Goal: Task Accomplishment & Management: Manage account settings

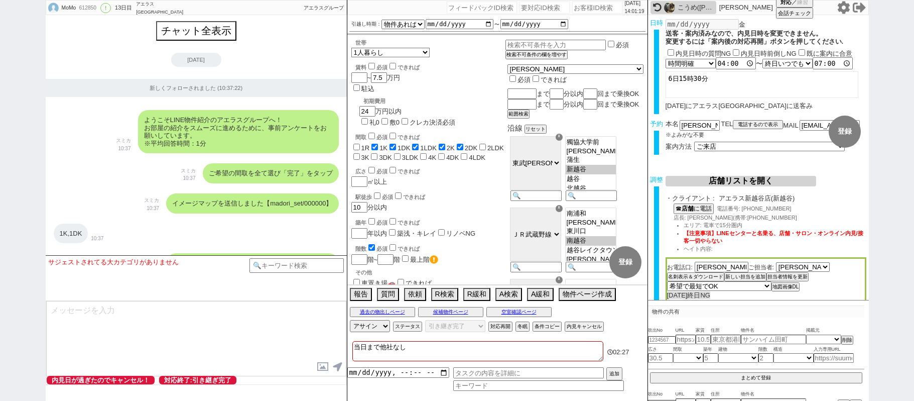
select select "15"
select select "0"
select select "33"
select select "969"
select select "16"
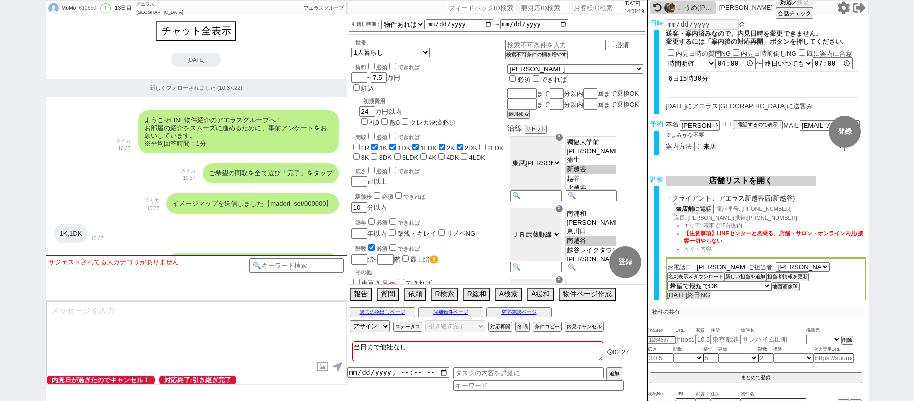
select select "542"
select select "100"
select select "1"
select select "6"
select select "2"
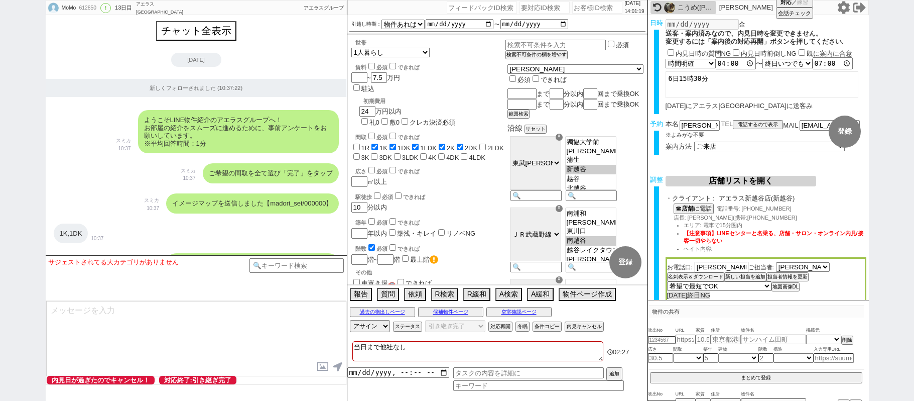
select select "484"
select select "5"
select select
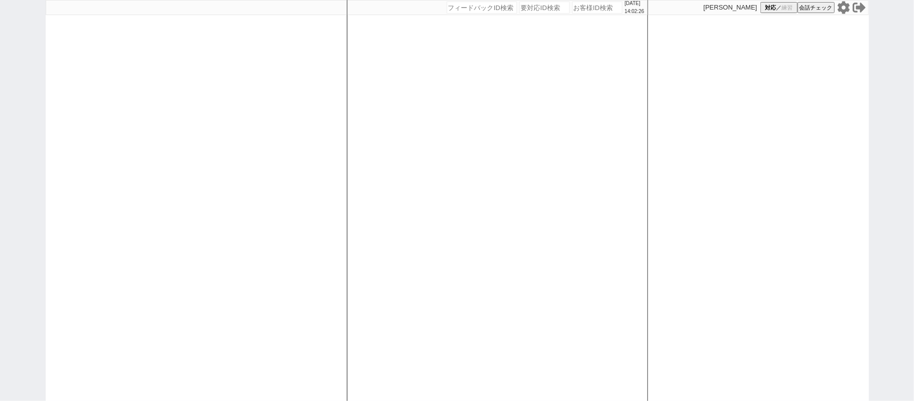
click at [163, 160] on div at bounding box center [196, 200] width 301 height 401
click at [285, 149] on div at bounding box center [196, 200] width 301 height 401
select select
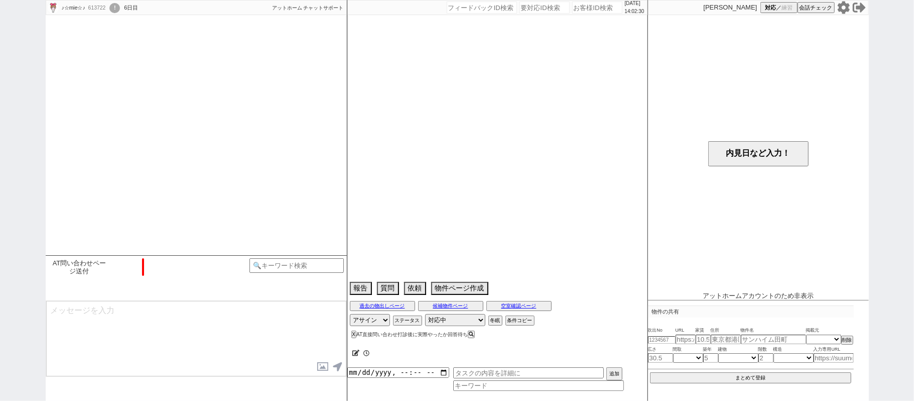
select select "15"
select select "7"
select select "12"
select select "132"
select select "12596"
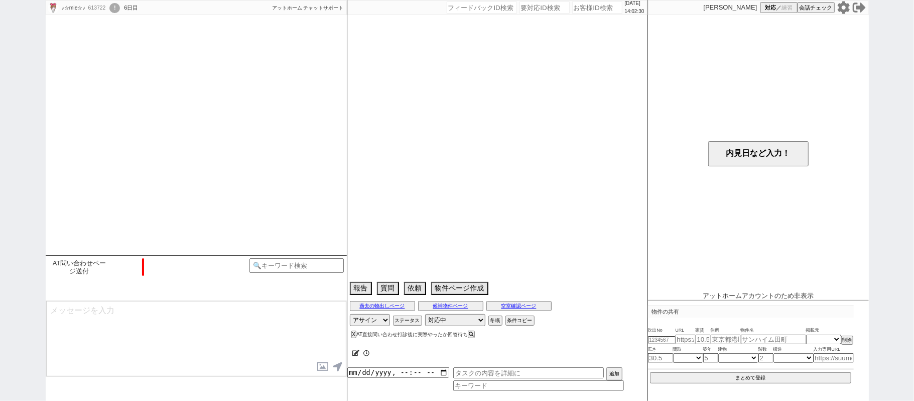
select select "140"
select select "13603"
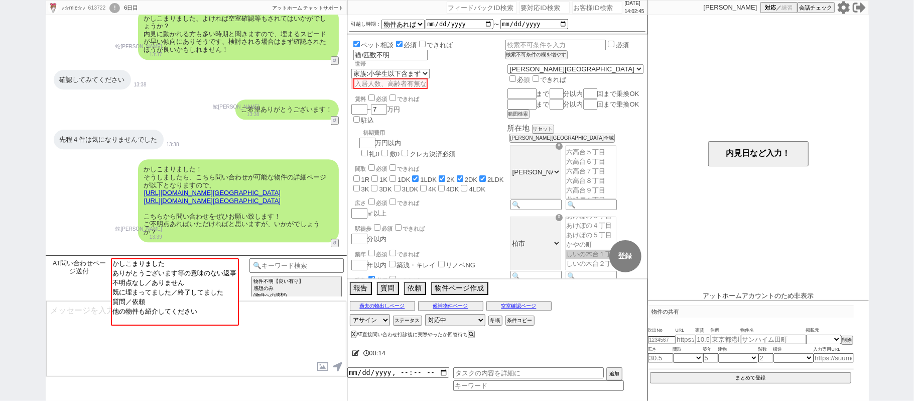
scroll to position [1938, 0]
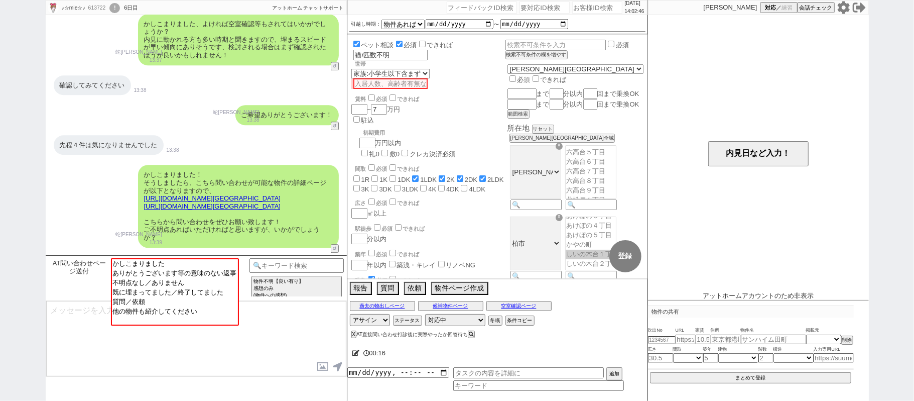
click at [194, 194] on link "https://www.athome.co.jp/chintai/1176124412/?property_source=sumika" at bounding box center [212, 198] width 137 height 8
click at [187, 204] on link "https://www.athome.co.jp/chintai/1148091502/?property_source=sumika" at bounding box center [212, 206] width 137 height 8
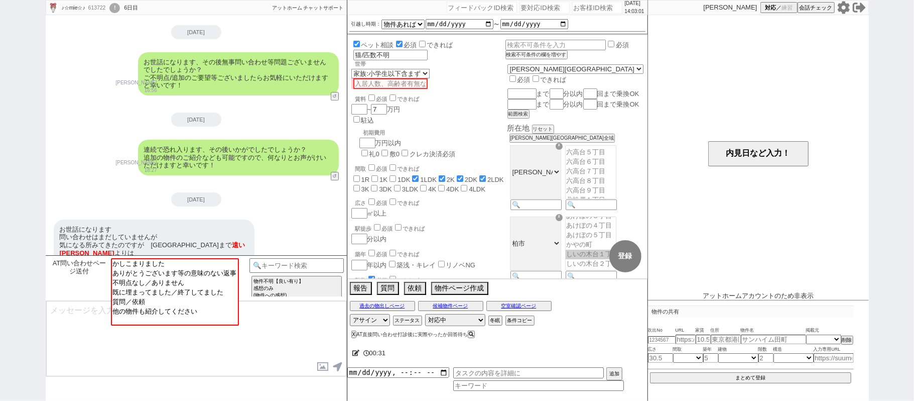
scroll to position [2206, 0]
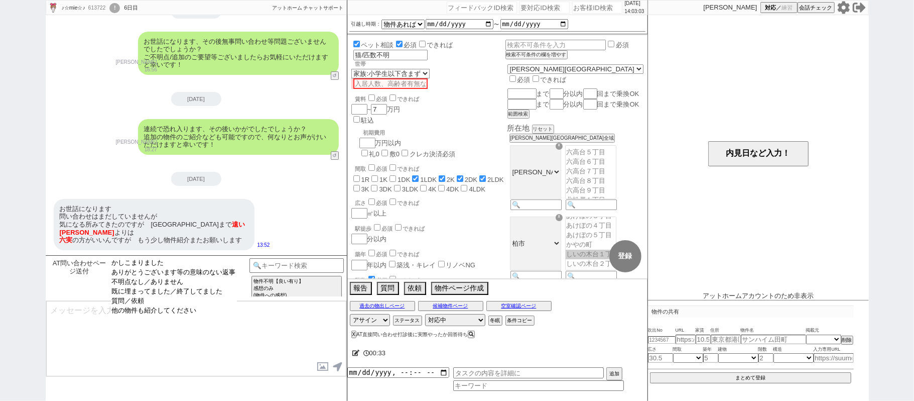
drag, startPoint x: 193, startPoint y: 318, endPoint x: 201, endPoint y: 310, distance: 11.7
select select "他の物件も紹介してください"
click at [193, 315] on option "他の物件も紹介してください" at bounding box center [174, 311] width 126 height 10
drag, startPoint x: 227, startPoint y: 264, endPoint x: 400, endPoint y: 246, distance: 173.7
select select "探してほしい物件明言"
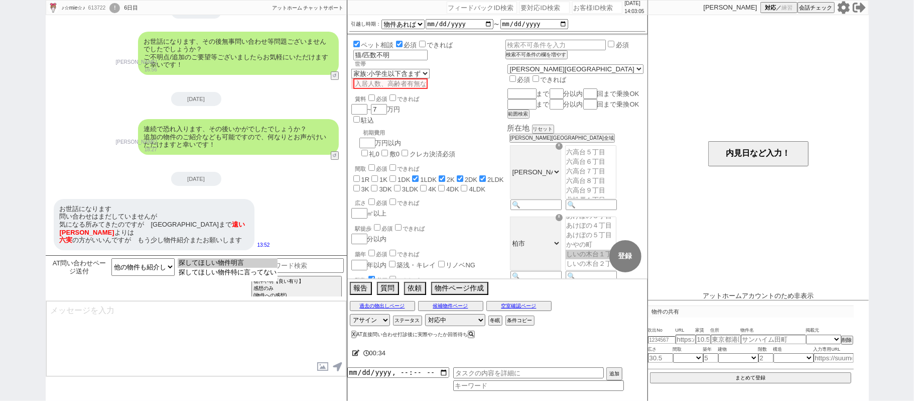
click at [227, 263] on option "探してほしい物件明言" at bounding box center [228, 263] width 100 height 10
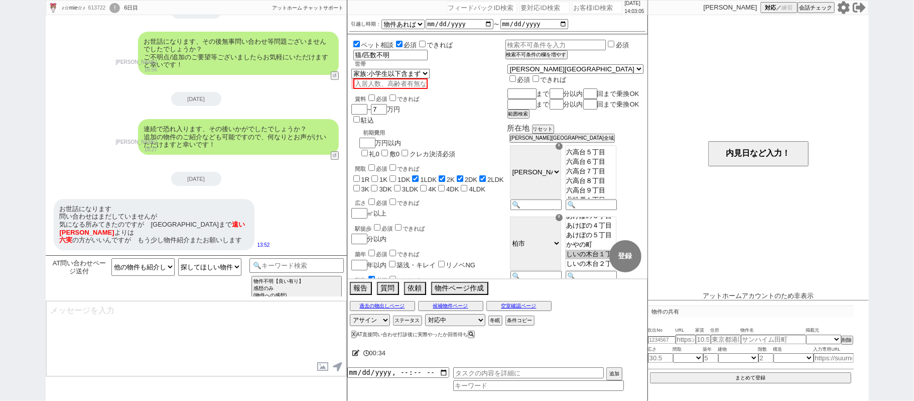
type textarea "かしこまりました、追加でも見てまいりますね！ 物件へのお問い合わせ自体は複数行っていただいて大丈夫ですので、その点はご安心ください！"
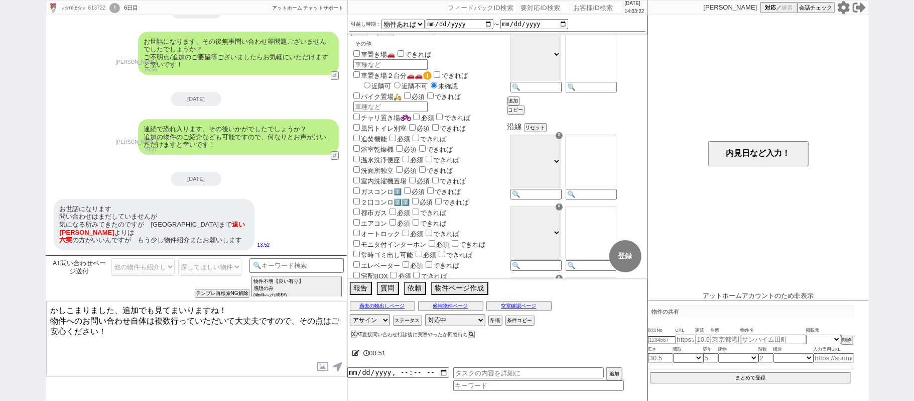
scroll to position [261, 0]
click at [242, 189] on div "2025-09-15 お世話になります 問い合わせはまだしていませんが 気になる所みてきたのですが　ちょっと駅まで 遠い 　 増尾 よりは 六実 の方がいいん…" at bounding box center [196, 213] width 301 height 83
click at [137, 335] on textarea "かしこまりました、追加でも見てまいりますね！ 物件へのお問い合わせ自体は複数行っていただいて大丈夫ですので、その点はご安心ください！" at bounding box center [196, 338] width 300 height 75
drag, startPoint x: 156, startPoint y: 326, endPoint x: 45, endPoint y: 318, distance: 110.7
click at [46, 318] on div "かしこまりました、追加でも見てまいりますね！ 物件へのお問い合わせ自体は複数行っていただいて大丈夫ですので、その点はご安心ください！ 内見日が過ぎたのでキャン…" at bounding box center [196, 338] width 301 height 76
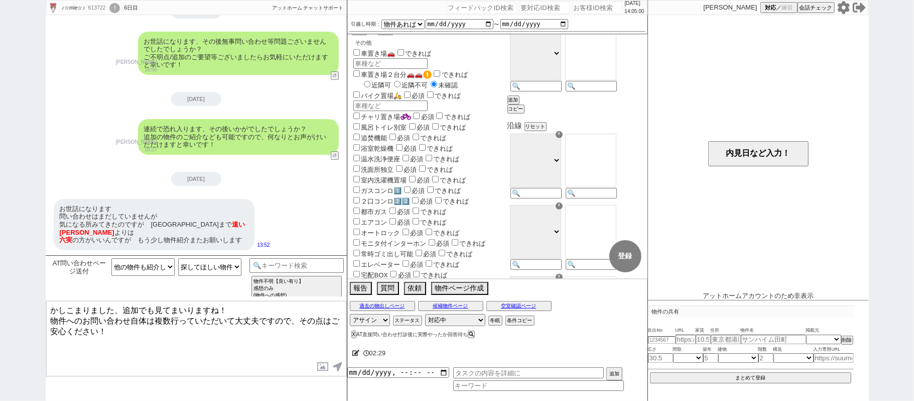
click at [166, 333] on textarea "かしこまりました、追加でも見てまいりますね！ 物件へのお問い合わせ自体は複数行っていただいて大丈夫ですので、その点はご安心ください！" at bounding box center [196, 338] width 300 height 75
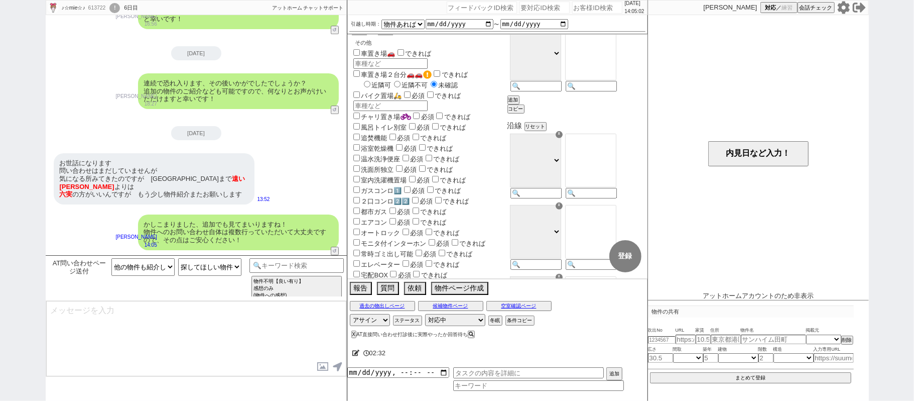
scroll to position [2134, 0]
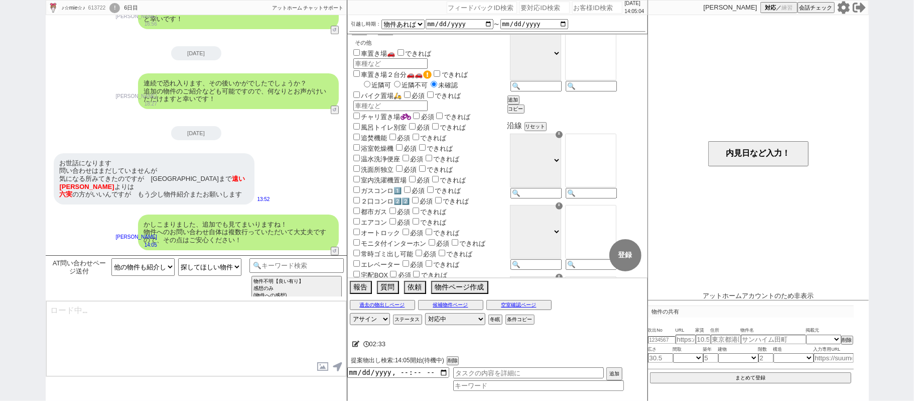
type textarea "別途もし現時点で気になる物件などございましたら参考になりますのでURLなどお送りいただけますと幸いです！"
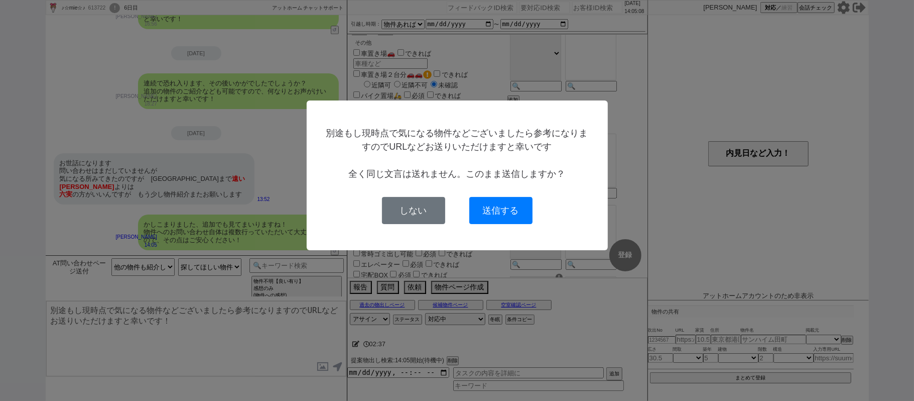
drag, startPoint x: 432, startPoint y: 208, endPoint x: 555, endPoint y: 42, distance: 206.4
click at [432, 208] on button "しない" at bounding box center [413, 210] width 63 height 27
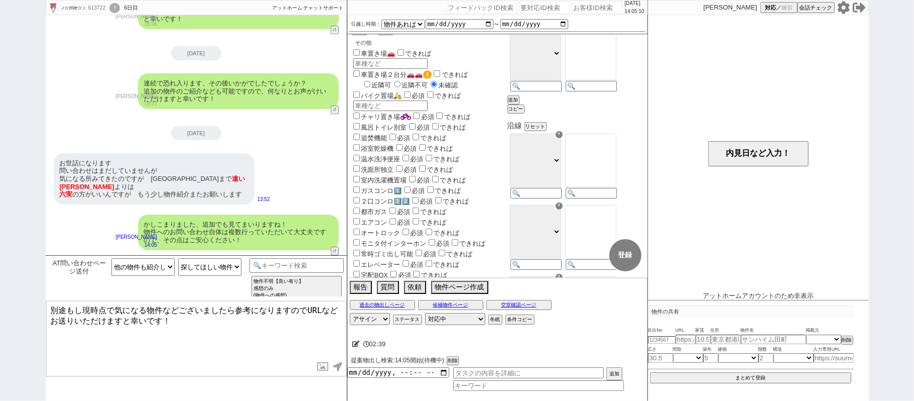
click at [98, 11] on div "613722" at bounding box center [96, 8] width 23 height 8
copy div "613722"
click at [591, 2] on input "number" at bounding box center [597, 8] width 50 height 12
paste input "613722"
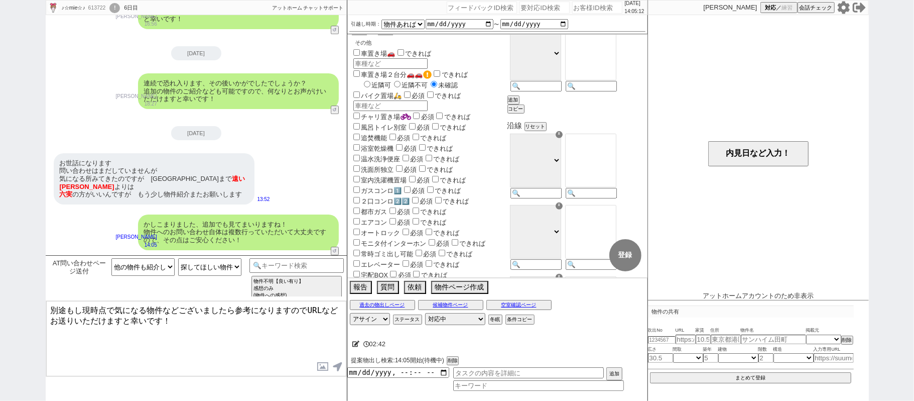
type input "613722"
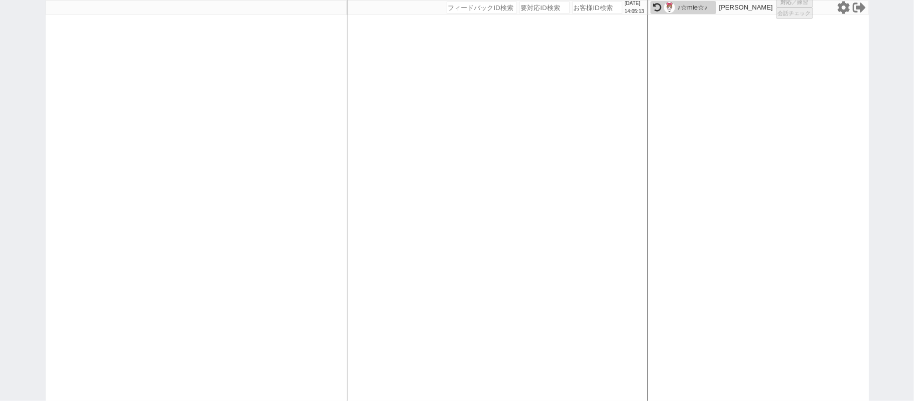
select select
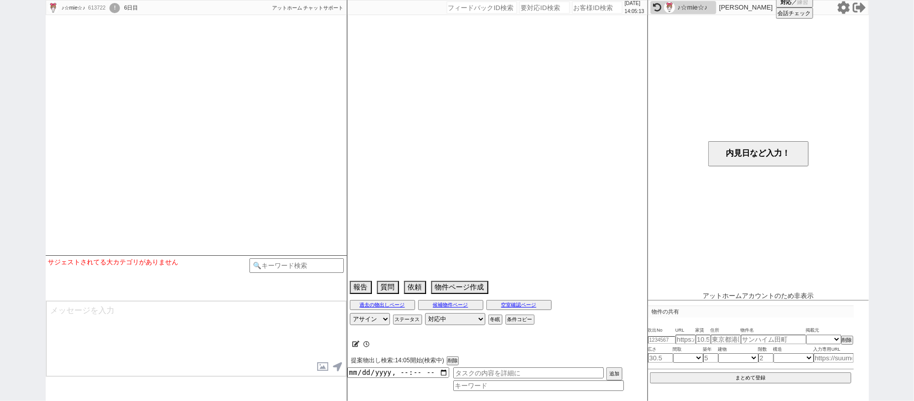
select select "15"
select select "7"
select select "12"
select select "132"
select select "12596"
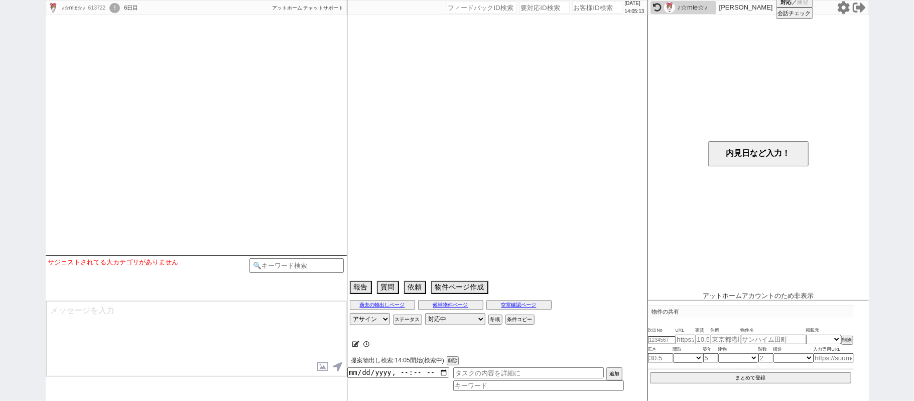
select select "140"
select select "13603"
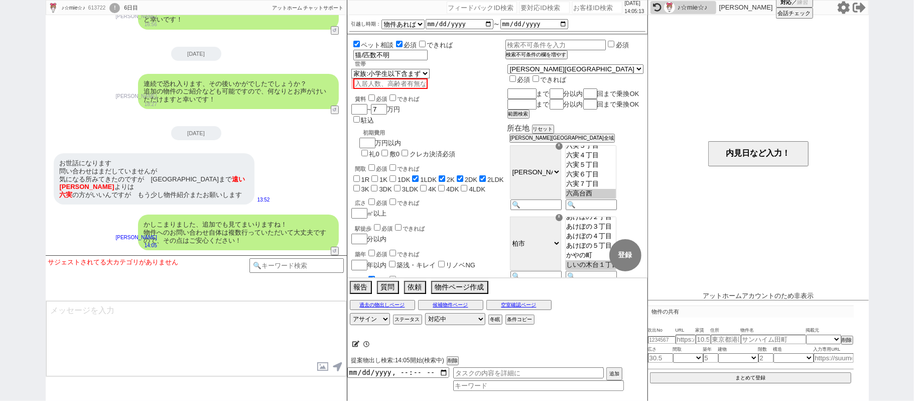
scroll to position [42, 0]
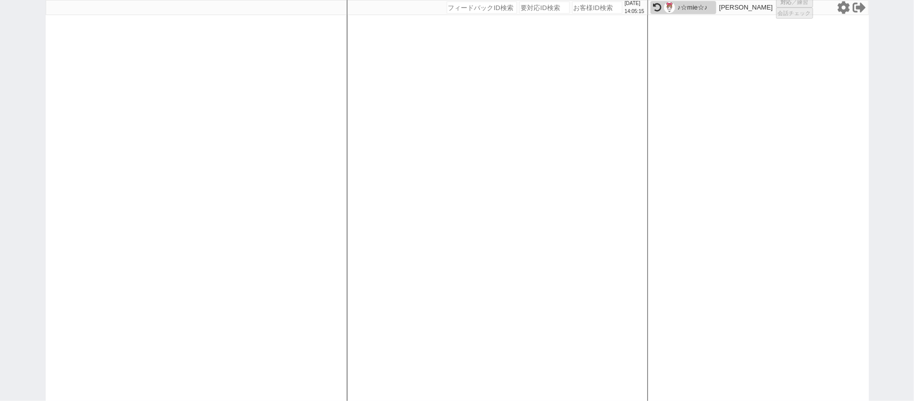
select select "1"
select select "2"
select select
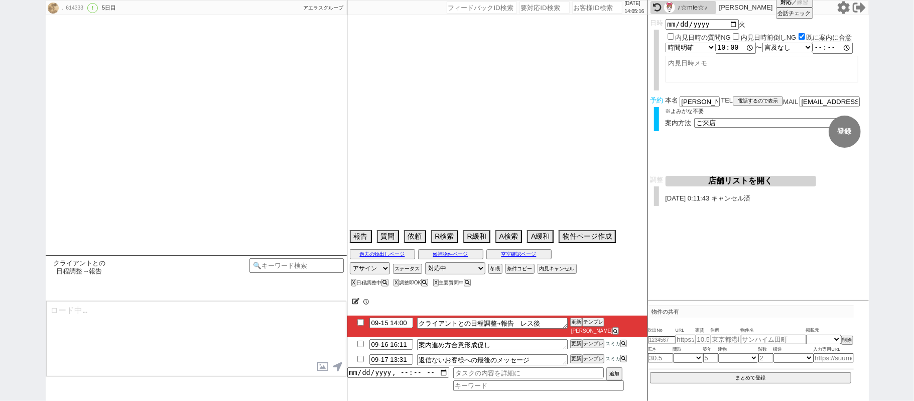
type textarea "新小岩店来店希望"
select select "[DATE]"
select select "10"
select select "34"
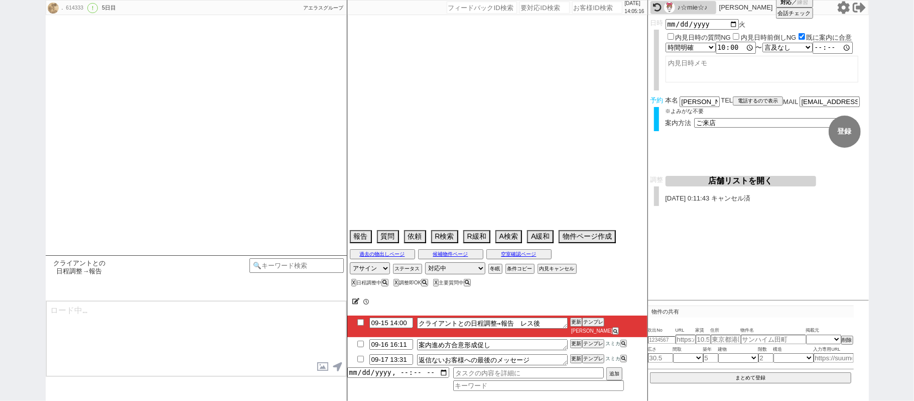
select select "0"
select select "71"
select select "1719"
select select "15"
select select "9"
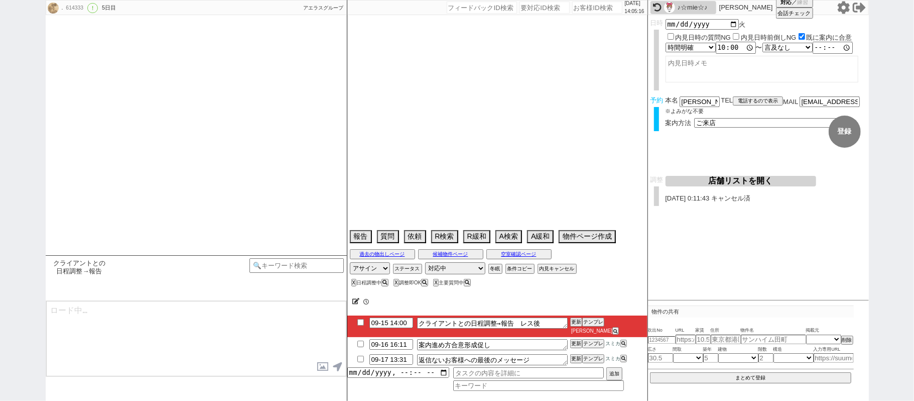
select select "340"
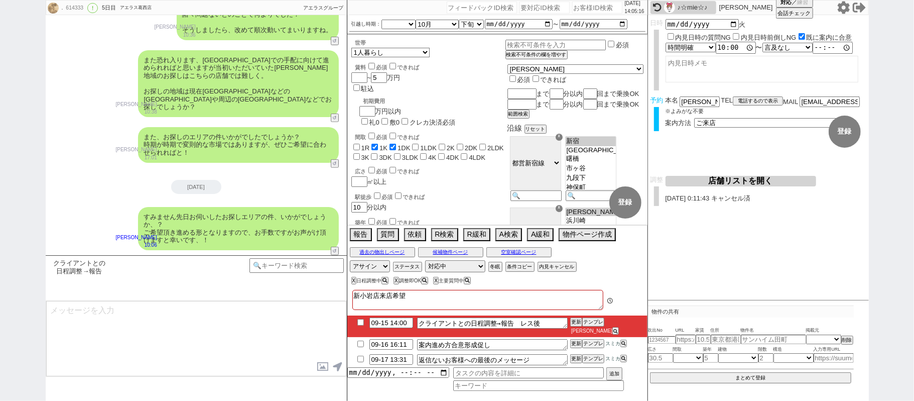
scroll to position [232, 0]
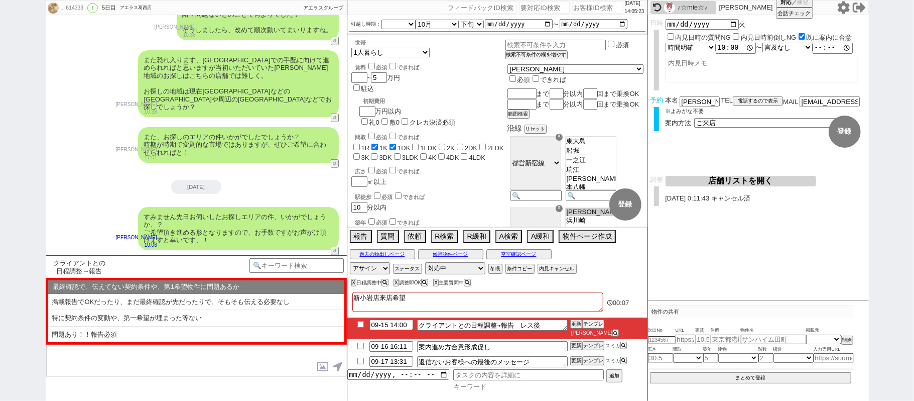
click at [483, 385] on input at bounding box center [538, 386] width 171 height 9
type input "b"
type input "バラ"
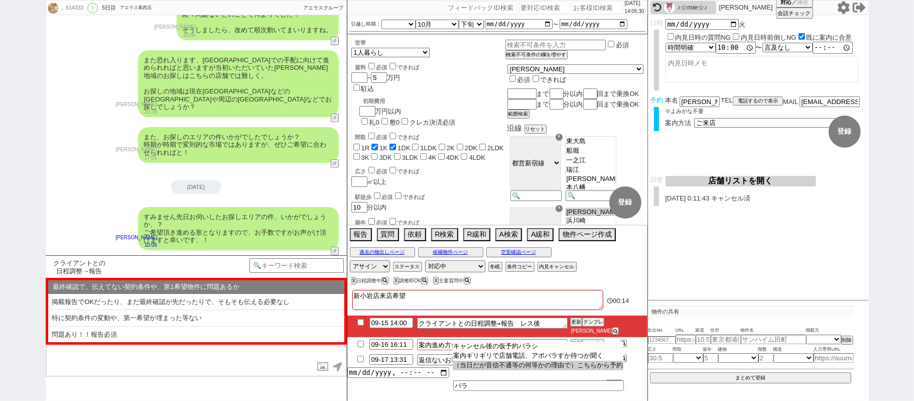
type input "（当日だが音信不通等の何等かの理由で）こちらから予約バラすときのメッセージ"
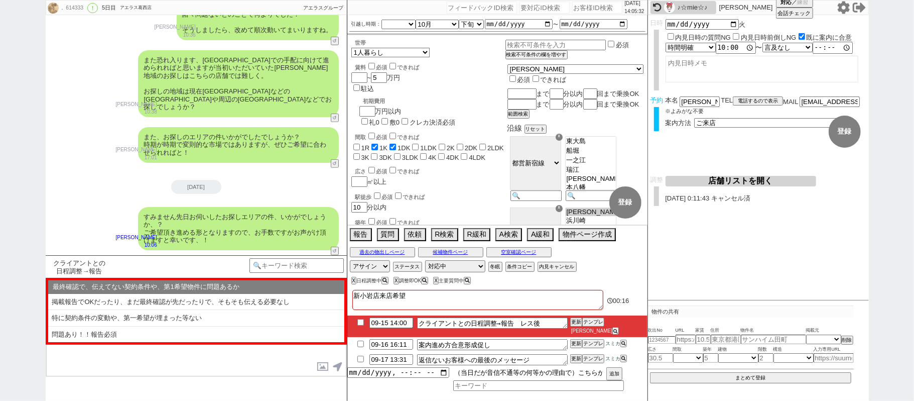
scroll to position [0, 93]
drag, startPoint x: 504, startPoint y: 376, endPoint x: 800, endPoint y: 375, distance: 296.2
click at [800, 375] on div ". 614333 ! 0 5日目 アエラス葛西店 冬眠中 自社客 アエラスグループ スミカ_BPO チャット全表示 2025-09-11 ようこそLINE物件…" at bounding box center [457, 200] width 823 height 401
click at [394, 374] on input "datetime-local" at bounding box center [398, 371] width 102 height 9
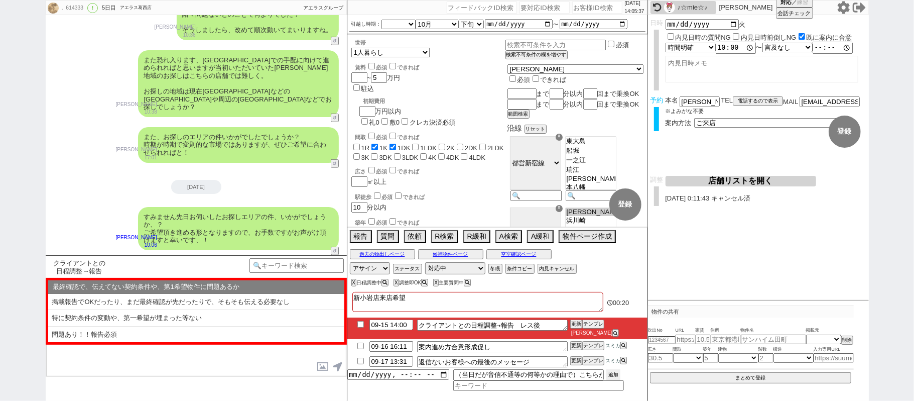
click at [612, 374] on button "追加" at bounding box center [614, 374] width 14 height 11
type input "[DATE]T14:00"
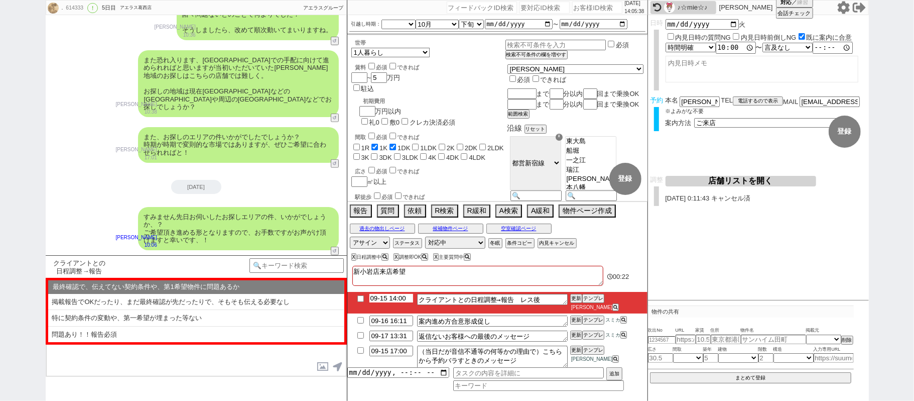
click at [393, 308] on li "09-15 14:00 クライアントとの日程調整→報告　レス後 更新 テンプレ 青木琢磨" at bounding box center [497, 303] width 300 height 22
type input "09-15 17:00"
drag, startPoint x: 573, startPoint y: 301, endPoint x: 575, endPoint y: 296, distance: 5.4
click at [574, 300] on button "更新" at bounding box center [575, 298] width 10 height 7
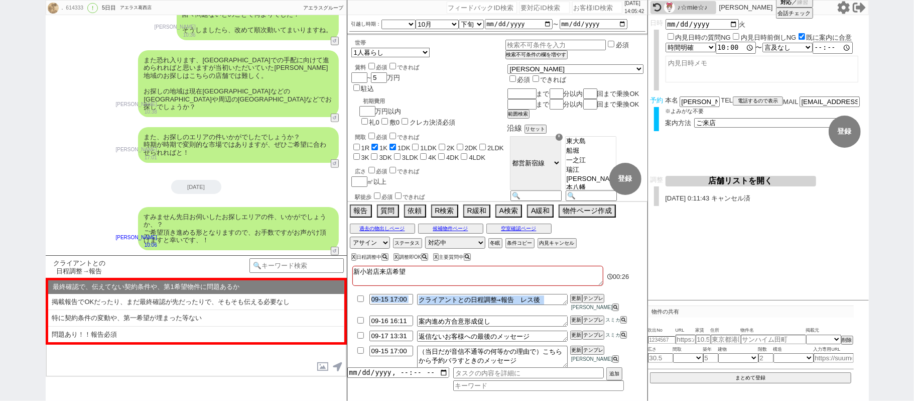
click at [576, 300] on div "新小岩店来店希望 00:26 09-15 17:00 クライアントとの日程調整→報告　レス後 更新 テンプレ 青木琢磨 09-16 16:11 案内進め方合意…" at bounding box center [497, 332] width 300 height 138
drag, startPoint x: 575, startPoint y: 292, endPoint x: 575, endPoint y: 298, distance: 6.0
click at [575, 298] on div "新小岩店来店希望 00:26 09-15 17:00 クライアントとの日程調整→報告　レス後 更新 テンプレ 青木琢磨 09-16 16:11 案内進め方合意…" at bounding box center [497, 332] width 300 height 138
click at [575, 298] on li "09-15 17:00 クライアントとの日程調整→報告　レス後 更新 テンプレ 青木琢磨" at bounding box center [497, 303] width 300 height 22
click at [574, 303] on div "新小岩店来店希望 00:27 09-15 17:00 クライアントとの日程調整→報告　レス後 更新 テンプレ 青木琢磨 09-16 16:11 案内進め方合意…" at bounding box center [497, 332] width 300 height 138
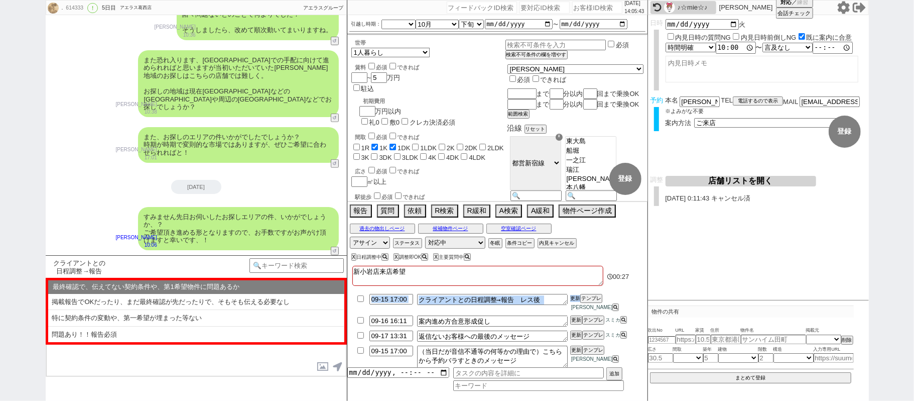
click at [574, 302] on button "更新" at bounding box center [575, 298] width 10 height 7
click at [575, 299] on li "09-15 17:00 クライアントとの日程調整→報告　レス後 更新 テンプレ 青木琢磨" at bounding box center [497, 303] width 300 height 22
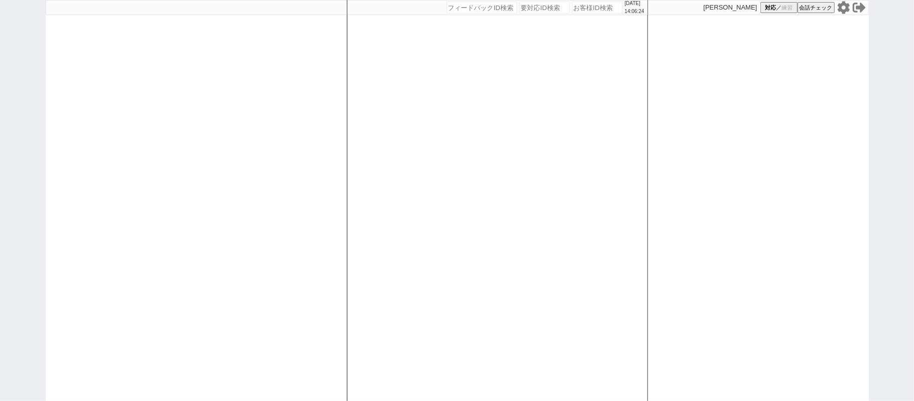
drag, startPoint x: 130, startPoint y: 239, endPoint x: 184, endPoint y: 246, distance: 54.7
click at [129, 238] on div at bounding box center [196, 200] width 301 height 401
click at [202, 250] on div at bounding box center [196, 200] width 301 height 401
select select "2"
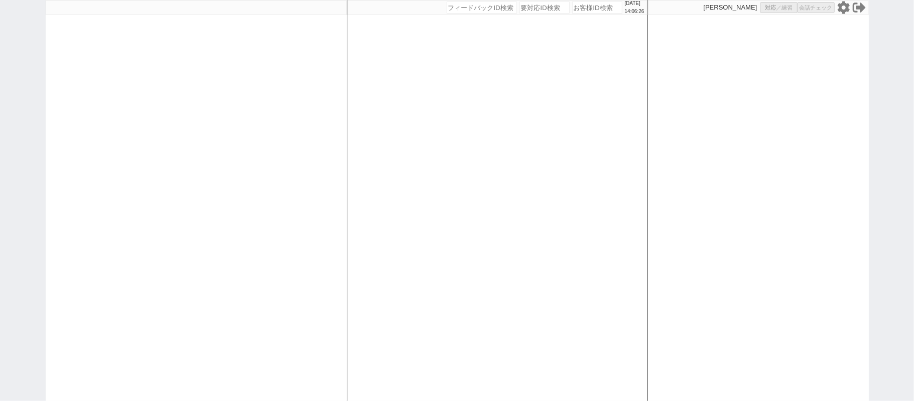
select select "2"
select select
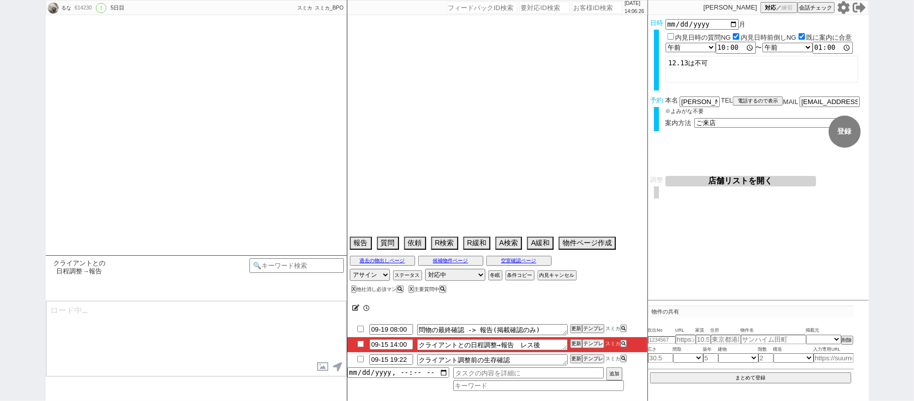
type textarea "20日にESPACE-T.八幡山を内見"
select select "15"
select select "0"
select select "44"
select select "1153"
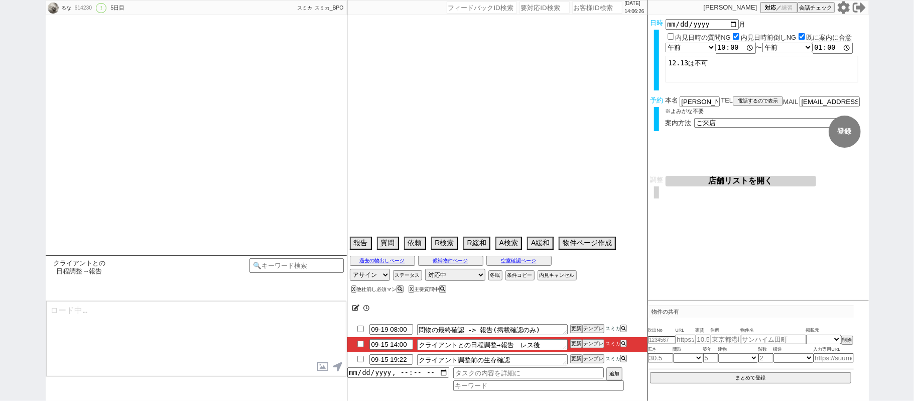
select select "48"
select select "1230"
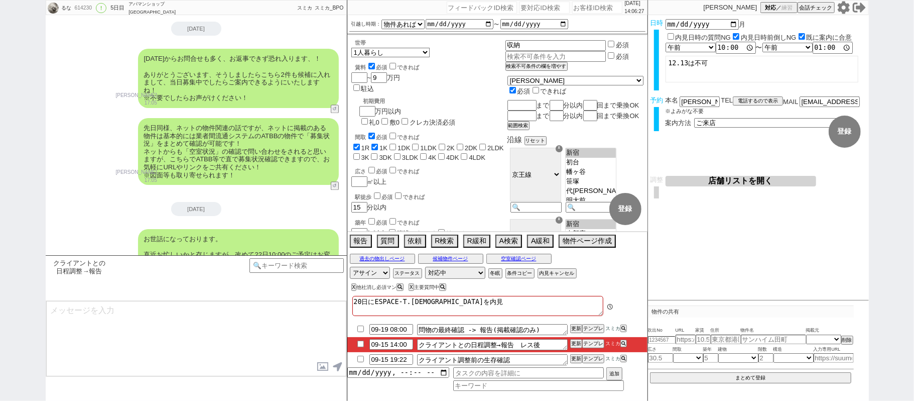
scroll to position [21, 0]
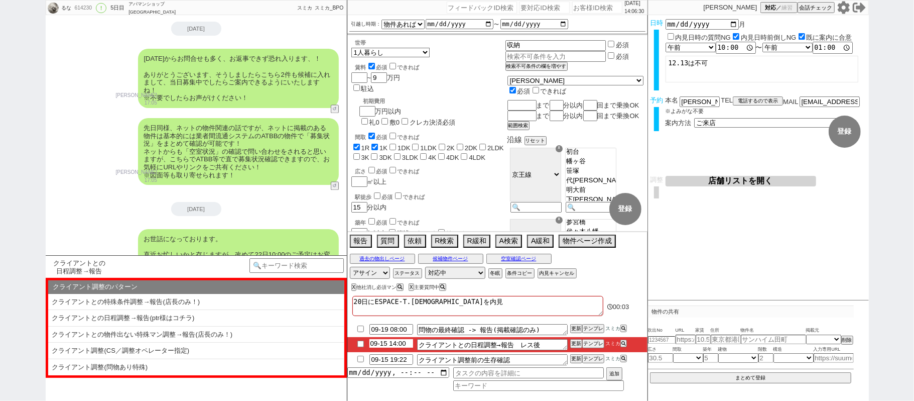
click at [396, 347] on input "09-15 14:00" at bounding box center [392, 343] width 44 height 9
type input "09-15 18:00"
drag, startPoint x: 575, startPoint y: 345, endPoint x: 570, endPoint y: 334, distance: 12.4
click at [573, 341] on button "更新" at bounding box center [575, 343] width 10 height 7
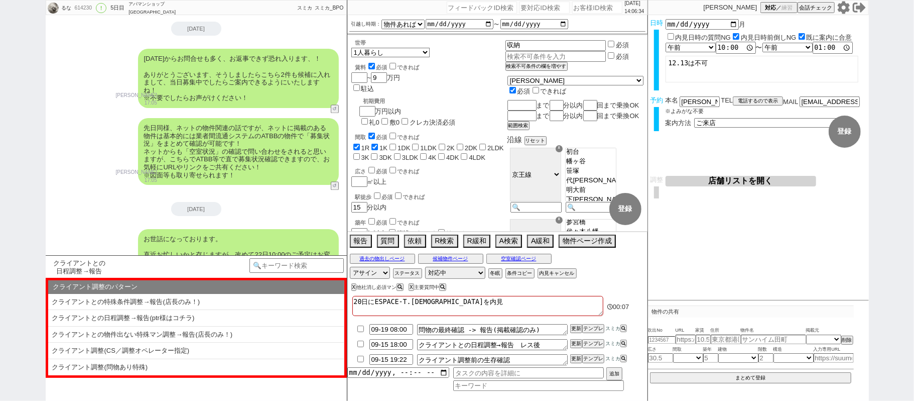
drag, startPoint x: 570, startPoint y: 334, endPoint x: 574, endPoint y: 341, distance: 8.5
click at [572, 338] on ul "09-19 08:00 問物の最終確認 -> 報告(掲載確認のみ) 更新 テンプレ スミカ 09-15 18:00 クライアントとの日程調整→報告　レス後 更…" at bounding box center [497, 344] width 300 height 45
click at [574, 341] on button "更新" at bounding box center [575, 343] width 10 height 7
click at [574, 338] on li "09-15 18:00 クライアントとの日程調整→報告　レス後 更新 テンプレ スミカ" at bounding box center [497, 344] width 300 height 15
drag, startPoint x: 575, startPoint y: 343, endPoint x: 575, endPoint y: 337, distance: 6.0
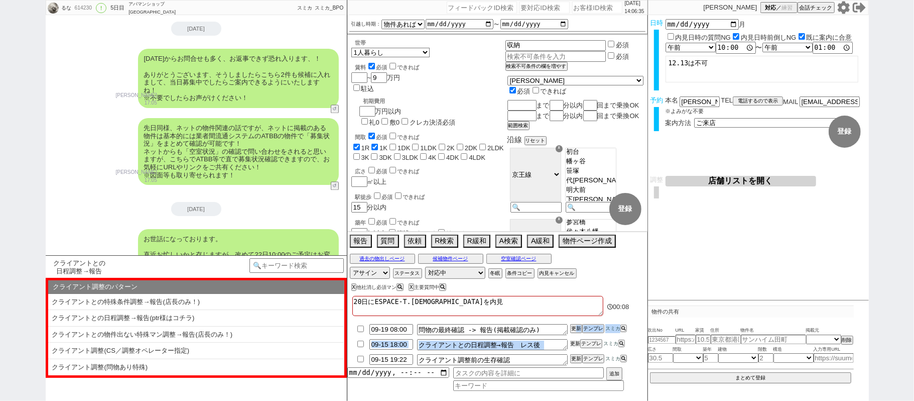
click at [575, 341] on button "更新" at bounding box center [575, 343] width 10 height 7
click at [576, 341] on button "更新" at bounding box center [575, 343] width 10 height 7
click at [575, 340] on li "09-15 18:00 クライアントとの日程調整→報告　レス後 更新 テンプレ スミカ" at bounding box center [497, 344] width 300 height 15
click at [573, 343] on button "更新" at bounding box center [575, 343] width 10 height 7
click at [572, 340] on li "09-15 18:00 クライアントとの日程調整→報告　レス後 更新 テンプレ スミカ" at bounding box center [497, 344] width 300 height 15
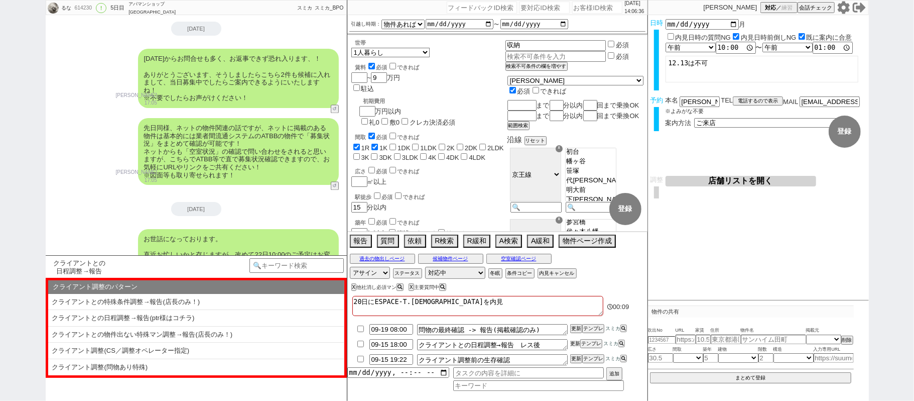
click at [572, 342] on button "更新" at bounding box center [575, 343] width 10 height 7
click at [572, 340] on button "更新" at bounding box center [575, 343] width 10 height 7
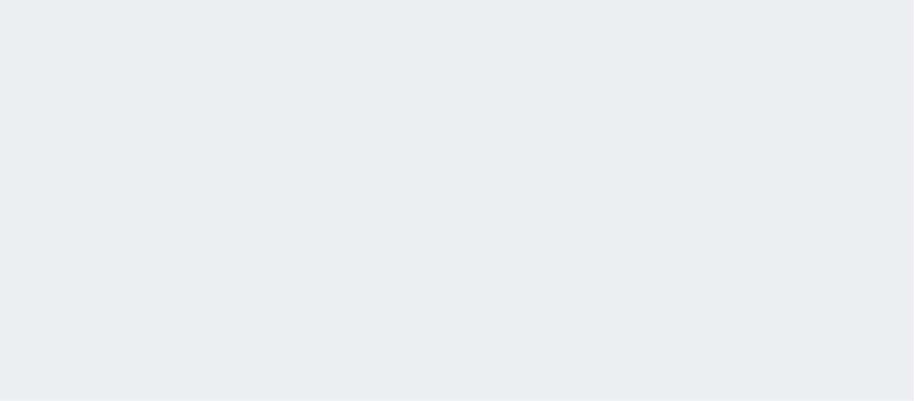
click at [370, 262] on div at bounding box center [457, 200] width 914 height 401
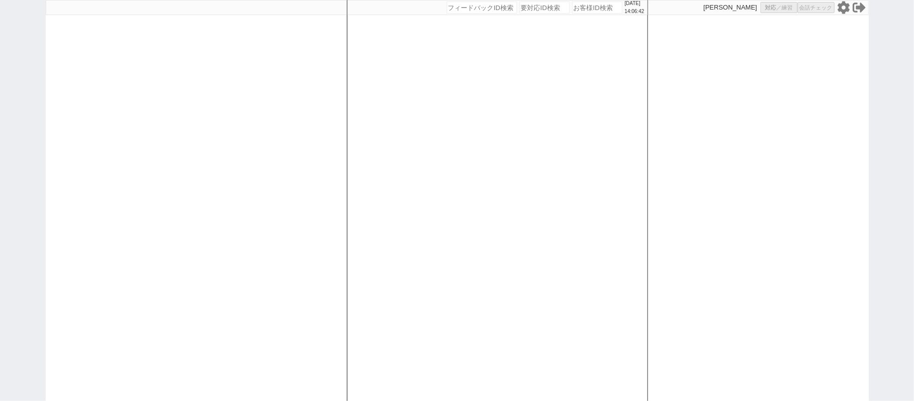
select select "100"
select select "1"
select select "4"
select select "5"
select select "8"
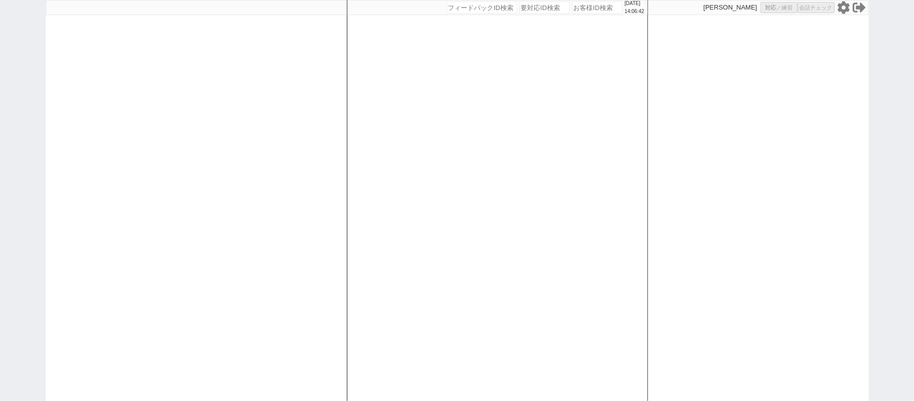
select select
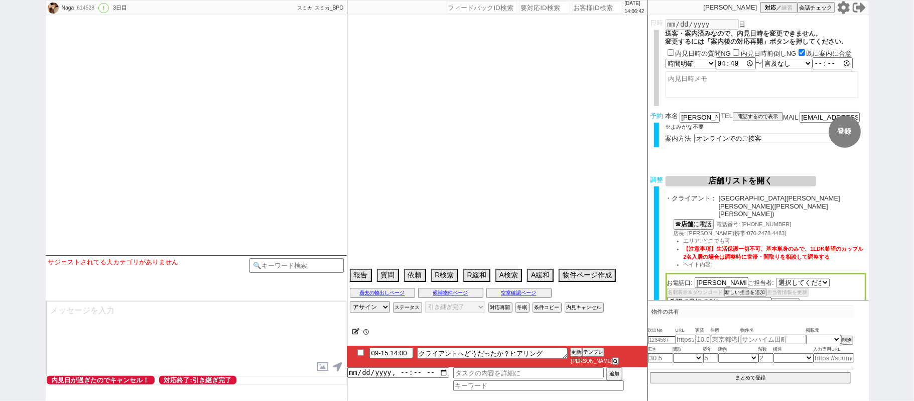
select select "526"
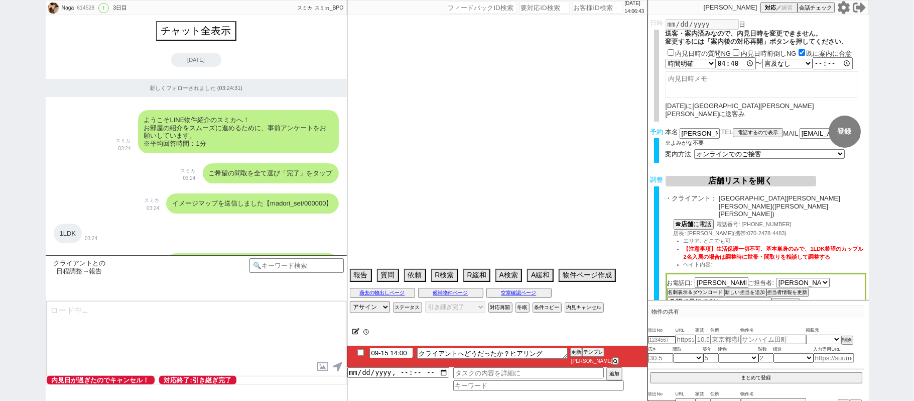
scroll to position [5690, 0]
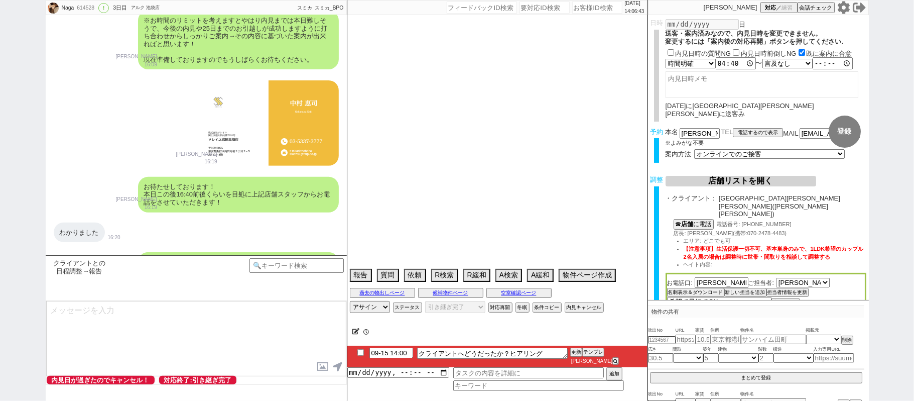
type textarea "めちゃ急ぎマン、店舗に投げてオンライン等で接客してもらえるようにしたい @調整は[PERSON_NAME]に引き継ぎ済み@"
select select "[DATE]"
select select "9"
select select "25"
select select "0"
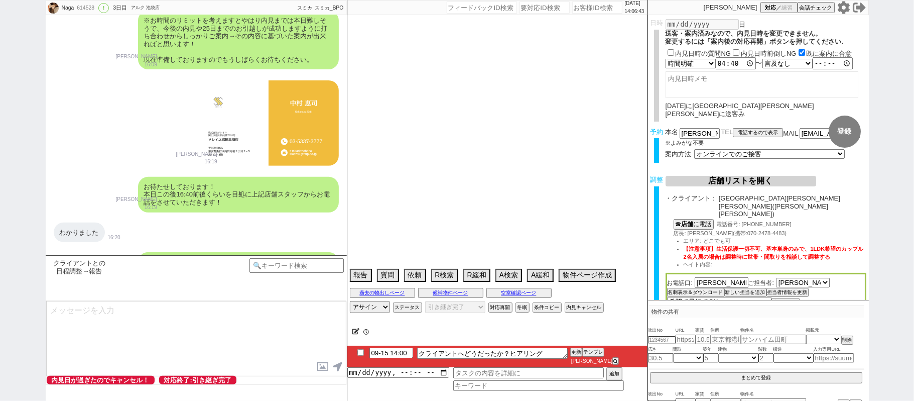
select select "824"
select select "75"
select select "14"
select select "470"
select select "60"
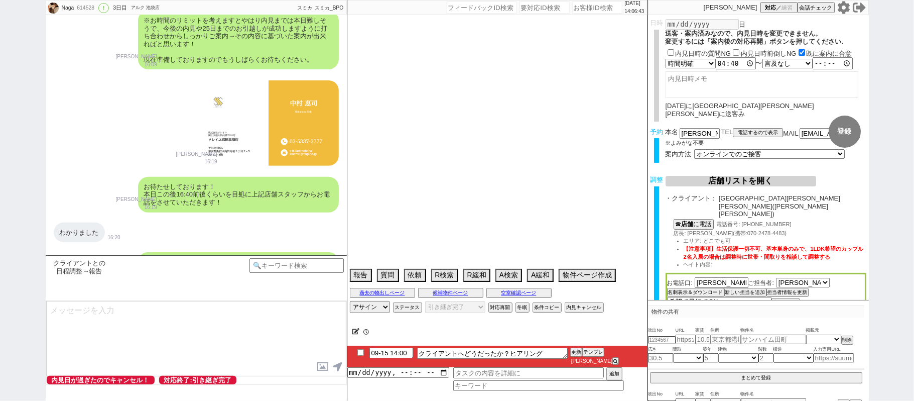
select select "67"
select select "59"
select select "1464"
select select "62"
select select "1515"
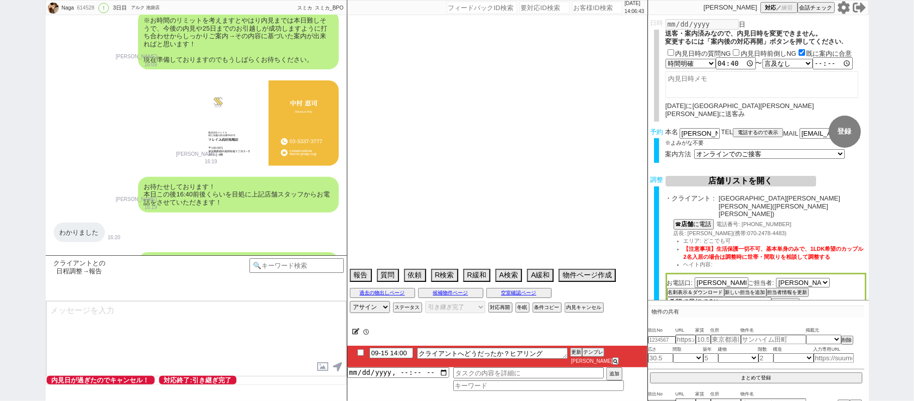
select select "65"
select select "1583"
select select "64"
select select "1567"
select select "63"
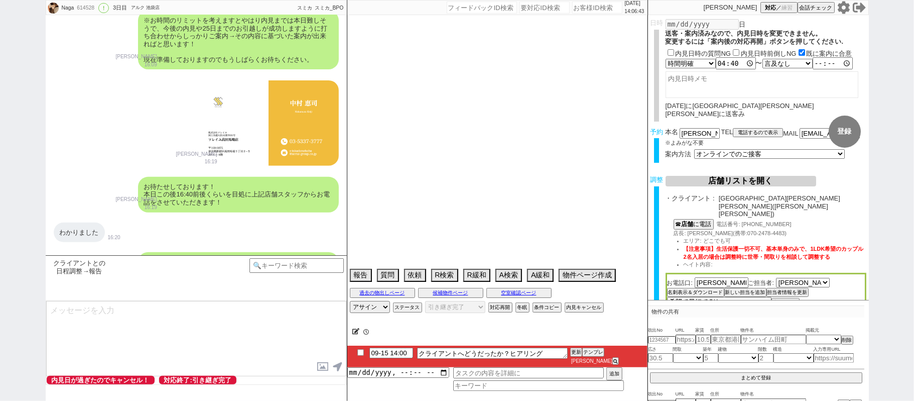
select select "68"
select select "1643"
select select "71"
select select "66"
select select "25"
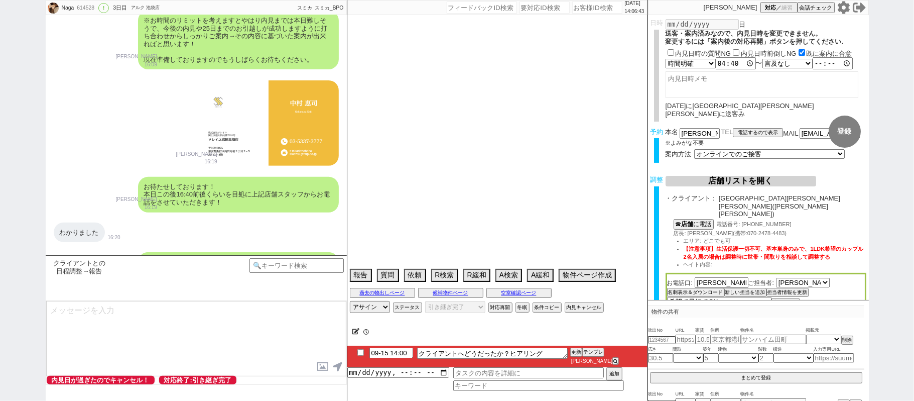
select select "785"
select select "48"
select select "44"
select select "47"
select select "50"
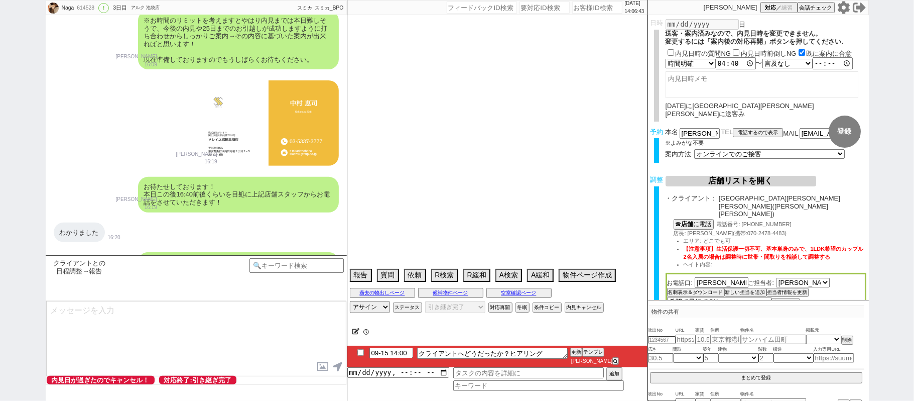
select select "38"
select select "61"
select select "56"
select select "53"
select select "54"
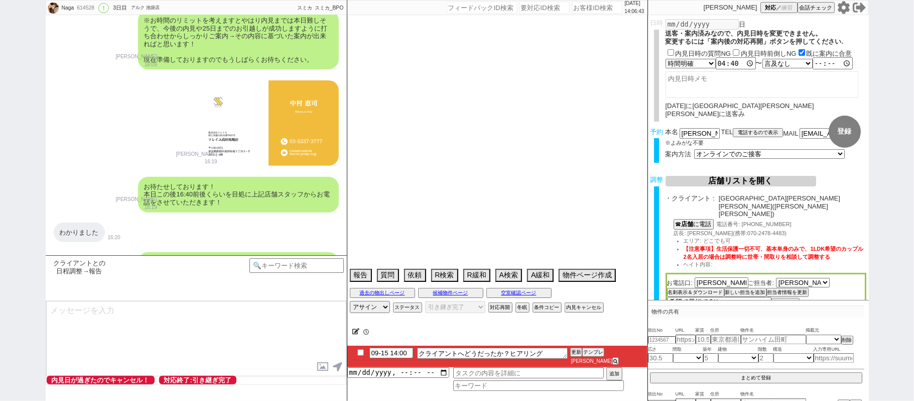
select select "35"
select select "72"
select select "1746"
select select "36"
select select "1058"
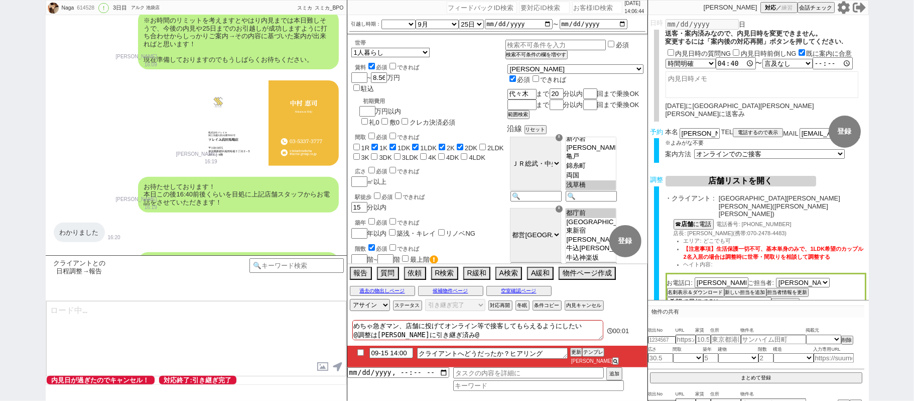
scroll to position [31, 0]
type textarea "@@【@@メッセージは打たず、以下やってください@@】@@ @@【@@内見日が既に過ぎてるのでありえないです！再度やり直してください！@@】@@"
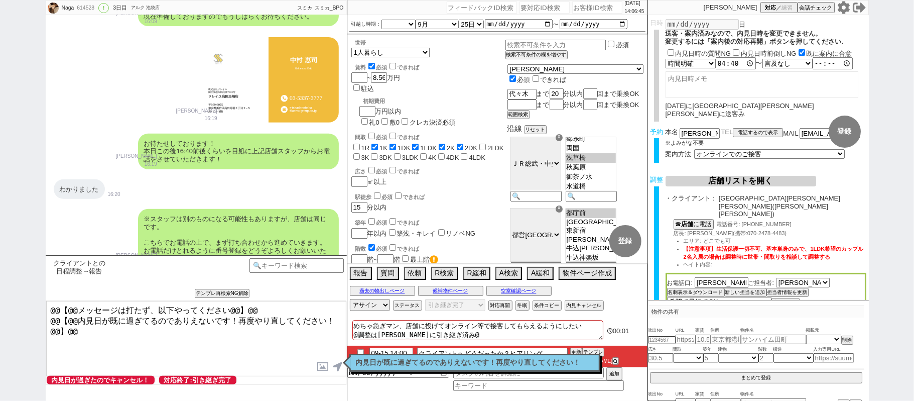
scroll to position [5776, 0]
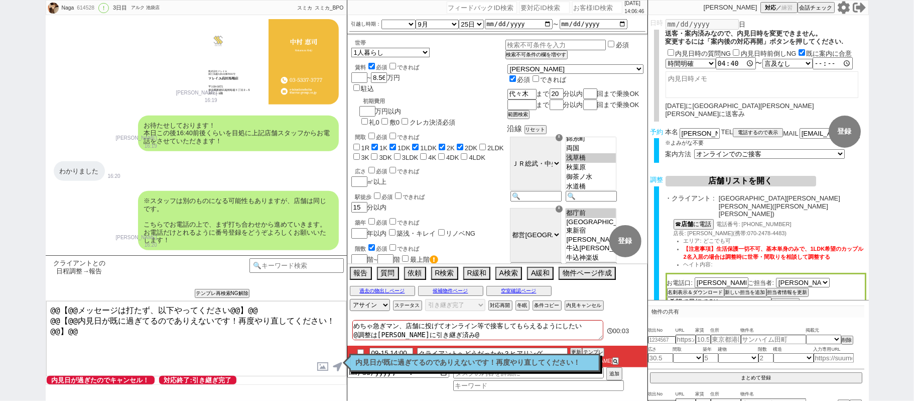
click at [452, 368] on div "内見日が既に過ぎてるのでありえないです！再度やり直してください！ 読んだ" at bounding box center [474, 362] width 251 height 18
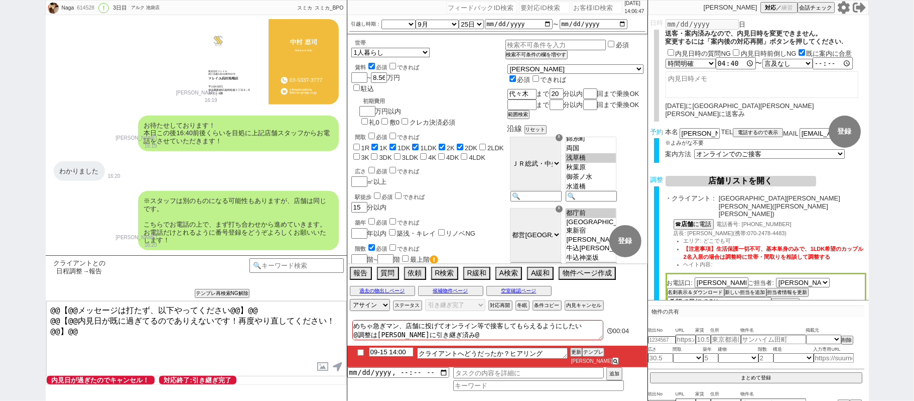
click at [394, 365] on li "09-15 14:00 クライアントへどうだったか？ヒアリング 更新 テンプレ 青木琢磨" at bounding box center [497, 356] width 300 height 22
type input "09-15 19:00"
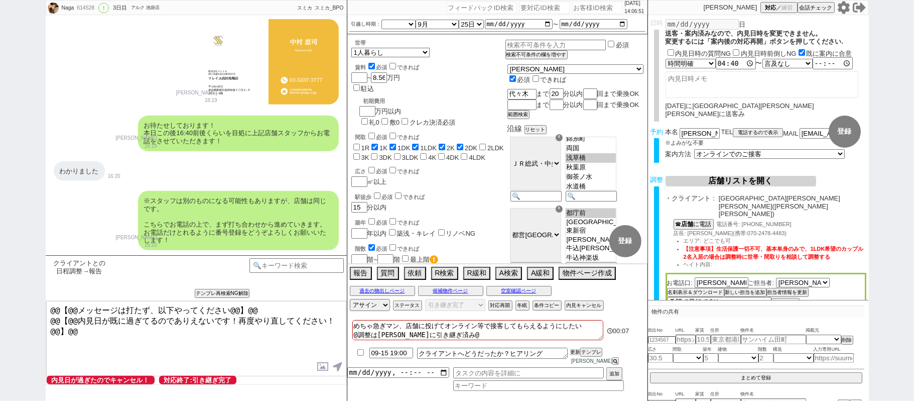
click at [578, 355] on button "更新" at bounding box center [575, 351] width 10 height 7
click at [578, 354] on li "09-15 19:00 クライアントへどうだったか？ヒアリング 更新 テンプレ 青木琢磨" at bounding box center [497, 356] width 300 height 22
drag, startPoint x: 577, startPoint y: 360, endPoint x: 578, endPoint y: 354, distance: 6.1
click at [577, 355] on button "更新" at bounding box center [575, 351] width 10 height 7
click at [578, 345] on div at bounding box center [497, 343] width 300 height 4
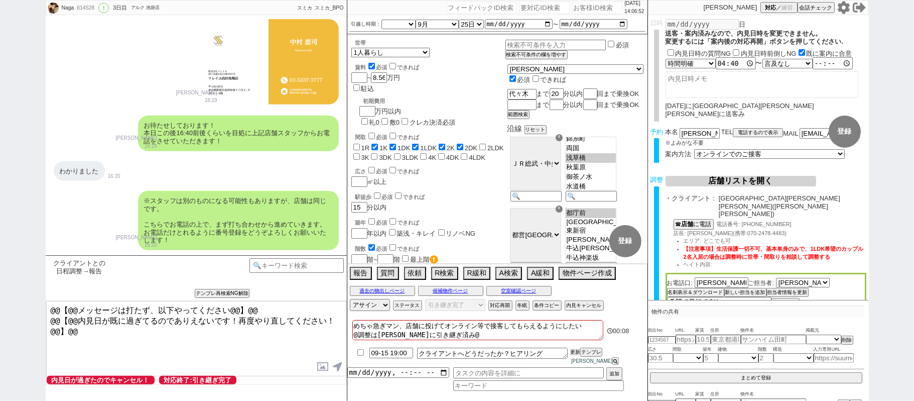
drag, startPoint x: 576, startPoint y: 358, endPoint x: 575, endPoint y: 352, distance: 6.1
click at [575, 355] on li "09-15 19:00 クライアントへどうだったか？ヒアリング 更新 テンプレ 青木琢磨" at bounding box center [497, 356] width 300 height 22
drag, startPoint x: 575, startPoint y: 351, endPoint x: 575, endPoint y: 357, distance: 6.0
click at [575, 355] on div "めちゃ急ぎマン、店舗に投げてオンライン等で接客してもらえるようにしたい @調整は青木さんに引き継ぎ済み@ 00:09 09-15 19:00 クライアントへど…" at bounding box center [497, 358] width 300 height 83
click at [575, 355] on button "更新" at bounding box center [575, 351] width 10 height 7
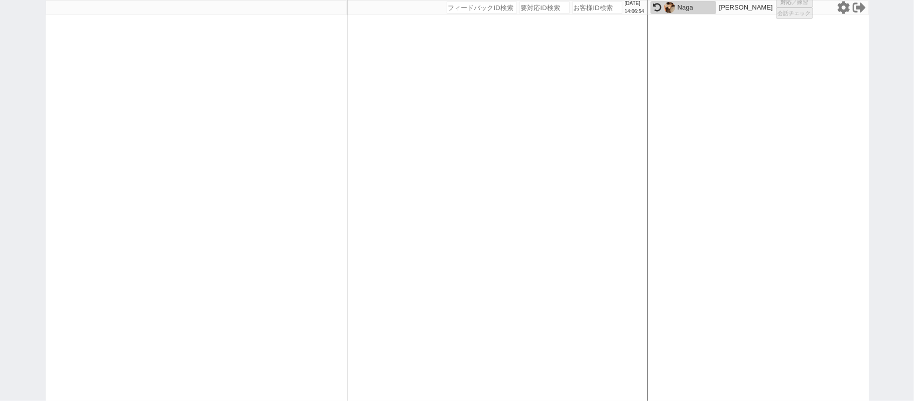
select select "1"
select select "4"
select select
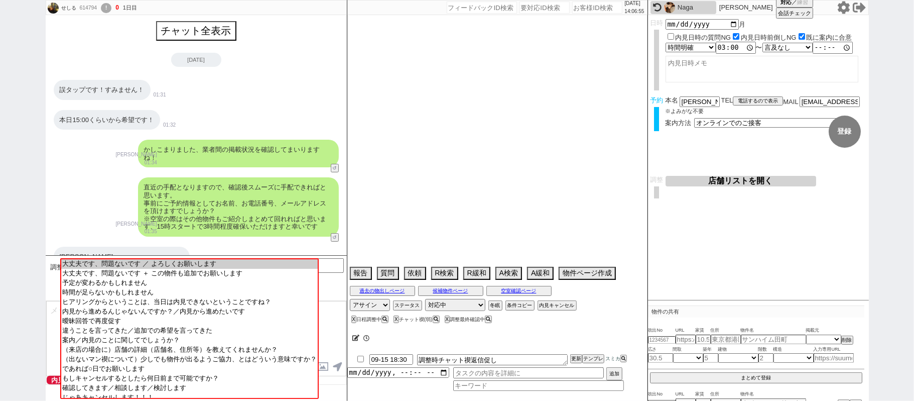
scroll to position [818, 0]
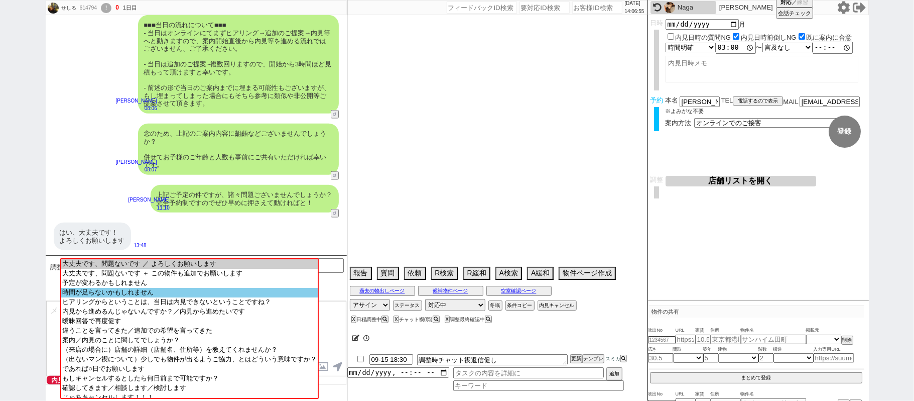
select select "[DATE]"
select select "10"
select select "37"
select select "6"
select select "2"
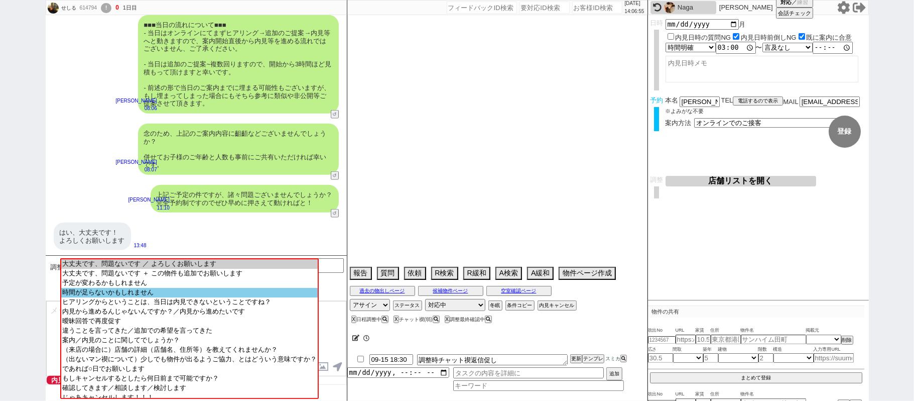
select select "3"
select select "4"
select select "5"
select select "6"
select select "7"
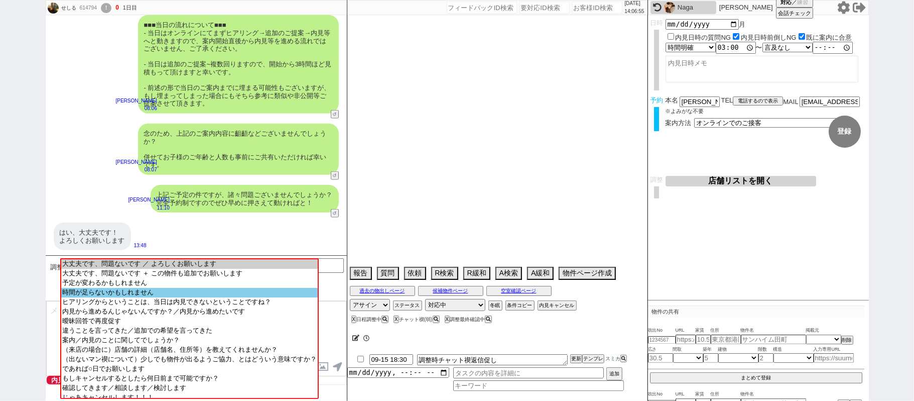
select select "8"
select select "9"
select select "10"
select select "11"
select select "12"
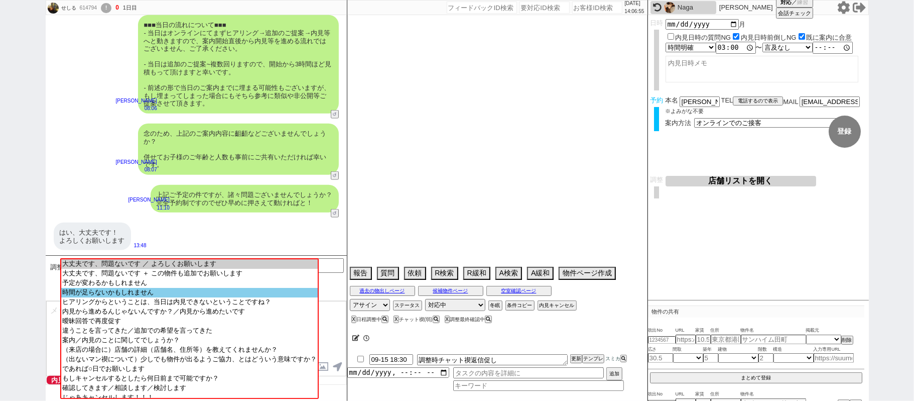
select select "13"
select select "14"
select select "15"
select select "16"
select select "17"
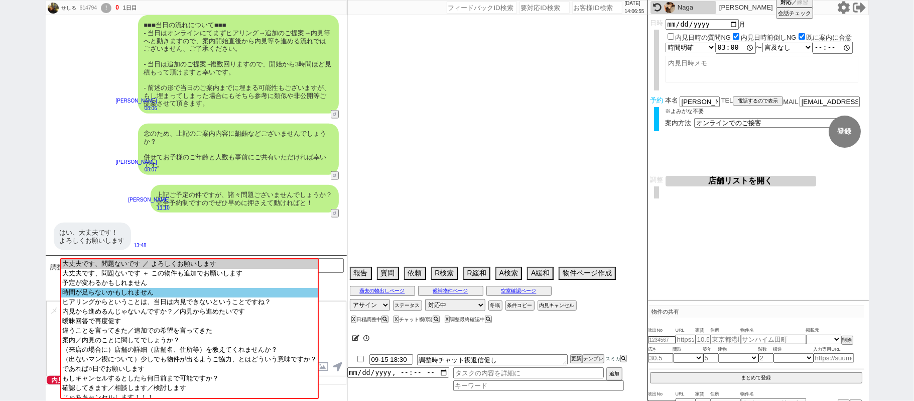
select select "18"
select select "19"
select select "20"
select select "21"
select select "22"
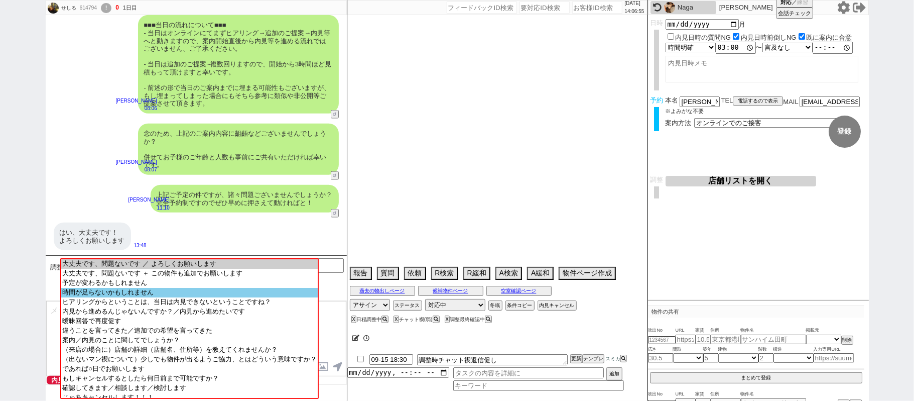
select select "23"
select select "24"
select select "25"
select select "26"
select select "27"
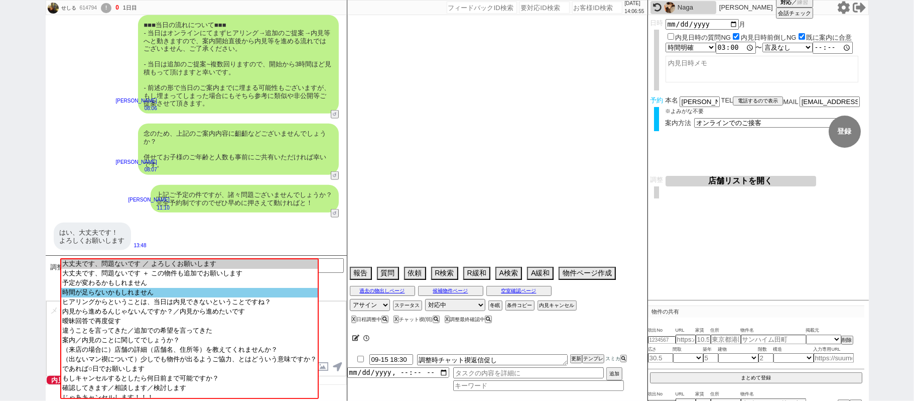
select select "28"
select select "29"
select select "30"
select select "31"
select select "32"
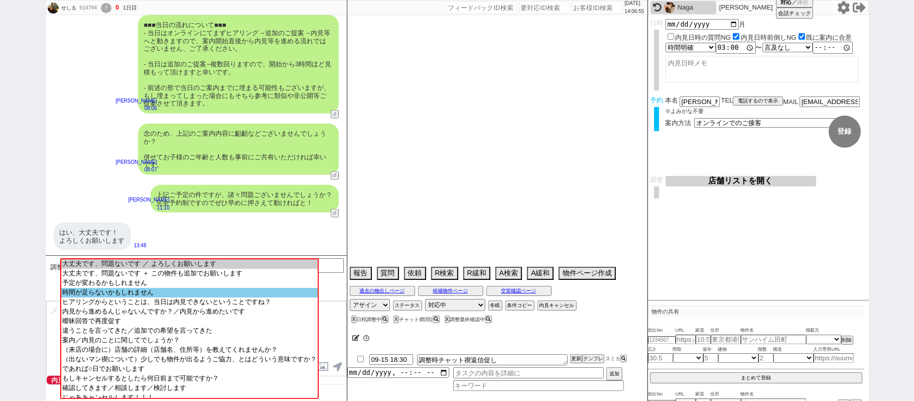
select select "33"
select select "34"
select select "35"
select select "36"
select select "37"
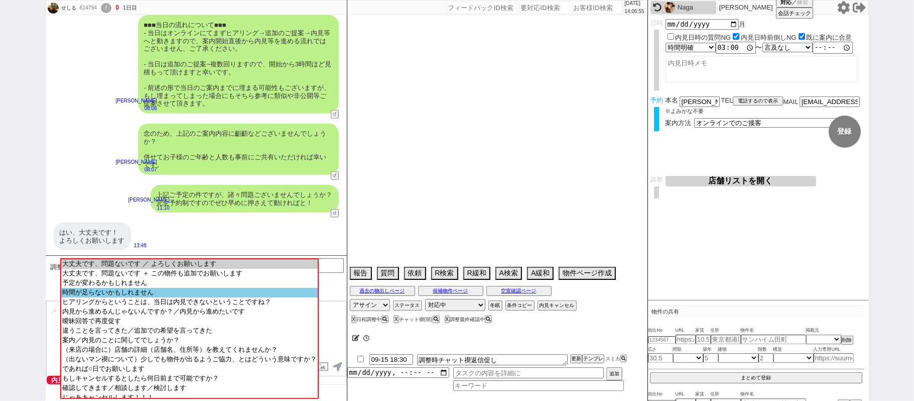
select select "38"
select select "39"
select select "40"
select select "41"
select select "42"
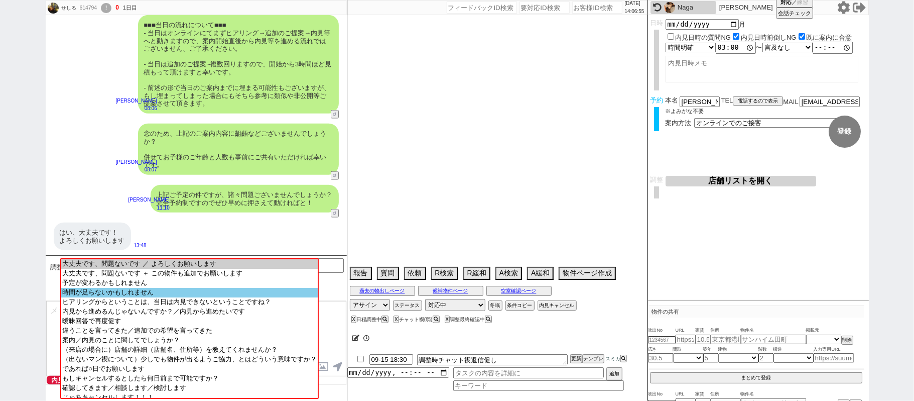
select select "43"
select select "45"
select select "46"
select select "47"
select select "48"
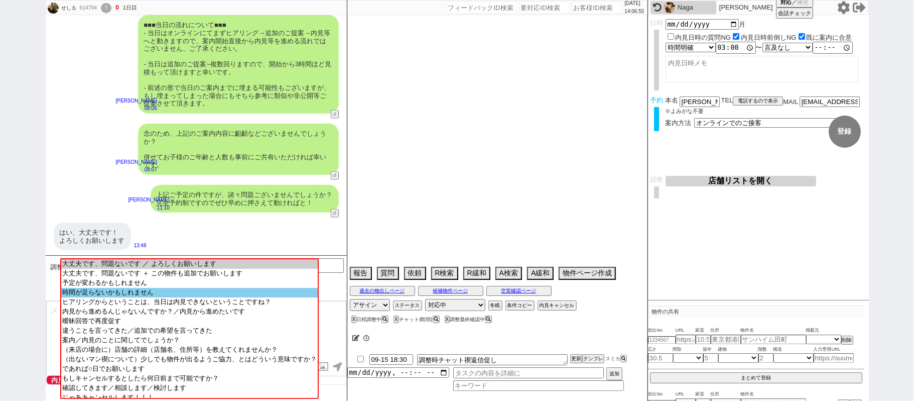
select select "49"
select select "50"
select select "48"
select select "50"
select select "1287"
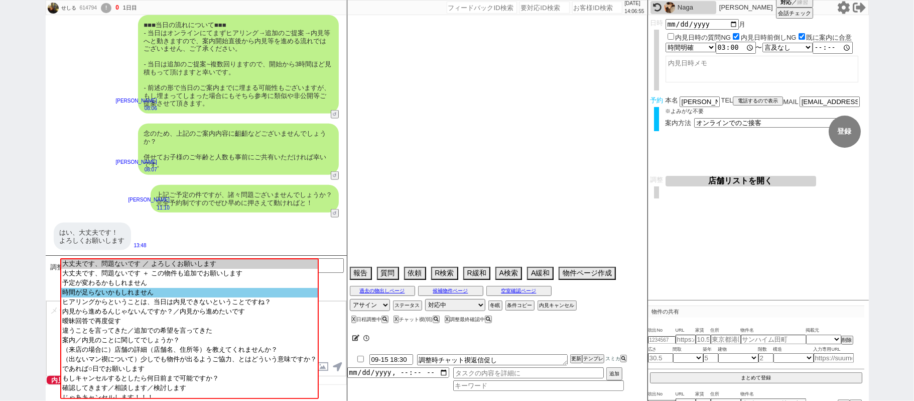
select select "44"
select select "1153"
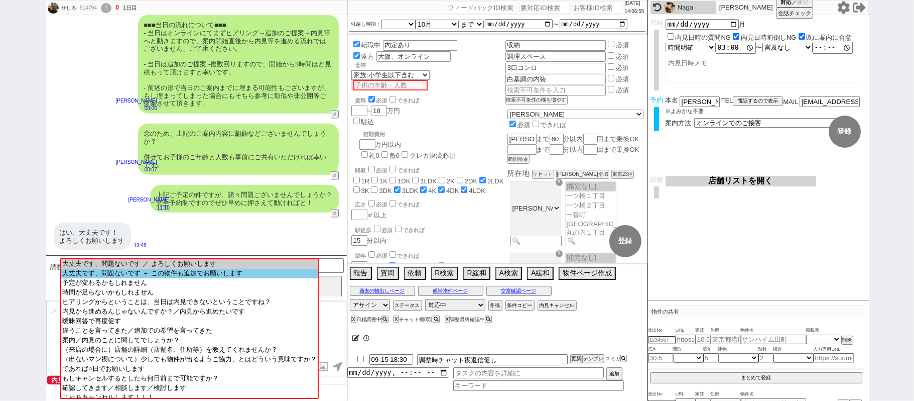
scroll to position [11, 0]
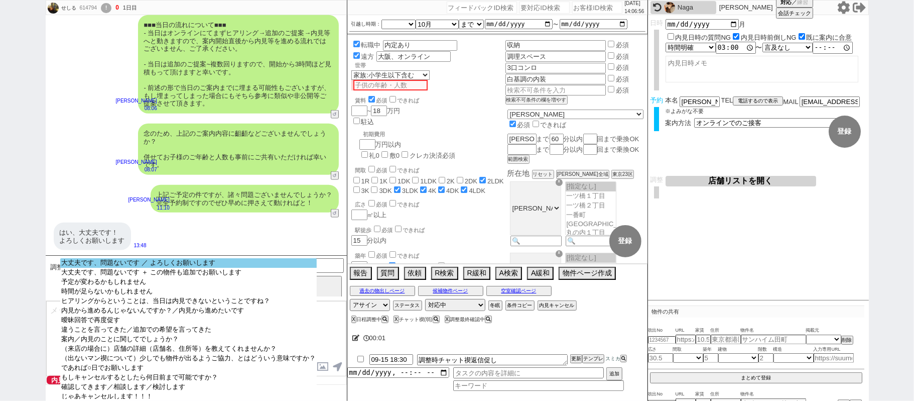
select select "大丈夫です、問題ないです ／ よろしくお願いします"
click at [106, 266] on option "大丈夫です、問題ないです ／ よろしくお願いします" at bounding box center [188, 263] width 257 height 10
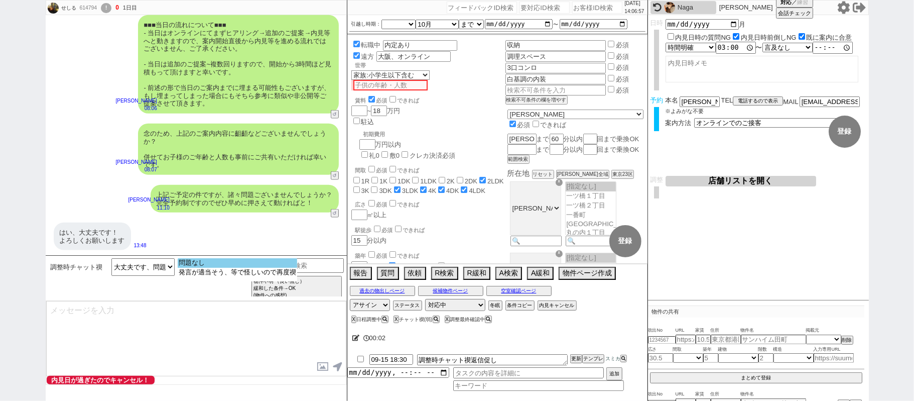
click at [189, 264] on option "問題なし" at bounding box center [237, 263] width 119 height 10
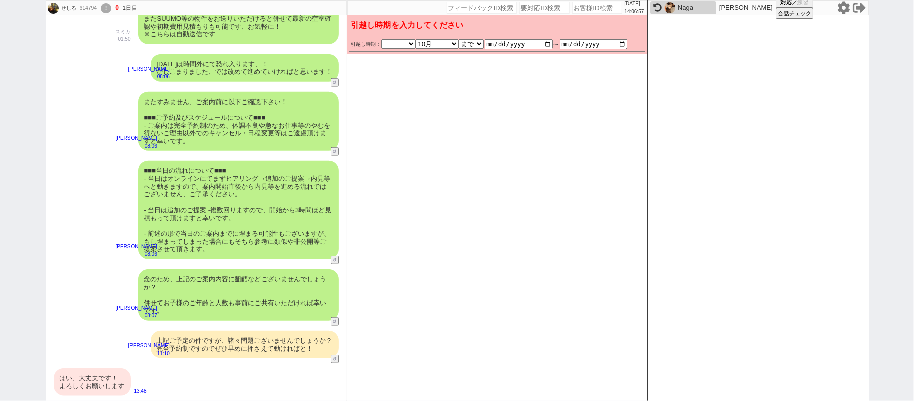
scroll to position [673, 0]
click at [109, 382] on div "はい、大丈夫です！ よろしくお願いします" at bounding box center [92, 382] width 77 height 28
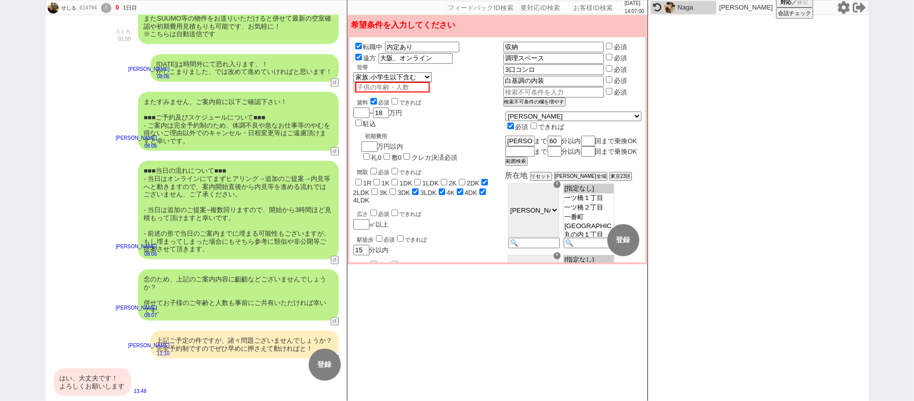
click at [109, 382] on div "はい、大丈夫です！ よろしくお願いします" at bounding box center [92, 382] width 77 height 28
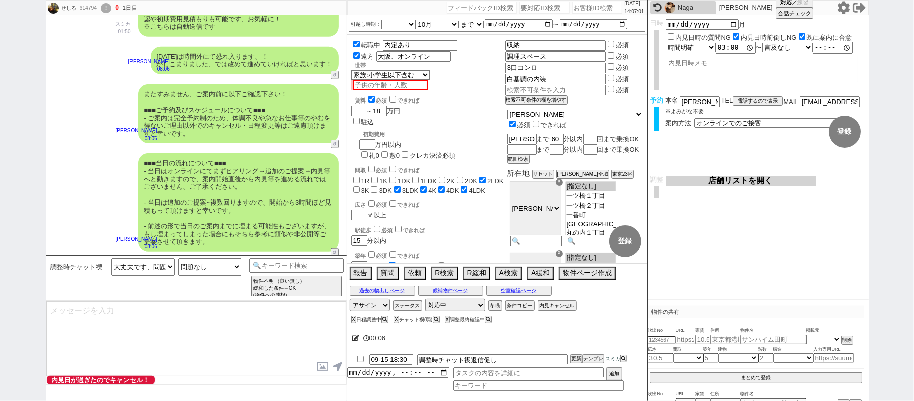
scroll to position [818, 0]
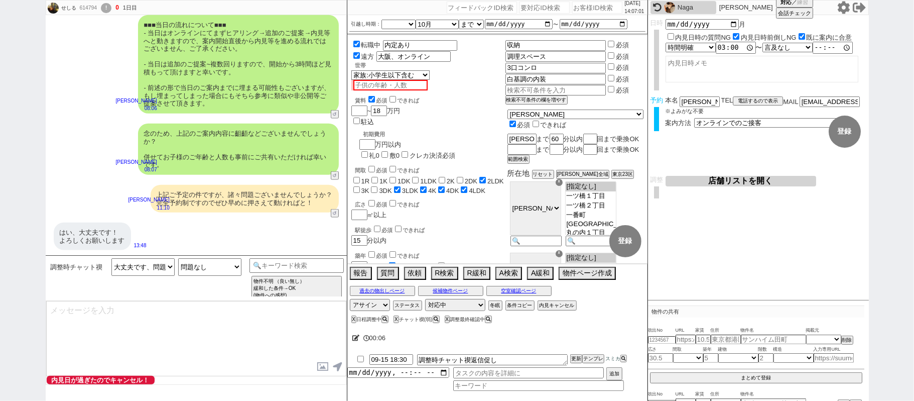
type textarea "@@【契約条件詰まってません！！！ヤバいです！！！！そのままは絶対打たずに本当はどうしたらいいか確認してください！！！！！】ご確認助かります！@@@@@@@@…"
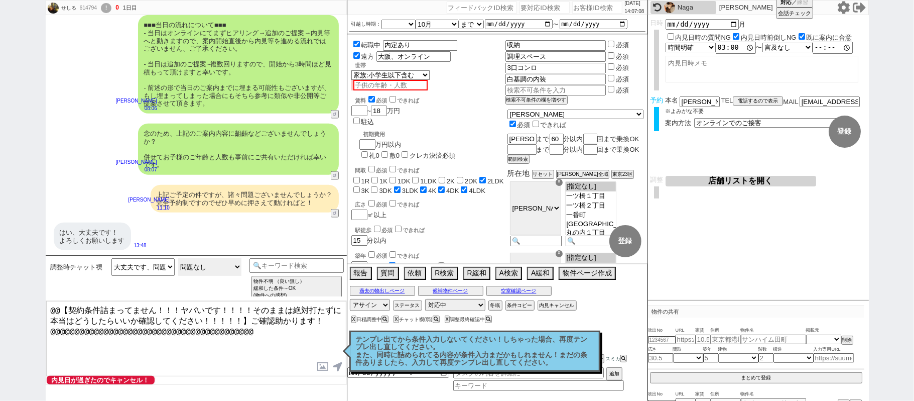
click at [187, 270] on select "問題なし 発言が適当そう、等で怪しいので再度禊" at bounding box center [209, 267] width 63 height 18
click at [335, 215] on button "↺" at bounding box center [336, 214] width 6 height 7
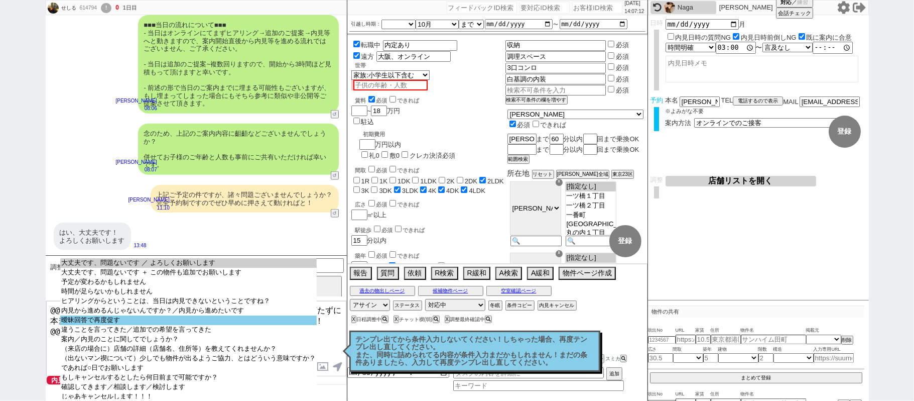
select select "曖昧回答で再度促す"
click at [175, 325] on option "曖昧回答で再度促す" at bounding box center [188, 320] width 257 height 10
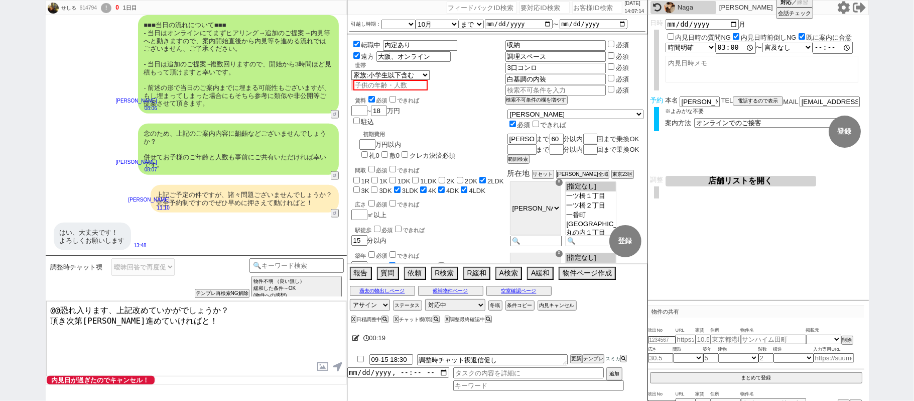
drag, startPoint x: 66, startPoint y: 292, endPoint x: 0, endPoint y: 227, distance: 92.7
click at [0, 241] on div "せしる 614794 ! 0 1日目 冬眠中 自社客 スミカ スミカ_BPO チャット全表示 2025-09-15 誤タップです！すみません！ 01:31 物…" at bounding box center [457, 200] width 914 height 401
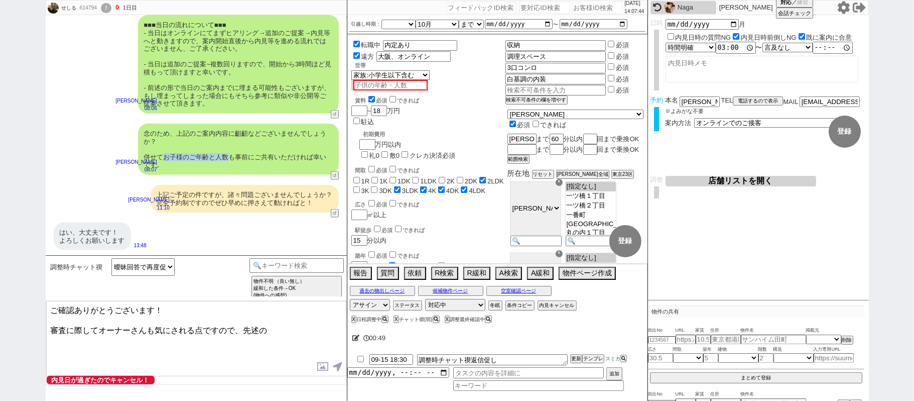
drag, startPoint x: 163, startPoint y: 157, endPoint x: 228, endPoint y: 154, distance: 65.3
click at [228, 154] on div "念のため、上記のご案内内容に齟齬などございませんでしょうか？ 併せてお子様のご年齢と人数も事前にご共有いただければ幸いです。" at bounding box center [238, 149] width 201 height 51
copy div "お子様のご年齢と人数"
click at [278, 336] on textarea "ご確認ありがとうございます！ 審査に際してオーナーさんも気にされる点ですので、先述の" at bounding box center [196, 338] width 300 height 75
paste textarea "お子様のご年齢と人数"
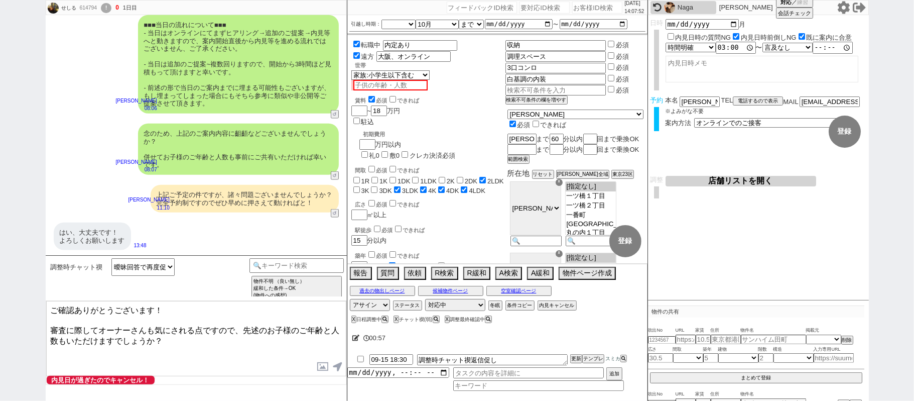
type textarea "ご確認ありがとうございます！ 審査に際してオーナーさんも気にされる点ですので、先述のお子様のご年齢と人数もいただけますでしょうか？"
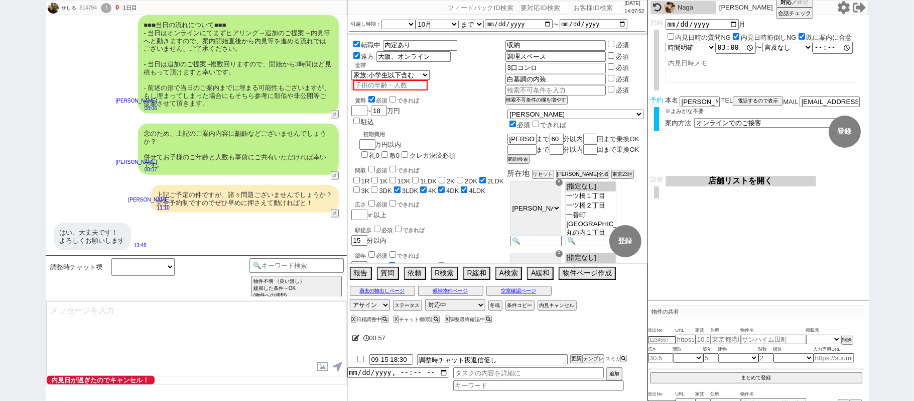
scroll to position [705, 0]
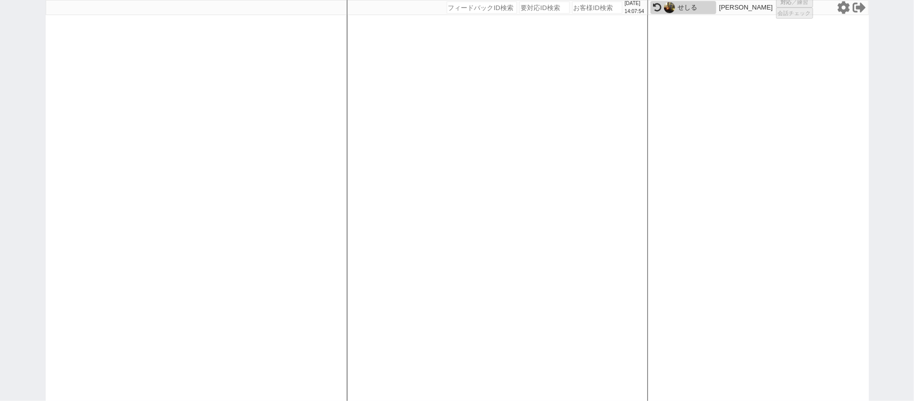
select select "1"
select select "2"
select select "9"
select select "8"
select select
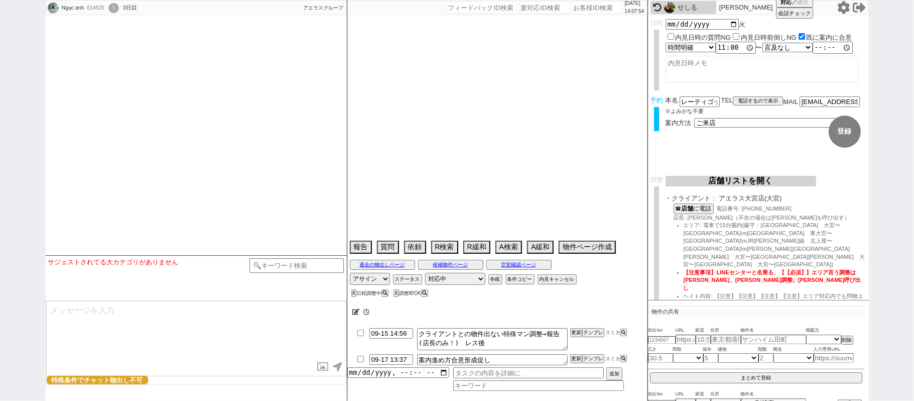
select select
select select "[DATE]"
select select "9"
select select "20"
select select "1"
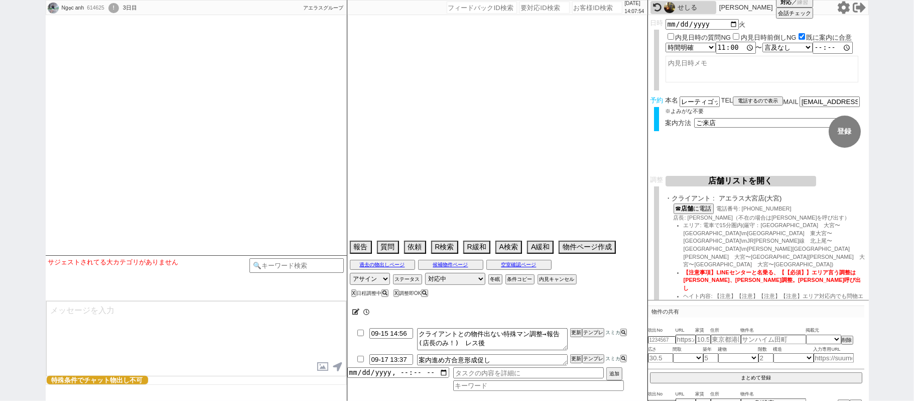
select select "33"
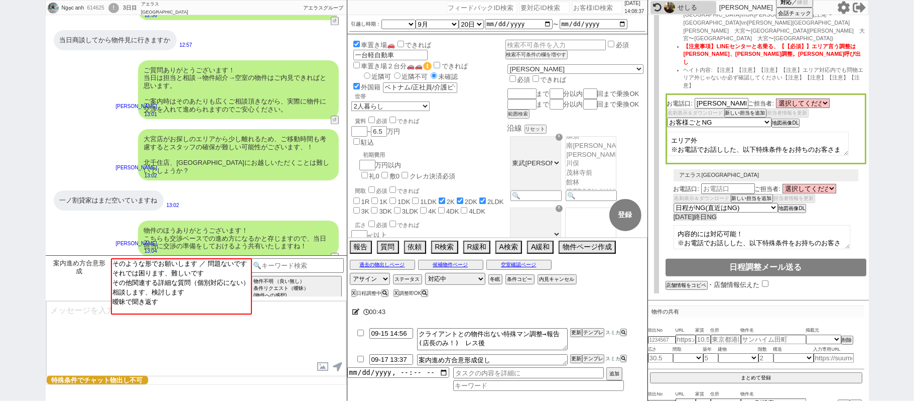
scroll to position [1812, 0]
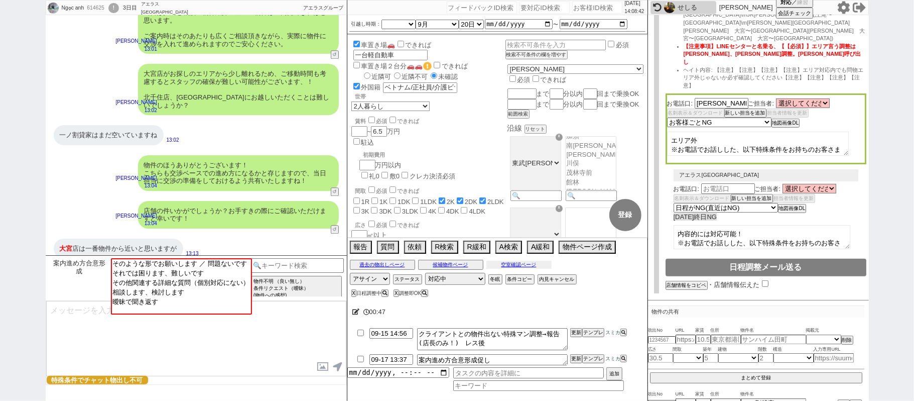
click at [530, 267] on button "空室確認ページ" at bounding box center [519, 265] width 65 height 8
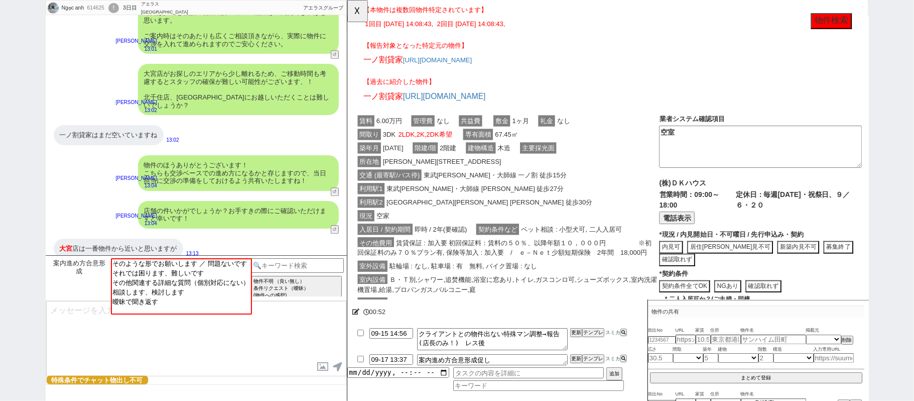
scroll to position [134, 0]
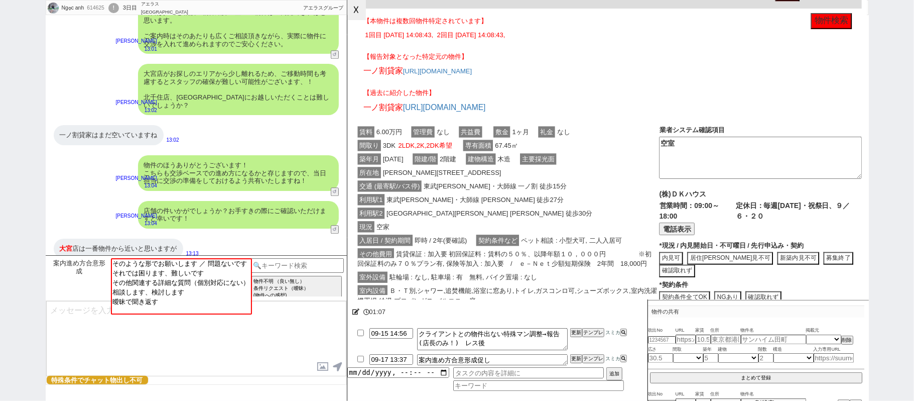
click at [364, 13] on button "☓" at bounding box center [356, 10] width 19 height 20
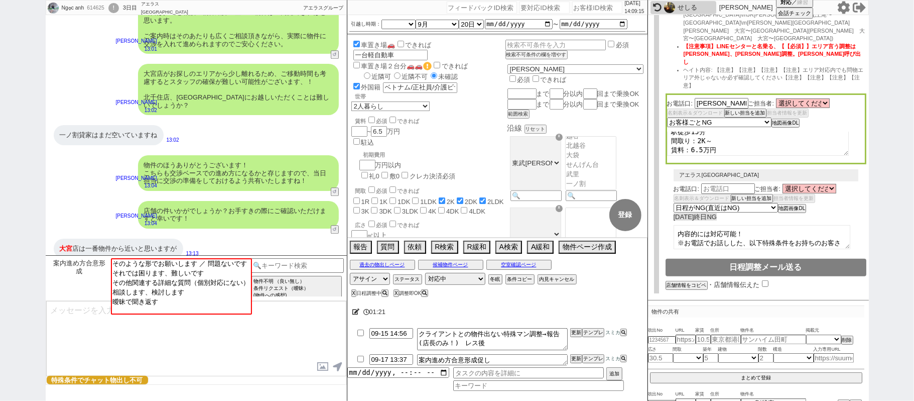
scroll to position [80, 0]
click at [537, 268] on button "空室確認ページ" at bounding box center [519, 265] width 65 height 8
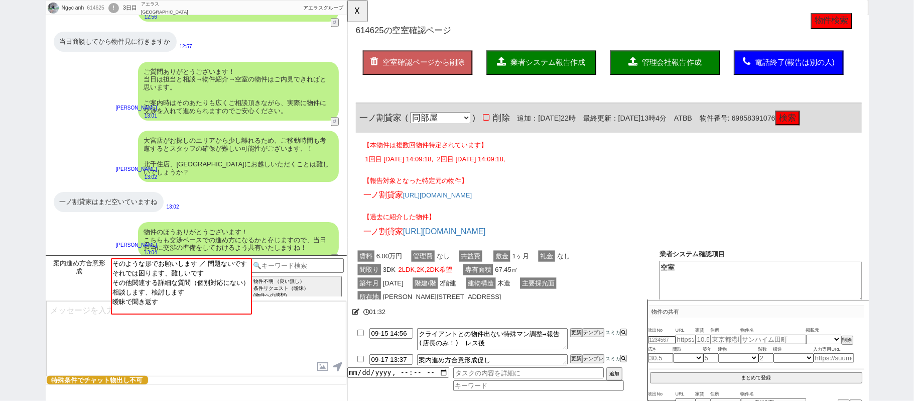
scroll to position [1812, 0]
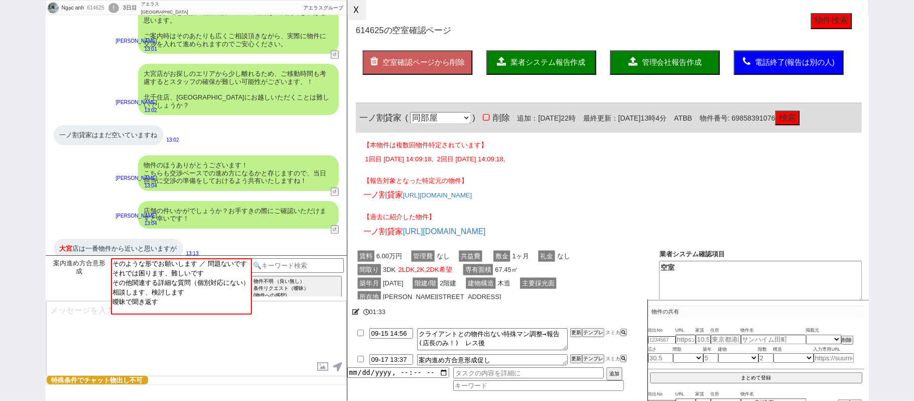
click at [365, 20] on button "☓" at bounding box center [356, 10] width 19 height 20
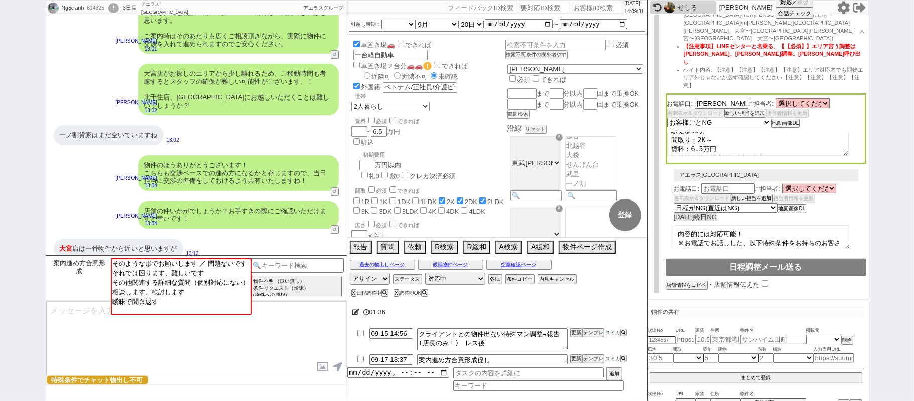
click at [845, 8] on icon at bounding box center [843, 7] width 12 height 13
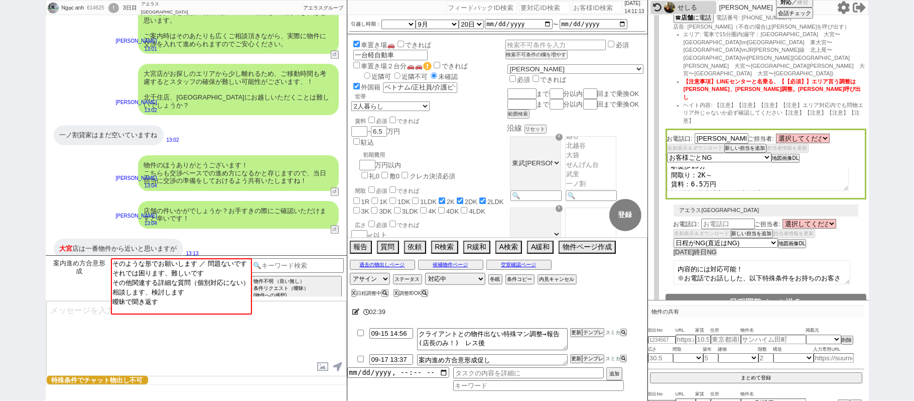
scroll to position [201, 0]
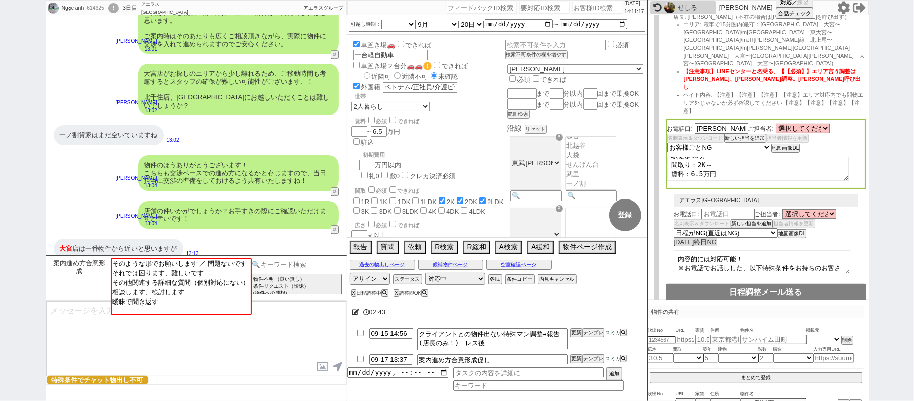
click at [299, 265] on input at bounding box center [297, 264] width 95 height 13
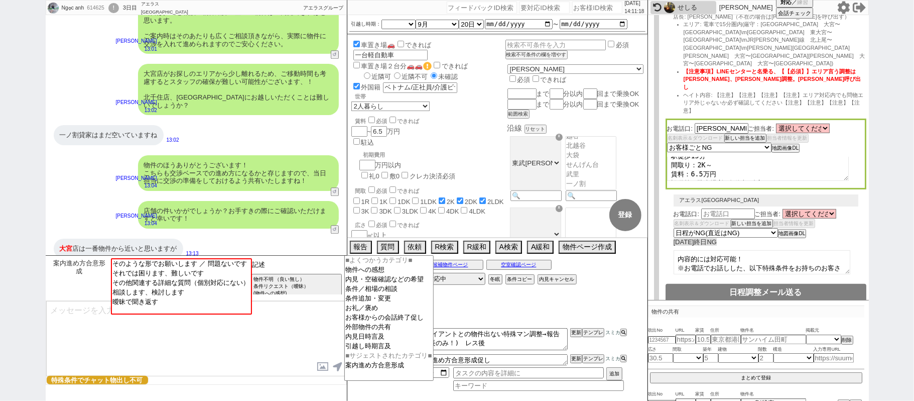
type input "記述"
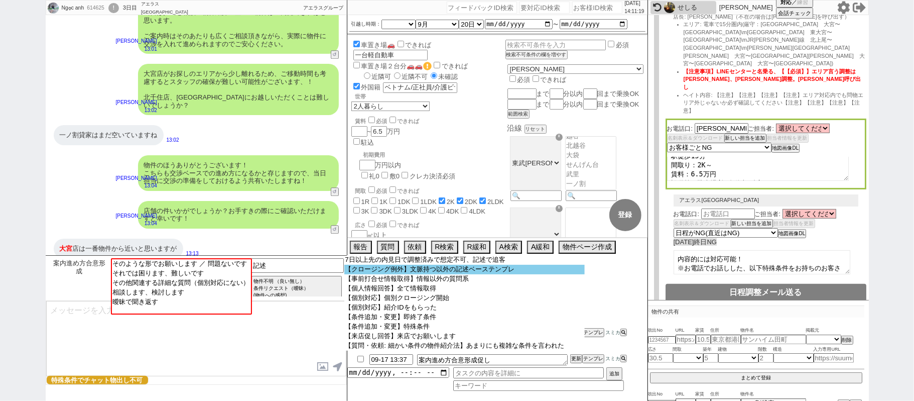
click at [371, 273] on option "【クロージング例外】文脈持つ以外の記述ベーステンプレ" at bounding box center [464, 270] width 240 height 10
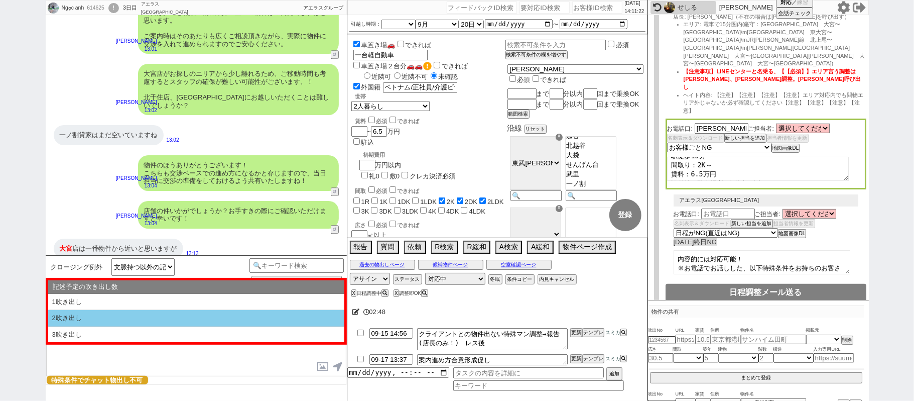
click at [161, 321] on li "2吹き出し" at bounding box center [196, 318] width 296 height 17
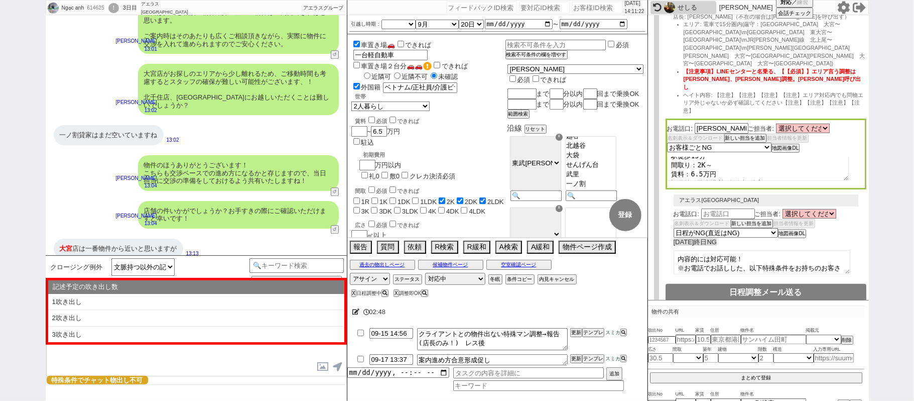
select select "2吹き出し"
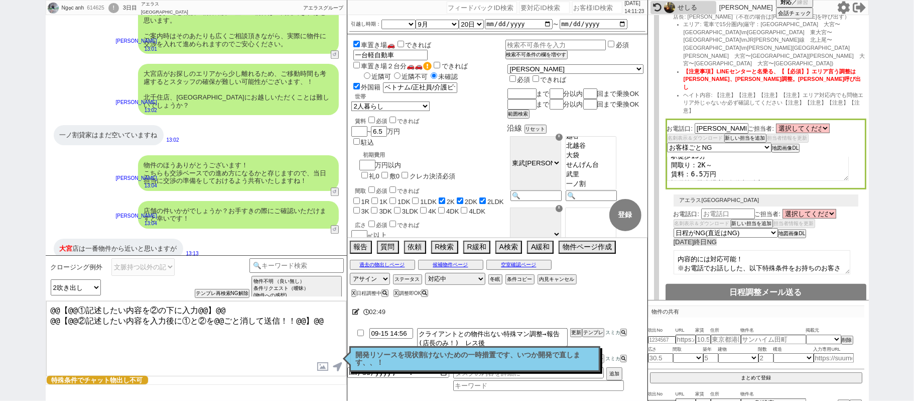
click at [316, 320] on textarea "@@【@@①記述したい内容を②の下に入力@@】@@ @@【@@②記述したい内容を入力後に①と②を@@ごと消して送信！！@@】@@" at bounding box center [196, 338] width 300 height 75
click at [196, 334] on textarea "@@【@@①記述したい内容を②の下に入力@@】@@ @@【@@②記述したい内容を入力後に①と②を@@ごと消して送信！！@@】@@ 恐れ入りますが、弊社大宮店" at bounding box center [196, 338] width 300 height 75
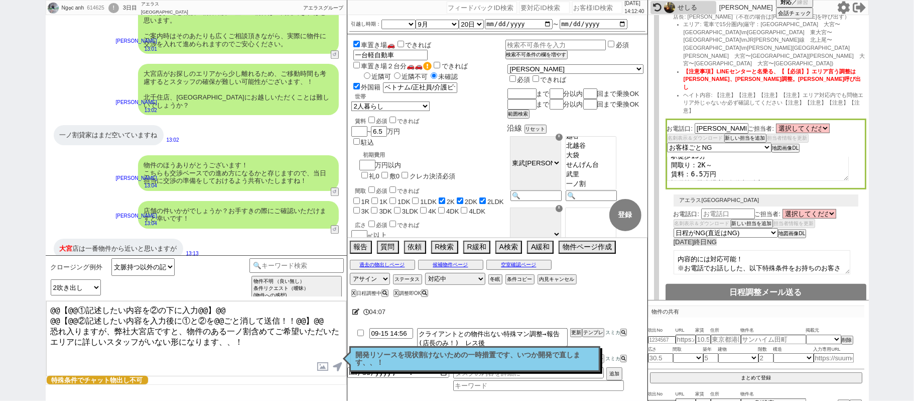
drag, startPoint x: 322, startPoint y: 316, endPoint x: 0, endPoint y: 89, distance: 393.5
click at [0, 133] on div "Ngọc anh 614625 ! 0 3日目 アエラス新越谷店 冬眠中 自社客 アエラスグループ スミカ_BPO チャット全表示 2025-09-13 来店…" at bounding box center [457, 200] width 914 height 401
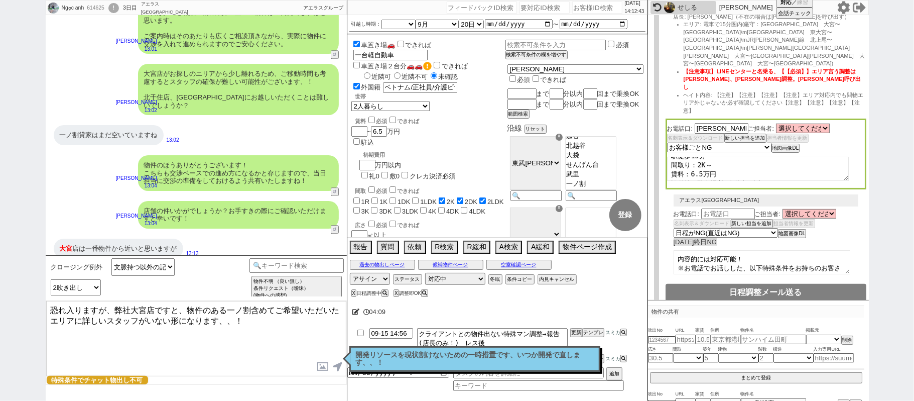
click at [254, 331] on textarea "恐れ入りますが、弊社大宮店ですと、物件のある一ノ割含めてご希望いただいたエリアに詳しいスタッフがいない形になります、、！" at bounding box center [196, 338] width 300 height 75
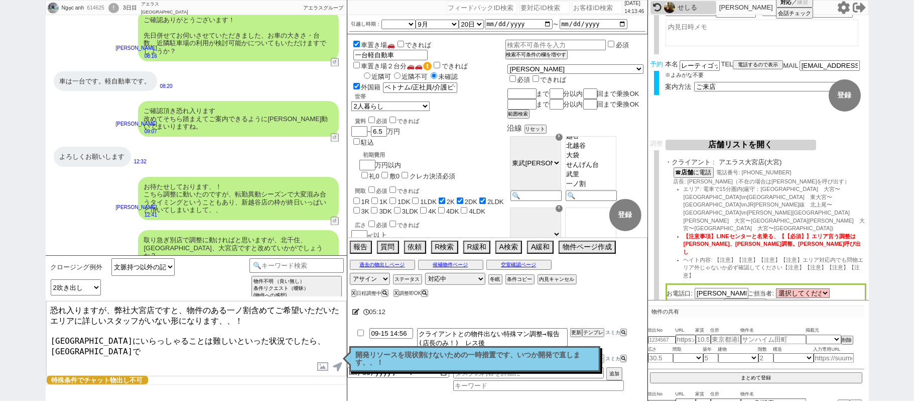
scroll to position [67, 0]
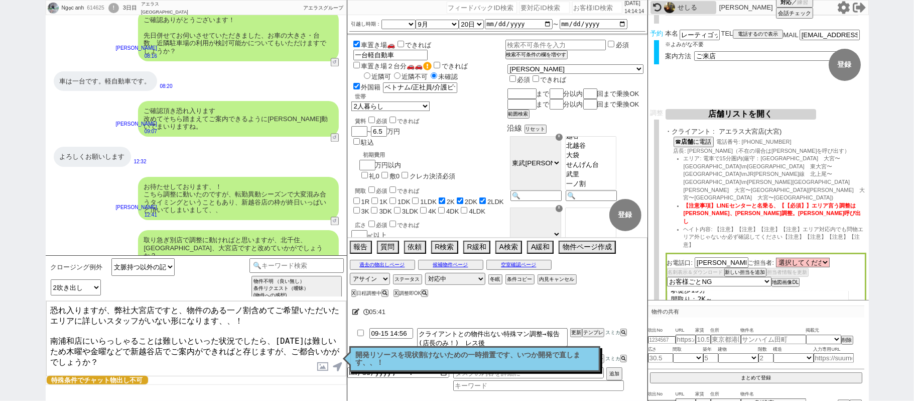
click at [53, 339] on textarea "恐れ入りますが、弊社大宮店ですと、物件のある一ノ割含めてご希望いただいたエリアに詳しいスタッフがいない形になります、、！ 南浦和店にいらっしゃることは難しいと…" at bounding box center [196, 338] width 300 height 75
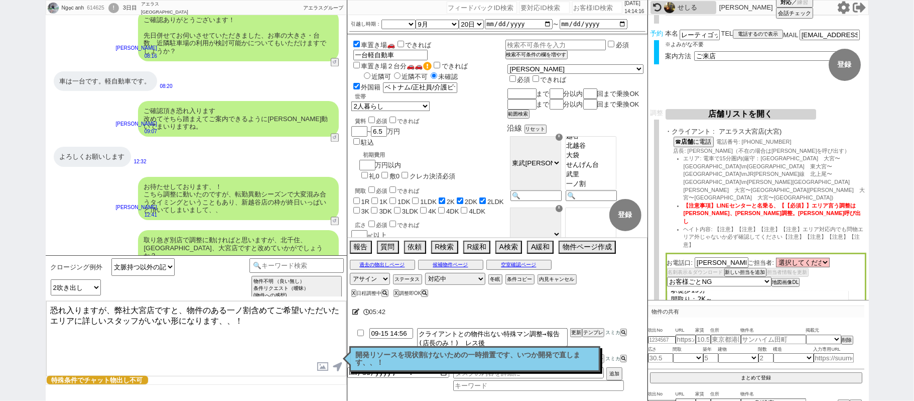
type textarea "恐れ入りますが、弊社大宮店ですと、物件のある一ノ割含めてご希望いただいたエリアに詳しいスタッフがいない形になります、、！"
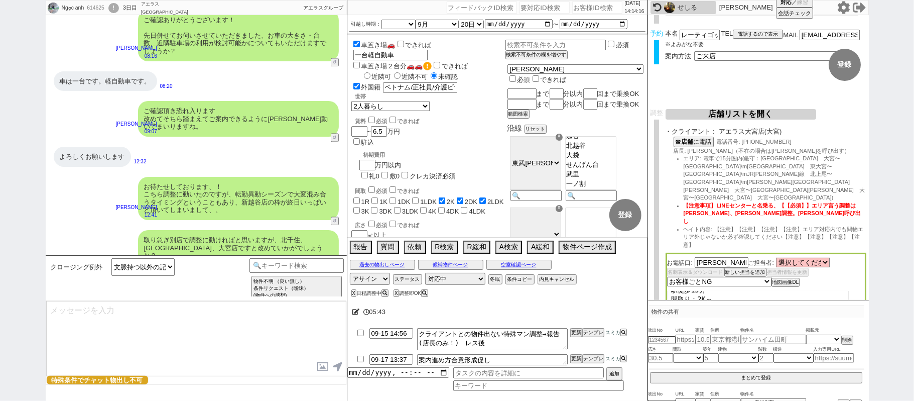
scroll to position [1585, 0]
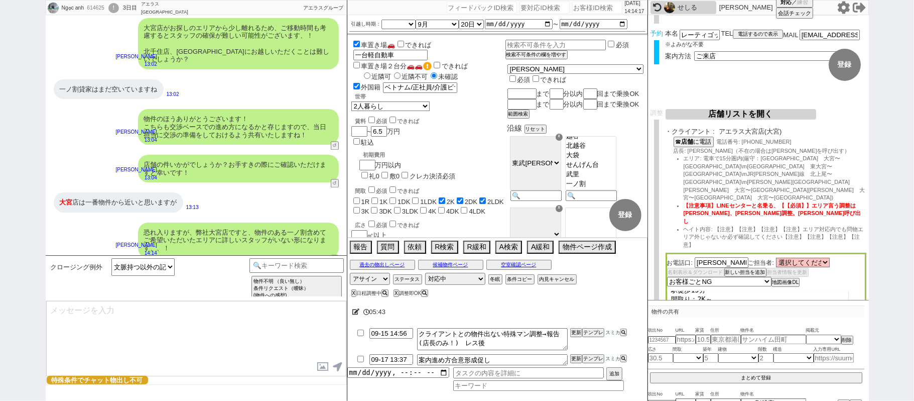
select select "431"
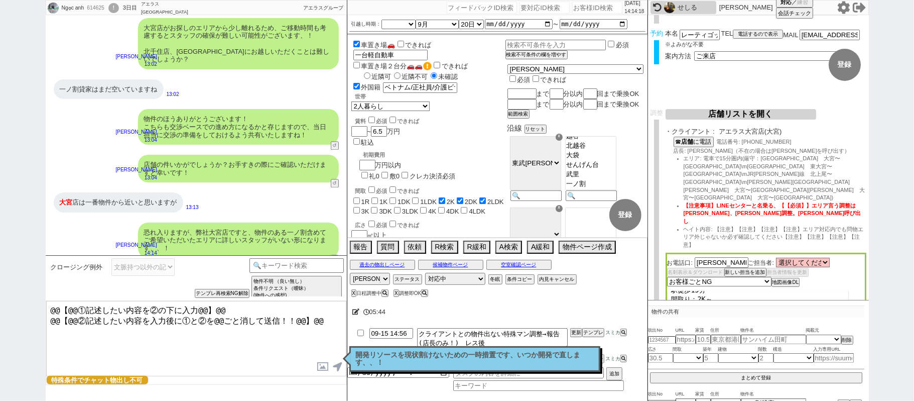
drag, startPoint x: 317, startPoint y: 316, endPoint x: 0, endPoint y: 149, distance: 358.9
click at [0, 184] on div "Ngọc anh 614625 ! 0 3日目 アエラス新越谷店 冬眠中 自社客 アエラスグループ スミカ_BPO チャット全表示 2025-09-13 ベト…" at bounding box center [457, 200] width 914 height 401
paste textarea "南浦和店にいらっしゃることは難しいといった状況でしたら、明日は難しいため木曜や金曜などで新越谷店でご案内ができればと存じますが、ご都合いかがでしょうか？"
type textarea "南浦和店にいらっしゃることは難しいといった状況でしたら、明日は難しいため木曜や金曜などで新越谷店でご案内ができればと存じますが、ご都合いかがでしょうか？"
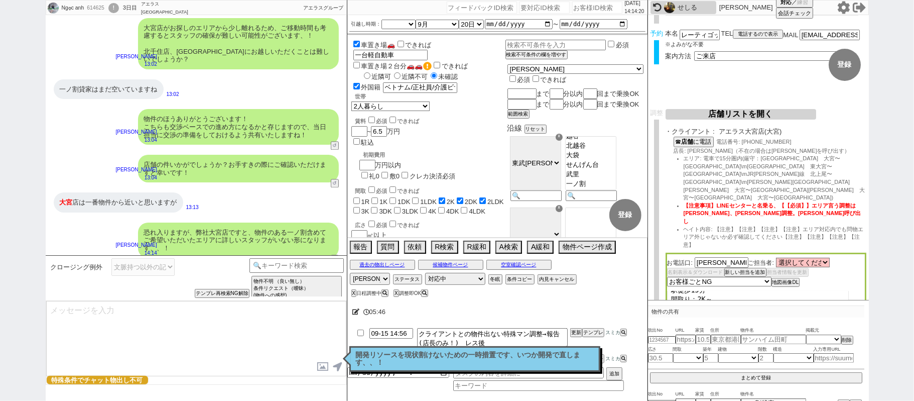
scroll to position [1631, 0]
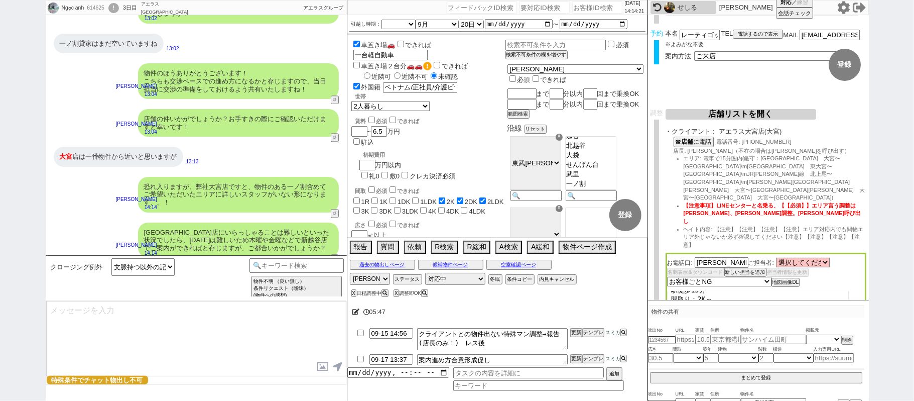
type textarea "@@【@@メッセージは打たず、以下やってください@@】@@ @@【@@タスク整理、追加、条件入力等のやるべきことはやりましたか？？全て終わったら自分に付いたア…"
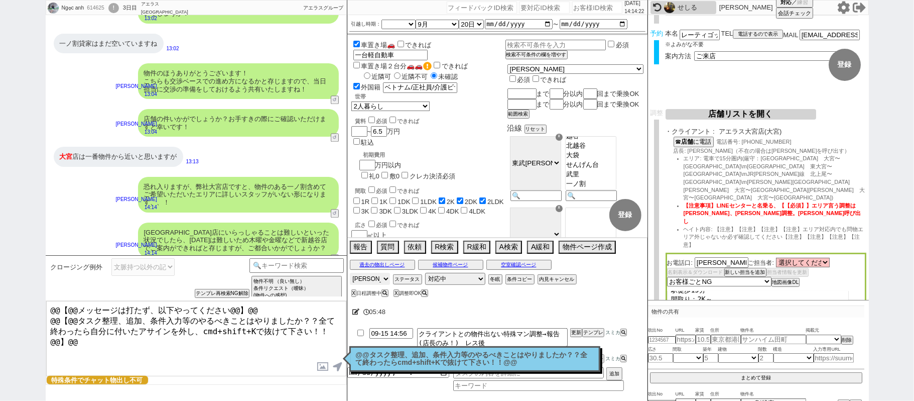
click at [381, 279] on select "アサイン 斎藤ひな 黒澤沙由里 松井健太朗 石谷彩音" at bounding box center [370, 279] width 40 height 12
select select
click at [350, 274] on select "アサイン 斎藤ひな 黒澤沙由里 松井健太朗 石谷彩音" at bounding box center [370, 279] width 40 height 12
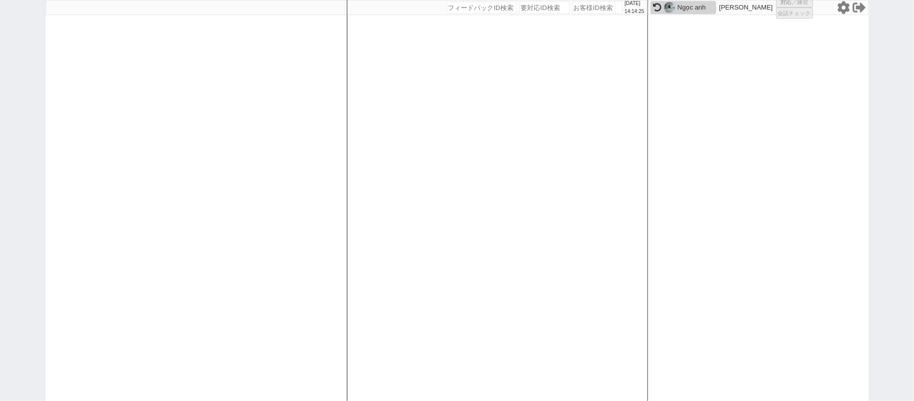
select select "6"
select select "2"
select select "5"
select select
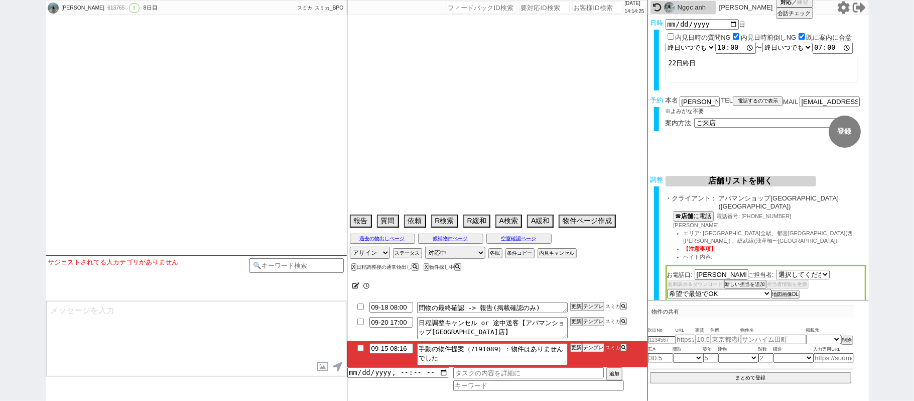
select select "[DATE]"
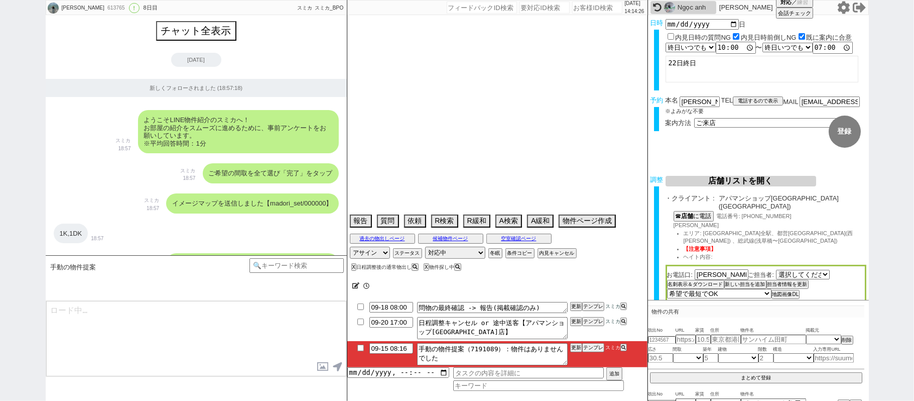
type textarea "旧ID:460773　当日まで他社なし"
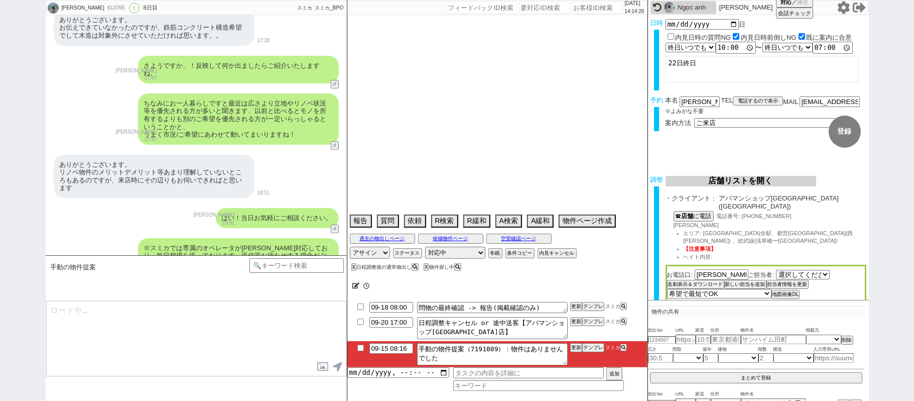
select select "15"
select select "0"
select select "820"
select select "30"
select select "71"
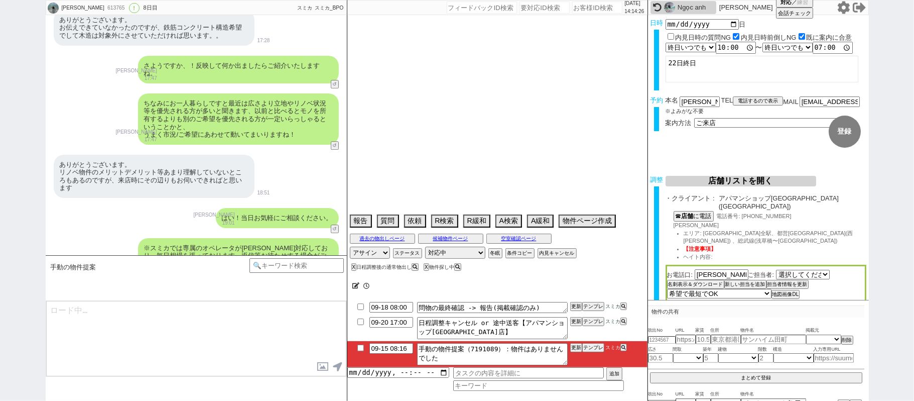
select select "[DATE]"
select select "75"
select select "[DATE]"
select select "69"
select select "63"
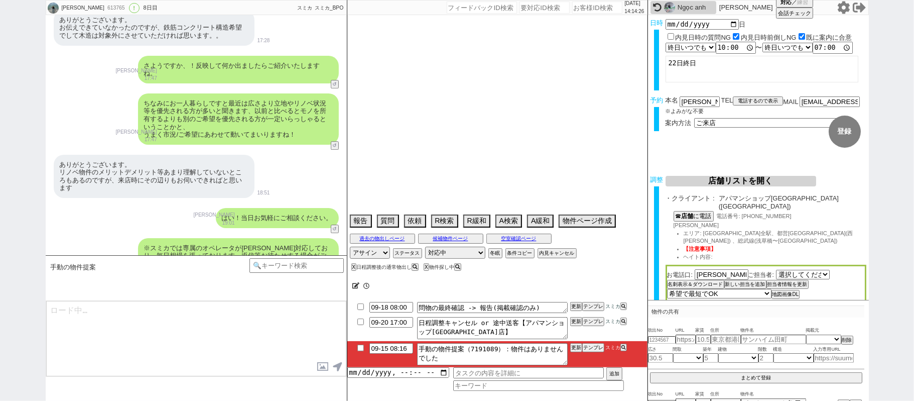
select select "[DATE]"
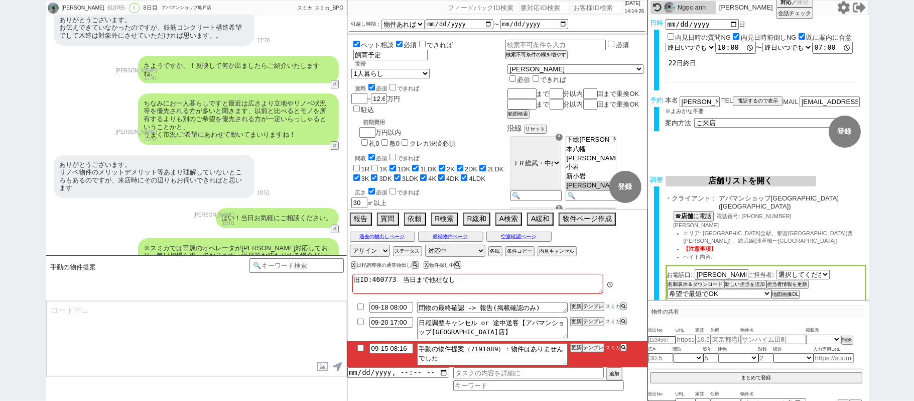
scroll to position [84, 0]
type textarea "@@【@@メッセージは打たず、以下やってください@@】@@ @@【@@日程調整後なので適当な物出しや、物件無いときの適当な声かけができません。手動で1件ベスト…"
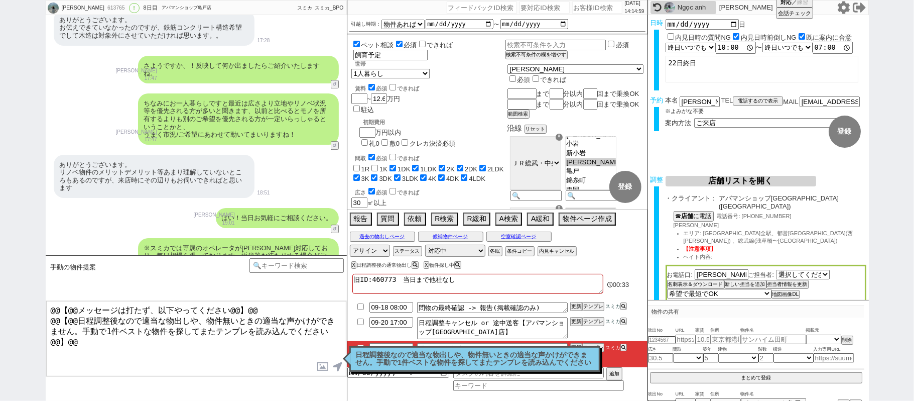
click at [193, 203] on div "はい！当日お気軽にご相談ください。 小澤結 19:01 14371-A1" at bounding box center [196, 218] width 301 height 30
click at [522, 369] on div "日程調整後なので適当な物出しや、物件無いときの適当な声かけができません。手動で1件ベストな物件を探してまたテンプレを読み込んでください 読んだ" at bounding box center [474, 359] width 251 height 26
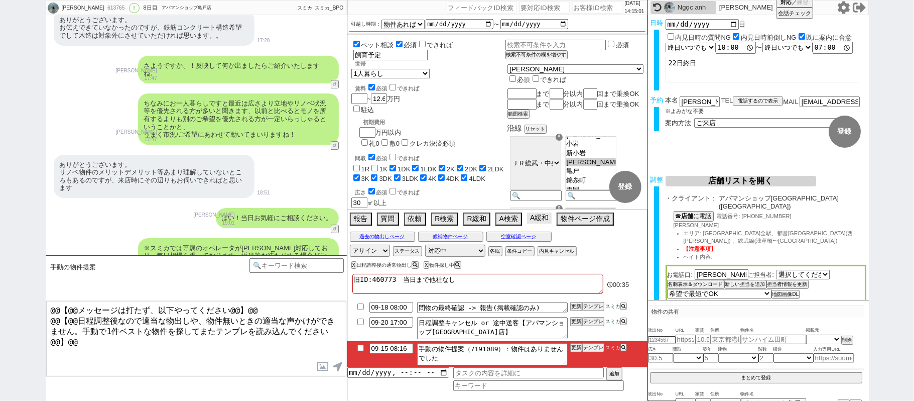
click at [535, 221] on button "A緩和" at bounding box center [539, 217] width 25 height 11
click at [541, 223] on button "A緩和" at bounding box center [539, 217] width 25 height 11
click at [387, 239] on button "過去の物出しページ" at bounding box center [382, 236] width 65 height 8
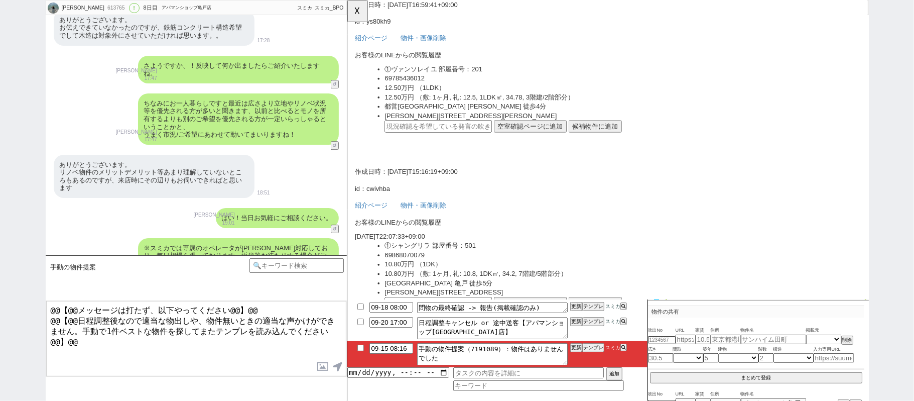
scroll to position [134, 0]
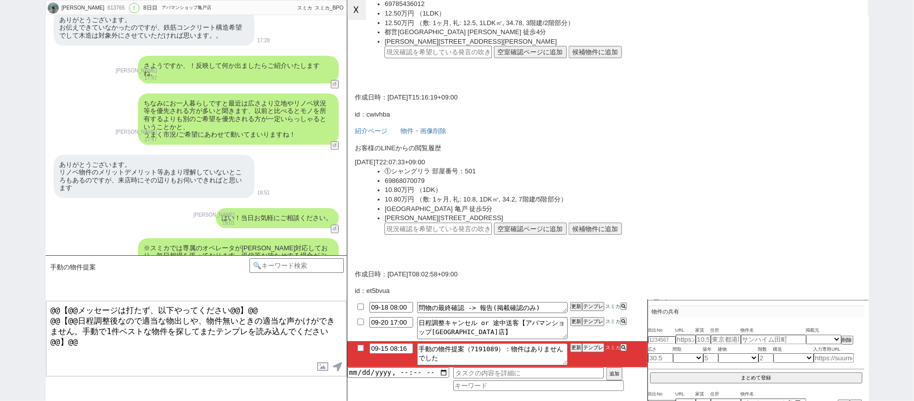
click at [360, 9] on button "☓" at bounding box center [356, 10] width 19 height 20
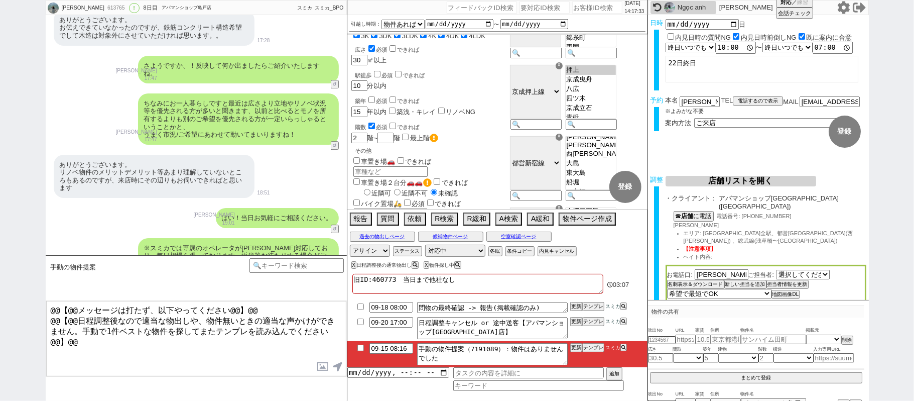
scroll to position [67, 0]
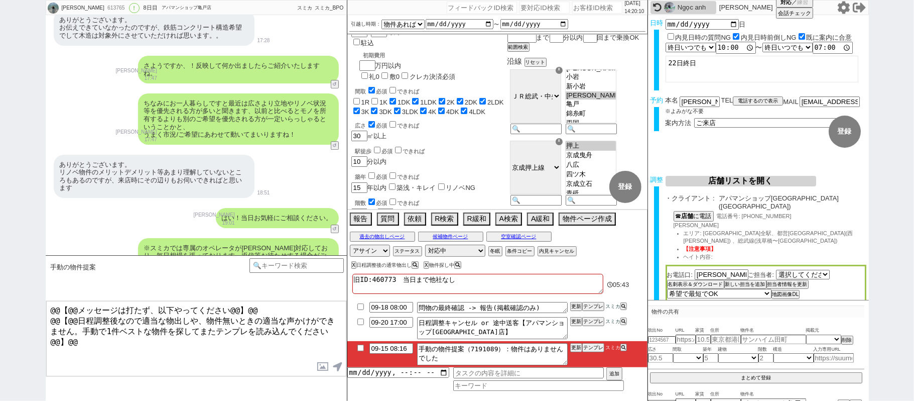
click at [838, 9] on icon at bounding box center [843, 7] width 12 height 13
click at [386, 237] on button "過去の物出しページ" at bounding box center [382, 236] width 65 height 8
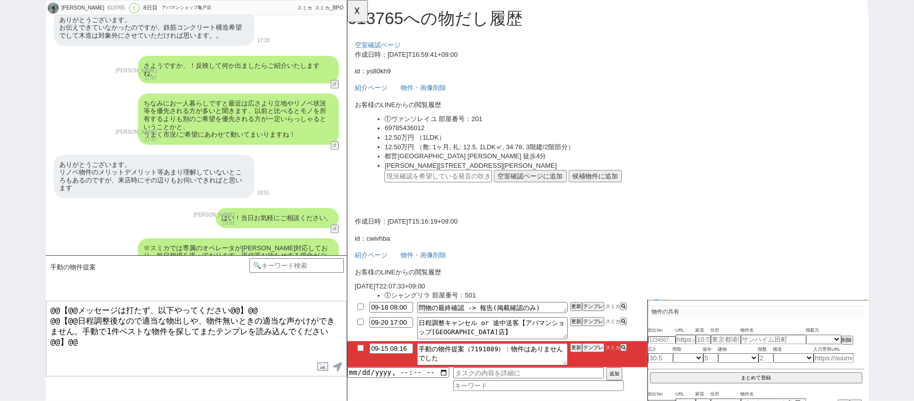
scroll to position [0, 0]
click at [591, 348] on button "テンプレ" at bounding box center [593, 347] width 22 height 7
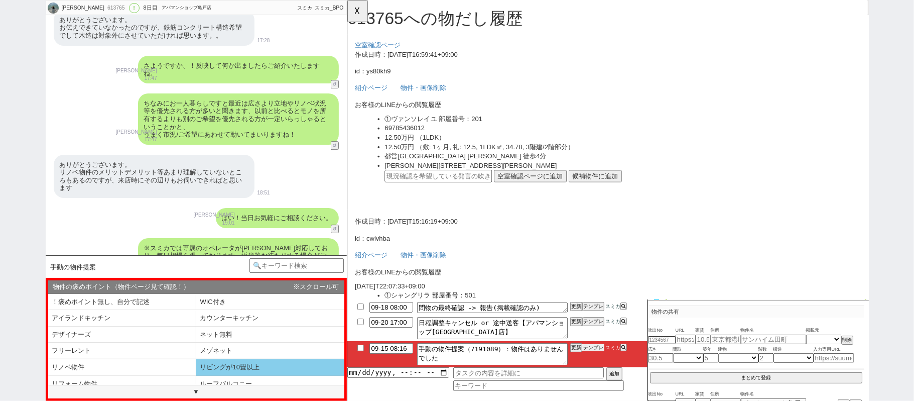
scroll to position [67, 0]
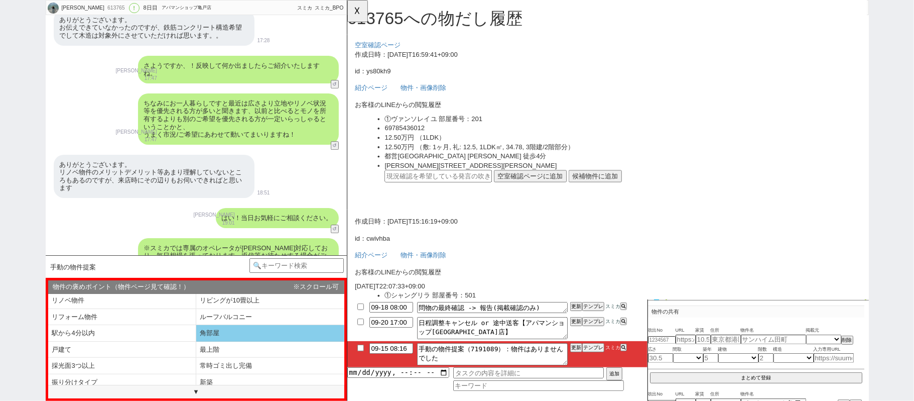
click at [264, 338] on li "角部屋" at bounding box center [270, 333] width 148 height 17
select select "角部屋"
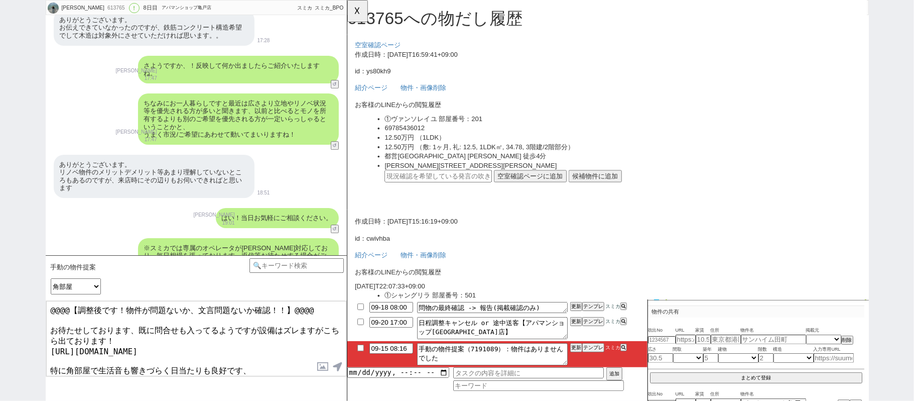
drag, startPoint x: 110, startPoint y: 318, endPoint x: 0, endPoint y: 189, distance: 170.2
click at [0, 236] on div "おざきみほ 613765 ! 0 8日目 アパマンショップ亀戸店 冬眠中 自社客 スミカ スミカ_BPO チャット全表示 2025-09-08 新しくフォロー…" at bounding box center [457, 200] width 914 height 401
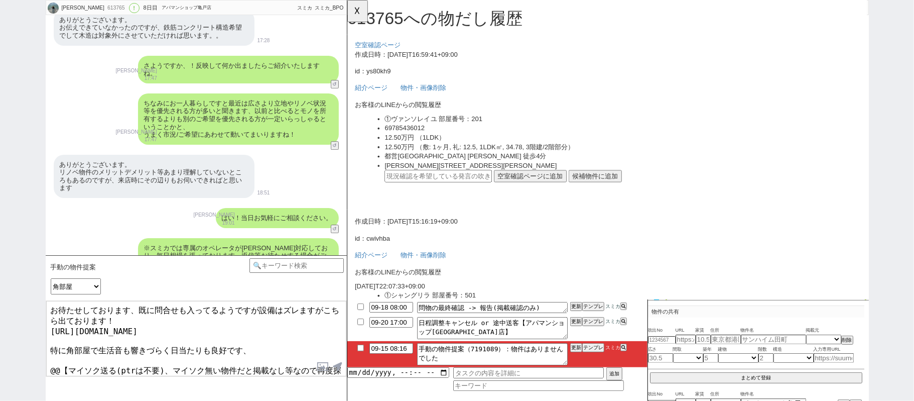
drag, startPoint x: 261, startPoint y: 311, endPoint x: 283, endPoint y: 308, distance: 22.3
click at [283, 308] on textarea "お待たせしております、既に問合せも入ってるようですが設備はズレますがこちら出ております！ https://tools.sumika.live/pages/ta…" at bounding box center [196, 338] width 300 height 75
click at [227, 326] on textarea "お待たせしております、既に問合せも入ってるようですが設備はズレますがこちら出ております！ https://tools.sumika.live/pages/ta…" at bounding box center [196, 338] width 300 height 75
drag, startPoint x: 51, startPoint y: 356, endPoint x: 295, endPoint y: 428, distance: 254.3
click at [295, 400] on html "おざきみほ 613765 ! 0 8日目 アパマンショップ亀戸店 冬眠中 自社客 スミカ スミカ_BPO チャット全表示 2025-09-08 新しくフォロー…" at bounding box center [457, 200] width 914 height 401
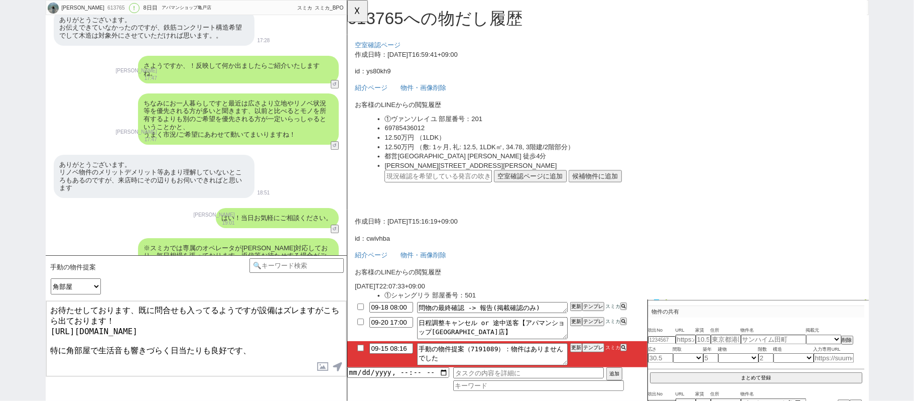
click at [262, 341] on textarea "お待たせしております、既に問合せも入ってるようですが設備はズレますがこちら出ております！ https://tools.sumika.live/pages/ta…" at bounding box center [196, 338] width 300 height 75
type textarea "お待たせしております、既に問合せも入ってるようですが設備はズレますがこちら出ております！ https://tools.sumika.live/pages/ta…"
checkbox input "true"
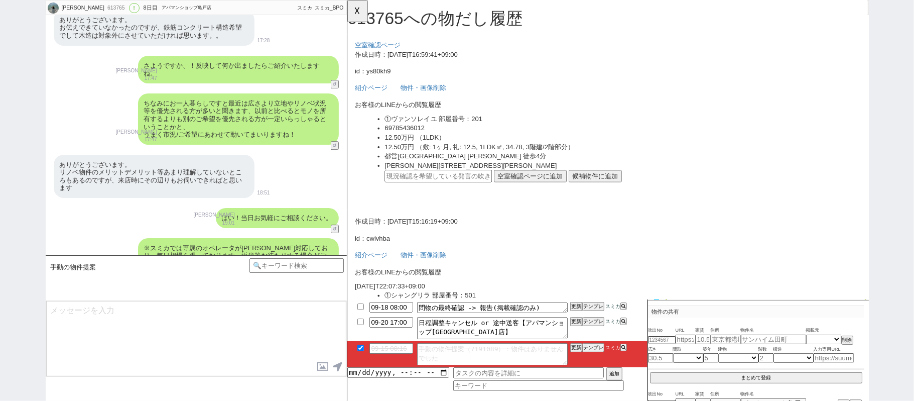
scroll to position [4919, 0]
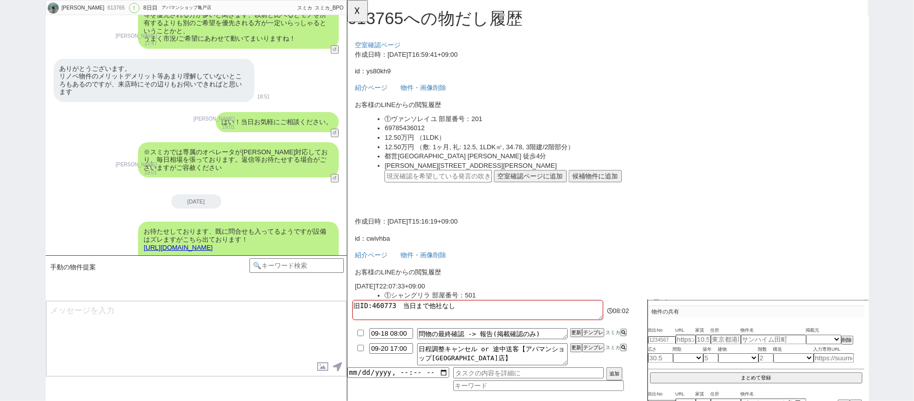
type textarea "良ければ、あわせていかがでしょうか？"
click at [318, 366] on label at bounding box center [323, 366] width 16 height 19
click at [0, 0] on input "file" at bounding box center [0, 0] width 0 height 0
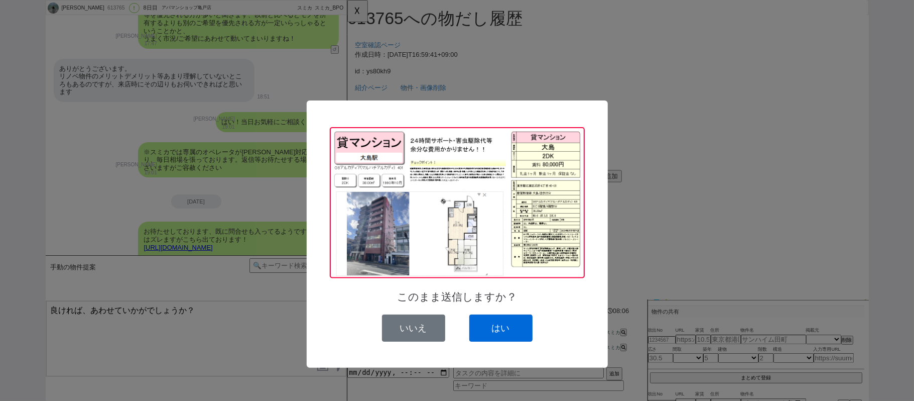
click at [490, 324] on button "はい" at bounding box center [500, 327] width 63 height 27
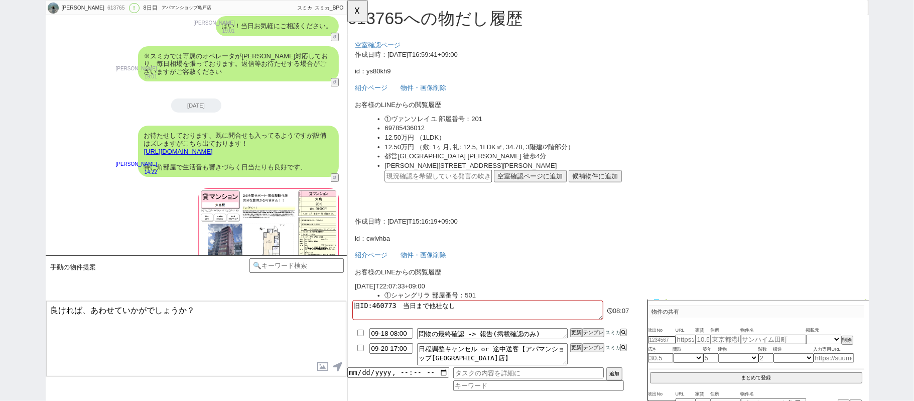
click at [288, 319] on textarea "良ければ、あわせていかがでしょうか？" at bounding box center [196, 338] width 300 height 75
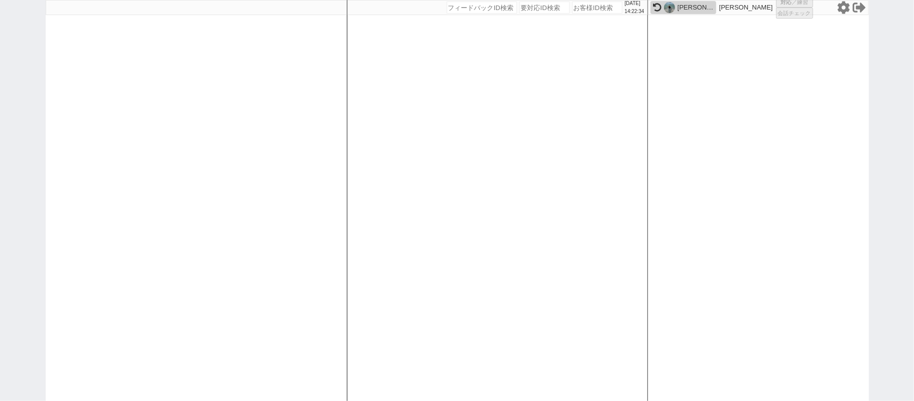
select select "1"
select select "4"
select select
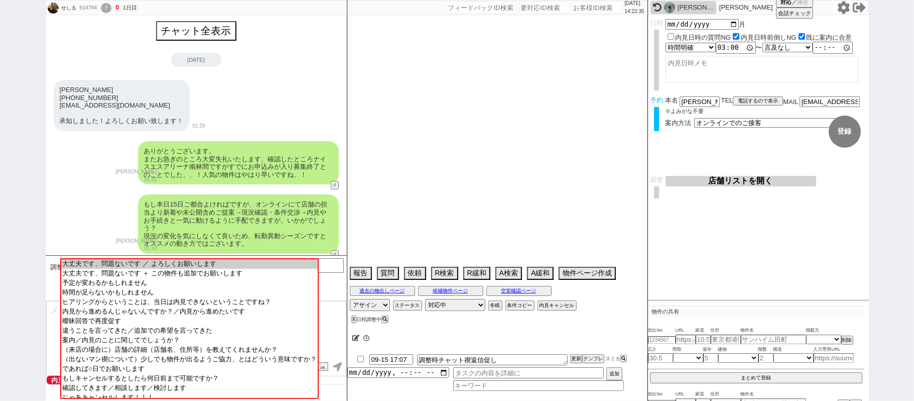
select select "[DATE]"
select select "10"
select select "37"
select select "6"
select select "2"
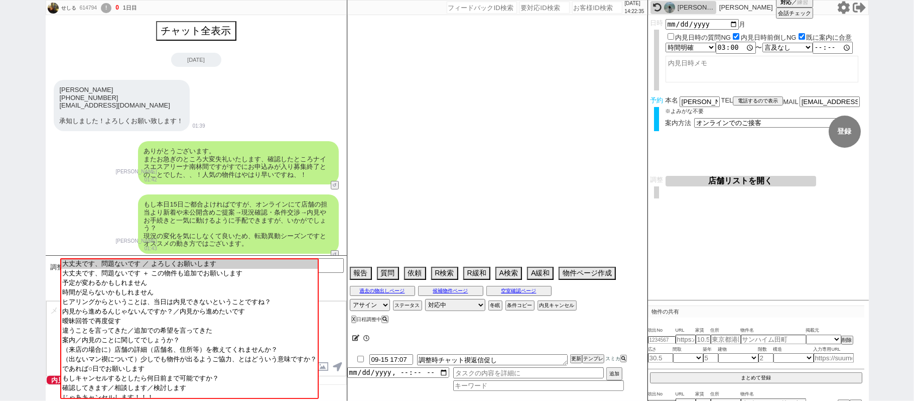
select select "3"
select select "4"
select select "5"
select select "6"
select select "7"
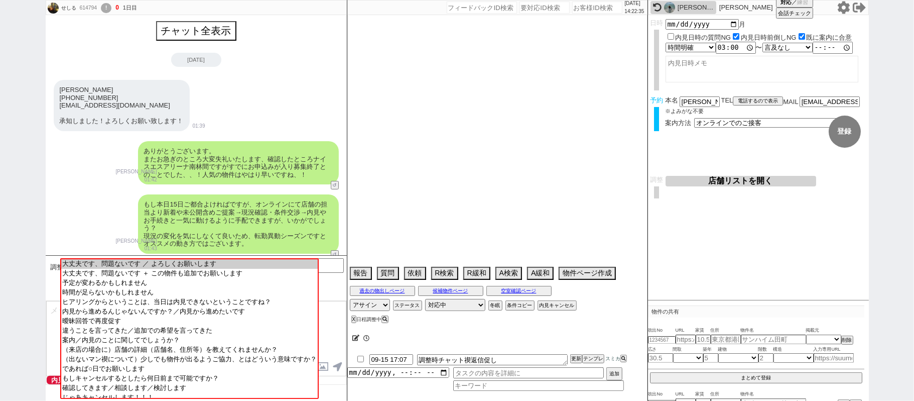
select select "8"
select select "9"
select select "10"
select select "11"
select select "12"
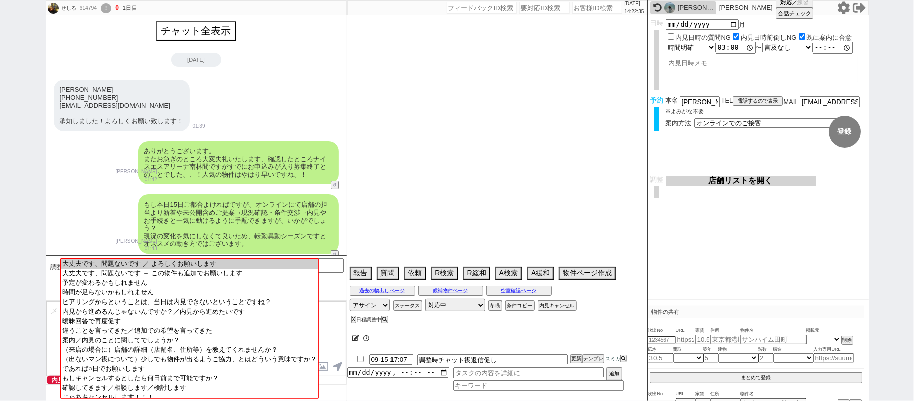
select select "13"
select select "14"
select select "15"
select select "16"
select select "17"
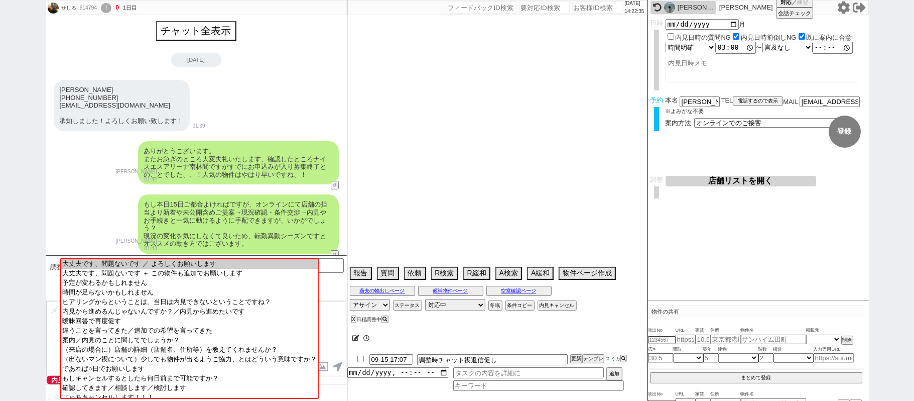
select select "18"
select select "19"
select select "20"
select select "21"
select select "22"
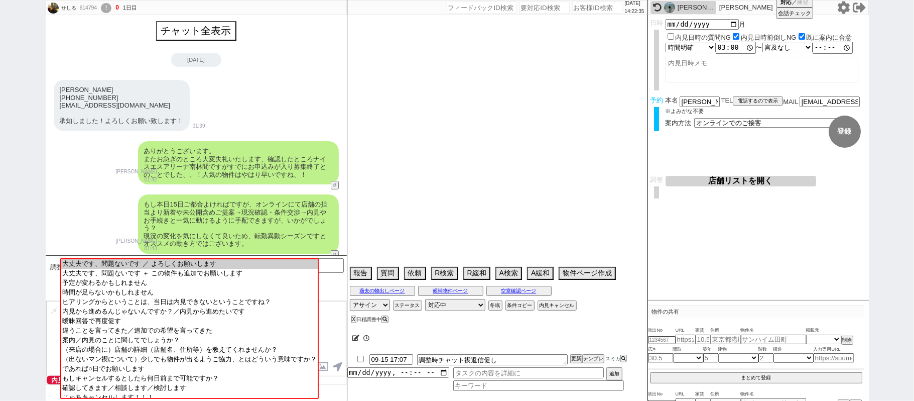
select select "23"
select select "24"
select select "25"
select select "26"
select select "27"
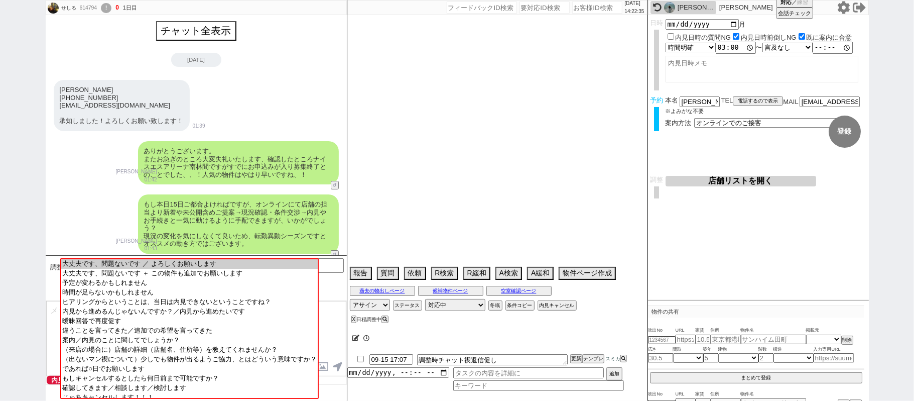
select select "28"
select select "29"
select select "30"
select select "31"
select select "32"
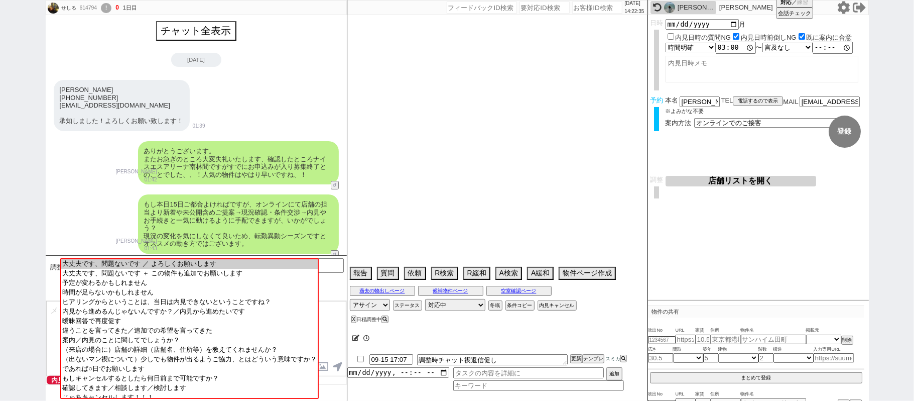
select select "33"
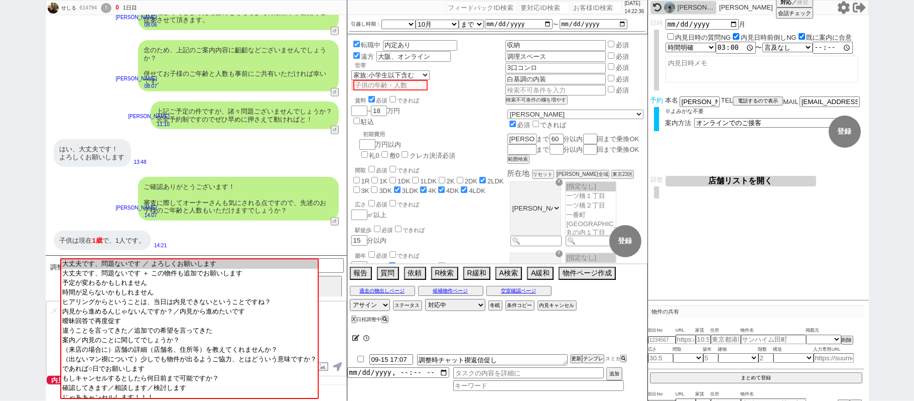
scroll to position [11, 0]
click at [336, 129] on button "↺" at bounding box center [336, 131] width 6 height 7
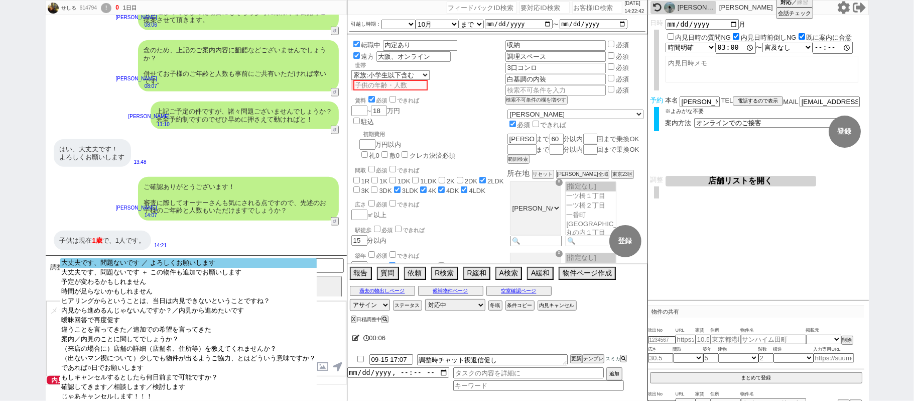
click at [223, 264] on option "大丈夫です、問題ないです ／ よろしくお願いします" at bounding box center [188, 263] width 257 height 10
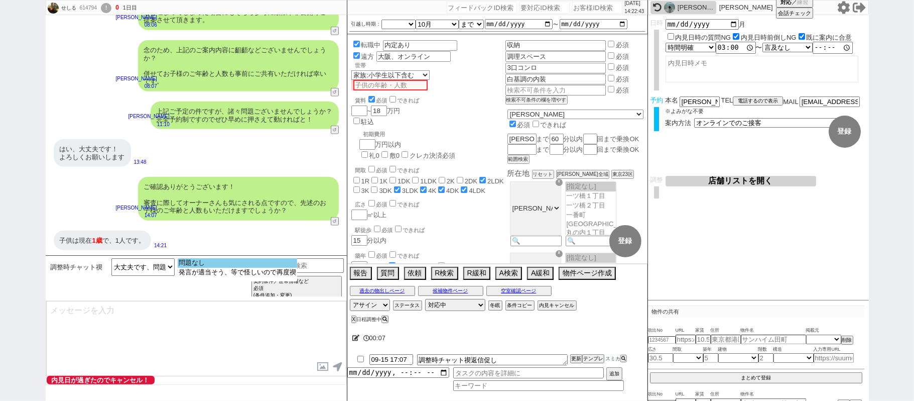
click at [187, 265] on option "問題なし" at bounding box center [237, 263] width 119 height 10
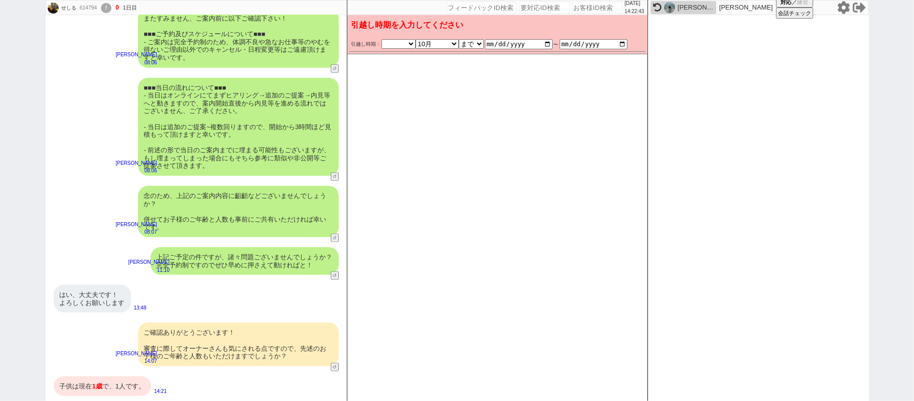
scroll to position [589, 0]
click at [92, 388] on span "1歳" at bounding box center [97, 386] width 10 height 8
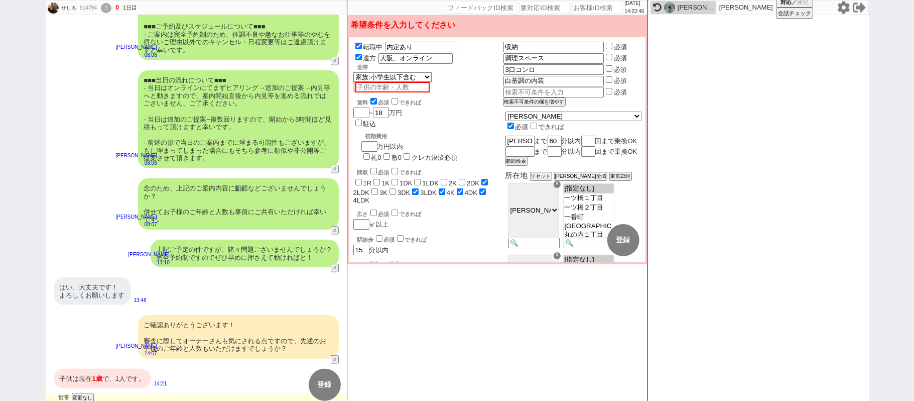
scroll to position [617, 0]
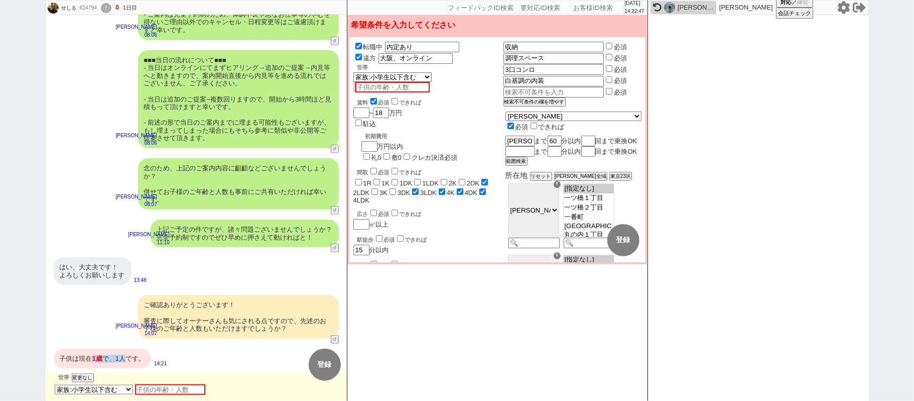
drag, startPoint x: 93, startPoint y: 359, endPoint x: 126, endPoint y: 357, distance: 32.2
click at [126, 357] on div "子供は現在 1歳 で、1人です。" at bounding box center [102, 358] width 97 height 20
copy div "1歳 で、1人"
click at [173, 394] on input "text" at bounding box center [170, 389] width 70 height 11
paste input "1歳で、1人"
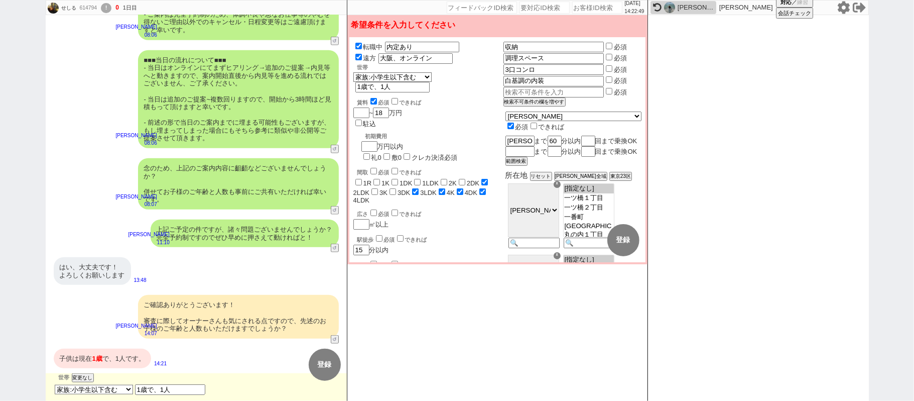
click at [115, 338] on div "ご確認ありがとうございます！ 審査に際してオーナーさんも気にされる点ですので、先述のお子様のご年齢と人数もいただけますでしょうか？ 松井健太朗 14:07 2…" at bounding box center [196, 316] width 301 height 53
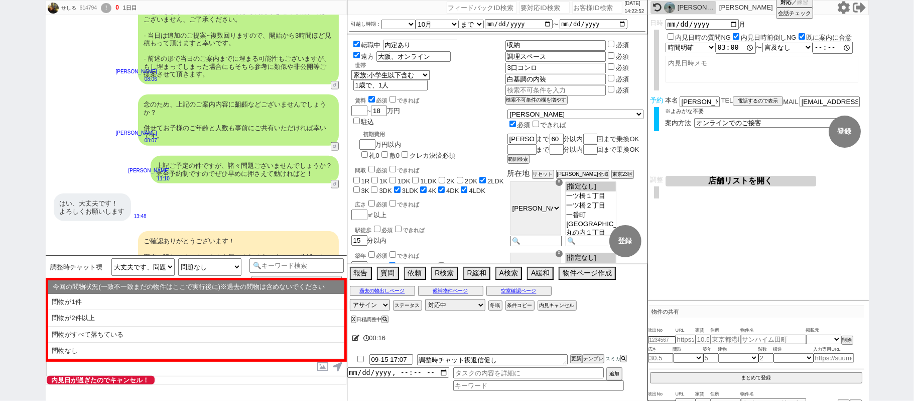
scroll to position [747, 0]
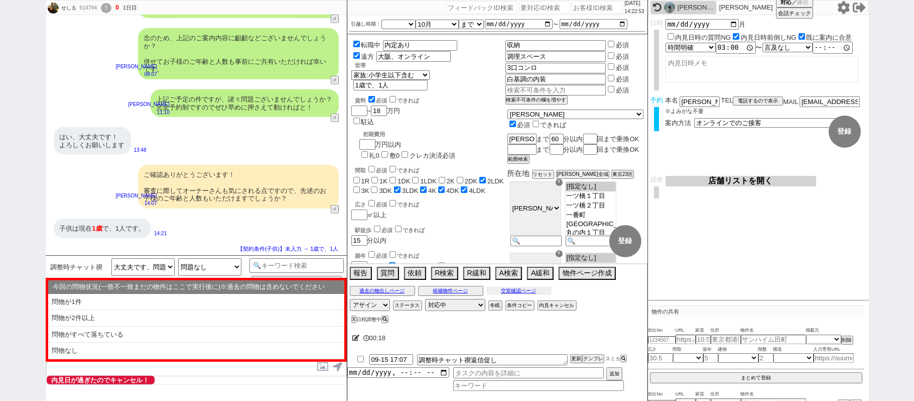
click at [515, 293] on button "空室確認ページ" at bounding box center [519, 291] width 65 height 8
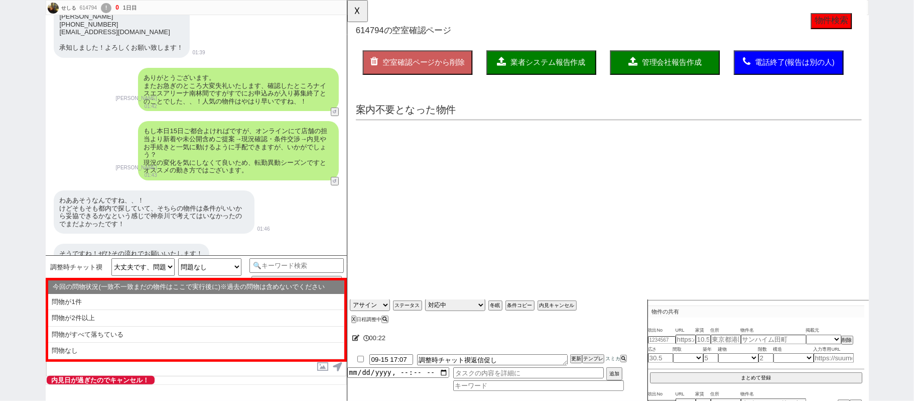
scroll to position [0, 0]
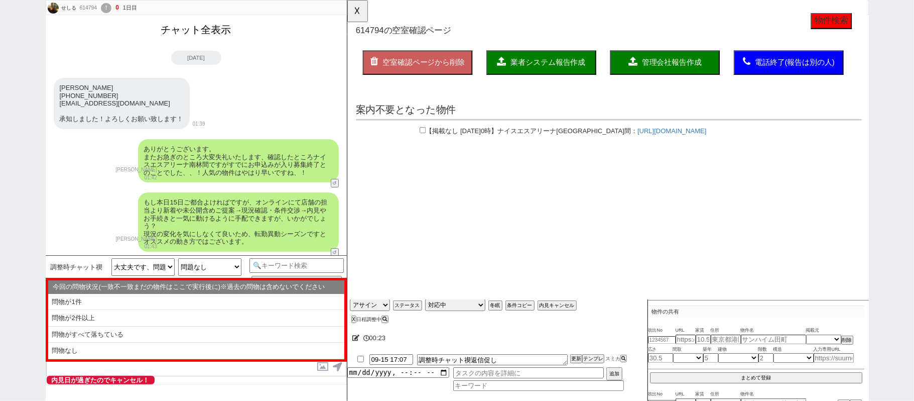
click at [207, 26] on button "チャット全表示" at bounding box center [196, 30] width 78 height 18
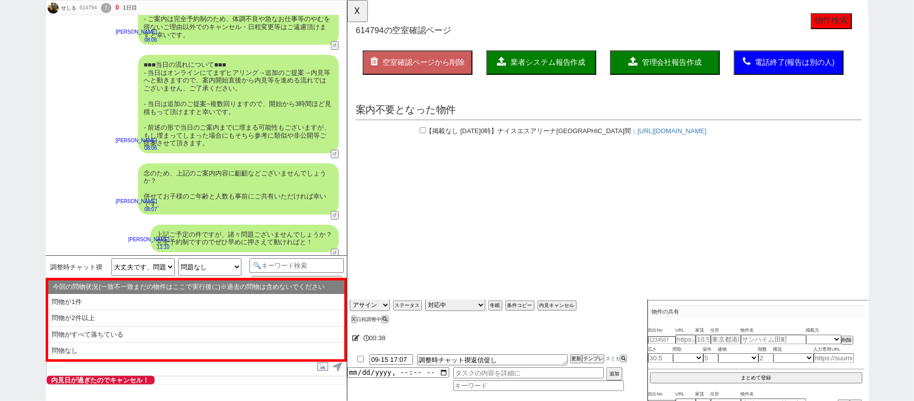
scroll to position [2904, 0]
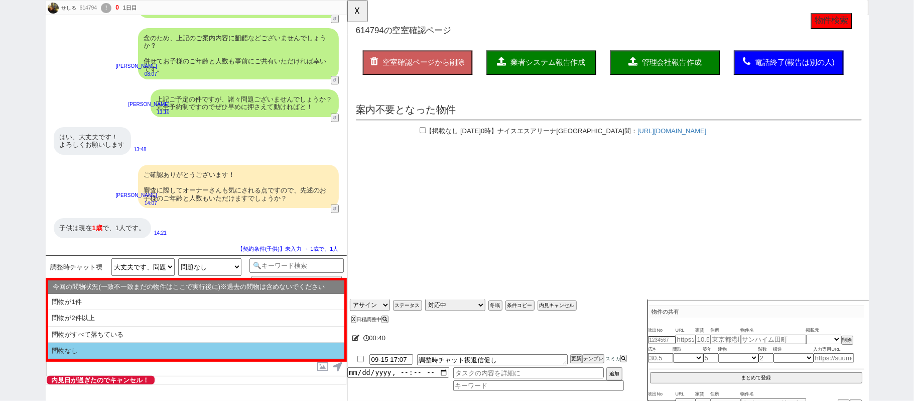
click at [145, 351] on li "問物なし" at bounding box center [196, 350] width 296 height 17
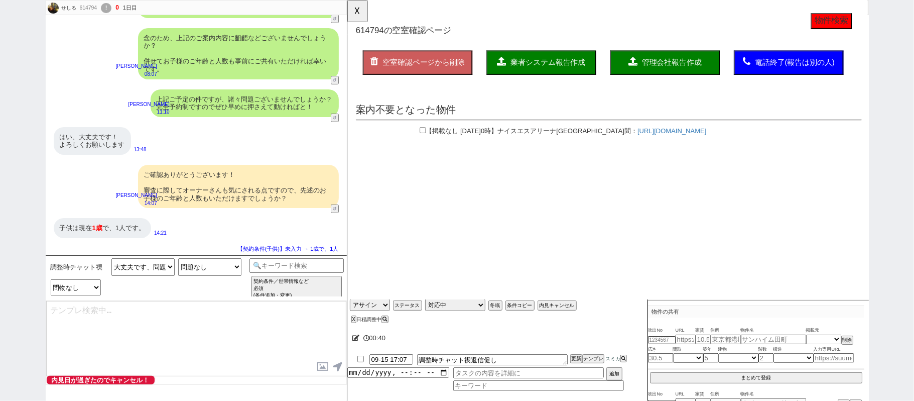
scroll to position [2905, 0]
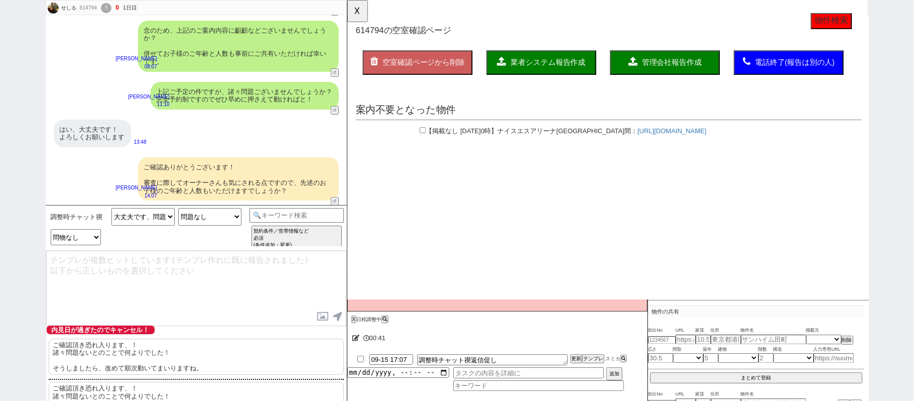
click at [145, 350] on p "ご確認頂き恐れ入ります、！ 諸々問題ないとのことで何よりでした！ そうしましたら、改めて[PERSON_NAME]動いてまいりますね。" at bounding box center [196, 356] width 295 height 36
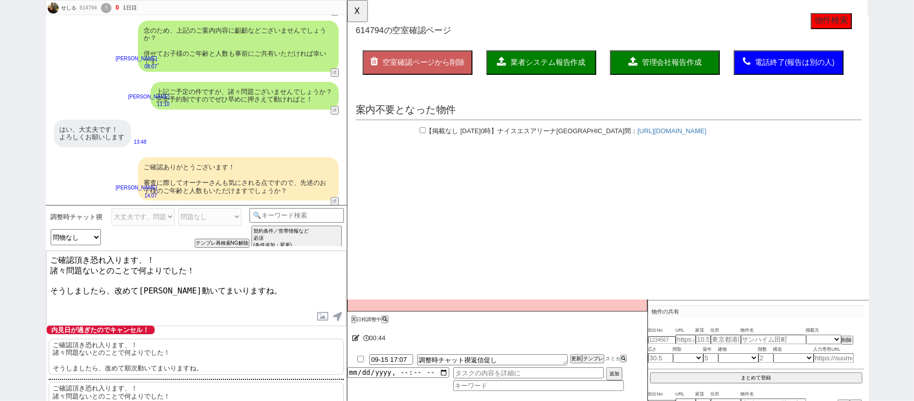
drag, startPoint x: 423, startPoint y: 258, endPoint x: 480, endPoint y: 309, distance: 76.8
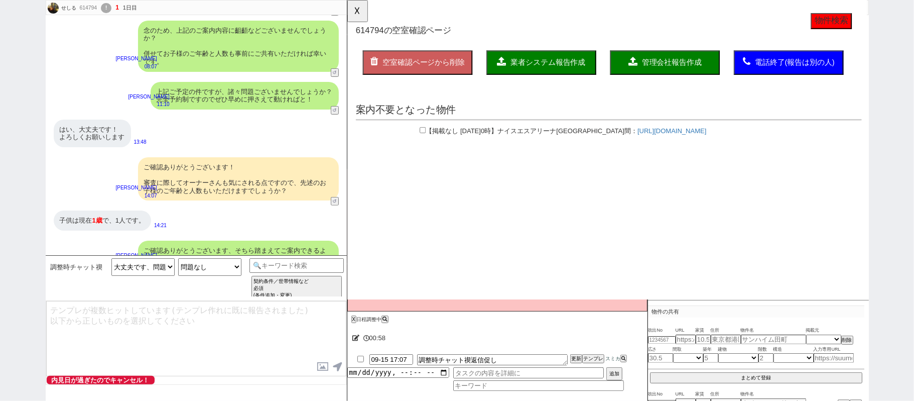
scroll to position [2943, 0]
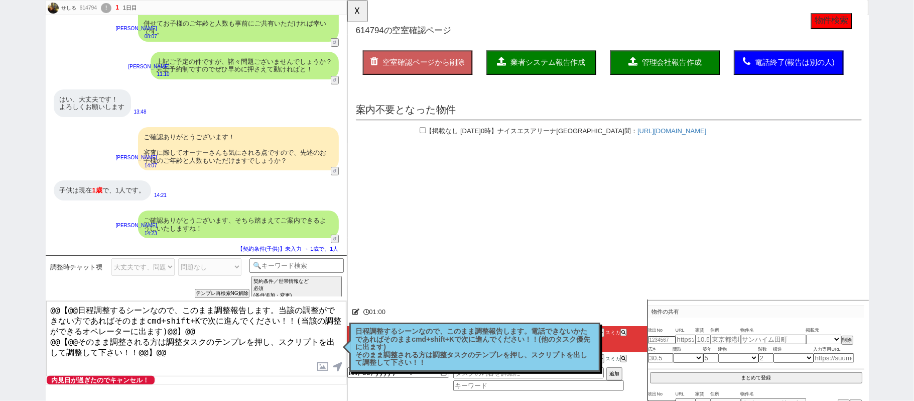
click at [403, 337] on p "日程調整するシーンなので、このまま調整報告します。電話できないかたであればそのままcmd+shift+Kで次に進んでください！！(他のタスク優先に出ます) そ…" at bounding box center [475, 346] width 238 height 39
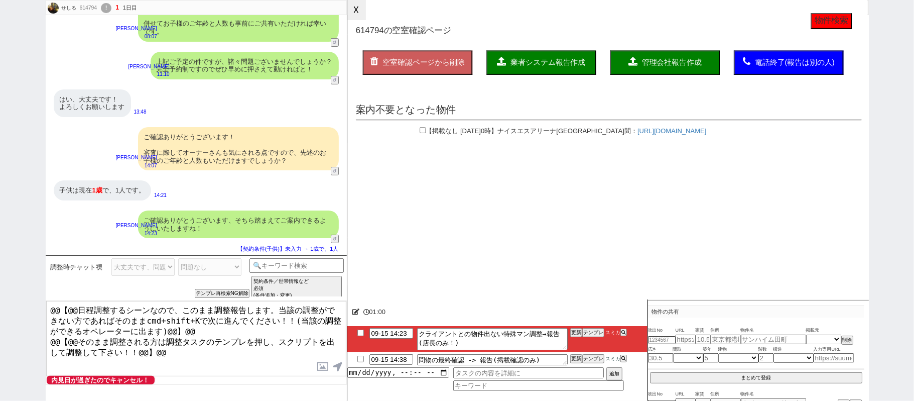
drag, startPoint x: 354, startPoint y: 7, endPoint x: 354, endPoint y: 59, distance: 52.2
click at [354, 7] on button "☓" at bounding box center [356, 10] width 19 height 20
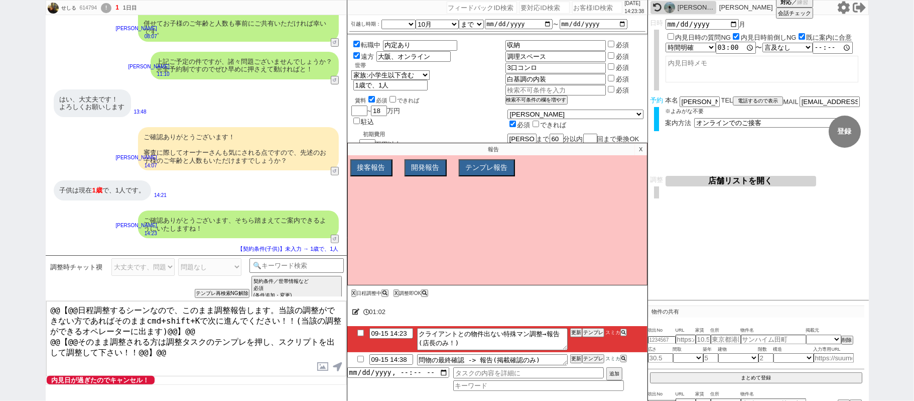
click at [641, 153] on p "X" at bounding box center [641, 149] width 12 height 12
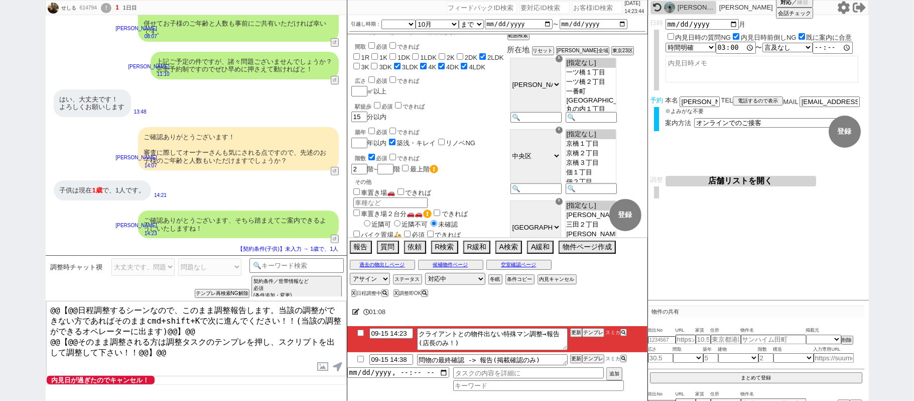
scroll to position [0, 0]
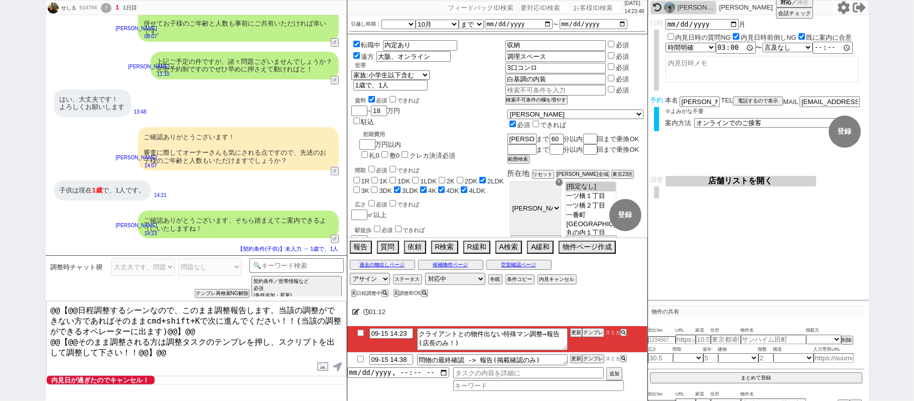
click at [748, 182] on button "店舗リストを開く" at bounding box center [741, 181] width 151 height 11
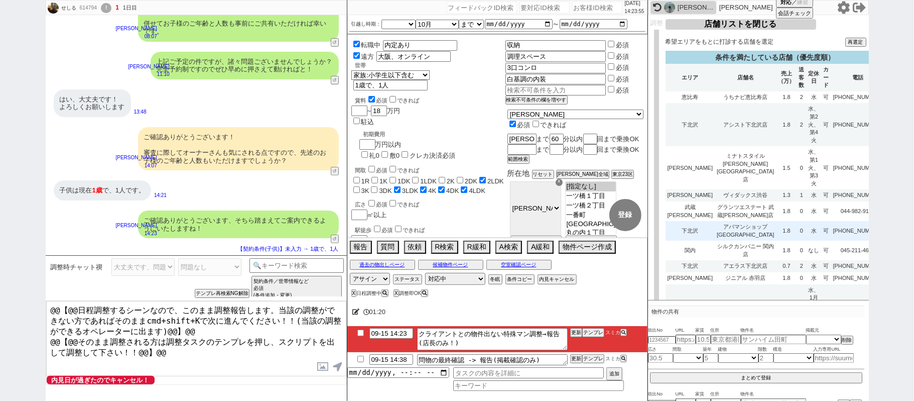
scroll to position [134, 0]
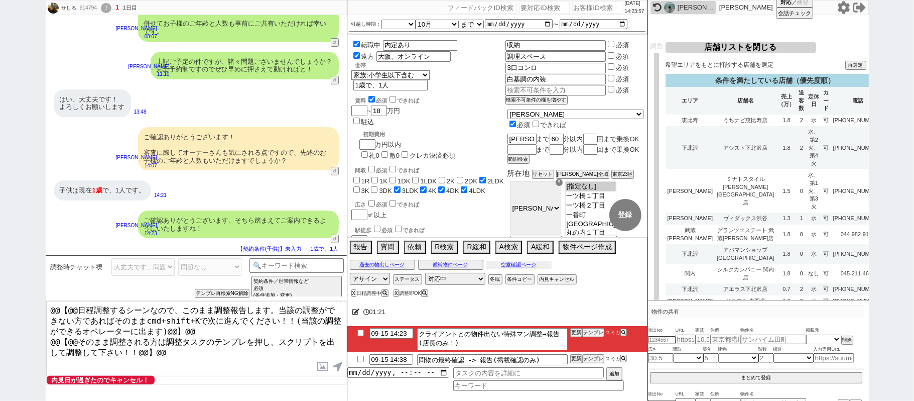
click at [527, 264] on button "空室確認ページ" at bounding box center [519, 265] width 65 height 8
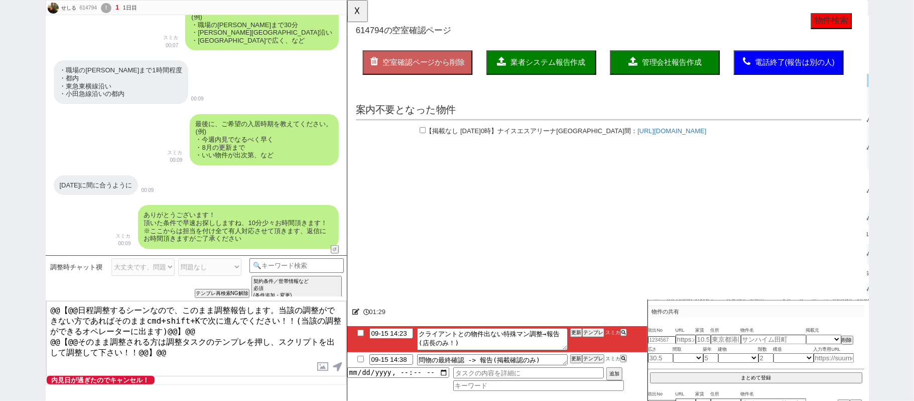
scroll to position [734, 0]
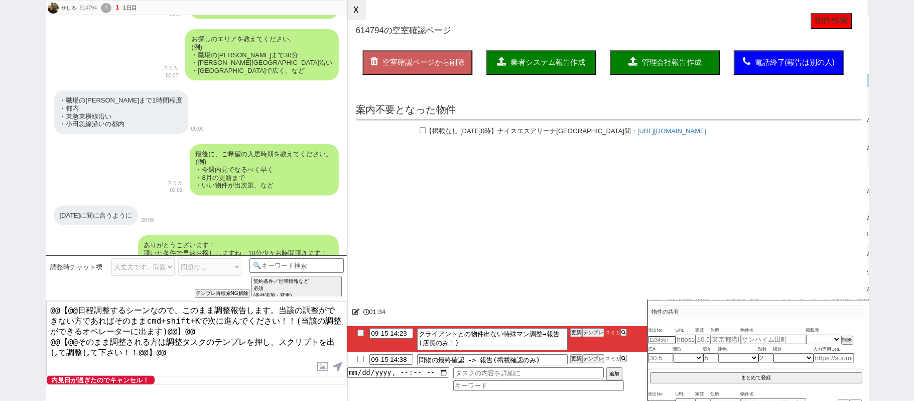
click at [354, 11] on button "☓" at bounding box center [356, 10] width 19 height 20
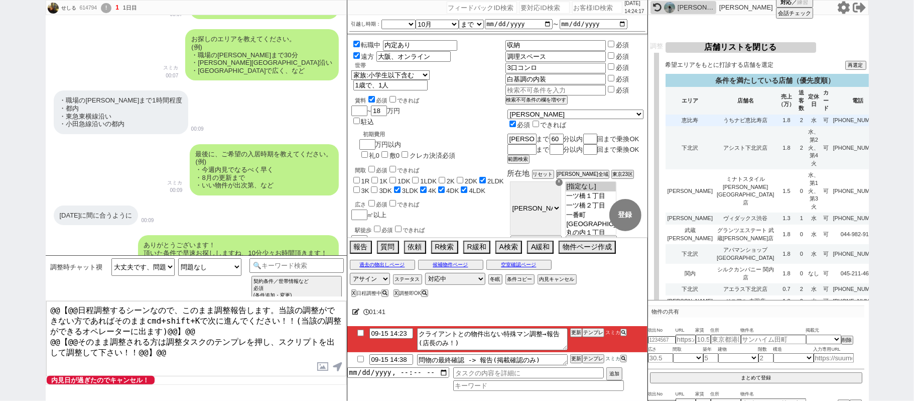
click at [715, 127] on td "うちナビ恵比寿店" at bounding box center [746, 120] width 62 height 12
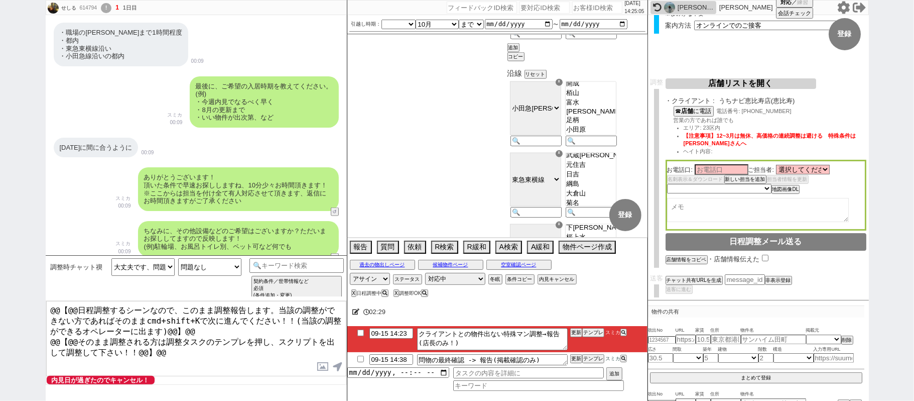
scroll to position [798, 0]
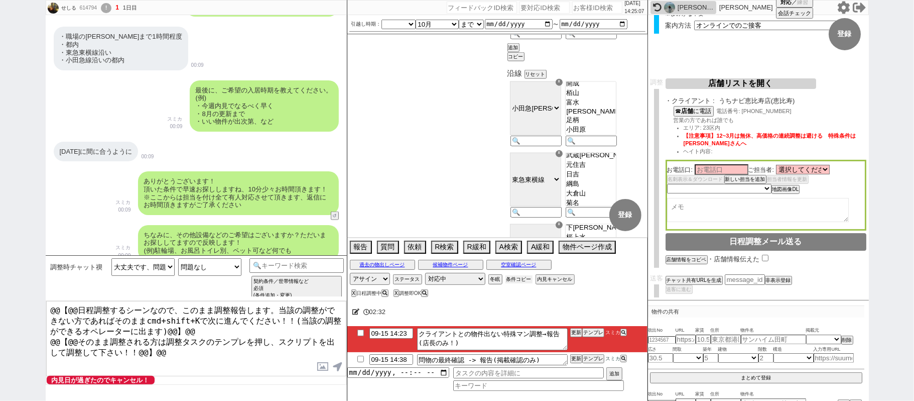
click at [516, 280] on button "条件コピー" at bounding box center [519, 279] width 27 height 8
click at [518, 282] on button "もう1回押してください" at bounding box center [533, 279] width 55 height 8
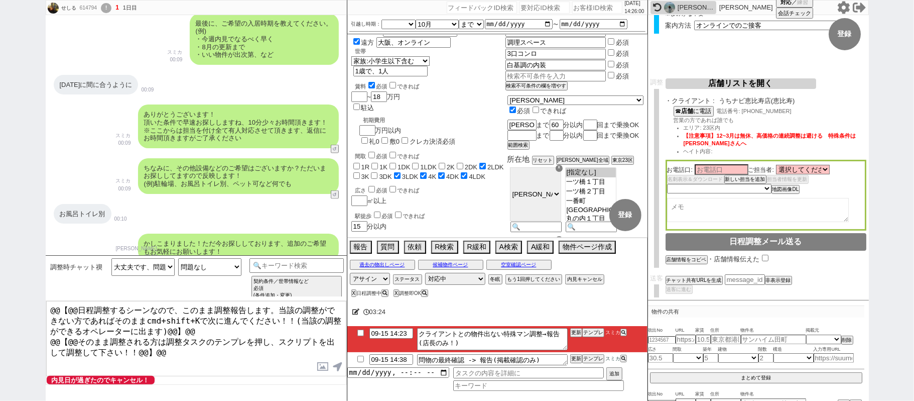
scroll to position [81, 0]
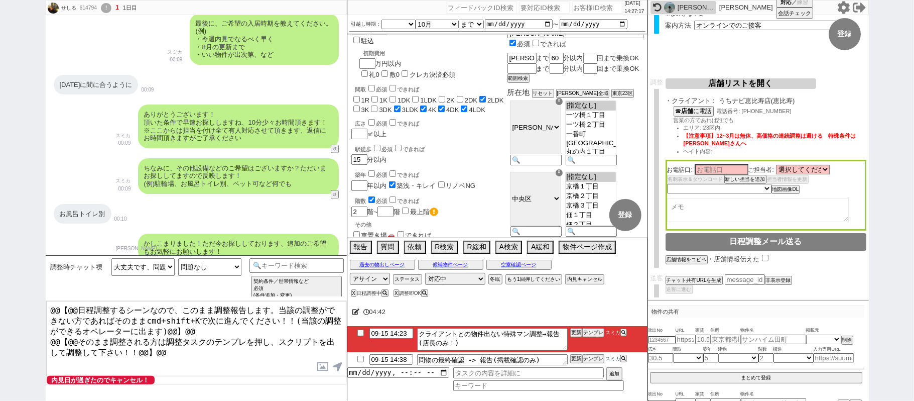
click at [198, 135] on div "ありがとうございます！ 頂いた条件で早速お探ししますね、10分少々お時間頂きます！ ※ここからは担当を付け全て有人対応させて頂きます、返信にお時間頂きますがご…" at bounding box center [238, 125] width 201 height 43
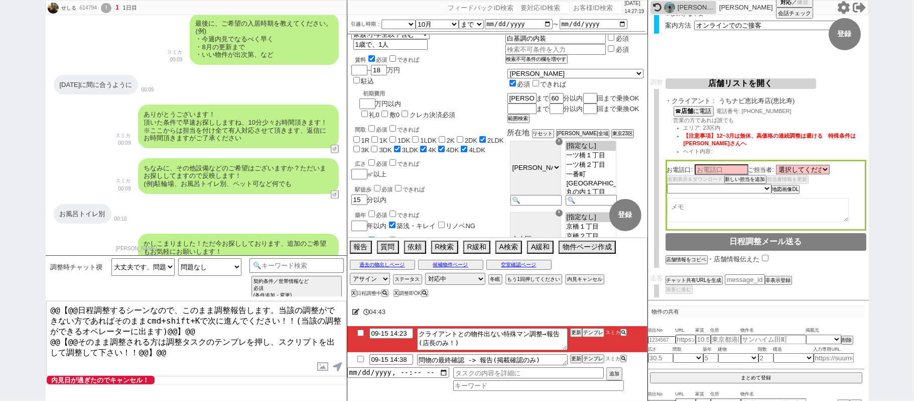
scroll to position [0, 0]
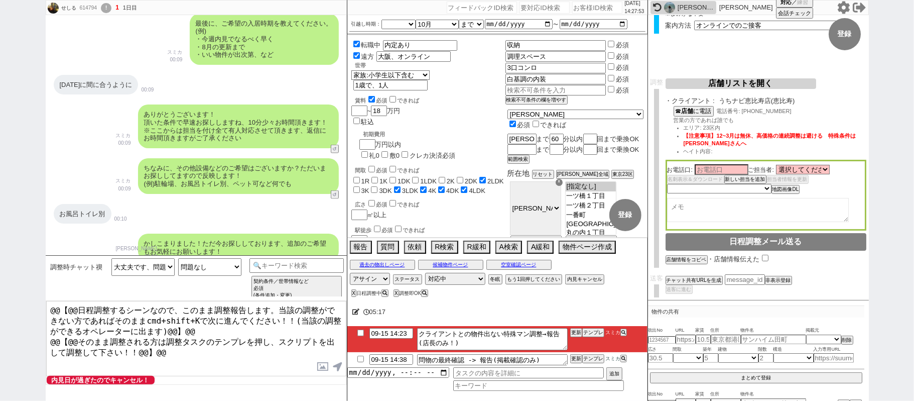
click at [914, 184] on div "せしる 614794 ! 1 1日目 冬眠中 自社客 スミカ スミカ_BPO チャット全表示 2025-09-15 ようこそLINE物件紹介のスミカへ！ お部…" at bounding box center [457, 200] width 914 height 401
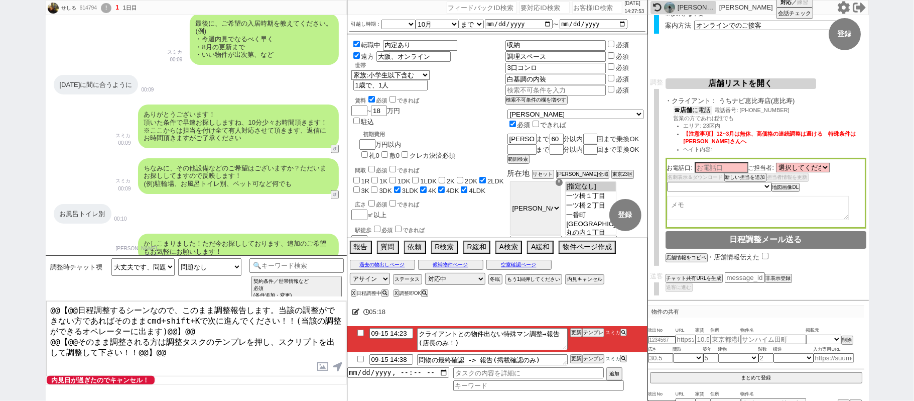
click at [705, 109] on button "☎ 店舗 に電話" at bounding box center [693, 110] width 38 height 9
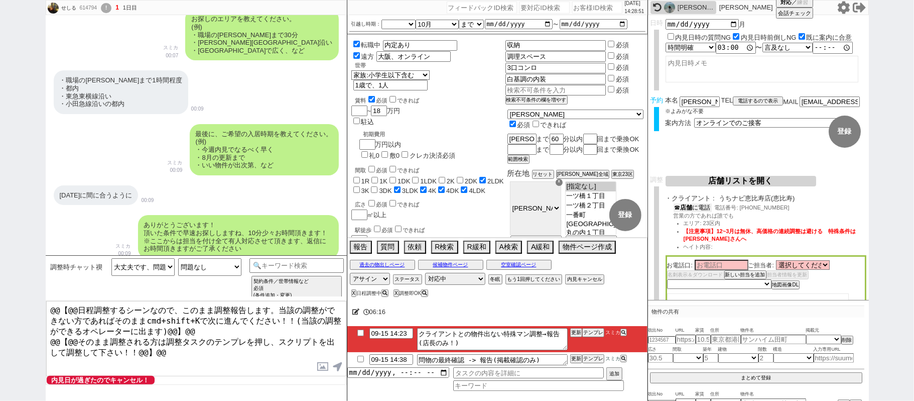
scroll to position [731, 0]
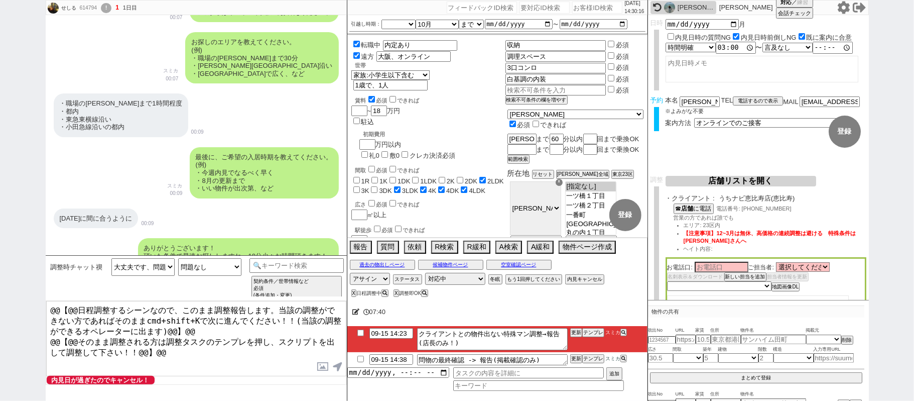
click at [886, 211] on div "せしる 614794 ! 1 1日目 冬眠中 自社客 スミカ スミカ_BPO チャット全表示 2025-09-15 ようこそLINE物件紹介のスミカへ！ お部…" at bounding box center [457, 200] width 914 height 401
click at [828, 268] on select "選択してください 川田 広樹 田部 祥吾 伊藤 鶴志 細野 航佑 橋口 裕貴 黒澤 勇人 平田 勝也 田村 亮平 淺田 大世 青山 澪" at bounding box center [803, 267] width 54 height 9
click at [778, 263] on select "選択してください 川田 広樹 田部 祥吾 伊藤 鶴志 細野 航佑 橋口 裕貴 黒澤 勇人 平田 勝也 田村 亮平 淺田 大世 青山 澪" at bounding box center [803, 267] width 54 height 9
click at [722, 263] on input at bounding box center [722, 266] width 54 height 9
click at [748, 287] on select "未定 希望で最短でOK 最短以外でOK 日程がNG(直近で別日提案可) 日程がNG(直近はNG) お客様ごとNG 折返し待ち 店舗が定休/終業後で連絡取れず" at bounding box center [718, 285] width 103 height 9
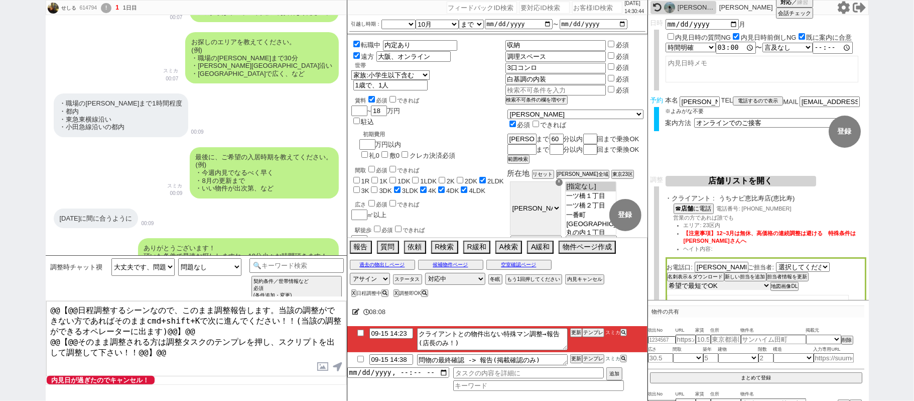
click at [667, 282] on select "未定 希望で最短でOK 最短以外でOK 日程がNG(直近で別日提案可) 日程がNG(直近はNG) お客様ごとNG 折返し待ち 店舗が定休/終業後で連絡取れず" at bounding box center [718, 285] width 103 height 9
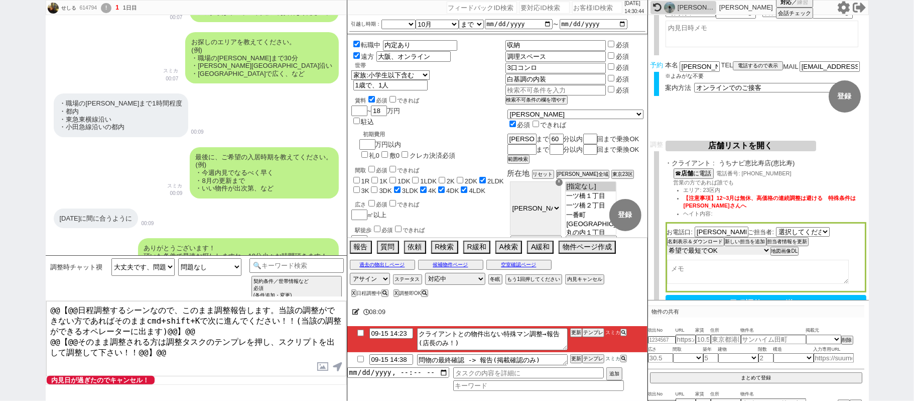
scroll to position [134, 0]
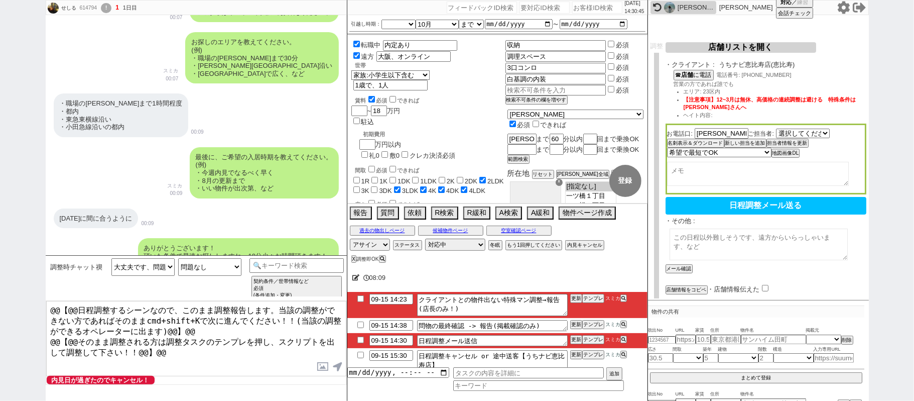
click at [721, 244] on textarea at bounding box center [759, 244] width 178 height 32
paste textarea "・エリア：都内の小田急線沿いや自由が丘、明大前駅 ・賃料：18万円 ・間取り：2LDK〜 ・世帯：家族 ・階数：2階〜 ・駅徒歩：15分 ・その他：お風呂トイ…"
click at [685, 266] on button "メール確認" at bounding box center [678, 268] width 25 height 7
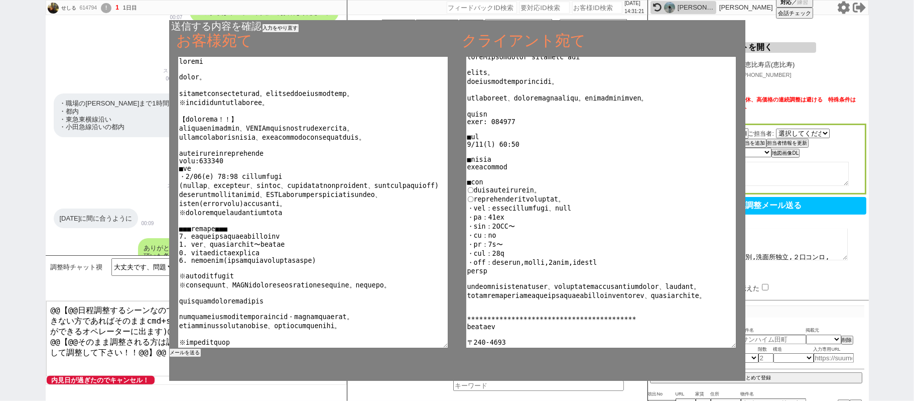
scroll to position [5, 0]
click at [192, 351] on button "メールを送る" at bounding box center [184, 352] width 30 height 7
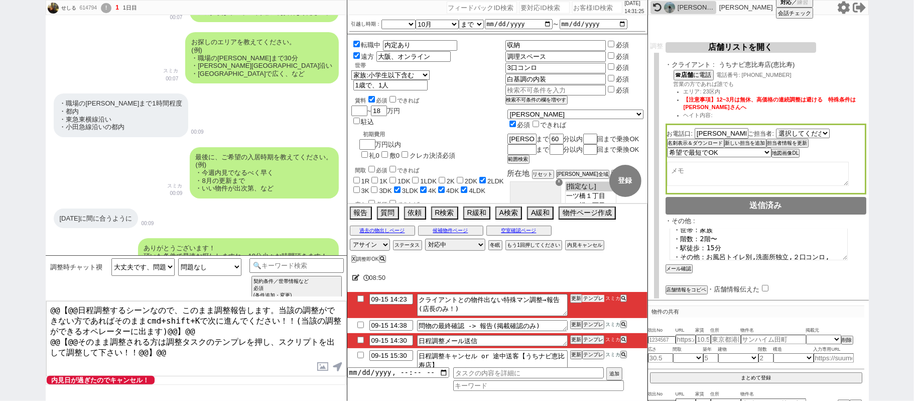
click at [588, 299] on button "テンプレ" at bounding box center [593, 298] width 22 height 7
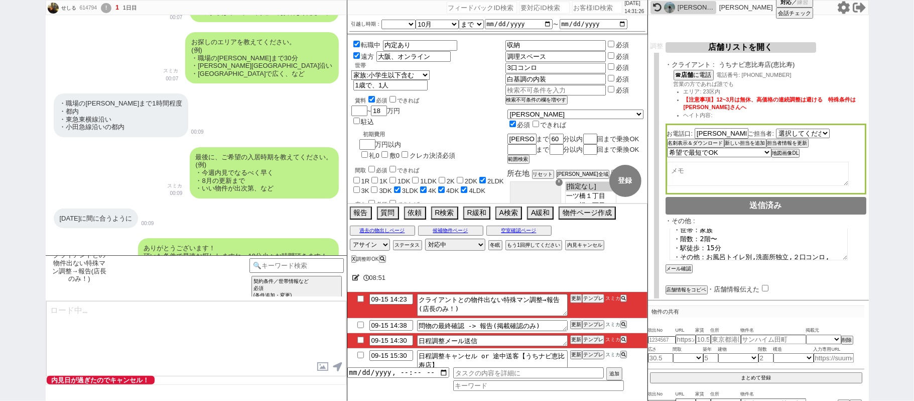
click at [363, 342] on input "checkbox" at bounding box center [360, 339] width 15 height 7
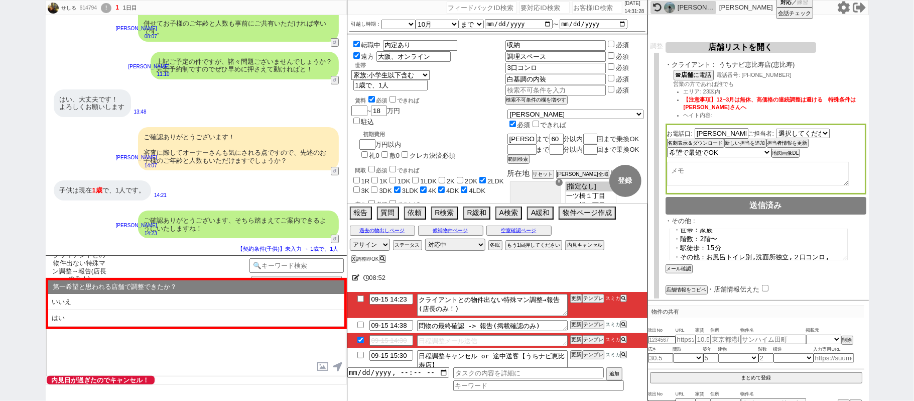
scroll to position [2943, 0]
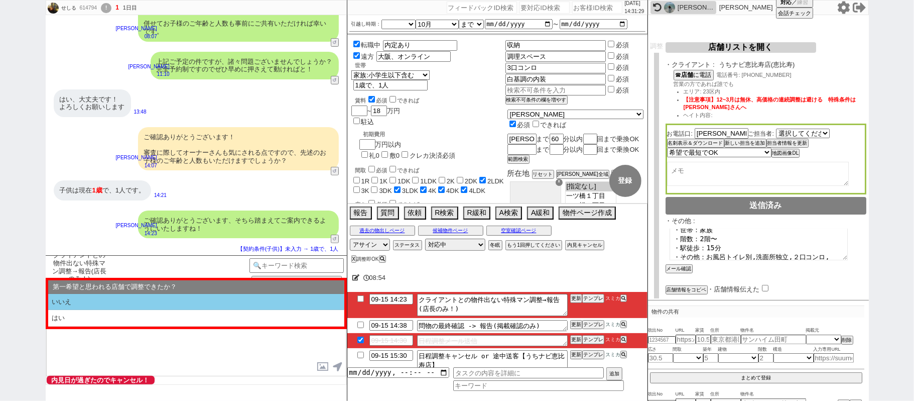
click at [161, 299] on li "いいえ" at bounding box center [196, 302] width 296 height 17
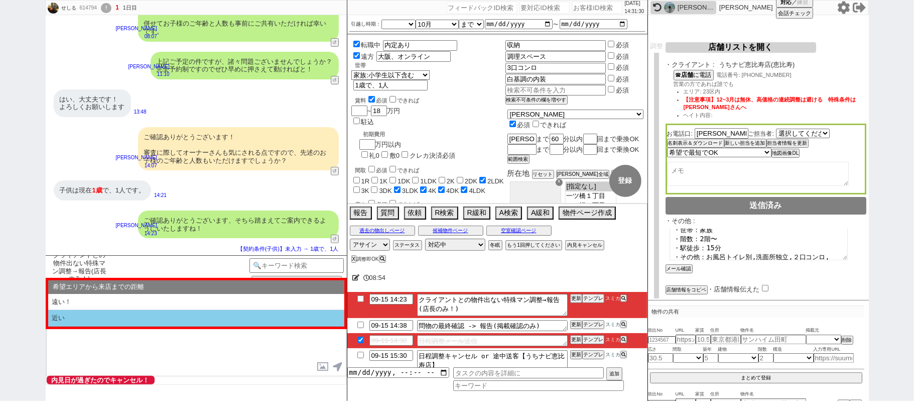
click at [163, 322] on li "近い" at bounding box center [196, 318] width 296 height 17
click at [131, 314] on li "本日すでに報告済み" at bounding box center [196, 318] width 296 height 17
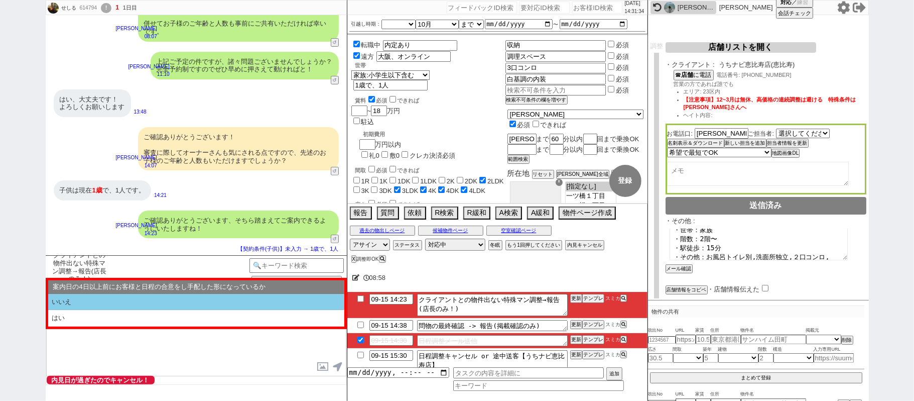
click at [119, 308] on li "いいえ" at bounding box center [196, 302] width 296 height 17
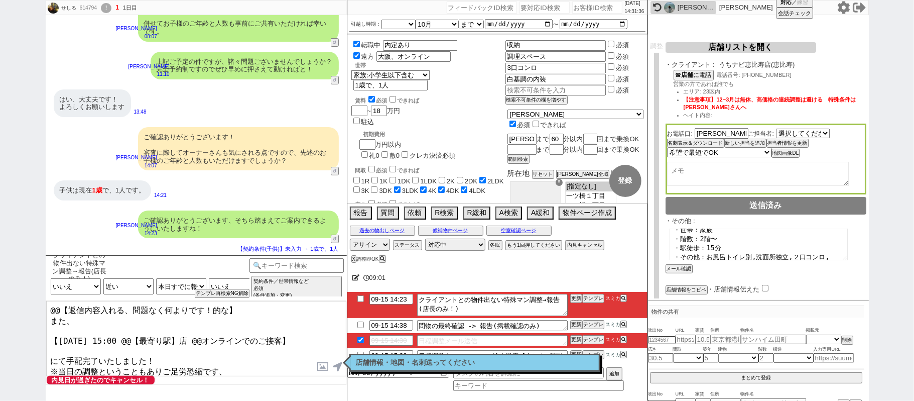
click at [189, 342] on textarea "@@【返信内容入れる、問題なく何よりです！的な】 また、 【9月15日(月) 15:00 @@【最寄り駅】店 @@オンラインでのご接客】 にて手配完了いたしま…" at bounding box center [196, 338] width 300 height 75
drag, startPoint x: 193, startPoint y: 349, endPoint x: 253, endPoint y: 370, distance: 63.7
click at [244, 370] on textarea "@@【返信内容入れる、問題なく何よりです！的な】 また、 【9月15日(月) 15:00 @@【最寄り駅】店 @@オンラインでのご接客】 にて手配完了いたしま…" at bounding box center [196, 338] width 300 height 75
drag, startPoint x: 264, startPoint y: 317, endPoint x: 0, endPoint y: 131, distance: 322.8
click at [0, 223] on div "せしる 614794 ! 1 1日目 冬眠中 自社客 スミカ スミカ_BPO チャット全表示 2025-09-15 ようこそLINE物件紹介のスミカへ！ お部…" at bounding box center [457, 200] width 914 height 401
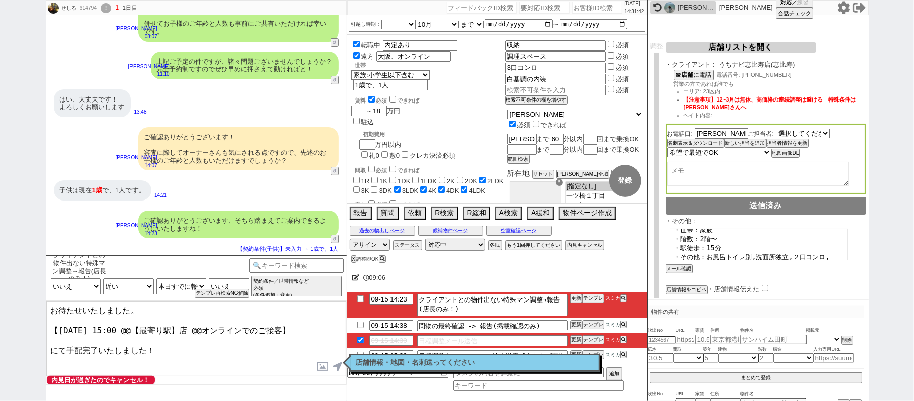
click at [131, 327] on textarea "お待たせいたしました。 【9月15日(月) 15:00 @@【最寄り駅】店 @@オンラインでのご接客】 にて手配完了いたしました！" at bounding box center [196, 338] width 300 height 75
click at [207, 324] on textarea "お待たせいたしました。 【9月15日(月) 15:00 @@【最寄り駅】店 @@オンラインでのご接客】 にて手配完了いたしました！" at bounding box center [196, 338] width 300 height 75
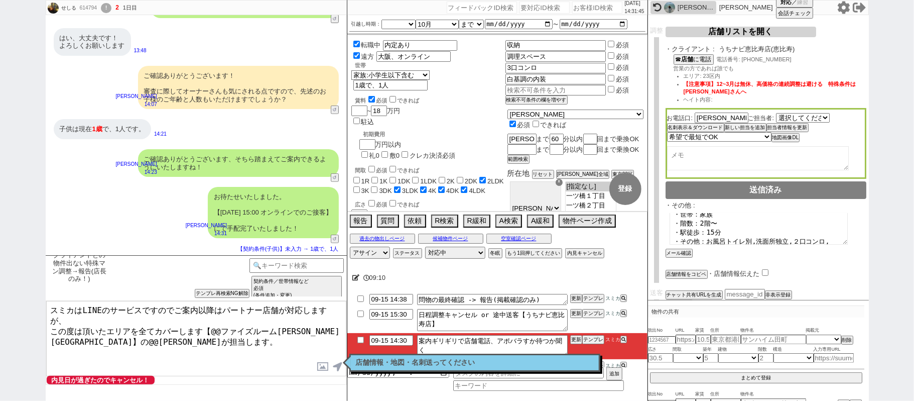
scroll to position [163, 0]
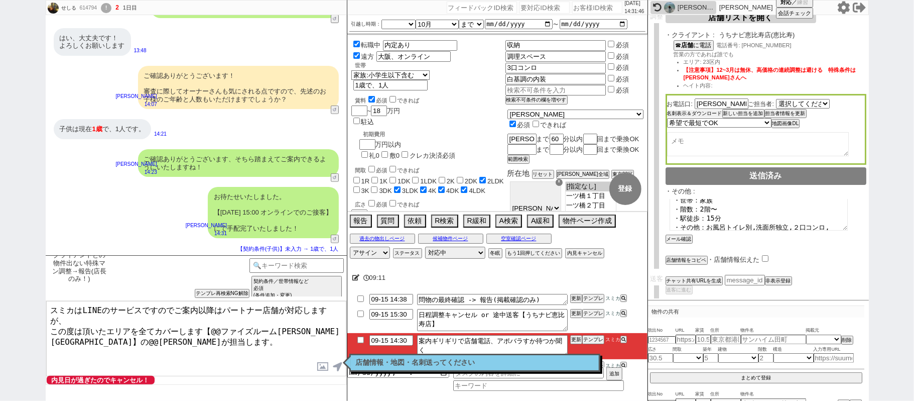
click at [719, 113] on button "名刺表示＆ダウンロード" at bounding box center [694, 113] width 55 height 7
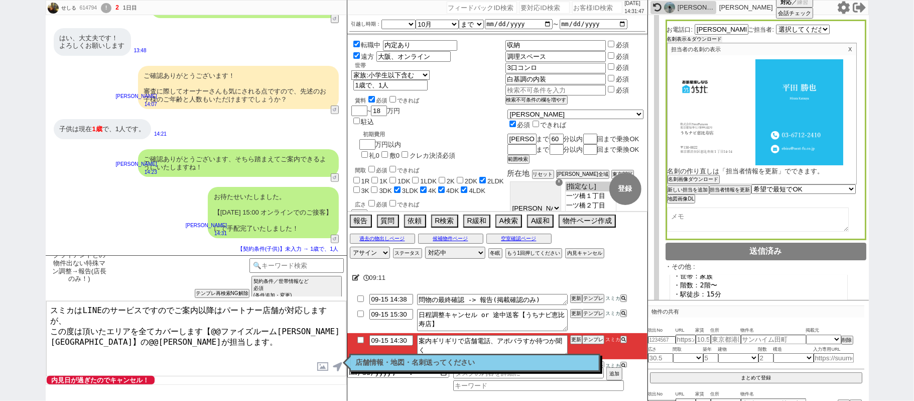
scroll to position [297, 0]
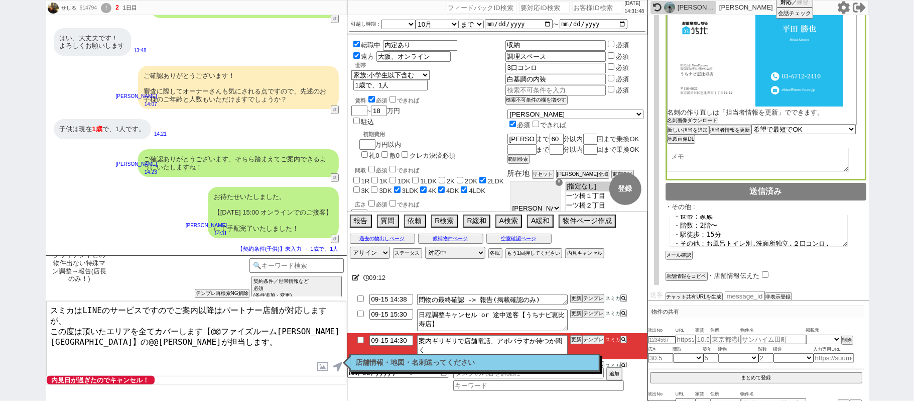
click at [711, 124] on button "名刺画像ダウンロード" at bounding box center [693, 120] width 50 height 7
click at [700, 274] on button "店舗情報をコピペ" at bounding box center [686, 277] width 40 height 7
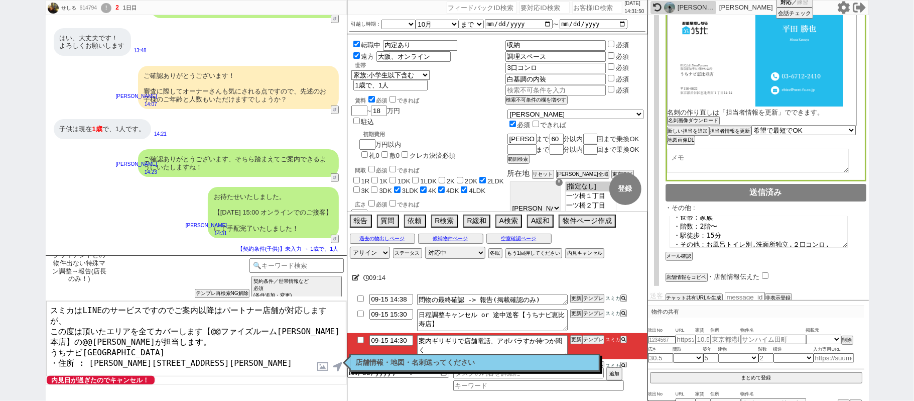
click at [764, 276] on input "checkbox" at bounding box center [765, 275] width 7 height 7
click at [127, 328] on textarea "スミカはLINEのサービスですのでご案内以降はパートナー店舗が対応しますが、 この度は頂いたエリアを全てカバーします【@@ファイズルーム渋谷本店】の@@大竹が…" at bounding box center [196, 338] width 300 height 75
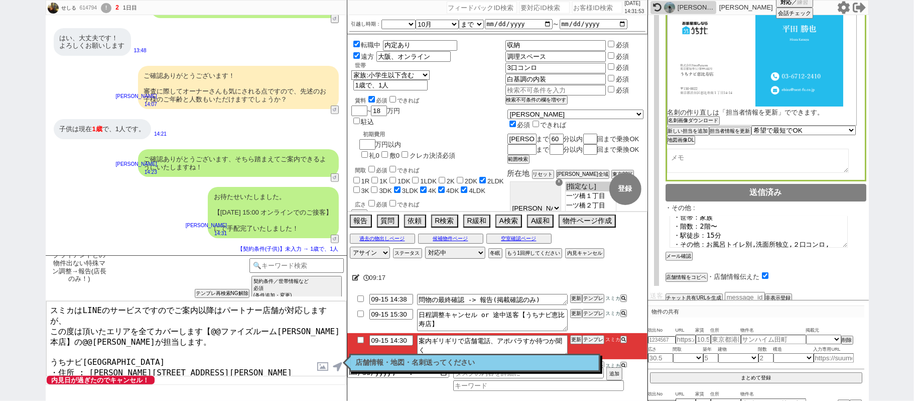
click at [134, 340] on textarea "スミカはLINEのサービスですのでご案内以降はパートナー店舗が対応しますが、 この度は頂いたエリアを全てカバーします【@@ファイズルーム渋谷本店】の@@大竹が…" at bounding box center [196, 338] width 300 height 75
drag, startPoint x: 212, startPoint y: 318, endPoint x: 266, endPoint y: 316, distance: 54.3
click at [213, 318] on textarea "スミカはLINEのサービスですのでご案内以降はパートナー店舗が対応しますが、 この度は頂いたエリアを全てカバーします【@@ファイズルーム渋谷本店】の@@大竹が…" at bounding box center [196, 338] width 300 height 75
click at [308, 317] on textarea "スミカはLINEのサービスですのでご案内以降はパートナー店舗が対応しますが、 この度は頂いたエリアを全てカバーします【@@ファイズルーム渋谷本店】の@@大竹が…" at bounding box center [196, 338] width 300 height 75
paste textarea "うちナビ恵比寿"
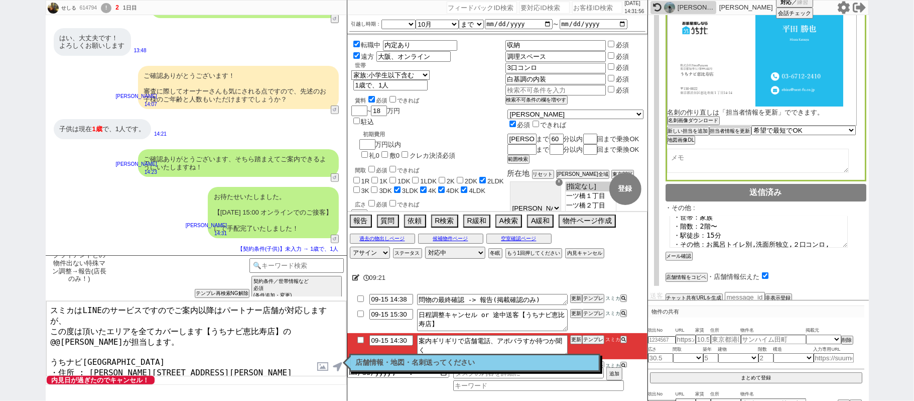
drag, startPoint x: 292, startPoint y: 318, endPoint x: 301, endPoint y: 316, distance: 9.2
click at [293, 317] on textarea "スミカはLINEのサービスですのでご案内以降はパートナー店舗が対応しますが、 この度は頂いたエリアを全てカバーします【うちナビ恵比寿店】の@@大竹が担当します…" at bounding box center [196, 338] width 300 height 75
click at [316, 314] on textarea "スミカはLINEのサービスですのでご案内以降はパートナー店舗が対応しますが、 この度は頂いたエリアを全てカバーします【うちナビ恵比寿店】の@@大竹が担当します…" at bounding box center [196, 338] width 300 height 75
click at [322, 370] on label at bounding box center [323, 366] width 16 height 19
click at [0, 0] on input "file" at bounding box center [0, 0] width 0 height 0
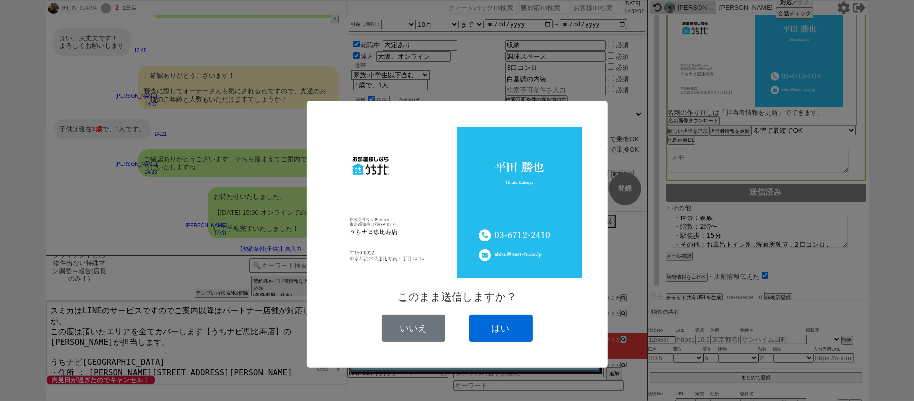
click at [488, 332] on button "はい" at bounding box center [500, 327] width 63 height 27
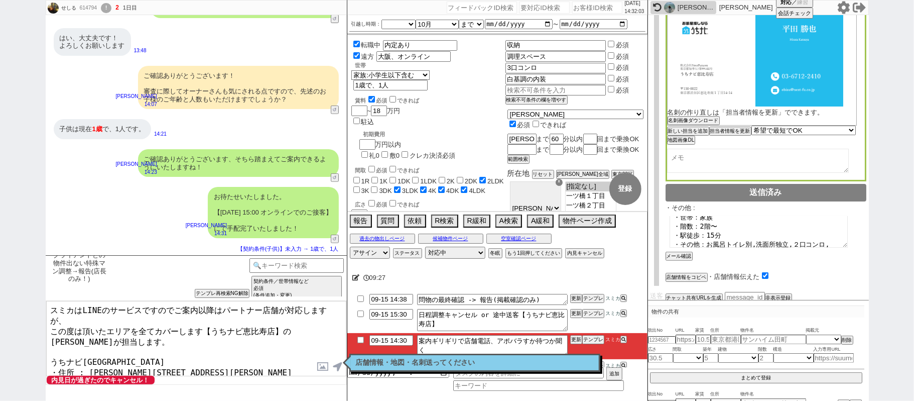
click at [311, 330] on textarea "スミカはLINEのサービスですのでご案内以降はパートナー店舗が対応しますが、 この度は頂いたエリアを全てカバーします【うちナビ恵比寿店】の平田が担当します。 …" at bounding box center [196, 338] width 300 height 75
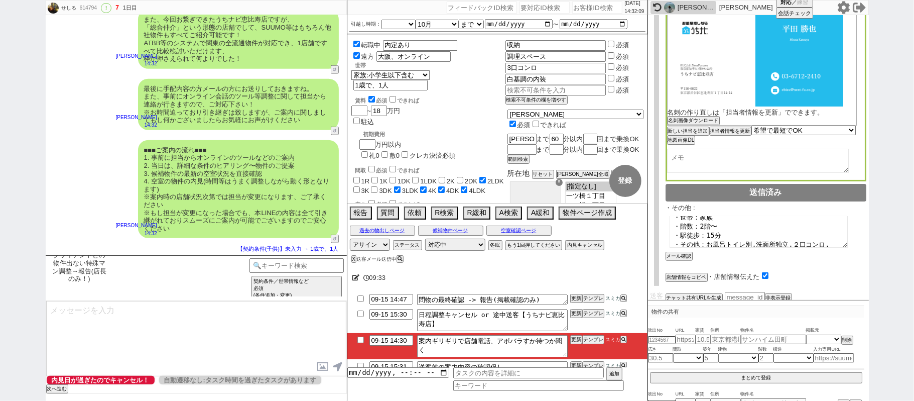
scroll to position [315, 0]
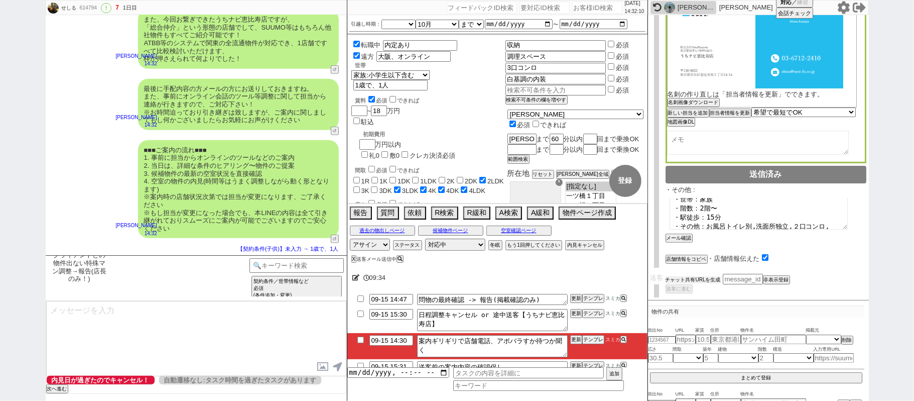
click at [715, 276] on button "チャット共有URLを生成" at bounding box center [693, 279] width 55 height 7
click at [691, 294] on div "チャット共有URLを生成 チャット共有の範囲変更 /chat_sharings/zbpip0s5b246 非表示登録 送客に進む 物件候補 電話確認済み募集中…" at bounding box center [766, 288] width 201 height 29
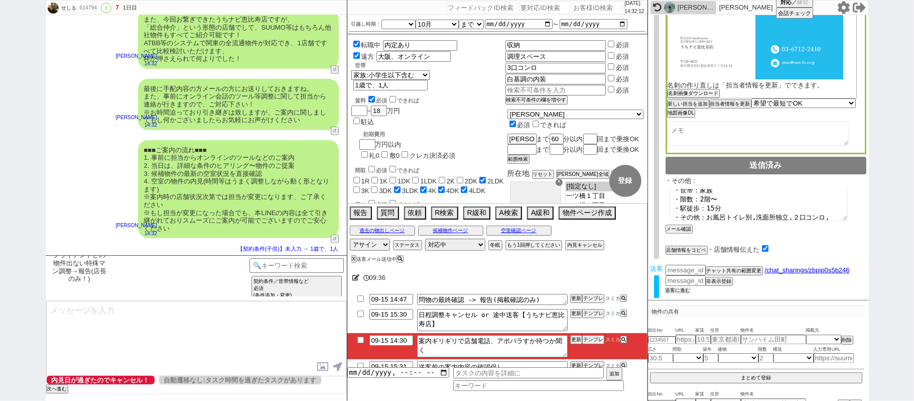
drag, startPoint x: 687, startPoint y: 285, endPoint x: 691, endPoint y: 265, distance: 20.6
click at [686, 287] on button "送客に進む" at bounding box center [678, 290] width 25 height 7
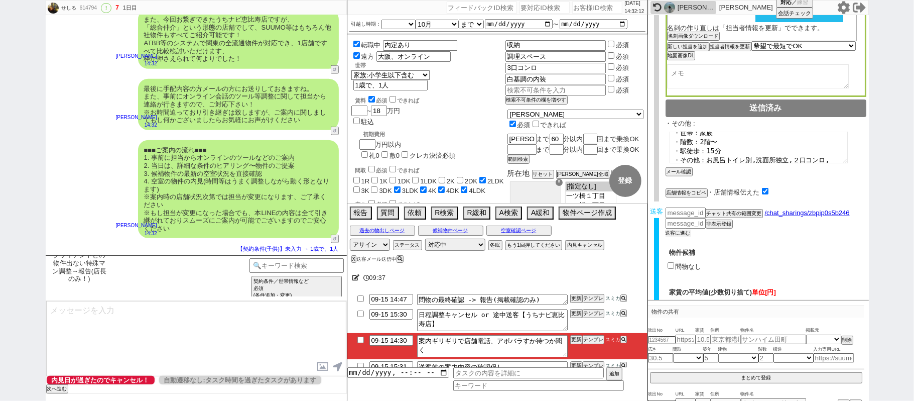
scroll to position [426, 0]
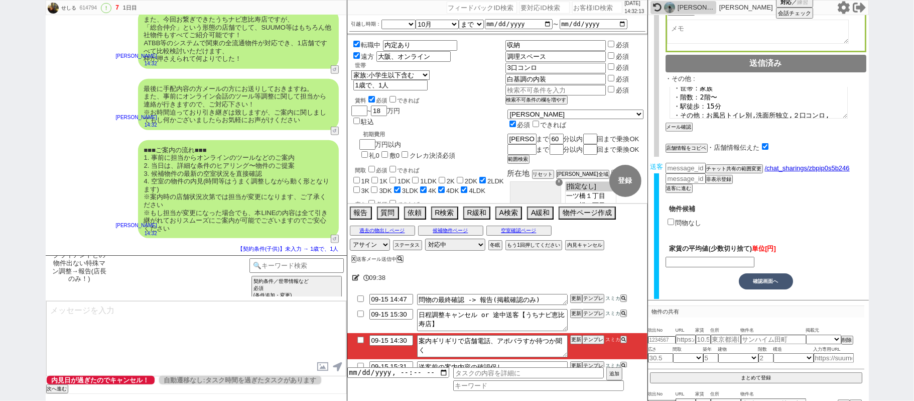
click at [683, 219] on label "問物なし" at bounding box center [689, 223] width 26 height 8
click at [674, 219] on input "問物なし" at bounding box center [671, 221] width 7 height 7
click at [756, 274] on button "確認画面へ" at bounding box center [766, 281] width 54 height 16
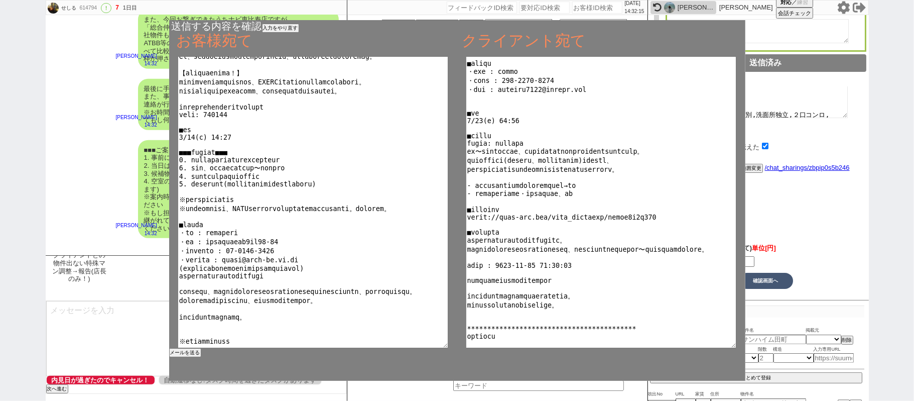
scroll to position [65, 0]
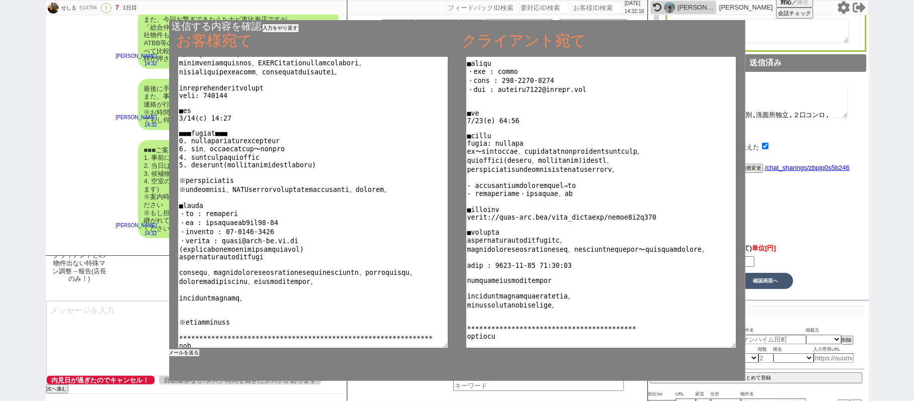
click at [175, 354] on button "メールを送る" at bounding box center [184, 352] width 30 height 7
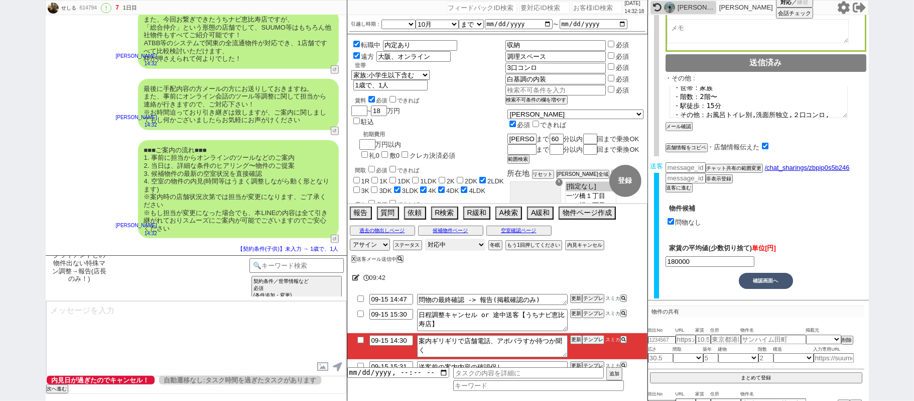
click at [440, 247] on select "対応中 引き継ぎ完了 ブロック 長期間返信なし 紹介不可 別の所で決まった 客の都合で引越しが無くなった 接客開始後に冬眠" at bounding box center [455, 244] width 60 height 12
click at [425, 240] on select "対応中 引き継ぎ完了 ブロック 長期間返信なし 紹介不可 別の所で決まった 客の都合で引越しが無くなった 接客開始後に冬眠" at bounding box center [455, 244] width 60 height 12
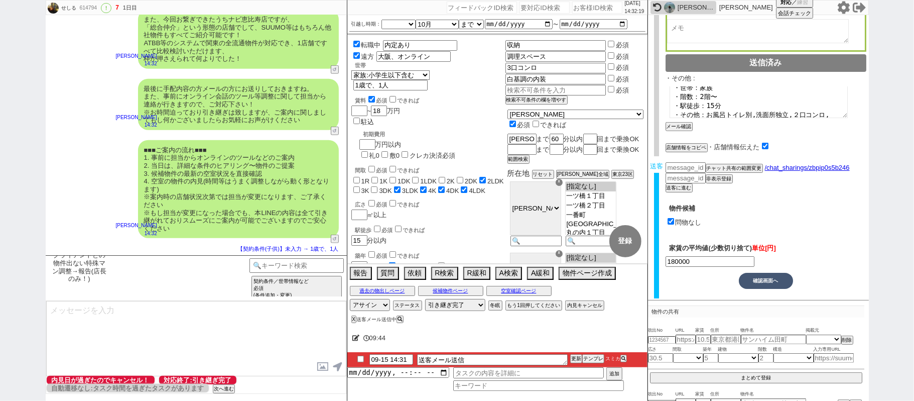
click at [361, 358] on input "checkbox" at bounding box center [360, 358] width 15 height 7
drag, startPoint x: 575, startPoint y: 360, endPoint x: 575, endPoint y: 352, distance: 8.0
click at [575, 356] on button "更新" at bounding box center [575, 358] width 10 height 7
click at [575, 356] on div "09:45 09-15 14:31 送客メール送信 更新 テンプレ スミカ 追加" at bounding box center [497, 362] width 300 height 75
click at [575, 358] on button "更新" at bounding box center [575, 358] width 10 height 7
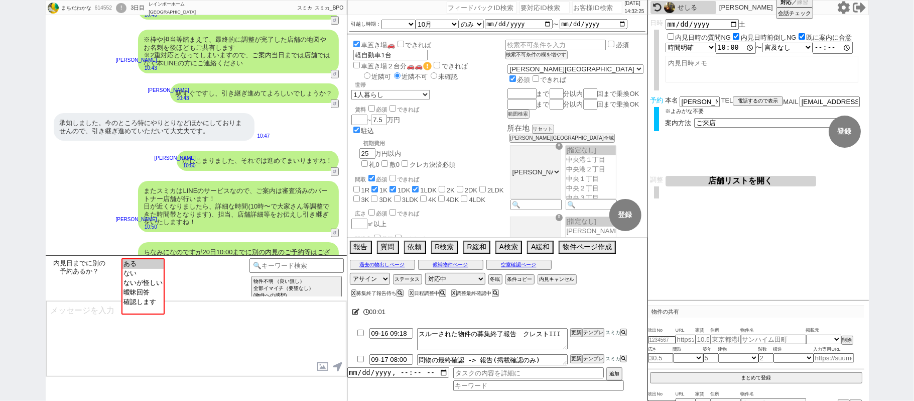
scroll to position [250, 0]
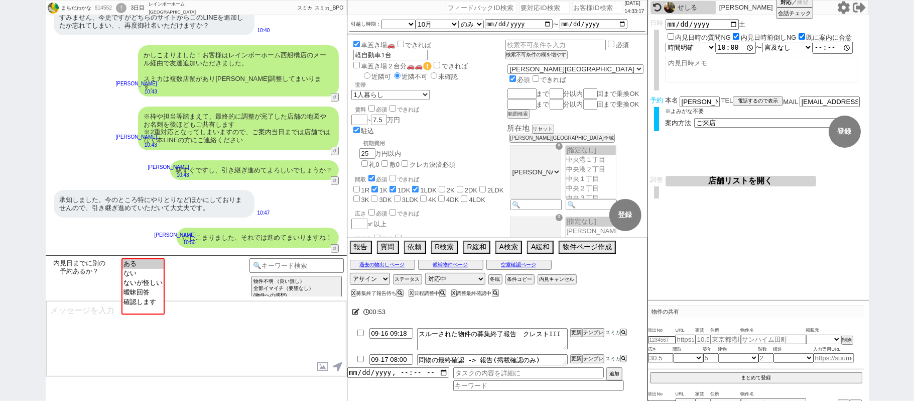
drag, startPoint x: 105, startPoint y: 145, endPoint x: 328, endPoint y: 77, distance: 232.4
click at [105, 144] on div "※枠や担当等踏まえて、最終的に調整が完了した店舗の地図やお名刺を後ほどもご共有します ※2重対応となってしまいますので、ご案内当日までは店舗ではなく本LINE…" at bounding box center [196, 127] width 301 height 53
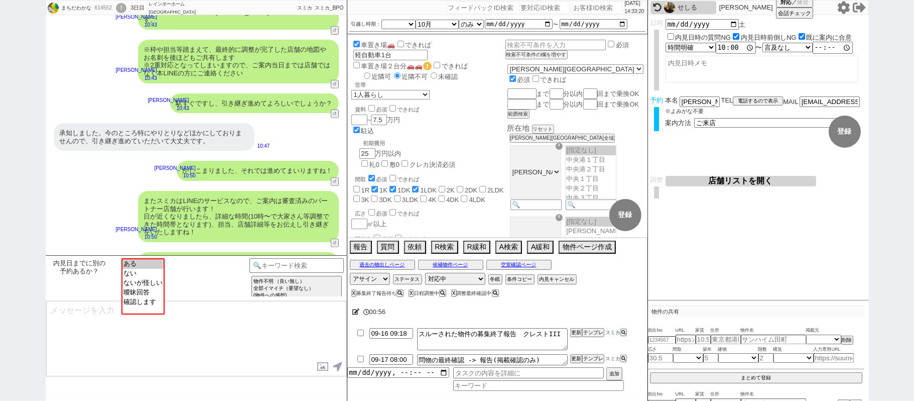
scroll to position [383, 0]
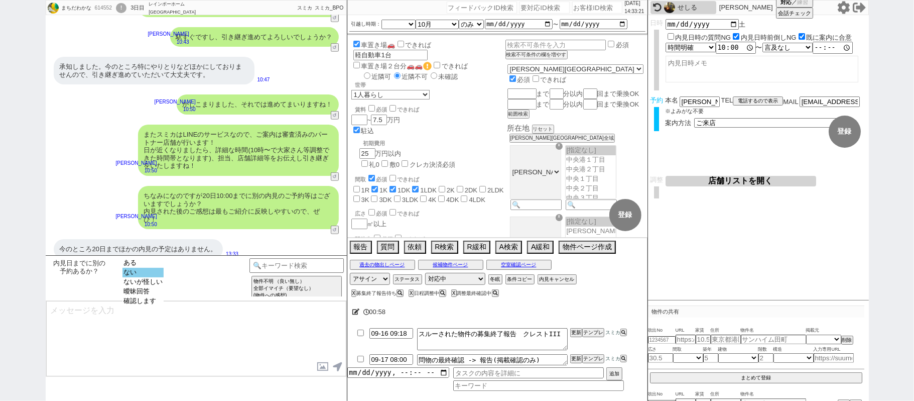
click at [153, 273] on option "ない" at bounding box center [143, 273] width 41 height 10
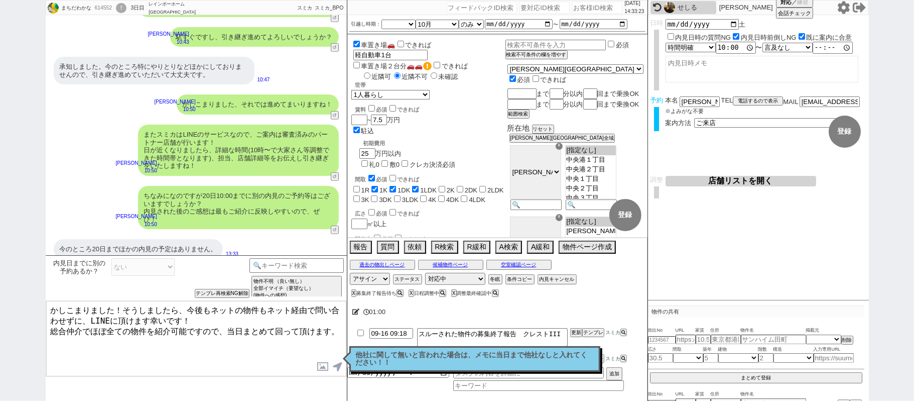
click at [352, 312] on icon at bounding box center [356, 311] width 8 height 7
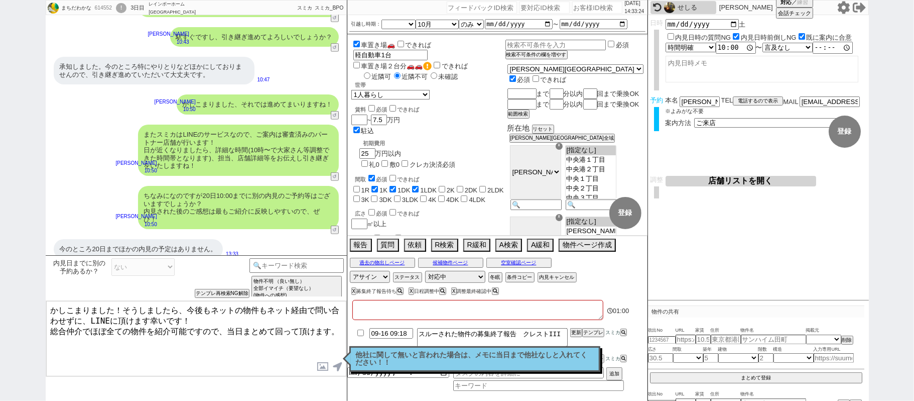
click at [355, 312] on textarea at bounding box center [477, 310] width 251 height 20
click at [236, 318] on textarea "かしこまりました！そうしましたら、今後もネットの物件もネット経由で問い合わせずに、LINEに頂けます幸いです！ 総合仲介でほぼ全ての物件を紹介可能ですので、当…" at bounding box center [196, 338] width 300 height 75
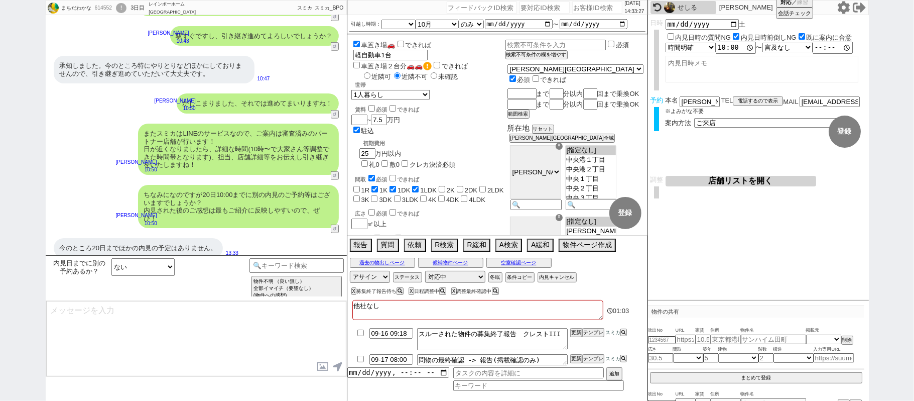
scroll to position [279, 0]
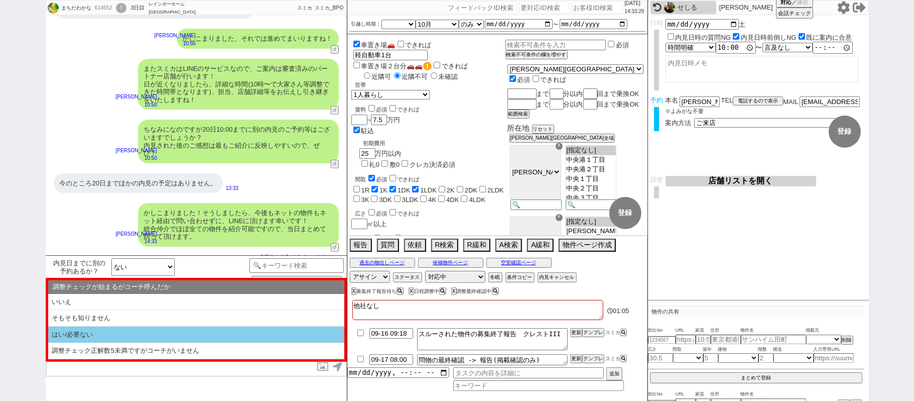
click at [242, 327] on li "はい/必要ない" at bounding box center [196, 334] width 296 height 17
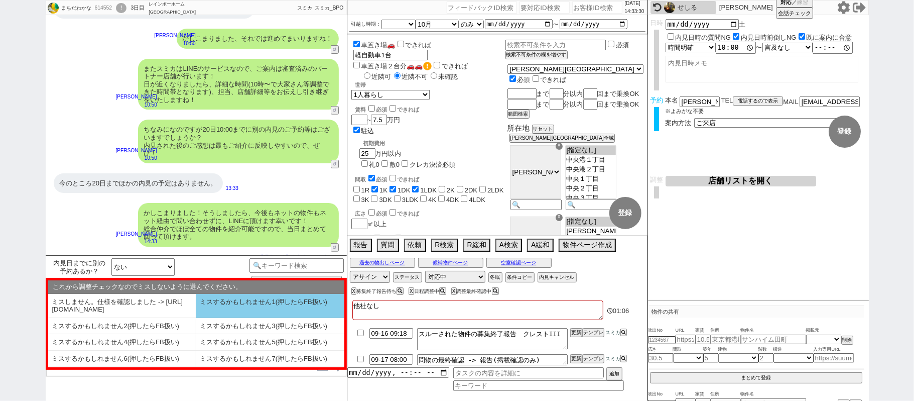
click at [163, 318] on li "ミスしません。仕様を確認しました -> https://jent.notion.site/841a6651aa67425da7d40ddfad41a184" at bounding box center [122, 306] width 148 height 24
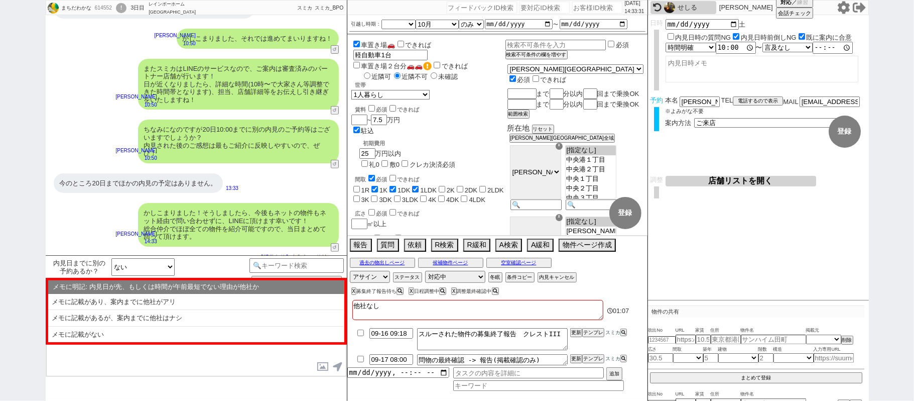
click at [164, 320] on li "メモに記載があるが、案内までに他社はナシ" at bounding box center [196, 318] width 296 height 17
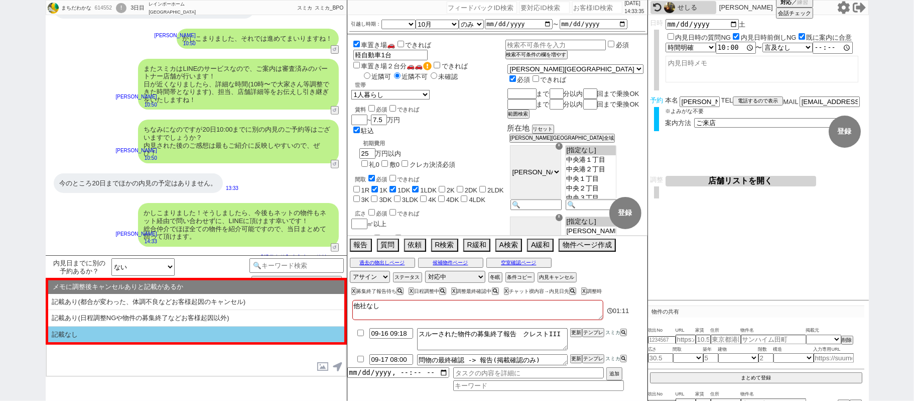
click at [173, 330] on li "記載なし" at bounding box center [196, 334] width 296 height 16
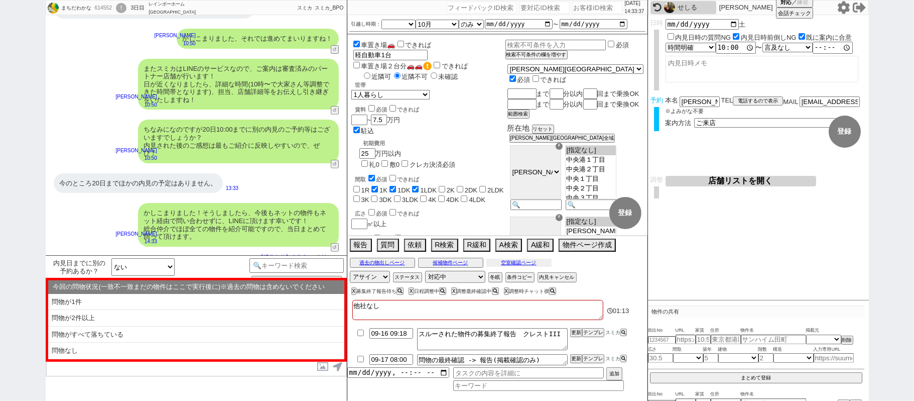
click at [518, 263] on button "空室確認ページ" at bounding box center [519, 263] width 65 height 8
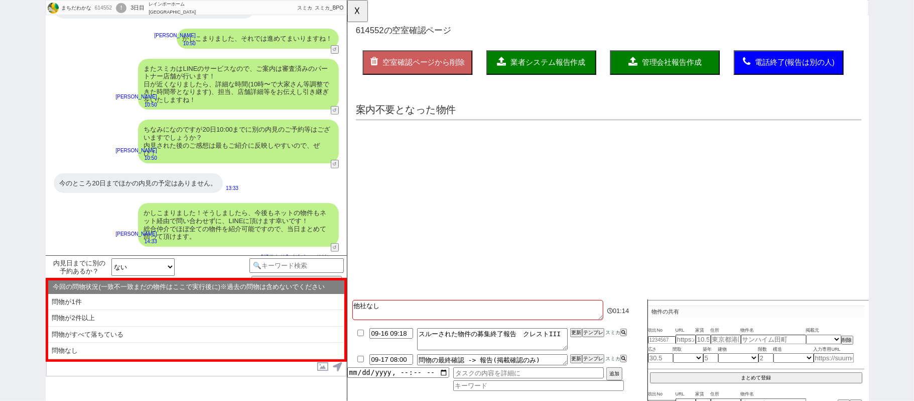
scroll to position [0, 0]
click at [356, 9] on button "☓" at bounding box center [356, 10] width 19 height 20
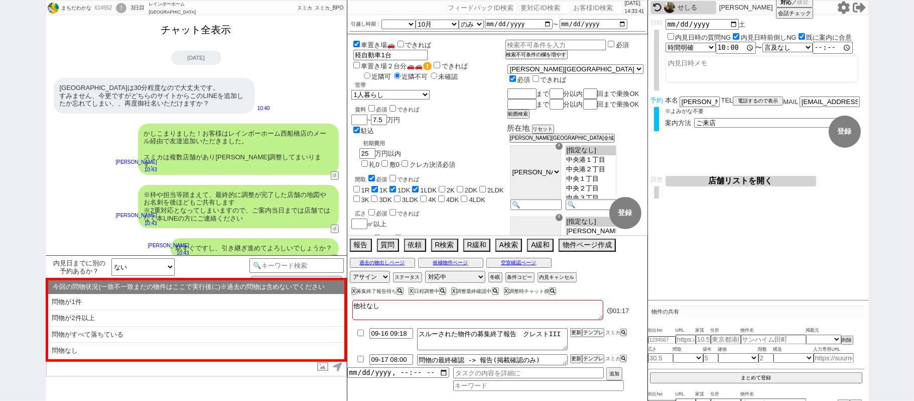
click at [202, 35] on button "チャット全表示" at bounding box center [196, 30] width 78 height 18
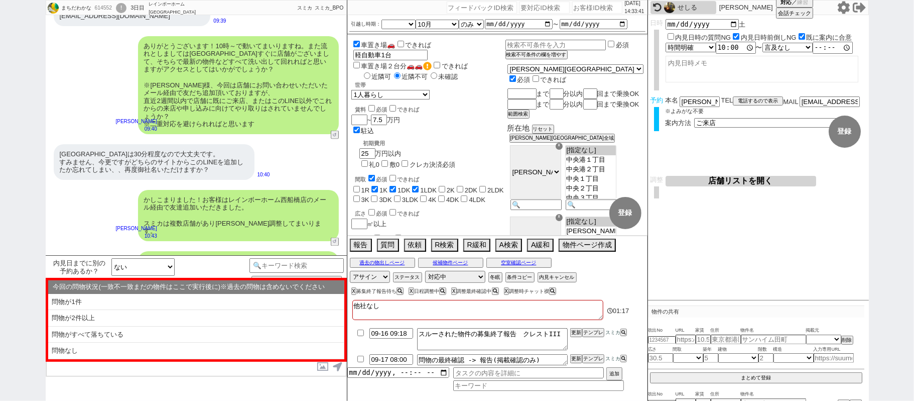
scroll to position [3798, 0]
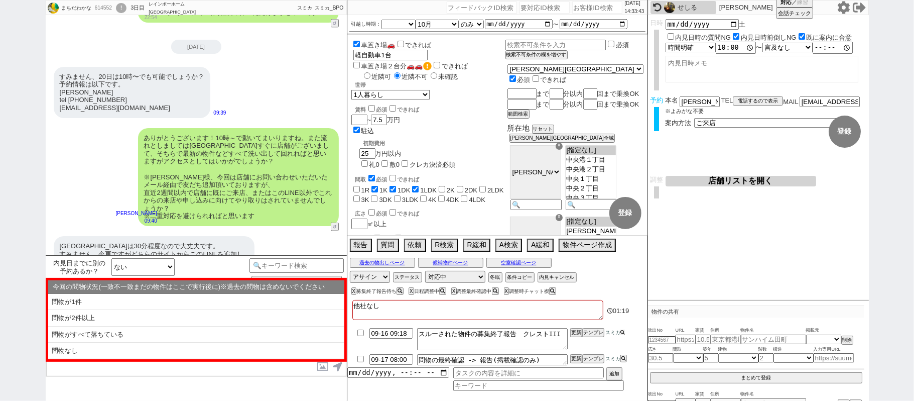
click at [622, 334] on icon at bounding box center [623, 332] width 5 height 5
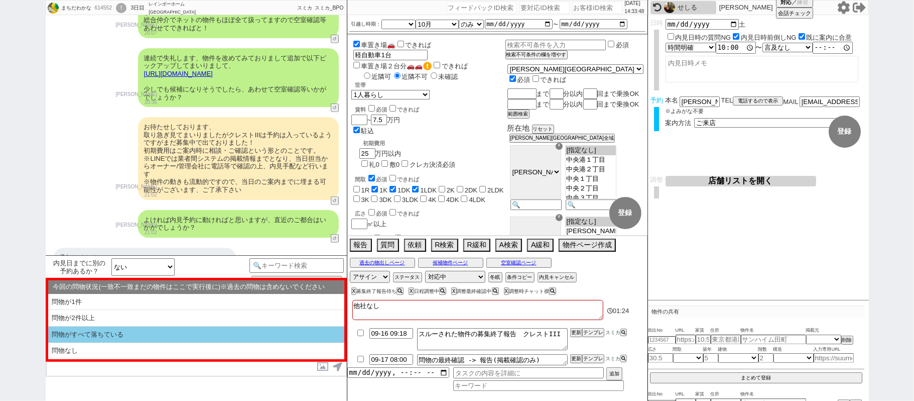
click at [145, 334] on li "問物がすべて落ちている" at bounding box center [196, 334] width 296 height 17
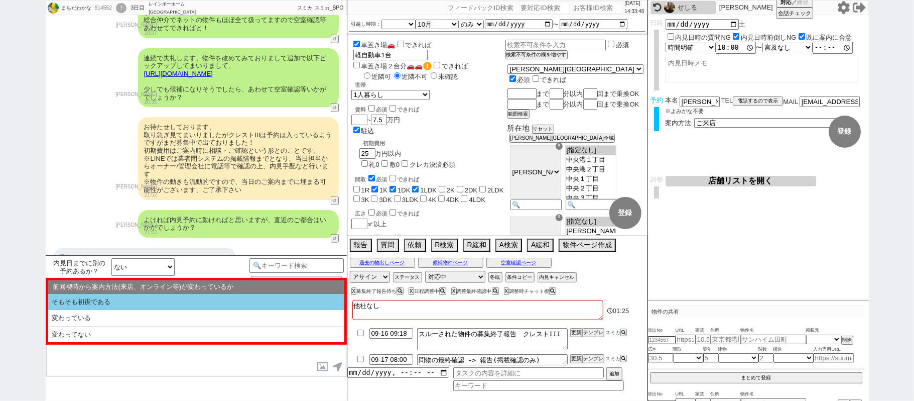
click at [131, 303] on li "そもそも初禊である" at bounding box center [196, 302] width 296 height 17
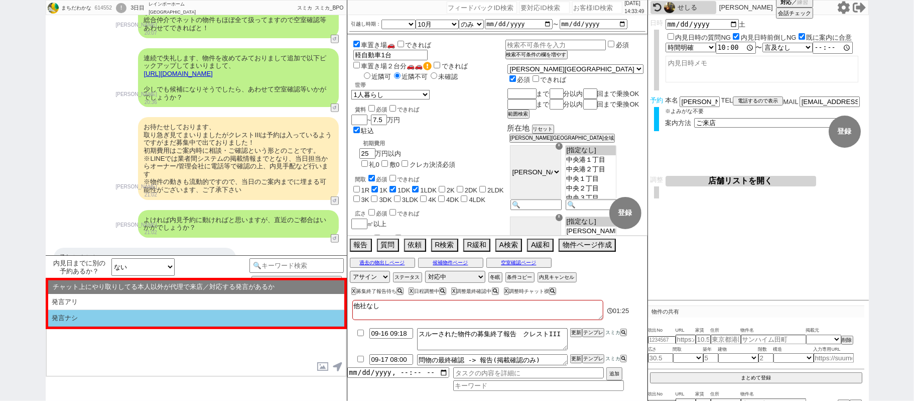
click at [144, 320] on li "発言ナシ" at bounding box center [196, 318] width 296 height 17
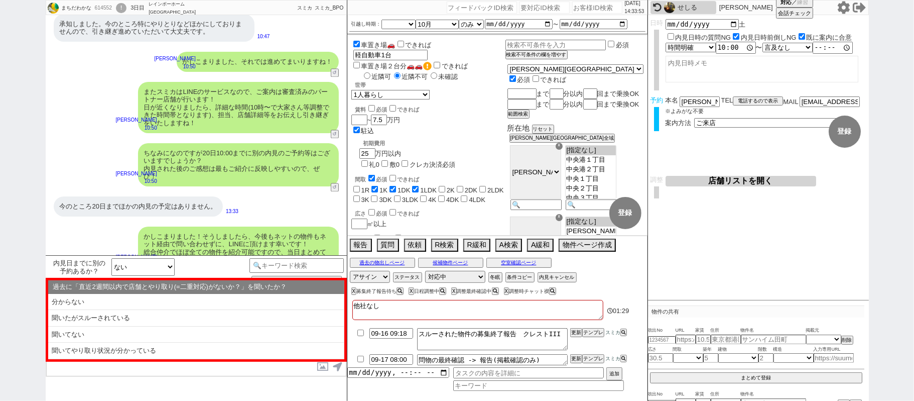
scroll to position [4010, 0]
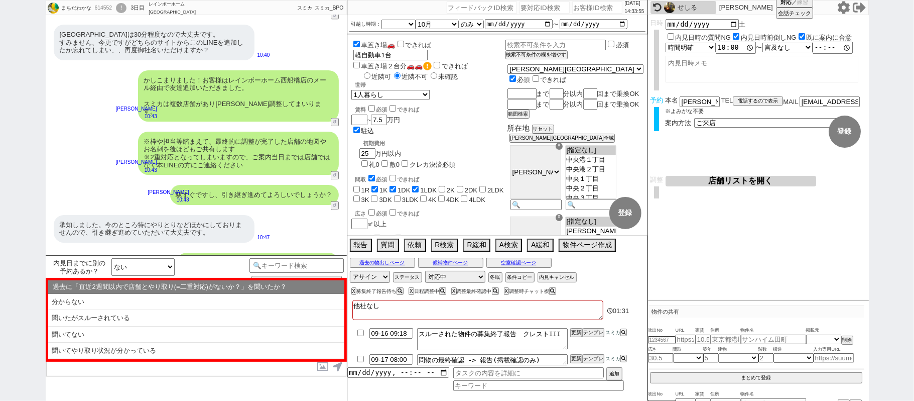
click at [150, 350] on li "聞いてやり取り状況が分かっている" at bounding box center [196, 350] width 296 height 17
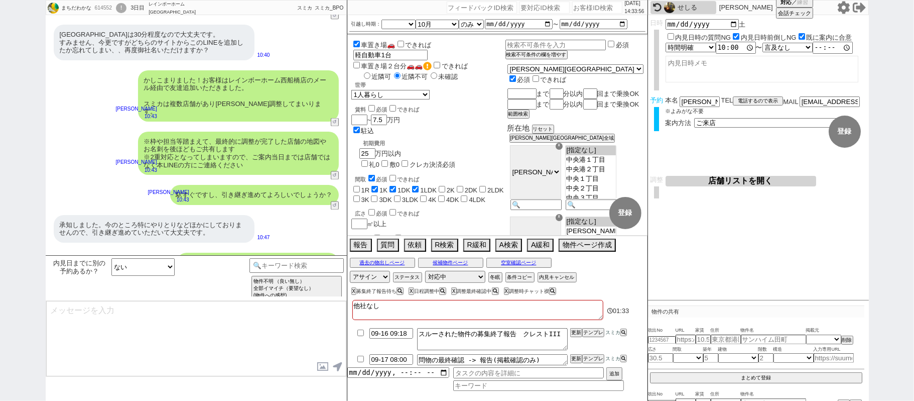
scroll to position [4280, 0]
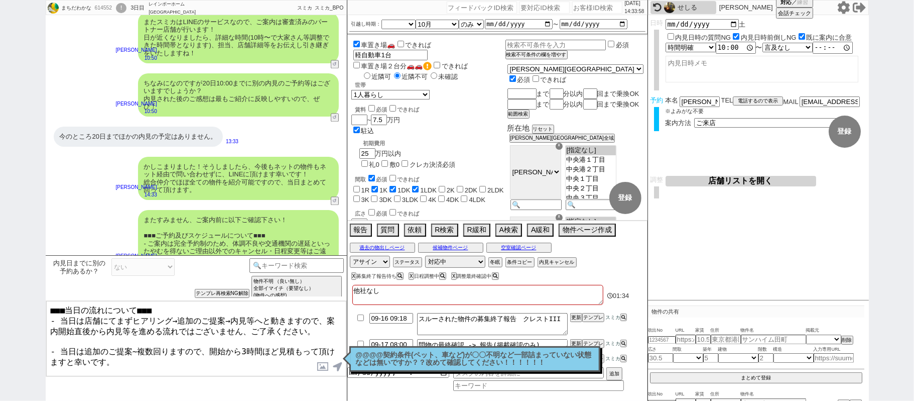
click at [148, 370] on textarea "■■■当日の流れについて■■■ - 当日は店舗にてまずヒアリング→追加のご提案→内見等へと動きますので、案内開始直後から内見等を進める流れではございません、ご…" at bounding box center [196, 338] width 300 height 75
click at [53, 368] on textarea "■■■当日の流れについて■■■ - 当日は店舗にてまずヒアリング→追加のご提案→内見等へと動きますので、案内開始直後から内見等を進める流れではございません、ご…" at bounding box center [196, 338] width 300 height 75
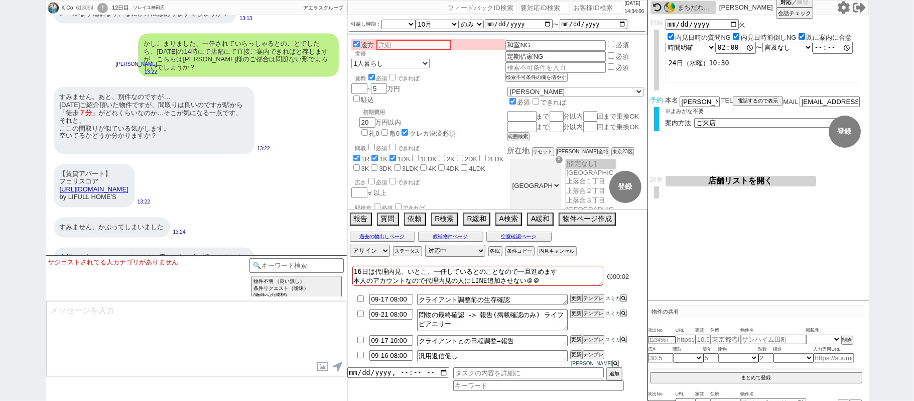
scroll to position [12295, 0]
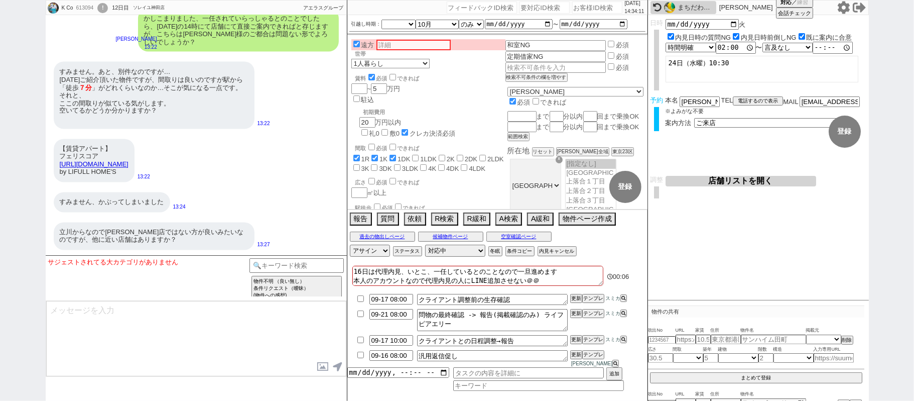
click at [300, 190] on div "すみません、かぶってしまいました 13:24" at bounding box center [196, 202] width 301 height 30
click at [740, 181] on button "店舗リストを開く" at bounding box center [741, 181] width 151 height 11
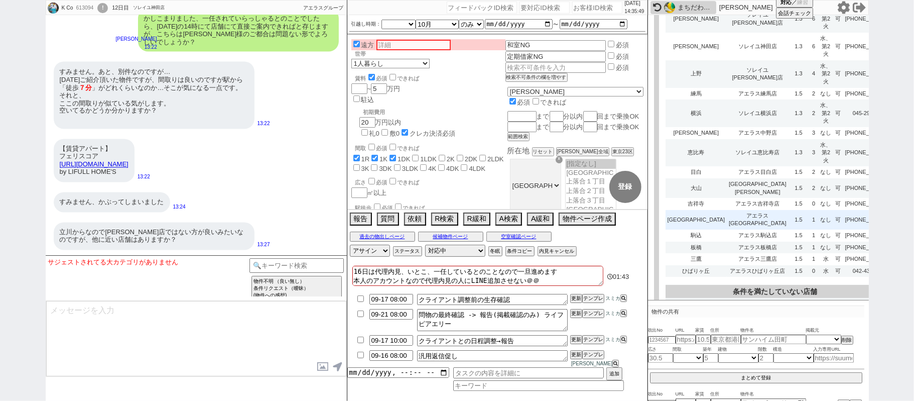
scroll to position [384, 0]
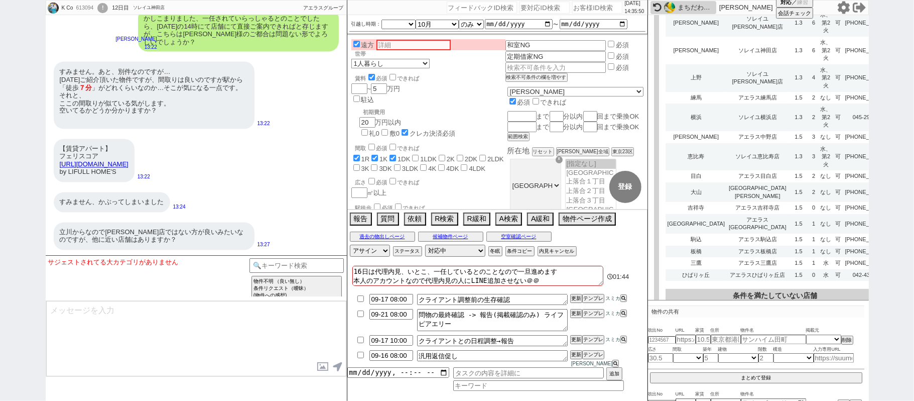
click at [311, 258] on div "サジェストされてる大カテゴリがありません テンプレ再検索NG解除 物件不明 （良い無し） 条件リクエスト（曖昧） (物件への感想) 物件不明 （良い無し） 条…" at bounding box center [196, 277] width 301 height 45
click at [326, 268] on input at bounding box center [297, 264] width 95 height 13
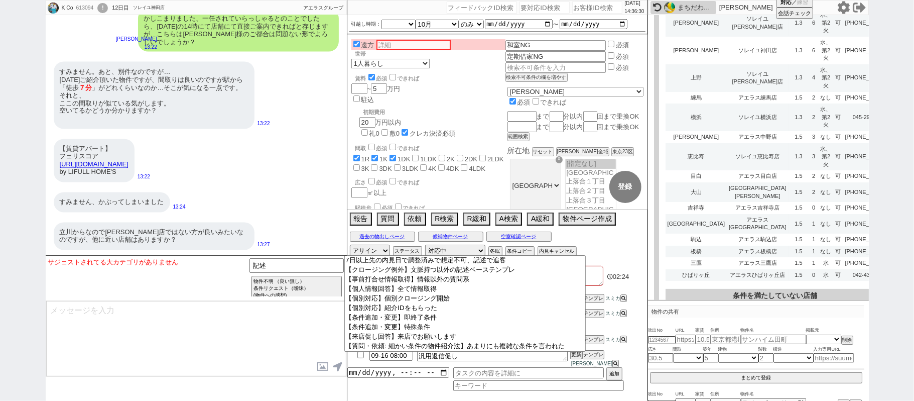
click at [592, 12] on input "number" at bounding box center [597, 8] width 50 height 12
paste input "614534"
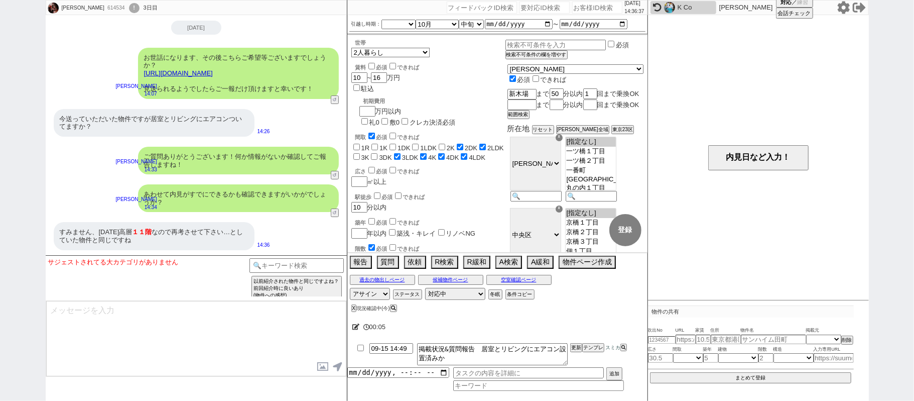
scroll to position [2595, 0]
drag, startPoint x: 172, startPoint y: 129, endPoint x: 183, endPoint y: 83, distance: 46.5
click at [172, 127] on div "今送っていただいた物件ですが居室とリビングにエアコンついてますか？" at bounding box center [154, 123] width 201 height 28
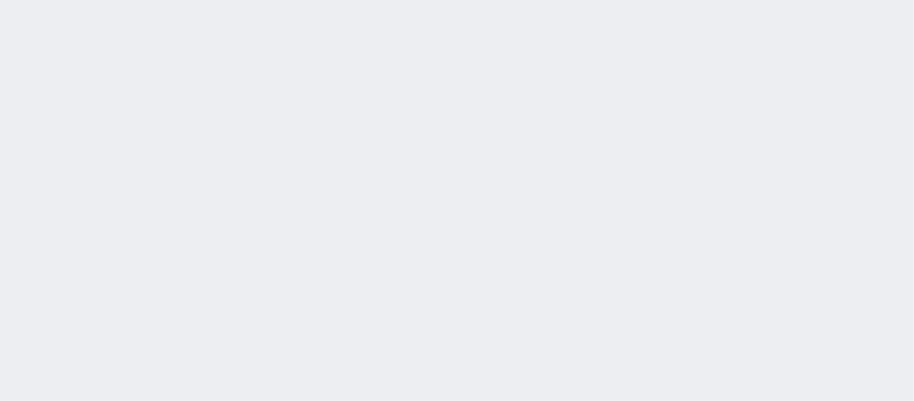
click at [365, 192] on div at bounding box center [457, 200] width 914 height 401
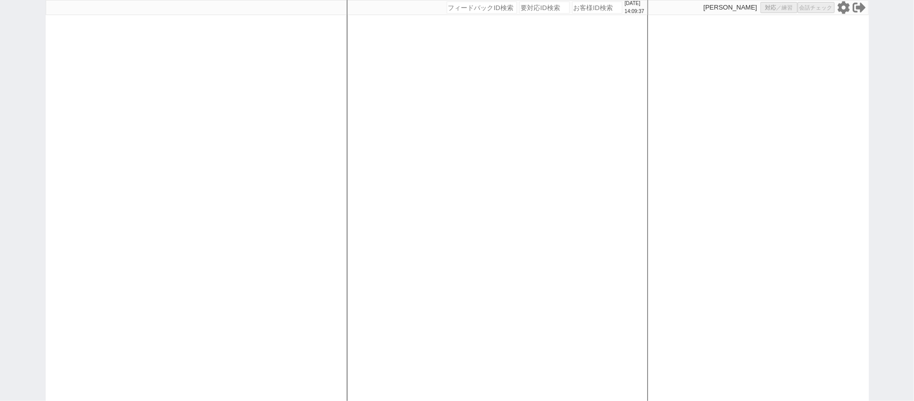
select select "1"
select select "2"
select select "9"
select select "8"
select select
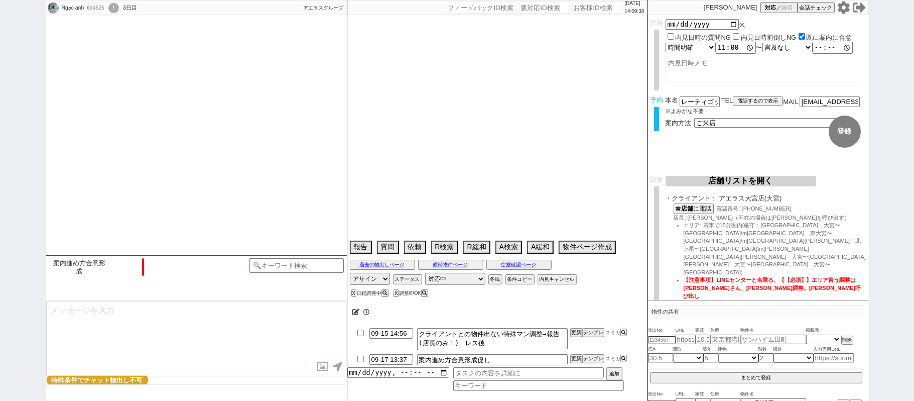
select select "[DATE]"
select select "9"
select select "20"
select select "1"
select select "33"
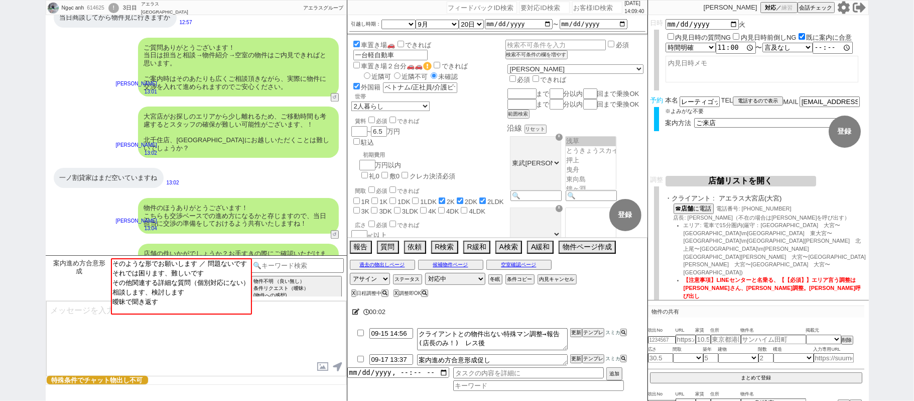
scroll to position [1746, 0]
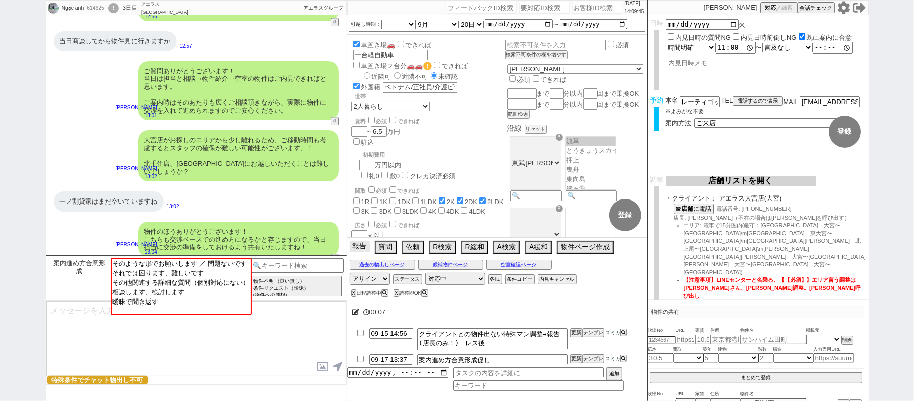
click at [362, 250] on button "報告" at bounding box center [360, 245] width 20 height 11
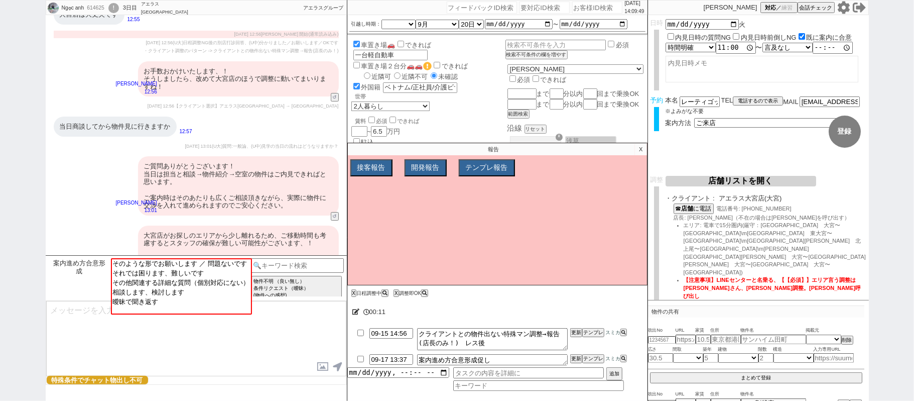
scroll to position [2481, 0]
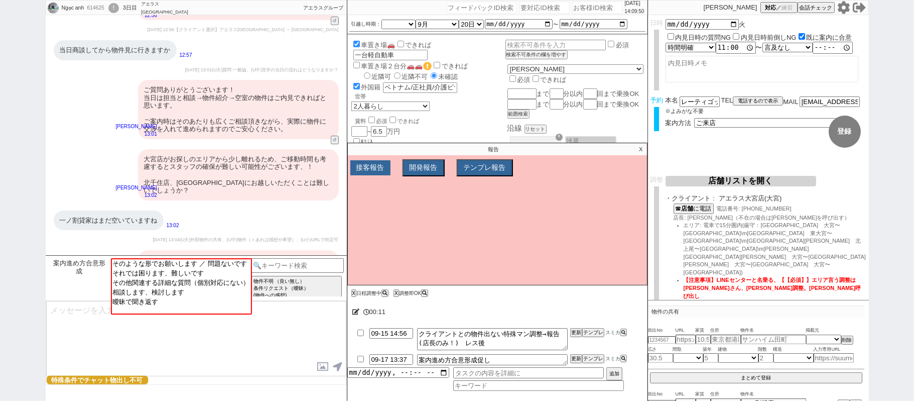
click at [383, 170] on button "接客報告" at bounding box center [370, 167] width 40 height 15
click at [435, 191] on select "FBの種類を選んでください ミス以外 条件入力 カテゴリ選択 状況入力 会話成り立たない・吹き出しミス 誤字脱字、言い回し、態度 不動産知識・相場・リサーチミ…" at bounding box center [416, 186] width 128 height 9
select select "20"
click at [352, 185] on select "FBの種類を選んでください ミス以外 条件入力 カテゴリ選択 状況入力 会話成り立たない・吹き出しミス 誤字脱字、言い回し、態度 不動産知識・相場・リサーチミ…" at bounding box center [416, 186] width 128 height 9
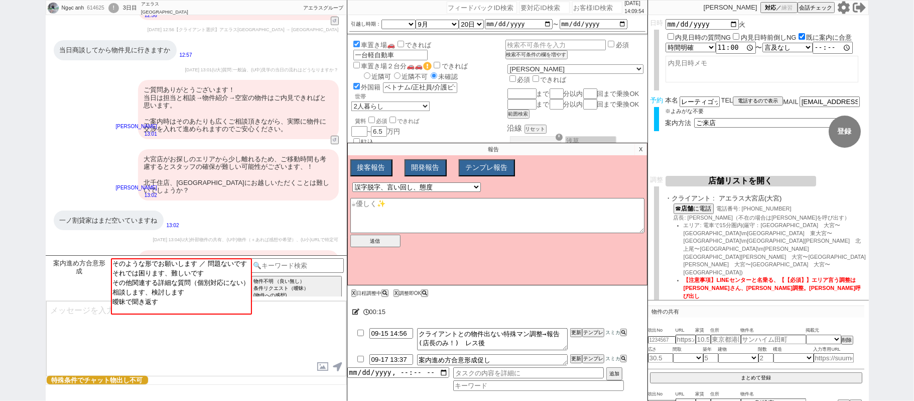
click at [282, 169] on div "大宮店がお探しのエリアから少し離れるため、ご移動時間も考慮するとスタッフの確保が難しい可能性がございます、！ 北千住店、[GEOGRAPHIC_DATA]にお…" at bounding box center [238, 174] width 201 height 51
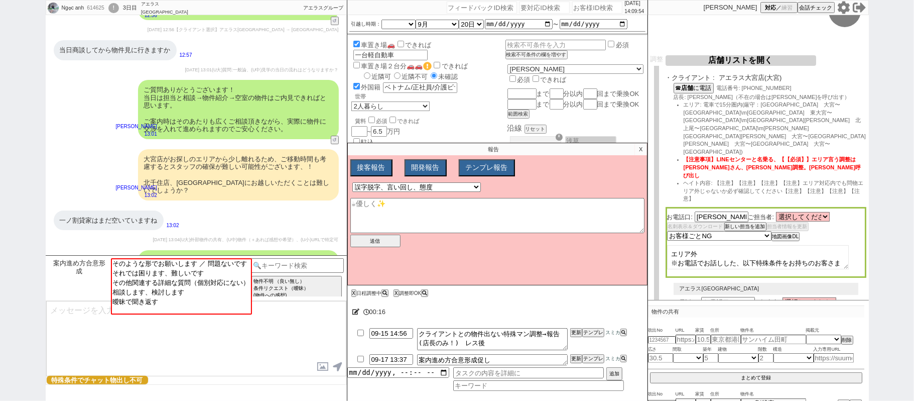
scroll to position [134, 0]
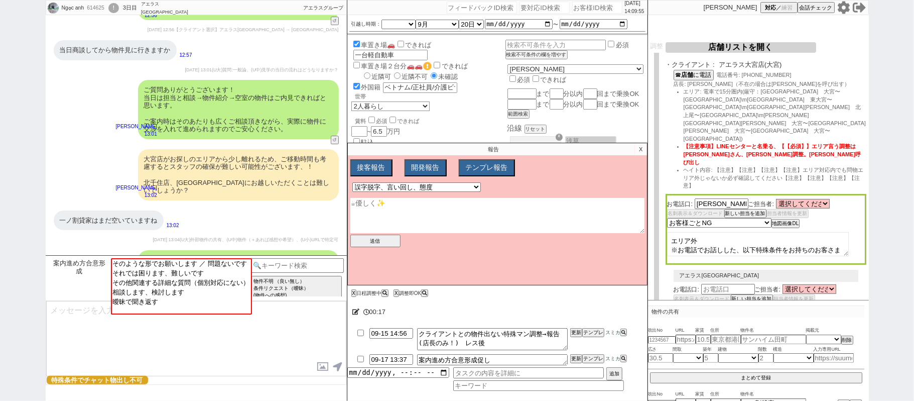
click at [444, 208] on textarea at bounding box center [497, 215] width 294 height 35
drag, startPoint x: 205, startPoint y: 159, endPoint x: 298, endPoint y: 157, distance: 92.9
click at [298, 157] on div "大宮店がお探しのエリアから少し離れるため、ご移動時間も考慮するとスタッフの確保が難しい可能性がございます、！ 北千住店、[GEOGRAPHIC_DATA]にお…" at bounding box center [238, 174] width 201 height 51
copy div "確保が難しい可能性がございます"
click at [531, 218] on textarea "実際にエリア外でNGでもらっているので、" at bounding box center [497, 215] width 294 height 35
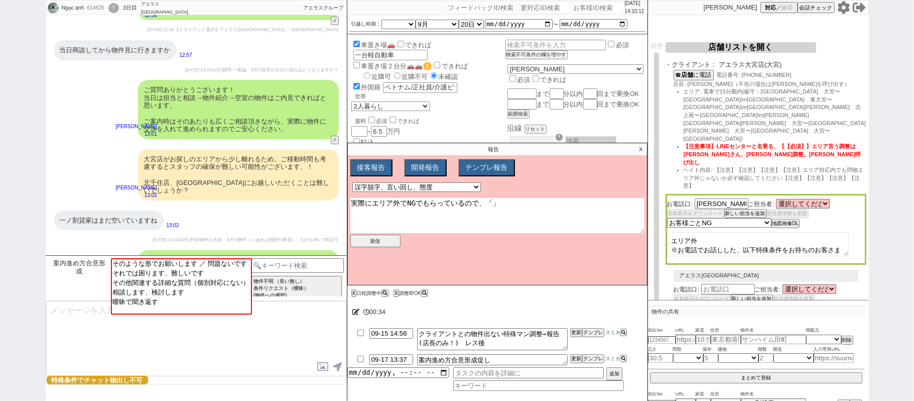
paste textarea "確保が難しい可能性がございます"
click at [389, 247] on button "送信" at bounding box center [375, 240] width 50 height 13
type textarea "【[PERSON_NAME]】 実際にエリア外でNGでもらっているので、「確保が難しい可能性がございます」ではなく、難しいで言い切ってほしいです、！👀✨"
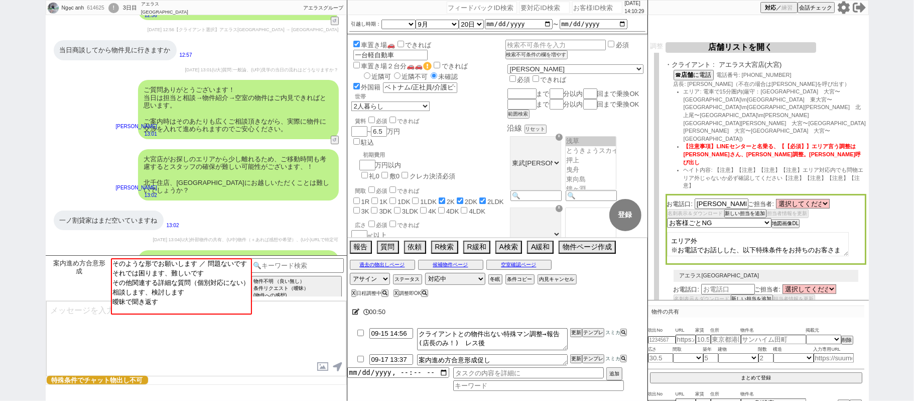
click at [197, 205] on div "一ノ割貸家はまだ空いていますね 13:02" at bounding box center [196, 220] width 301 height 30
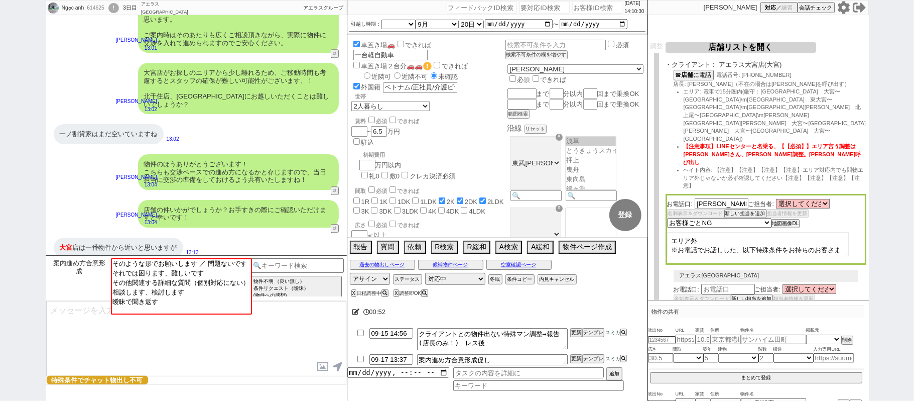
scroll to position [1812, 0]
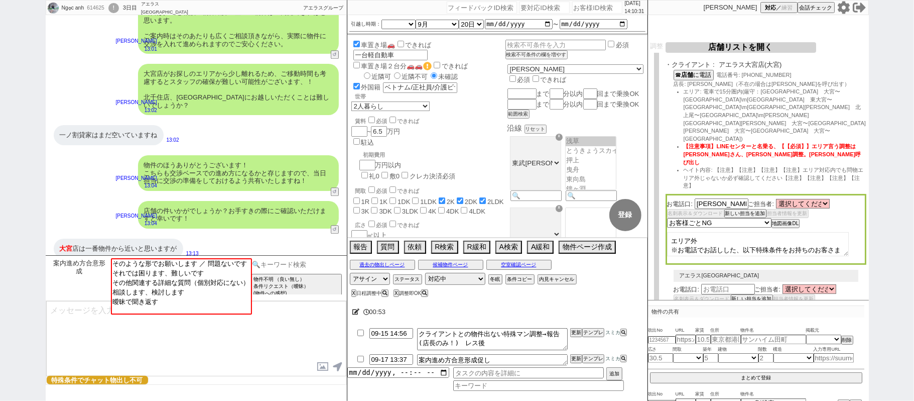
click at [296, 271] on div "物件不明 （良い無し） 条件リクエスト（曖昧） (物件への感想) 物件不明【良い有り】 今後は〇〇で探して／条件追加（曖昧） (物件への感想) 指定アリ （良…" at bounding box center [297, 278] width 95 height 40
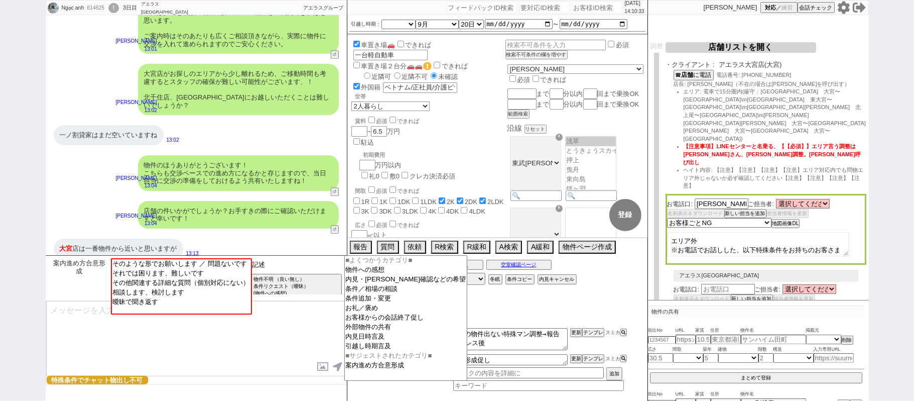
type input "記述"
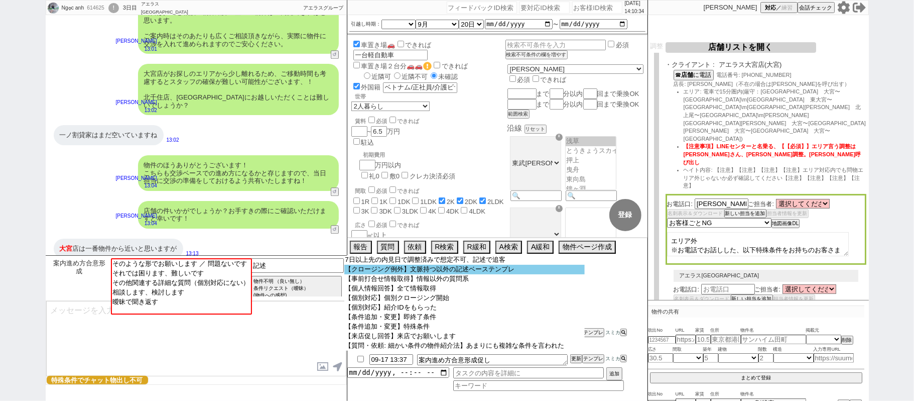
click at [392, 266] on option "【クロージング例外】文脈持つ以外の記述ベーステンプレ" at bounding box center [464, 270] width 240 height 10
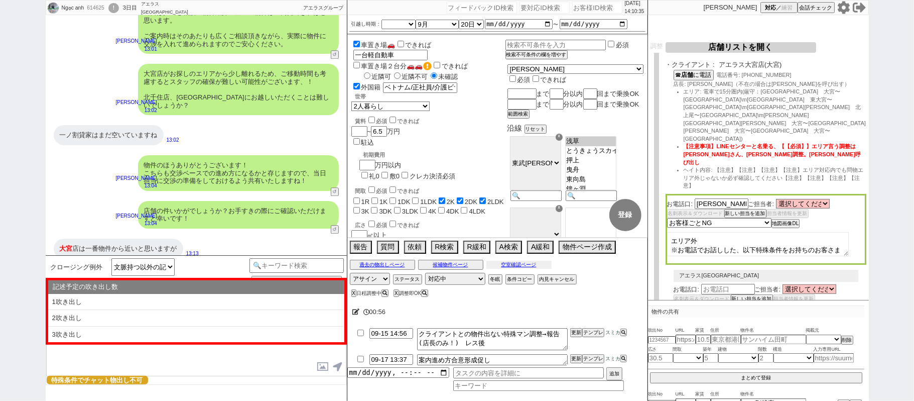
click at [493, 266] on button "空室確認ページ" at bounding box center [519, 265] width 65 height 8
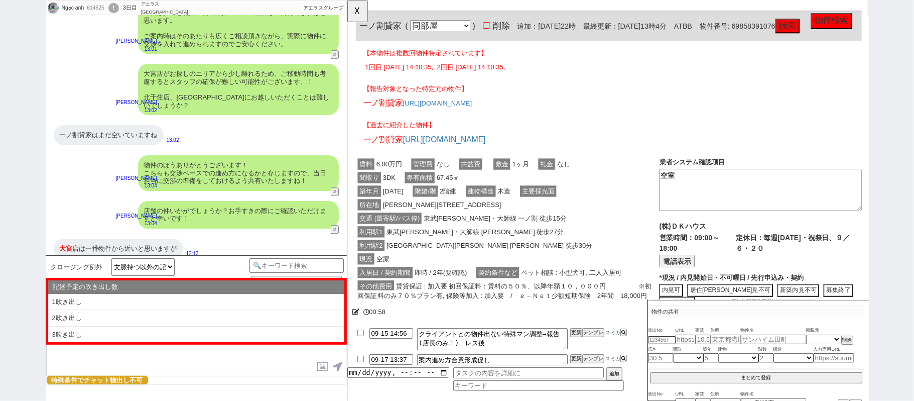
scroll to position [201, 0]
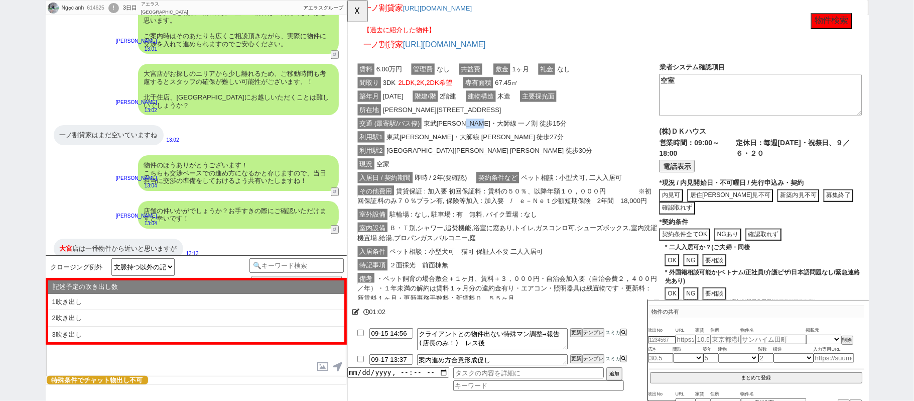
drag, startPoint x: 493, startPoint y: 130, endPoint x: 516, endPoint y: 130, distance: 22.6
click at [516, 130] on span "東武[PERSON_NAME]・大師線 一ノ割 徒歩15分" at bounding box center [506, 133] width 158 height 12
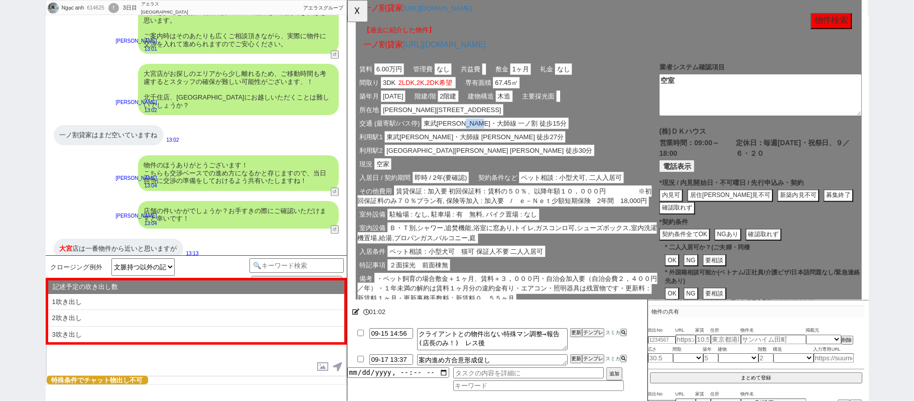
copy span "一ノ割"
select select "431"
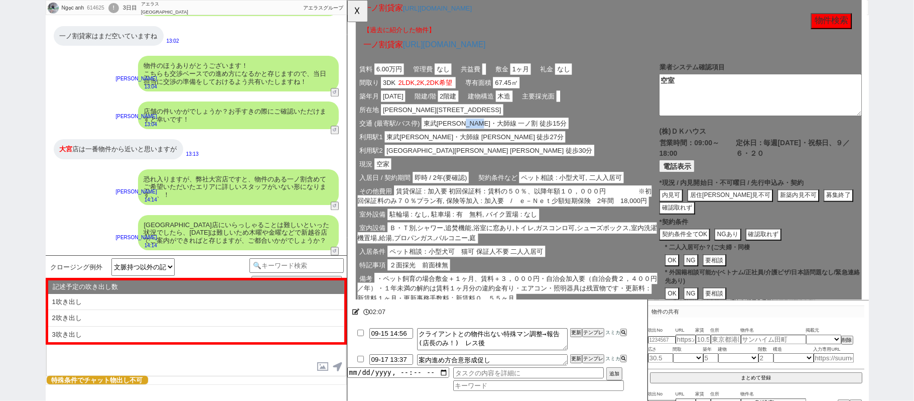
scroll to position [1631, 0]
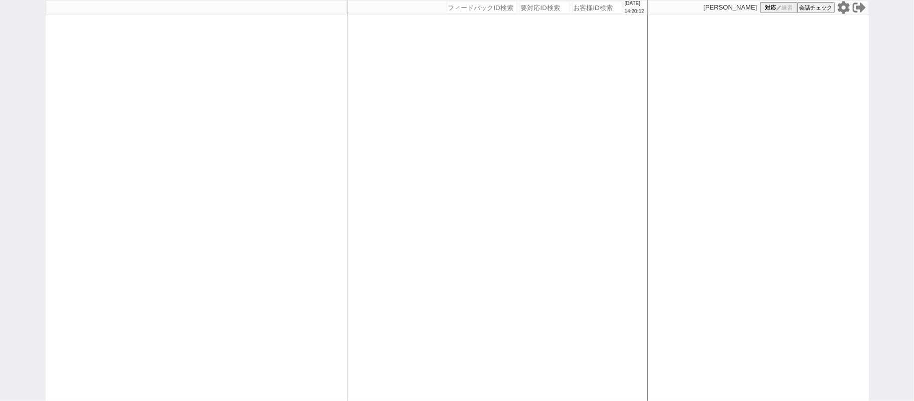
click at [572, 7] on input "number" at bounding box center [597, 8] width 50 height 12
paste input "614842"
type input "614842"
select select
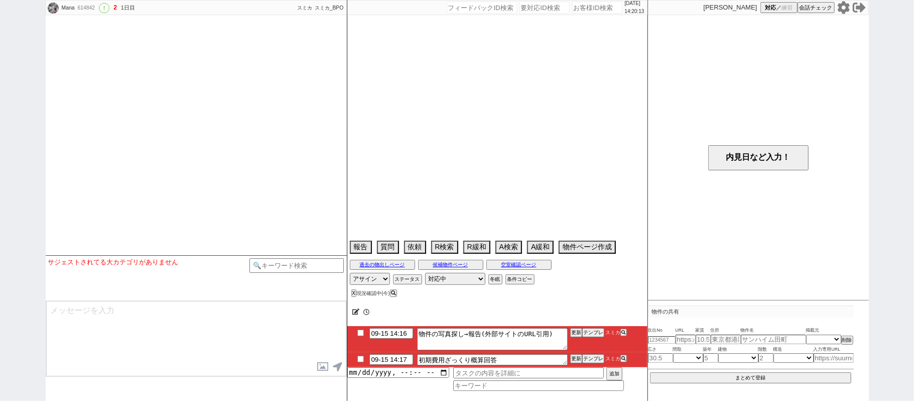
type textarea "芦花パークヒル３問い合わせ済"
select select "16"
select select "0"
select select "44"
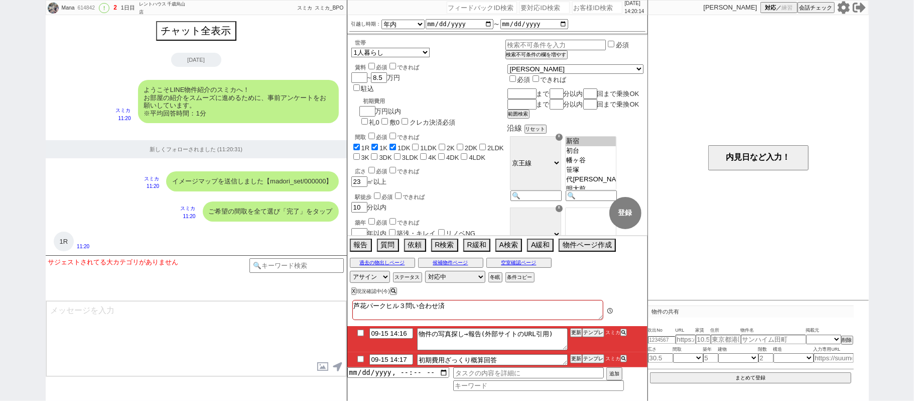
scroll to position [1236, 0]
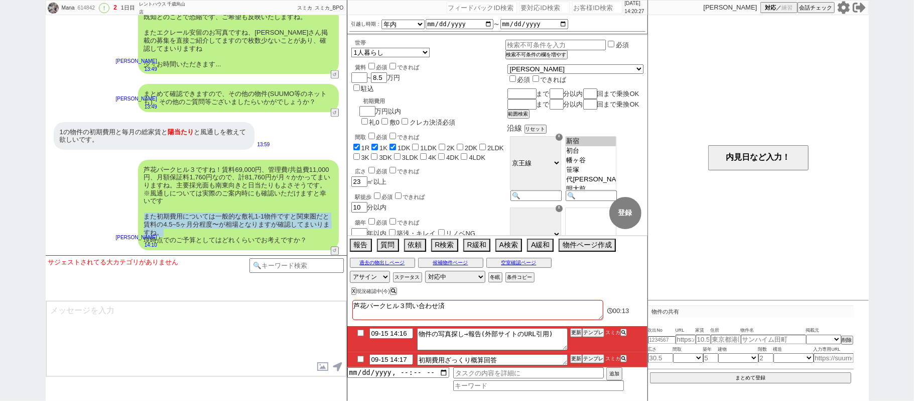
drag, startPoint x: 139, startPoint y: 217, endPoint x: 180, endPoint y: 232, distance: 43.8
click at [180, 232] on div "芦花パークヒル３ですね！賃料69,000円、管理費/共益費11,000円、月額保証料1,760円なので、計81,760円が月々かかってまいりますね。主要採光面…" at bounding box center [238, 205] width 201 height 90
copy div "また初期費用については一般的な敷礼1-1物件ですと関東圏だと賃料の4.5~5ヶ月分程度〜が相場となりますが確認してまいりますね。"
click at [153, 138] on div "1の物件の初期費用と毎月の総家賃と 陽当たり と風通しを教えて欲しいです。" at bounding box center [154, 136] width 201 height 28
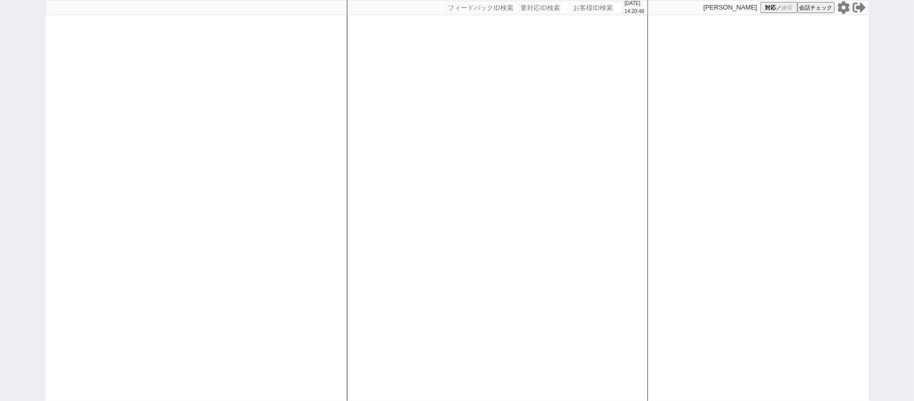
click at [110, 161] on div at bounding box center [196, 200] width 301 height 401
select select "1"
select select "2"
select select
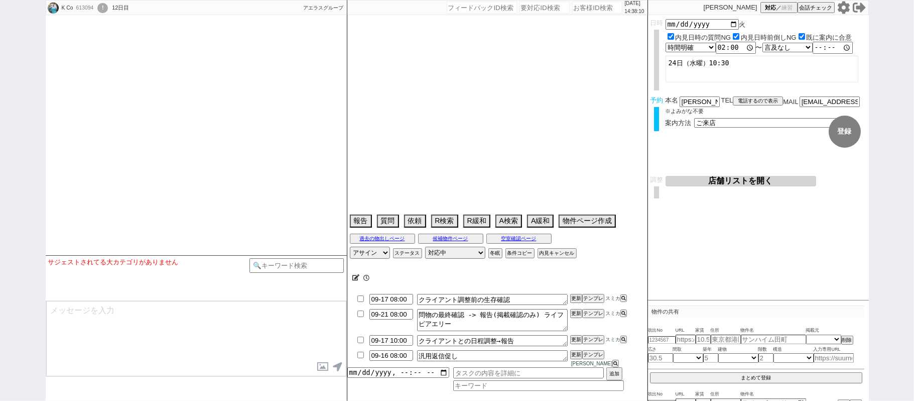
select select "[DATE]"
select select "10"
select select "36"
select select "0"
select select "4"
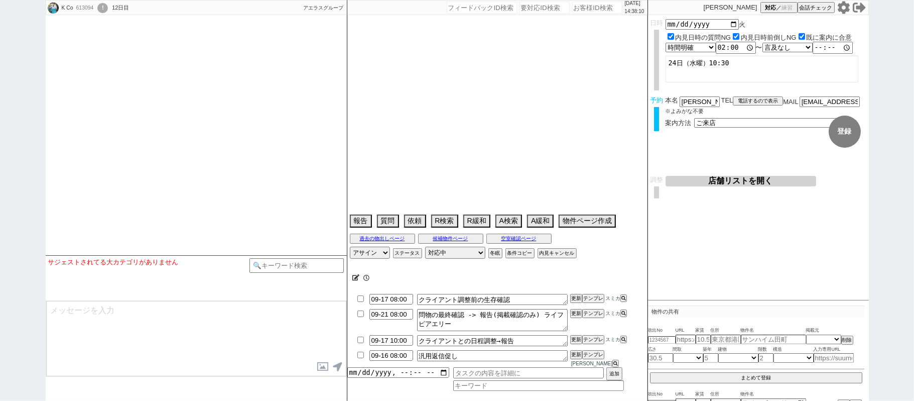
select select "14"
select select "75"
select select "71"
select select "38"
select select "1090"
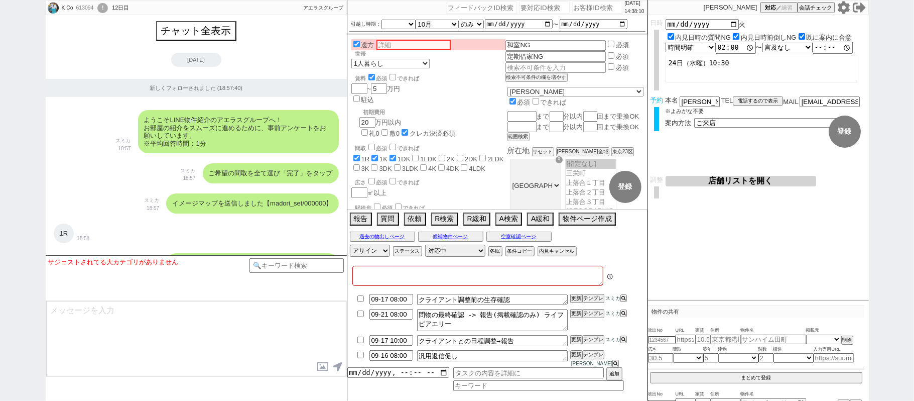
type textarea "16日は代理内見、いとこ、一任しているとのことなので一旦進めます 本人のアカウントなので代理内見の人にLINE追加させない＠＠ 他社なし　急いでいない @視覚…"
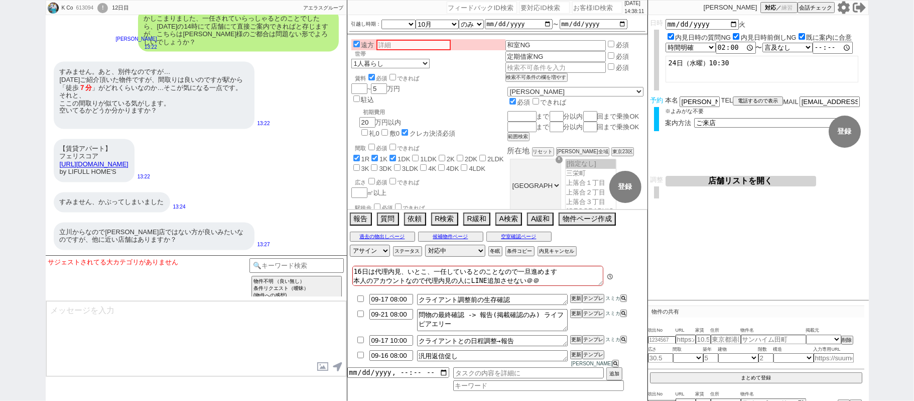
scroll to position [31, 0]
click at [321, 265] on input at bounding box center [297, 264] width 95 height 13
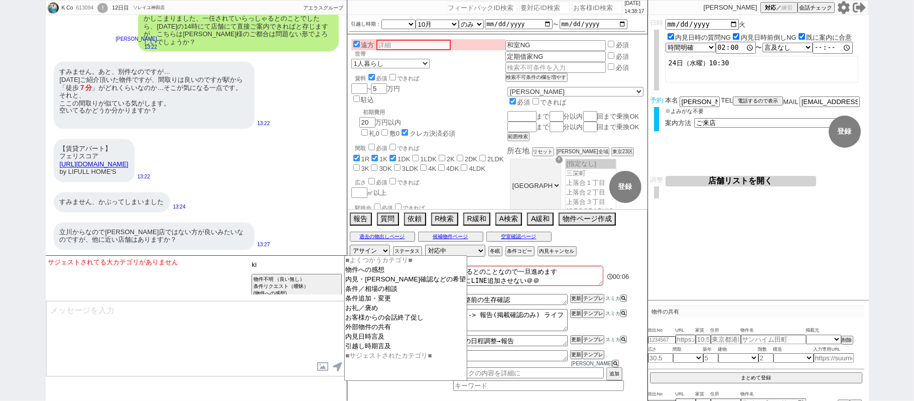
type input "k"
type input "記述"
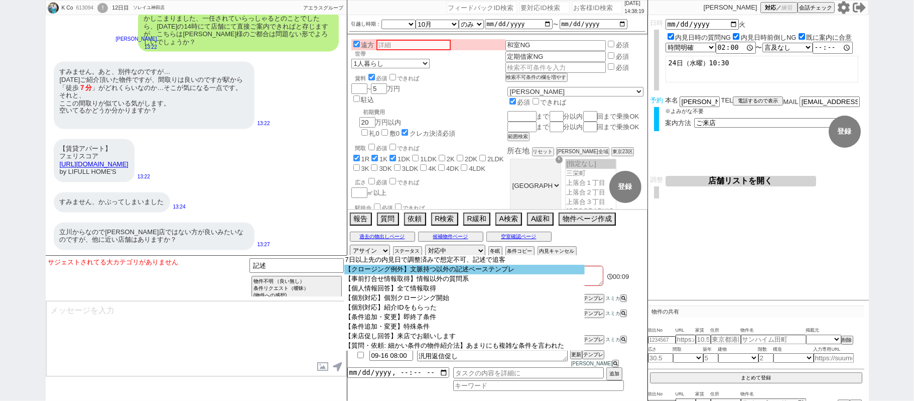
click at [430, 270] on option "【クロージング例外】文脈持つ以外の記述ベーステンプレ" at bounding box center [464, 270] width 240 height 10
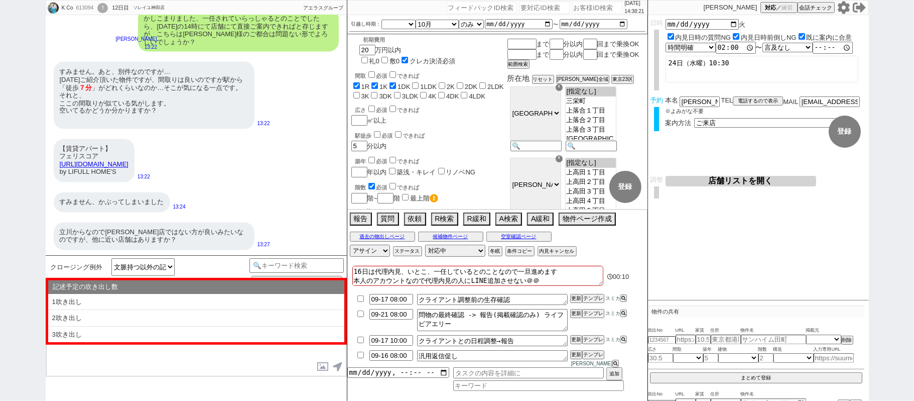
scroll to position [67, 0]
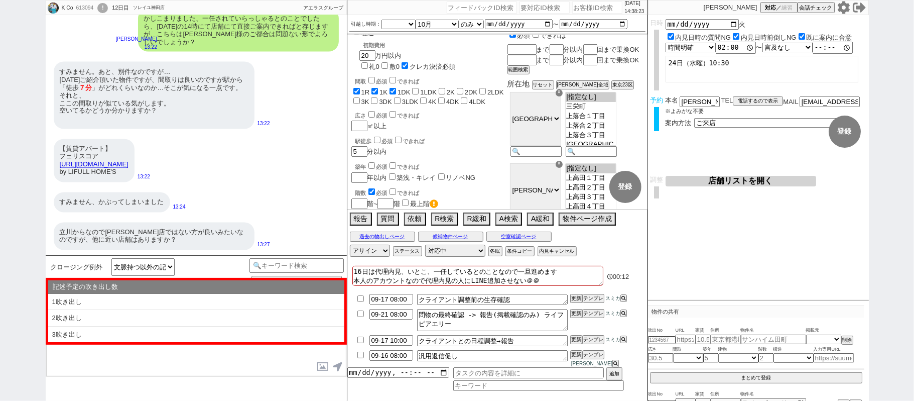
click at [150, 320] on li "2吹き出し" at bounding box center [196, 318] width 296 height 17
type textarea "@@【@@①記述したい内容を②の下に入力@@】@@ @@【@@②記述したい内容を入力後に①と②を@@ごと消して送信！！@@】@@"
select select "2吹き出し"
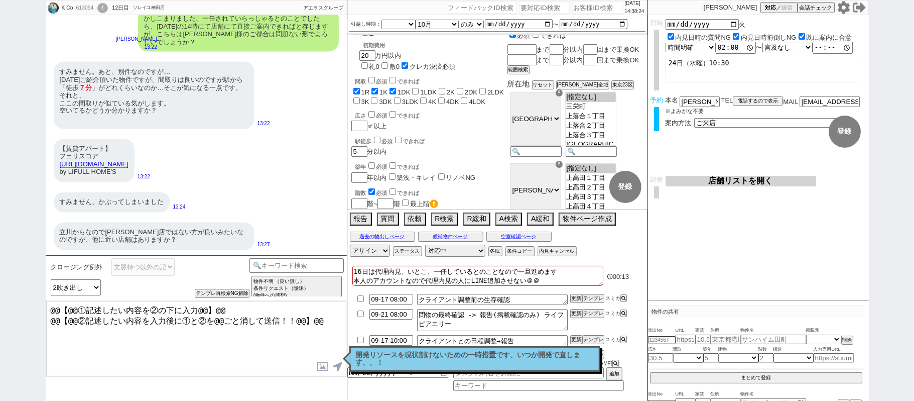
click at [319, 320] on textarea "@@【@@①記述したい内容を②の下に入力@@】@@ @@【@@②記述したい内容を入力後に①と②を@@ごと消して送信！！@@】@@" at bounding box center [196, 338] width 300 height 75
type textarea "@@【@@①記述したい内容を②の下に入力@@】@@ @@【@@②記述したい内容を入力後に①と②を@@ごと消して送信！！@@】@@ さようですか、、！"
click at [559, 351] on p "開発リソースを現状割けないための一時措置です、いつか開発で直します、、！" at bounding box center [475, 359] width 238 height 16
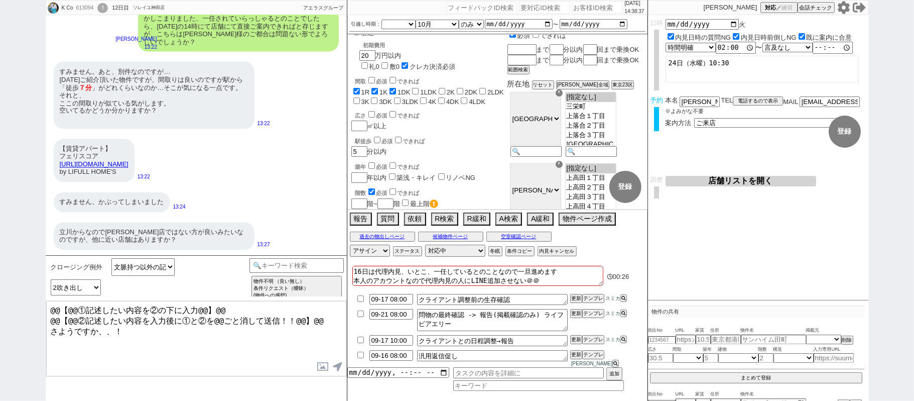
drag, startPoint x: 241, startPoint y: 164, endPoint x: 59, endPoint y: 158, distance: 182.4
click at [59, 158] on div "【賃貸アパート】 フェリスコア https://www.homes.co.jp/chintai/b-1521390028743/?cmp_id=08_aooe…" at bounding box center [94, 160] width 81 height 43
copy link "https://www.homes.co.jp/chintai/b-1521390028743/?cmp_id=08_aooeee_00000039&open…"
click at [691, 340] on input "text" at bounding box center [686, 339] width 20 height 9
paste input "https://www.homes.co.jp/chintai/b-1521390028743/?cmp_id=08_aooeee_00000039&open…"
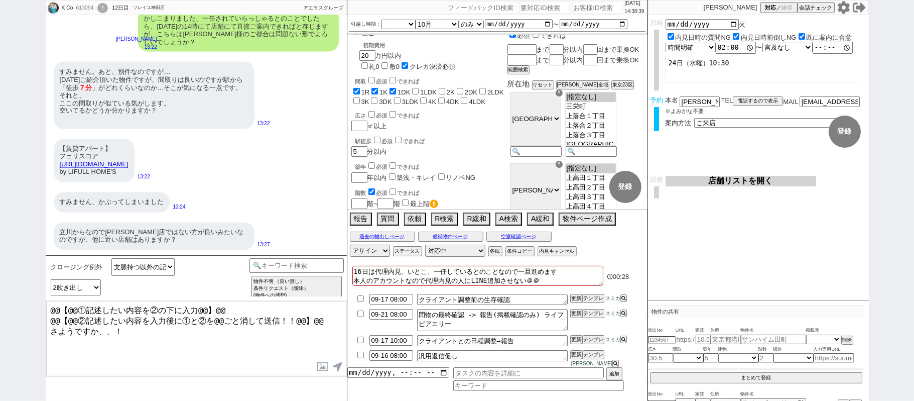
type input "https://www.homes.co.jp/chintai/b-1521390028743/?cmp_id=08_aooeee_00000039&open…"
select select
type input "https://www.homes.co.jp/chintai/b-1521390028743/?cmp_id=08_aooeee_00000039&open…"
select select "2"
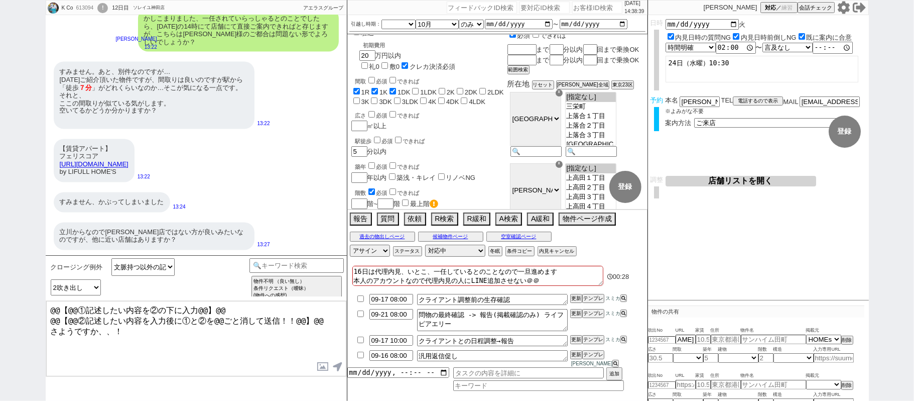
scroll to position [0, 0]
click at [914, 290] on div "K Co 613094 ! 0 12日目 ソレイユ神田店 冬眠中 自社客 アエラスグループ スミカ_BPO チャット全表示 2025-09-04 新しくフォロ…" at bounding box center [457, 200] width 914 height 401
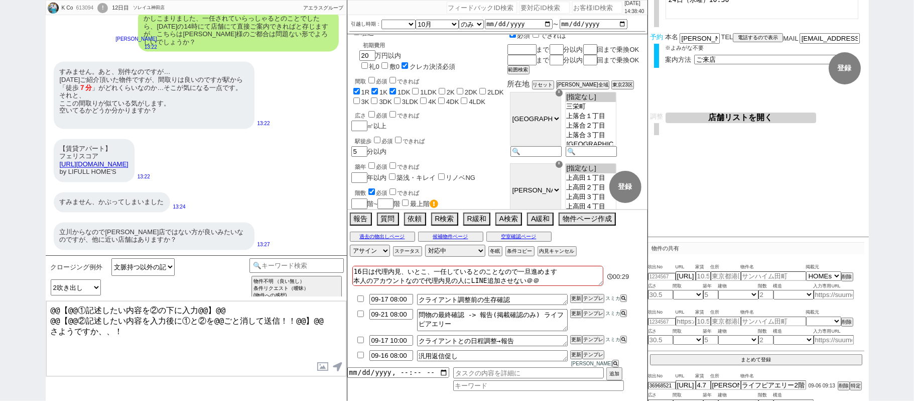
scroll to position [108, 0]
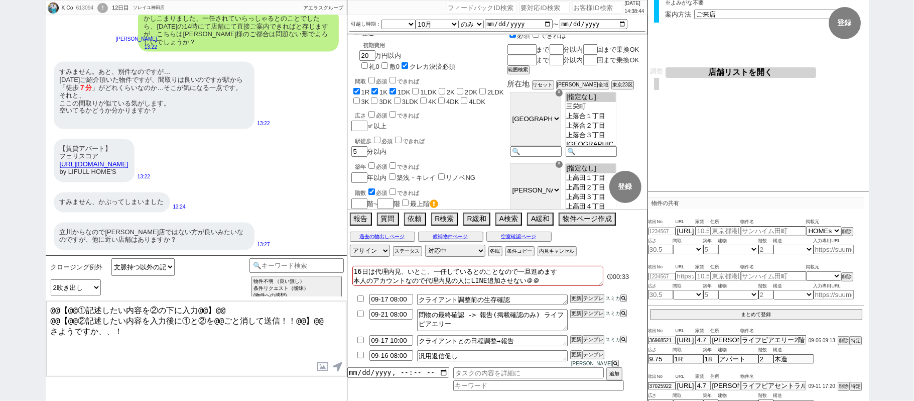
type input "4.7"
type input "東京都中野区鷺宮１丁目15-10"
type input "フェリスコア 1階"
type input "9.31"
select select "0"
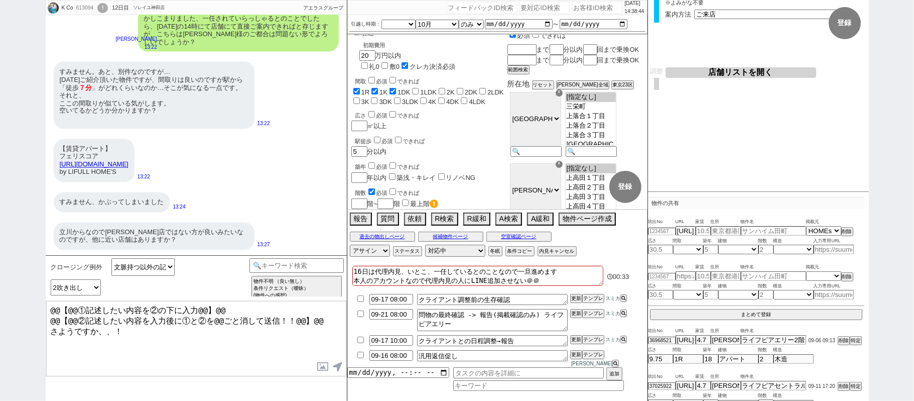
type input "11"
select select "1"
type input "1"
select select "1"
click at [196, 105] on div "すみません。あと、別件なのですが… 昨日ご紹介頂いた物件ですが、間取りは良いのですが駅から「徒歩 ７分 」がどれくらいなのか…そこが気になる一点です。 それと…" at bounding box center [154, 95] width 201 height 67
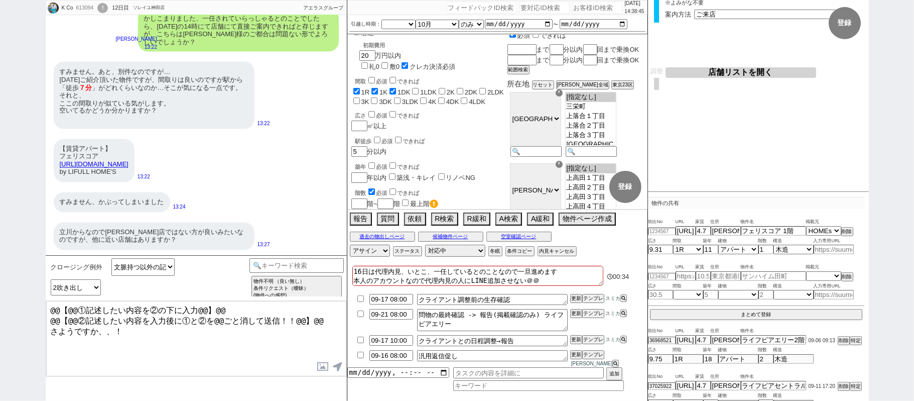
click at [196, 105] on div "すみません。あと、別件なのですが… 昨日ご紹介頂いた物件ですが、間取りは良いのですが駅から「徒歩 ７分 」がどれくらいなのか…そこが気になる一点です。 それと…" at bounding box center [154, 95] width 201 height 67
click at [665, 231] on input "number" at bounding box center [662, 231] width 28 height 7
paste input "37066525"
type input "37066525"
click at [914, 282] on div "K Co 613094 ! 0 12日目 ソレイユ神田店 冬眠中 自社客 アエラスグループ スミカ_BPO チャット全表示 2025-09-04 新しくフォロ…" at bounding box center [457, 200] width 914 height 401
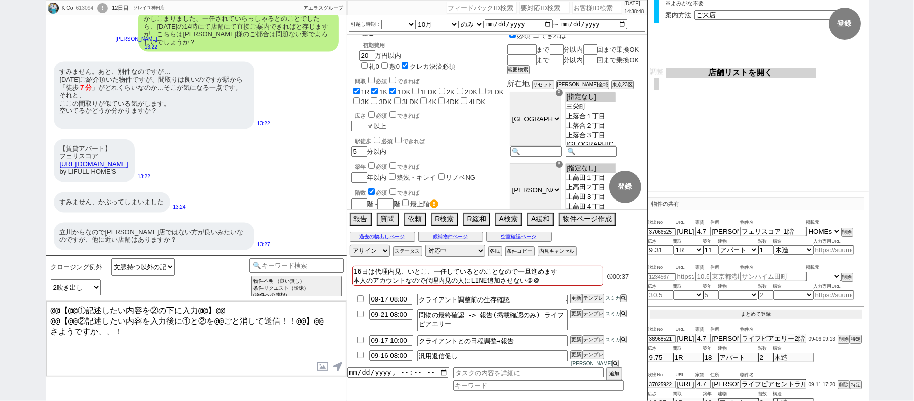
scroll to position [107, 0]
click at [784, 311] on button "まとめて登録" at bounding box center [756, 314] width 212 height 9
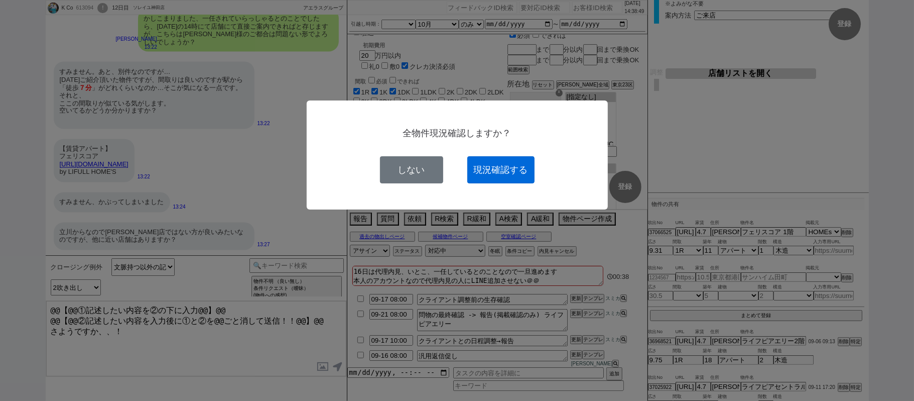
click at [492, 163] on button "現況確認する" at bounding box center [500, 169] width 67 height 27
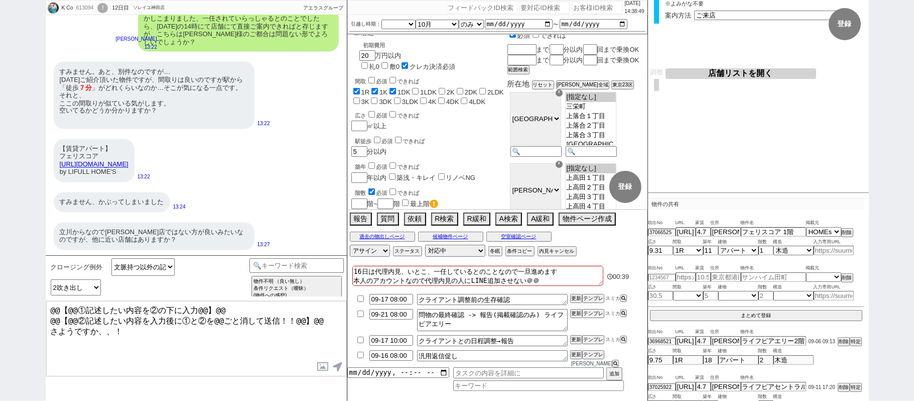
select select
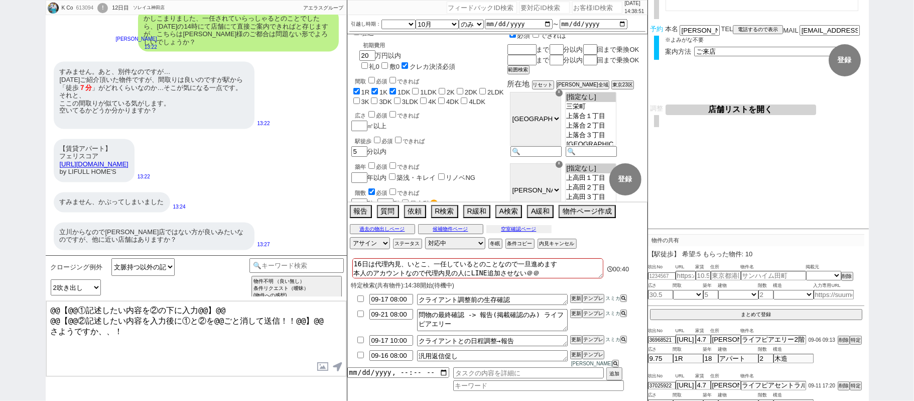
click at [513, 233] on button "空室確認ページ" at bounding box center [519, 229] width 65 height 8
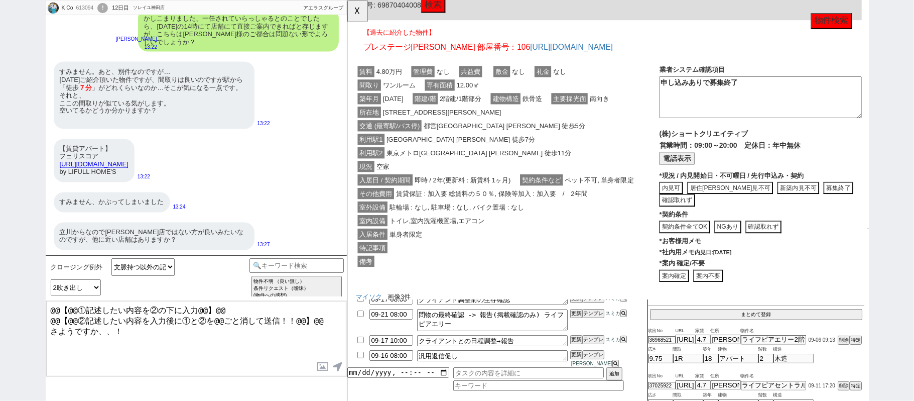
scroll to position [840, 0]
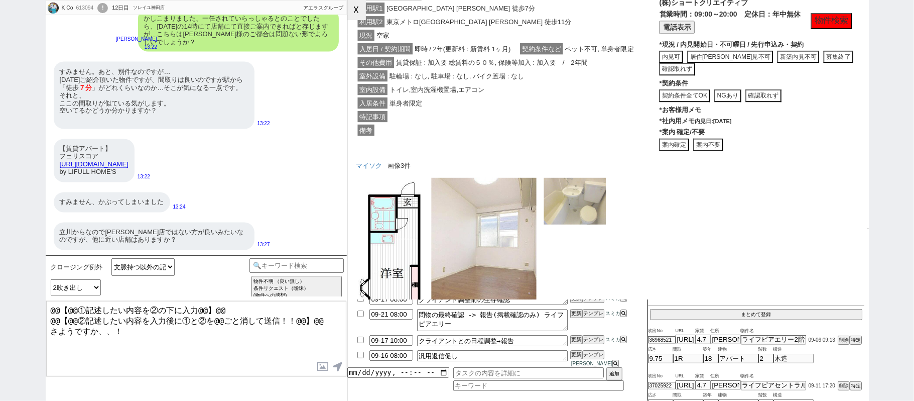
click at [355, 7] on button "☓" at bounding box center [356, 10] width 19 height 20
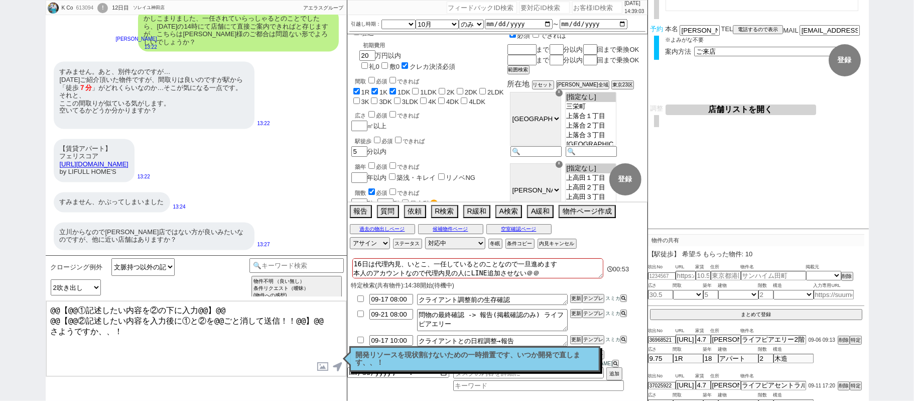
click at [51, 326] on textarea "@@【@@①記述したい内容を②の下に入力@@】@@ @@【@@②記述したい内容を入力後に①と②を@@ごと消して送信！！@@】@@ さようですか、、！" at bounding box center [196, 338] width 300 height 75
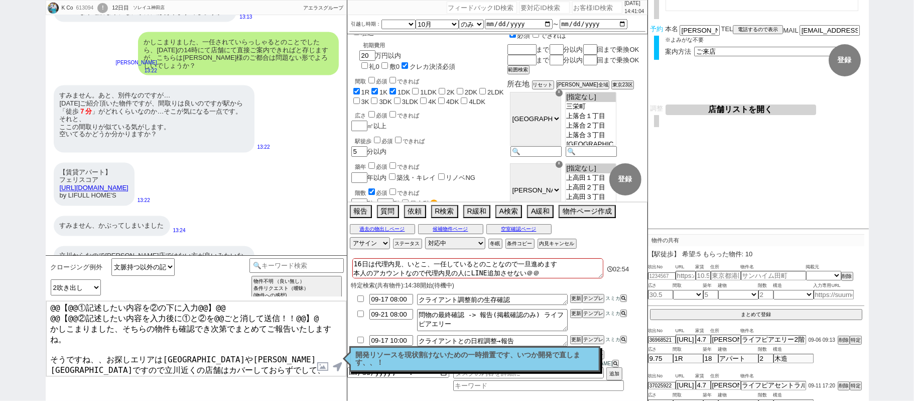
scroll to position [11, 0]
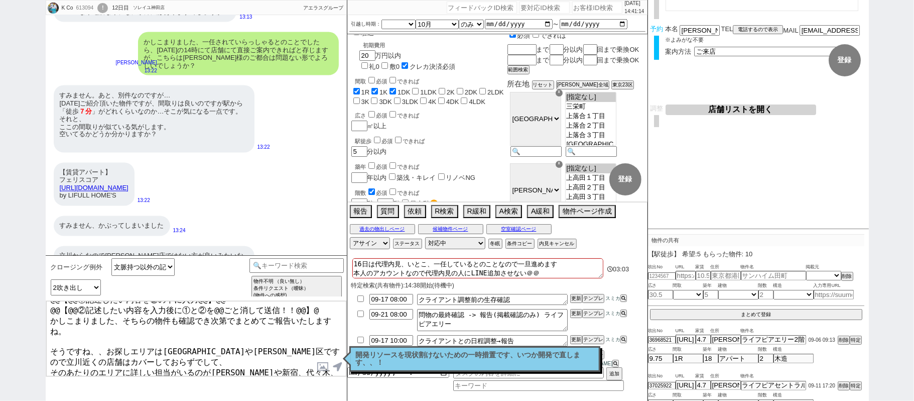
click at [168, 370] on textarea "@@【@@①記述したい内容を②の下に入力@@】@@ @@【@@②記述したい内容を入力後に①と②を@@ごと消して送信！！@@】@ かしこまりました、そちらの物件…" at bounding box center [196, 338] width 300 height 75
click at [53, 338] on textarea "@@【@@①記述したい内容を②の下に入力@@】@@ @@【@@②記述したい内容を入力後に①と②を@@ごと消して送信！！@@】@ かしこまりました、そちらの物件…" at bounding box center [196, 338] width 300 height 75
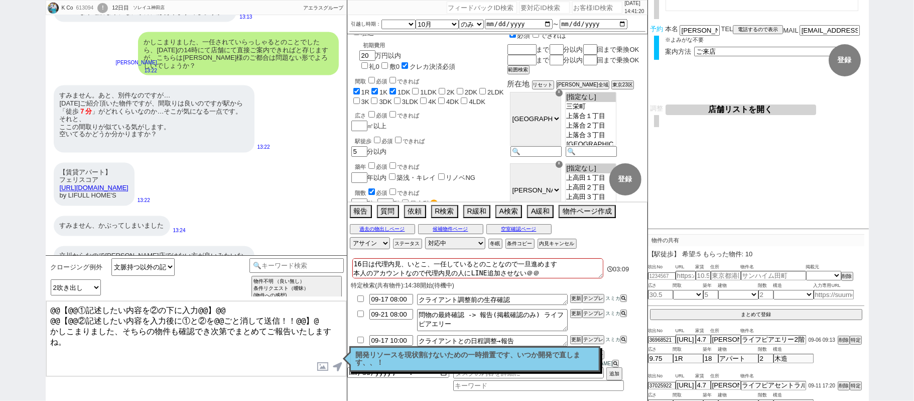
scroll to position [0, 0]
drag, startPoint x: 318, startPoint y: 317, endPoint x: 0, endPoint y: 129, distance: 370.1
click at [0, 203] on div "K Co 613094 ! 0 12日目 ソレイユ神田店 冬眠中 自社客 アエラスグループ スミカ_BPO チャット全表示 2025-09-04 新しくフォロ…" at bounding box center [457, 200] width 914 height 401
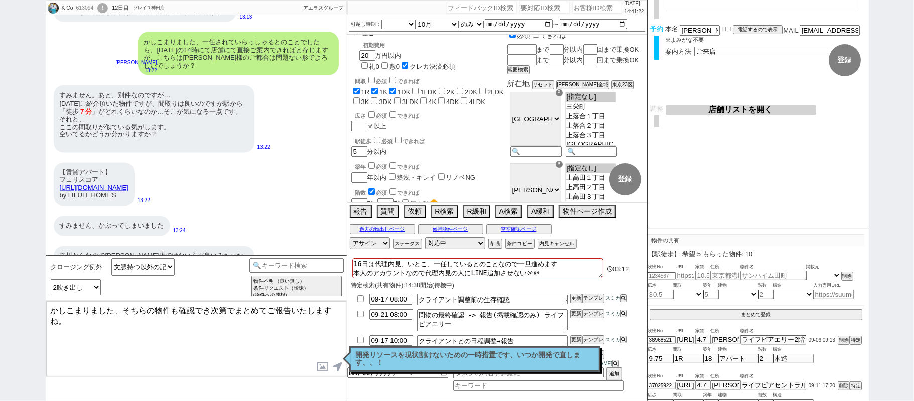
type textarea "かしこまりました、そちらの物件も確認でき次第でまとめてご報告いたしますね。"
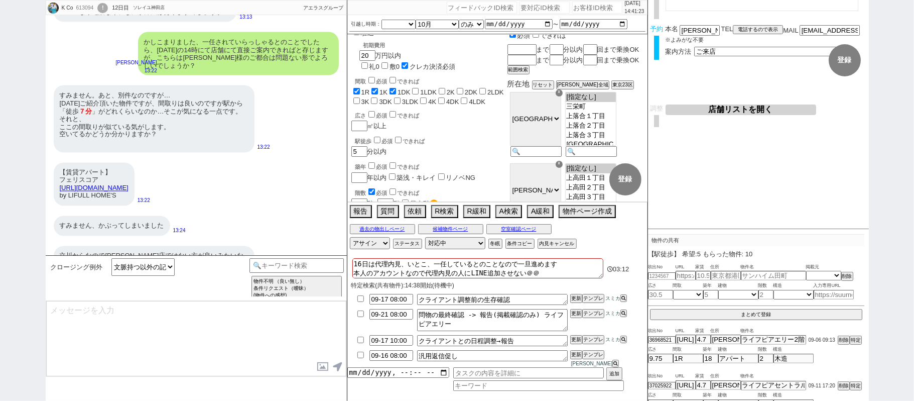
scroll to position [12333, 0]
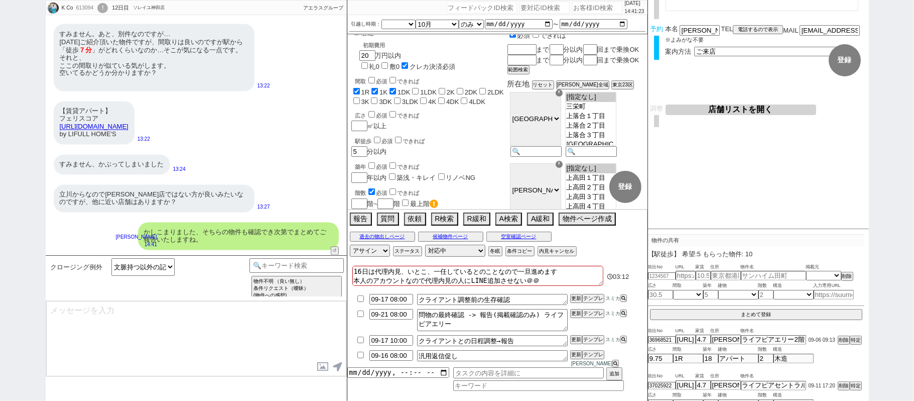
select select "431"
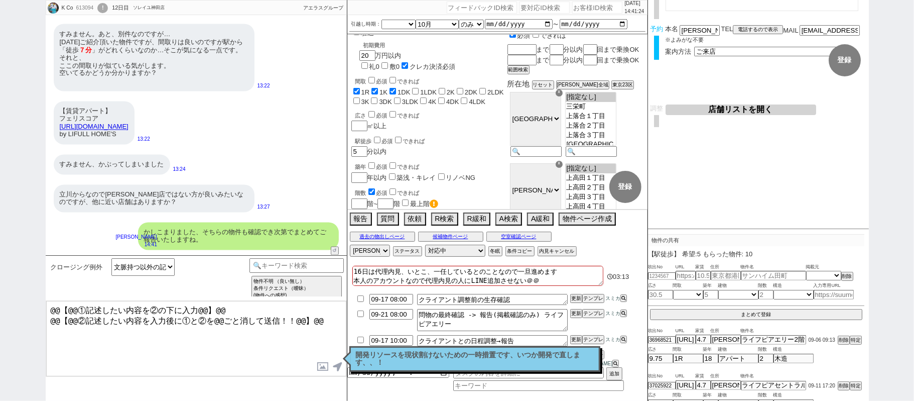
drag, startPoint x: 325, startPoint y: 321, endPoint x: 0, endPoint y: 220, distance: 340.8
click at [0, 230] on div "K Co 613094 ! 0 12日目 ソレイユ神田店 冬眠中 自社客 アエラスグループ スミカ_BPO チャット全表示 2025-09-04 新しくフォロ…" at bounding box center [457, 200] width 914 height 401
paste textarea "そうですね、、お探しエリアは新宿区や中野区ですので立川近くの店舗はカバーしておらずでして、 そのあたりのエリアに詳しい担当がいるのが中野や新宿、代々木、高田馬…"
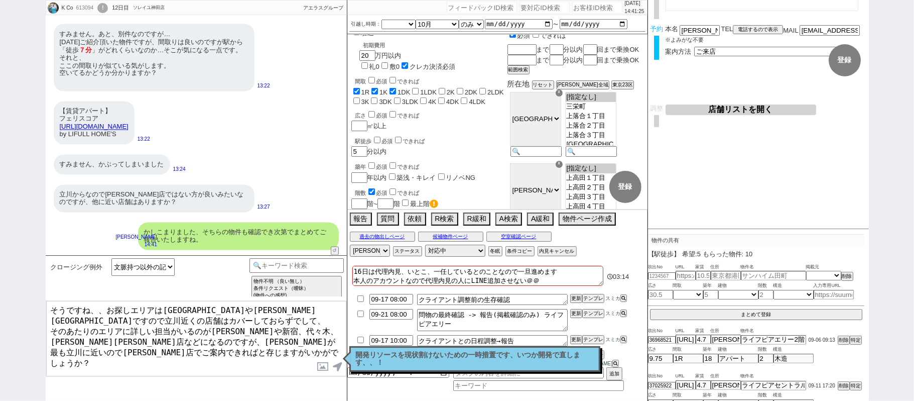
type textarea "そうですね、、お探しエリアは新宿区や中野区ですので立川近くの店舗はカバーしておらずでして、 そのあたりのエリアに詳しい担当がいるのが中野や新宿、代々木、高田馬…"
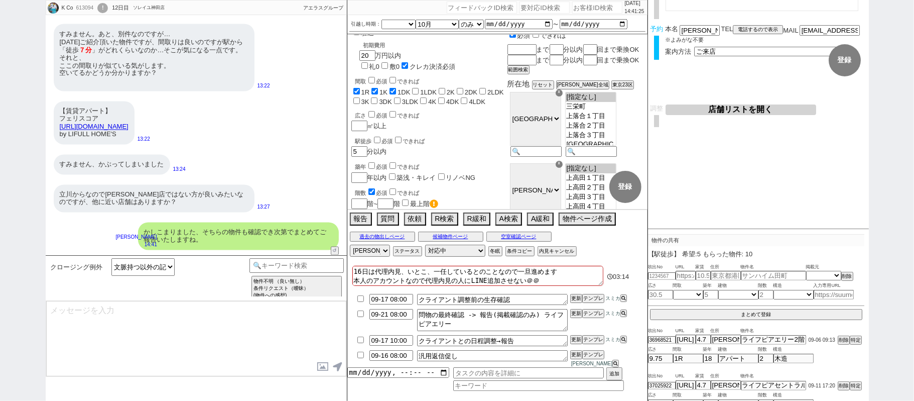
scroll to position [12394, 0]
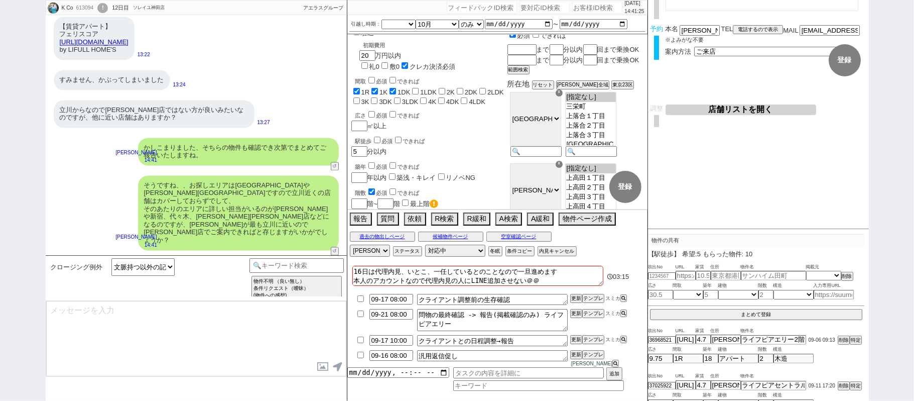
type textarea "@@【@@メッセージは打たず、以下やってください@@】@@ @@【@@タスク整理、追加、条件入力等のやるべきことはやりましたか？？全て終わったら自分に付いたア…"
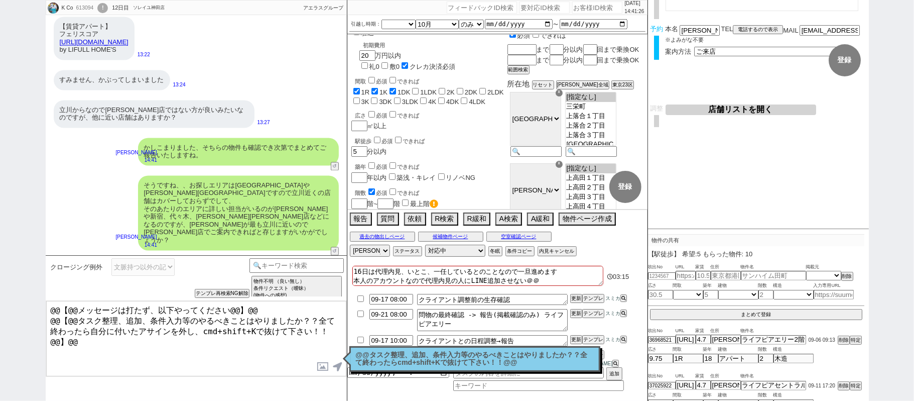
click at [394, 352] on p "@@タスク整理、追加、条件入力等のやるべきことはやりましたか？？全て終わったらcmd+shift+Kで抜けて下さい！！@@" at bounding box center [475, 359] width 238 height 16
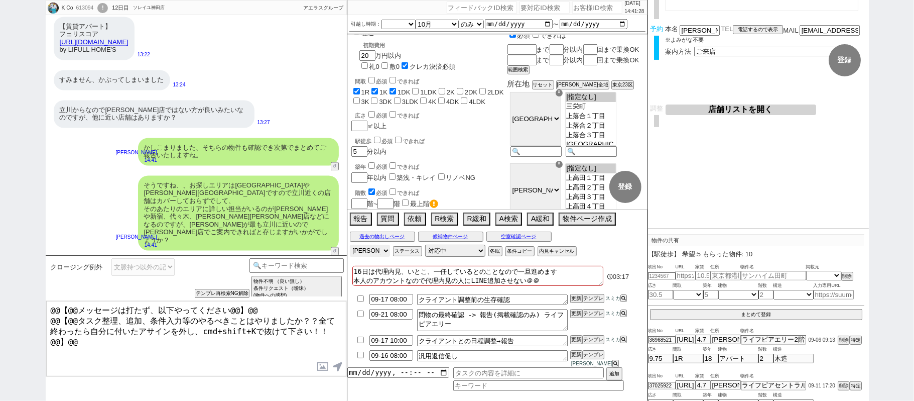
click at [370, 256] on select "アサイン 黒澤沙由里 松井健太朗 石谷彩音 坂本ルミ" at bounding box center [370, 251] width 40 height 12
select select
click at [350, 250] on select "アサイン 黒澤沙由里 松井健太朗 石谷彩音 坂本ルミ" at bounding box center [370, 251] width 40 height 12
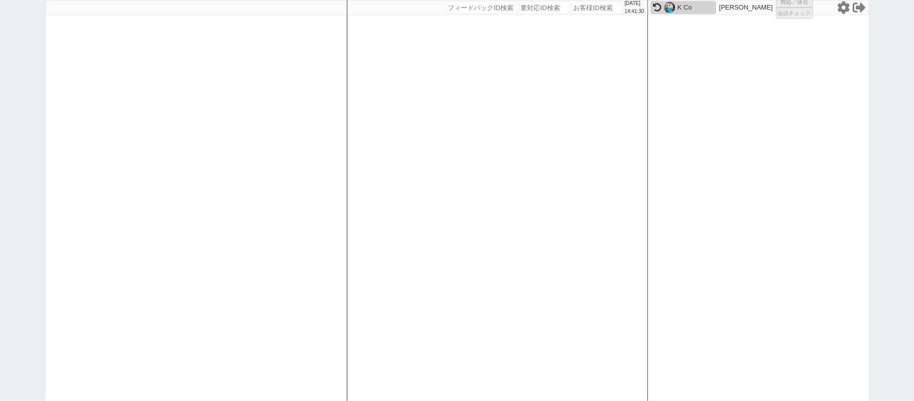
scroll to position [0, 0]
select select
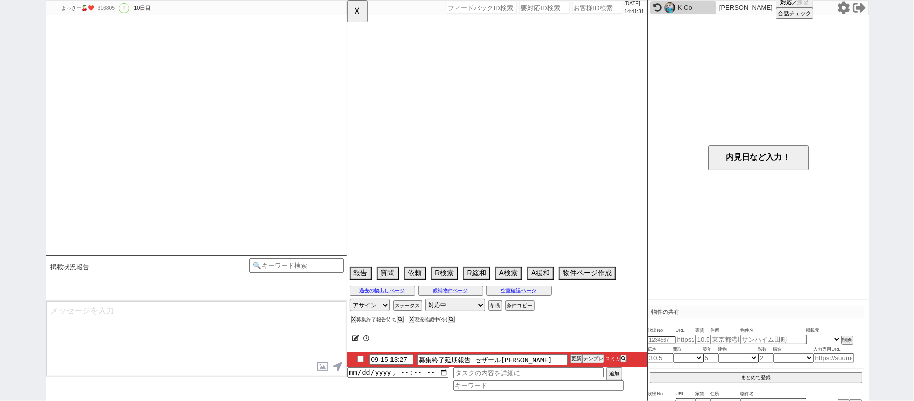
select select "[DATE]"
select select "11"
select select "36"
select select "7"
select select "9"
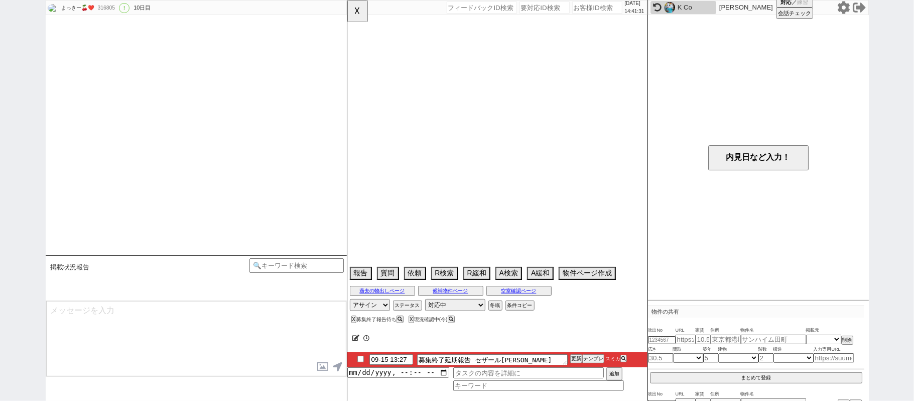
select select "69"
select select "1669"
select select "23"
select select "749"
select select "57"
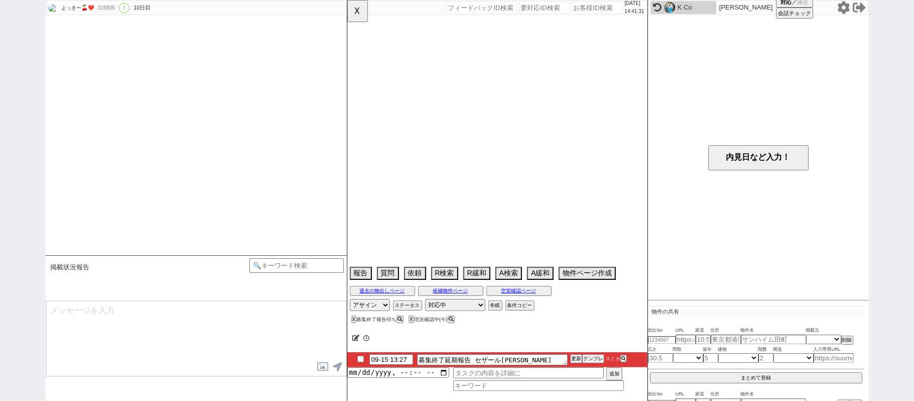
select select "1405"
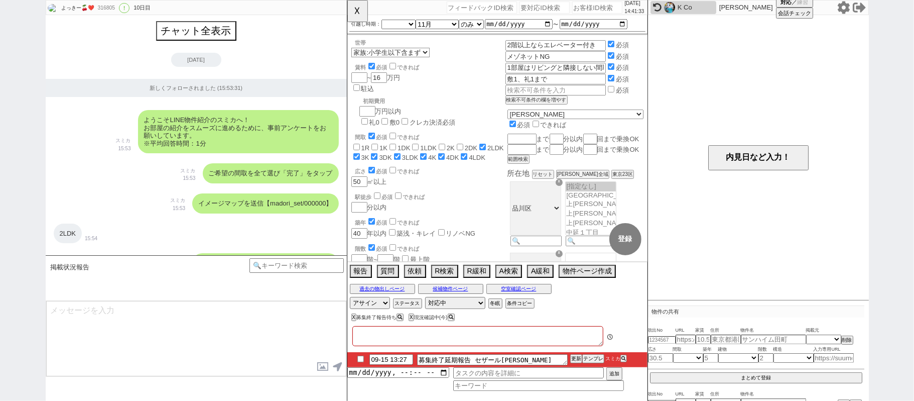
type textarea "息子と2人暮らし、ミニミニとやり取りあり 全く急いでないのでピッタリにしておく 五反田スカイマンション、賃貸で募集が出たら教えてほしい"
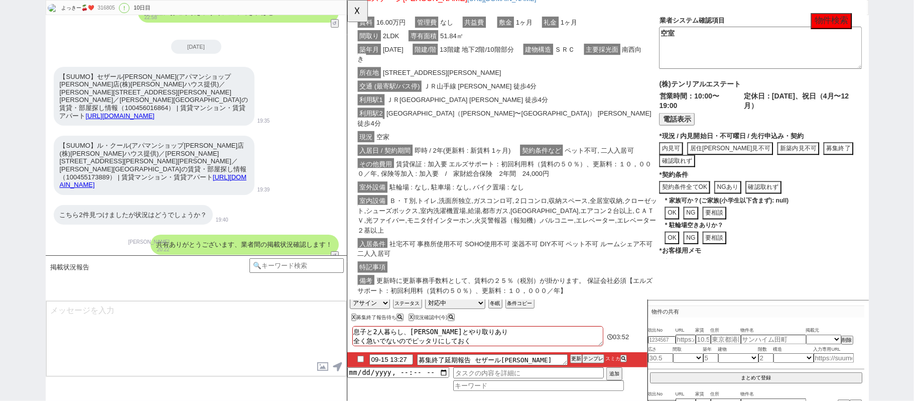
scroll to position [34, 0]
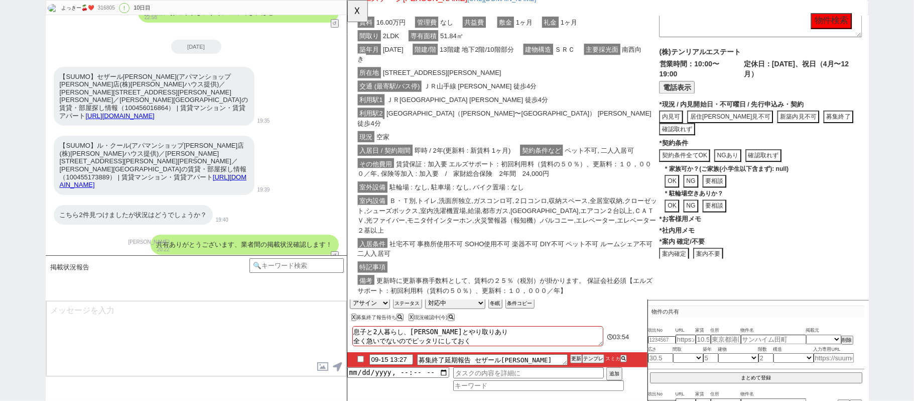
drag, startPoint x: 730, startPoint y: 281, endPoint x: 630, endPoint y: 231, distance: 111.8
click at [630, 231] on div "賃料 16.00万円 管理費 なし 共益費 敷金 1ヶ月 礼金 1ヶ月 間取り 2LDK 専有面積 51.84㎡ 築年月 1988年01月 階建/階 13階建…" at bounding box center [628, 164] width 544 height 311
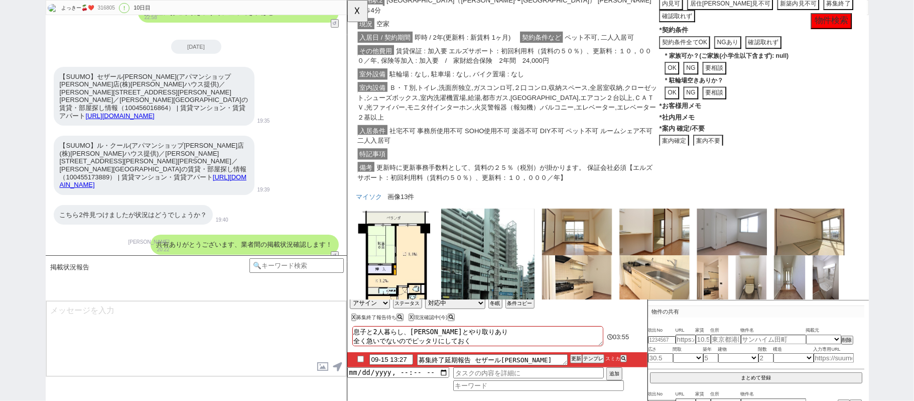
scroll to position [493, 0]
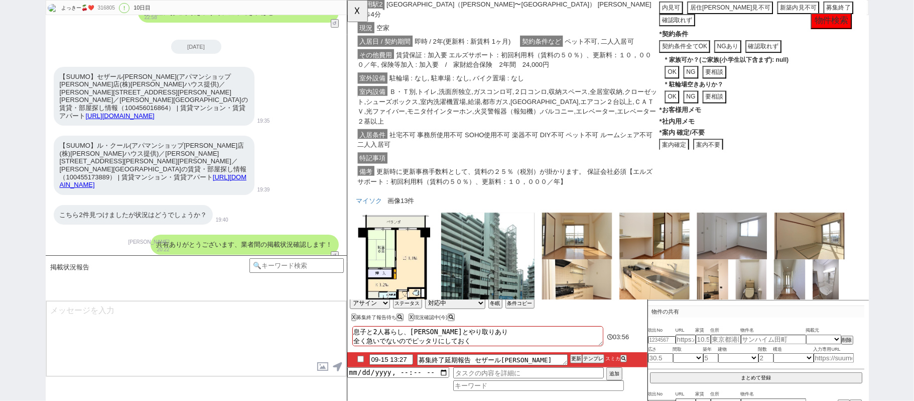
click at [724, 163] on button "案内不要" at bounding box center [735, 156] width 32 height 14
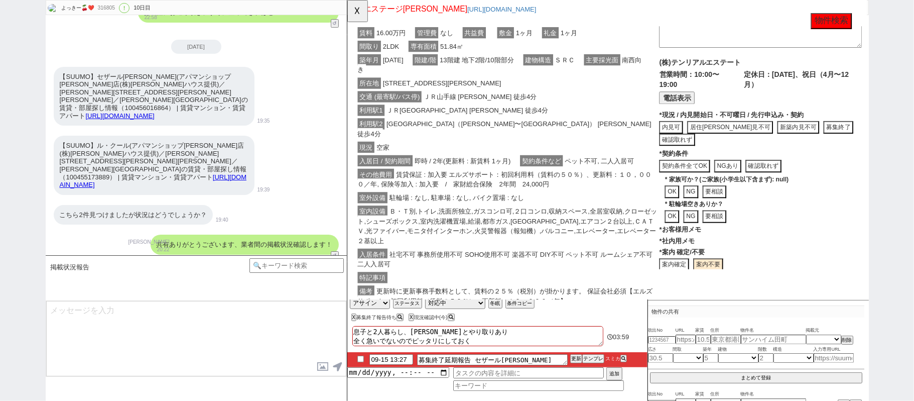
scroll to position [649, 0]
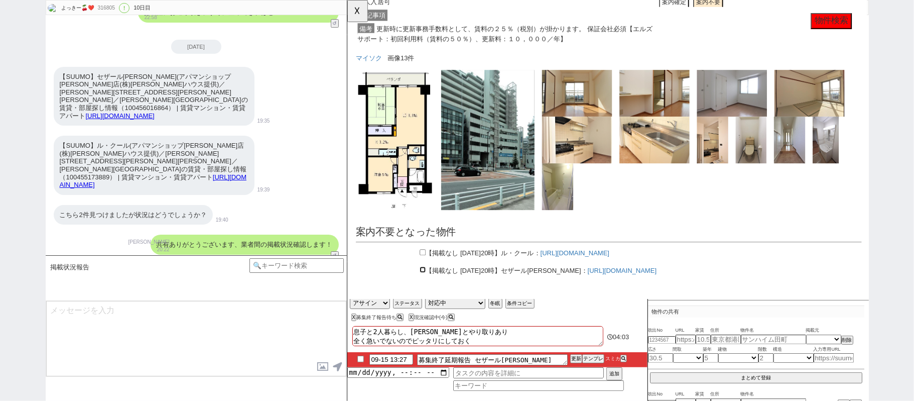
click at [429, 287] on input "checkbox" at bounding box center [428, 290] width 7 height 7
checkbox input "true"
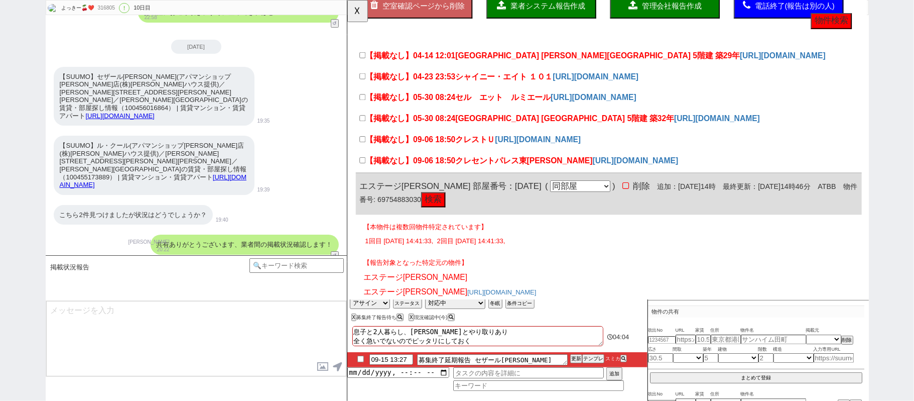
scroll to position [0, 0]
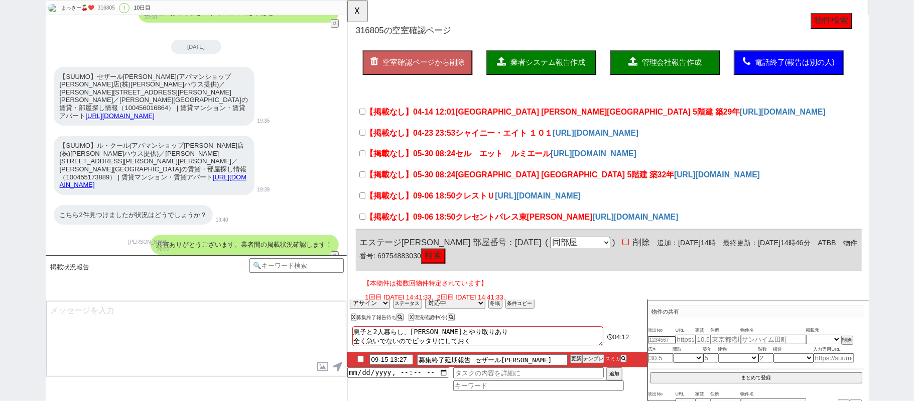
click at [565, 72] on button "業者システム報告作成" at bounding box center [556, 67] width 118 height 26
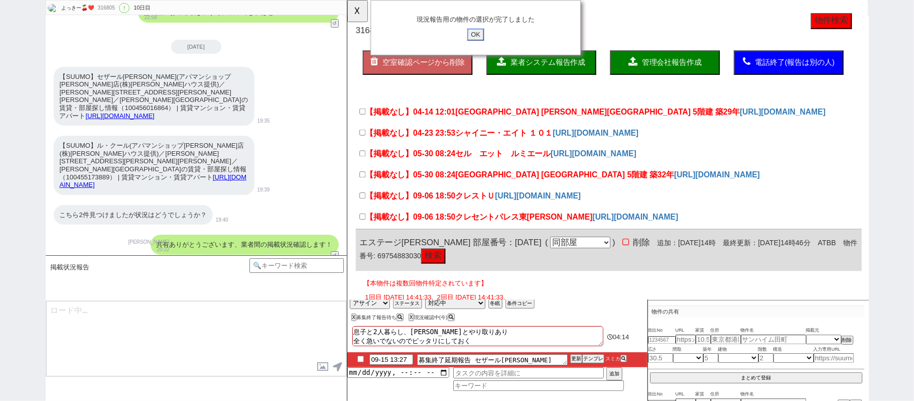
drag, startPoint x: 491, startPoint y: 34, endPoint x: 477, endPoint y: 30, distance: 14.0
click at [489, 32] on input "OK" at bounding box center [485, 37] width 18 height 13
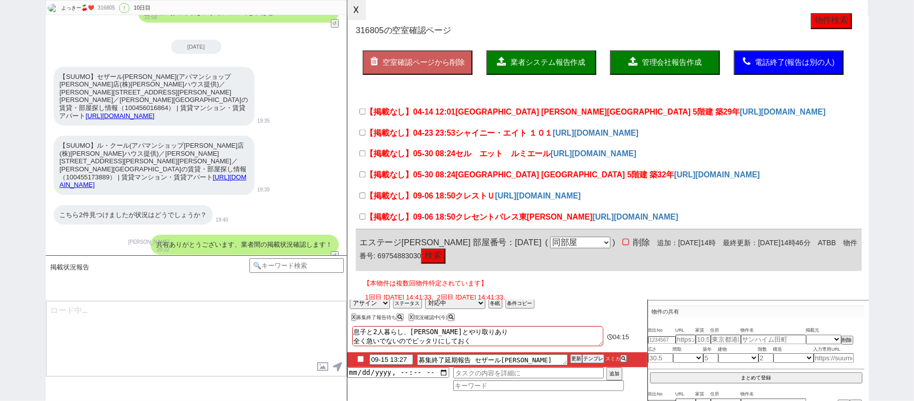
click at [362, 11] on button "☓" at bounding box center [356, 10] width 19 height 20
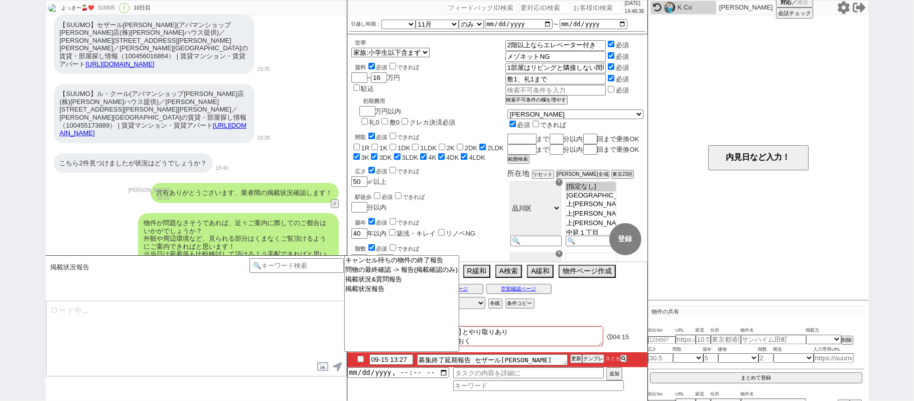
scroll to position [10779, 0]
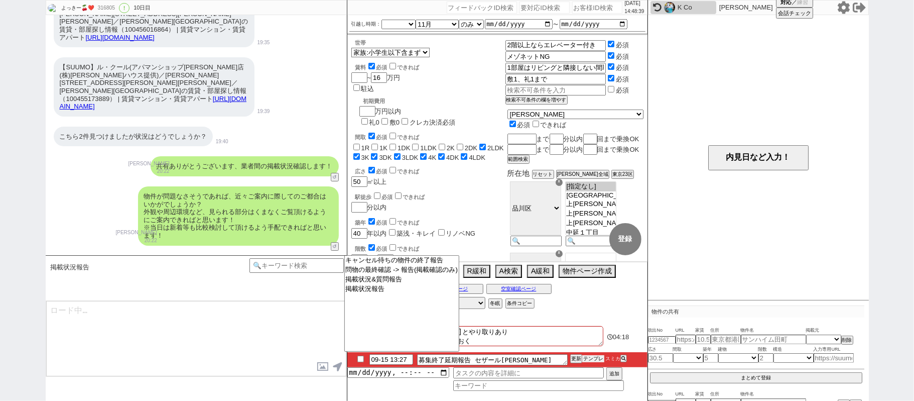
click at [600, 360] on button "テンプレ" at bounding box center [593, 358] width 22 height 7
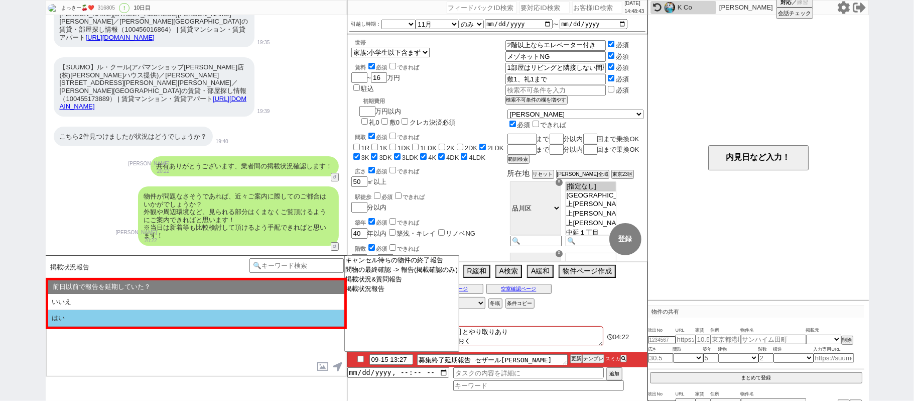
click at [193, 321] on li "はい" at bounding box center [196, 318] width 296 height 17
click at [220, 298] on li "いいえ" at bounding box center [196, 302] width 296 height 17
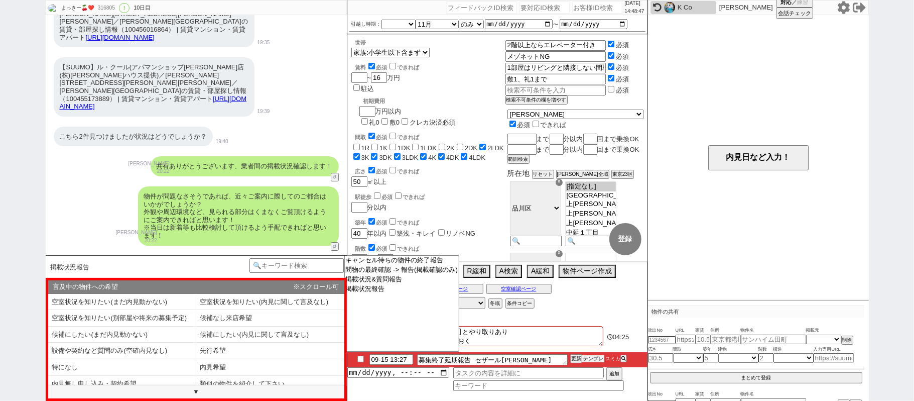
click at [591, 360] on button "テンプレ" at bounding box center [593, 358] width 22 height 7
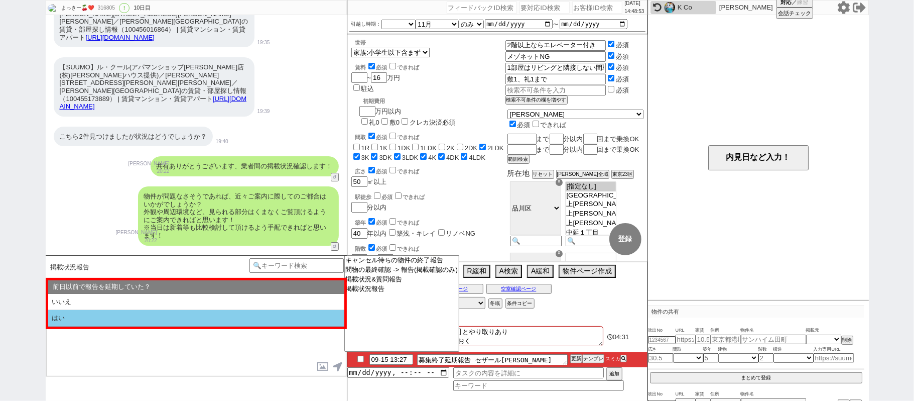
click at [191, 325] on li "はい" at bounding box center [196, 318] width 296 height 17
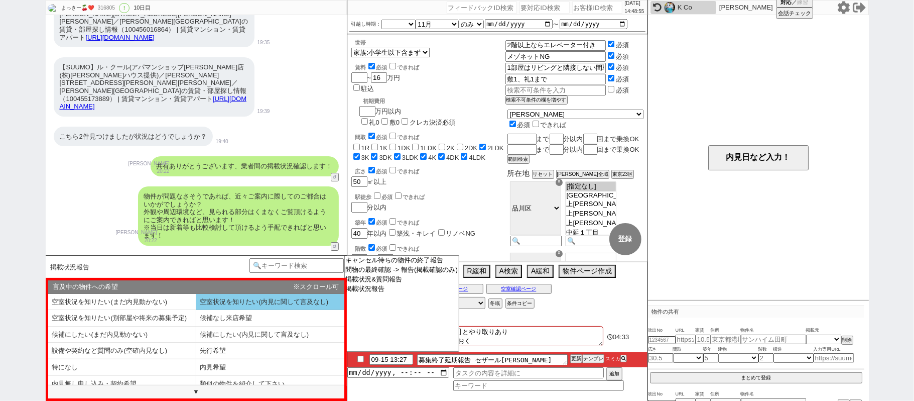
click at [233, 307] on li "空室状況を知りたい(内見に関して言及なし)" at bounding box center [270, 302] width 148 height 17
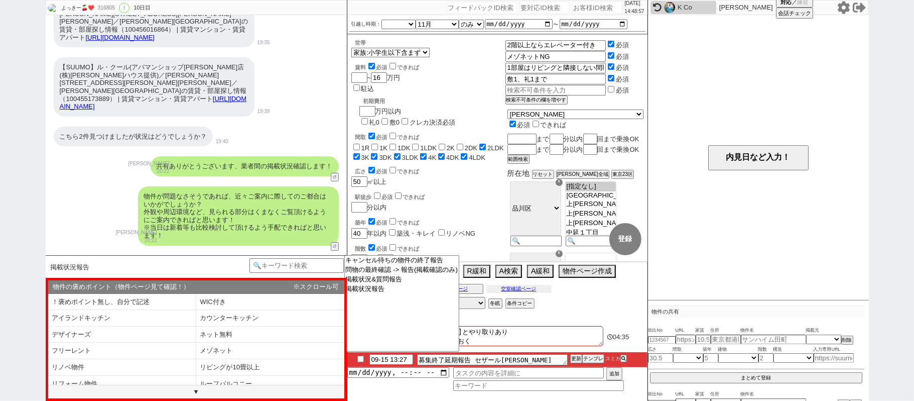
click at [521, 292] on button "空室確認ページ" at bounding box center [519, 289] width 65 height 8
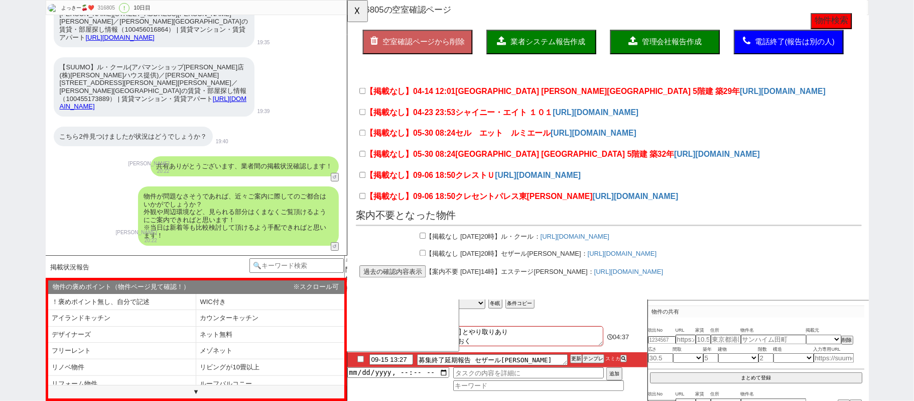
scroll to position [46, 0]
click at [611, 269] on link "https://share.google/ADLBf5aj0MM77rhil" at bounding box center [642, 273] width 74 height 8
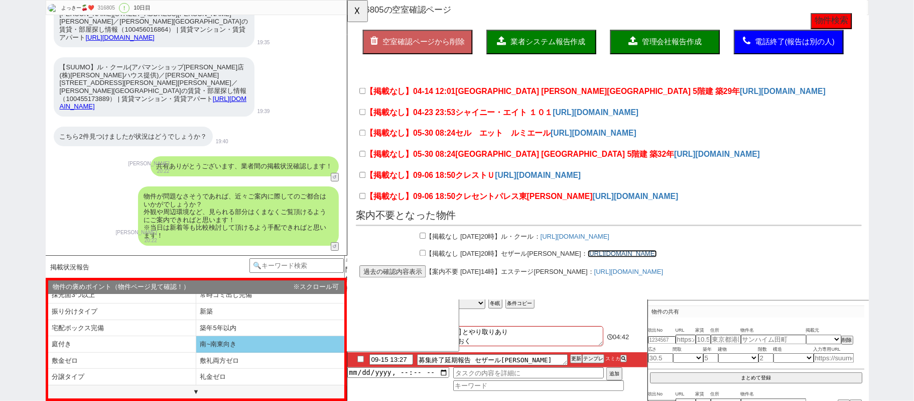
scroll to position [141, 0]
click at [234, 348] on li "南~南東向き" at bounding box center [270, 344] width 148 height 17
select select "南~南東向き"
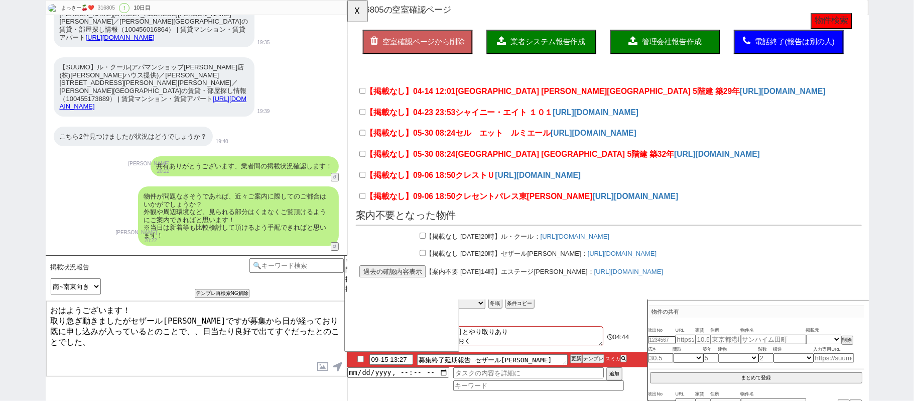
click at [0, 267] on div "よっきー🍒❤️ 316805 ! 0 10日目 冬眠中 自社客 スミカ スミカ_BPO チャット全表示 2022-05-10 新しくフォローされました (15…" at bounding box center [457, 200] width 914 height 401
click at [49, 318] on textarea "お世話になっております。 取り急ぎ動きましたがセザール長原ですが募集から日が経っており既に申し込みが入っているとのことで、、日当たり良好で出てすぐだったとのこ…" at bounding box center [196, 338] width 300 height 75
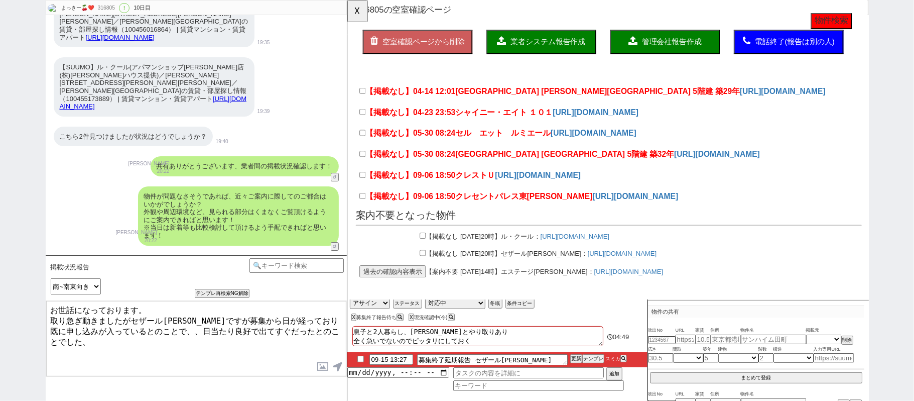
click at [131, 319] on textarea "お世話になっております。 取り急ぎ動きましたがセザール長原ですが募集から日が経っており既に申し込みが入っているとのことで、、日当たり良好で出てすぐだったとのこ…" at bounding box center [196, 338] width 300 height 75
click at [201, 342] on textarea "お世話になっております。 先程更新が確認できましたが、セザール長原ですが募集から日が経っており既に申し込みが入っているとのことで、、日当たり良好で出てすぐだっ…" at bounding box center [196, 338] width 300 height 75
type textarea "お世話になっております。 先程更新が確認できましたが、セザール長原ですが募集から日が経っており既に申し込みが入っているとのことで、、日当たり良好で出てすぐだっ…"
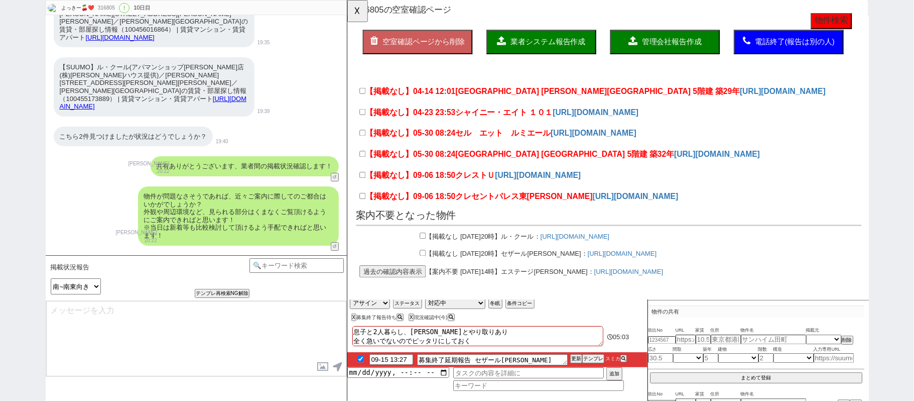
checkbox input "true"
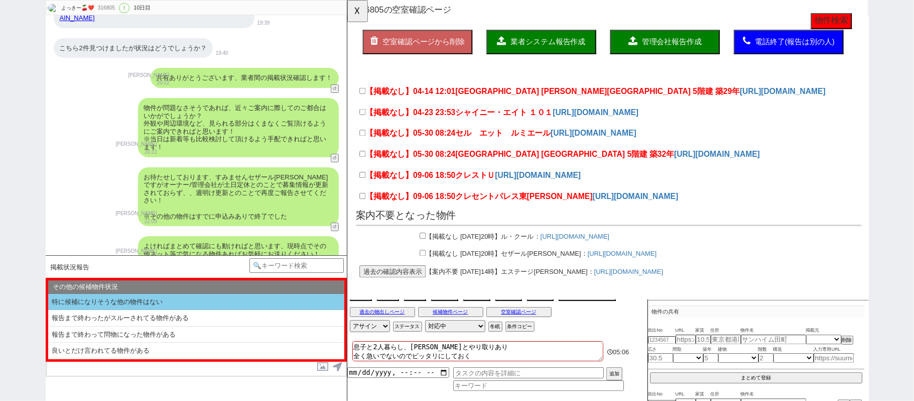
click at [171, 305] on li "特に候補になりそうな他の物件はない" at bounding box center [196, 302] width 296 height 17
select select "特に候補になりそうな他の物件はない"
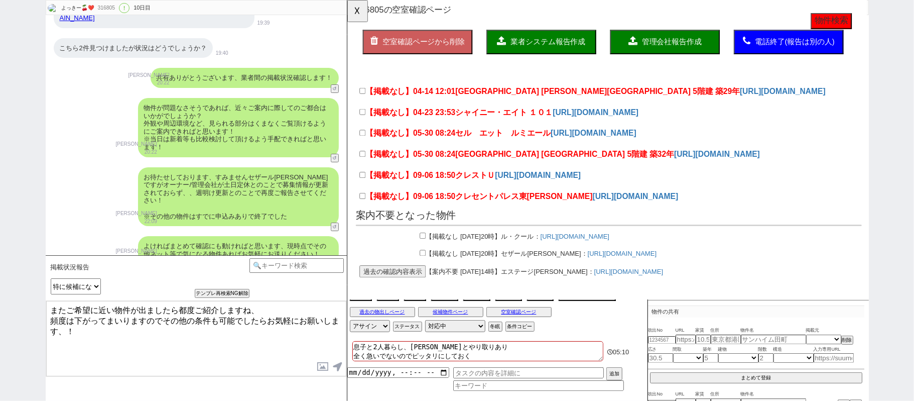
type textarea "またご希望に近い物件が出ましたら都度ご紹介しますね、 頻度は下がってまいりますのでその他の条件も可能でしたらお気軽にお願いします、！"
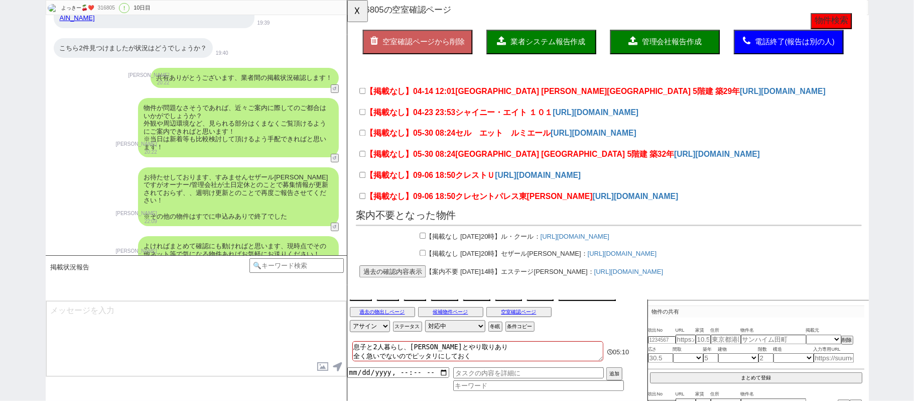
scroll to position [10913, 0]
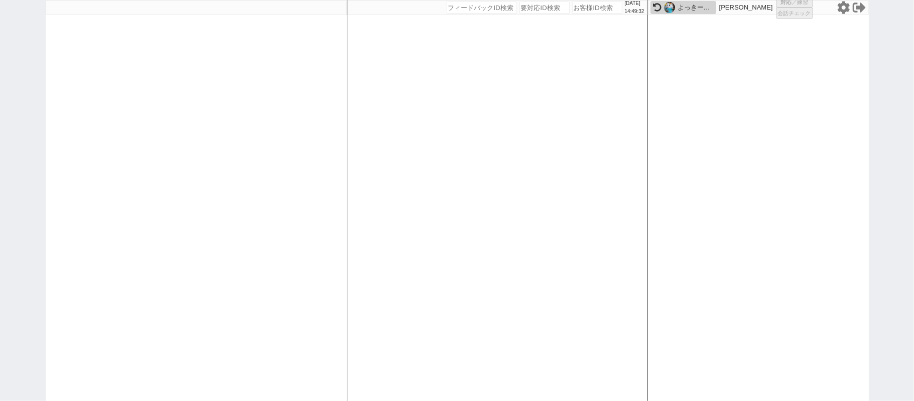
select select "100"
select select "3"
select select "2"
select select "5"
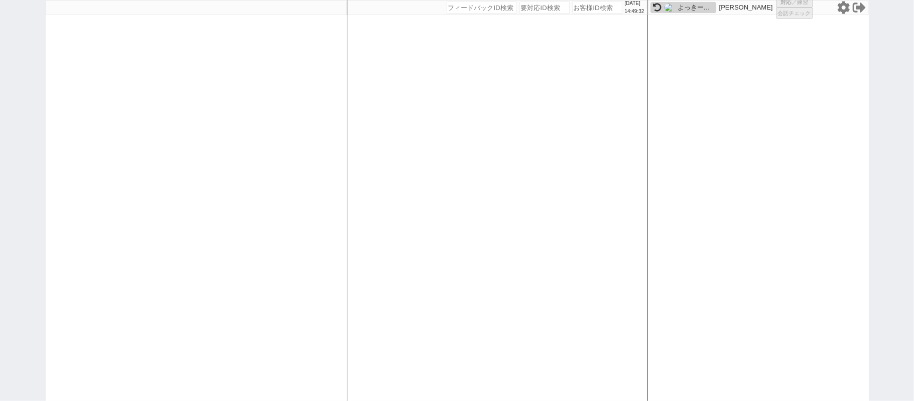
select select
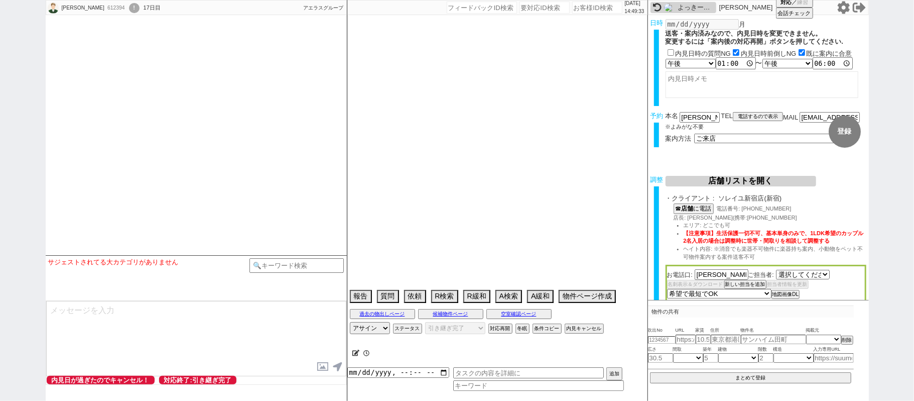
select select "532"
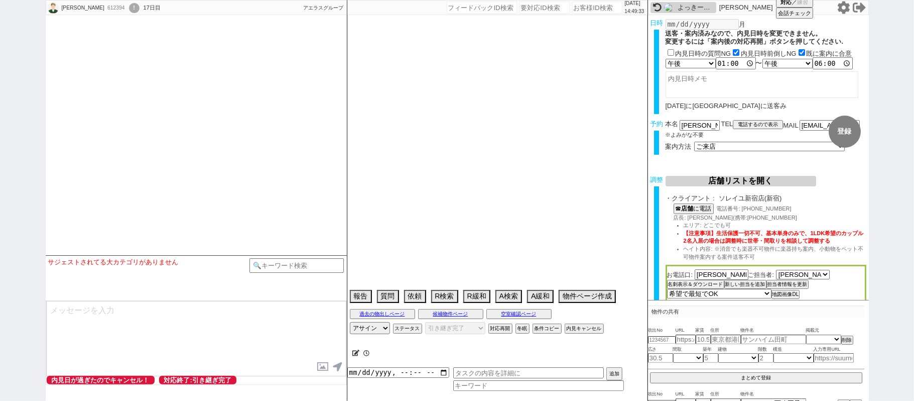
type textarea "＠＠＠＠＠＠再対応禁止、店舗でも横柄だった&車案内じゃないならいいわで帰った　半額＠＠＠＠＠＠＠"
select select "13"
select select "0"
select select "2"
select select "3"
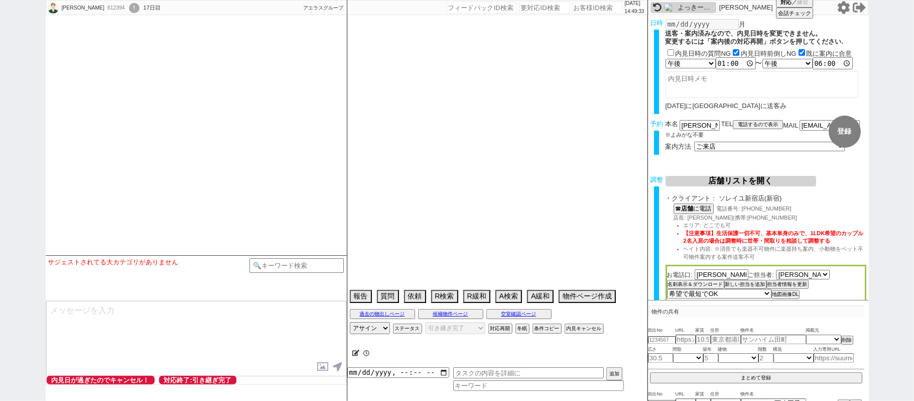
select select "4"
select select "5"
select select "6"
select select "7"
select select "8"
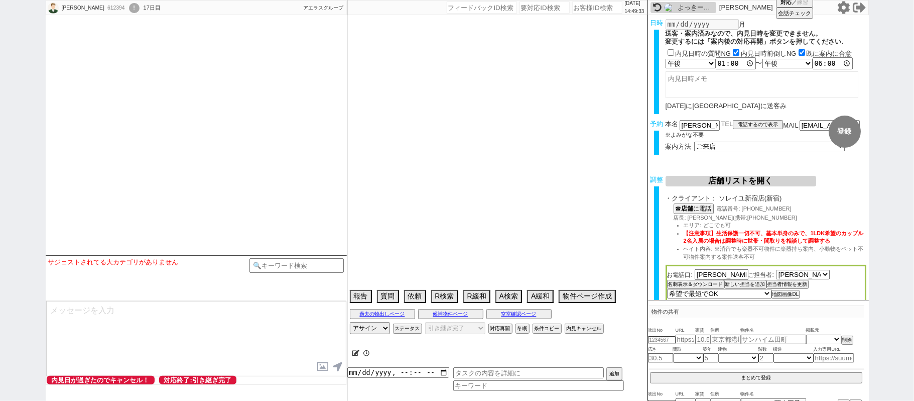
select select "9"
select select "10"
select select "11"
select select "12"
select select "13"
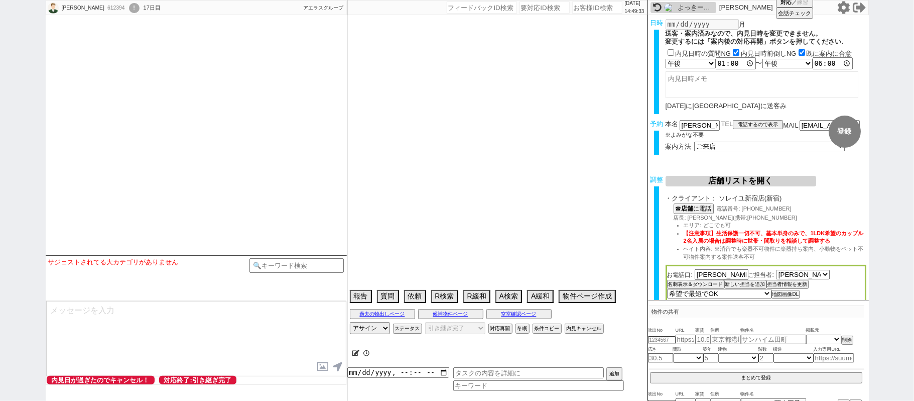
select select "14"
select select "15"
select select "16"
select select "17"
select select "18"
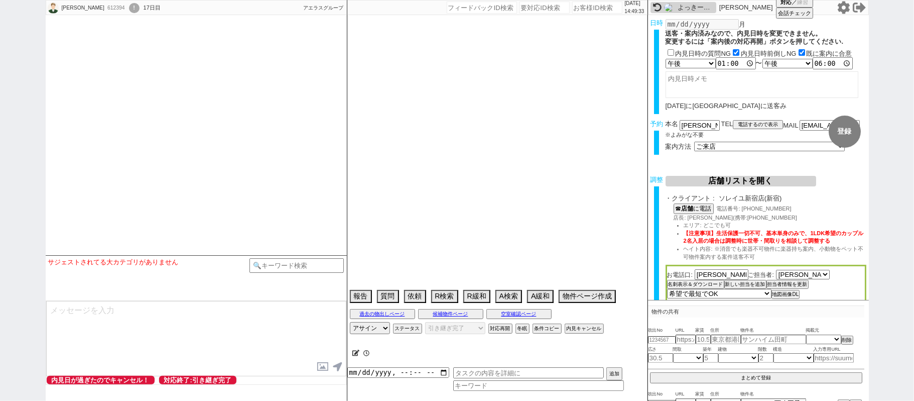
select select "19"
select select "20"
select select "21"
select select "22"
select select "23"
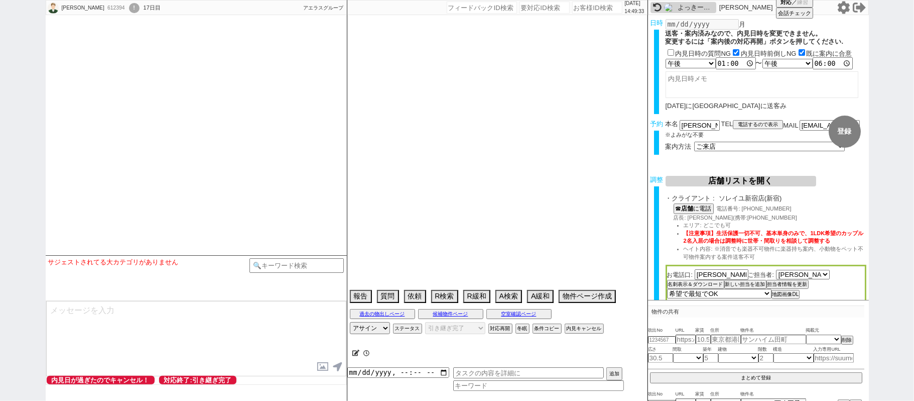
select select "24"
select select "25"
select select "26"
select select "27"
select select "28"
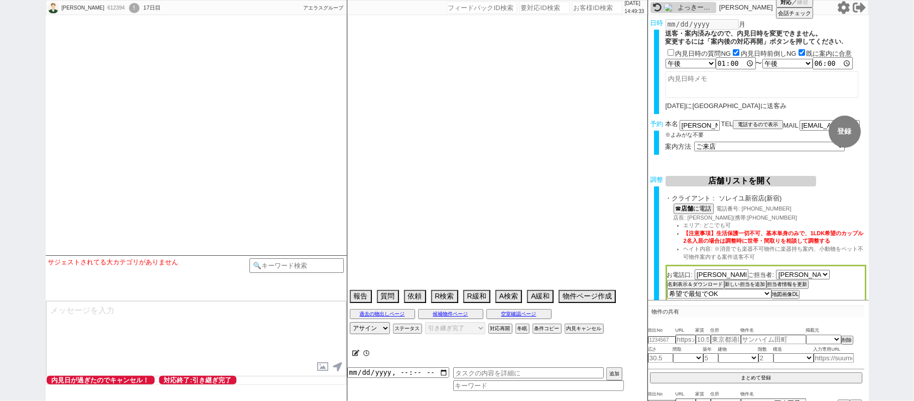
select select "29"
select select "30"
select select "31"
select select "32"
select select "33"
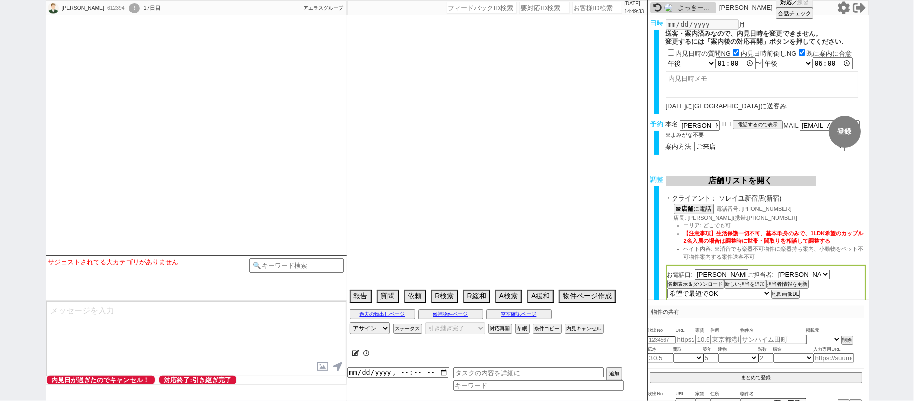
select select "34"
select select "35"
select select "36"
select select "37"
select select "38"
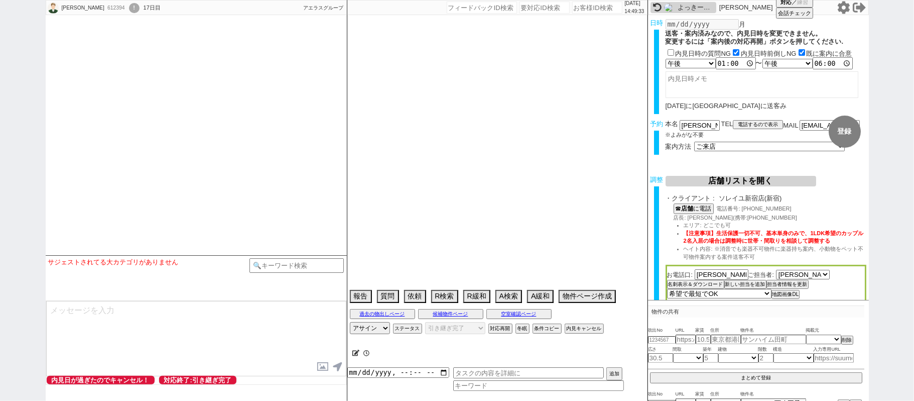
select select "39"
select select "40"
select select "41"
select select "42"
select select "43"
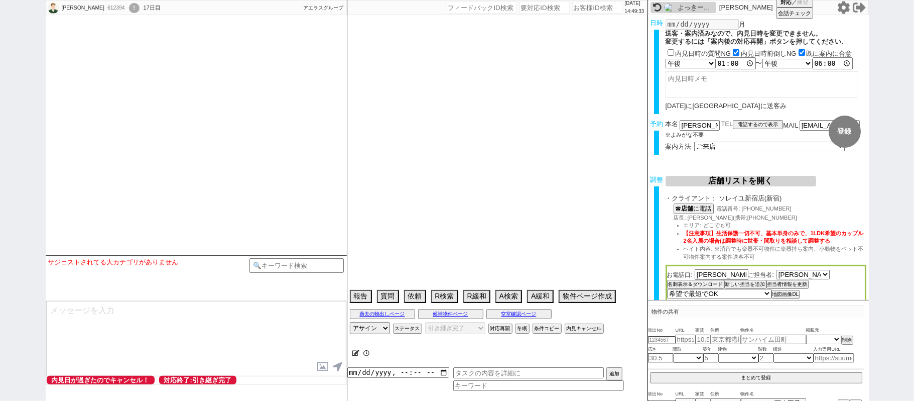
select select "45"
select select "46"
select select "47"
select select "48"
select select "49"
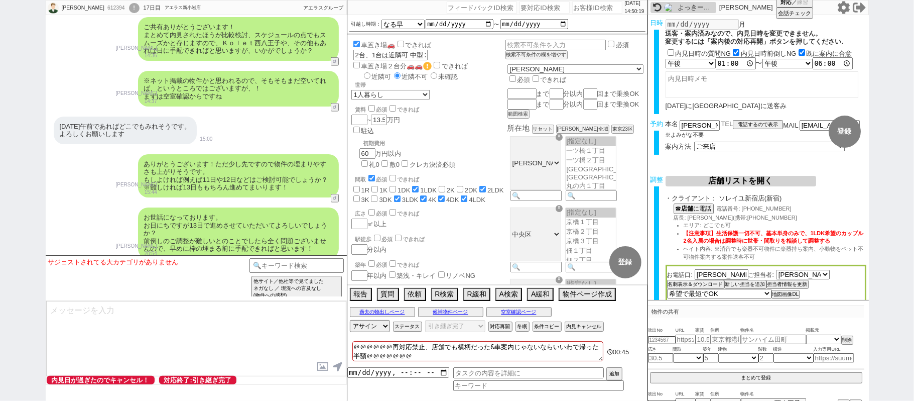
scroll to position [3013, 0]
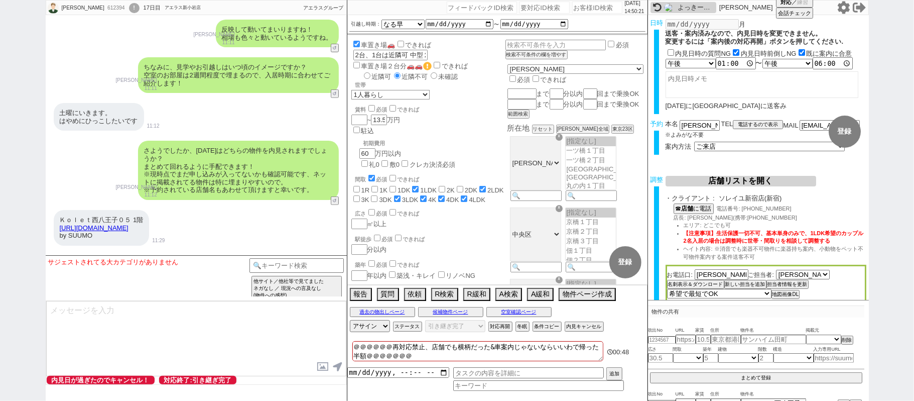
click at [104, 9] on div "612394" at bounding box center [115, 8] width 23 height 8
copy div "612394"
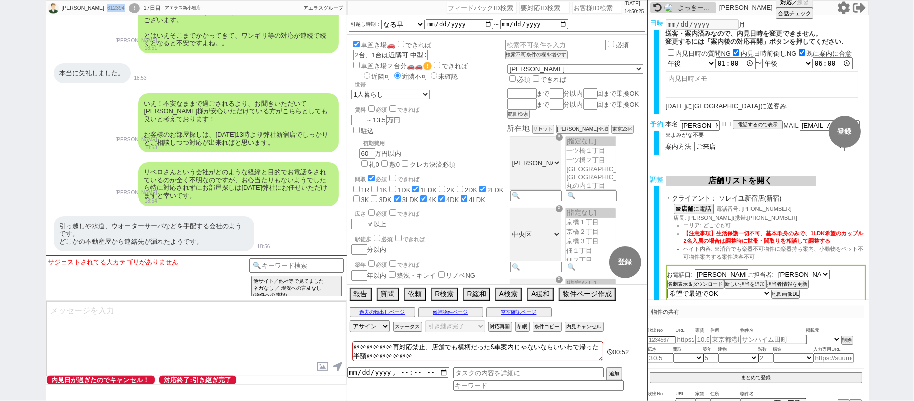
scroll to position [6427, 0]
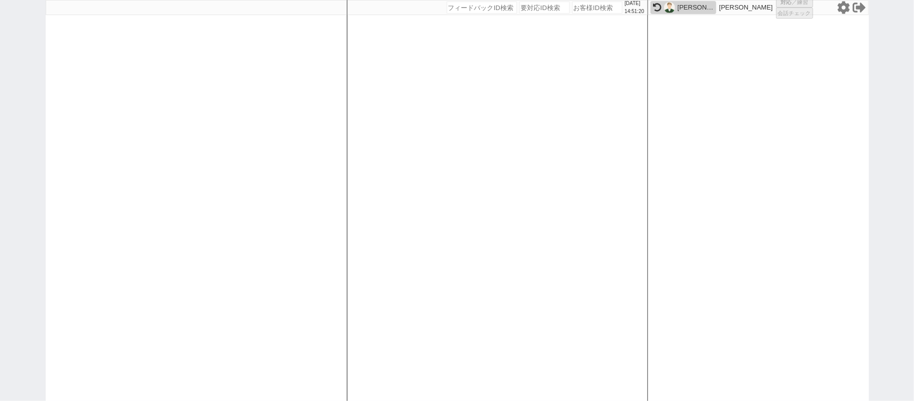
select select "1"
select select "2"
select select "5"
select select
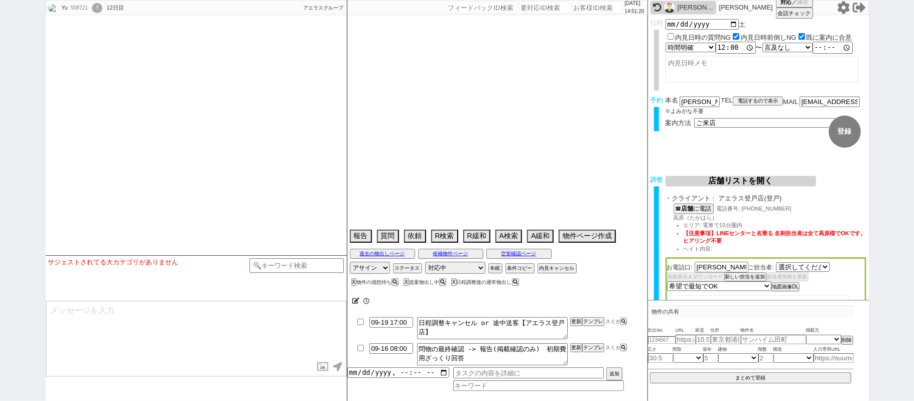
select select "2250"
type textarea "当日まで他社なし"
select select "15"
select select "0"
select select "14"
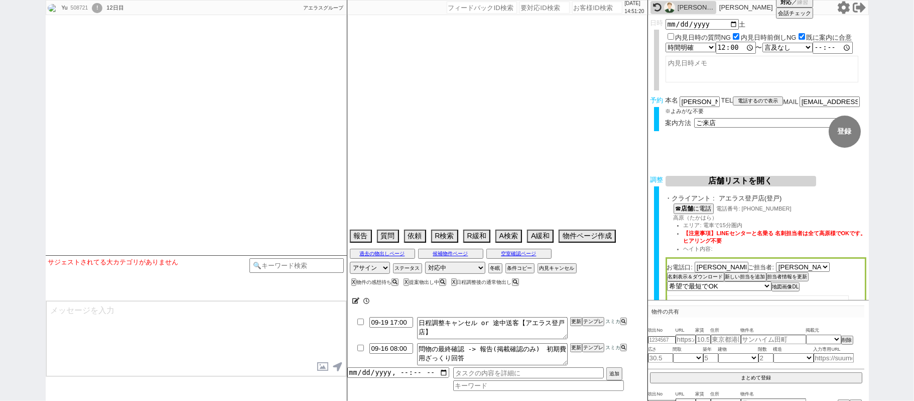
select select "48"
select select "1241"
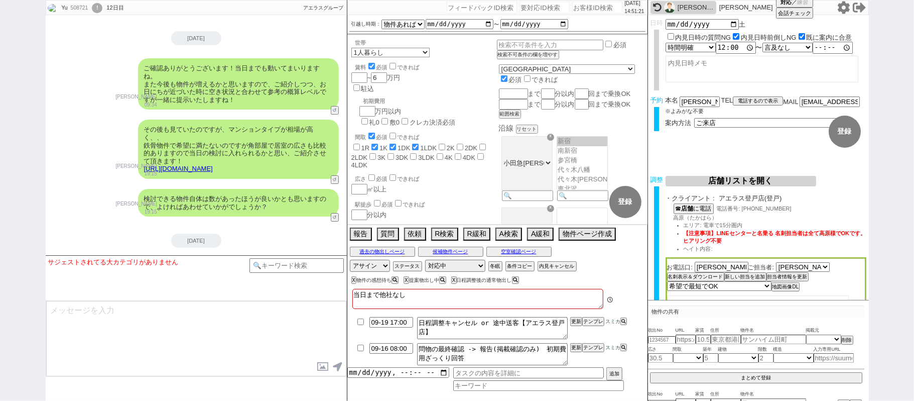
scroll to position [137, 0]
click at [0, 161] on div "Yu 508721 ! 0 12日目 アエラス大山店 冬眠中 自社客 アエラスグループ スミカ_BPO チャット全表示 2024-04-27 新しくフォローさ…" at bounding box center [457, 200] width 914 height 401
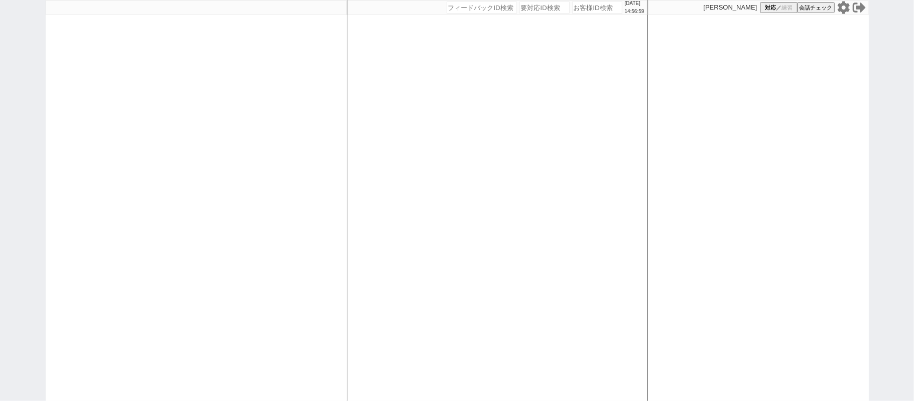
click at [266, 178] on div at bounding box center [196, 200] width 301 height 401
click at [200, 157] on div at bounding box center [196, 200] width 301 height 401
select select "1"
select select "2"
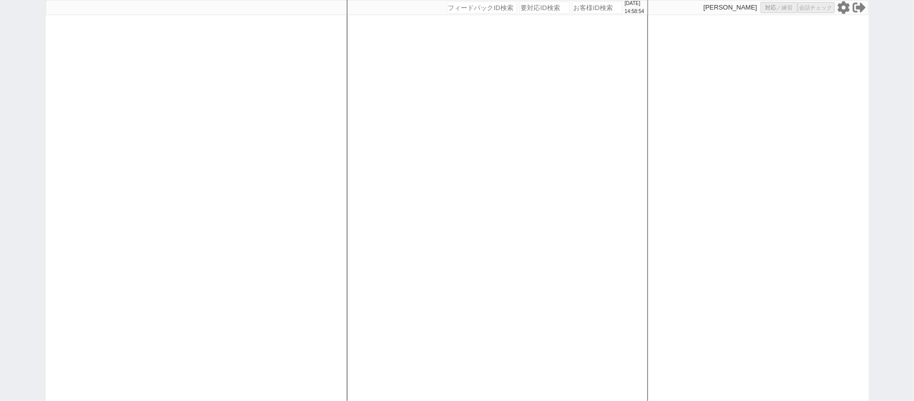
select select "9"
select select "8"
select select
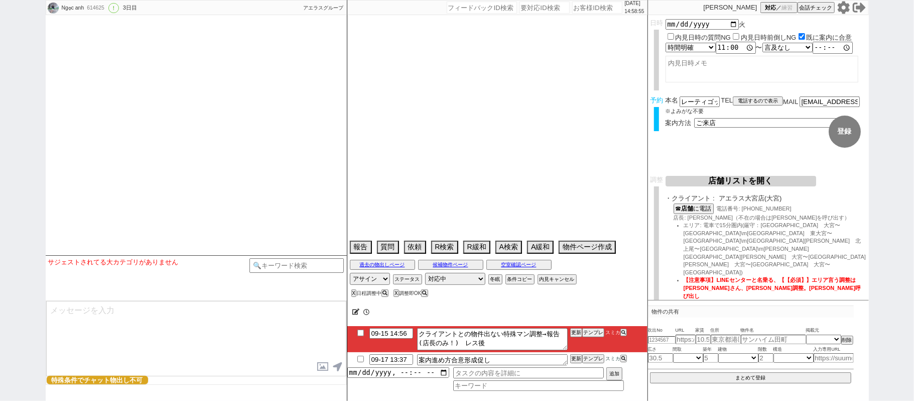
select select "[DATE]"
select select "9"
select select "20"
select select "1"
select select "33"
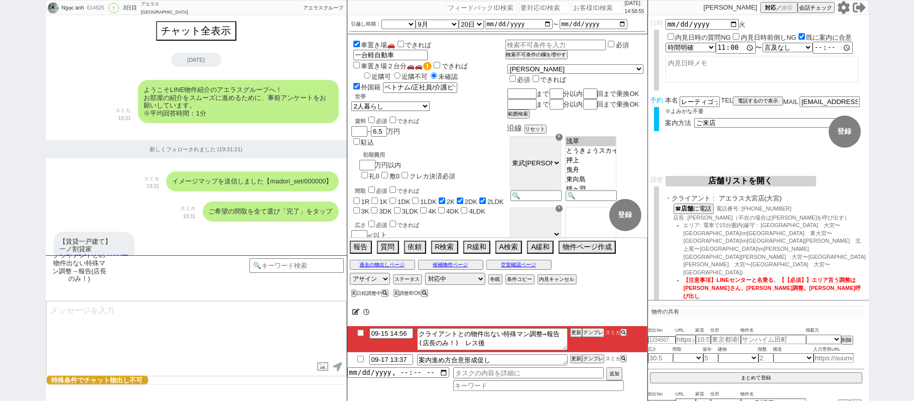
scroll to position [3272, 0]
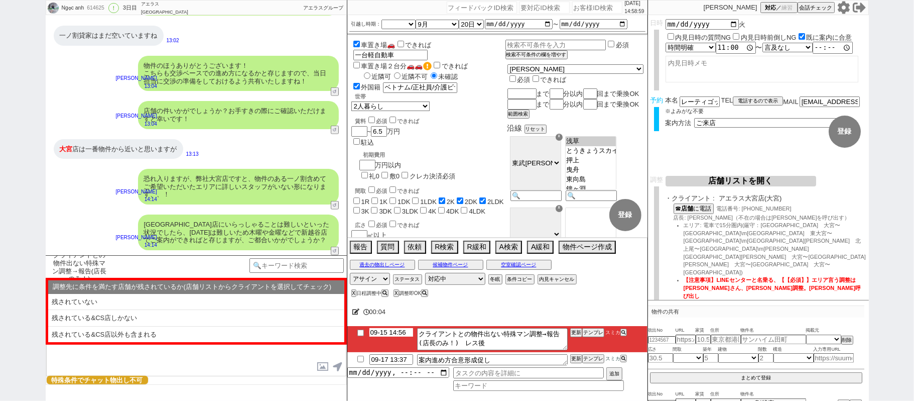
click at [399, 336] on input "09-15 14:56" at bounding box center [392, 332] width 44 height 9
type input "09-15 17:56"
drag, startPoint x: 575, startPoint y: 334, endPoint x: 573, endPoint y: 326, distance: 8.3
click at [573, 330] on button "更新" at bounding box center [575, 332] width 10 height 7
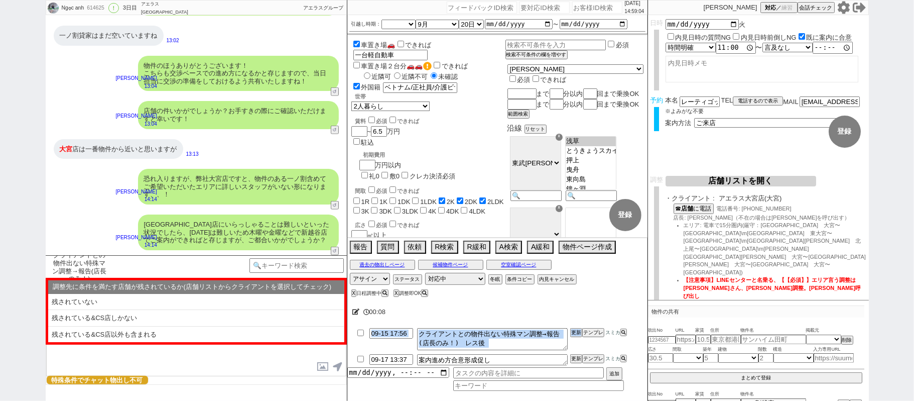
drag, startPoint x: 573, startPoint y: 326, endPoint x: 573, endPoint y: 334, distance: 7.5
click at [573, 332] on div "00:[PHONE_NUMBER]:56 クライアントとの物件出ない特殊マン調整→報告(店長のみ！)　レス後 更新 テンプレ スミカ 09-17 13:37 …" at bounding box center [497, 349] width 300 height 101
drag, startPoint x: 573, startPoint y: 334, endPoint x: 573, endPoint y: 326, distance: 8.0
click at [573, 333] on button "更新" at bounding box center [575, 332] width 10 height 7
click at [573, 330] on button "更新" at bounding box center [575, 332] width 10 height 7
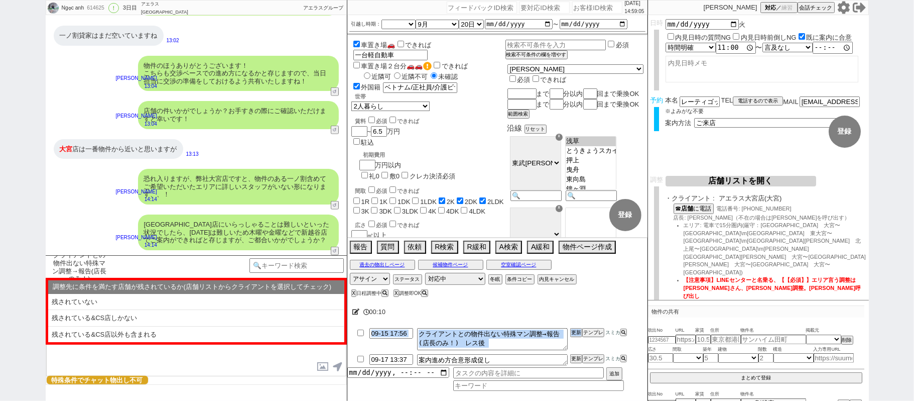
click at [572, 326] on div at bounding box center [497, 324] width 300 height 4
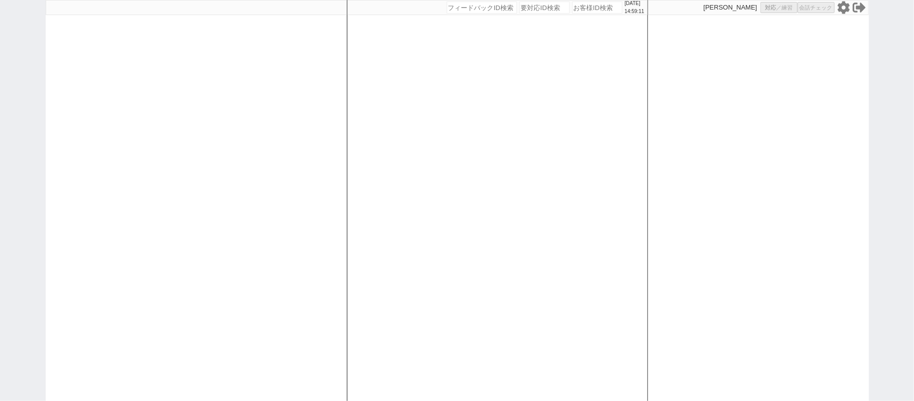
select select "1"
select select "2"
select select "5"
select select
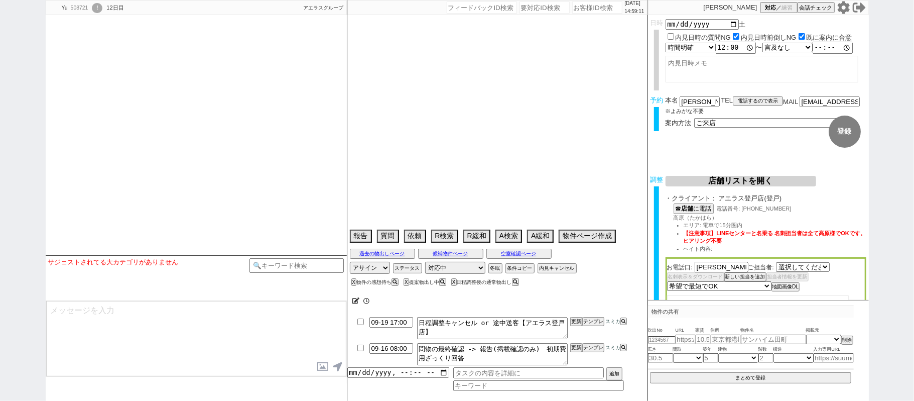
select select "2250"
select select "15"
select select "0"
select select "14"
select select "48"
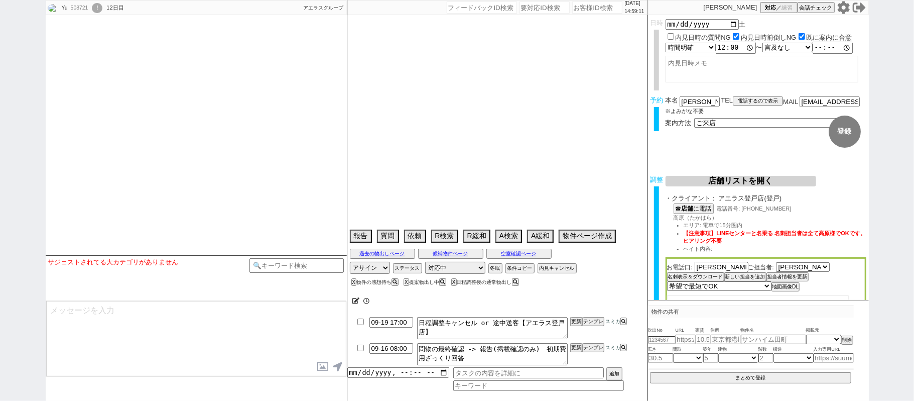
select select "[DATE]"
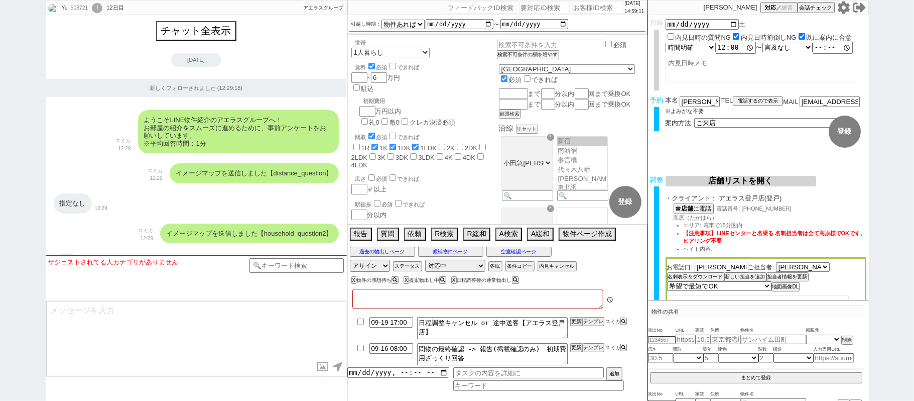
type textarea "当日まで他社なし"
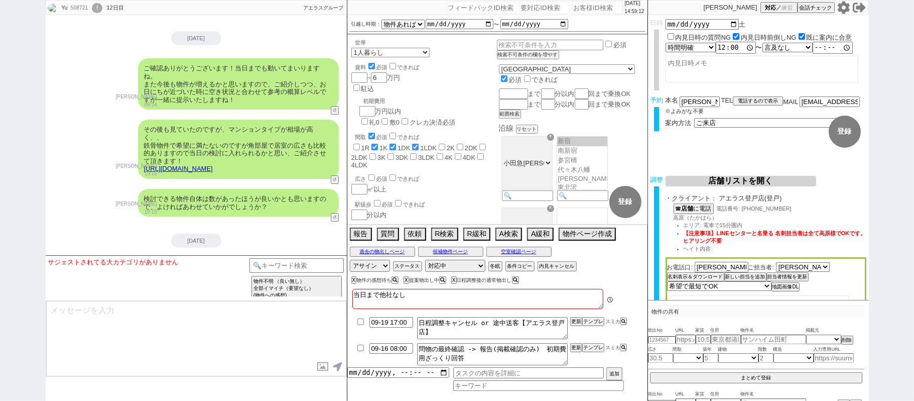
scroll to position [137, 0]
click at [213, 165] on link "[URL][DOMAIN_NAME]" at bounding box center [178, 169] width 69 height 8
click at [361, 6] on button "☓" at bounding box center [356, 10] width 19 height 20
click at [536, 238] on button "A緩和" at bounding box center [539, 232] width 25 height 11
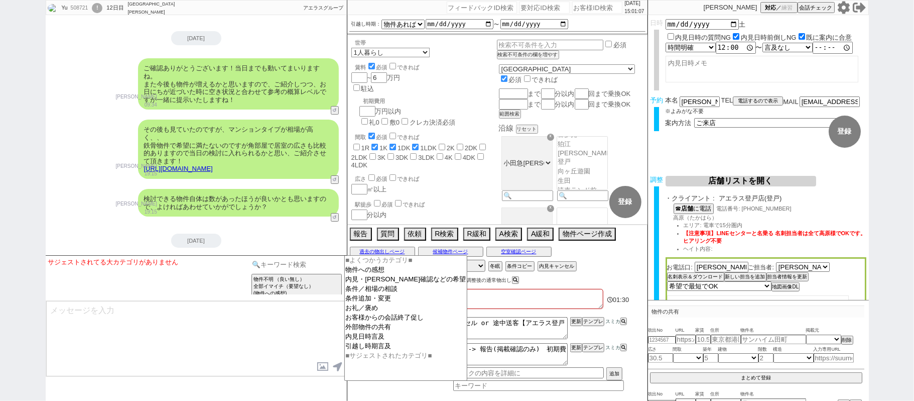
click at [268, 268] on input at bounding box center [297, 264] width 95 height 13
drag, startPoint x: 255, startPoint y: 352, endPoint x: 394, endPoint y: 304, distance: 147.2
click at [260, 349] on textarea at bounding box center [196, 338] width 300 height 75
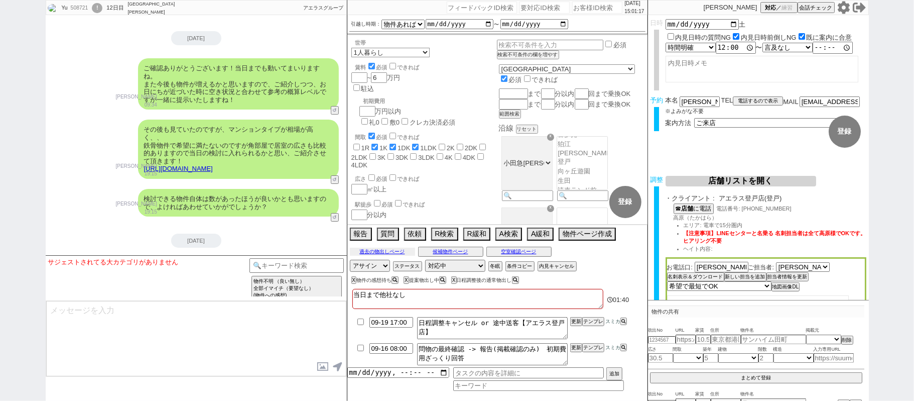
click at [388, 255] on button "過去の物出しページ" at bounding box center [382, 252] width 65 height 8
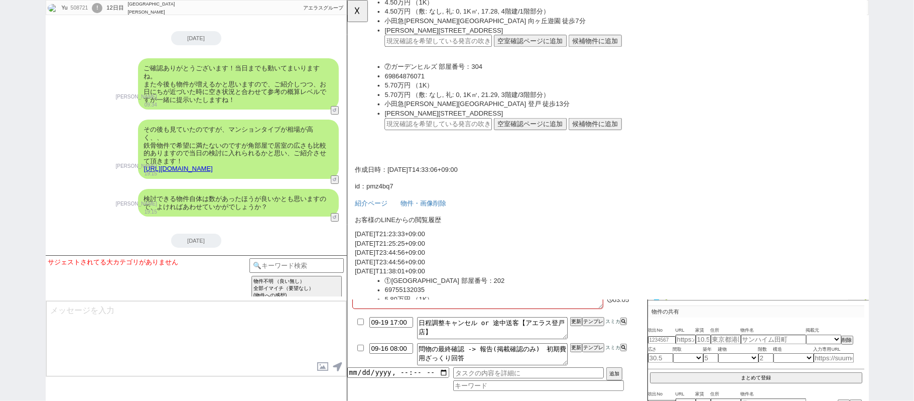
scroll to position [3725, 0]
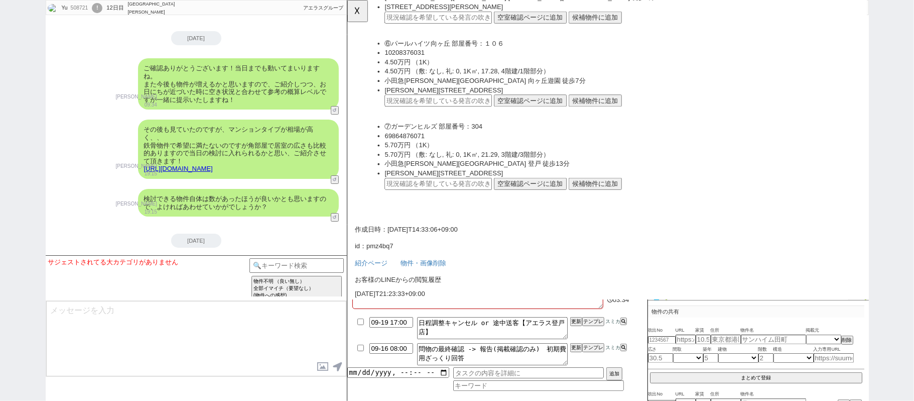
click at [347, 15] on div "[DATE] 15:03:11 候補物件を追加してしてください 紹介した物件一覧 他社物件を追加する 空室確認ページに追加・削除 紹介した物件一覧 他社物件を…" at bounding box center [497, 200] width 301 height 401
click at [355, 8] on button "☓" at bounding box center [356, 10] width 19 height 20
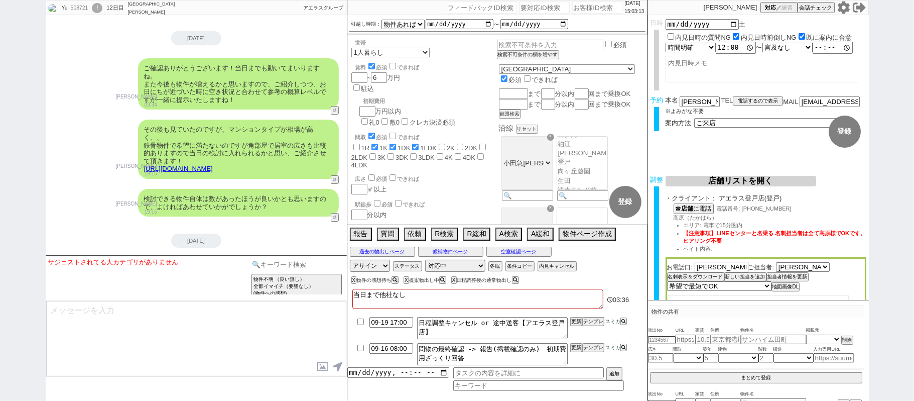
click at [272, 268] on input at bounding box center [297, 264] width 95 height 13
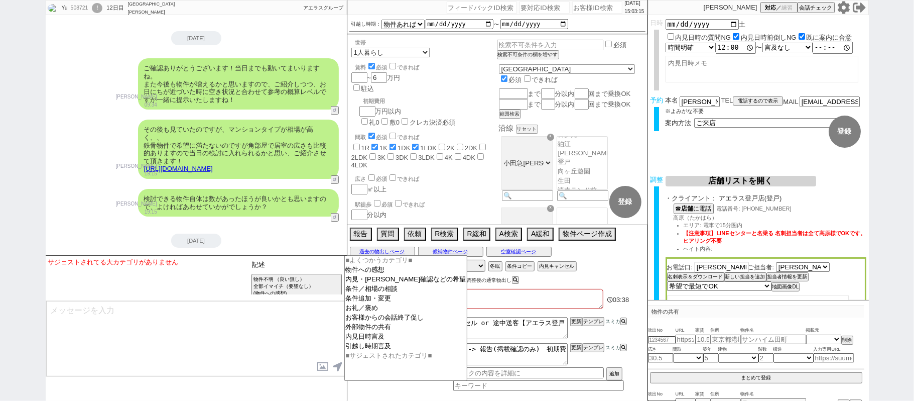
type input "記述"
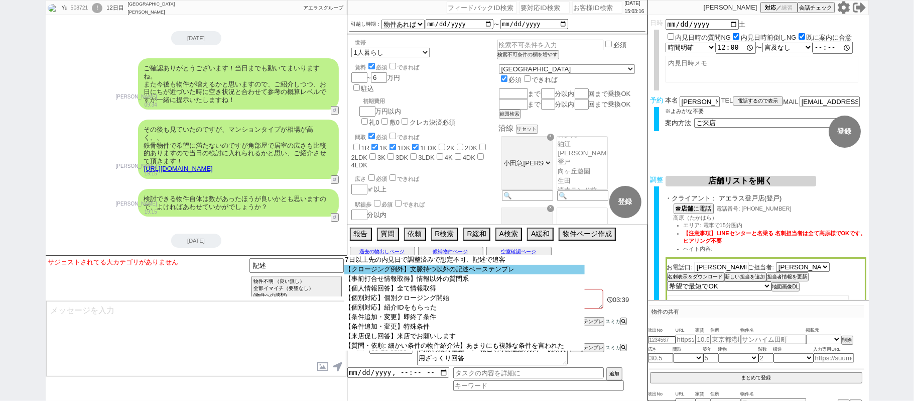
click at [366, 268] on option "【クロージング例外】文脈持つ以外の記述ベーステンプレ" at bounding box center [464, 270] width 240 height 10
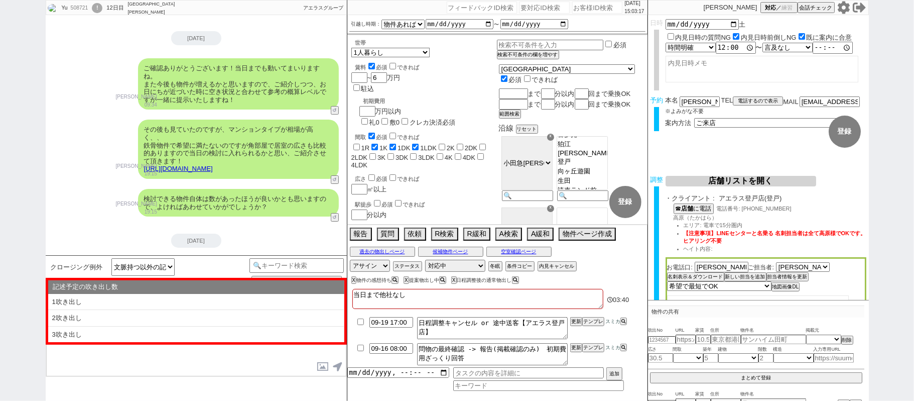
click at [175, 308] on li "1吹き出し" at bounding box center [196, 302] width 296 height 17
type textarea "@@【@@①記述したい内容を②の下に入力@@】@@ @@【@@②記述したい内容を入力後に①と②を@@ごと消して送信！！@@】@@"
select select "1吹き出し"
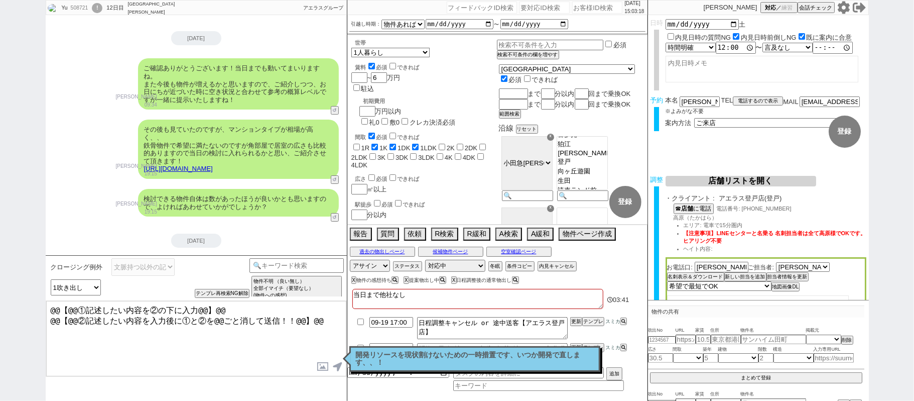
click at [318, 322] on textarea "@@【@@①記述したい内容を②の下に入力@@】@@ @@【@@②記述したい内容を入力後に①と②を@@ごと消して送信！！@@】@@" at bounding box center [196, 338] width 300 height 75
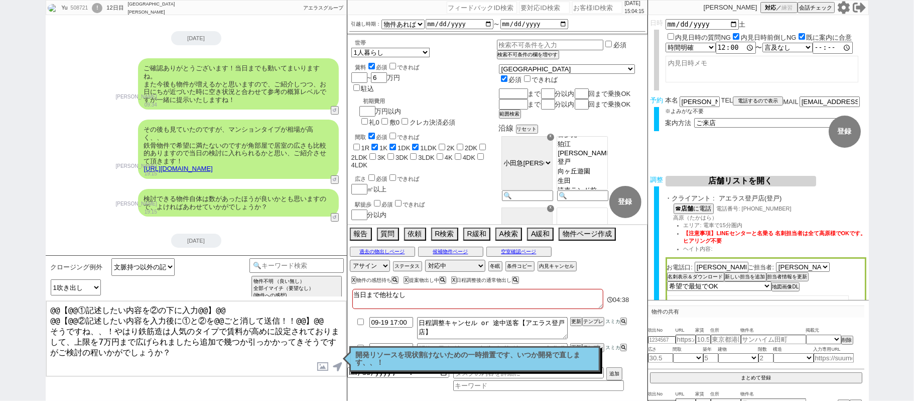
drag, startPoint x: 330, startPoint y: 316, endPoint x: 0, endPoint y: 205, distance: 348.5
click at [0, 225] on div "Yu 508721 ! 0 12日目 アエラス[PERSON_NAME]店 冬眠中 自社客 アエラスグループ スミカ_BPO チャット全表示 [DATE] 新…" at bounding box center [457, 200] width 914 height 401
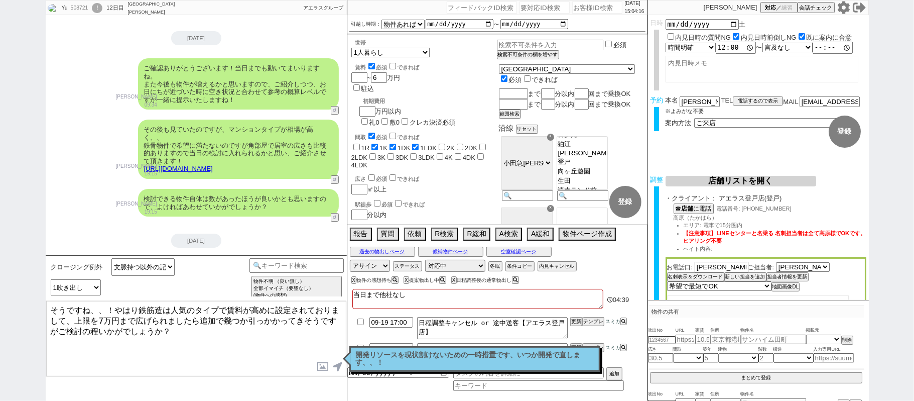
type textarea "そうですね、、！やはり鉄筋造は人気のタイプで賃料が高めに設定されておりまして、上限を7万円まで広げられましたら追加で幾つか引っかかってきそうですがご検討の程い…"
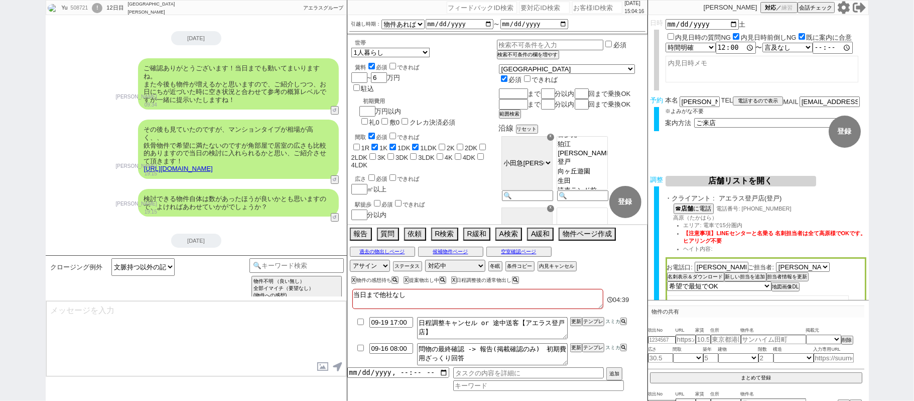
scroll to position [8042, 0]
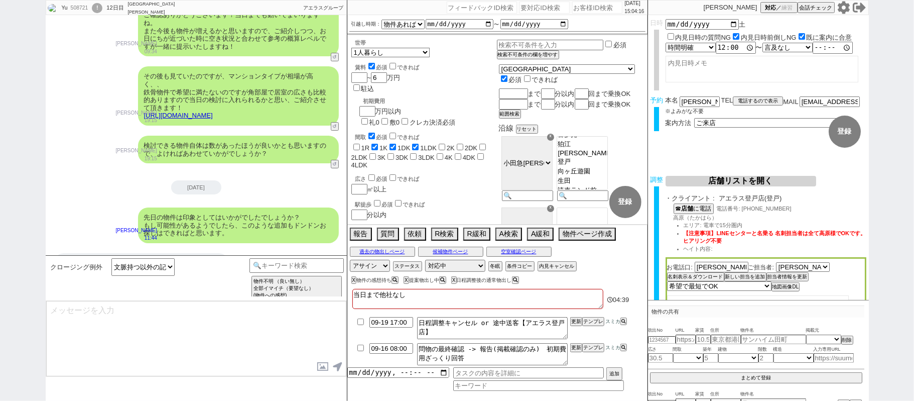
select select "431"
type textarea "@@【@@メッセージは打たず、以下やってください@@】@@ @@【@@タスク整理、追加、条件入力等のやるべきことはやりましたか？？全て終わったら自分に付いたア…"
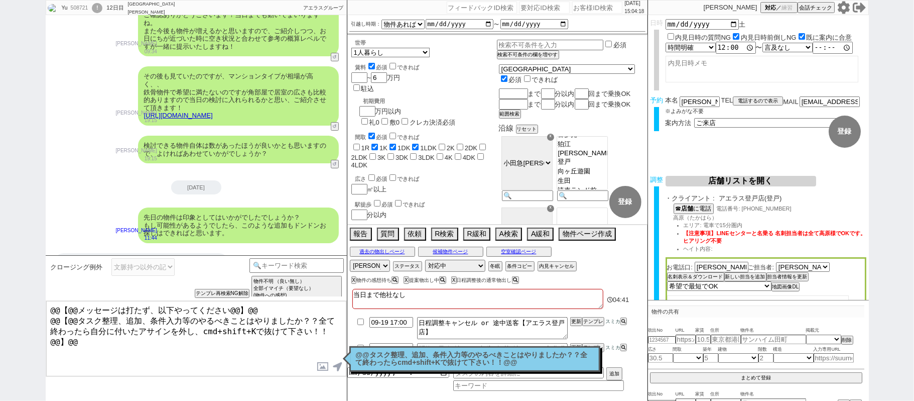
click at [491, 352] on p "@@タスク整理、追加、条件入力等のやるべきことはやりましたか？？全て終わったらcmd+shift+Kで抜けて下さい！！@@" at bounding box center [475, 359] width 238 height 16
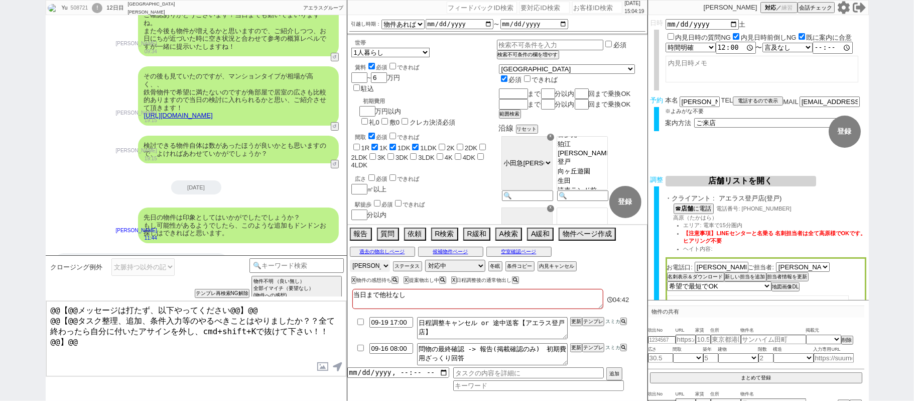
click at [383, 264] on select "アサイン [PERSON_NAME] [PERSON_NAME] [PERSON_NAME]" at bounding box center [370, 266] width 40 height 12
select select
click at [350, 261] on select "アサイン 黒澤沙由里 松井健太朗 中澤栞" at bounding box center [370, 266] width 40 height 12
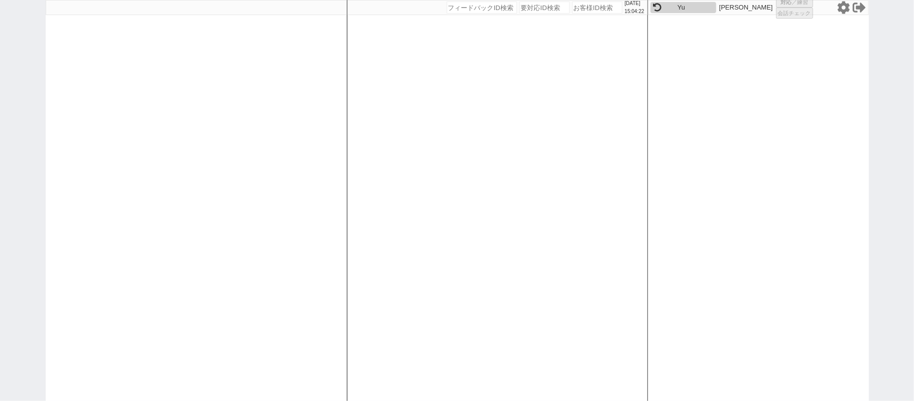
select select
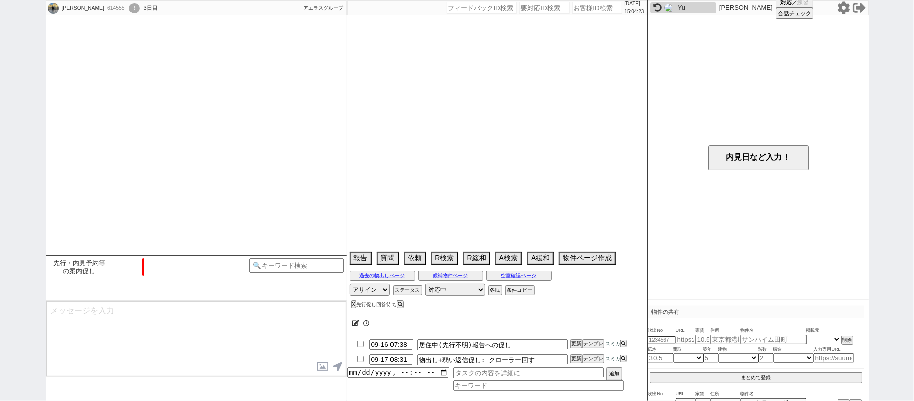
type textarea "セントラルアヴェニューB内見済　10月以降にも内見予定"
select select "[DATE]"
select select "10"
select select "37"
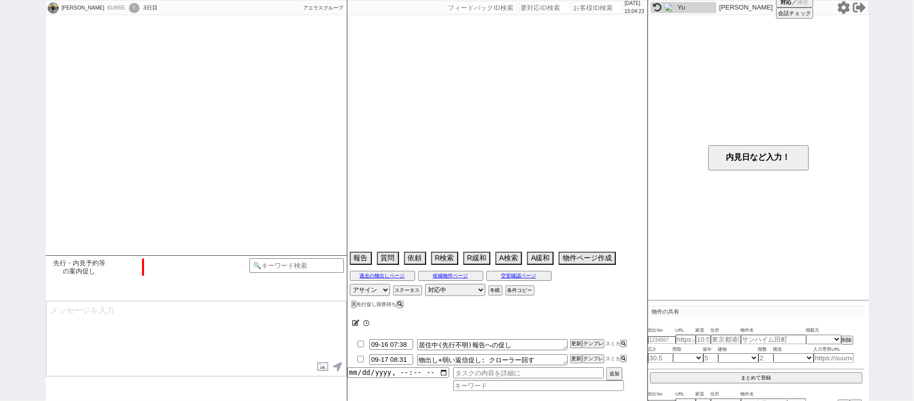
select select "1"
select select "27"
select select "852"
select select "811"
select select "19"
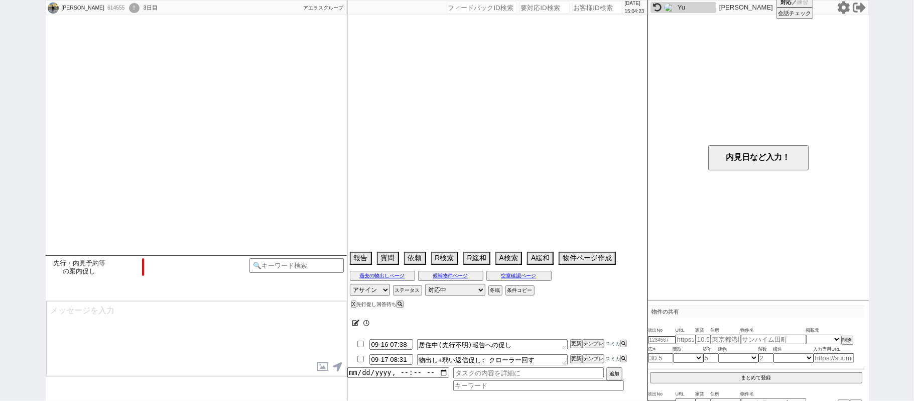
select select "609"
select select "35"
select select "[DATE]"
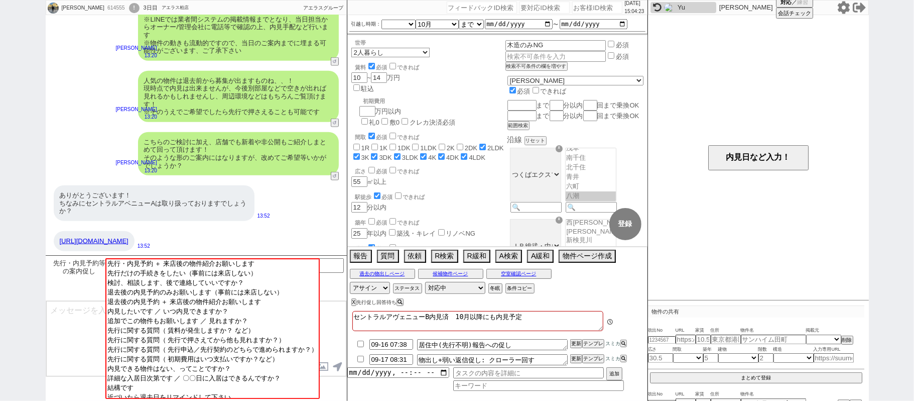
scroll to position [63, 0]
click at [0, 127] on div "堀田真志 614555 ! 0 3日目 アエラス柏店 冬眠中 自社客 アエラスグループ スミカ_BPO チャット全表示 2025-09-15 ありがとうござい…" at bounding box center [457, 200] width 914 height 401
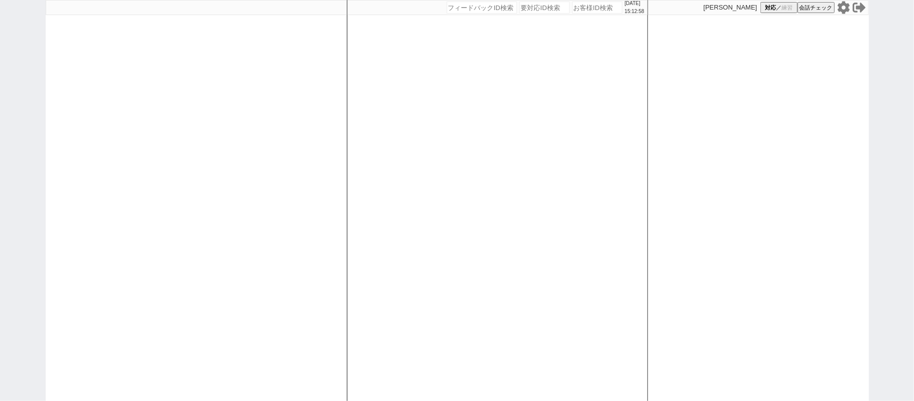
click at [335, 145] on div at bounding box center [196, 200] width 301 height 401
select select "6"
select select "2"
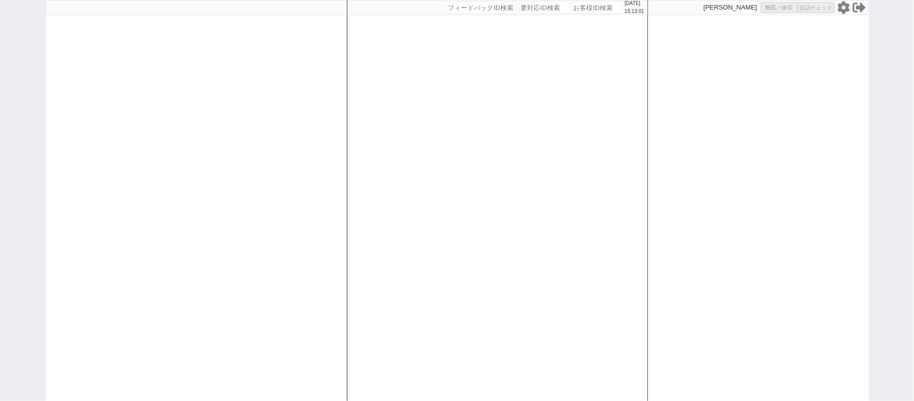
select select "5"
select select
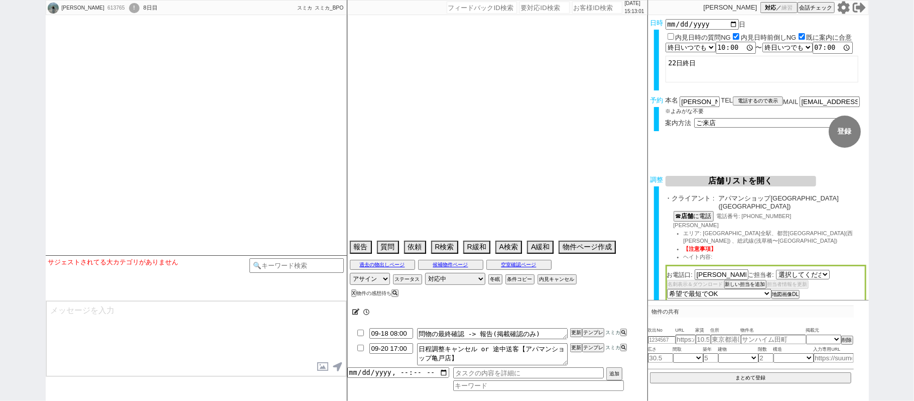
select select "[DATE]"
type textarea "旧ID:460773　当日まで他社なし"
select select "15"
select select "0"
select select "820"
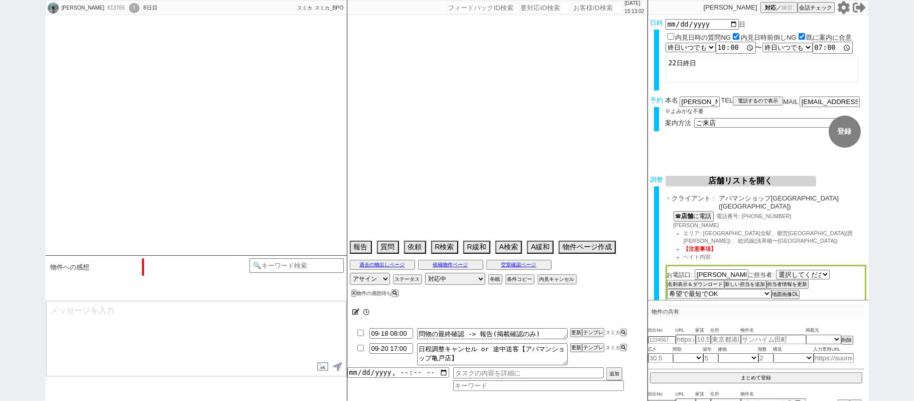
select select "30"
select select "71"
select select "[DATE]"
select select "75"
select select "[DATE]"
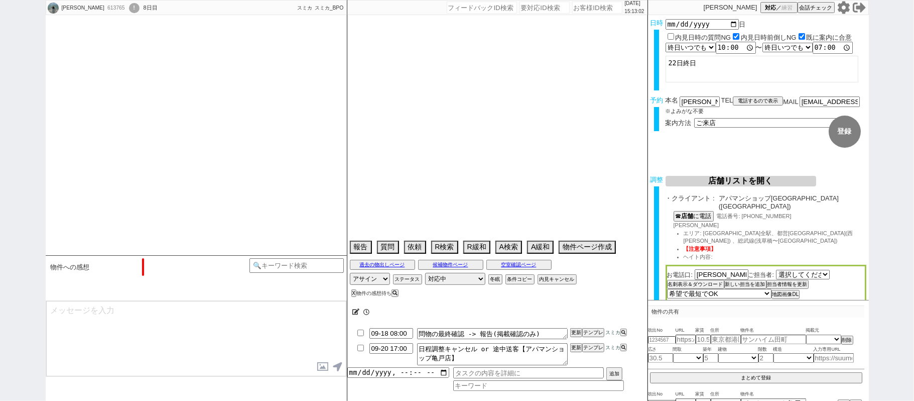
select select "69"
select select "63"
select select "[DATE]"
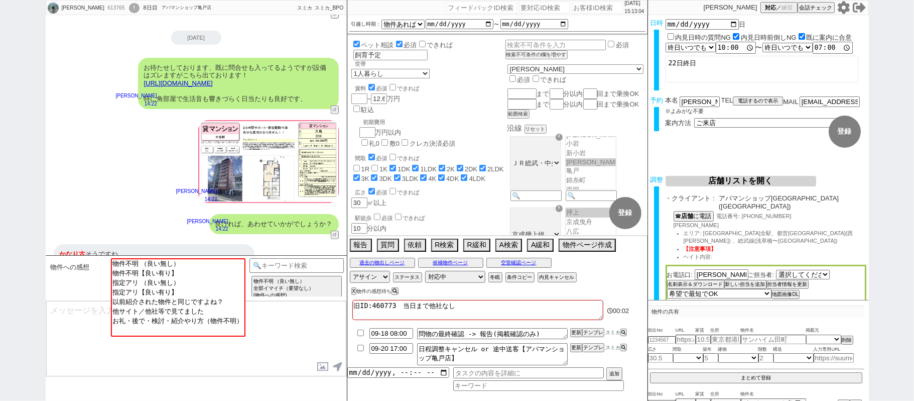
scroll to position [358, 0]
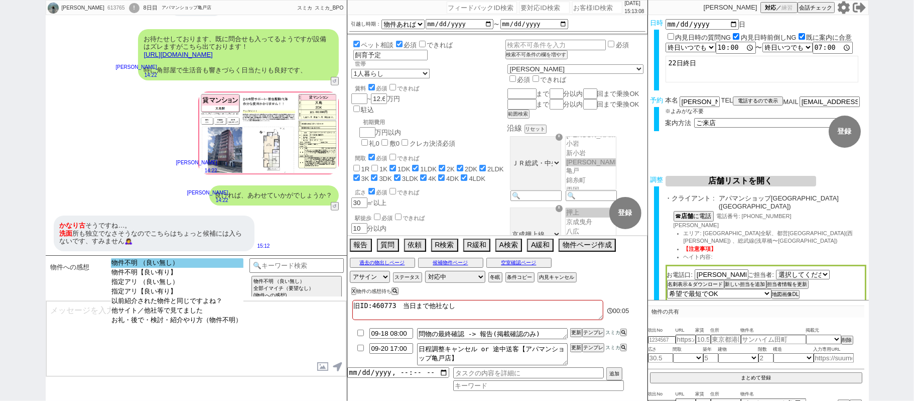
select select "物件不明 （良い無し）"
click at [202, 267] on option "物件不明 （良い無し）" at bounding box center [177, 263] width 133 height 10
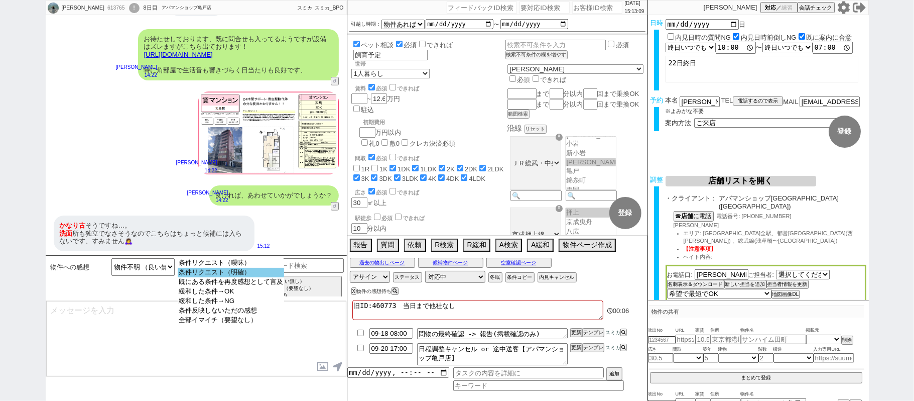
click at [251, 273] on option "条件リクエスト（明確）" at bounding box center [231, 273] width 106 height 10
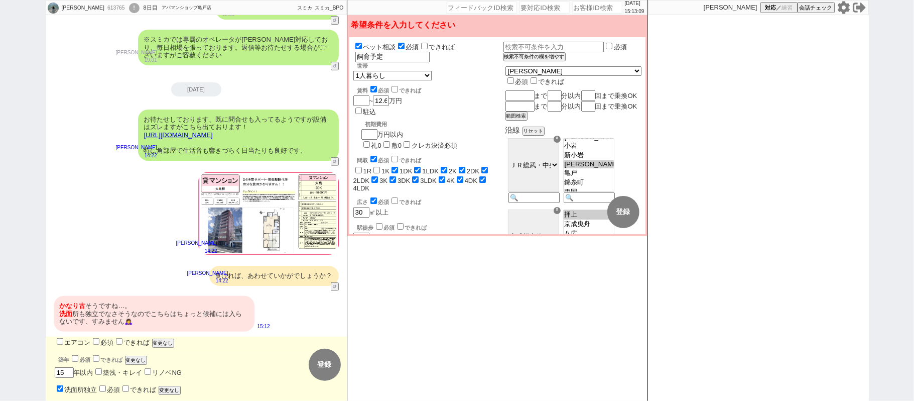
scroll to position [275, 0]
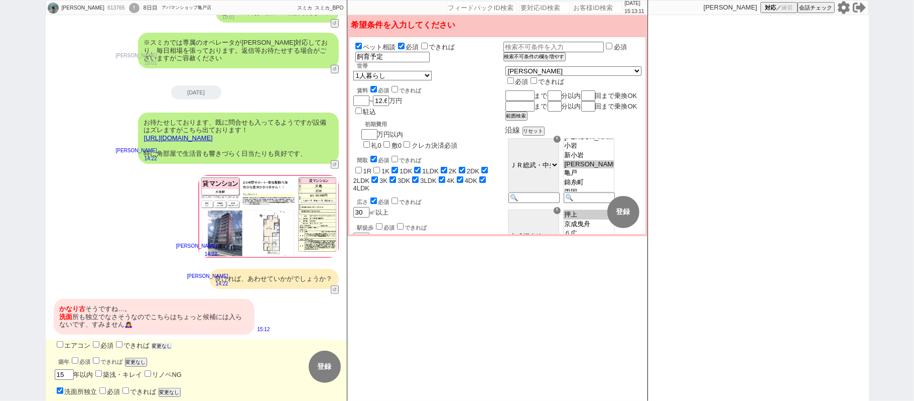
click at [163, 345] on button "変更なし" at bounding box center [162, 345] width 20 height 7
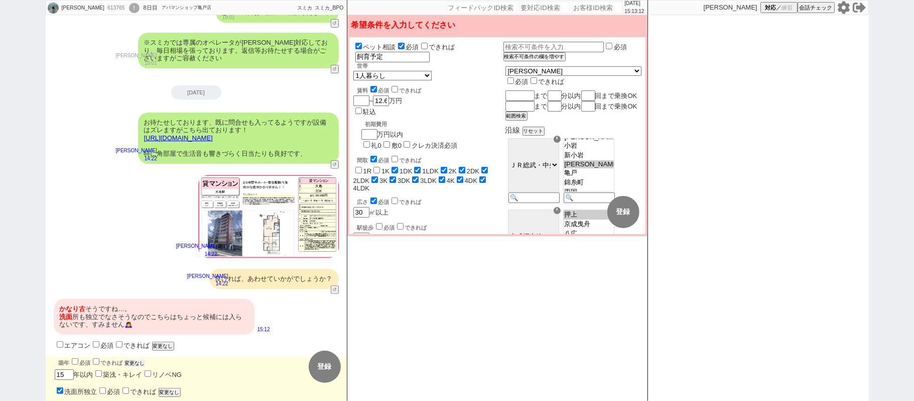
click at [143, 360] on button "変更なし" at bounding box center [135, 362] width 20 height 7
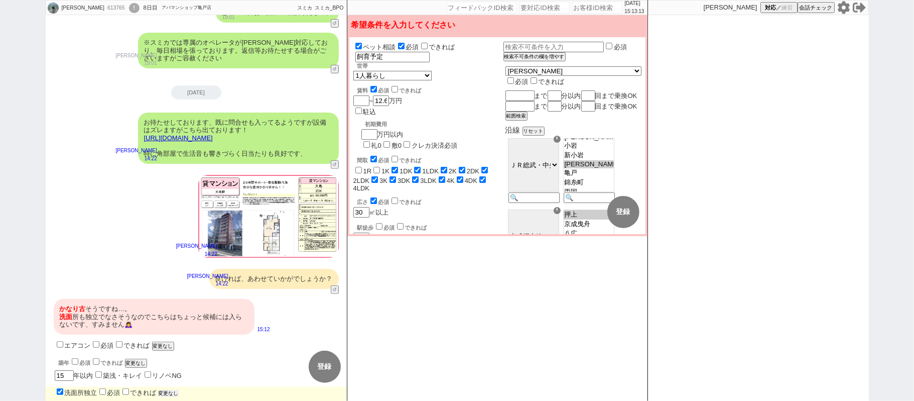
click at [175, 390] on button "変更なし" at bounding box center [169, 393] width 20 height 7
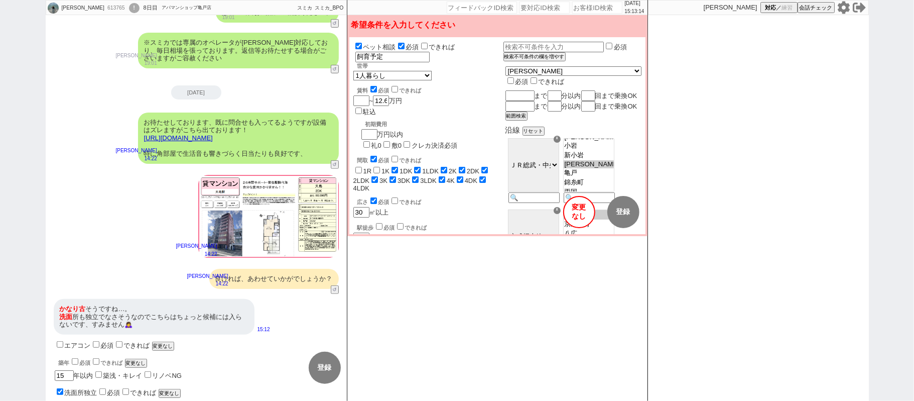
click at [103, 388] on input "checkbox" at bounding box center [102, 391] width 7 height 7
checkbox input "true"
checkbox input "false"
checkbox input "true"
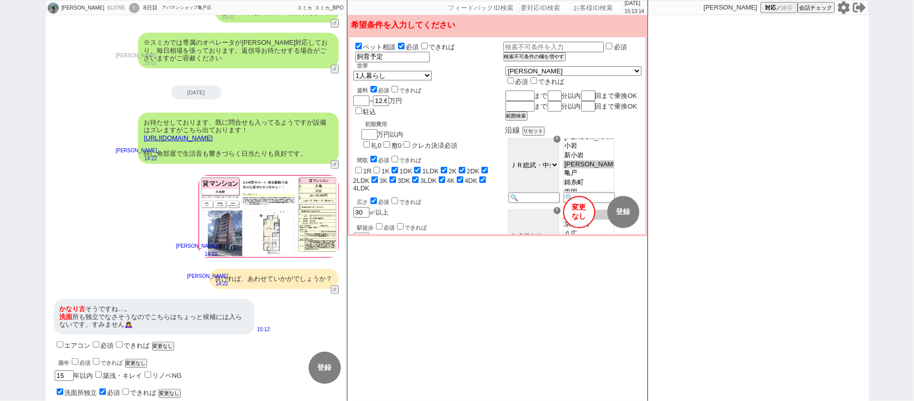
checkbox input "true"
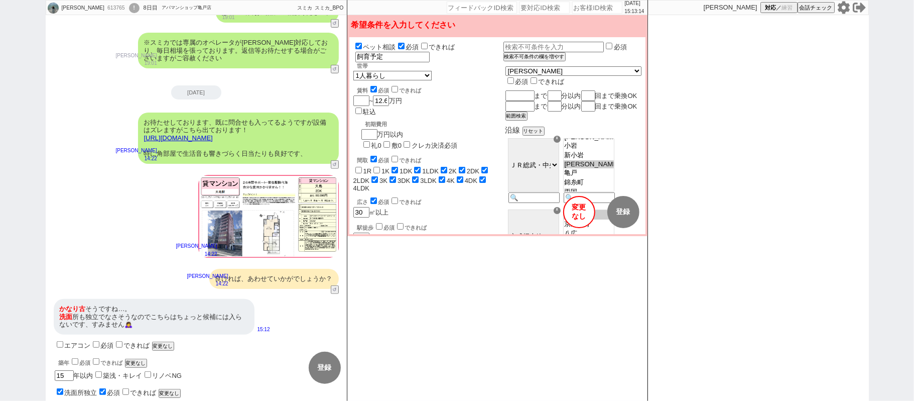
checkbox input "true"
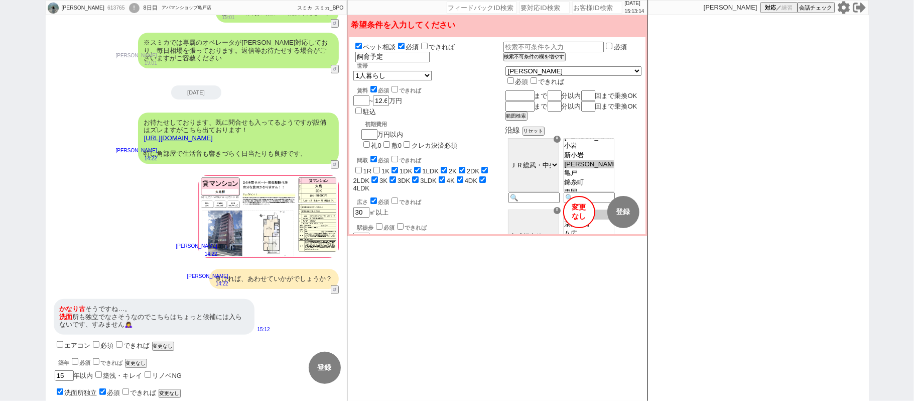
checkbox input "true"
checkbox input "false"
checkbox input "true"
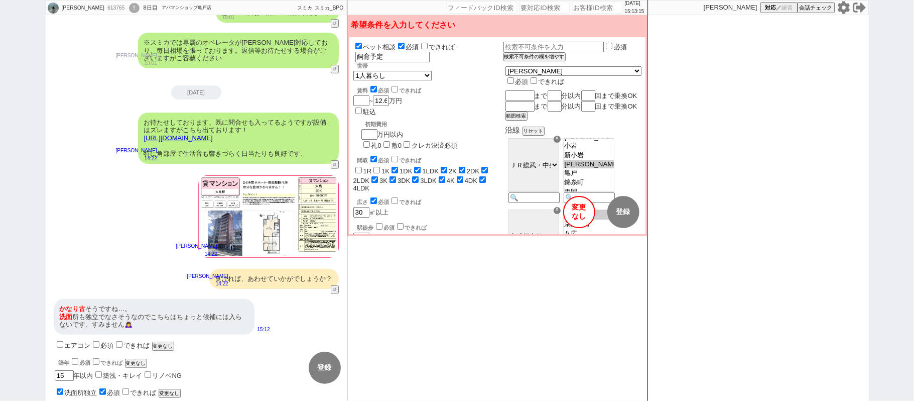
checkbox input "true"
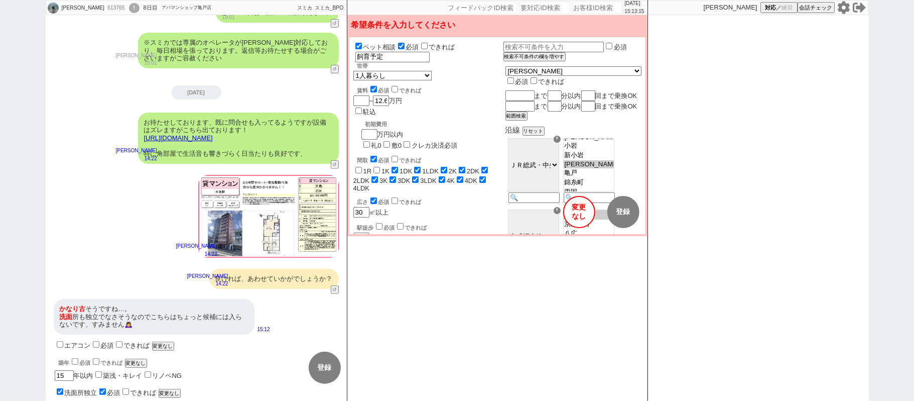
checkbox input "true"
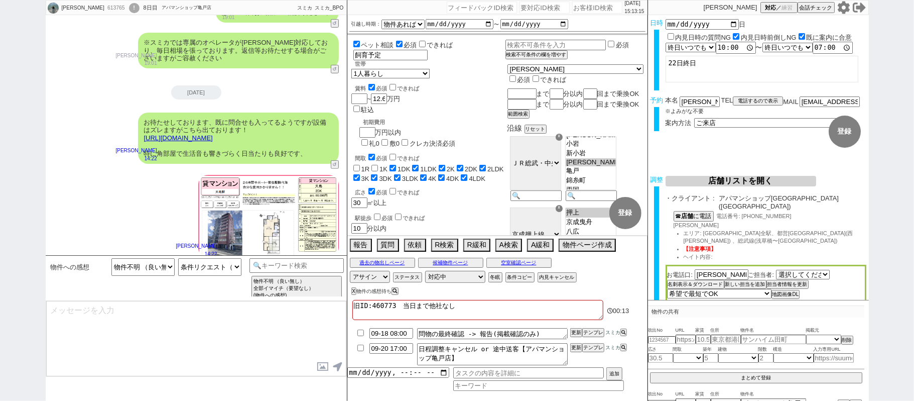
select select "820"
select select "30"
select select "71"
select select "1716"
select select "75"
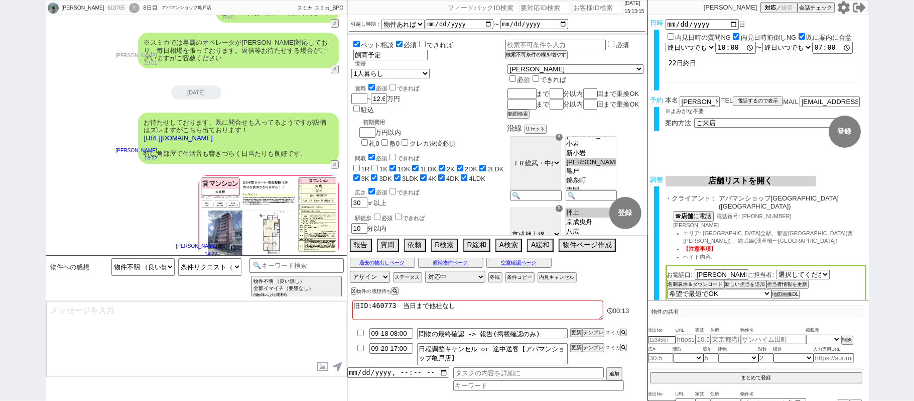
select select "1795"
select select "69"
select select "63"
select select "1543"
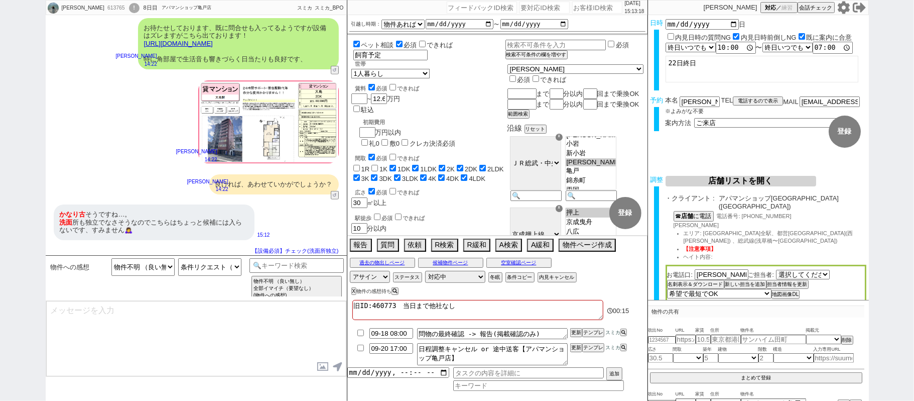
scroll to position [370, 0]
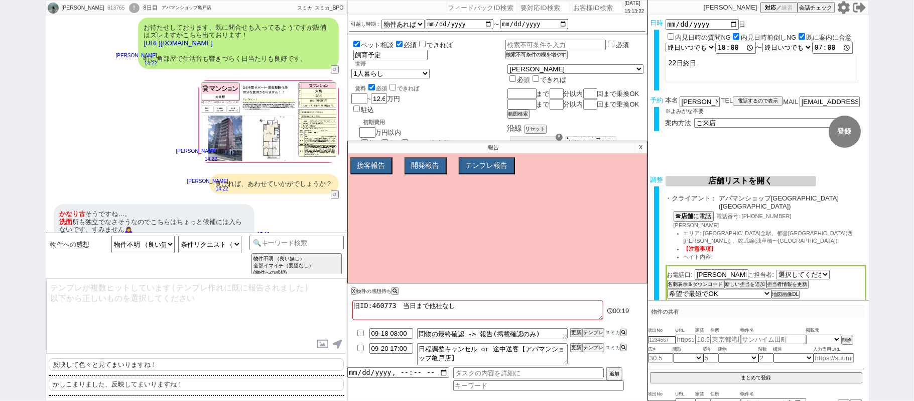
click at [107, 386] on p "かしこまりました、反映してまいりますね！" at bounding box center [196, 384] width 295 height 13
click at [49, 285] on textarea "かしこまりました、反映してまいりますね！" at bounding box center [196, 315] width 300 height 75
type textarea "さようでしたか、！かしこまりました。引き続きその他出ないか相場を追ってまいりますね。"
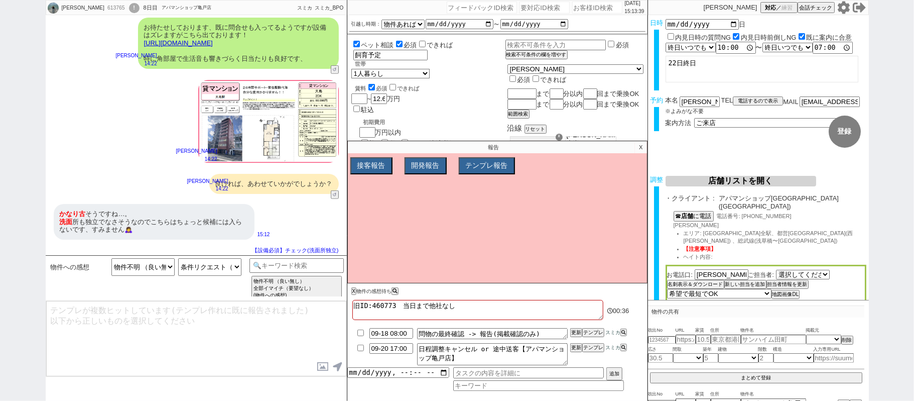
scroll to position [264, 0]
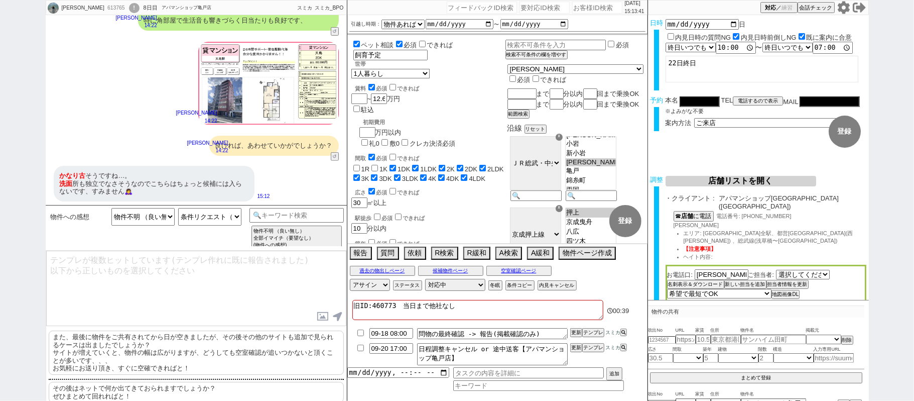
drag, startPoint x: 173, startPoint y: 348, endPoint x: 174, endPoint y: 293, distance: 55.2
click at [173, 348] on p "また、最後に物件をご共有されてから日が空きましたが、その後その他のサイトも追加で見られるケースは出ましたでしょうか？ サイトが増えていくと、物件の幅は広がりま…" at bounding box center [196, 352] width 295 height 44
type textarea "また、最後に物件をご共有されてから日が空きましたが、その後その他のサイトも追加で見られるケースは出ましたでしょうか？ サイトが増えていくと、物件の幅は広がりま…"
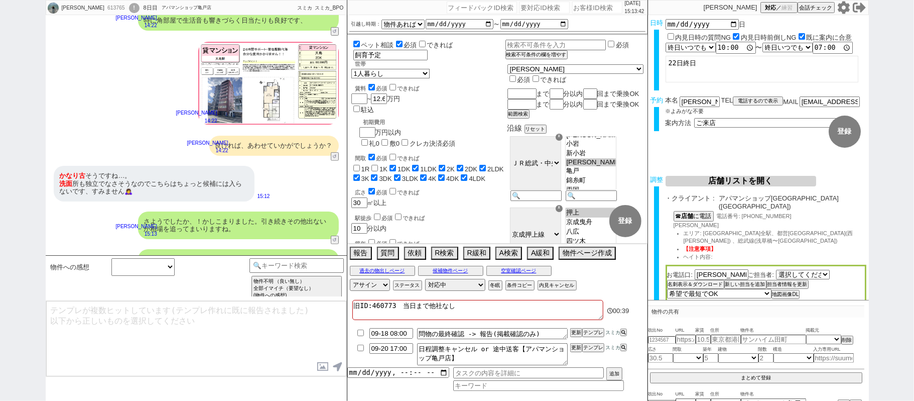
scroll to position [333, 0]
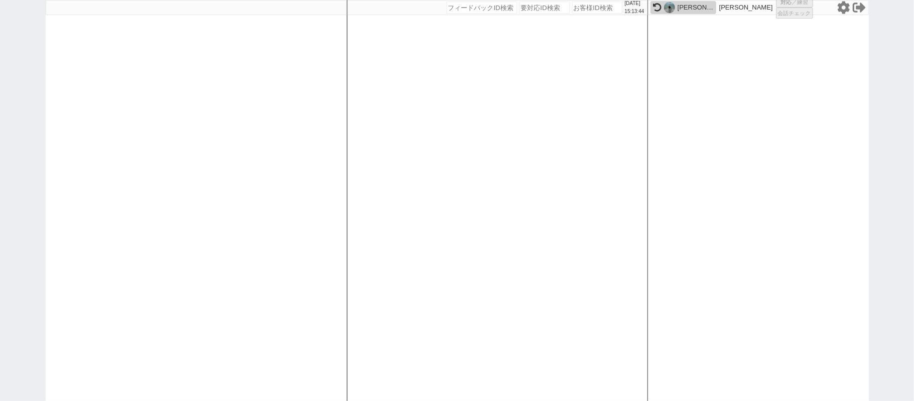
select select "1"
select select "2"
select select
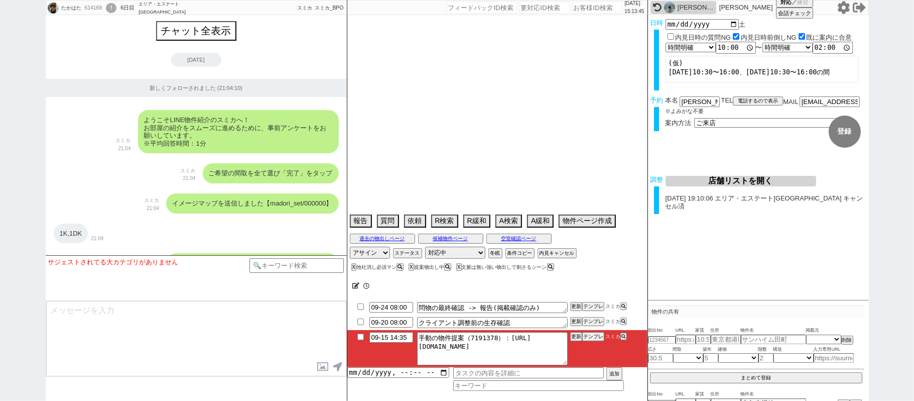
scroll to position [6099, 0]
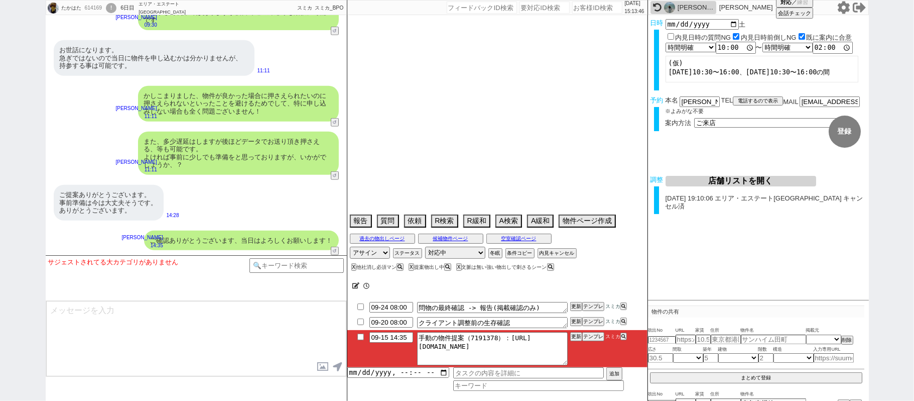
type textarea "スミカの内見より先に他社内見あり エキマエホーム、バローでは調整不可 調整後キャンセルあり：他社で決まってないこと確定してから前日/当日調整、組めなかったら仕…"
select select "[DATE]"
select select "10"
select select "37"
select select "0"
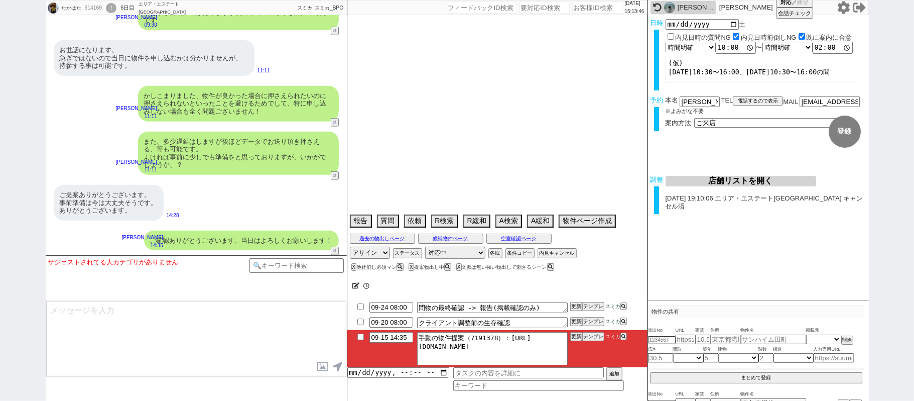
select select "56"
select select "75"
select select "14"
select select "23"
select select "731"
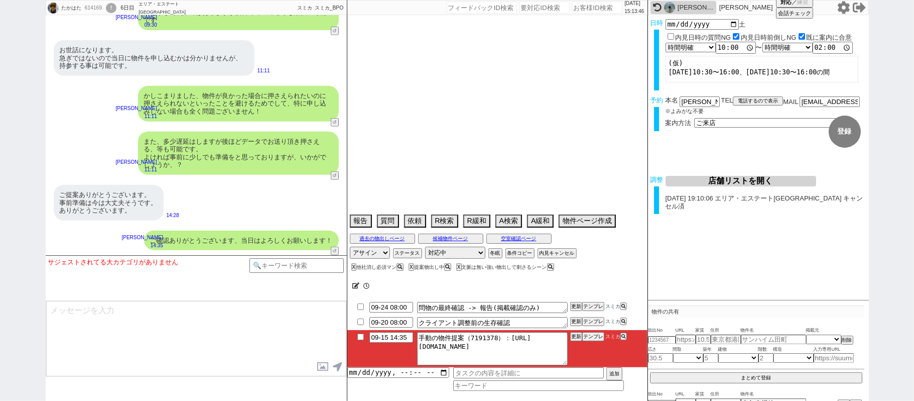
select select "60"
select select "822"
select select "62"
select select "70"
select select "1679"
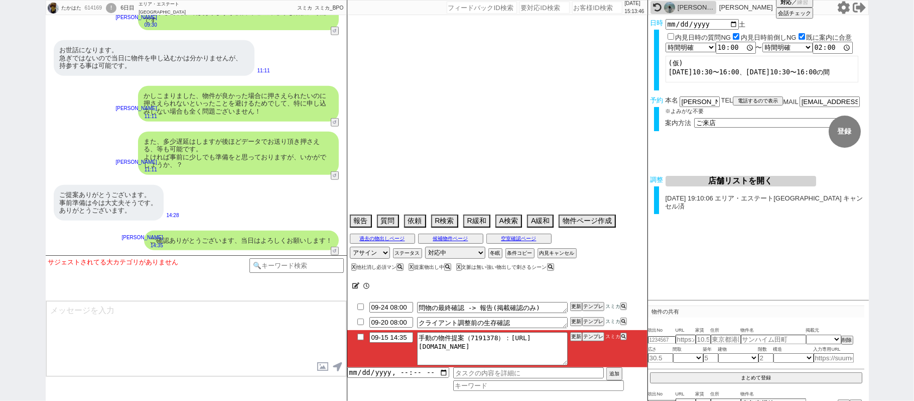
select select "50"
select select "53"
select select "65"
select select "1579"
select select "69"
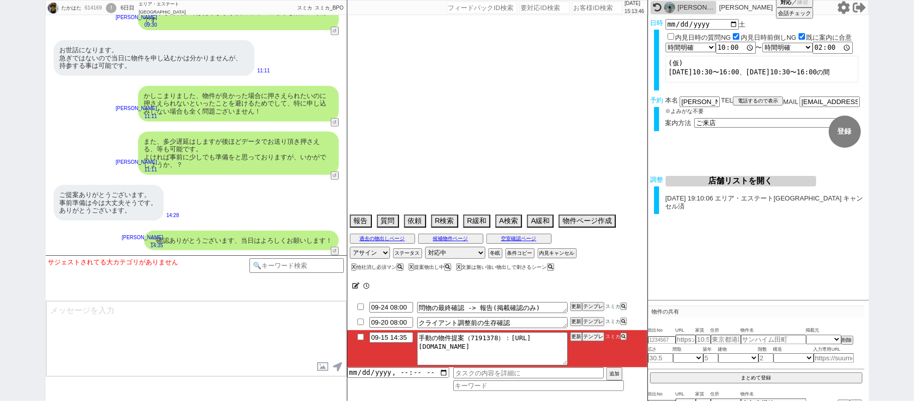
select select "64"
select select "1556"
select select "67"
select select "59"
select select "63"
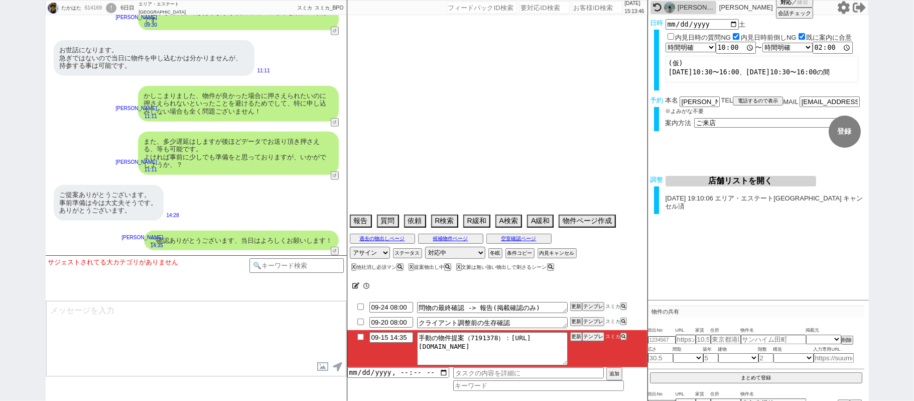
select select "52"
select select "57"
select select "71"
select select "15"
select select "47"
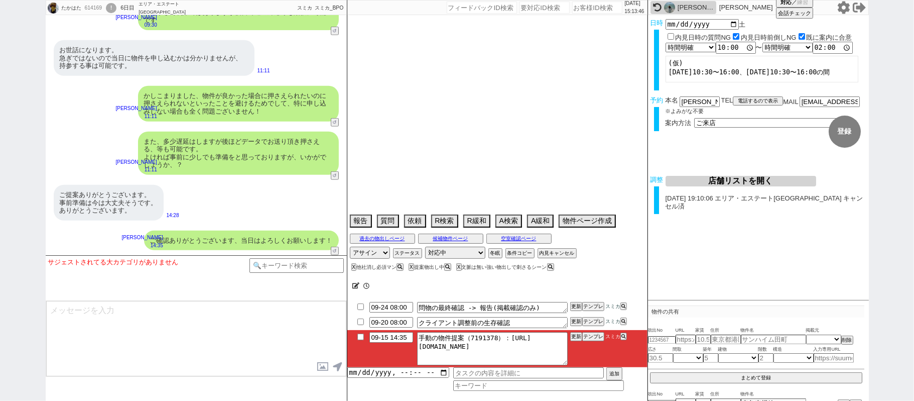
select select "54"
select select "66"
select select "68"
select select "1639"
select select "25"
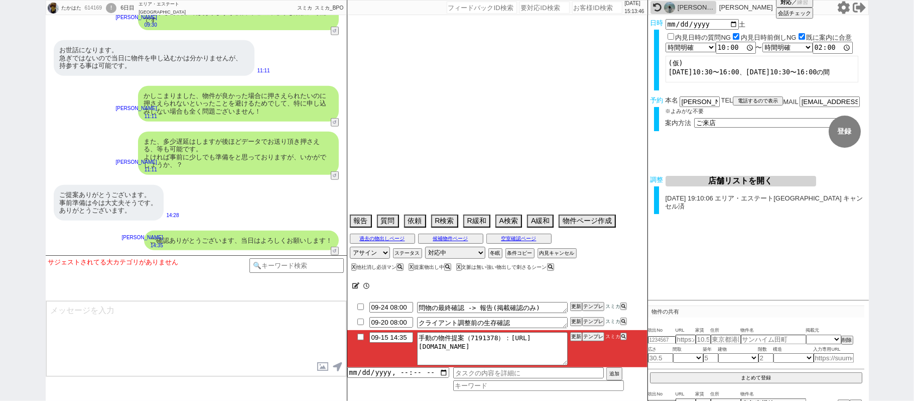
select select "3116"
select select "74"
select select "48"
select select "9"
select select "333"
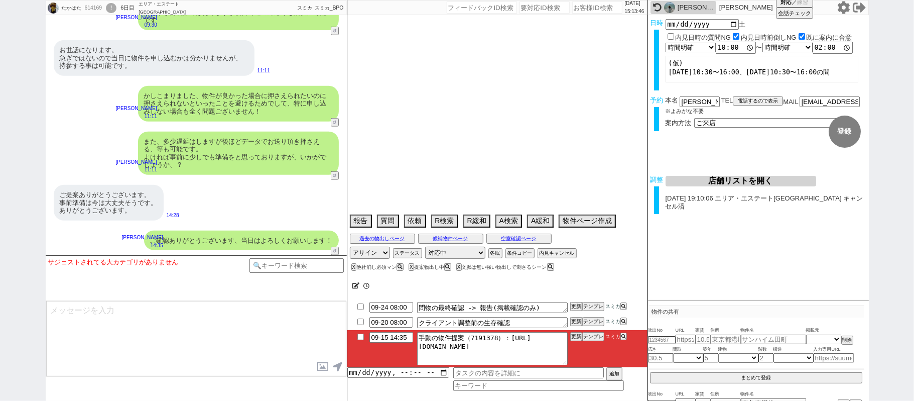
select select "44"
select select "38"
select select "7"
select select "77"
select select "72"
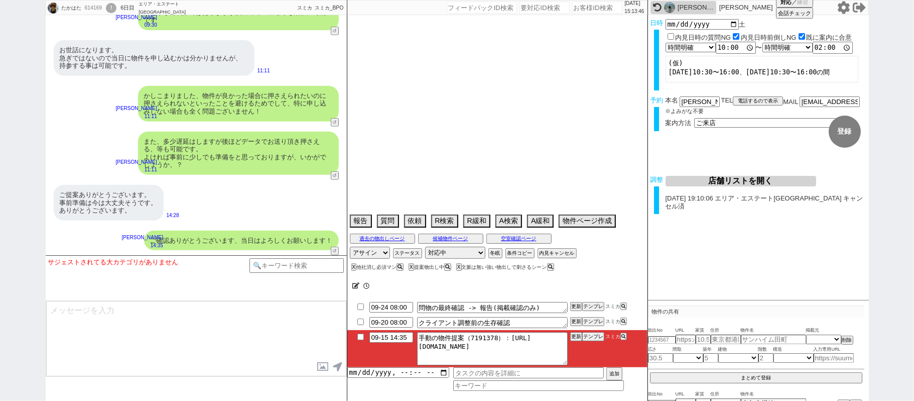
select select "1729"
select select "51"
select select "35"
select select "36"
select select "17"
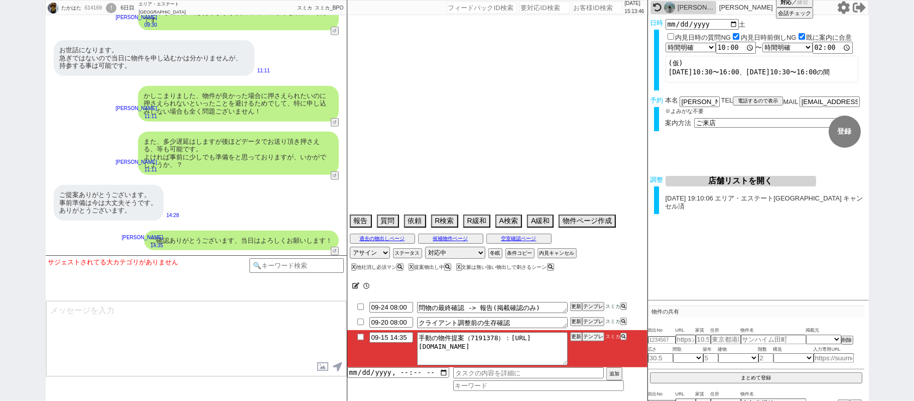
select select "12"
select select "58"
select select "61"
select select "11"
select select "73"
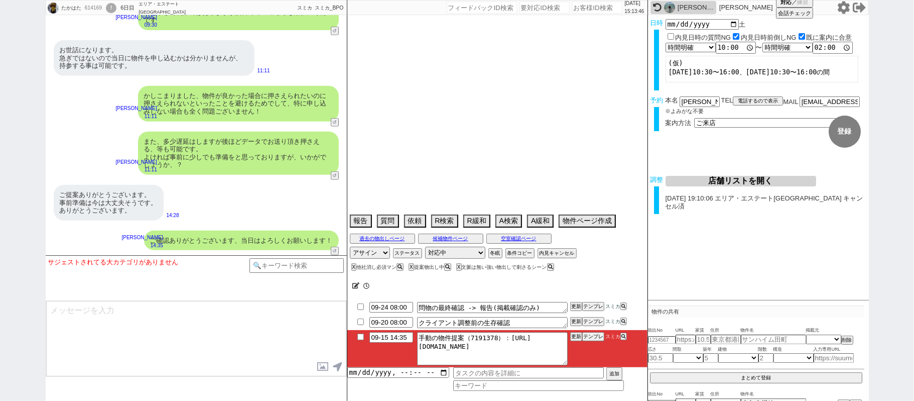
select select "1761"
select select "29"
select select "76"
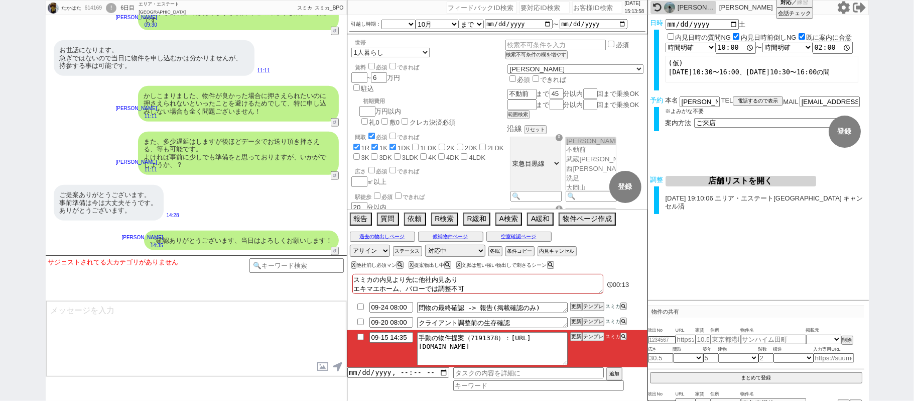
scroll to position [6100, 0]
click at [597, 340] on button "テンプレ" at bounding box center [593, 336] width 22 height 7
type textarea "その後も見ておりまして、以下ピックアップしてまいりました！ https://tools.sumika.live/pages/fsy8uxz 特に1件目の新子安…"
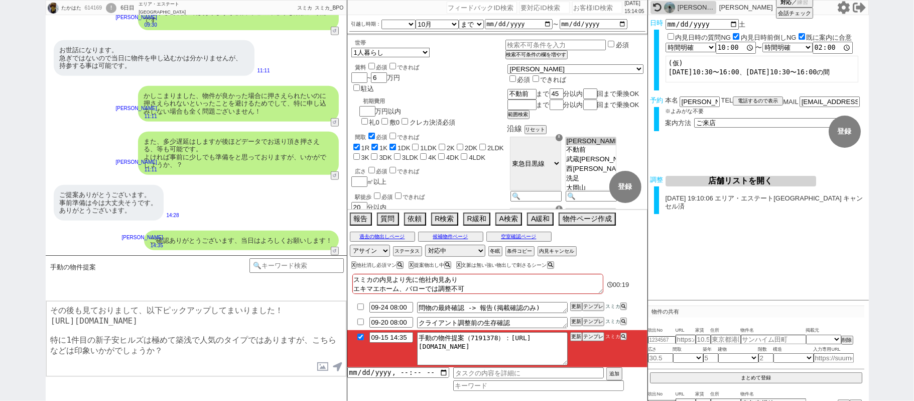
checkbox input "true"
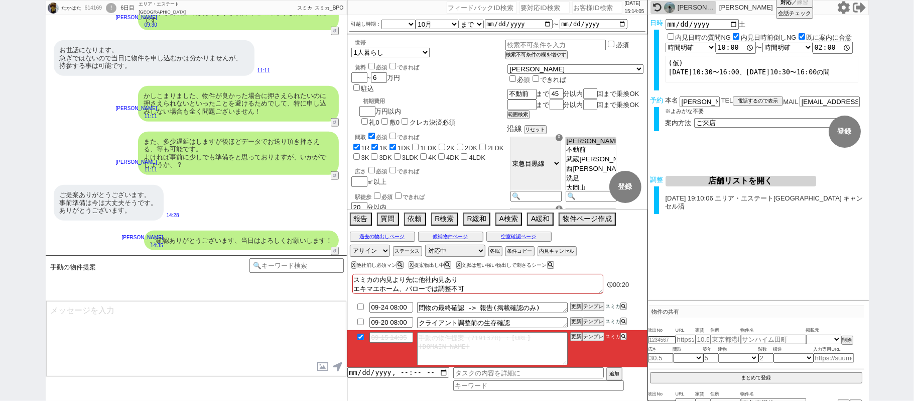
scroll to position [6168, 0]
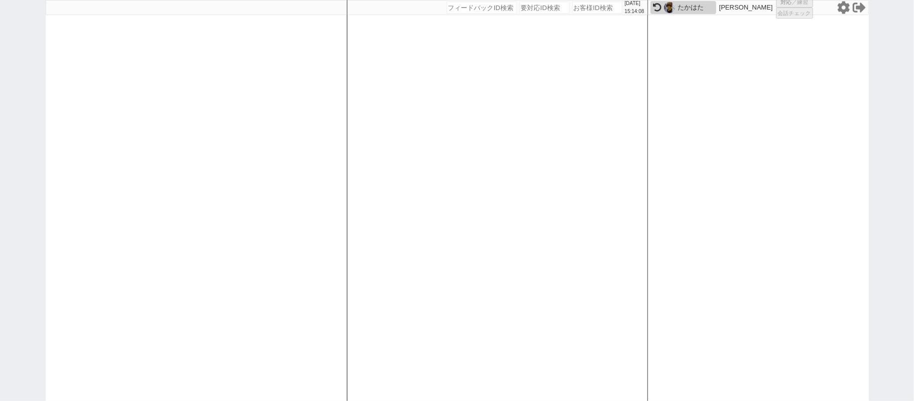
select select "3"
select select
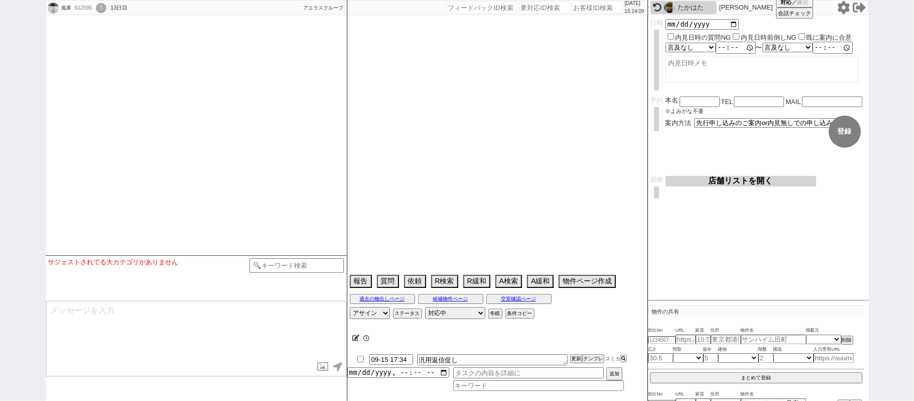
scroll to position [402, 0]
select select
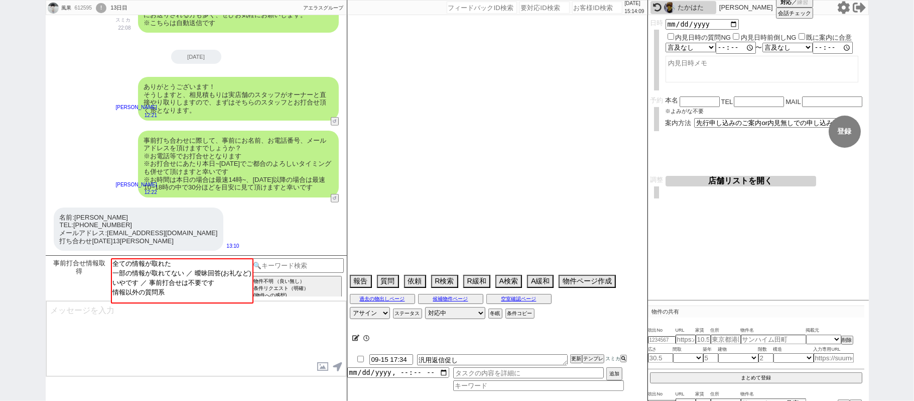
select select "15"
select select "1"
select select "52"
select select "50"
select select "54"
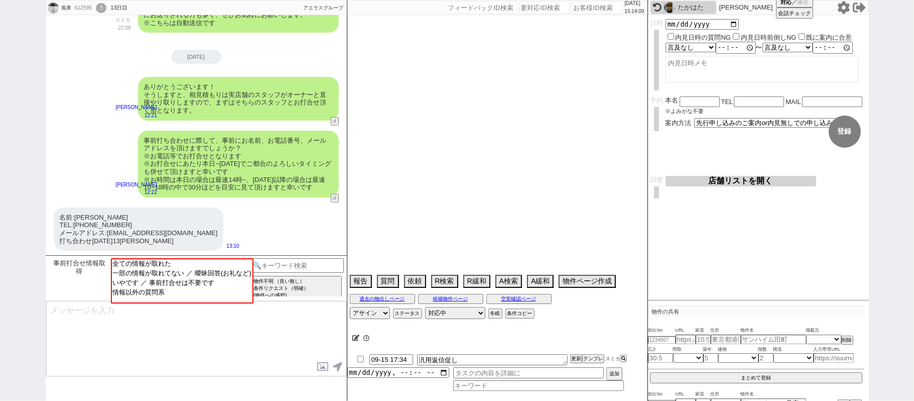
select select "1360"
select select "15"
select select "57"
select select "1400"
select select "23"
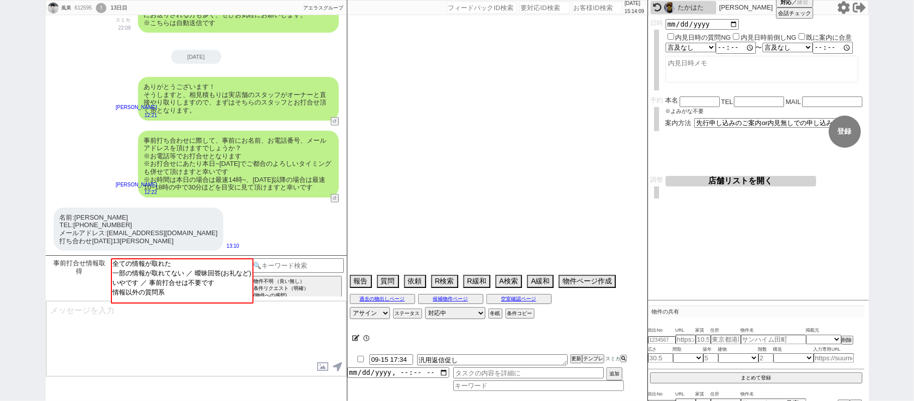
select select "748"
select select "53"
select select "1334"
select select "56"
select select "1386"
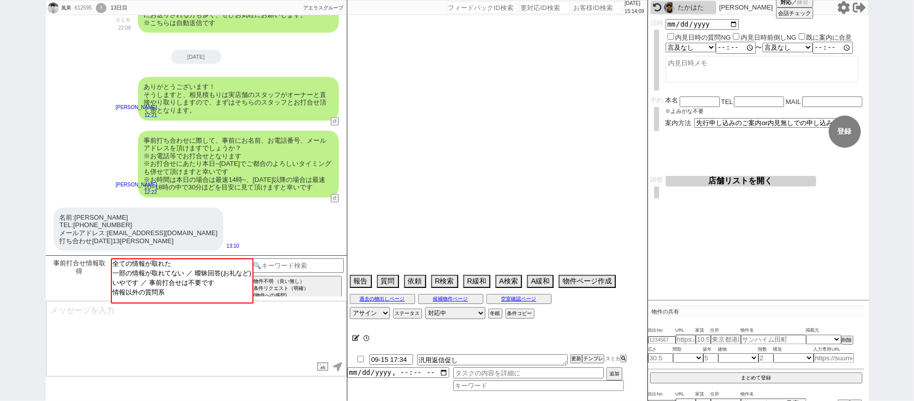
select select "9"
select select "337"
select select "51"
select select "69"
select select "1670"
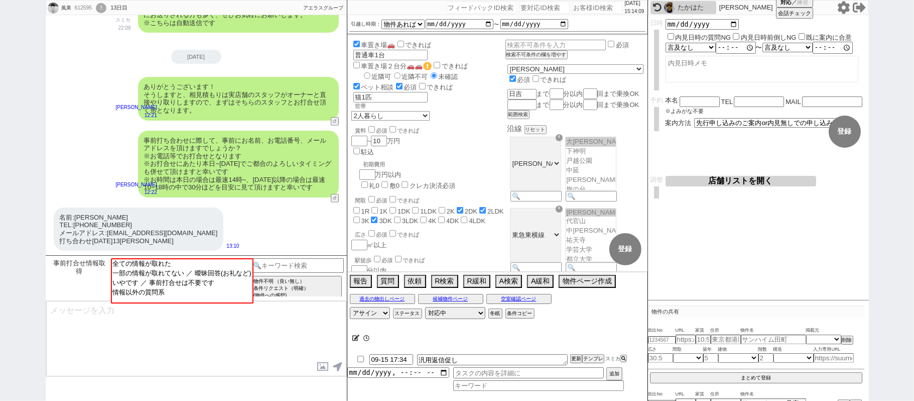
scroll to position [137, 0]
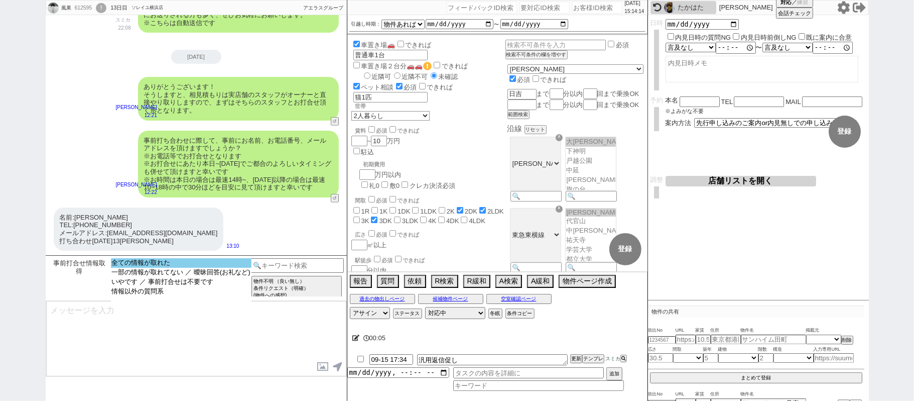
select select "全ての情報が取れた"
click at [214, 262] on option "全ての情報が取れた" at bounding box center [181, 263] width 141 height 10
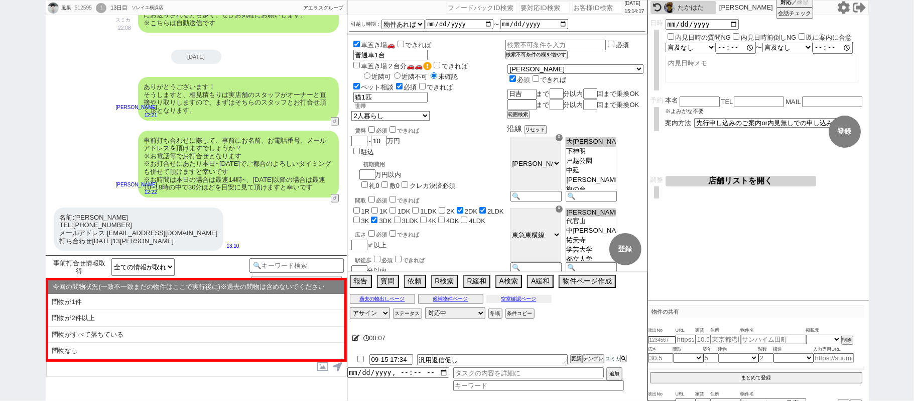
click at [513, 297] on button "空室確認ページ" at bounding box center [519, 299] width 65 height 8
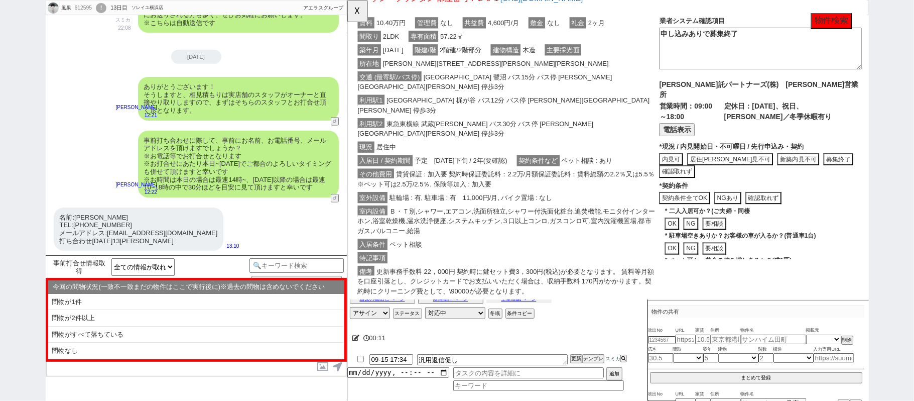
scroll to position [147, 0]
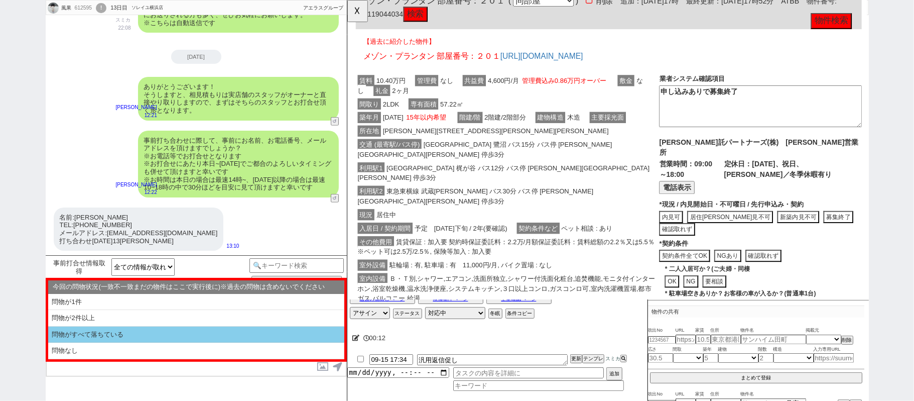
click at [113, 332] on li "問物がすべて落ちている" at bounding box center [196, 334] width 296 height 17
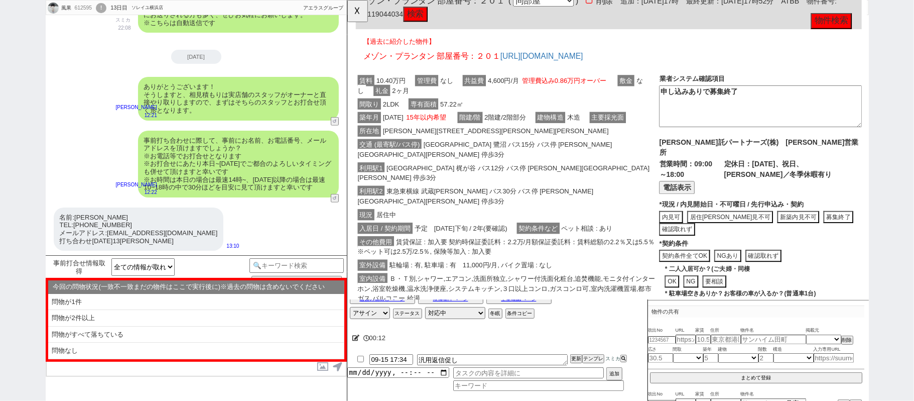
select select "問物がすべて落ちている"
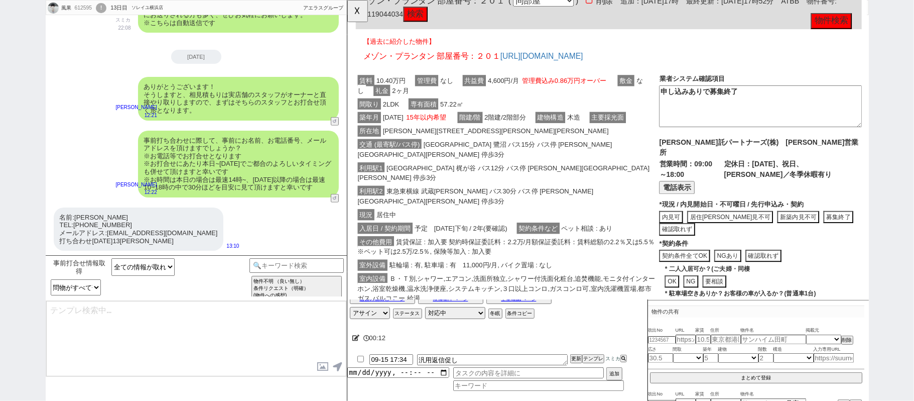
type textarea "ありがとうございます、そうしましたら引き続きご案内に向けて動いてまいりますね！"
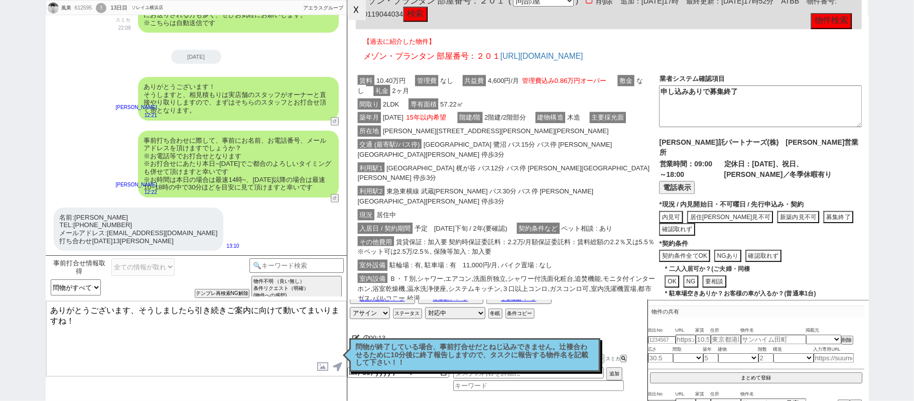
click at [356, 6] on button "☓" at bounding box center [356, 10] width 19 height 20
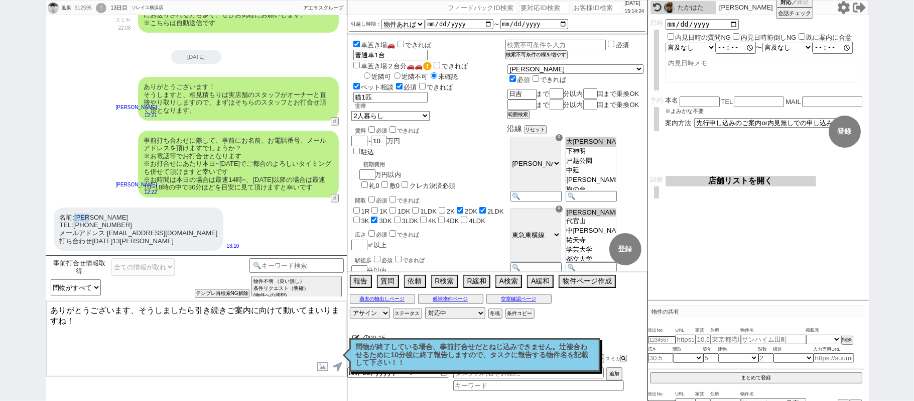
drag, startPoint x: 78, startPoint y: 215, endPoint x: 99, endPoint y: 212, distance: 21.4
click at [99, 212] on div "名前:千葉風果 TEL:080-8204-8974 メールアドレス:chianti1013@icloud.com 打ち合わせ明日13時希望" at bounding box center [139, 228] width 170 height 43
copy div "千葉風果"
paste input "千葉風果"
click at [703, 101] on input "text" at bounding box center [700, 100] width 40 height 9
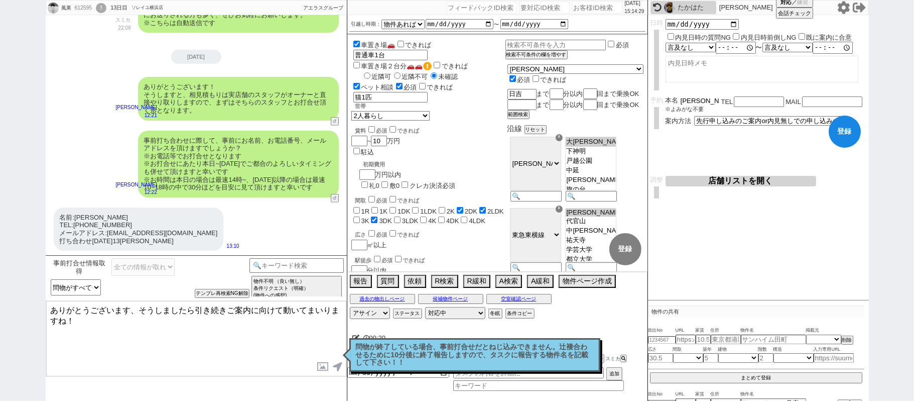
type input "千葉風果"
drag, startPoint x: 74, startPoint y: 221, endPoint x: 129, endPoint y: 223, distance: 54.3
click at [129, 223] on div "名前:千葉風果 TEL:080-8204-8974 メールアドレス:chianti1013@icloud.com 打ち合わせ明日13時希望" at bounding box center [139, 228] width 170 height 43
copy div "080-8204-8974"
click at [756, 99] on input "text" at bounding box center [759, 100] width 50 height 9
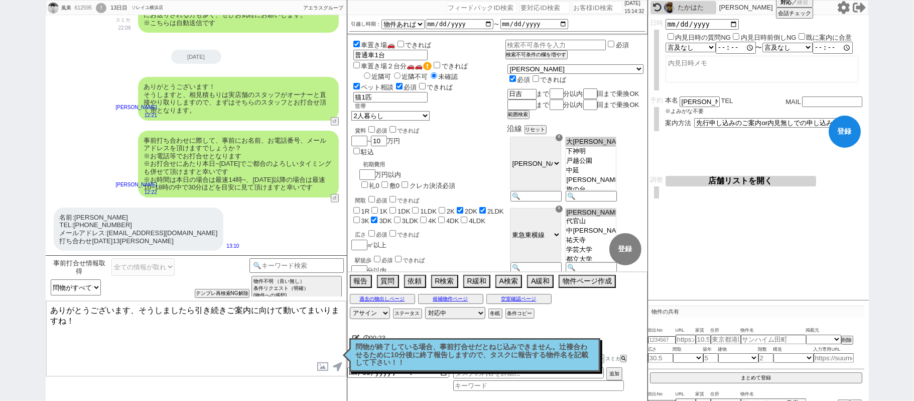
paste input "080-8204-8974"
type input "080-8204-8974"
drag, startPoint x: 109, startPoint y: 231, endPoint x: 193, endPoint y: 230, distance: 83.9
click at [193, 230] on div "名前:千葉風果 TEL:080-8204-8974 メールアドレス:chianti1013@icloud.com 打ち合わせ明日13時希望 13:10" at bounding box center [196, 228] width 301 height 53
copy div "chianti1013@icloud.com"
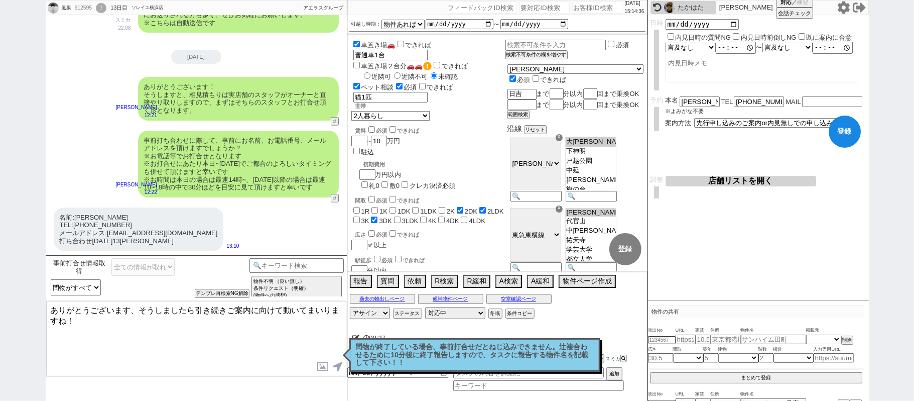
click at [833, 96] on form "変更 なし 登録 日時 内見日時の質問NG 内見日時前倒しNG 既に案内に合意 言及なし 時間明確 午前 午後 お昼 夕方・夜 終日いつでも その他 〜 言及…" at bounding box center [758, 95] width 221 height 161
click at [832, 105] on div "MAIL" at bounding box center [825, 105] width 78 height 19
paste input "chianti1013@icloud.com"
type input "chianti1013@icloud.com"
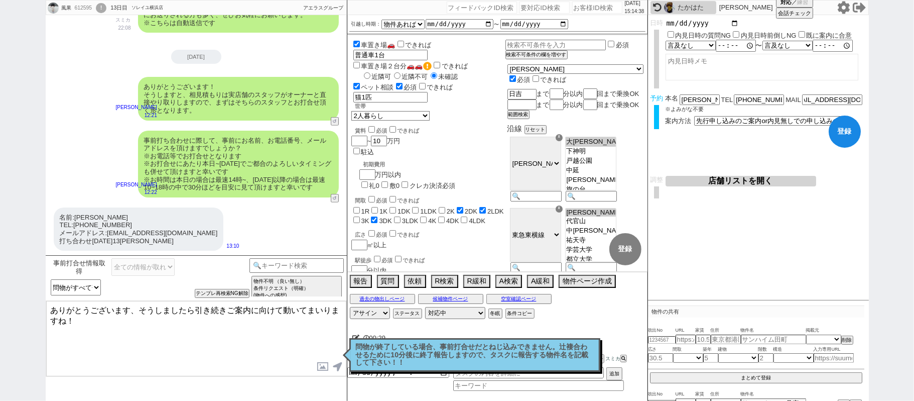
scroll to position [0, 0]
drag, startPoint x: 734, startPoint y: 26, endPoint x: 740, endPoint y: 28, distance: 5.9
click at [734, 25] on input "date" at bounding box center [703, 23] width 74 height 9
type input "[DATE]"
click at [703, 53] on div "言及なし 時間明確 午前 午後 お昼 夕方・夜 終日いつでも その他 〜 言及なし 時間明確 午前 午後 お昼 夕方・夜 終日いつでも その他" at bounding box center [766, 48] width 201 height 12
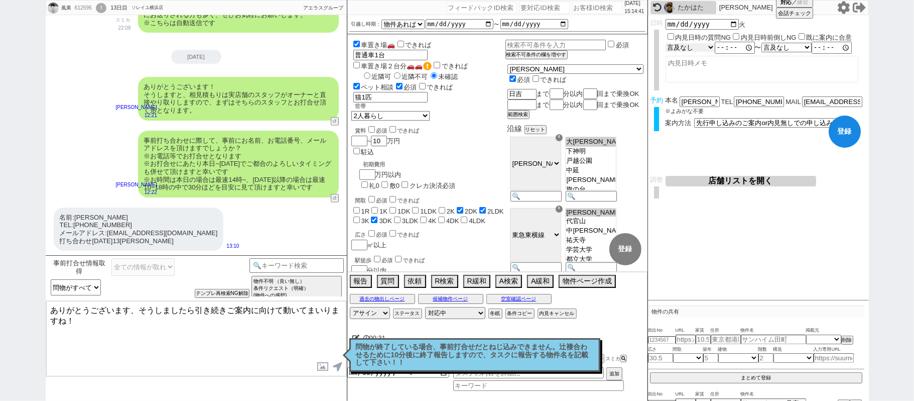
click at [702, 50] on select "言及なし 時間明確 午前 午後 お昼 夕方・夜 終日いつでも その他" at bounding box center [690, 47] width 49 height 9
select select "1"
click at [666, 43] on select "言及なし 時間明確 午前 午後 お昼 夕方・夜 終日いつでも その他" at bounding box center [691, 48] width 50 height 10
type input "13:00:00"
checkbox input "true"
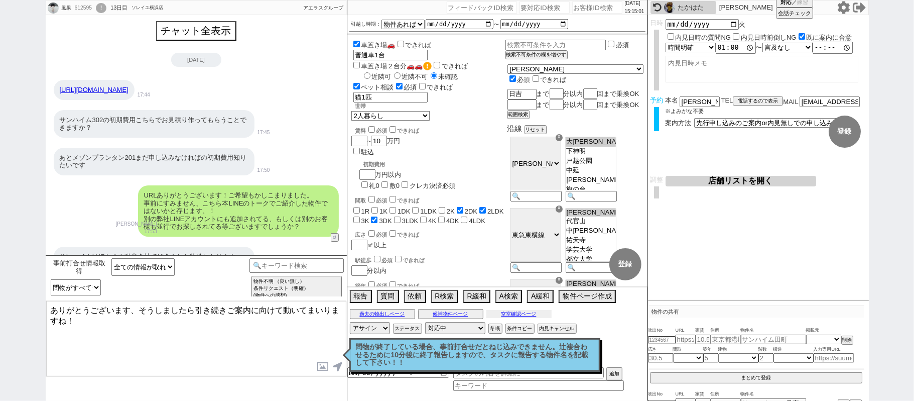
click at [505, 318] on button "空室確認ページ" at bounding box center [519, 314] width 65 height 8
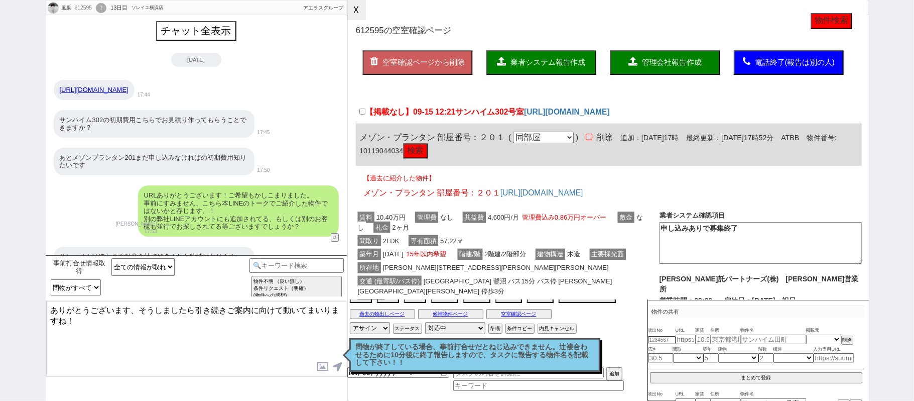
click at [362, 11] on button "☓" at bounding box center [356, 10] width 19 height 20
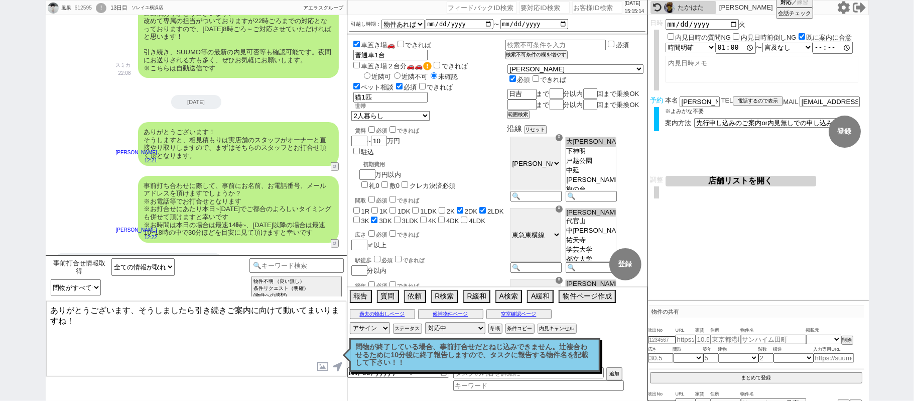
scroll to position [402, 0]
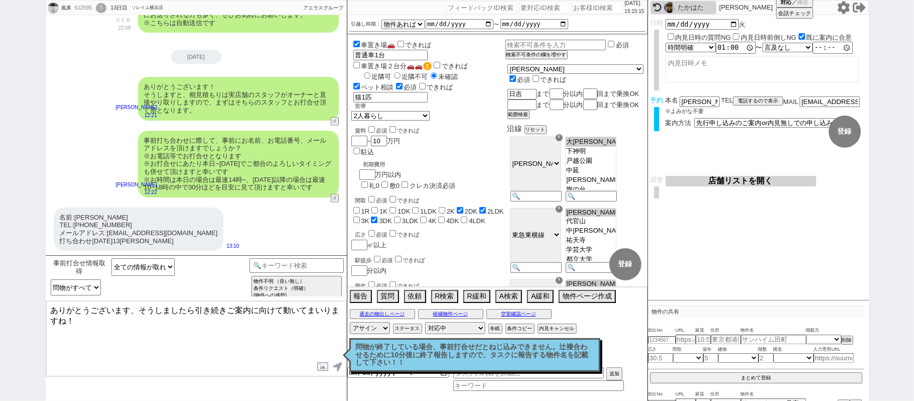
click at [145, 341] on textarea "ありがとうございます、そうしましたら引き続きご案内に向けて動いてまいりますね！" at bounding box center [196, 338] width 300 height 75
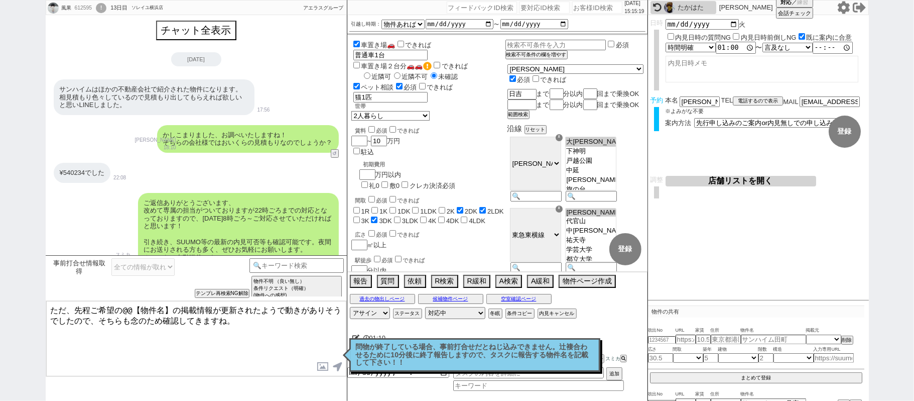
scroll to position [0, 0]
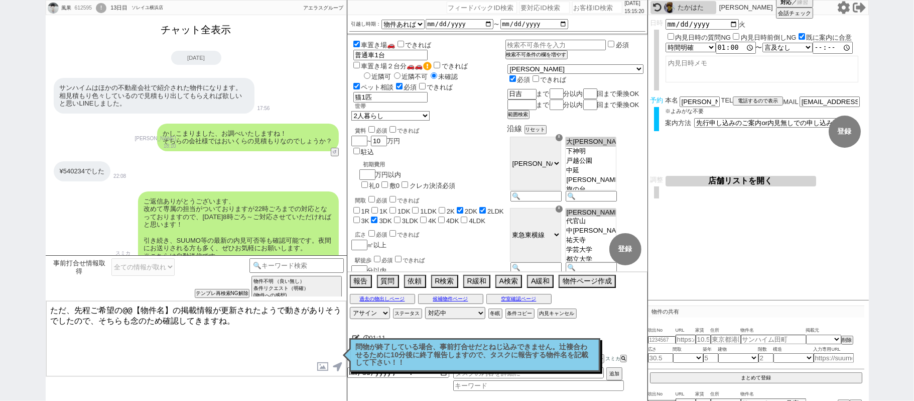
click at [197, 24] on button "チャット全表示" at bounding box center [196, 30] width 78 height 18
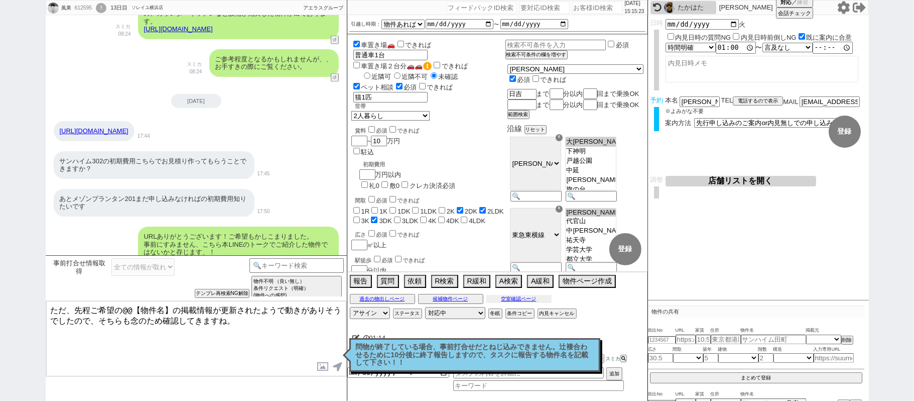
scroll to position [3738, 0]
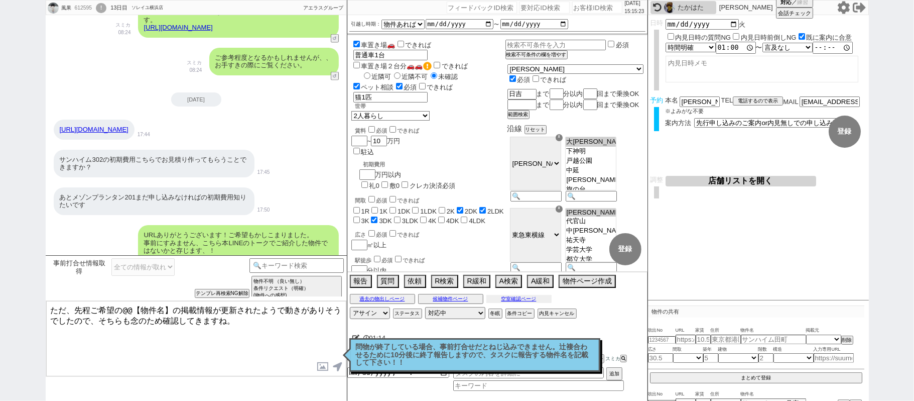
click at [530, 303] on button "空室確認ページ" at bounding box center [519, 299] width 65 height 8
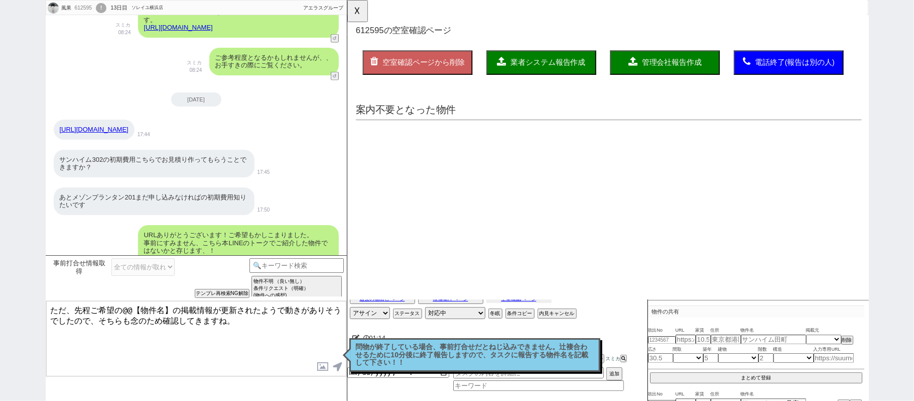
scroll to position [0, 0]
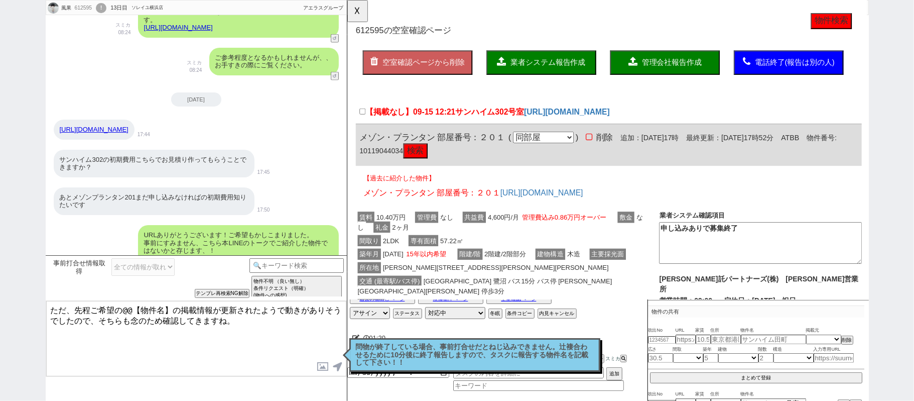
click at [129, 126] on link "https://share.canarycloud.jp/eGcsnZ77JBwN" at bounding box center [94, 130] width 69 height 8
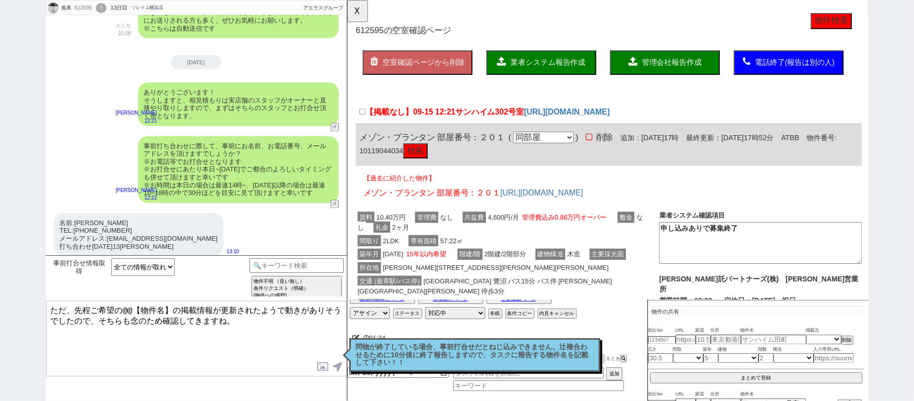
scroll to position [4143, 0]
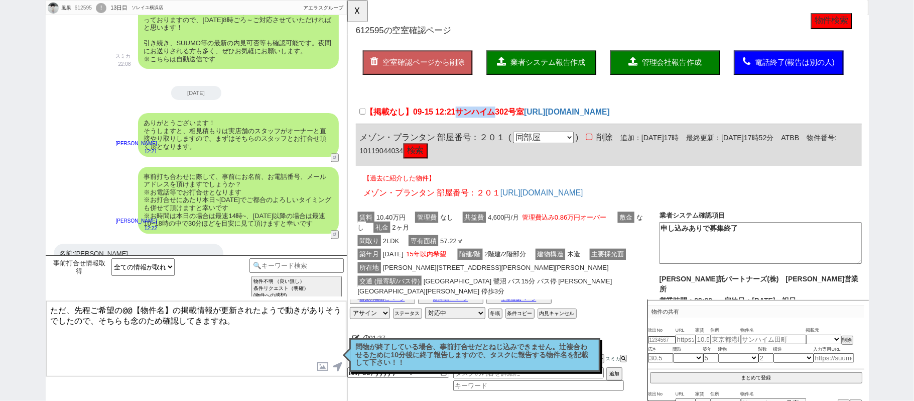
drag, startPoint x: 466, startPoint y: 118, endPoint x: 505, endPoint y: 119, distance: 39.2
click at [505, 119] on span "サンハイム302号室" at bounding box center [500, 120] width 74 height 10
copy span "サンハイム"
drag, startPoint x: 123, startPoint y: 311, endPoint x: 173, endPoint y: 309, distance: 50.7
click at [173, 309] on textarea "ただ、先程ご希望の@@【物件名】の掲載情報が更新されたようで動きがありそうでしたので、そちらも念のため確認してきますね。" at bounding box center [196, 338] width 300 height 75
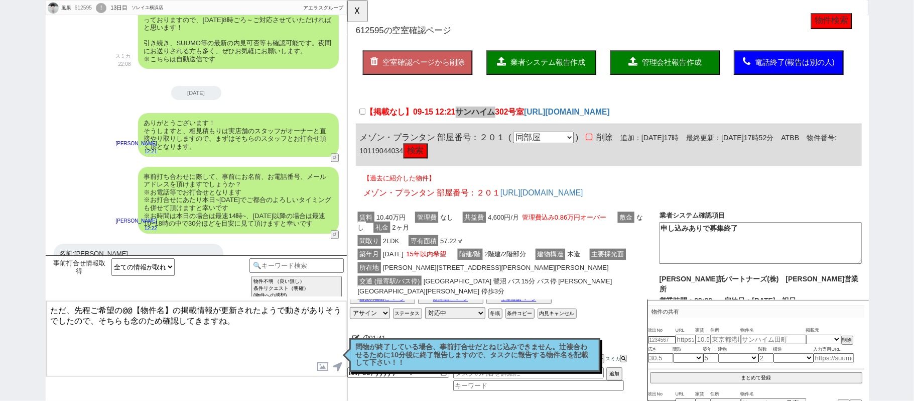
paste textarea "サンハイム"
click at [271, 328] on textarea "ただ、先程ご希望のサンハイムの掲載情報が更新されたようで動きがありそうでしたので、そちらも念のため確認してきますね。" at bounding box center [196, 338] width 300 height 75
type textarea "ただ、先程ご希望のサンハイムの掲載情報が更新されたようで動きがありそうでしたので、そちらも念のため確認してきますね。"
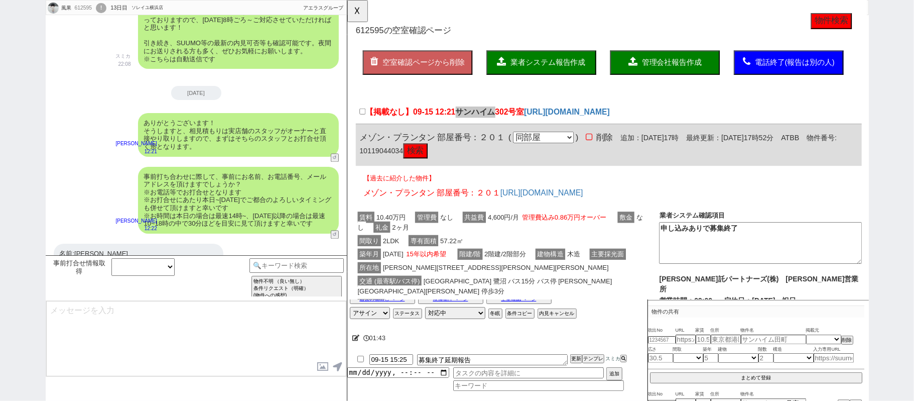
scroll to position [4256, 0]
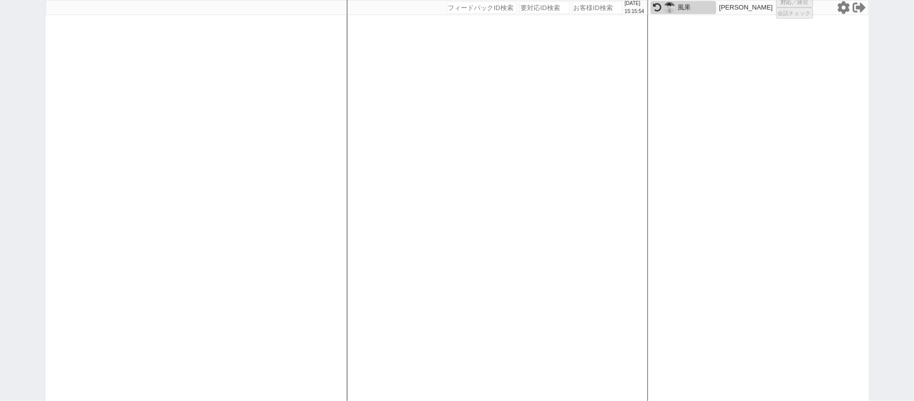
select select "1"
select select "2"
select select "5"
select select
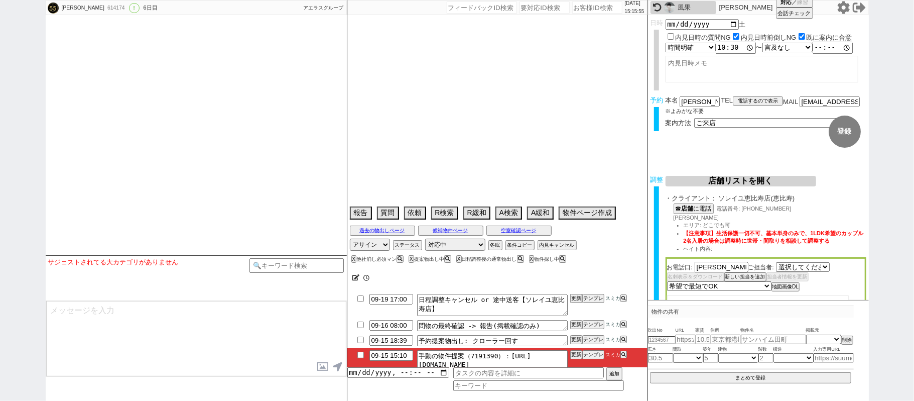
select select "2738"
select select "[DATE]"
select select "10"
select select "34"
select select "0"
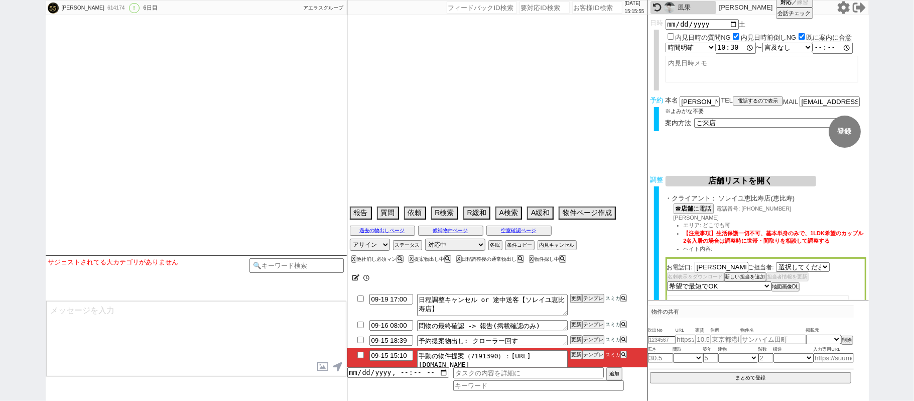
select select "23"
select select "749"
select select "54"
select select "[DATE]"
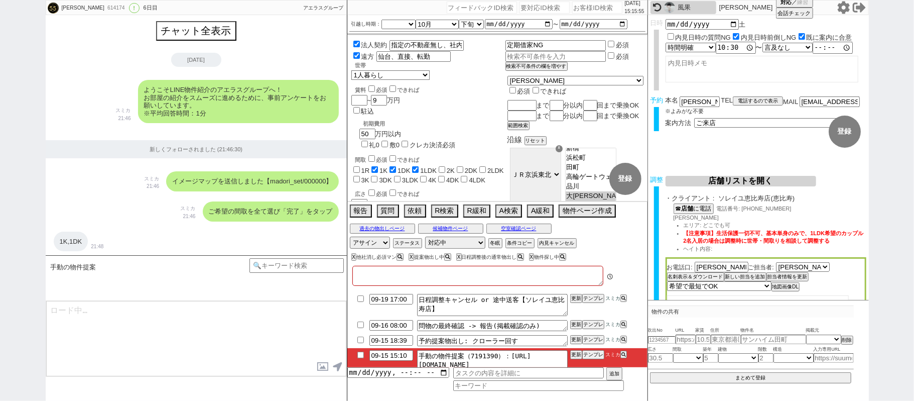
type textarea "@[PERSON_NAME]店とはやり取りがあったが担当者に[PERSON_NAME]、[GEOGRAPHIC_DATA]来店希望 @19日に[GEOGRAP…"
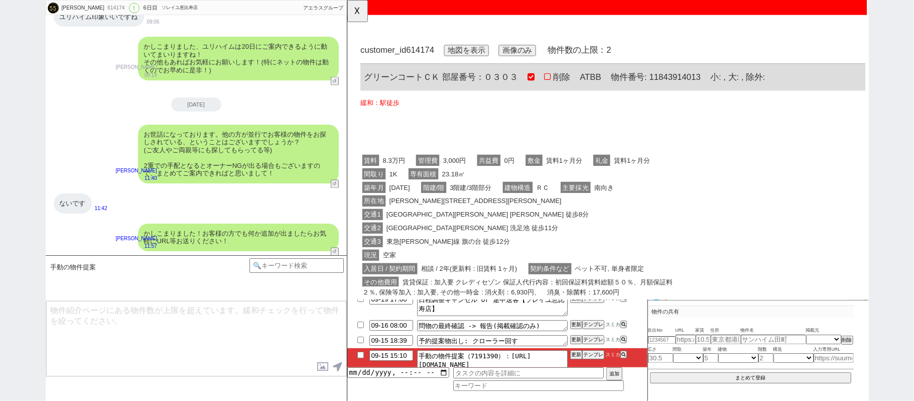
scroll to position [0, 0]
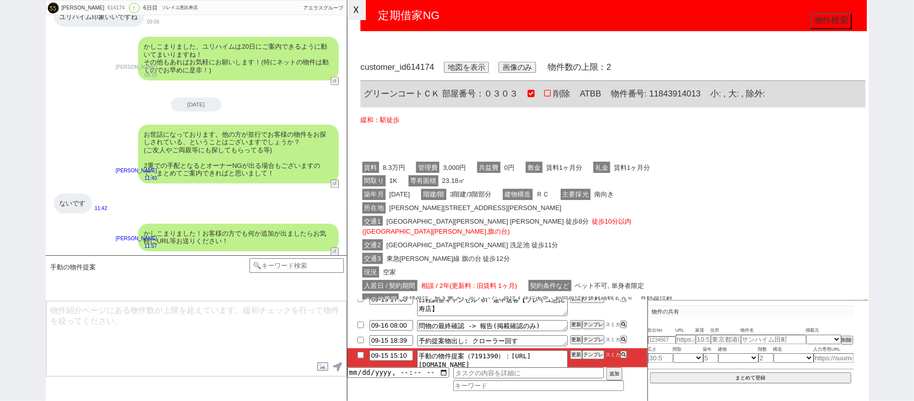
click at [356, 16] on button "☓" at bounding box center [356, 10] width 19 height 20
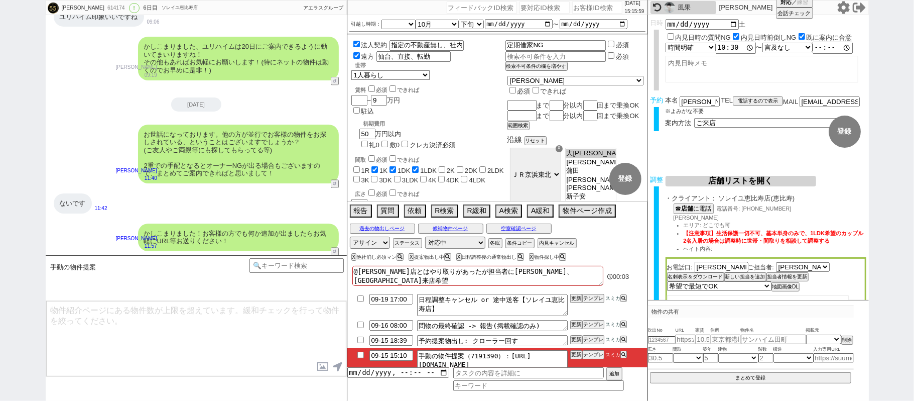
drag, startPoint x: 673, startPoint y: 8, endPoint x: 672, endPoint y: 29, distance: 21.1
click at [672, 8] on img at bounding box center [669, 7] width 11 height 11
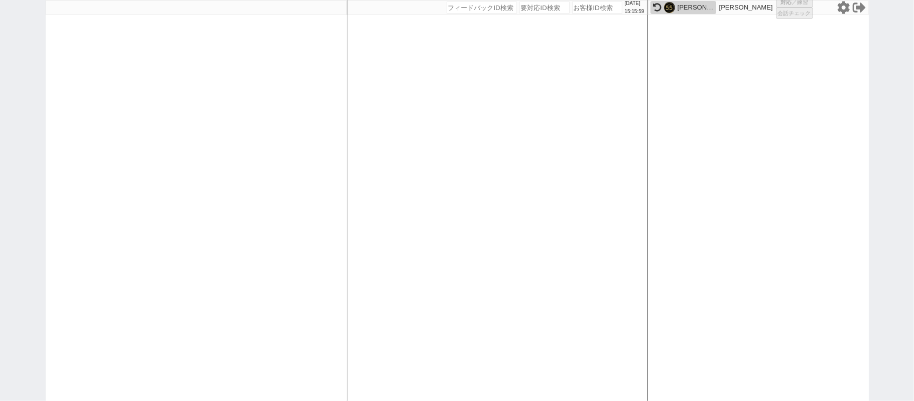
select select "1"
select select "3"
select select
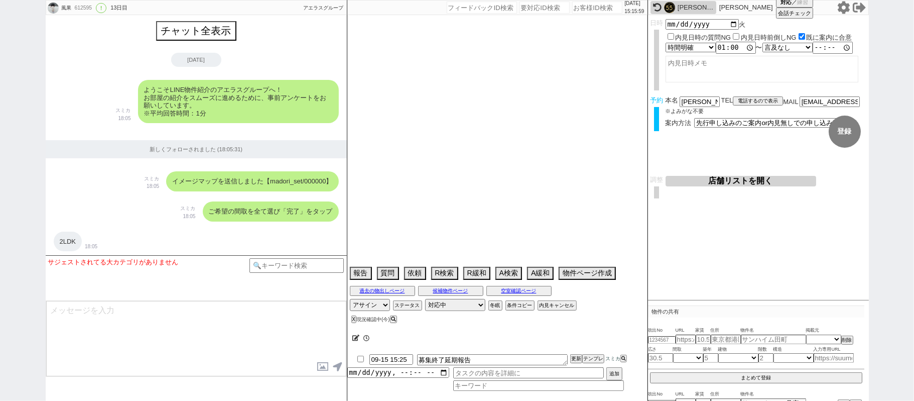
scroll to position [4256, 0]
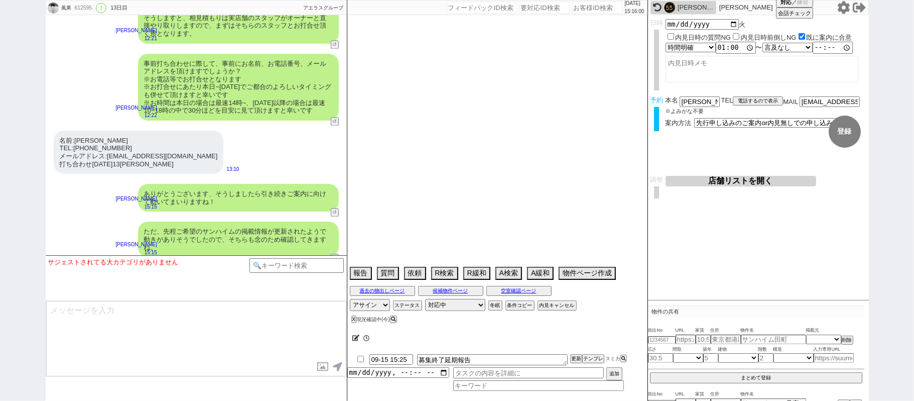
select select "15"
select select "1"
select select "52"
select select "50"
select select "54"
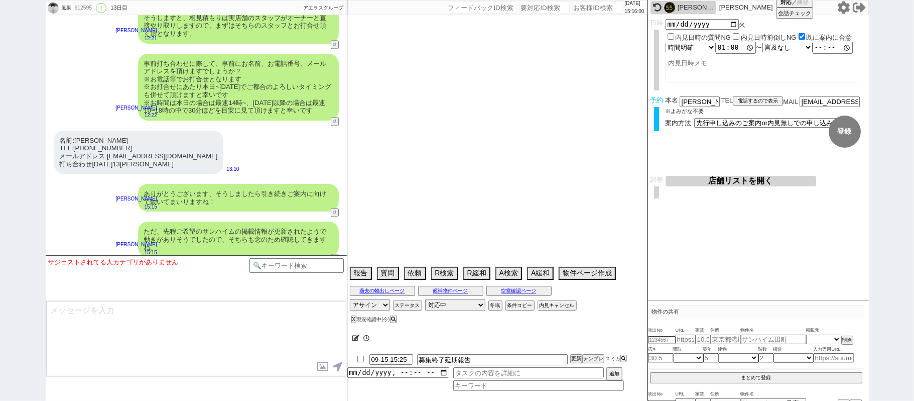
select select "1360"
select select "15"
select select "57"
select select "1400"
select select "23"
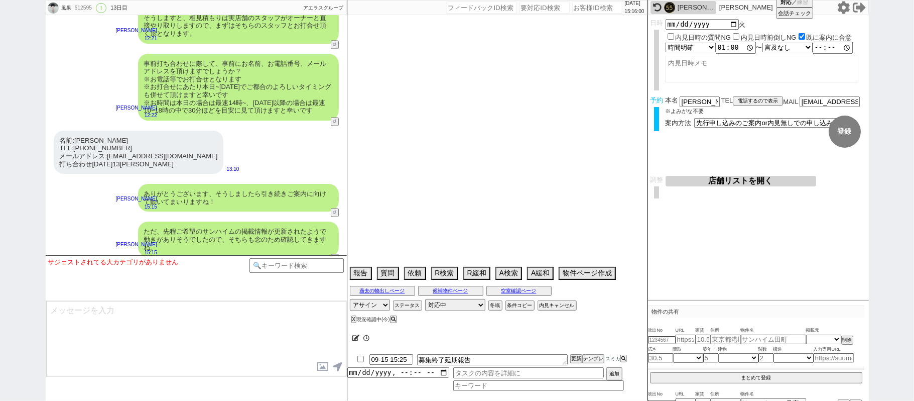
select select "748"
select select "53"
select select "1334"
select select "56"
select select "1386"
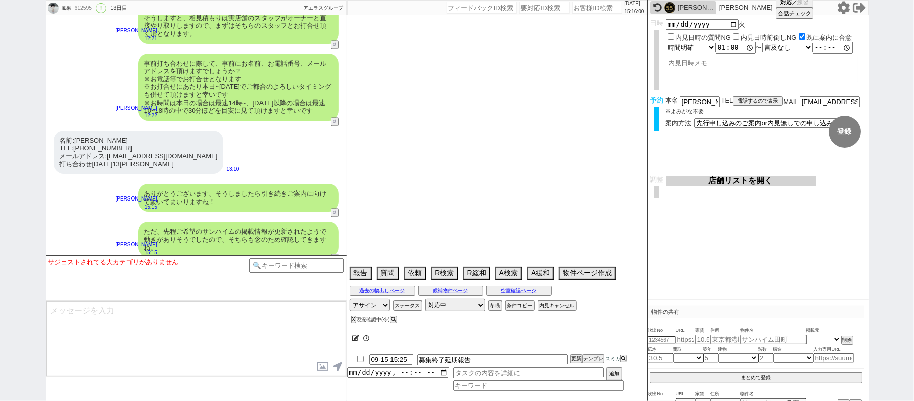
select select "9"
select select "337"
select select "51"
select select "69"
select select "1670"
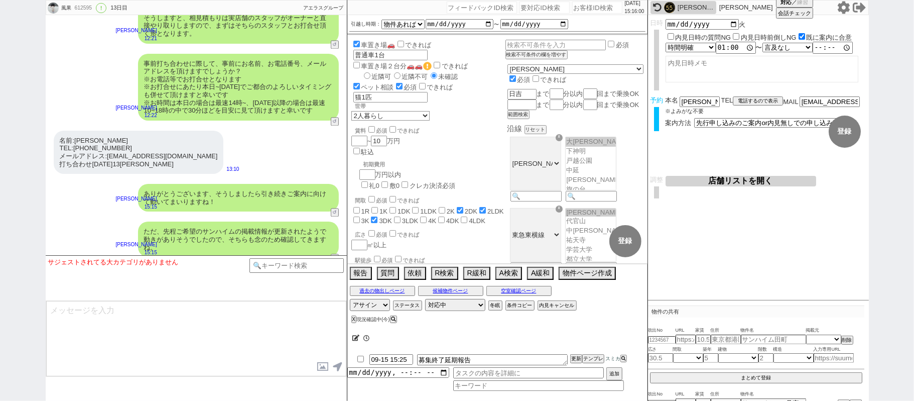
scroll to position [137, 0]
click at [490, 358] on textarea "募集終了延期報告" at bounding box center [492, 359] width 151 height 11
paste textarea "サンハイム"
type textarea "募集終了延期報告サンハイム"
drag, startPoint x: 576, startPoint y: 353, endPoint x: 576, endPoint y: 346, distance: 7.5
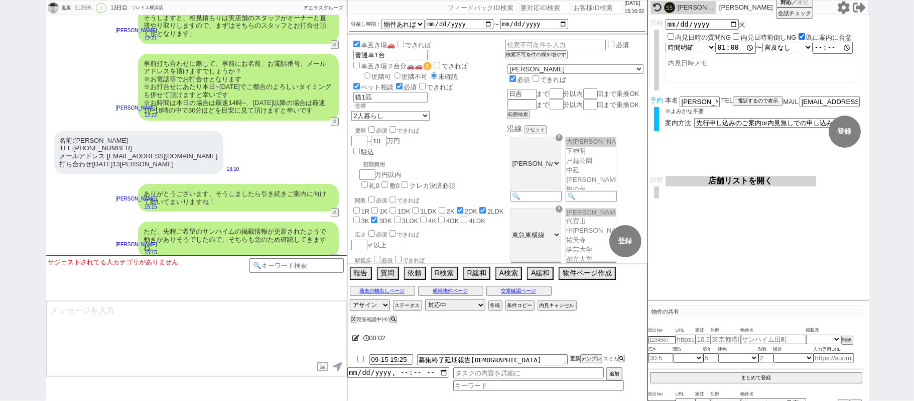
click at [576, 348] on div "00:02 09-15 15:25 募集終了延期報告サンハイム 更新 テンプレ スミカ 追加" at bounding box center [497, 362] width 300 height 75
drag, startPoint x: 576, startPoint y: 346, endPoint x: 578, endPoint y: 354, distance: 8.3
click at [578, 351] on div "00:02 09-15 15:25 募集終了延期報告サンハイム 更新 テンプレ スミカ 追加" at bounding box center [497, 362] width 300 height 75
click at [576, 355] on li "09-15 15:25 募集終了延期報告サンハイム 更新 テンプレ スミカ" at bounding box center [497, 359] width 300 height 15
drag, startPoint x: 575, startPoint y: 359, endPoint x: 575, endPoint y: 350, distance: 9.1
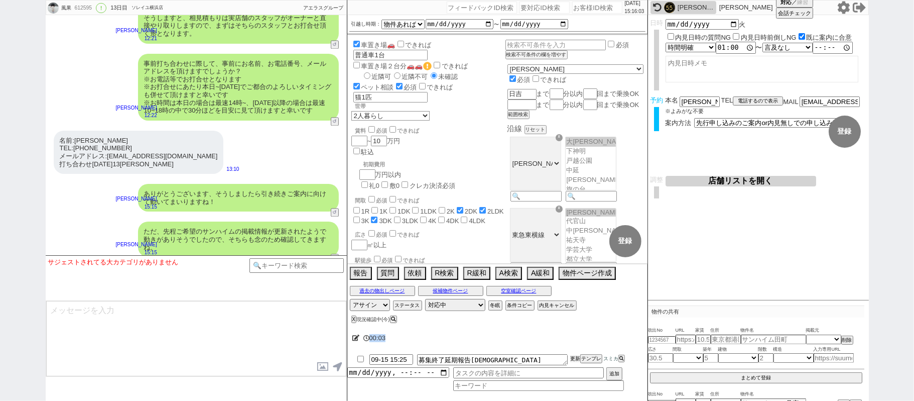
click at [575, 353] on li "09-15 15:25 募集終了延期報告サンハイム 更新 テンプレ スミカ" at bounding box center [497, 359] width 300 height 15
drag, startPoint x: 575, startPoint y: 356, endPoint x: 571, endPoint y: 349, distance: 8.4
click at [573, 354] on li "09-15 15:25 募集終了延期報告サンハイム 更新 テンプレ スミカ" at bounding box center [497, 359] width 300 height 15
click at [571, 355] on li "09-15 15:25 募集終了延期報告サンハイム 更新 テンプレ スミカ" at bounding box center [497, 359] width 300 height 15
click at [568, 355] on div "00:04 09-15 15:25 募集終了延期報告サンハイム 更新 テンプレ スミカ 追加" at bounding box center [497, 362] width 300 height 75
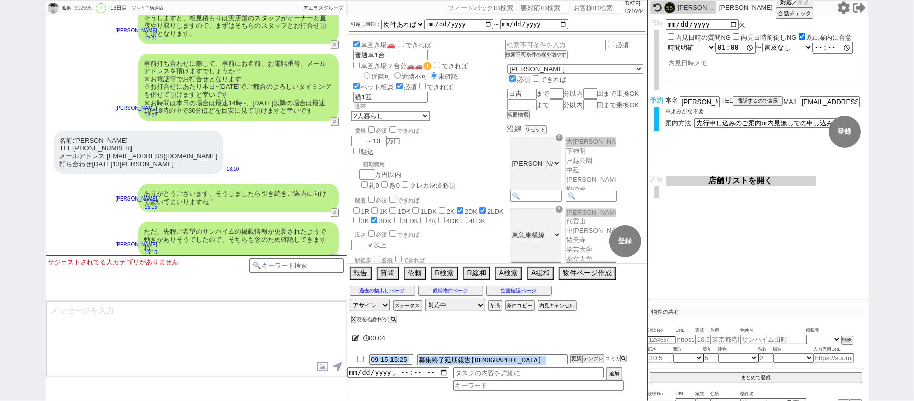
click at [567, 355] on li "09-15 15:25 募集終了延期報告サンハイム 更新 テンプレ スミカ" at bounding box center [497, 359] width 300 height 15
drag, startPoint x: 574, startPoint y: 359, endPoint x: 571, endPoint y: 350, distance: 10.2
click at [573, 355] on li "09-15 15:25 募集終了延期報告サンハイム 更新 テンプレ スミカ" at bounding box center [497, 359] width 300 height 15
click at [81, 7] on div "612595" at bounding box center [83, 8] width 23 height 8
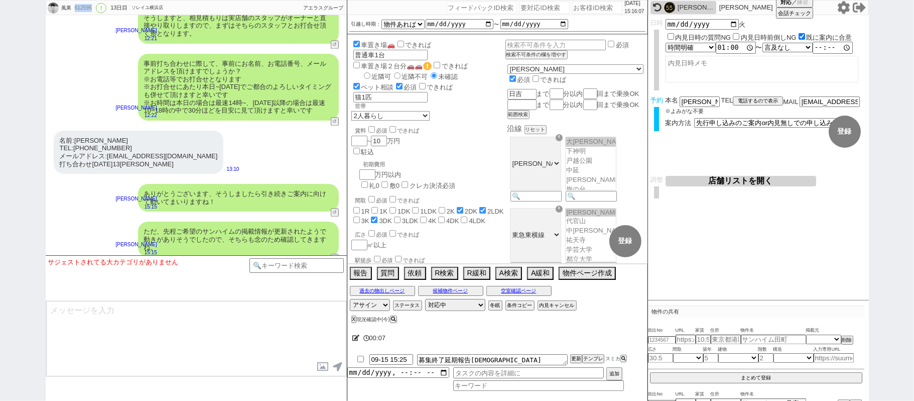
copy div "612595"
click at [599, 13] on input "number" at bounding box center [597, 8] width 50 height 12
paste input "612595"
type input "612595"
select select "1"
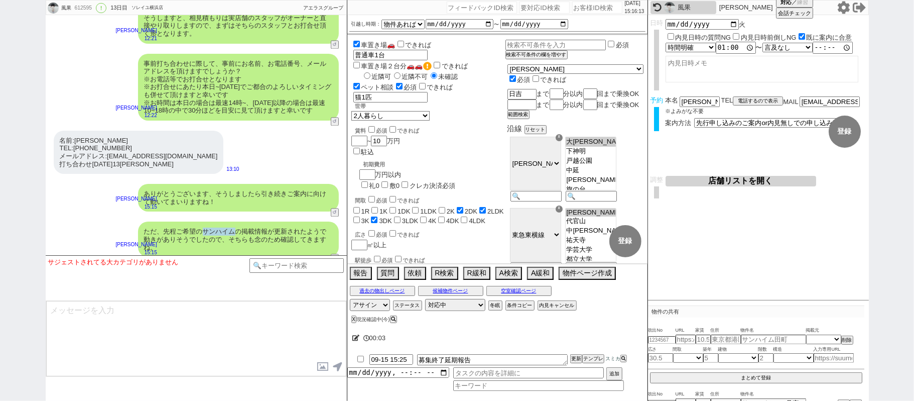
drag, startPoint x: 212, startPoint y: 223, endPoint x: 238, endPoint y: 223, distance: 26.1
click at [238, 223] on div "ただ、先程ご希望のサンハイムの掲載情報が更新されたようで動きがありそうでしたので、そちらも念のため確認してきますね。" at bounding box center [238, 239] width 201 height 36
copy div "サンハイム"
click at [492, 356] on textarea "募集終了延期報告" at bounding box center [492, 359] width 151 height 11
paste textarea "サンハイム"
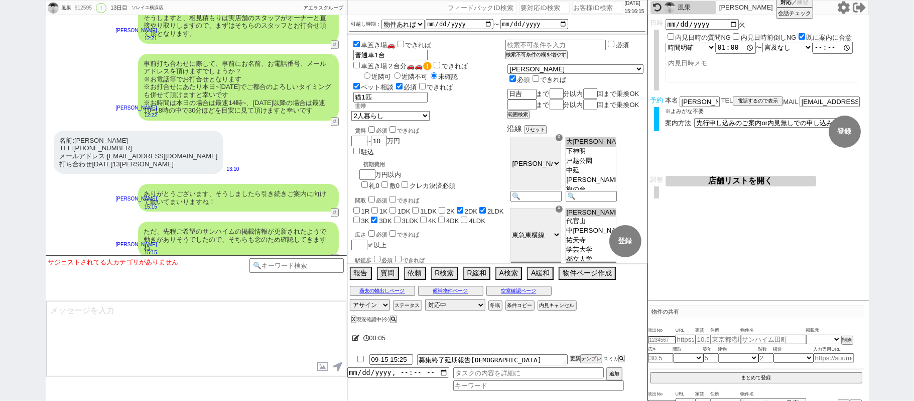
click at [578, 360] on button "更新" at bounding box center [575, 358] width 10 height 7
drag, startPoint x: 577, startPoint y: 355, endPoint x: 577, endPoint y: 365, distance: 9.1
click at [577, 364] on li "09-15 15:25 募集終了延期報告サンハイム 更新 テンプレ スミカ" at bounding box center [497, 359] width 300 height 15
click at [577, 358] on li "09-15 15:25 募集終了延期報告サンハイム 更新 テンプレ スミカ" at bounding box center [497, 359] width 300 height 15
click at [578, 358] on li "09-15 15:25 募集終了延期報告サンハイム 更新 テンプレ スミカ" at bounding box center [497, 359] width 300 height 15
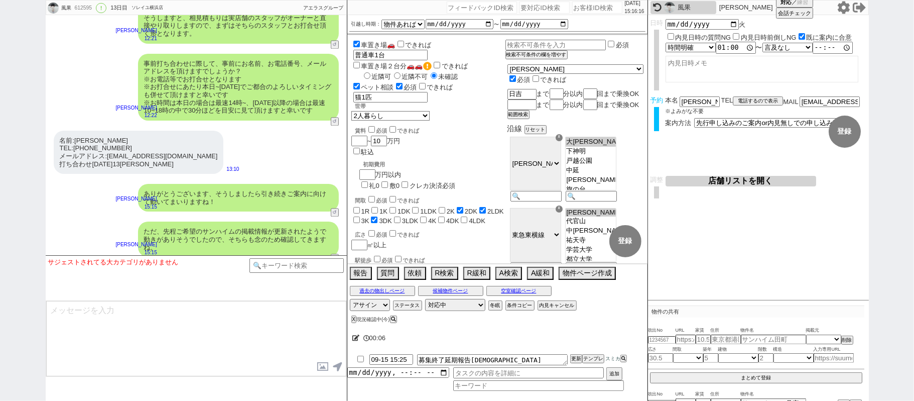
drag, startPoint x: 574, startPoint y: 351, endPoint x: 574, endPoint y: 358, distance: 7.0
click at [574, 354] on div "00:06 09-15 15:25 募集終了延期報告サンハイム 更新 テンプレ スミカ 追加" at bounding box center [497, 362] width 300 height 75
drag, startPoint x: 575, startPoint y: 359, endPoint x: 575, endPoint y: 353, distance: 6.0
click at [575, 355] on li "09-15 15:25 募集終了延期報告サンハイム 更新 テンプレ スミカ" at bounding box center [497, 359] width 300 height 15
click at [575, 352] on div at bounding box center [497, 350] width 300 height 4
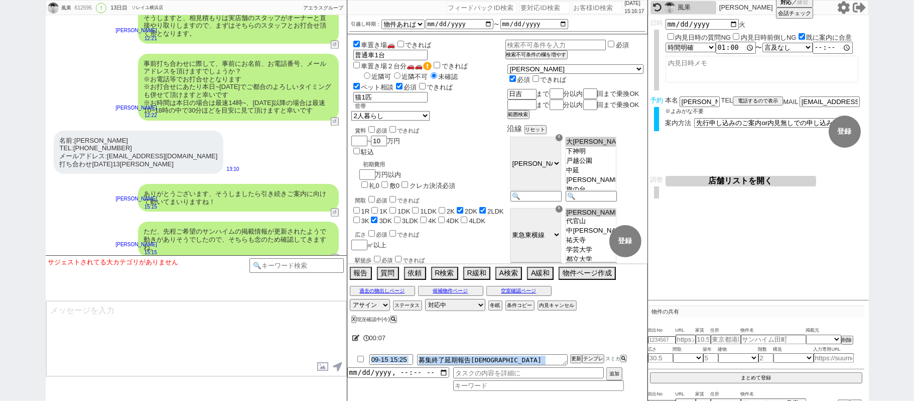
click at [574, 354] on li "09-15 15:25 募集終了延期報告サンハイム 更新 テンプレ スミカ" at bounding box center [497, 359] width 300 height 15
drag, startPoint x: 573, startPoint y: 354, endPoint x: 291, endPoint y: 212, distance: 315.9
click at [563, 340] on div "00:07 09-15 15:25 募集終了延期報告サンハイム 更新 テンプレ スミカ 追加" at bounding box center [497, 362] width 300 height 75
click at [79, 12] on div "612595" at bounding box center [83, 8] width 23 height 8
click at [78, 12] on div "612595" at bounding box center [83, 8] width 23 height 8
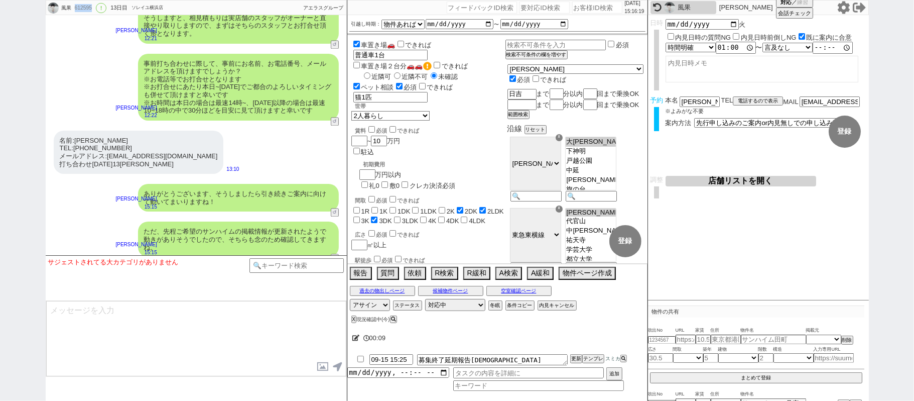
copy div "612595"
click at [591, 13] on div "2025/09/15 15:16:20" at bounding box center [497, 7] width 300 height 15
paste input "612595"
click at [274, 126] on div "名前:千葉風果 TEL:080-8204-8974 メールアドレス:chianti1013@icloud.com 打ち合わせ明日13時希望 13:10" at bounding box center [196, 152] width 301 height 53
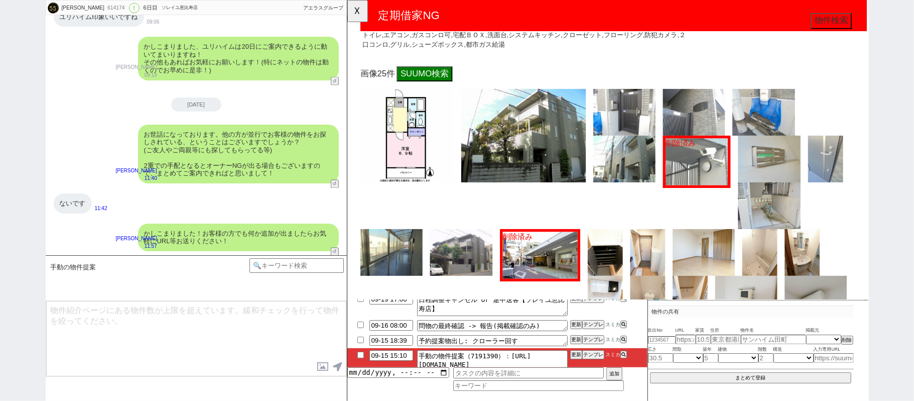
scroll to position [669, 0]
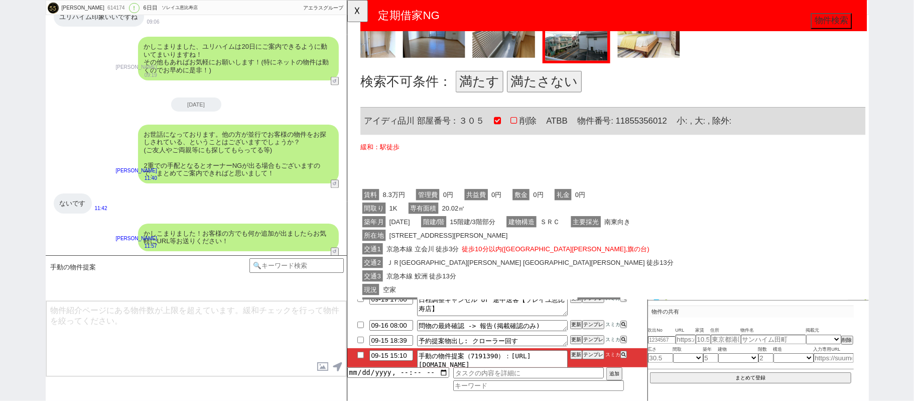
click at [502, 87] on button "満たす" at bounding box center [488, 87] width 51 height 23
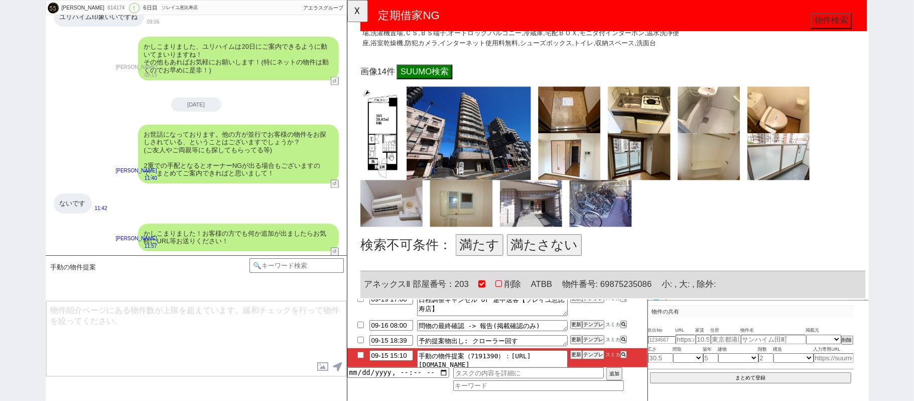
scroll to position [1071, 0]
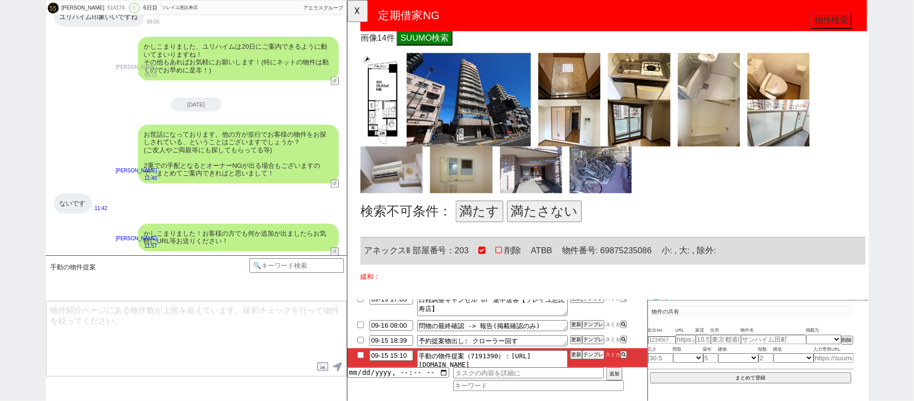
click at [497, 219] on button "満たす" at bounding box center [488, 226] width 51 height 23
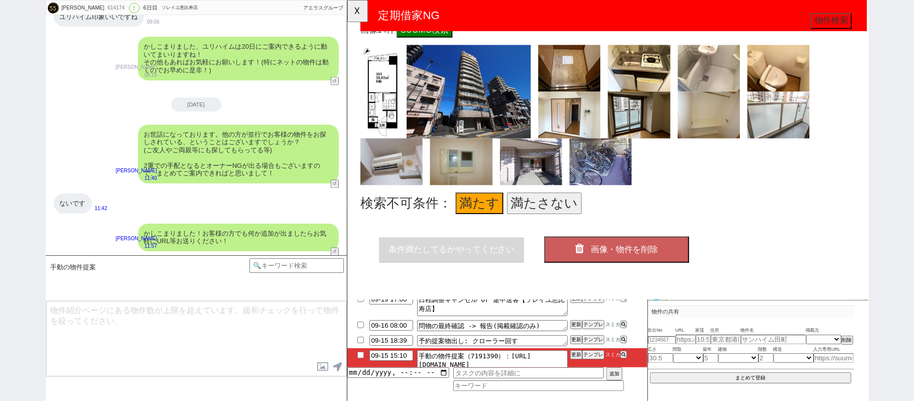
scroll to position [1104, 0]
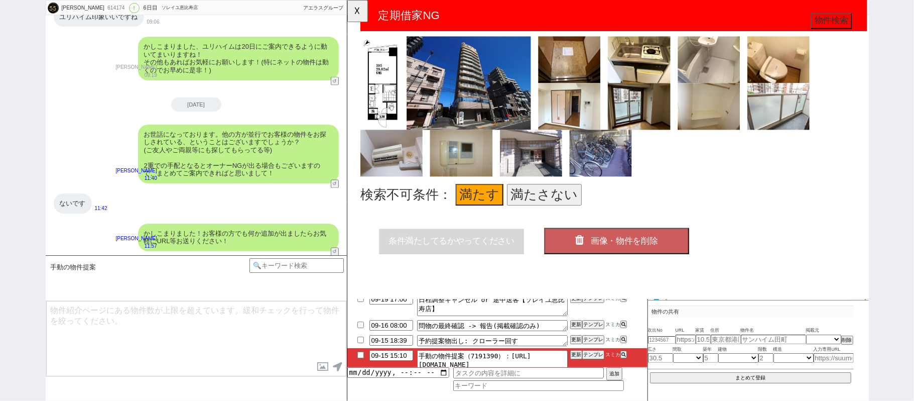
click at [579, 245] on button "画像・物件を削除" at bounding box center [637, 259] width 156 height 28
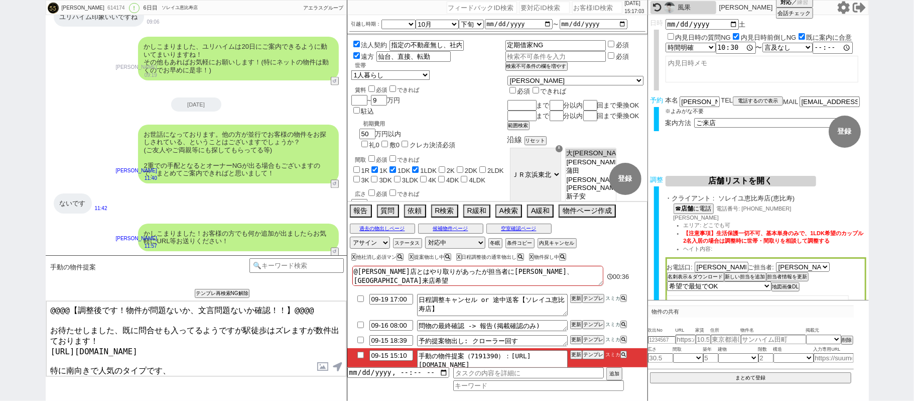
drag, startPoint x: 53, startPoint y: 319, endPoint x: 0, endPoint y: 256, distance: 82.3
click at [0, 265] on div "雅貴 614174 ! 0 6日目 ソレイユ恵比寿店 冬眠中 自社客 アエラスグループ スミカ_BPO チャット全表示 2025-09-10 ようこそLINE…" at bounding box center [457, 200] width 914 height 401
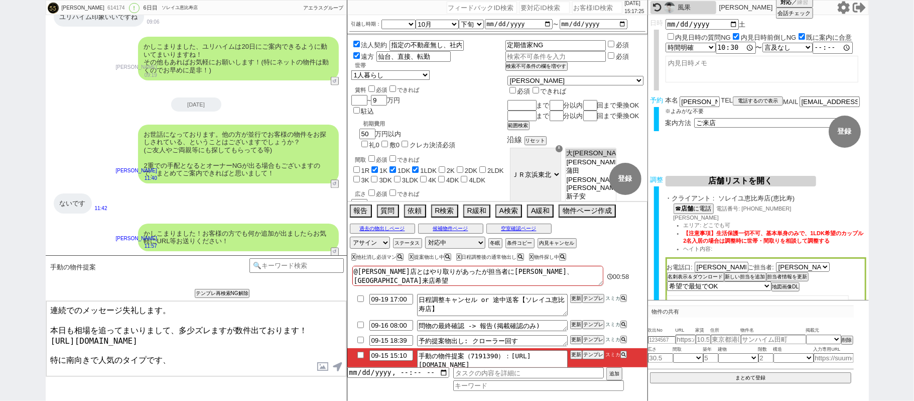
scroll to position [6, 0]
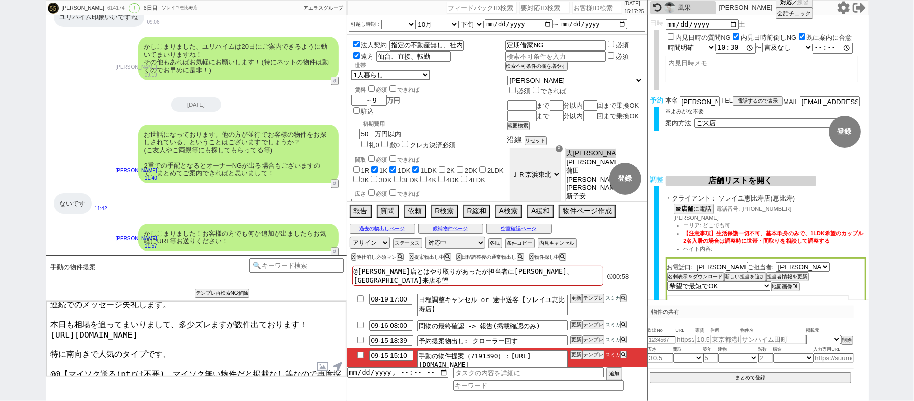
drag, startPoint x: 50, startPoint y: 367, endPoint x: 166, endPoint y: 379, distance: 116.1
click at [166, 379] on div "手動の物件提案 あなたはパートナーですか？ 0 0||null 1 内見日までの日数 -1 !=0 !=0&&!=1 !=4&&<9 !=null !=nul…" at bounding box center [196, 328] width 301 height 146
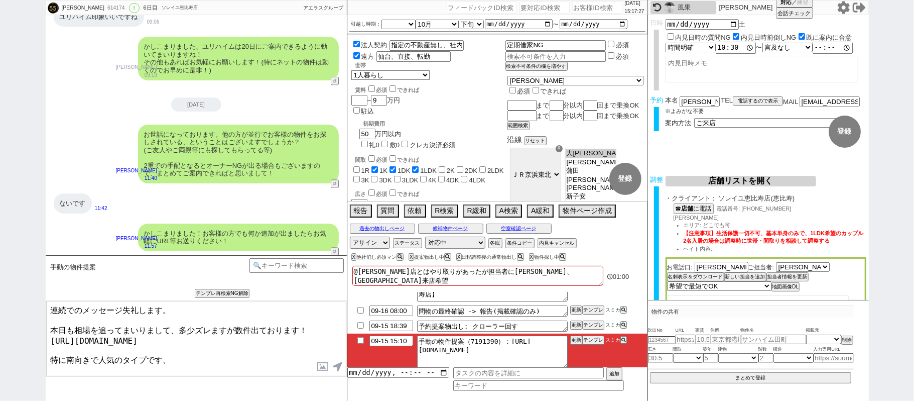
scroll to position [18, 0]
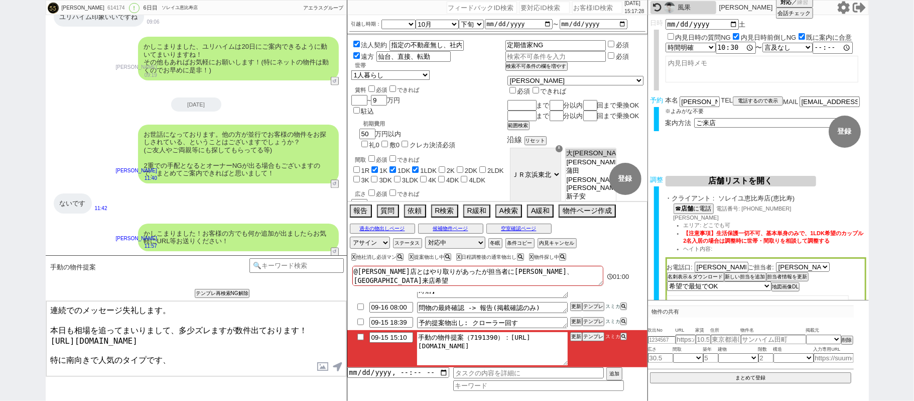
click at [506, 338] on textarea "手動の物件提案（7191390）：https://jent-crm.com/2ng-84y191pn3984hy/introduction_pages/487…" at bounding box center [492, 348] width 151 height 33
click at [557, 352] on textarea "手動の物件提案（7191390）：https://jent-crm.com/2ng-84y191pn3984hy/introduction_pages/487…" at bounding box center [492, 348] width 151 height 33
click at [167, 353] on textarea "連続でのメッセージ失礼します。 本日も相場を追ってまいりまして、多少ズレますが数件出ております！ https://tools.sumika.live/page…" at bounding box center [196, 338] width 300 height 75
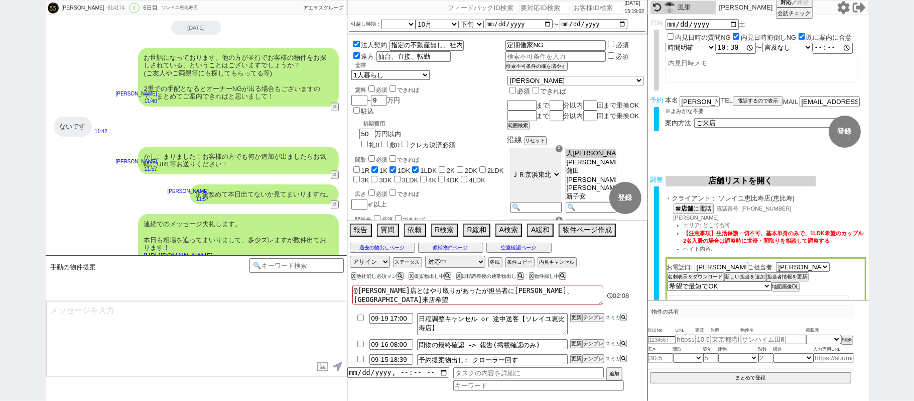
scroll to position [0, 0]
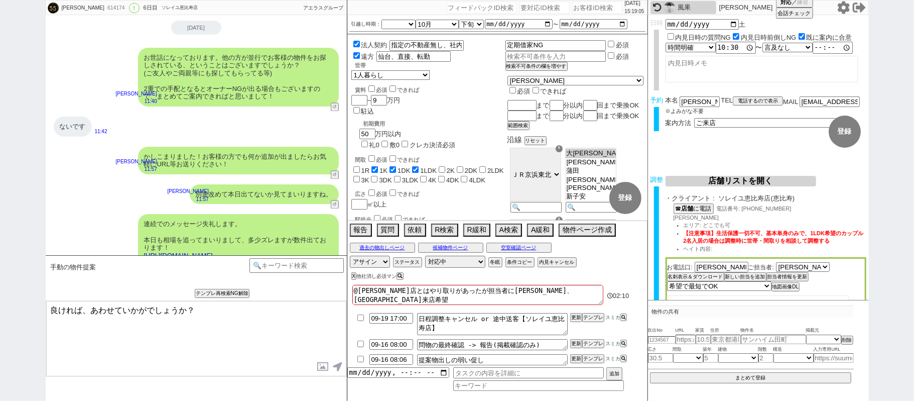
click at [213, 252] on link "[URL][DOMAIN_NAME]" at bounding box center [178, 256] width 69 height 8
click at [321, 365] on label at bounding box center [323, 366] width 16 height 19
click at [0, 0] on input "file" at bounding box center [0, 0] width 0 height 0
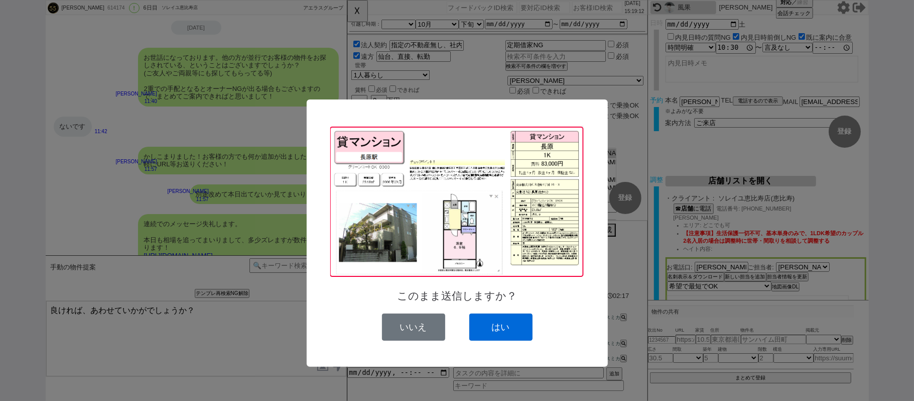
click at [499, 330] on button "はい" at bounding box center [500, 326] width 63 height 27
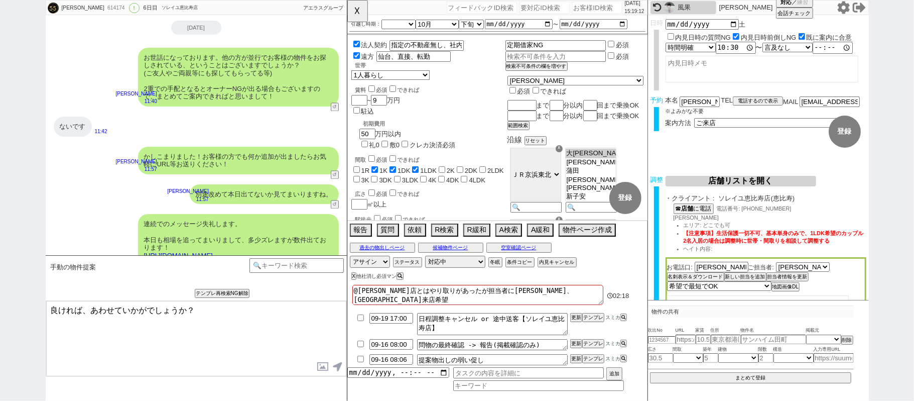
scroll to position [4212, 0]
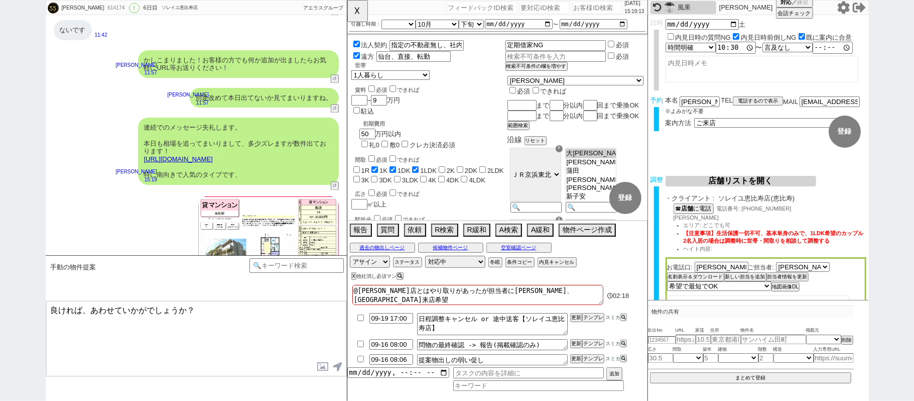
click at [325, 365] on label at bounding box center [323, 366] width 16 height 19
click at [0, 0] on input "file" at bounding box center [0, 0] width 0 height 0
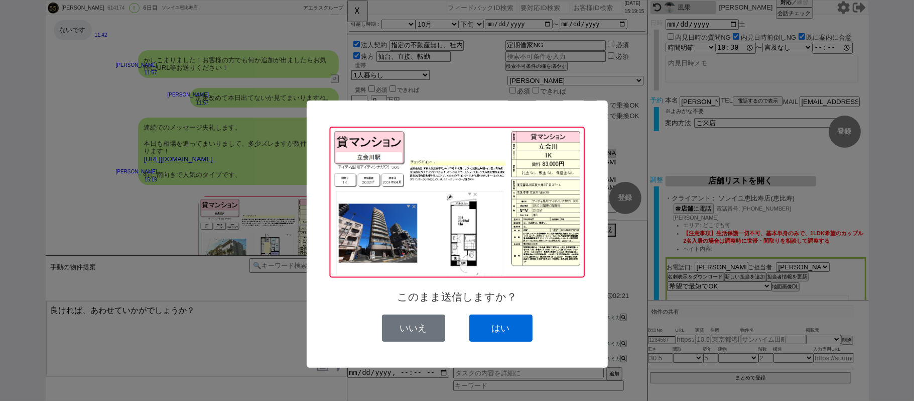
click at [498, 330] on button "はい" at bounding box center [500, 327] width 63 height 27
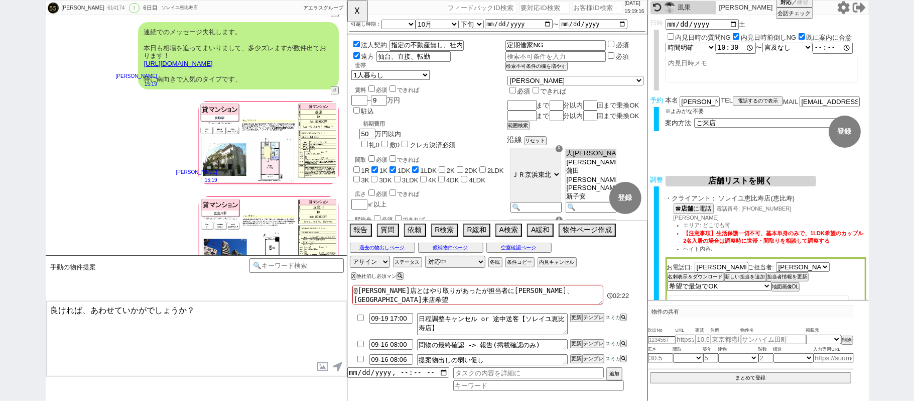
click at [244, 340] on textarea "良ければ、あわせていかがでしょうか？" at bounding box center [196, 338] width 300 height 75
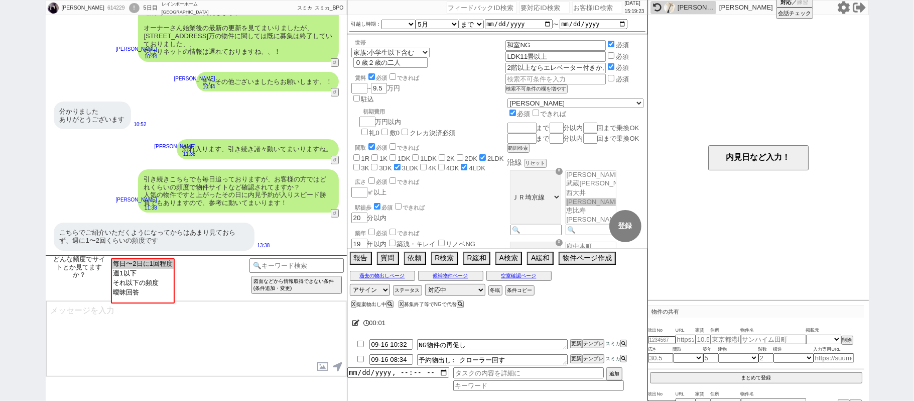
scroll to position [249, 0]
click at [110, 137] on div "恐れ入ります、引き続き諸々動いてまいりますね。 小澤結 11:38 34441-A1" at bounding box center [196, 150] width 301 height 30
click at [162, 262] on option "毎日〜2日に1回程度" at bounding box center [143, 263] width 62 height 10
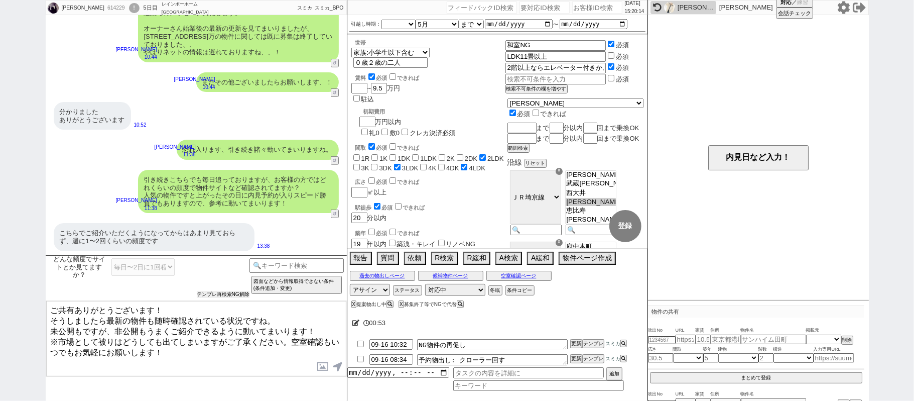
click at [221, 292] on button "テンプレ再検索NG解除" at bounding box center [223, 294] width 53 height 7
click at [140, 262] on select "毎日〜2日に1回程度 週1以下 それ以下の頻度 曖昧回答" at bounding box center [142, 267] width 63 height 18
click at [111, 259] on select "毎日〜2日に1回程度 週1以下 それ以下の頻度 曖昧回答" at bounding box center [142, 267] width 63 height 18
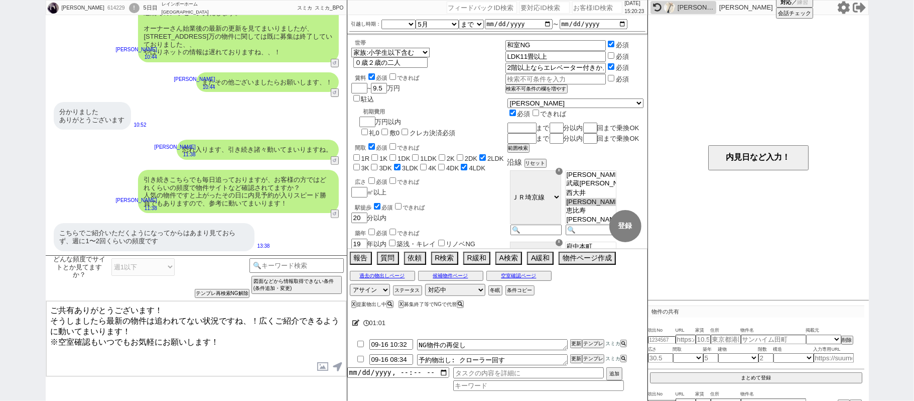
click at [106, 316] on textarea "ご共有ありがとうございます！ そうしましたら最新の物件は追われてない状況ですね、！広くご紹介できるように動いてまいります！ ※空室確認もいつでもお気軽にお願い…" at bounding box center [196, 338] width 300 height 75
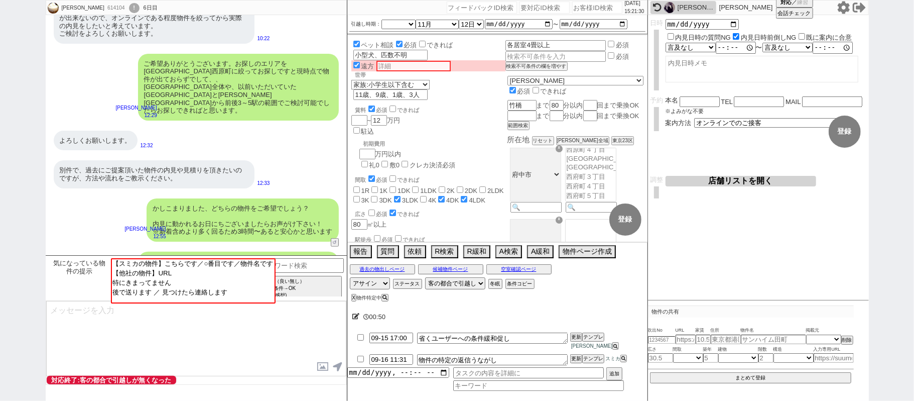
scroll to position [221, 0]
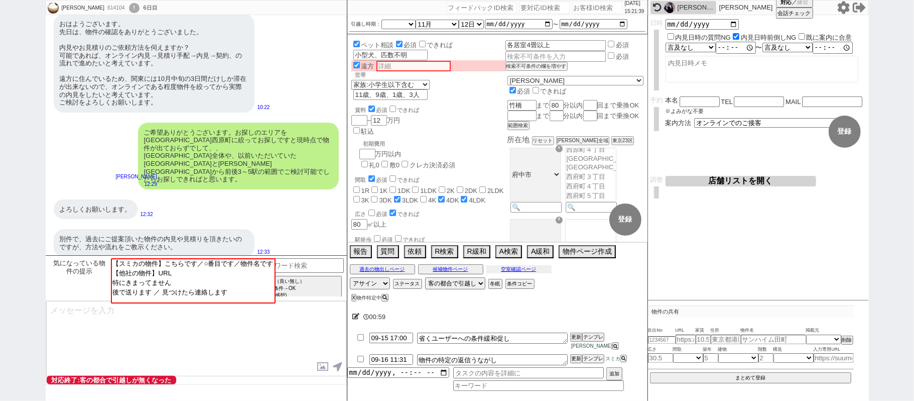
click at [503, 273] on button "空室確認ページ" at bounding box center [519, 269] width 65 height 8
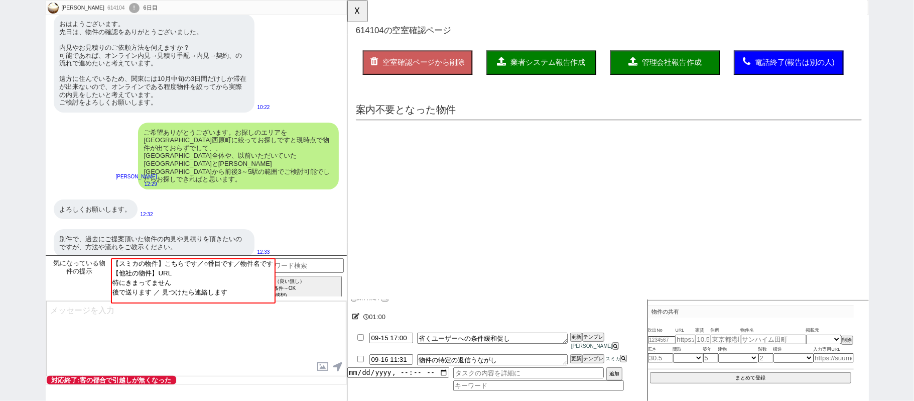
scroll to position [0, 0]
click at [353, 14] on button "☓" at bounding box center [356, 10] width 19 height 20
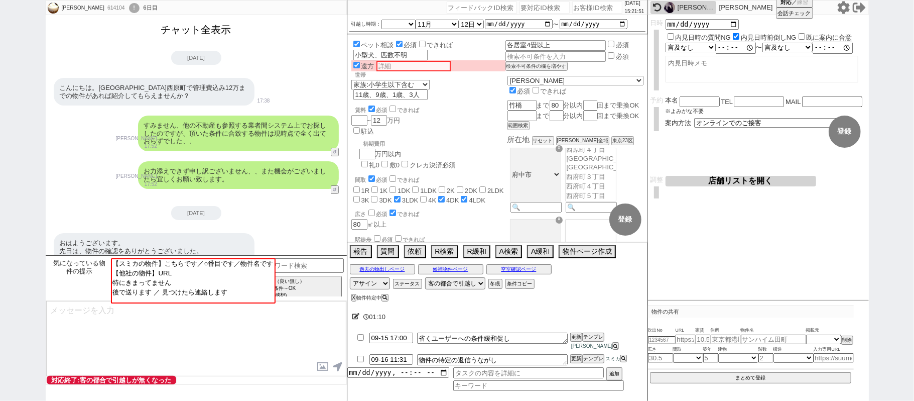
click at [210, 31] on button "チャット全表示" at bounding box center [196, 30] width 78 height 18
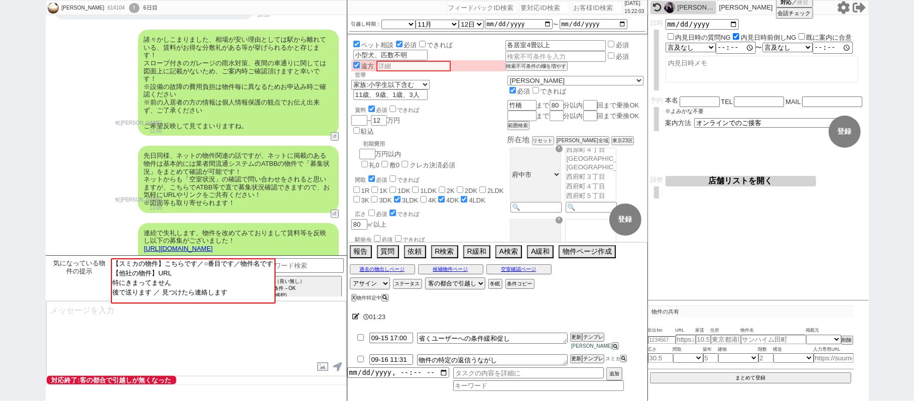
scroll to position [3109, 0]
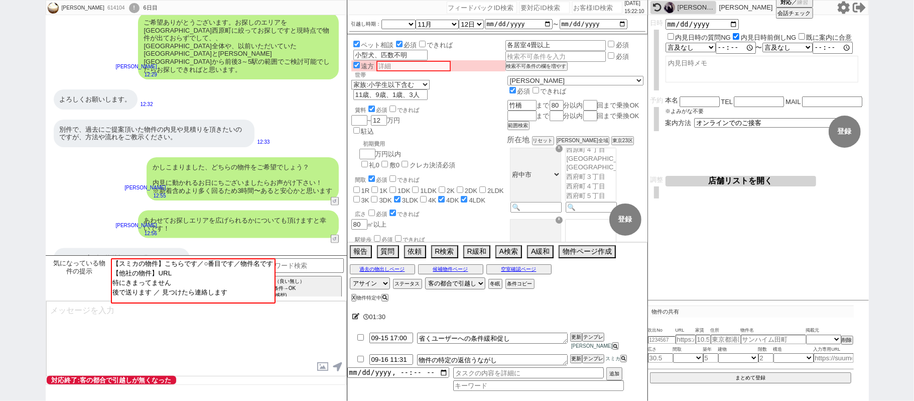
click at [191, 344] on textarea at bounding box center [196, 338] width 300 height 75
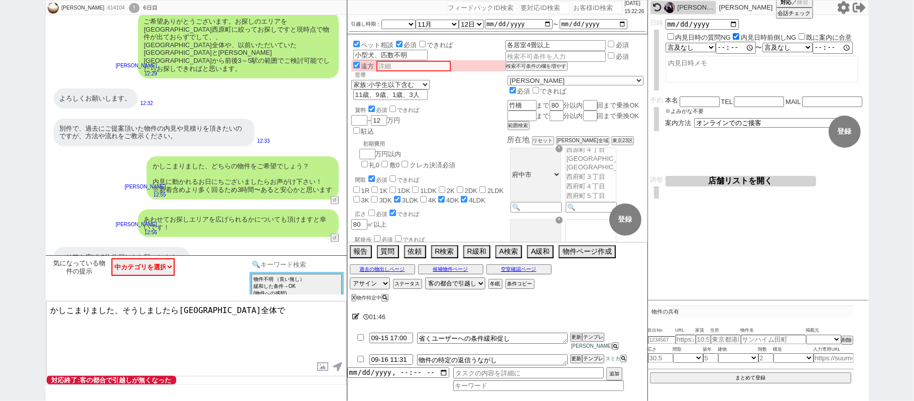
drag, startPoint x: 280, startPoint y: 262, endPoint x: 324, endPoint y: 276, distance: 46.4
click at [280, 262] on input at bounding box center [297, 264] width 95 height 13
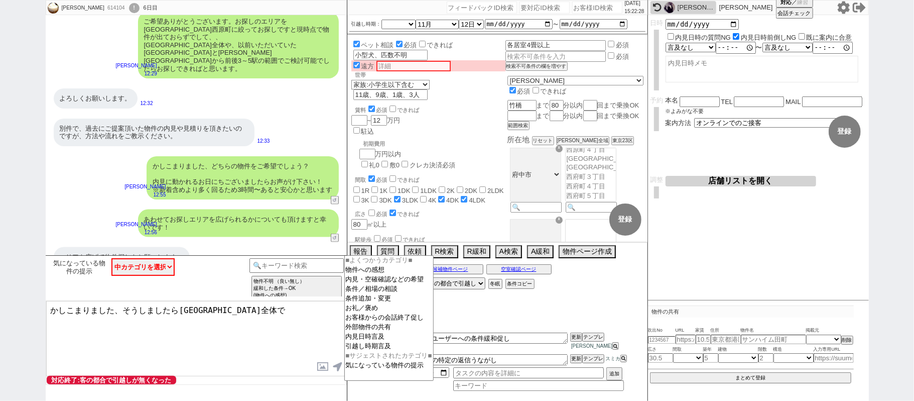
drag, startPoint x: 290, startPoint y: 310, endPoint x: 0, endPoint y: 286, distance: 290.7
click at [0, 286] on div "Takashi Hirahata 614104 ! 0 6日目 冬眠中 自社客 スミカ スミカ_BPO チャット全表示 2025-09-10 ようこそLINE…" at bounding box center [457, 200] width 914 height 401
click at [280, 264] on input at bounding box center [297, 264] width 95 height 13
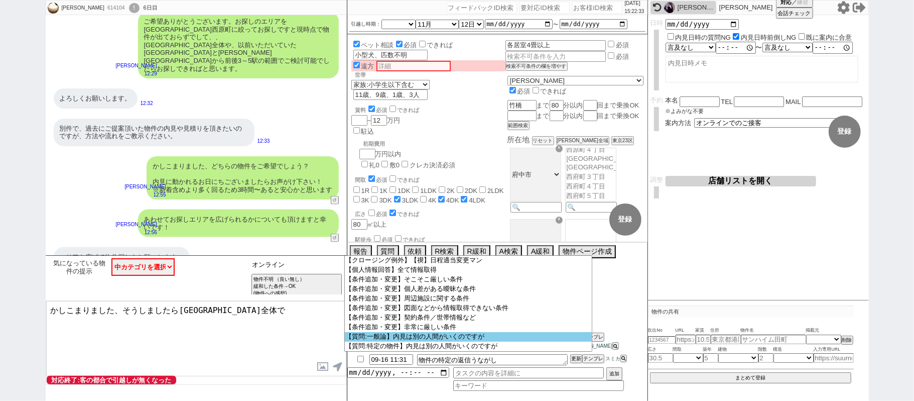
scroll to position [42, 0]
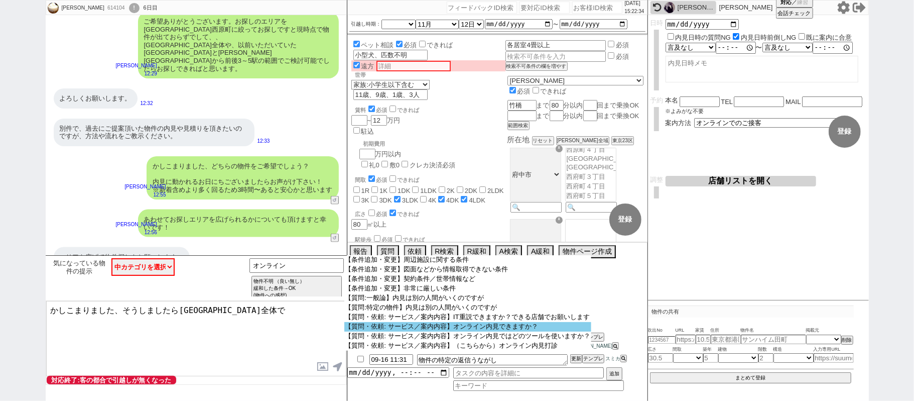
click at [507, 331] on option "【質問・依頼: サービス／案内内容】オンライン内見できますか？" at bounding box center [467, 327] width 247 height 10
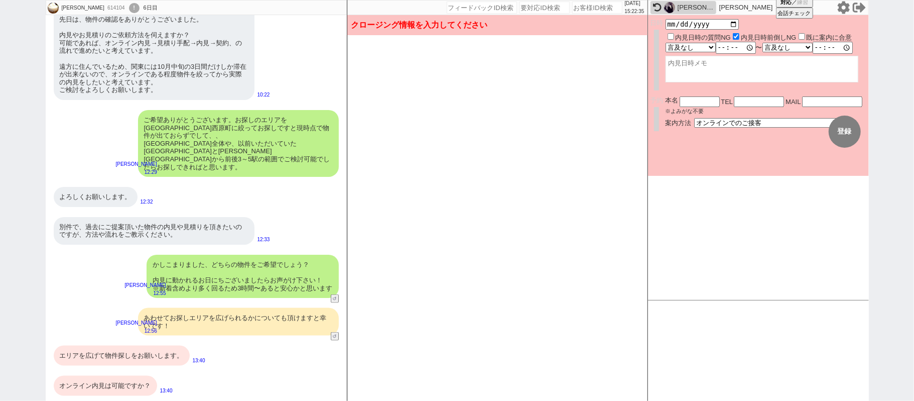
scroll to position [3519, 0]
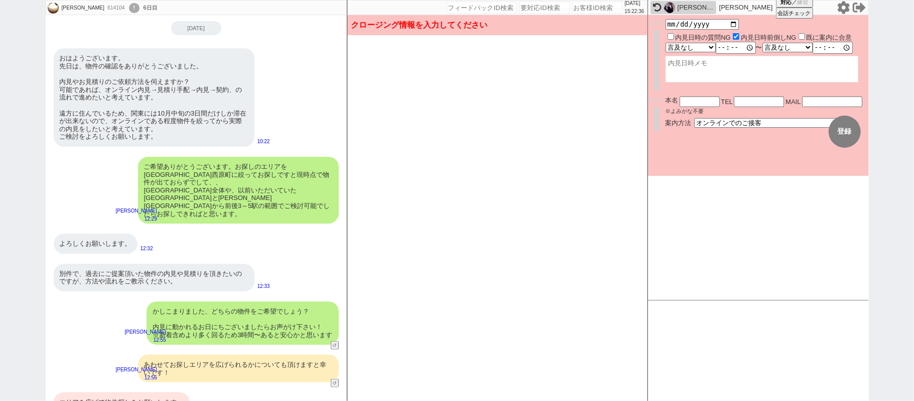
click at [163, 392] on div "エリアを広げて物件探しをお願いします。" at bounding box center [122, 402] width 136 height 20
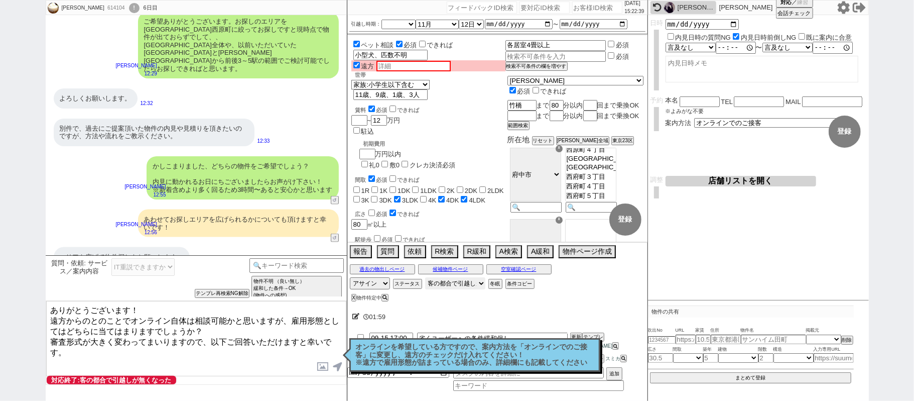
click at [457, 289] on select "対応中 引き継ぎ完了 ブロック 長期間返信なし 紹介不可 別の所で決まった 客の都合で引越しが無くなった 接客開始後に冬眠" at bounding box center [455, 283] width 60 height 12
click at [425, 285] on select "対応中 引き継ぎ完了 ブロック 長期間返信なし 紹介不可 別の所で決まった 客の都合で引越しが無くなった 接客開始後に冬眠" at bounding box center [455, 283] width 60 height 12
click at [613, 158] on option "[指定なし]" at bounding box center [591, 153] width 50 height 10
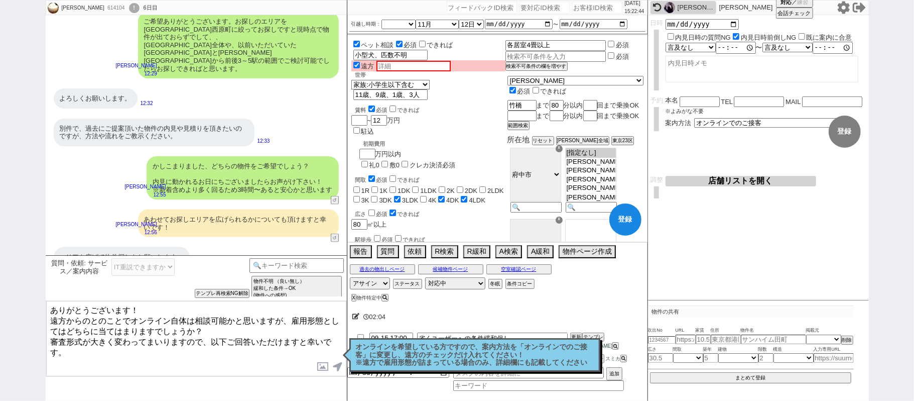
click at [626, 232] on button "登録" at bounding box center [626, 219] width 32 height 32
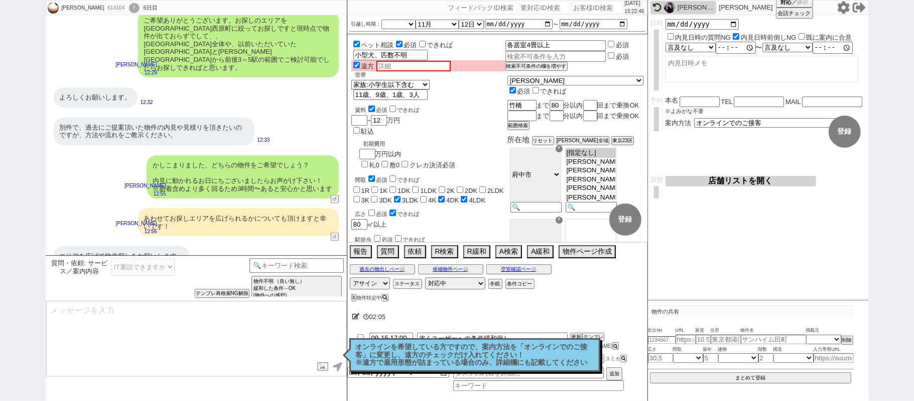
scroll to position [190, 0]
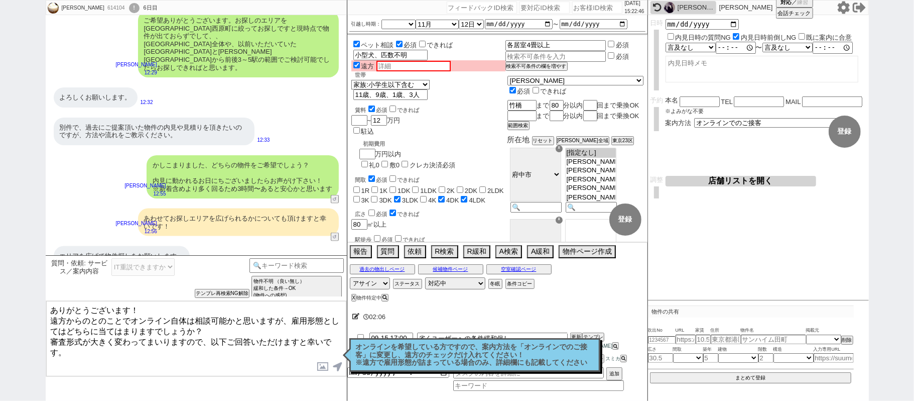
click at [0, 228] on div "Takashi Hirahata 614104 ! 0 6日目 冬眠中 自社客 スミカ スミカ_BPO チャット全表示 2025-09-10 ようこそLINE…" at bounding box center [457, 200] width 914 height 401
paste textarea "しこまりました、そうしましたら府中市全体で"
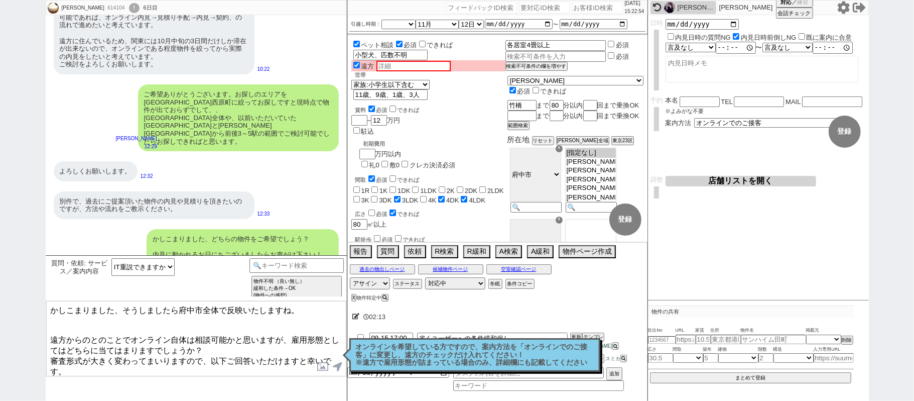
scroll to position [3464, 0]
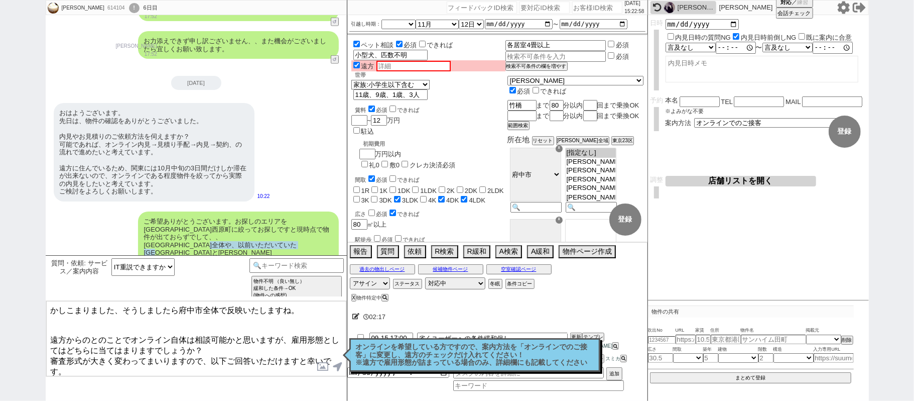
drag, startPoint x: 248, startPoint y: 213, endPoint x: 172, endPoint y: 224, distance: 76.5
click at [172, 224] on div "ご希望ありがとうございます。お探しのエリアを府中市西原町に絞ってお探しですと現時点で物件が出ておらずでして、、 府中市全体や、以前いただいていた柏駅と市川駅か…" at bounding box center [238, 244] width 201 height 67
copy div "柏駅と市川駅から前後3～5駅の範囲"
click at [96, 320] on textarea "かしこまりました、そうしましたら府中市全体で反映いたしますね。 遠方からのとのことでオンライン自体は相談可能かと思いますが、雇用形態としてはどちらに当てはまり…" at bounding box center [196, 338] width 300 height 75
paste textarea "柏駅と市川駅から前後3～5駅の範囲"
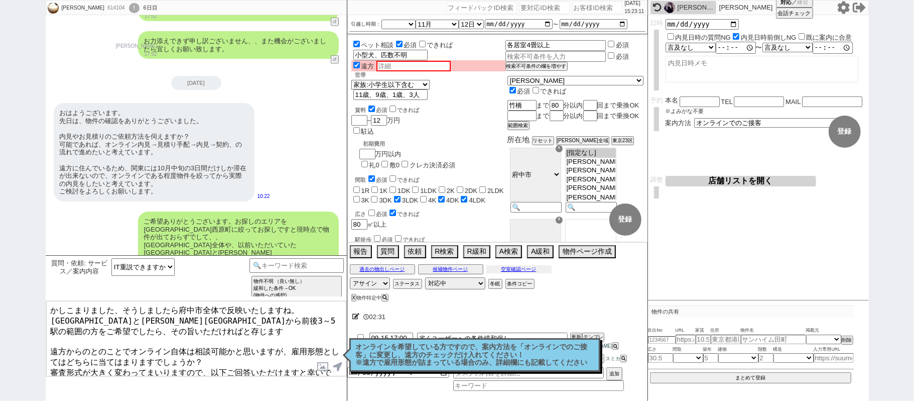
click at [513, 273] on button "空室確認ページ" at bounding box center [519, 269] width 65 height 8
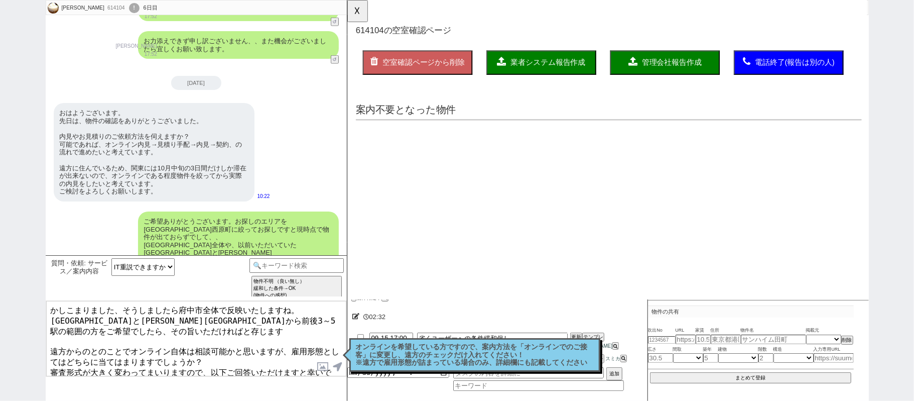
scroll to position [0, 0]
click at [49, 320] on textarea "かしこまりました、そうしましたら府中市全体で反映いたしますね。 柏駅と市川駅から前後3～5駅の範囲の方をご希望でしたら、その旨いただければと存じます 遠方から…" at bounding box center [196, 338] width 300 height 75
click at [358, 13] on button "☓" at bounding box center [356, 10] width 19 height 20
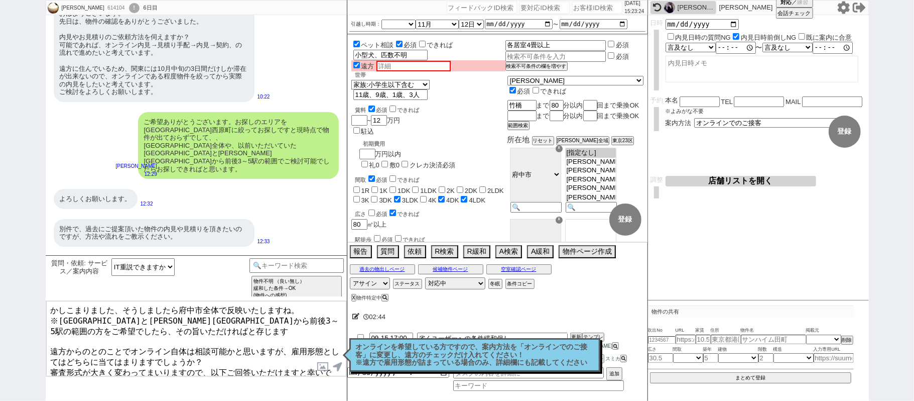
scroll to position [3676, 0]
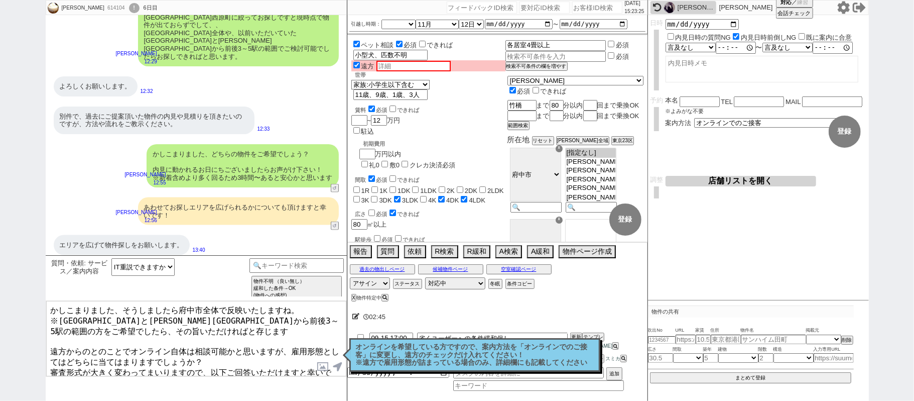
click at [185, 346] on textarea "かしこまりました、そうしましたら府中市全体で反映いたしますね。 ※柏駅と市川駅から前後3～5駅の範囲の方をご希望でしたら、その旨いただければと存じます 遠方か…" at bounding box center [196, 338] width 300 height 75
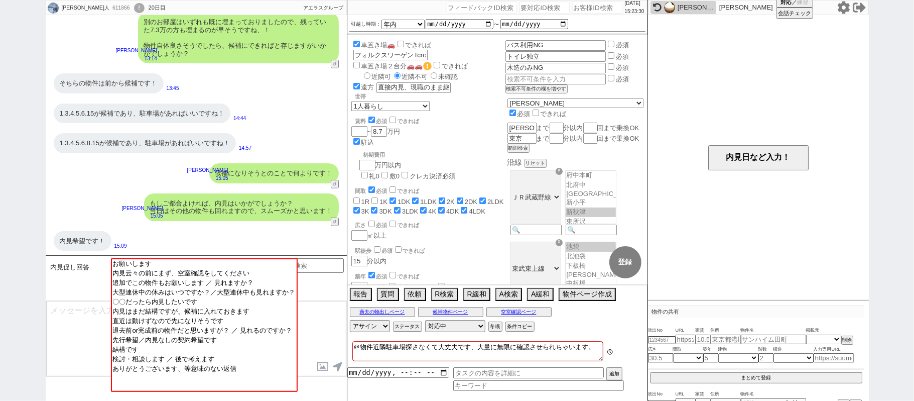
scroll to position [73, 0]
click at [675, 6] on img at bounding box center [669, 7] width 11 height 11
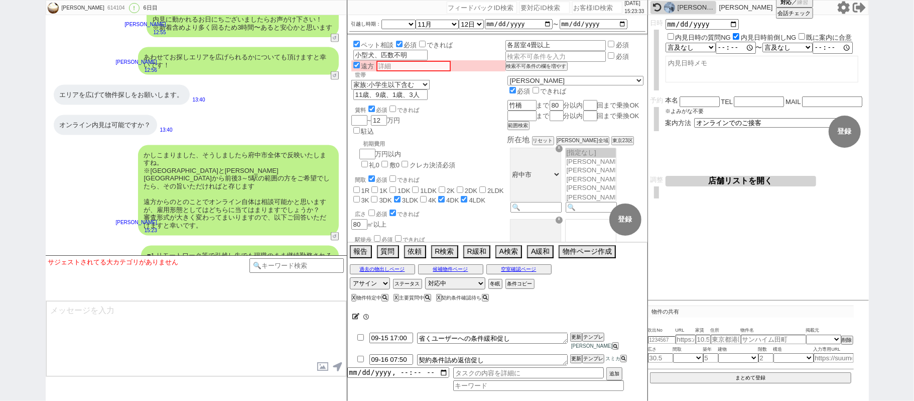
scroll to position [190, 0]
click at [360, 340] on input "checkbox" at bounding box center [360, 337] width 15 height 7
drag, startPoint x: 575, startPoint y: 345, endPoint x: 575, endPoint y: 339, distance: 6.0
click at [575, 339] on li "09-15 17:00 省くユーザーへの条件緩和促し 更新 テンプレ 小澤結" at bounding box center [497, 341] width 300 height 22
click at [573, 342] on li "09-15 17:00 省くユーザーへの条件緩和促し 更新 テンプレ 小澤結" at bounding box center [497, 341] width 300 height 22
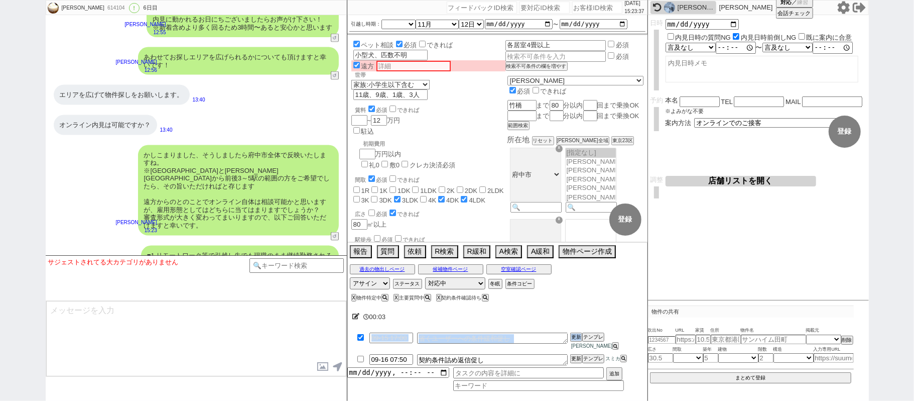
click at [573, 338] on li "09-15 17:00 省くユーザーへの条件緩和促し 更新 テンプレ 小澤結" at bounding box center [497, 341] width 300 height 22
click at [574, 340] on li "09-15 17:00 省くユーザーへの条件緩和促し 更新 テンプレ 小澤結" at bounding box center [497, 341] width 300 height 22
click at [574, 330] on div at bounding box center [497, 328] width 300 height 4
click at [575, 338] on li "09-15 17:00 省くユーザーへの条件緩和促し 更新 テンプレ 小澤結" at bounding box center [497, 341] width 300 height 22
drag, startPoint x: 575, startPoint y: 334, endPoint x: 575, endPoint y: 341, distance: 7.0
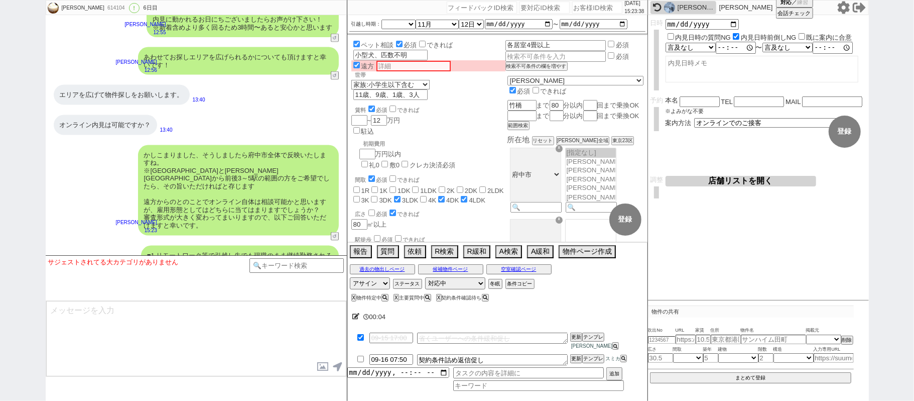
click at [575, 330] on div at bounding box center [497, 328] width 300 height 4
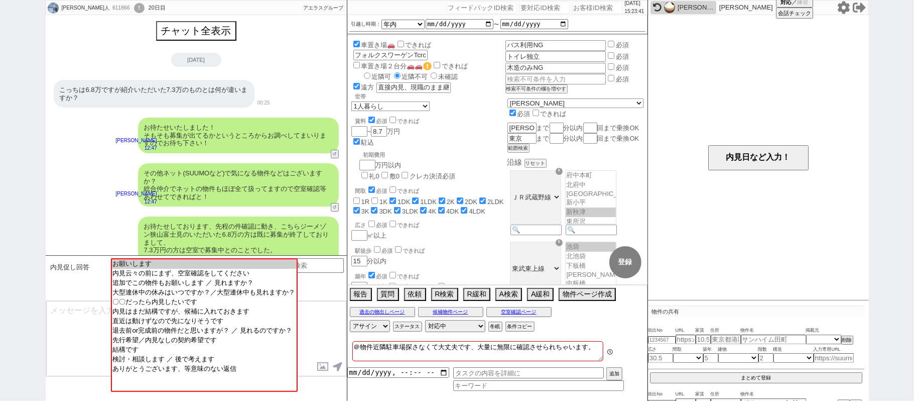
scroll to position [73, 0]
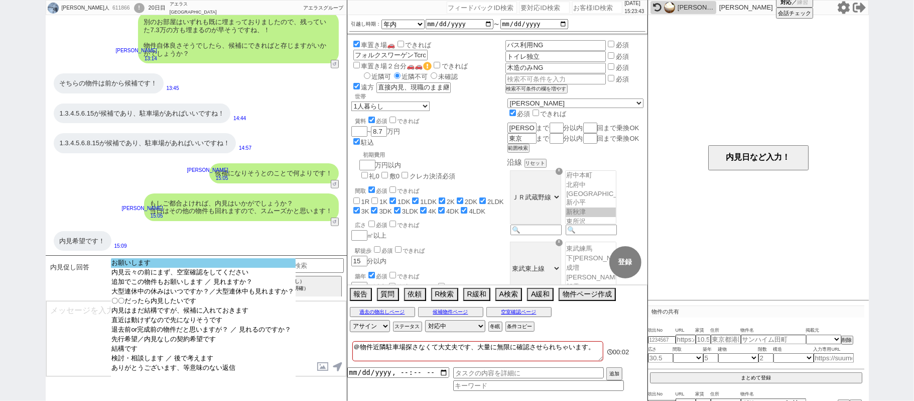
drag, startPoint x: 205, startPoint y: 261, endPoint x: 212, endPoint y: 255, distance: 8.9
click at [205, 262] on option "お願いします" at bounding box center [203, 263] width 185 height 10
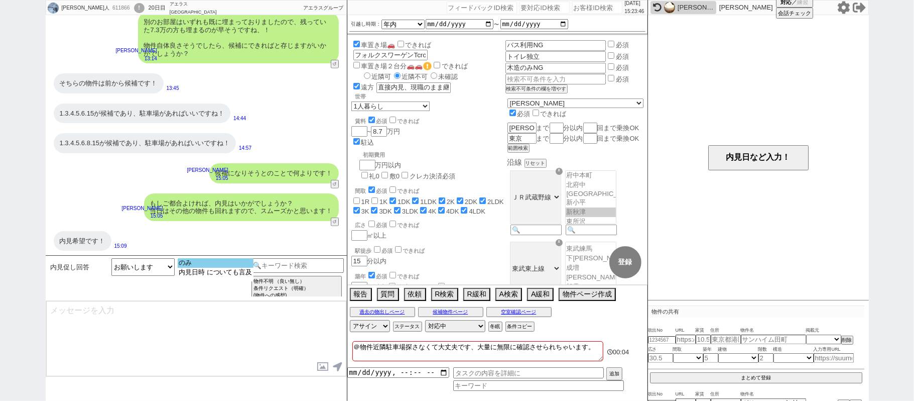
click at [203, 264] on option "のみ" at bounding box center [216, 263] width 76 height 10
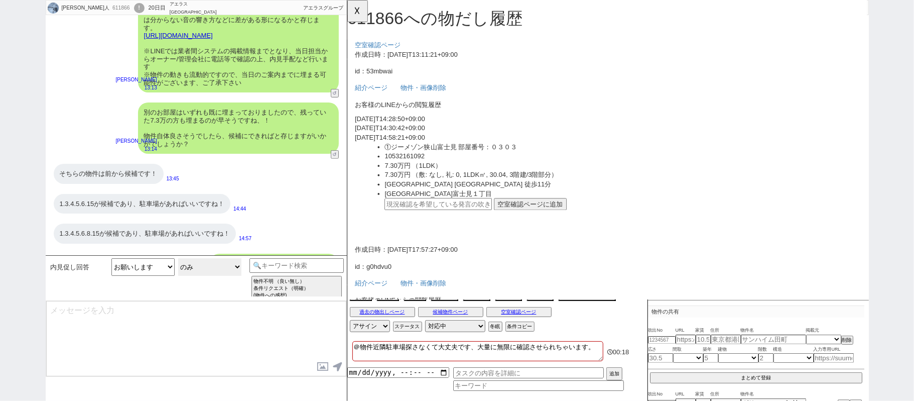
scroll to position [277, 0]
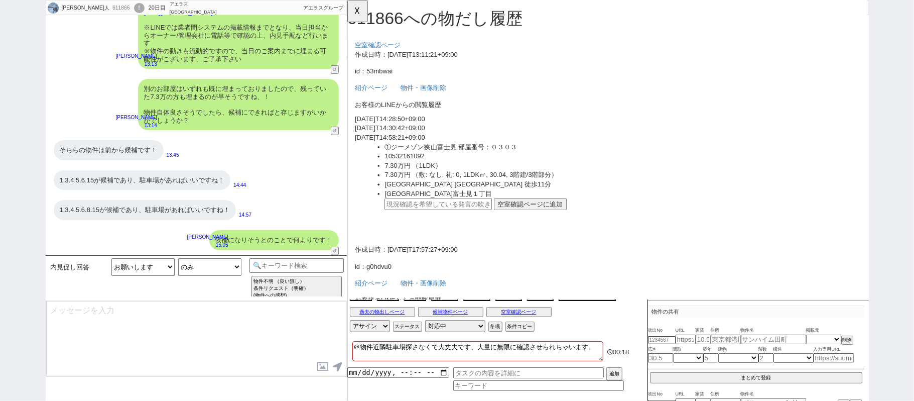
click at [141, 207] on div "1.3.4.5.6.8.15が候補であり、駐車場があればいいですね！" at bounding box center [145, 210] width 183 height 20
click at [450, 219] on input "text" at bounding box center [444, 219] width 115 height 13
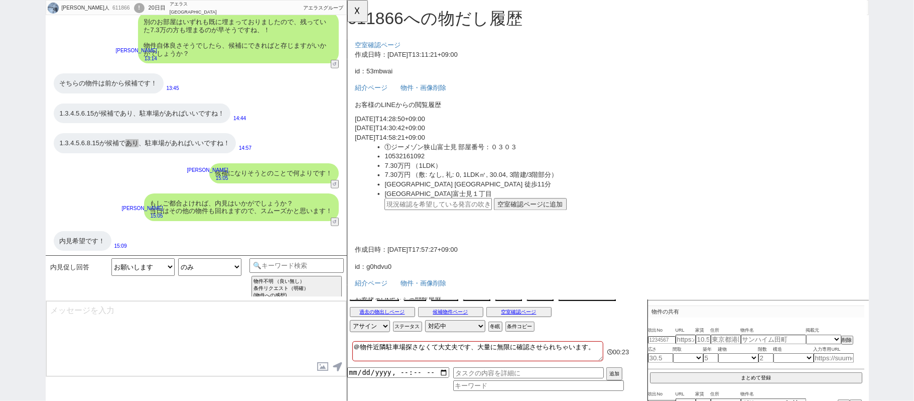
paste input "37067023"
click at [541, 216] on button "空室確認ページに追加" at bounding box center [544, 219] width 78 height 13
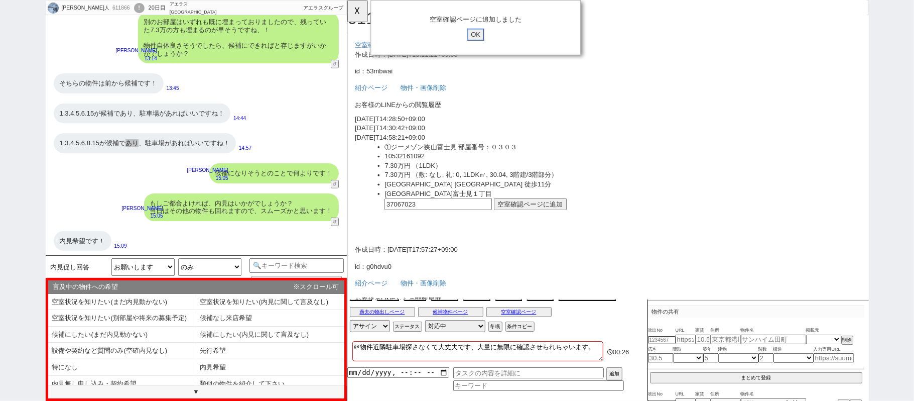
click at [484, 37] on input "OK" at bounding box center [485, 37] width 18 height 13
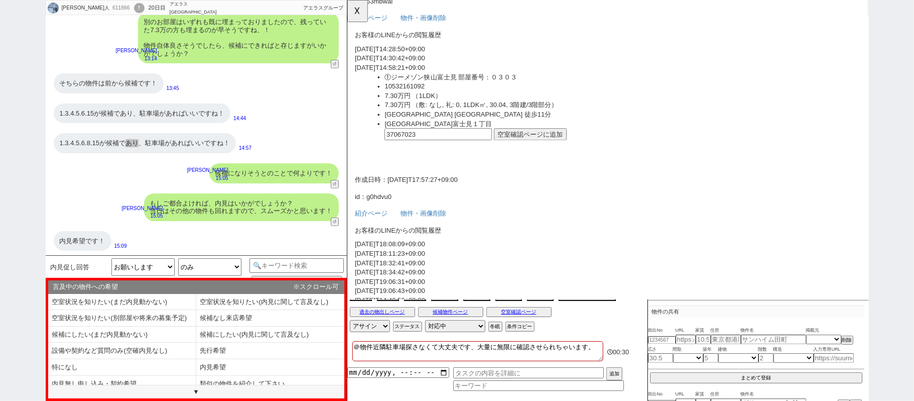
scroll to position [0, 0]
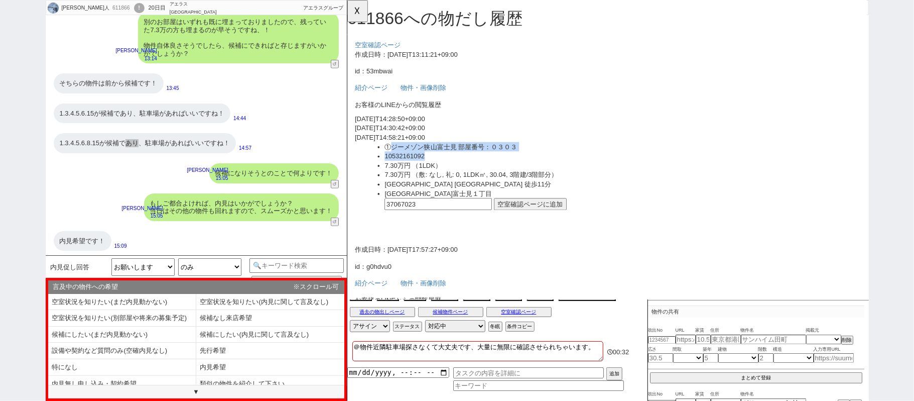
drag, startPoint x: 395, startPoint y: 156, endPoint x: 458, endPoint y: 163, distance: 63.6
click at [458, 163] on ul "①ジーメゾン狭山富士見 部屋番号：０３０３ 10532161092 7.30万円 （1LDK） 7.30万円 （敷: なし, 礼: 0, 1LDK㎡, 30.…" at bounding box center [634, 197] width 527 height 89
click at [465, 160] on li "①ジーメゾン狭山富士見 部屋番号：０３０３" at bounding box center [642, 158] width 511 height 10
copy li "ジーメゾン狭山富士見"
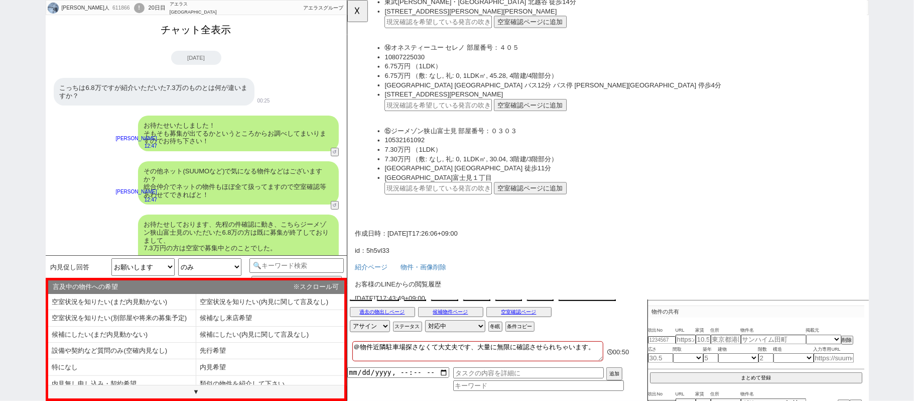
click at [206, 31] on button "チャット全表示" at bounding box center [196, 30] width 78 height 18
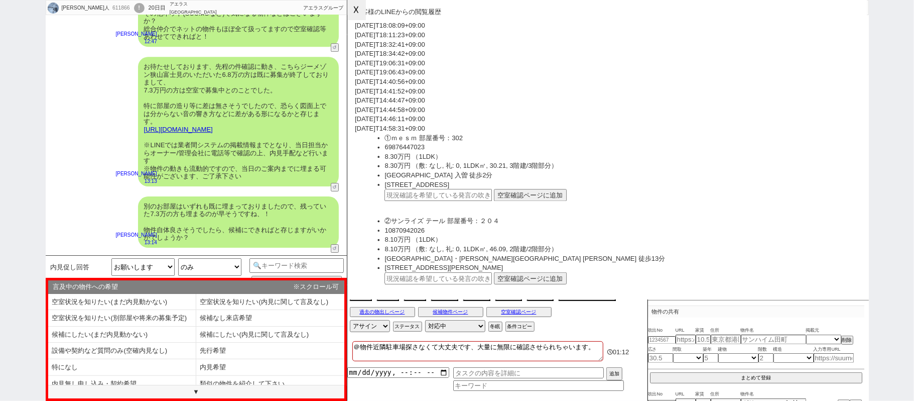
scroll to position [16067, 0]
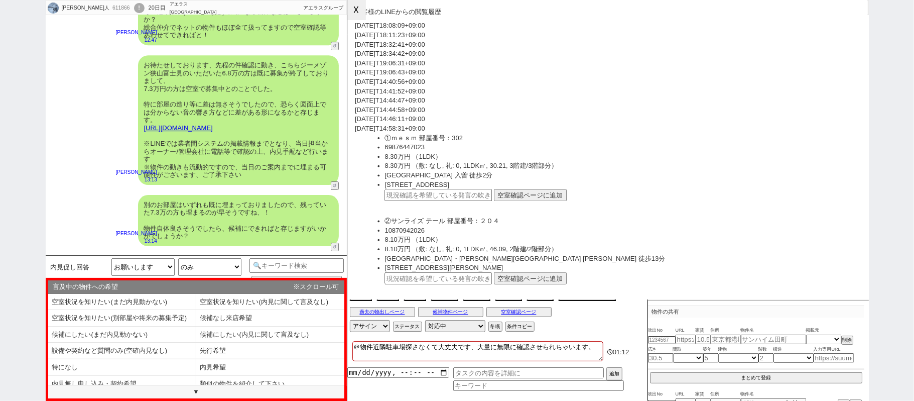
click at [363, 12] on button "☓" at bounding box center [356, 10] width 19 height 20
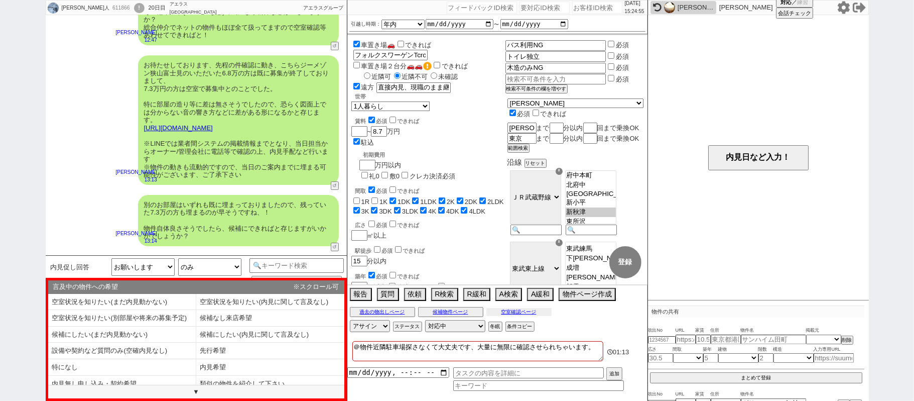
click at [521, 310] on button "空室確認ページ" at bounding box center [519, 312] width 65 height 8
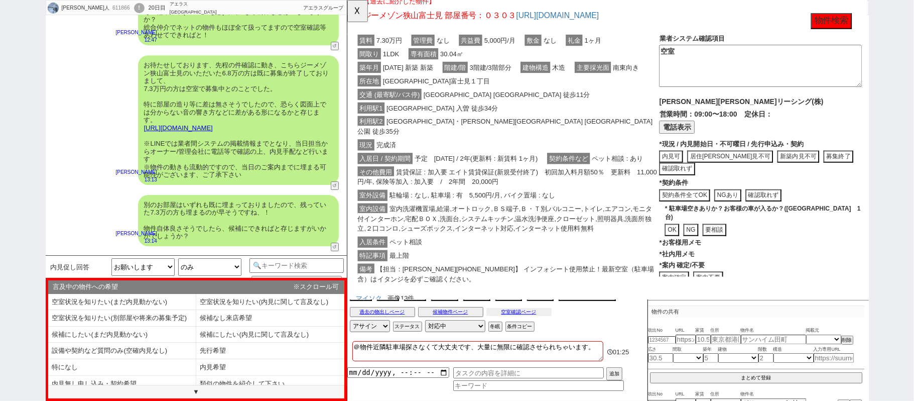
scroll to position [189, 0]
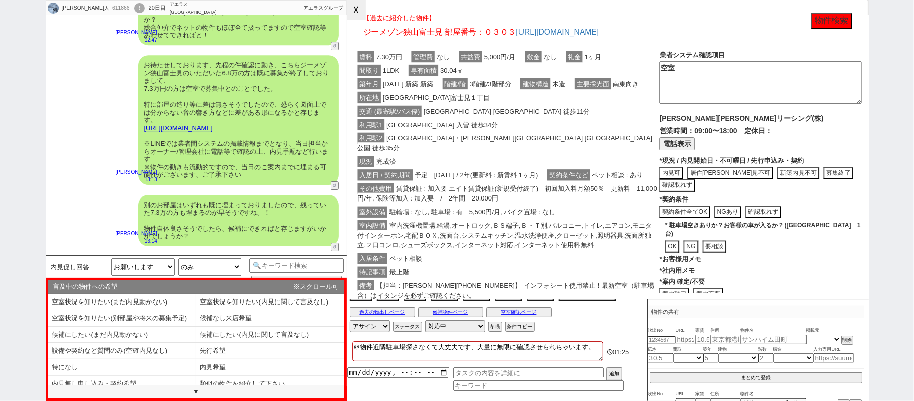
click at [357, 9] on button "☓" at bounding box center [356, 10] width 19 height 20
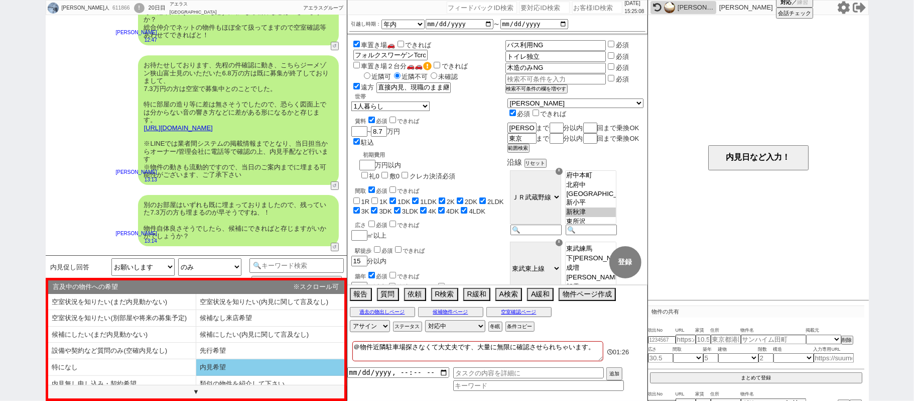
click at [214, 372] on li "内見希望" at bounding box center [270, 367] width 148 height 17
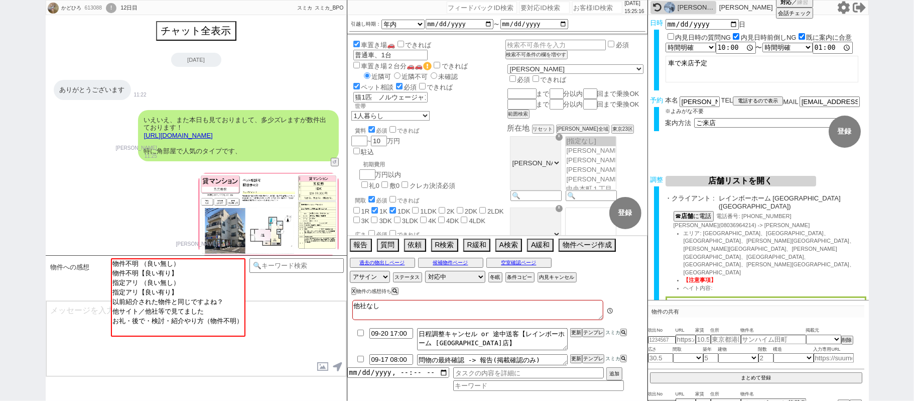
scroll to position [461, 0]
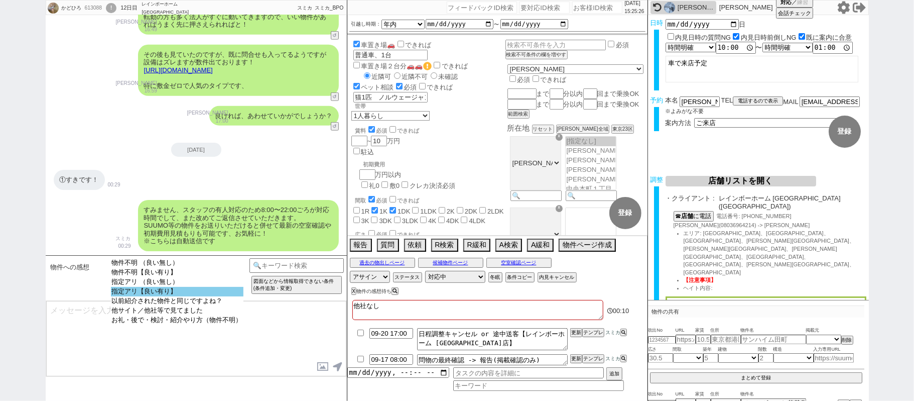
click at [141, 294] on option "指定アリ【良い有り】" at bounding box center [177, 292] width 133 height 10
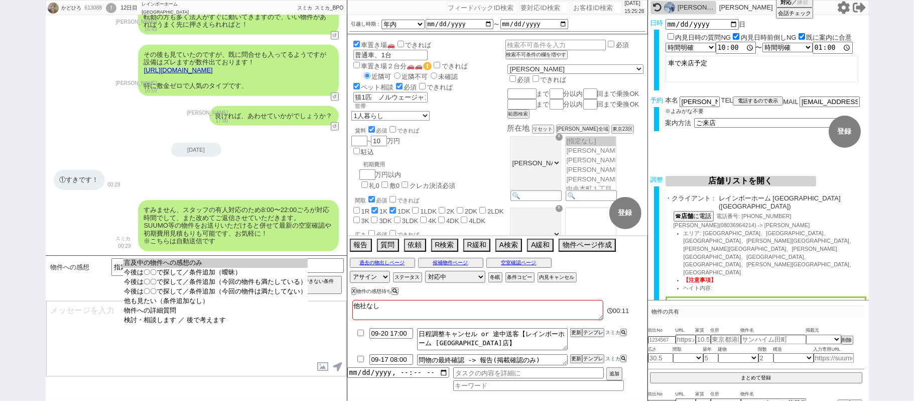
click at [160, 263] on option "言及中の物件への感想のみ" at bounding box center [215, 263] width 185 height 10
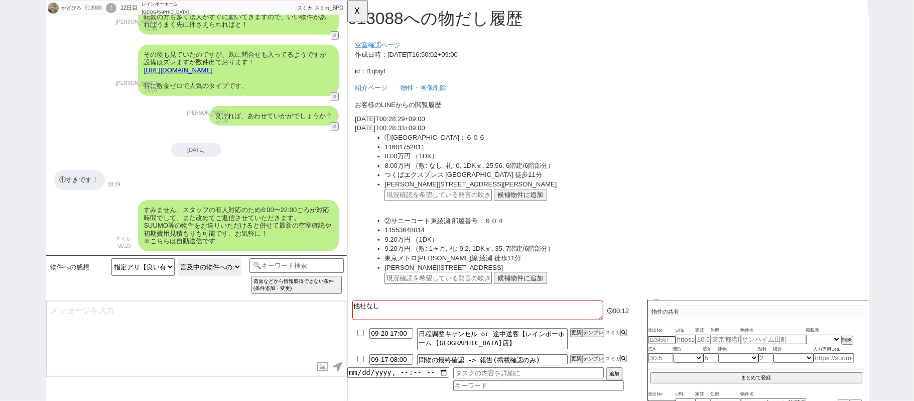
scroll to position [0, 0]
click at [540, 199] on ul "①ペアパレス六町２号館 部屋番号：６０６ 11601752011 8.00万円 （1DK） 8.00万円 （敷: なし, 礼: 0, 1DK㎡, 25.56,…" at bounding box center [634, 187] width 527 height 89
click at [519, 209] on button "候補物件に追加" at bounding box center [533, 209] width 57 height 13
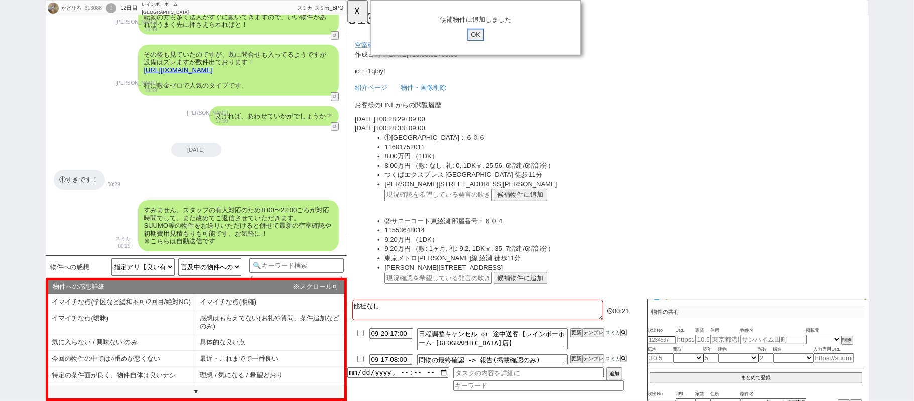
click at [482, 38] on input "OK" at bounding box center [485, 37] width 18 height 13
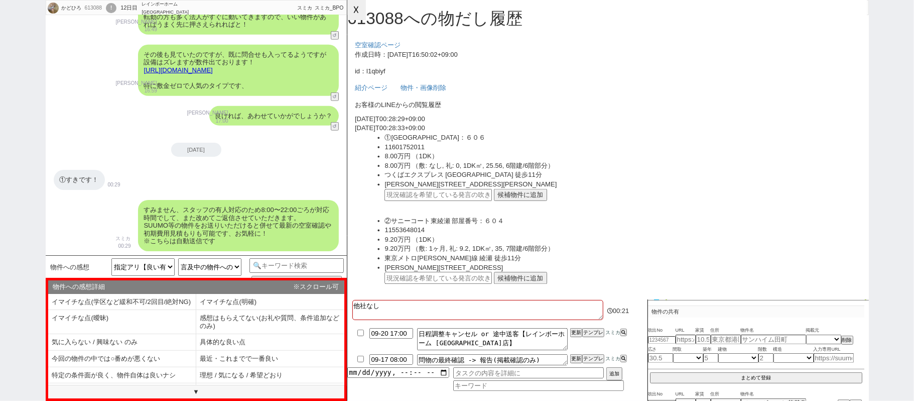
click at [362, 11] on button "☓" at bounding box center [356, 10] width 19 height 20
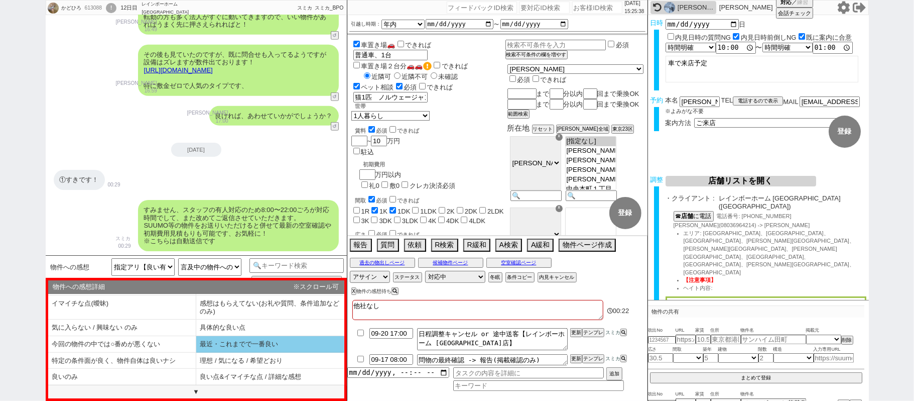
scroll to position [24, 0]
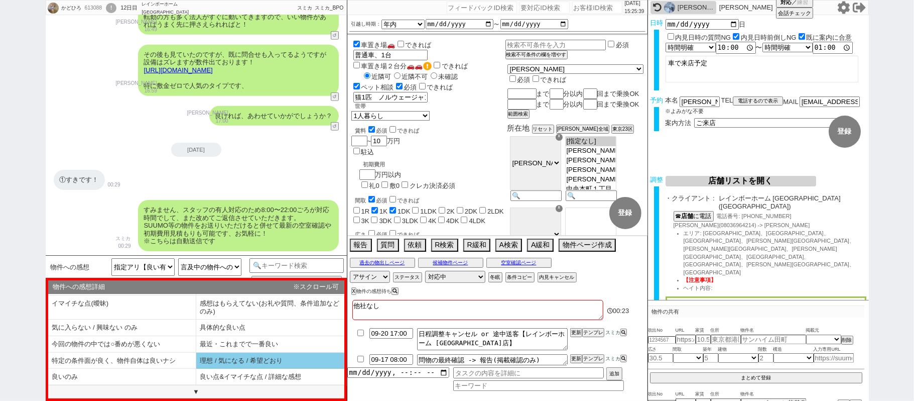
click at [256, 352] on li "理想 / 気になる / 希望どおり" at bounding box center [270, 360] width 148 height 17
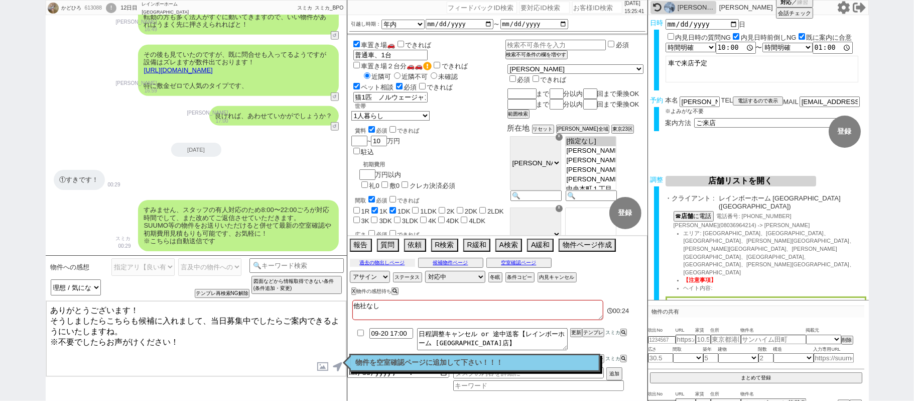
click at [373, 262] on button "過去の物出しページ" at bounding box center [382, 263] width 65 height 8
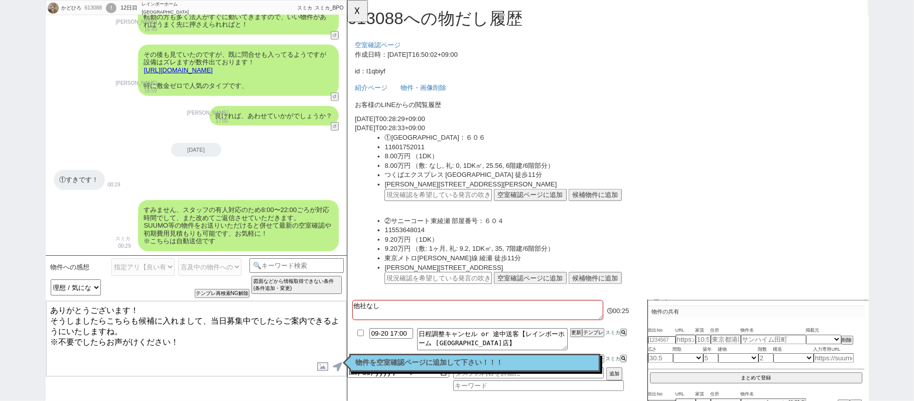
scroll to position [0, 0]
click at [75, 173] on div "①すきです！" at bounding box center [79, 180] width 51 height 20
click at [77, 173] on div "①すきです！" at bounding box center [79, 180] width 51 height 20
click at [479, 203] on input "text" at bounding box center [444, 209] width 115 height 13
paste input "37061949"
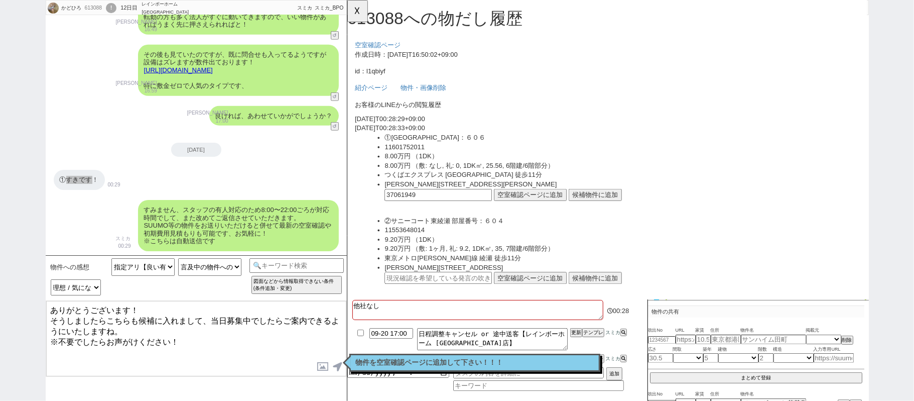
click at [514, 212] on button "空室確認ページに追加" at bounding box center [544, 209] width 78 height 13
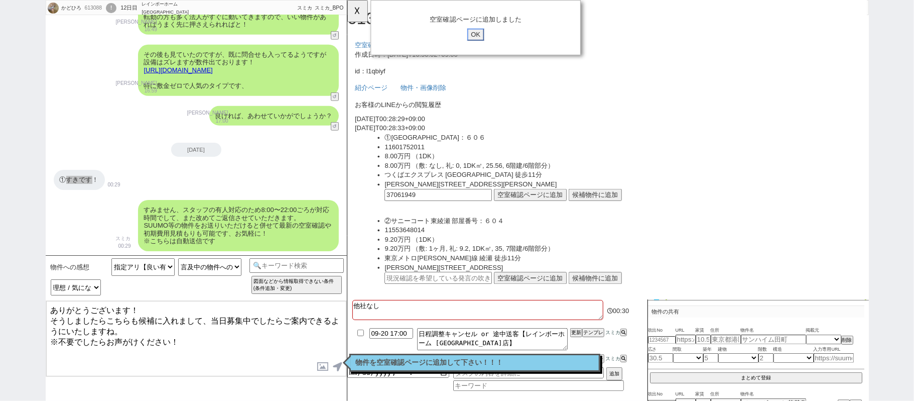
drag, startPoint x: 484, startPoint y: 37, endPoint x: 469, endPoint y: 38, distance: 15.1
click at [484, 37] on input "OK" at bounding box center [485, 37] width 18 height 13
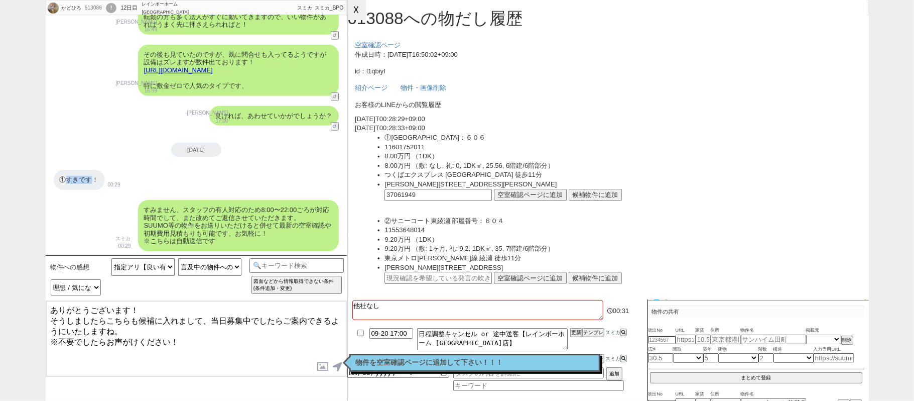
click at [357, 10] on button "☓" at bounding box center [356, 10] width 19 height 20
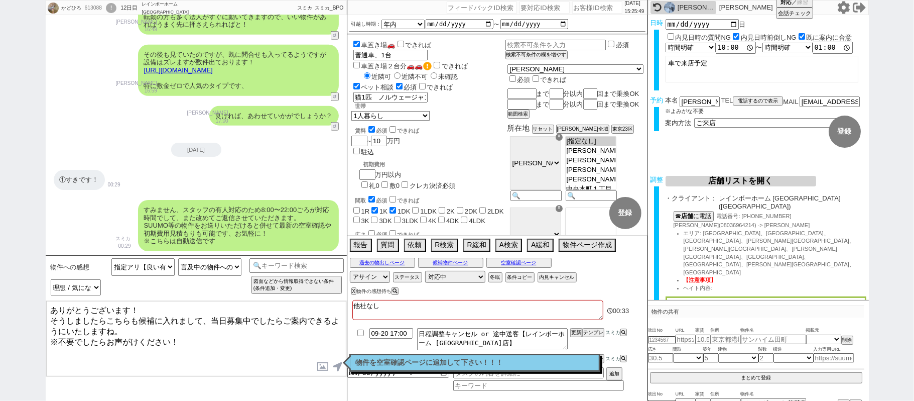
drag, startPoint x: 109, startPoint y: 318, endPoint x: 137, endPoint y: 318, distance: 27.6
click at [137, 318] on textarea "ありがとうございます！ そうしましたらこちらも候補に入れまして、当日募集中でしたらご案内できるようにいたしますね。 ※不要でしたらお声がけください！" at bounding box center [196, 338] width 300 height 75
click at [219, 342] on textarea "ありがとうございます！ そうしましたら①は候補に入れまして、当日募集中でしたらご案内できるようにいたしますね。 ※不要でしたらお声がけください！" at bounding box center [196, 338] width 300 height 75
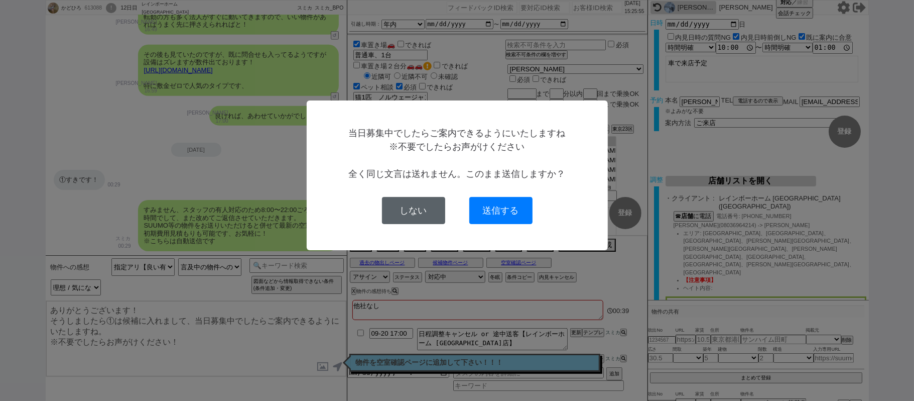
click at [402, 207] on button "しない" at bounding box center [413, 210] width 63 height 27
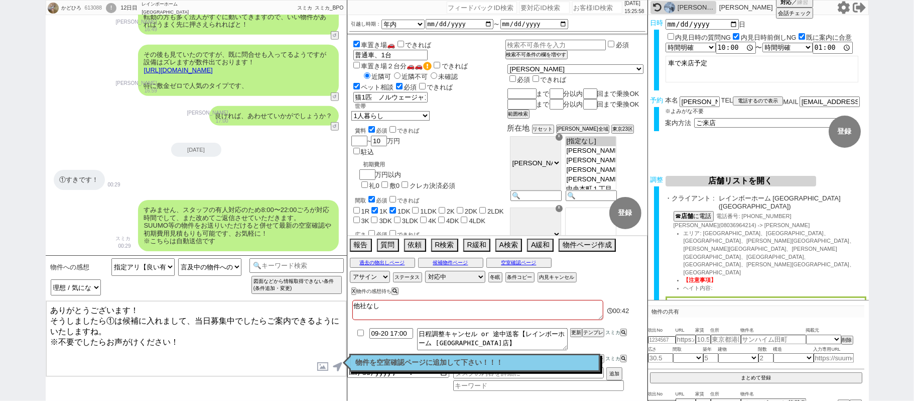
drag, startPoint x: 127, startPoint y: 317, endPoint x: 318, endPoint y: 366, distance: 196.9
click at [316, 367] on div "ありがとうございます！ そうしましたら①は候補に入れまして、当日募集中でしたらご案内できるようにいたしますね。 ※不要でしたらお声がけください！ 内見日が過ぎ…" at bounding box center [196, 338] width 301 height 76
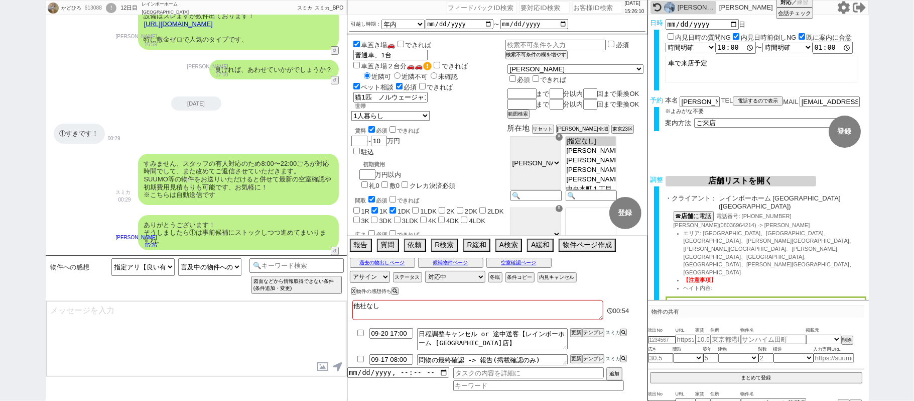
scroll to position [195, 0]
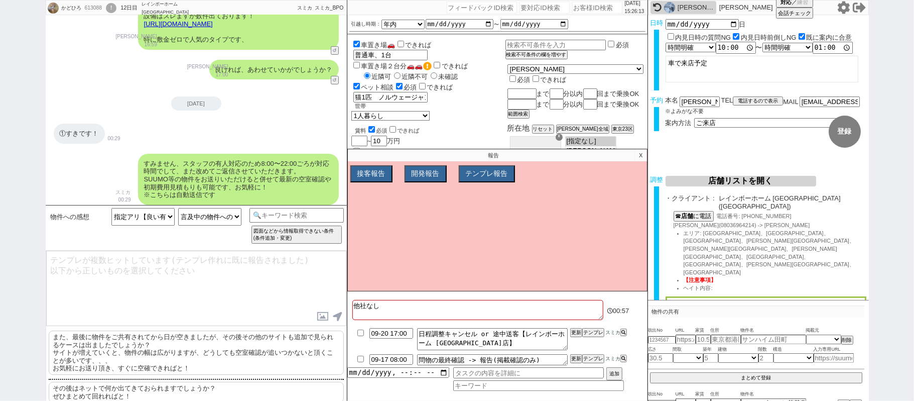
click at [166, 357] on p "また、最後に物件をご共有されてから日が空きましたが、その後その他のサイトも追加で見られるケースは出ましたでしょうか？ サイトが増えていくと、物件の幅は広がりま…" at bounding box center [196, 352] width 295 height 44
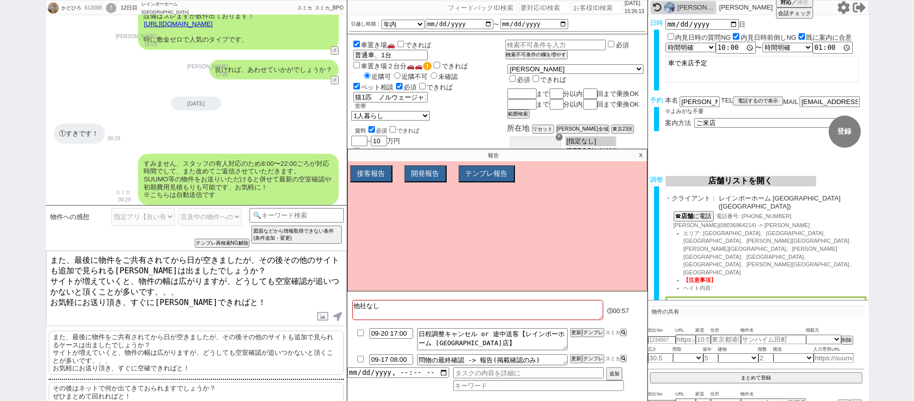
click at [195, 308] on textarea "また、最後に物件をご共有されてから日が空きましたが、その後その他のサイトも追加で見られるケースは出ましたでしょうか？ サイトが増えていくと、物件の幅は広がりま…" at bounding box center [196, 288] width 300 height 75
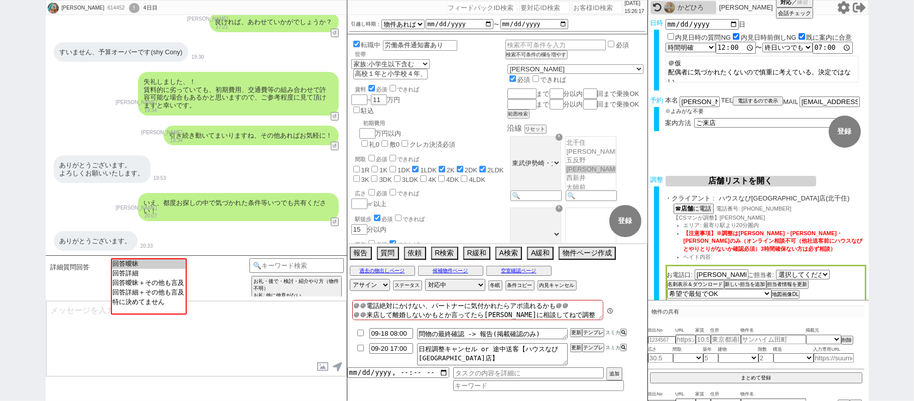
scroll to position [129, 0]
click at [561, 252] on button "物件ページ作成 今は物件がないので押せません" at bounding box center [586, 252] width 55 height 11
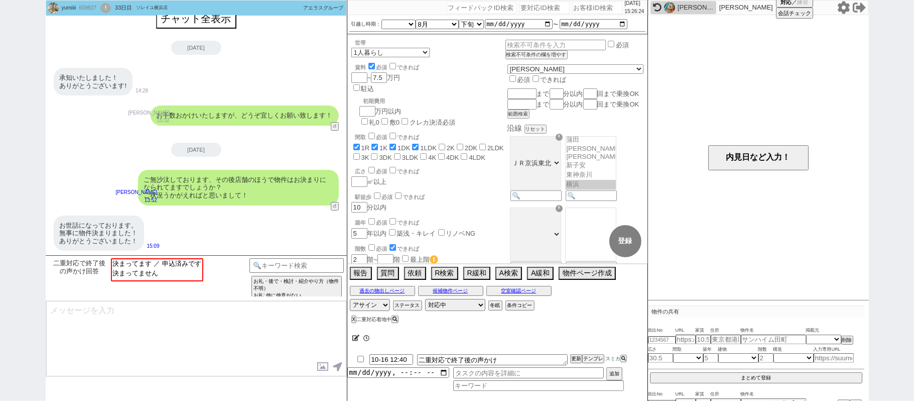
scroll to position [326, 0]
click at [149, 262] on option "決まってます ／ 申込済みです" at bounding box center [156, 263] width 90 height 10
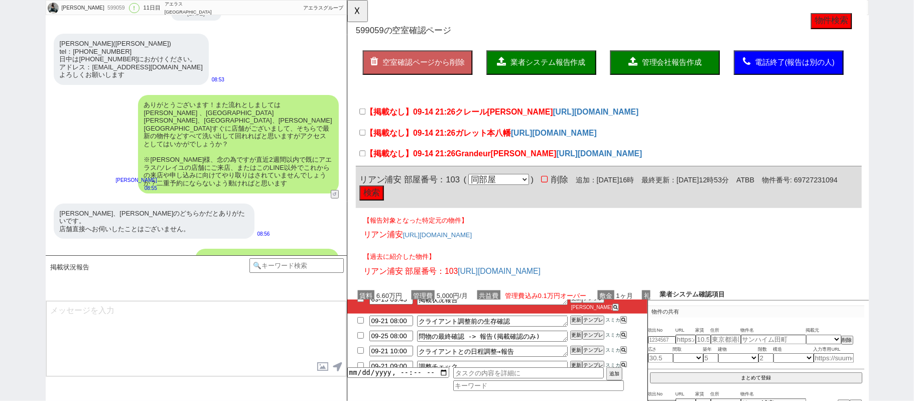
scroll to position [69, 0]
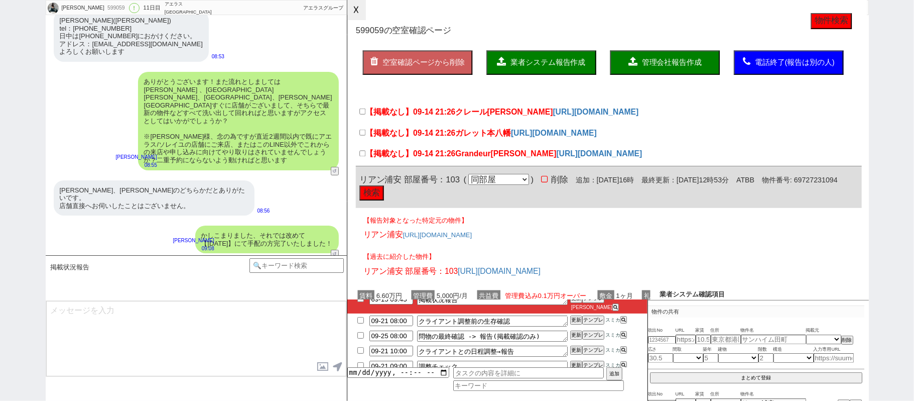
click at [358, 11] on button "☓" at bounding box center [356, 10] width 19 height 20
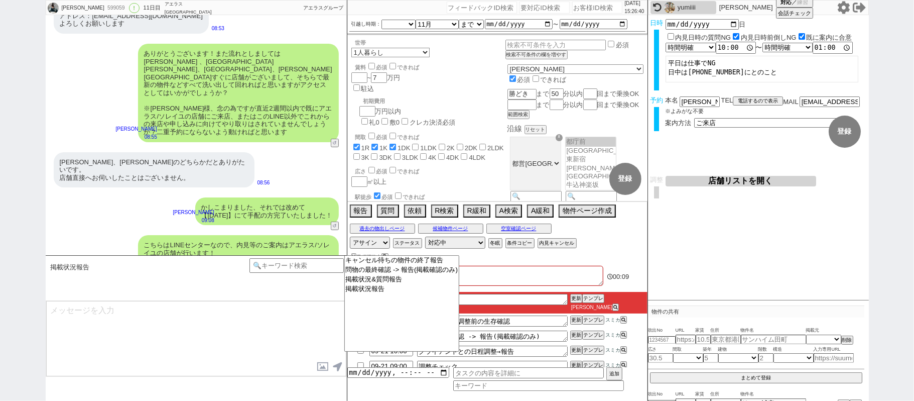
scroll to position [201, 0]
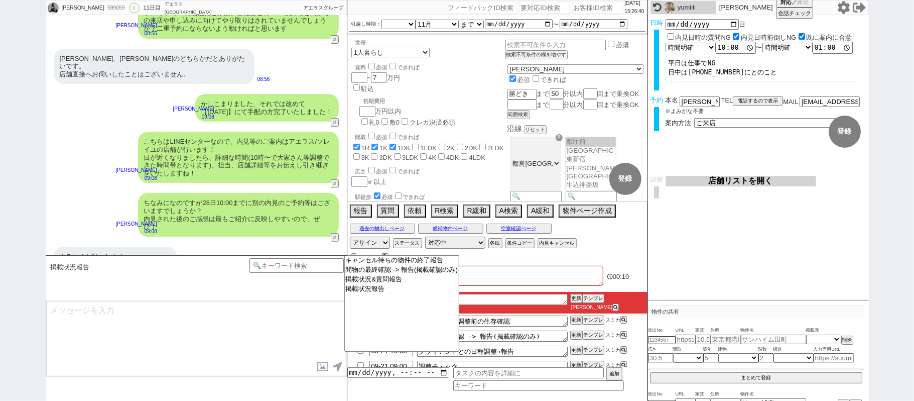
drag, startPoint x: 253, startPoint y: 344, endPoint x: 294, endPoint y: 332, distance: 42.3
click at [252, 343] on textarea at bounding box center [196, 338] width 300 height 75
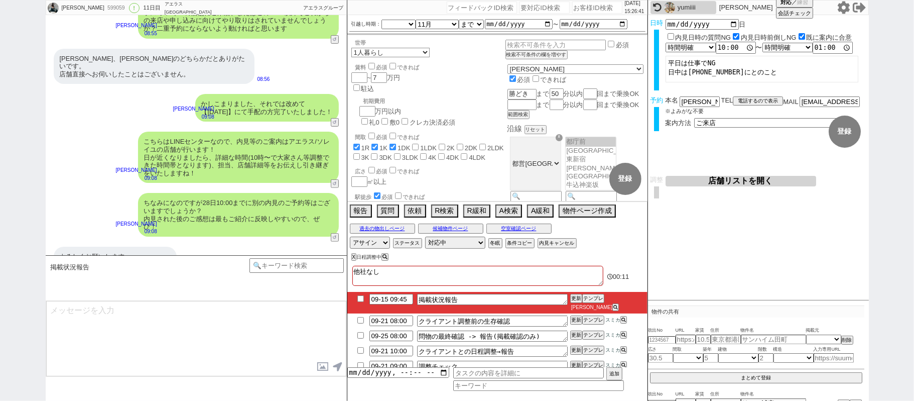
click at [360, 295] on li "09-15 09:45 掲載状況報告 更新 テンプレ 黒澤沙由里" at bounding box center [497, 303] width 300 height 22
click at [356, 298] on input "checkbox" at bounding box center [360, 298] width 15 height 7
click at [571, 297] on button "更新" at bounding box center [575, 298] width 10 height 7
click at [571, 296] on div "他社なし 00:14 09-15 09:45 掲載状況報告 更新 テンプレ 黒澤沙由里 09-21 08:00 クライアント調整前の生存確認 更新 テンプレ …" at bounding box center [497, 332] width 300 height 138
click at [572, 295] on li "09-15 09:45 掲載状況報告 更新 テンプレ 黒澤沙由里" at bounding box center [497, 303] width 300 height 22
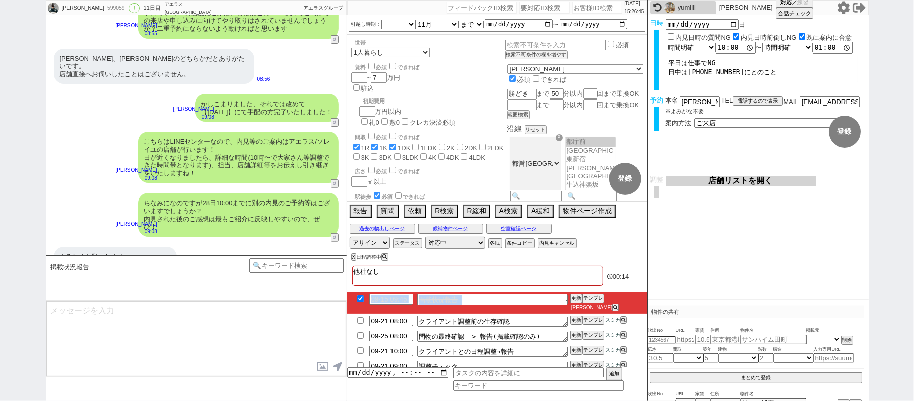
click at [571, 293] on div "他社なし 00:14 09-15 09:45 掲載状況報告 更新 テンプレ 黒澤沙由里 09-21 08:00 クライアント調整前の生存確認 更新 テンプレ …" at bounding box center [497, 332] width 300 height 138
click at [572, 296] on button "更新" at bounding box center [575, 298] width 10 height 7
click at [573, 292] on div at bounding box center [497, 290] width 300 height 4
click at [573, 294] on li "09-15 09:45 掲載状況報告 更新 テンプレ 黒澤沙由里" at bounding box center [497, 303] width 300 height 22
click at [574, 292] on div at bounding box center [497, 290] width 300 height 4
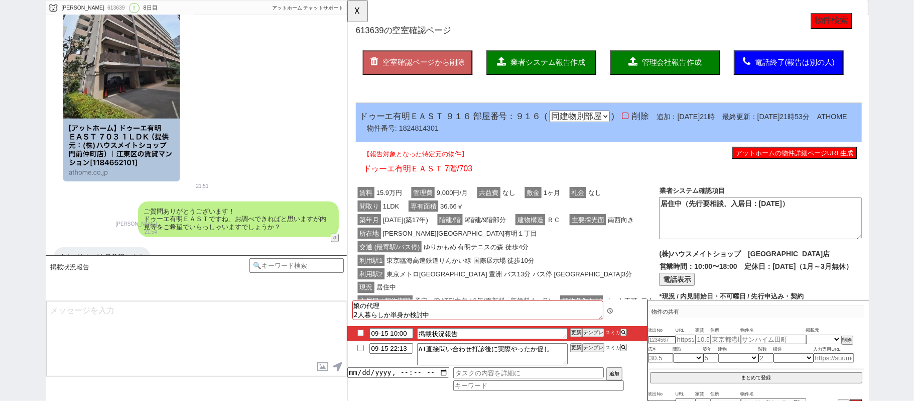
scroll to position [721, 0]
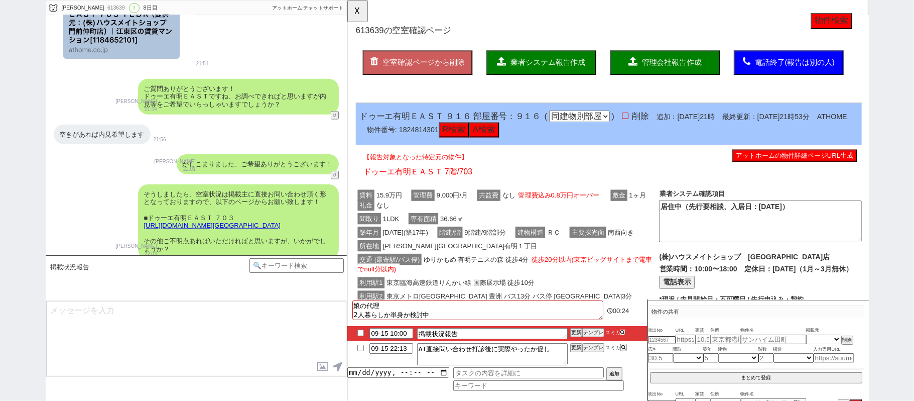
click at [622, 332] on icon at bounding box center [623, 332] width 5 height 5
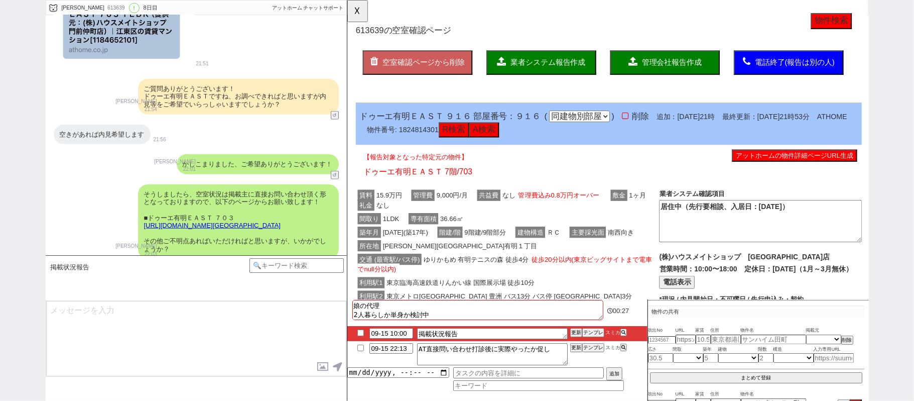
click at [360, 331] on input "checkbox" at bounding box center [360, 332] width 15 height 7
click at [574, 331] on button "更新" at bounding box center [575, 332] width 10 height 7
click at [573, 329] on li "09-15 10:00 掲載状況報告 更新 テンプレ スミカ" at bounding box center [497, 333] width 300 height 15
click at [572, 330] on button "更新" at bounding box center [575, 332] width 10 height 7
click at [571, 332] on button "更新" at bounding box center [575, 332] width 10 height 7
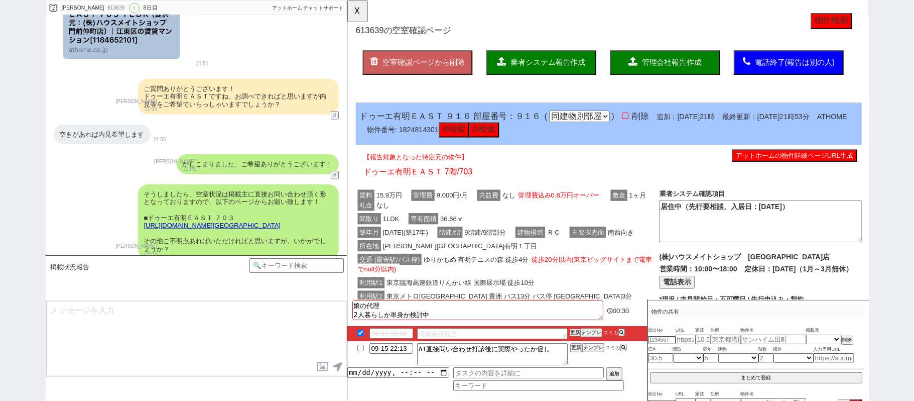
click at [573, 331] on button "更新" at bounding box center [575, 332] width 10 height 7
click at [573, 330] on button "更新" at bounding box center [575, 332] width 10 height 7
click at [347, 11] on button "☓" at bounding box center [356, 10] width 19 height 20
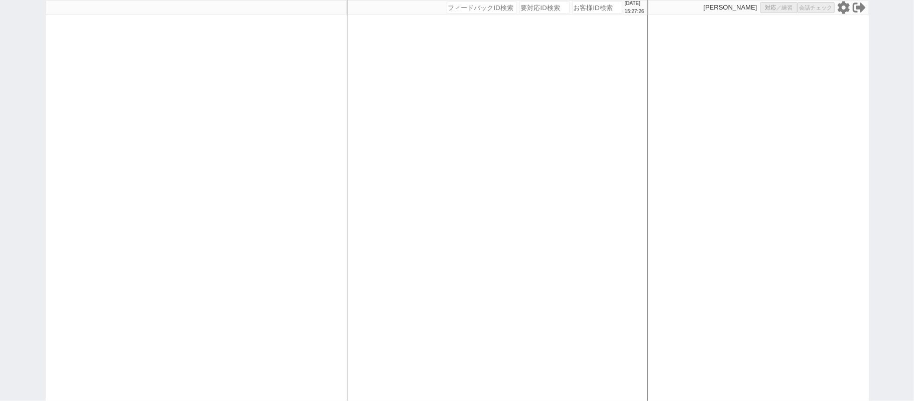
select select
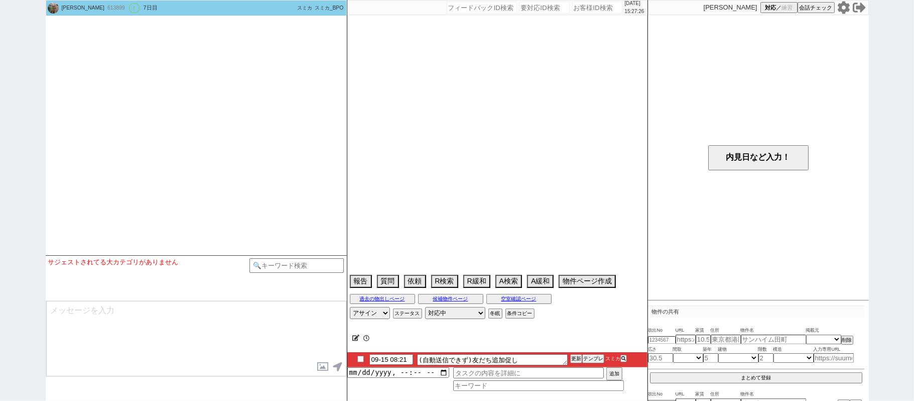
select select "[DATE]"
select select "9"
select select "34"
select select "0"
select select "50"
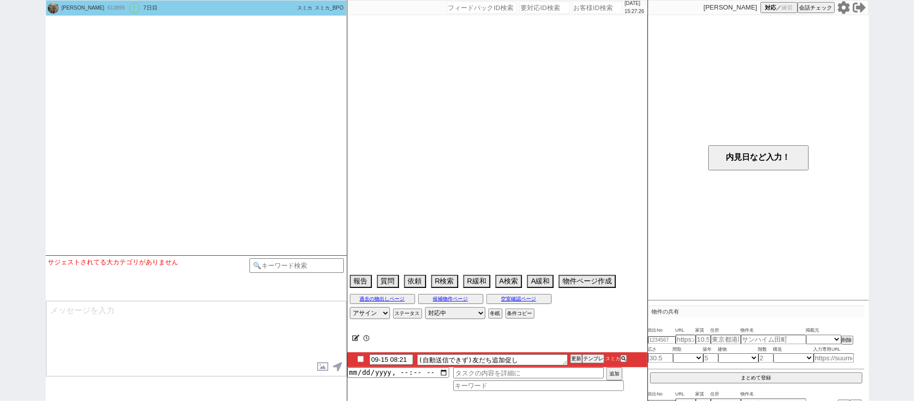
select select "[DATE]"
select select "14"
select select "472"
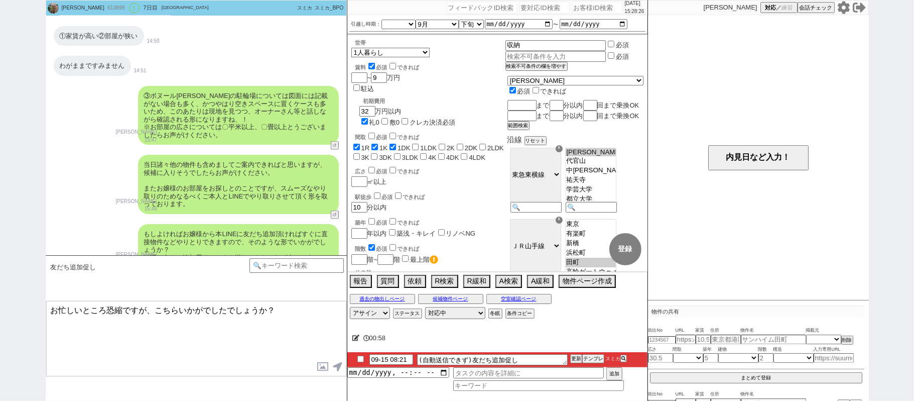
scroll to position [3531, 0]
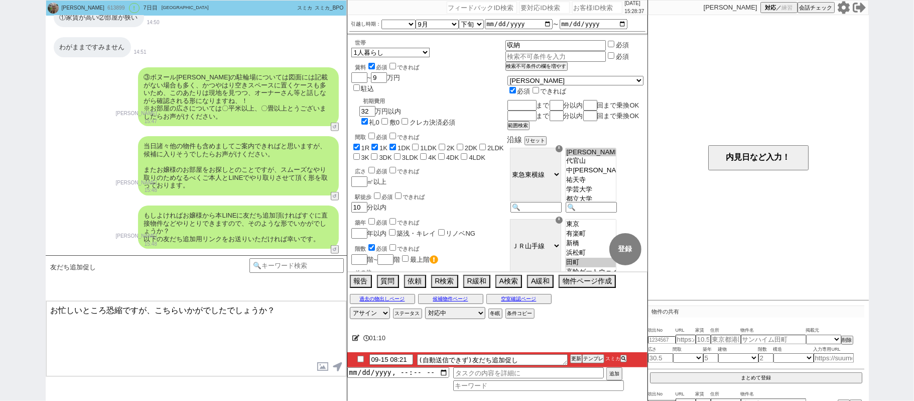
drag, startPoint x: 156, startPoint y: 307, endPoint x: 180, endPoint y: 307, distance: 24.1
click at [180, 307] on textarea "お忙しいところ恐縮ですが、こちらいかがでしたでしょうか？" at bounding box center [196, 338] width 300 height 75
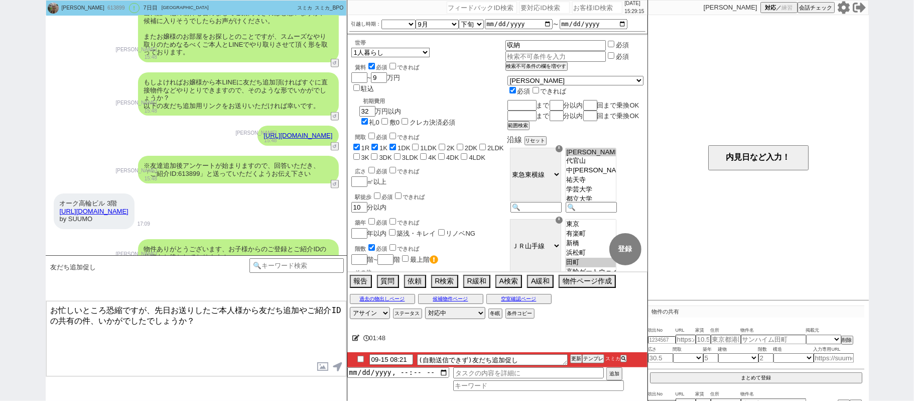
scroll to position [3665, 0]
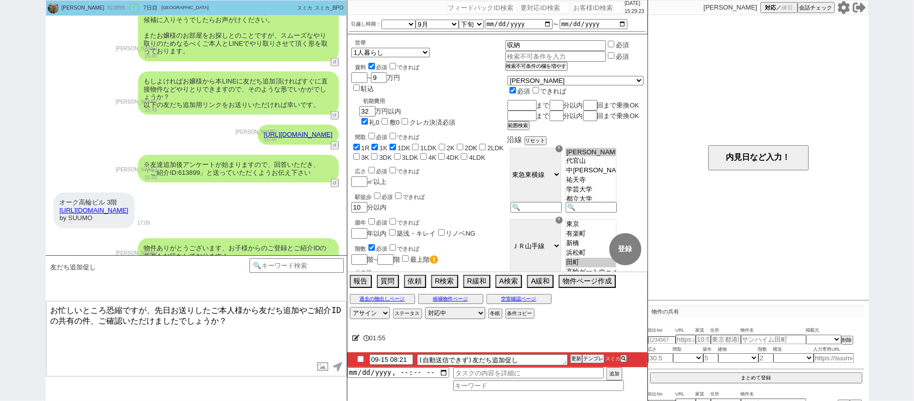
type textarea "お忙しいところ恐縮ですが、先日お送りしたご本人様から友だち追加やご紹介IDの共有の件、ご確認いただけましたでしょうか？"
checkbox input "true"
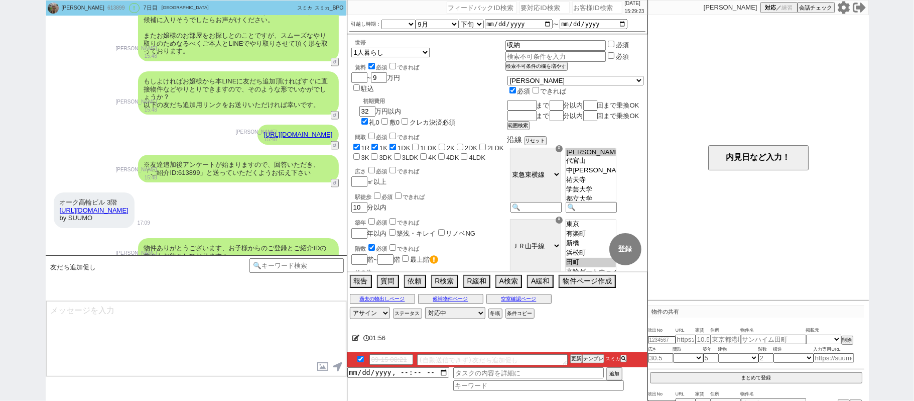
scroll to position [3745, 0]
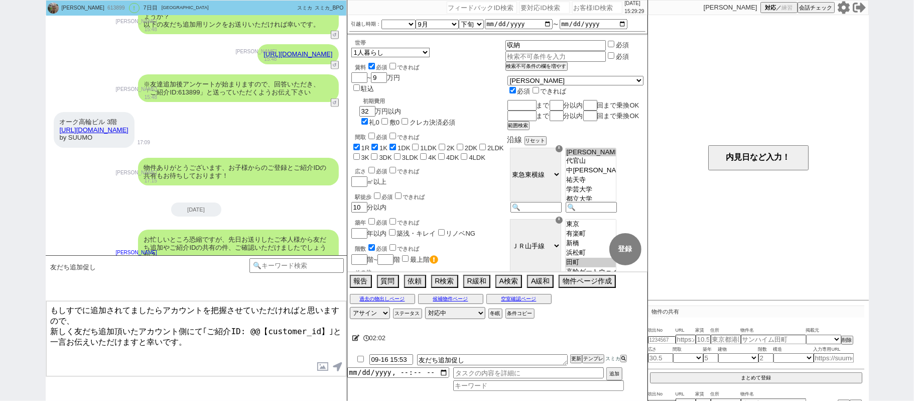
click at [104, 5] on div "613899" at bounding box center [115, 8] width 23 height 8
copy div "613899"
drag, startPoint x: 247, startPoint y: 326, endPoint x: 316, endPoint y: 325, distance: 68.8
click at [316, 325] on textarea "もしすでに追加されてましたらアカウントを把握させていただければと思いますので、 新しく友だち追加頂いたアカウント側にて｢ご紹介ID: @@【customer_…" at bounding box center [196, 338] width 300 height 75
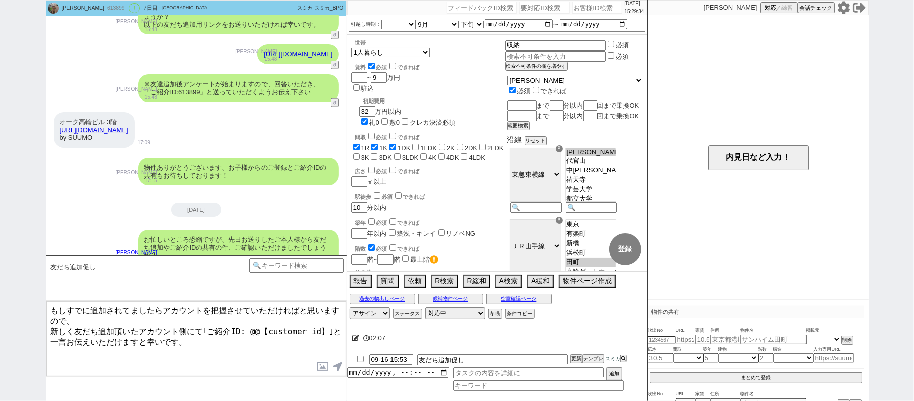
paste textarea "613899"
type textarea "もしすでに追加されてましたらアカウントを把握させていただければと思いますので、 新しく友だち追加頂いたアカウント側にて｢ご紹介ID: 613899｣と一言お伝…"
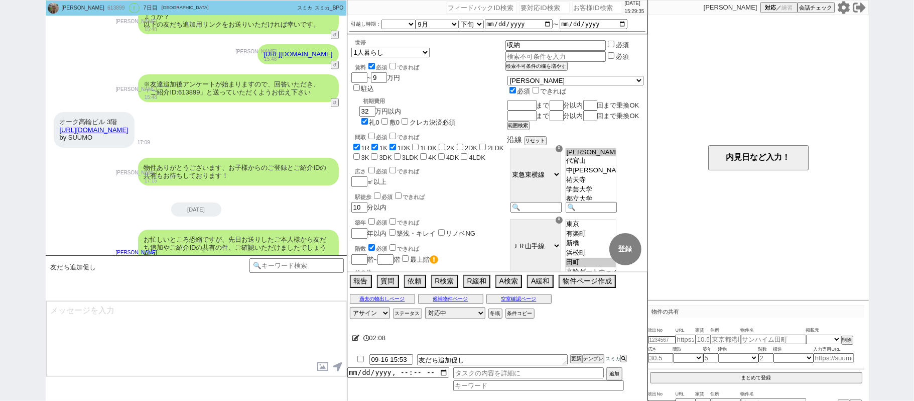
scroll to position [3799, 0]
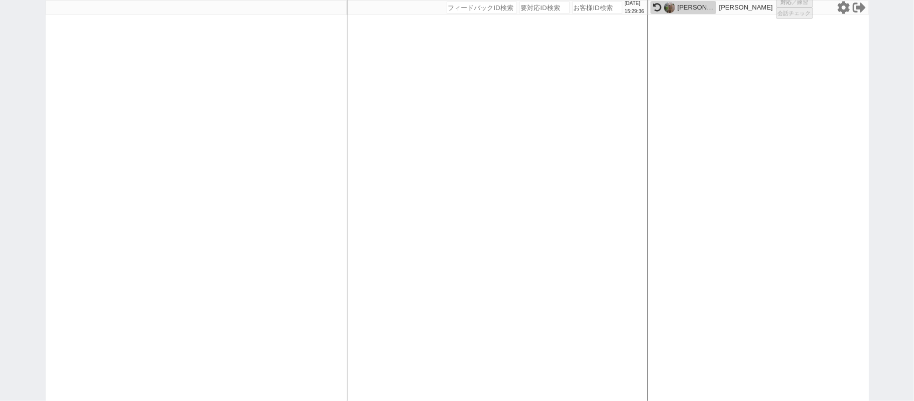
select select "431"
select select "1"
select select "6"
select select "2"
select select "5"
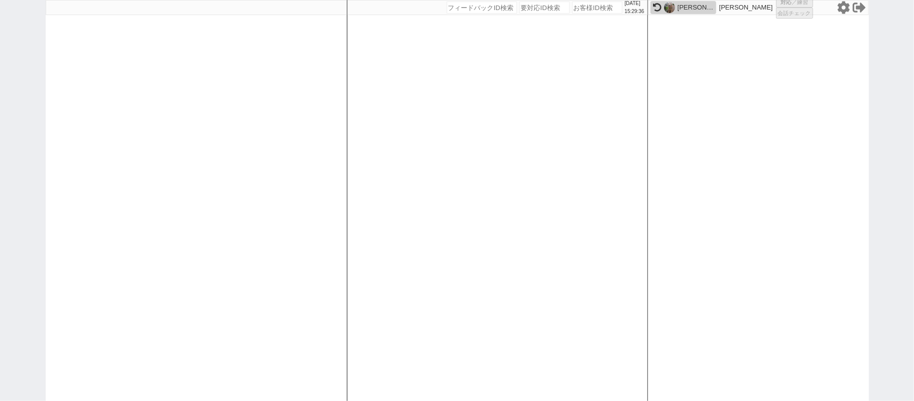
select select
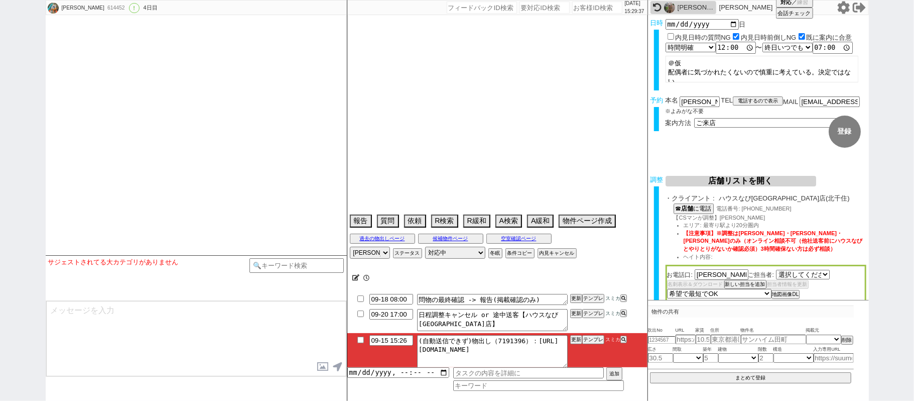
type textarea "＠＠電話絶対にかけない、パートナーに気付かれたらアポ流れるかも＠＠ ＠＠来店して離婚しないかもとか言ってたら[PERSON_NAME]に相談してねで調整した＠＠"
select select "[DATE]"
select select "15"
select select "6"
select select "33"
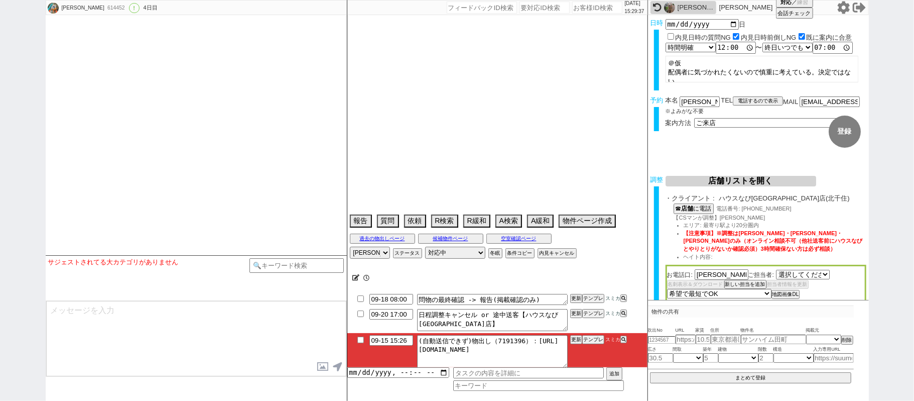
select select "960"
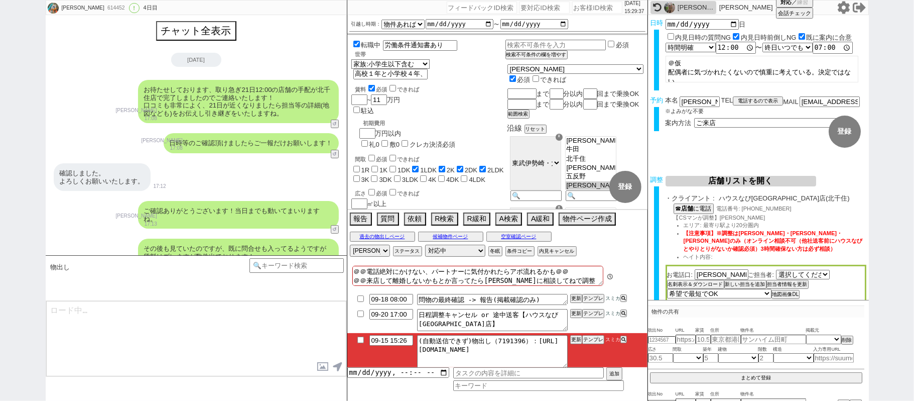
scroll to position [288, 0]
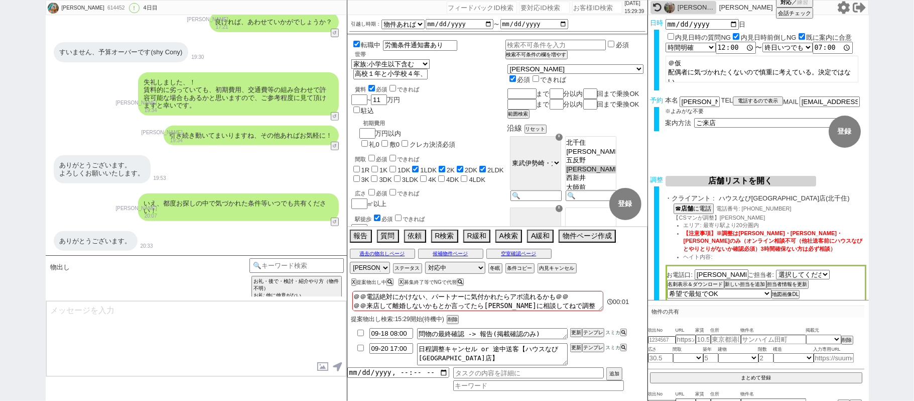
type textarea "並行で先の物件を参考にしつつ相場を見ておりまして、2件ピックアップしてまいりました！ [URL][DOMAIN_NAME]"
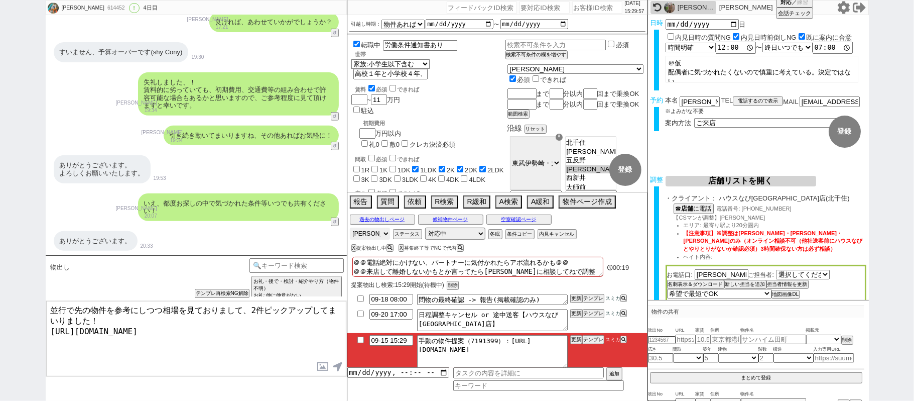
click at [378, 234] on select "アサイン [PERSON_NAME] [PERSON_NAME] [PERSON_NAME] [PERSON_NAME] [PERSON_NAME]" at bounding box center [370, 233] width 40 height 12
select select
click at [350, 228] on select "アサイン [PERSON_NAME] [PERSON_NAME] [PERSON_NAME] [PERSON_NAME] [PERSON_NAME]" at bounding box center [370, 233] width 40 height 12
click at [55, 308] on textarea "並行で先の物件を参考にしつつ相場を見ておりまして、2件ピックアップしてまいりました！ [URL][DOMAIN_NAME]" at bounding box center [196, 338] width 300 height 75
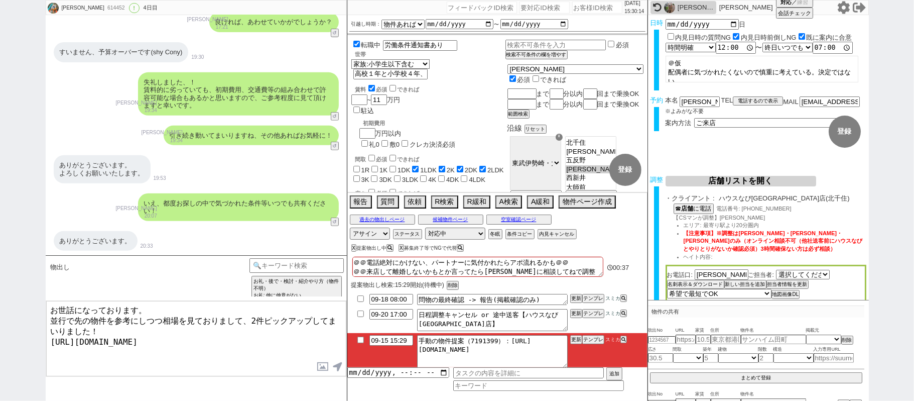
click at [51, 317] on textarea "お世話になっております。 並行で先の物件を参考にしつつ相場を見ておりまして、2件ピックアップしてまいりました！ [URL][DOMAIN_NAME]" at bounding box center [196, 338] width 300 height 75
type textarea "お世話になっております。 本日も並行で先の物件を参考にしつつ相場を見ておりまして、2件ピックアップしてまいりました！ [URL][DOMAIN_NAME]"
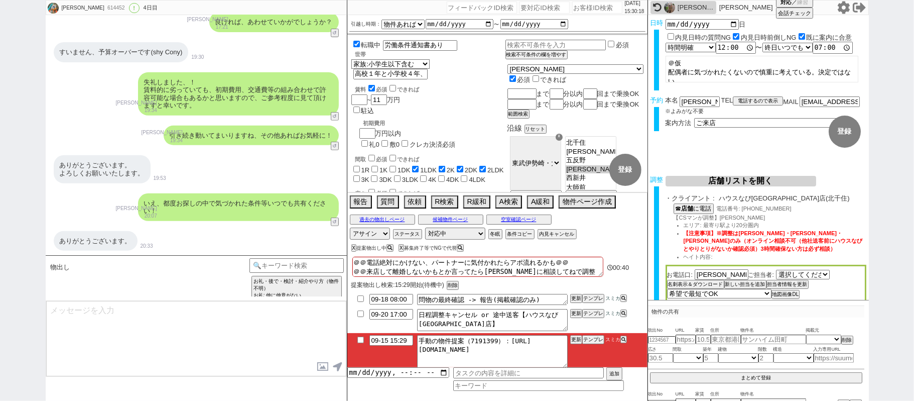
scroll to position [292, 0]
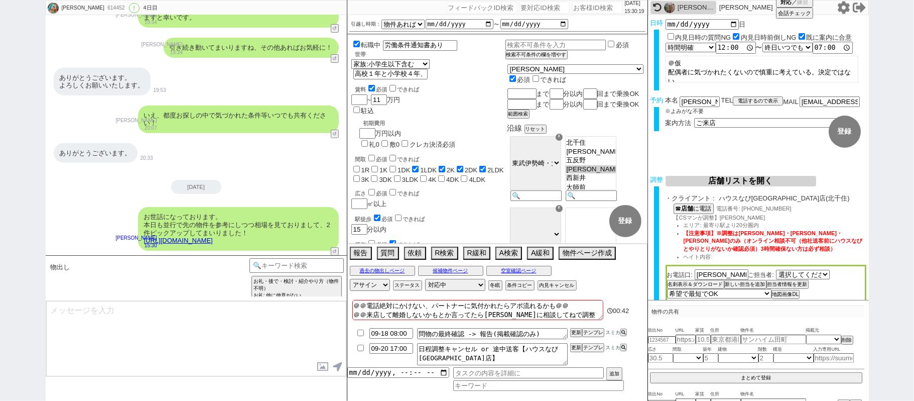
type textarea "こちらも角部屋でもありオススメのタイプです、 イメージいかがでしょうか？"
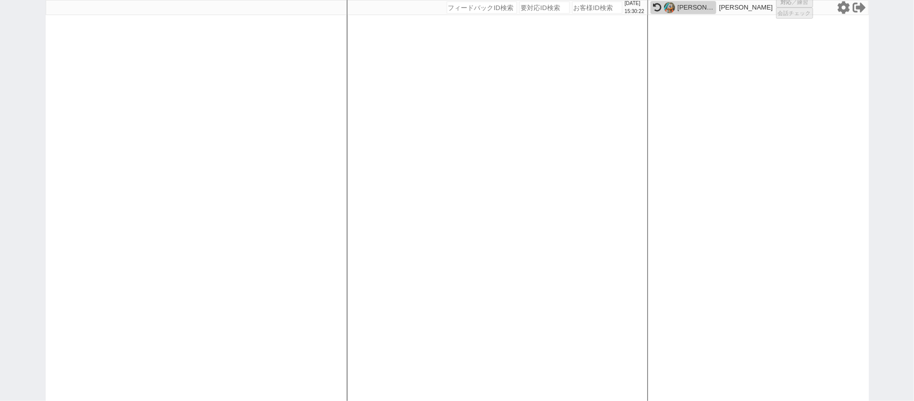
select select "4"
select select
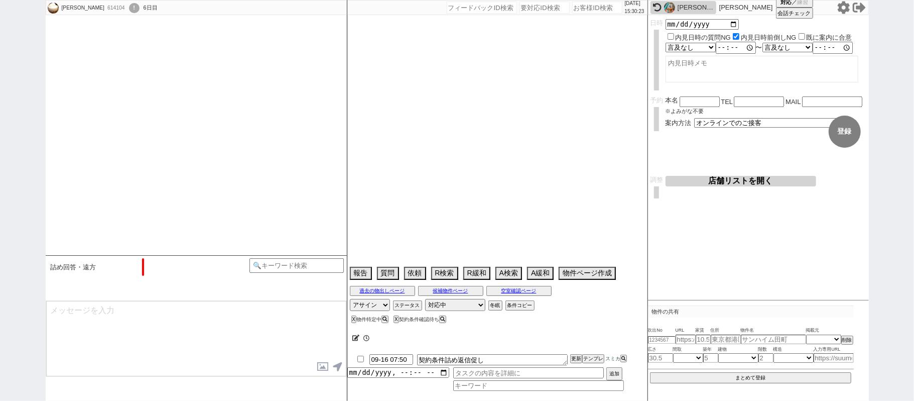
scroll to position [430, 0]
select select "[DATE]"
select select "11"
select select "12"
select select "6"
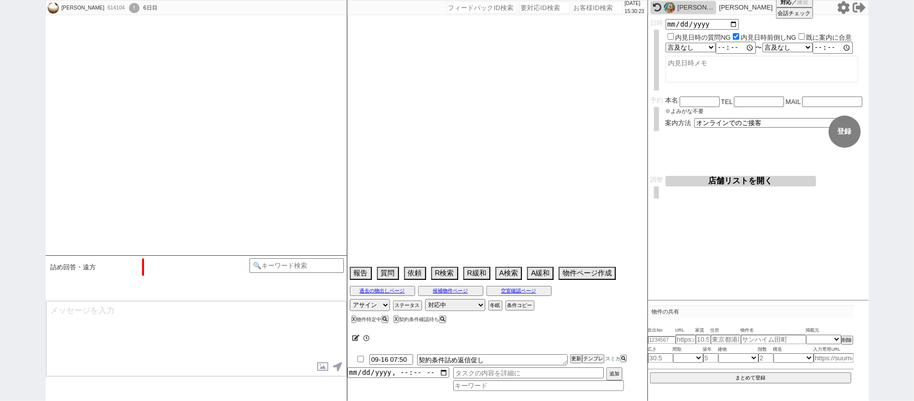
select select "29"
select select "44"
select select "[DATE]"
select select "15"
select select "520"
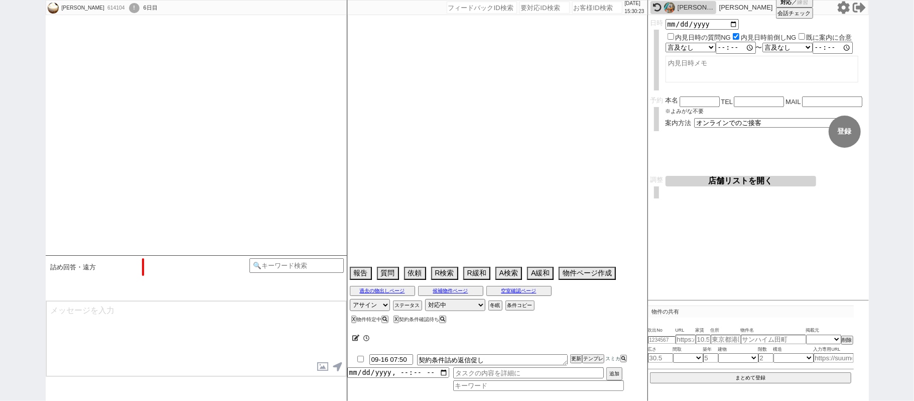
select select "16"
select select "41"
select select "[DATE]"
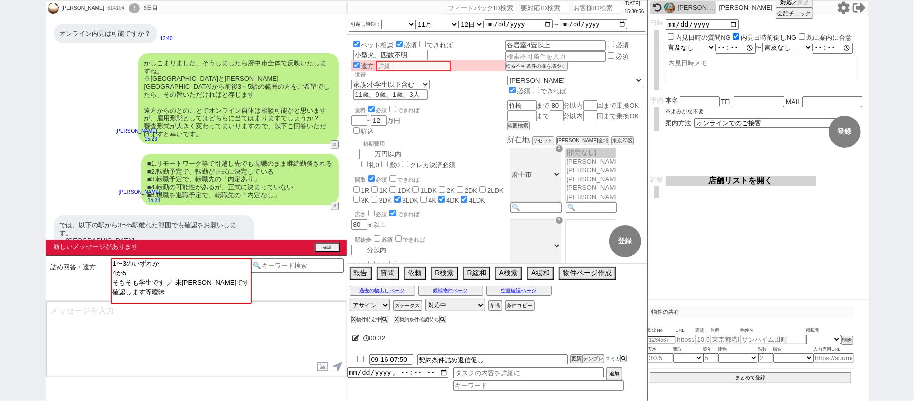
scroll to position [476, 0]
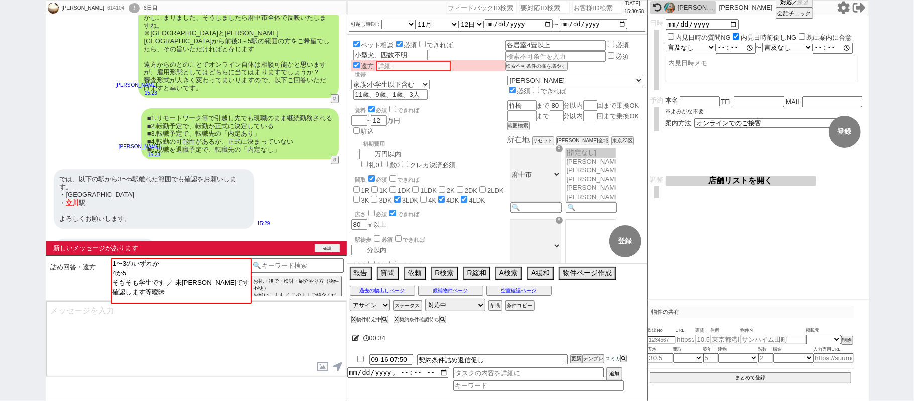
click at [329, 248] on button "確認" at bounding box center [327, 248] width 25 height 8
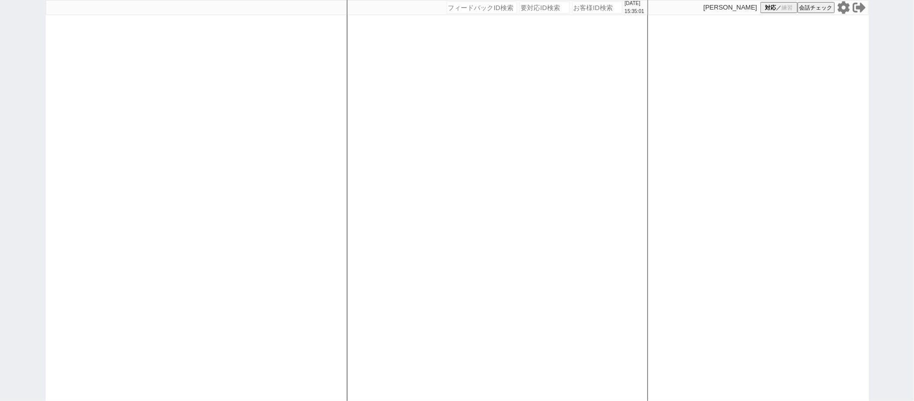
click at [192, 89] on div at bounding box center [196, 200] width 301 height 401
drag, startPoint x: 277, startPoint y: 234, endPoint x: 266, endPoint y: 216, distance: 21.4
click at [276, 227] on div at bounding box center [196, 200] width 301 height 401
select select "4"
select select
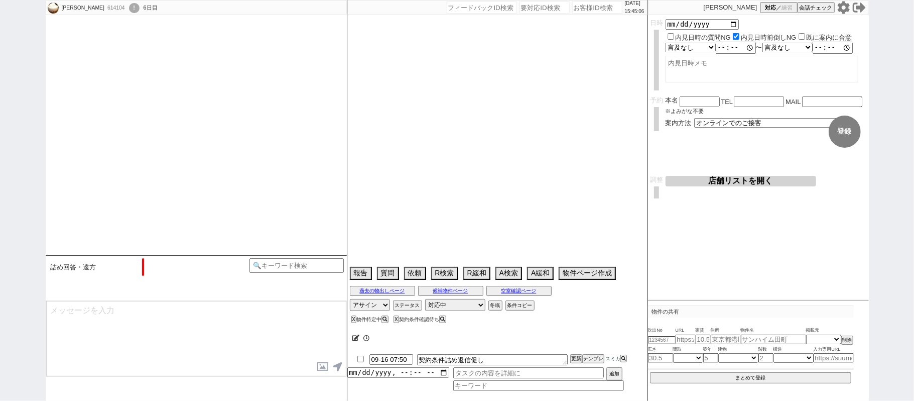
scroll to position [460, 0]
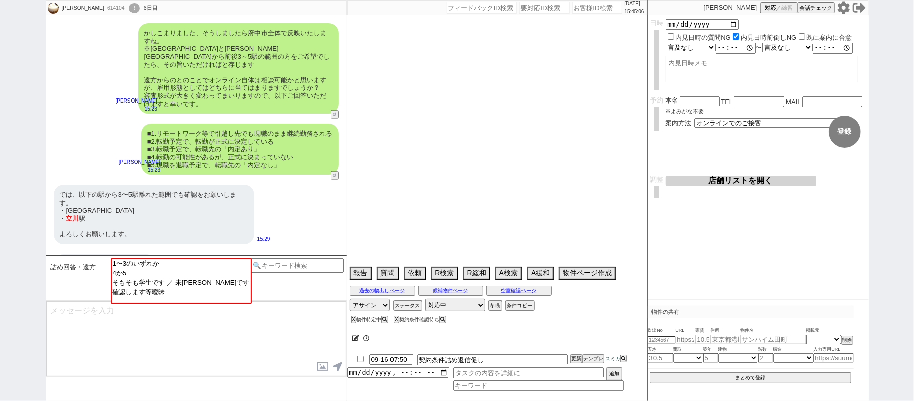
select select "[DATE]"
select select "11"
select select "12"
select select "6"
select select "29"
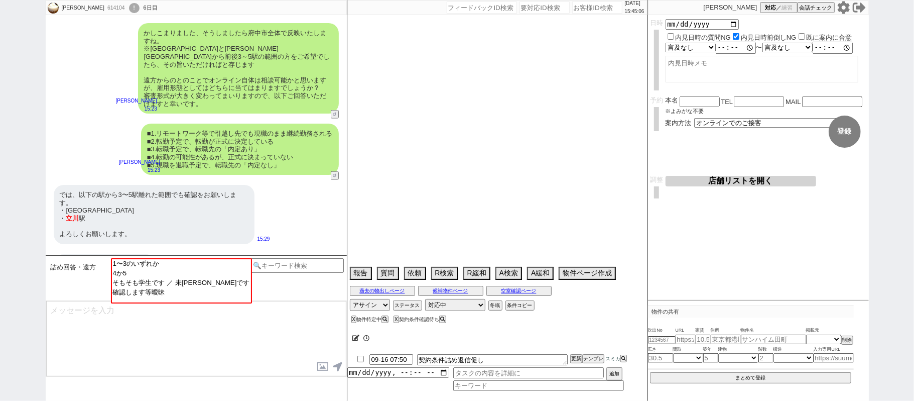
select select "44"
select select "[DATE]"
select select "15"
select select "520"
select select "16"
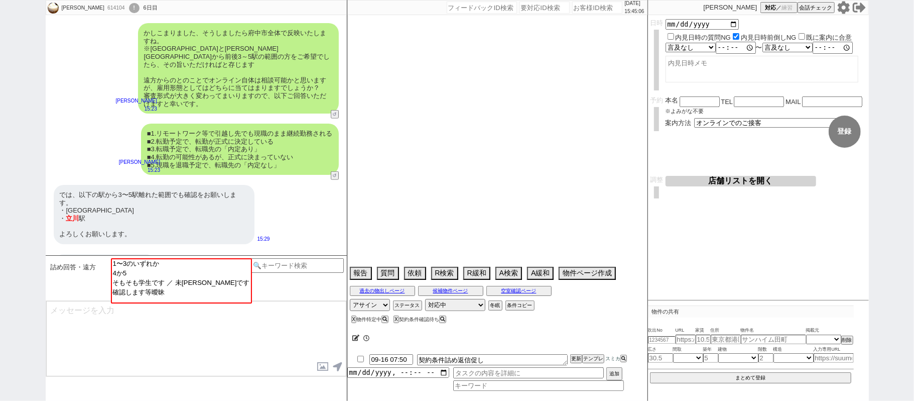
select select "41"
select select "[DATE]"
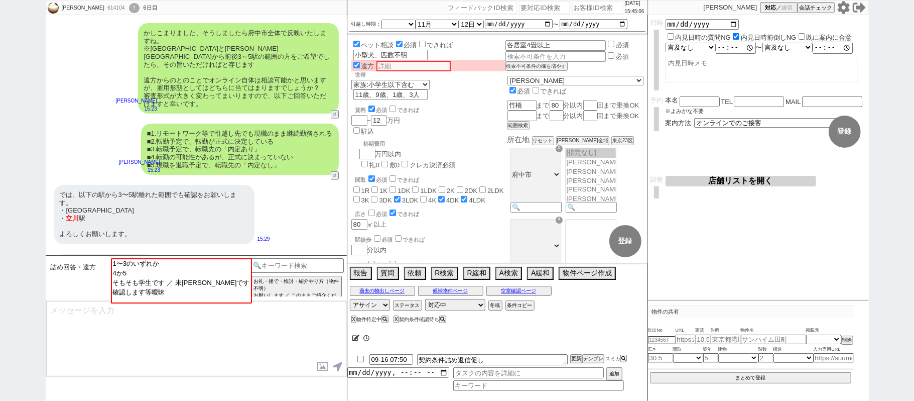
scroll to position [190, 0]
click at [515, 292] on button "空室確認ページ" at bounding box center [519, 291] width 65 height 8
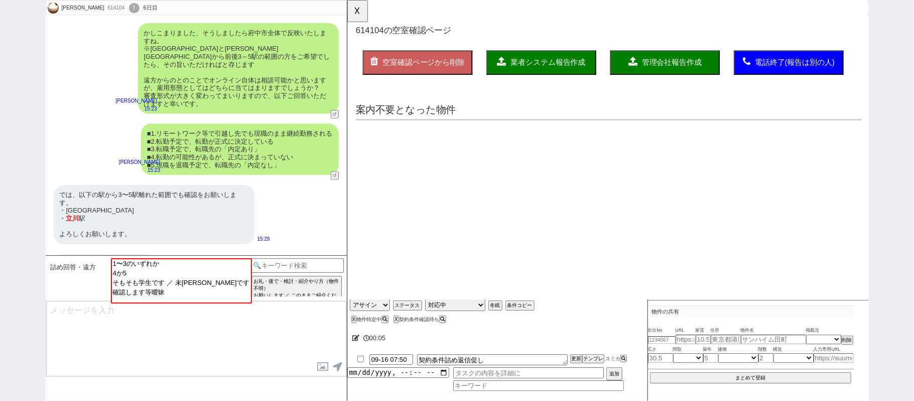
scroll to position [0, 0]
click at [356, 1] on button "☓" at bounding box center [356, 10] width 19 height 20
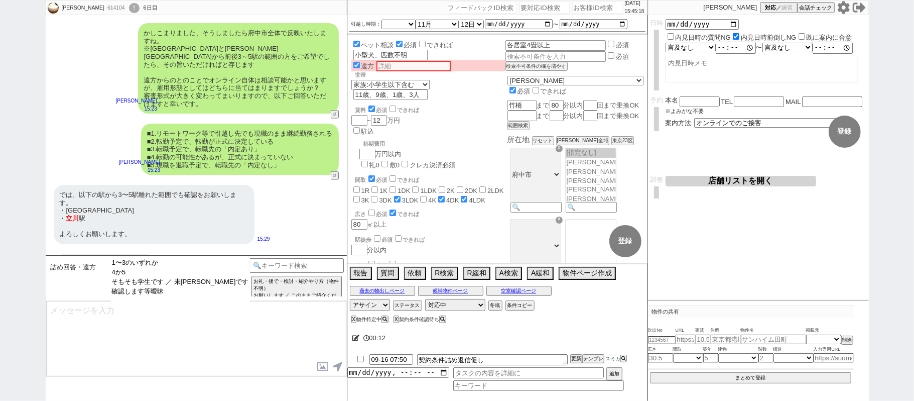
drag, startPoint x: 170, startPoint y: 264, endPoint x: 178, endPoint y: 268, distance: 8.8
click at [170, 264] on option "1〜3のいずれか" at bounding box center [180, 263] width 139 height 10
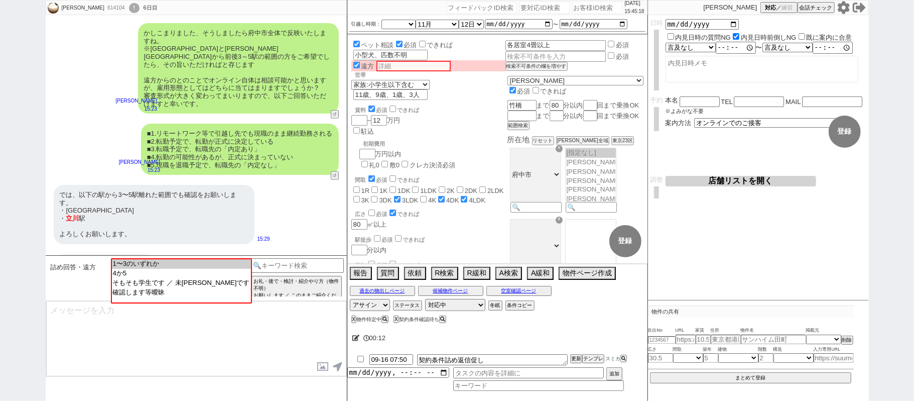
select select "29"
select select "44"
select select "[DATE]"
select select "15"
select select "520"
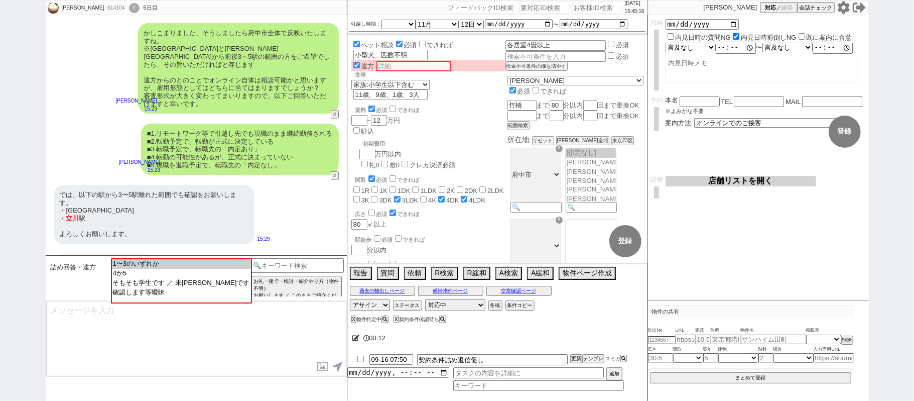
select select "16"
select select "41"
select select "[DATE]"
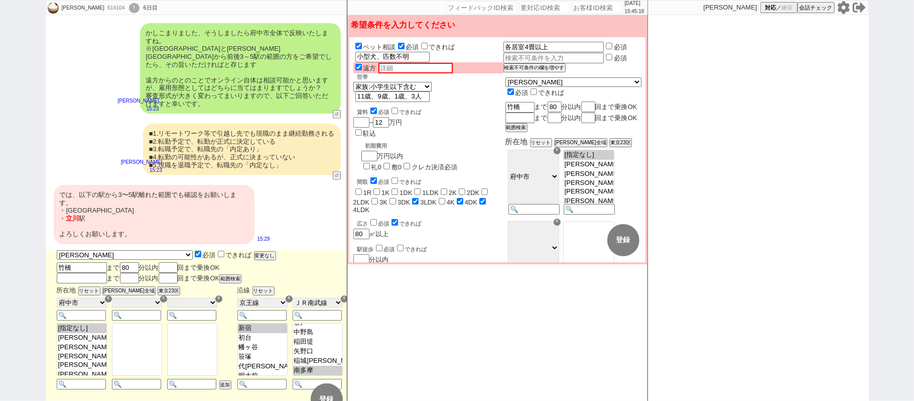
scroll to position [191, 0]
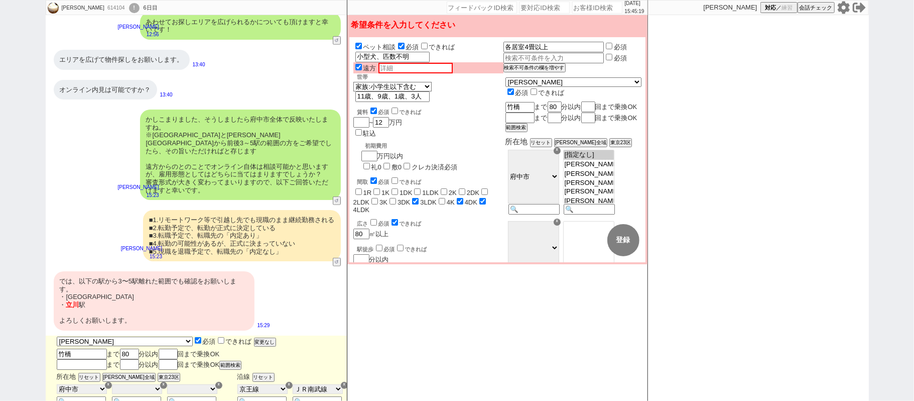
drag, startPoint x: 201, startPoint y: 280, endPoint x: 211, endPoint y: 280, distance: 9.5
click at [201, 278] on div "では、以下の駅から3〜5駅離れた範囲でも確認をお願いします。 ・[GEOGRAPHIC_DATA] ・ [GEOGRAPHIC_DATA] よろしくお願いしま…" at bounding box center [154, 300] width 201 height 59
click at [254, 338] on button "変更なし" at bounding box center [264, 341] width 20 height 7
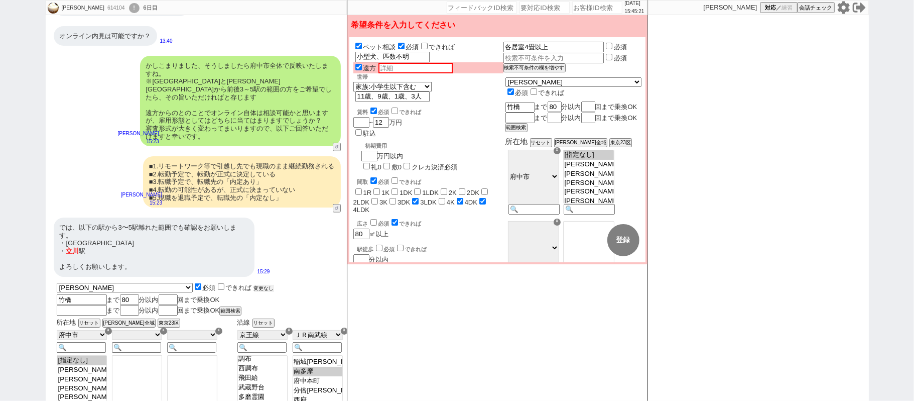
scroll to position [467, 0]
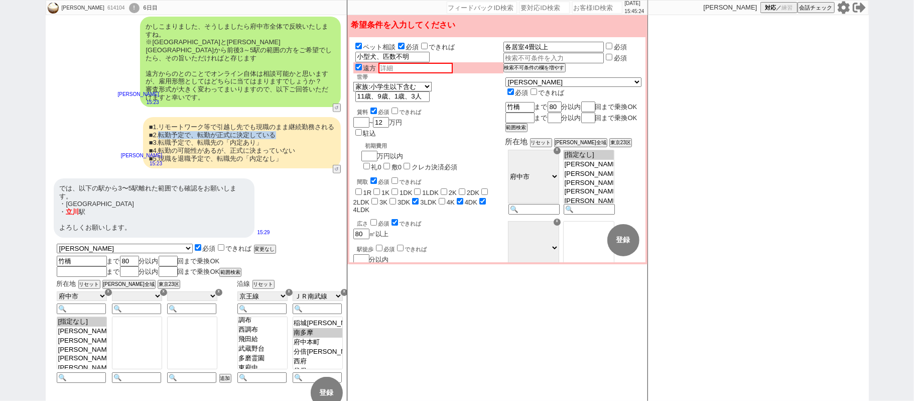
drag, startPoint x: 163, startPoint y: 108, endPoint x: 279, endPoint y: 108, distance: 116.5
click at [279, 117] on div "■1.リモートワーク等で引越し先でも現職のまま継続勤務される ■2.転勤予定で、転勤が正式に決定している ■3.転職予定で、転職先の「内定あり」 ■4.転勤の…" at bounding box center [242, 142] width 198 height 51
copy div "転勤予定で、転勤が正式に決定している"
click at [434, 67] on input "text" at bounding box center [416, 68] width 74 height 11
paste input "転勤予定で、転勤が正式に決定している"
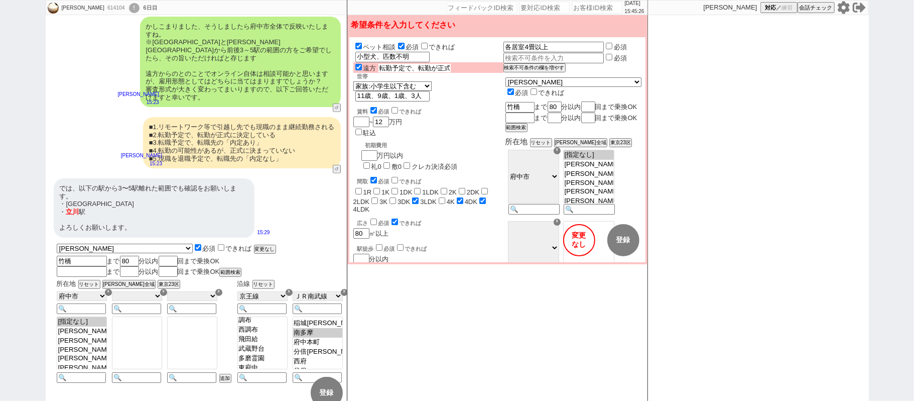
scroll to position [0, 49]
type input "転勤予定で、転勤が正式に決定している"
click at [470, 243] on div "駅徒歩 必須 できれば 分以内" at bounding box center [428, 254] width 150 height 22
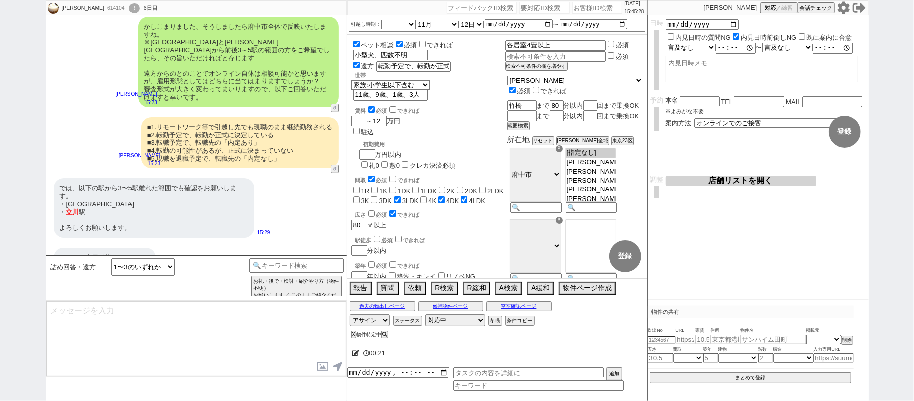
type textarea "かしこまりました、そうしますと基本的には審査についてご相談可能かと存じますので、引き続き進めてまいりますね！"
select select "29"
select select "44"
select select "[DATE]"
select select "15"
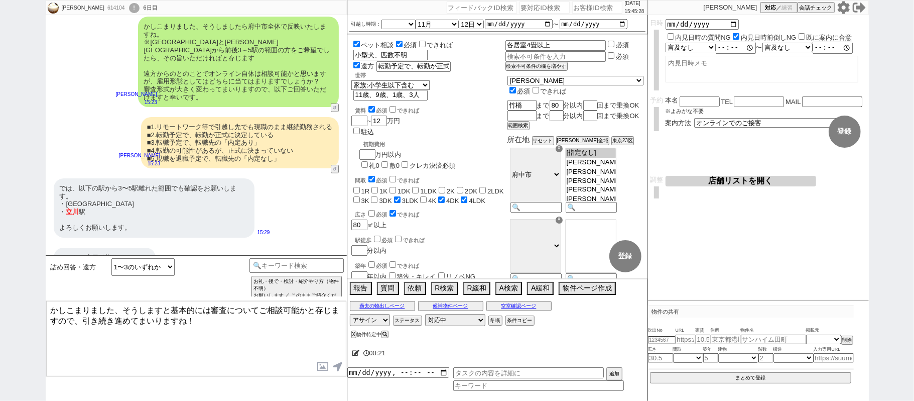
select select "520"
select select "16"
select select "41"
select select "[DATE]"
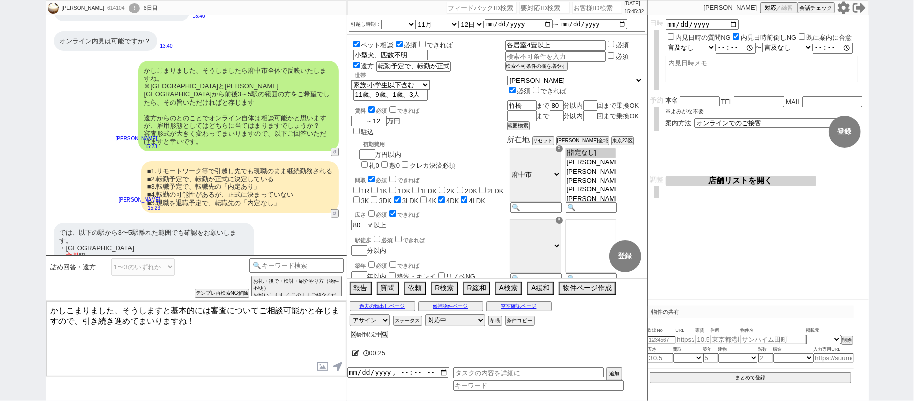
scroll to position [472, 0]
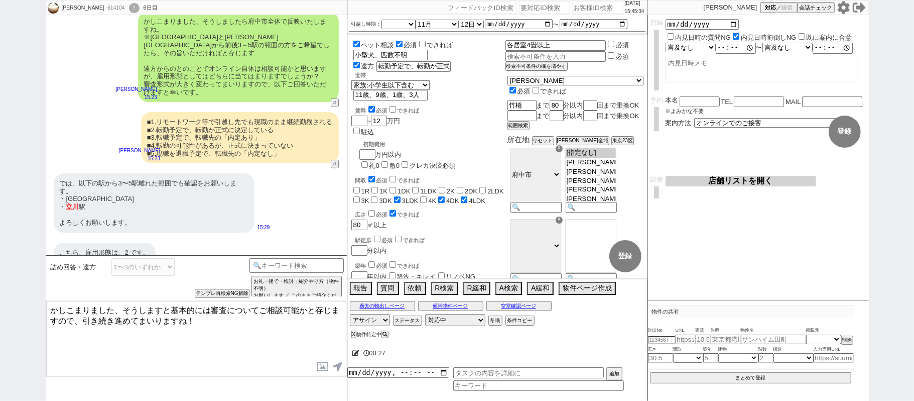
drag, startPoint x: 162, startPoint y: 307, endPoint x: 124, endPoint y: 306, distance: 38.2
click at [124, 306] on textarea "かしこまりました、そうしますと基本的には審査についてご相談可能かと存じますので、引き続き進めてまいりますね！" at bounding box center [196, 338] width 300 height 75
click at [229, 327] on textarea "かしこまりました、2ですと基本的には審査についてご相談可能かと存じますので、引き続き進めてまいりますね！" at bounding box center [196, 338] width 300 height 75
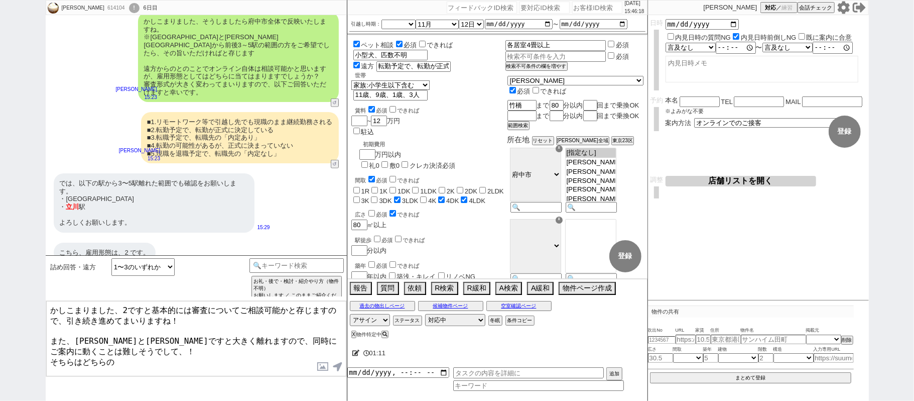
drag, startPoint x: 75, startPoint y: 335, endPoint x: 128, endPoint y: 336, distance: 52.2
click at [128, 336] on textarea "かしこまりました、2ですと基本的には審査についてご相談可能かと存じますので、引き続き進めてまいりますね！ また、[PERSON_NAME]と[PERSON_N…" at bounding box center [196, 338] width 300 height 75
drag, startPoint x: 81, startPoint y: 354, endPoint x: 0, endPoint y: 379, distance: 84.5
click at [7, 373] on div "[PERSON_NAME] 614104 ! 0 6日目 冬眠中 自社客 スミカ スミカ_BPO チャット全表示 [DATE] おはようございます。 先日は、…" at bounding box center [457, 200] width 914 height 401
paste textarea "柏と[PERSON_NAME]ですと"
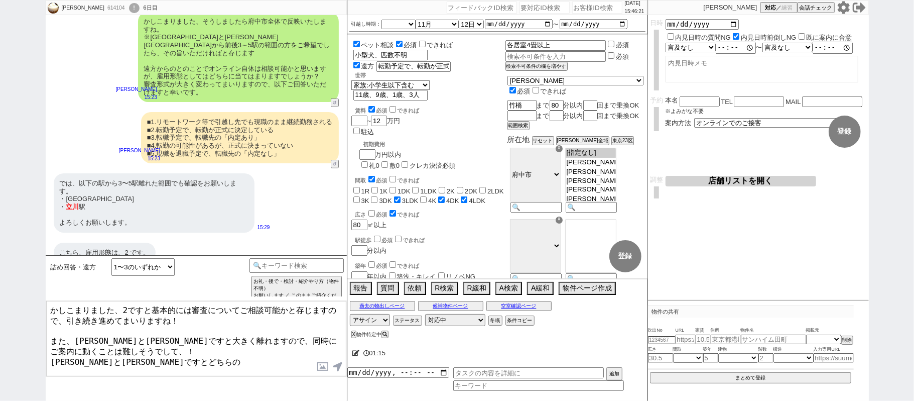
click at [169, 356] on textarea "かしこまりました、2ですと基本的には審査についてご相談可能かと存じますので、引き続き進めてまいりますね！ また、[PERSON_NAME]と[PERSON_N…" at bounding box center [196, 338] width 300 height 75
click at [106, 358] on textarea "かしこまりました、2ですと基本的には審査についてご相談可能かと存じますので、引き続き進めてまいりますね！ また、[PERSON_NAME]と[PERSON_N…" at bounding box center [196, 338] width 300 height 75
drag, startPoint x: 52, startPoint y: 332, endPoint x: 268, endPoint y: 368, distance: 218.7
click at [268, 368] on textarea "かしこまりました、2ですと基本的には審査についてご相談可能かと存じますので、引き続き進めてまいりますね！ また、[PERSON_NAME]と[PERSON_N…" at bounding box center [196, 338] width 300 height 75
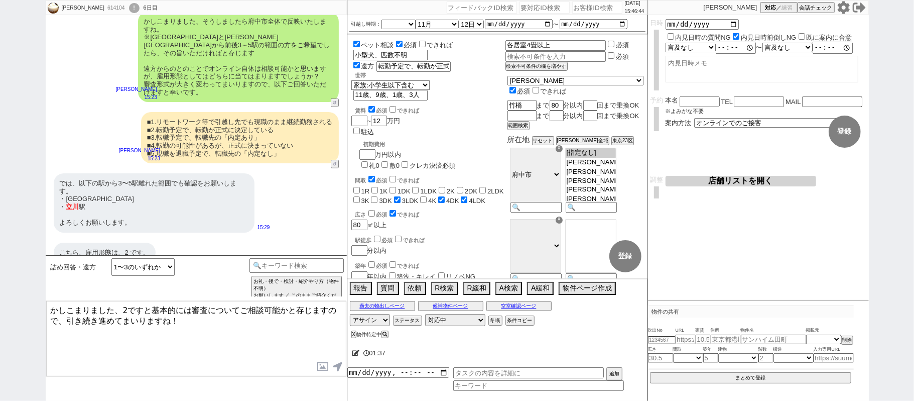
type textarea "かしこまりました、2ですと基本的には審査についてご相談可能かと存じますので、引き続き進めてまいりますね！"
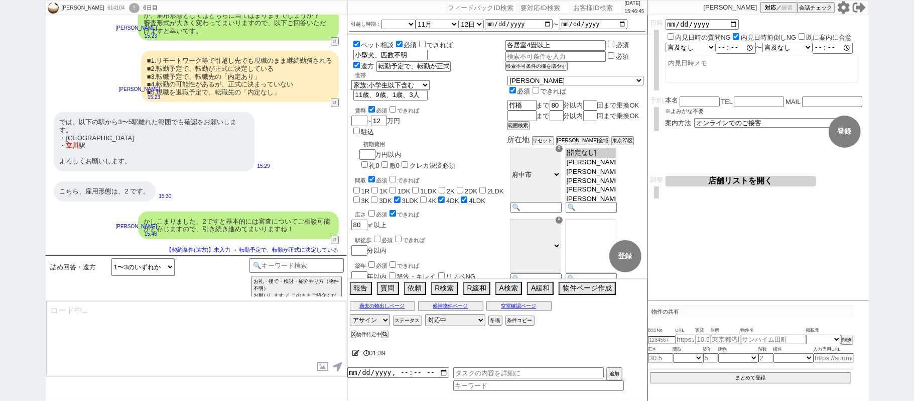
type textarea "また、お問い合わせ頂いてから日が経ちましたが、その後は[PERSON_NAME]等は見られてませんでしょうか？ 皆様、空いているか問い合わせるのを戸惑っていら…"
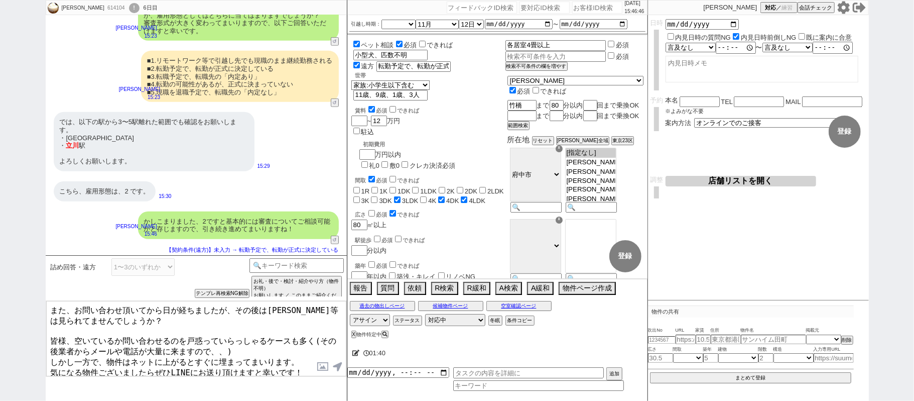
click at [285, 346] on textarea "また、お問い合わせ頂いてから日が経ちましたが、その後は[PERSON_NAME]等は見られてませんでしょうか？ 皆様、空いているか問い合わせるのを戸惑っていら…" at bounding box center [196, 338] width 300 height 75
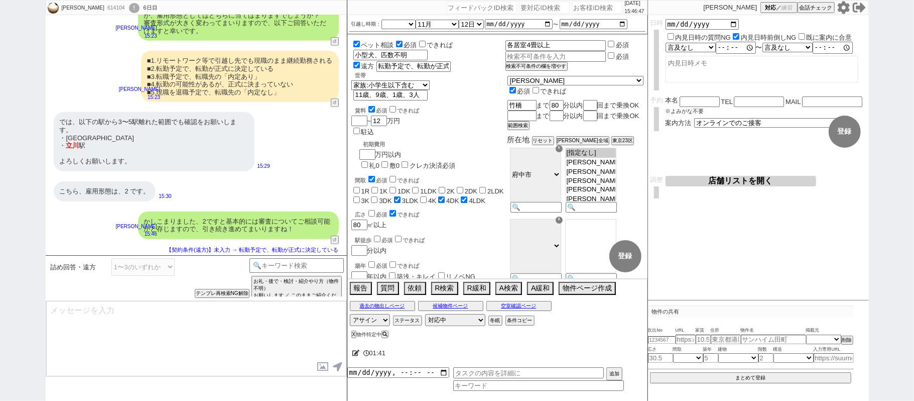
paste textarea "また、[PERSON_NAME]と[PERSON_NAME]ですと大きく離れますので、同時にご案内に動くことは難しそうでして、！ [PERSON_NAME]と…"
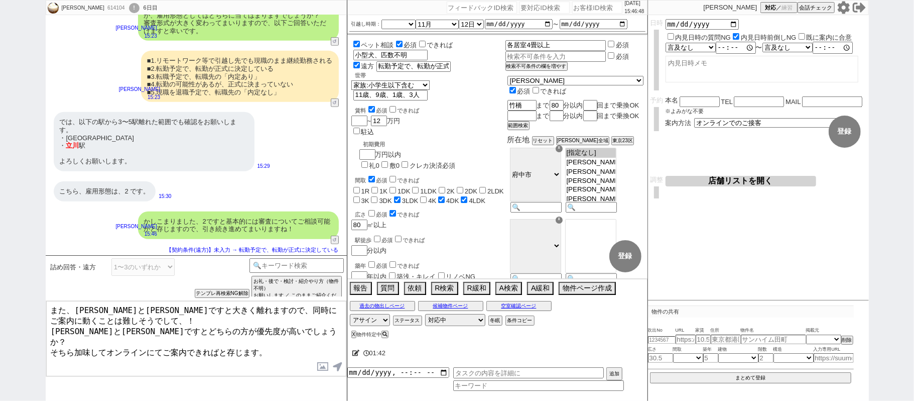
type textarea "また、[PERSON_NAME]と[PERSON_NAME]ですと大きく離れますので、同時にご案内に動くことは難しそうでして、！ [PERSON_NAME]と…"
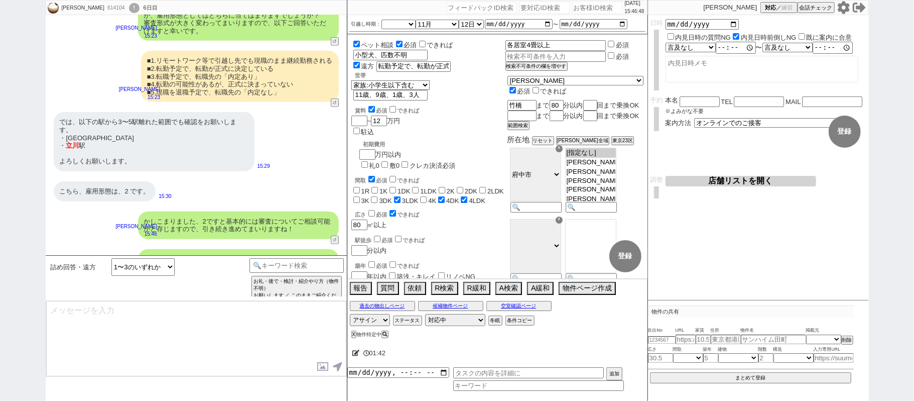
scroll to position [402, 0]
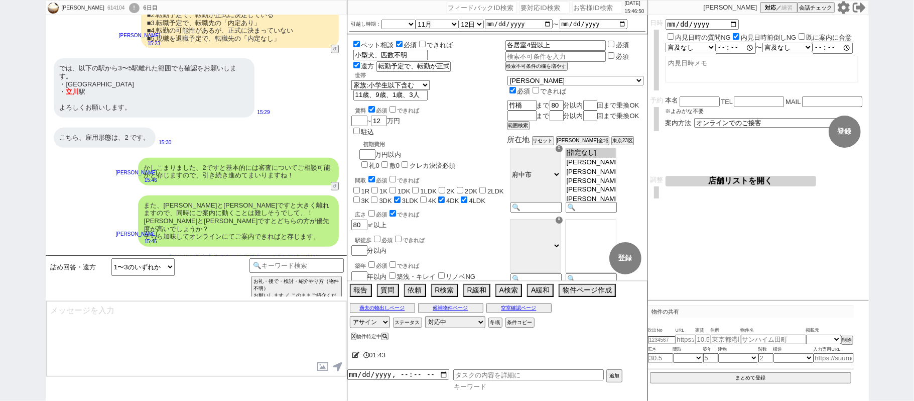
click at [465, 390] on input at bounding box center [538, 386] width 171 height 9
type input "汎用"
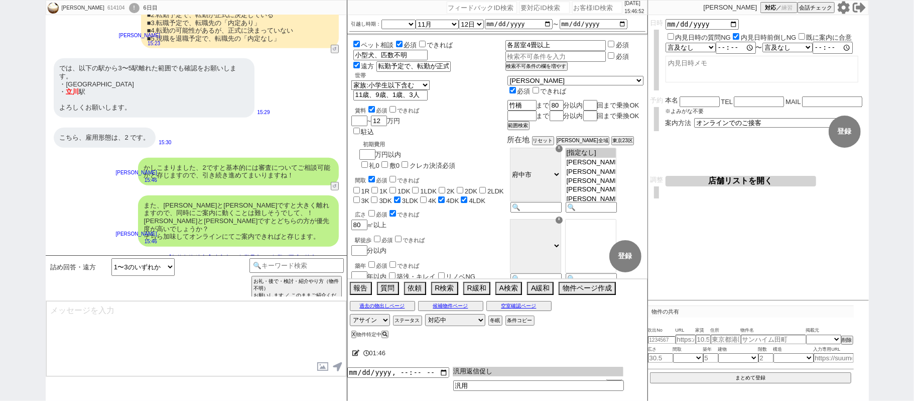
type input "汎用返信促し"
click at [383, 374] on input "datetime-local" at bounding box center [398, 371] width 102 height 9
click at [613, 376] on button "追加" at bounding box center [614, 374] width 14 height 11
type input "[DATE]T15:00"
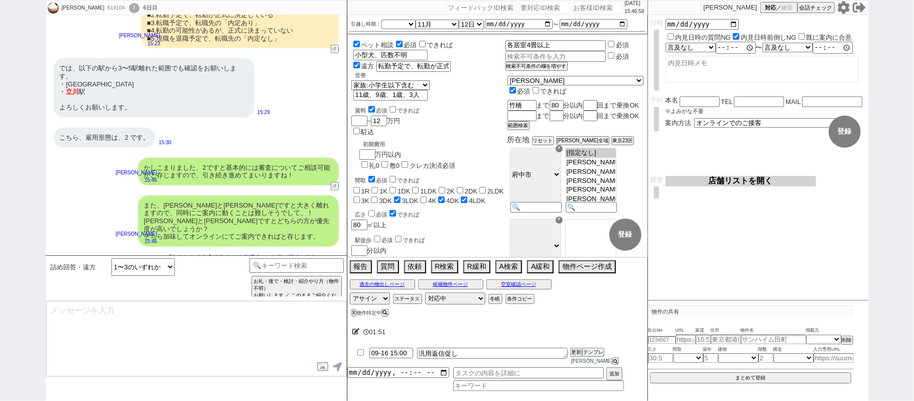
click at [112, 9] on div "614104" at bounding box center [115, 8] width 23 height 8
copy div "614104"
click at [583, 7] on input "number" at bounding box center [597, 8] width 50 height 12
paste input "614104"
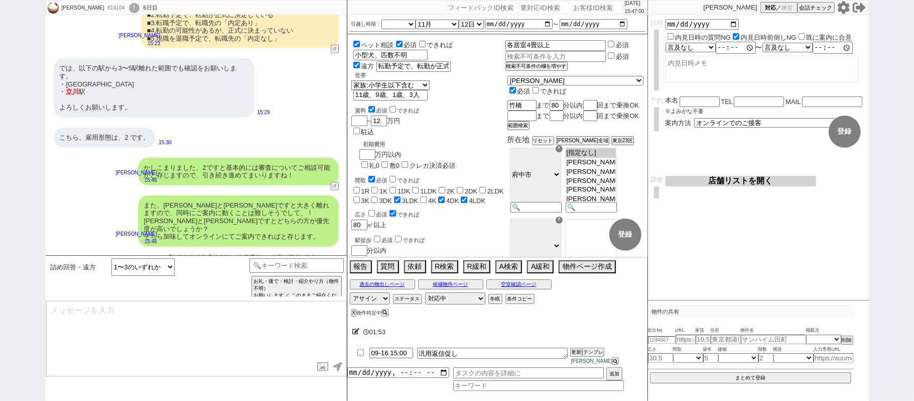
type input "614104"
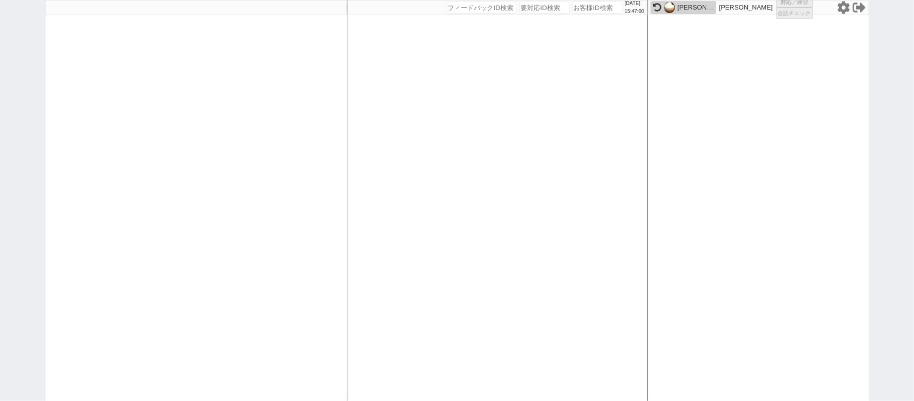
select select "4"
select select
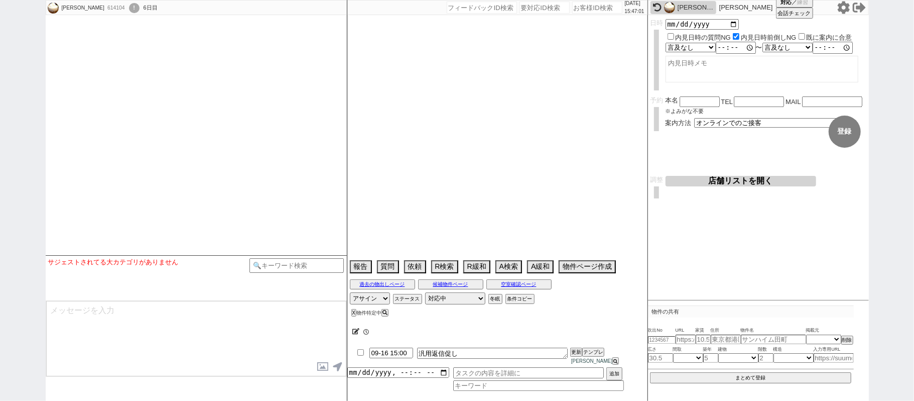
select select "[DATE]"
select select "11"
select select "12"
select select "6"
select select "29"
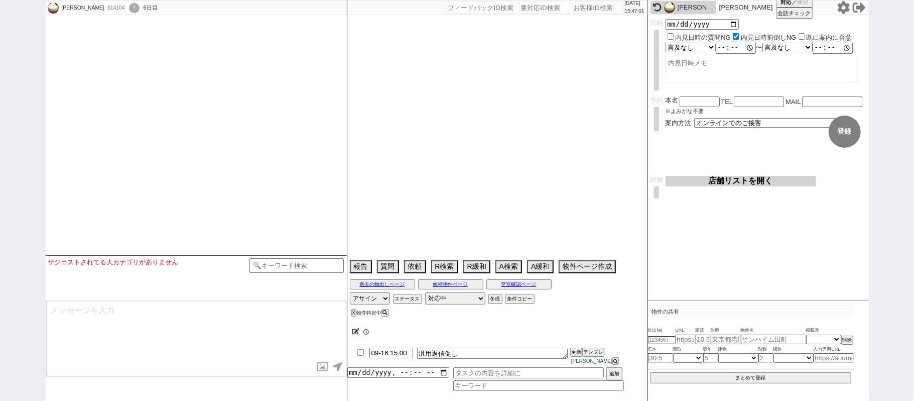
select select "44"
select select "[DATE]"
select select "15"
select select "520"
select select "16"
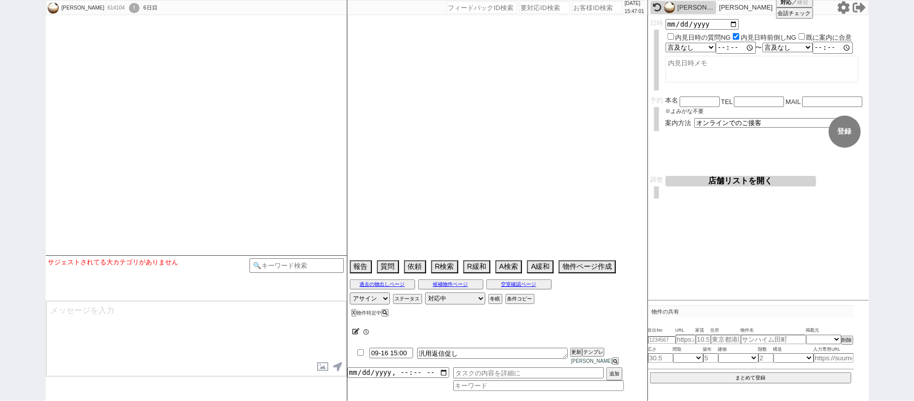
select select "41"
select select "[DATE]"
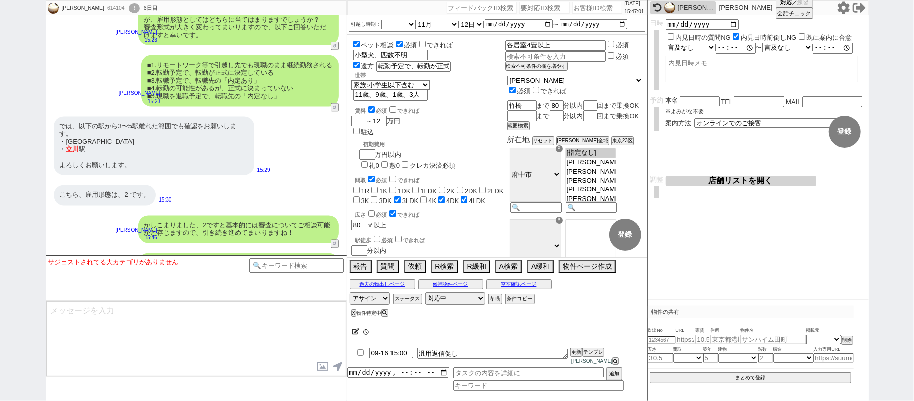
scroll to position [190, 0]
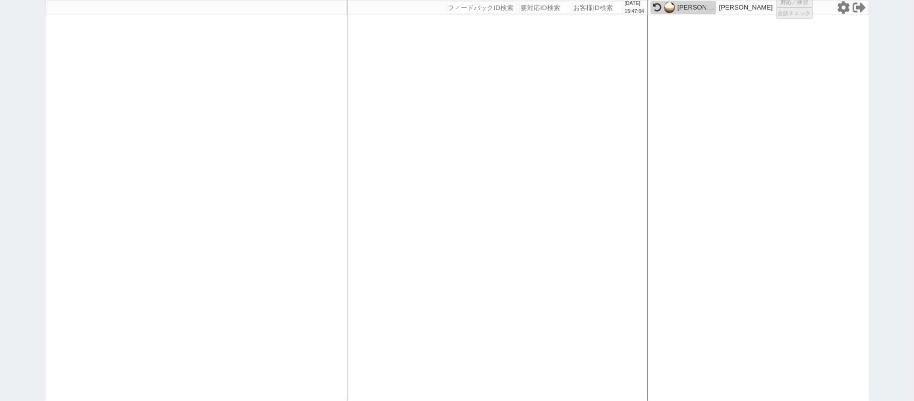
select select
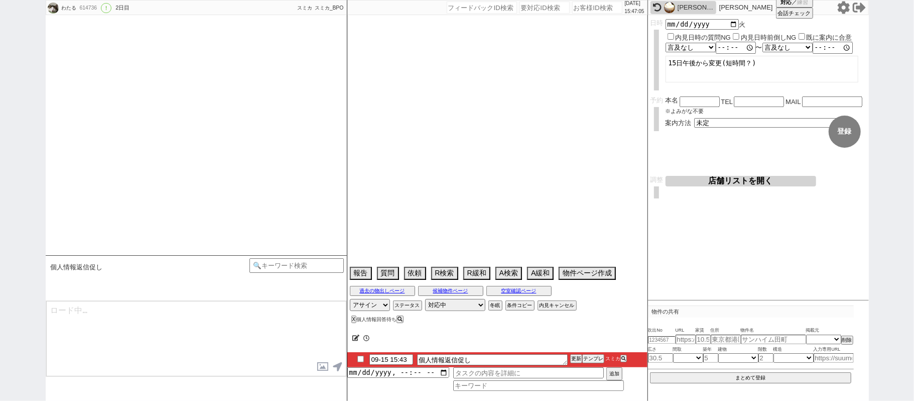
select select "[DATE]"
select select "10"
select select "37"
select select "0"
select select "813"
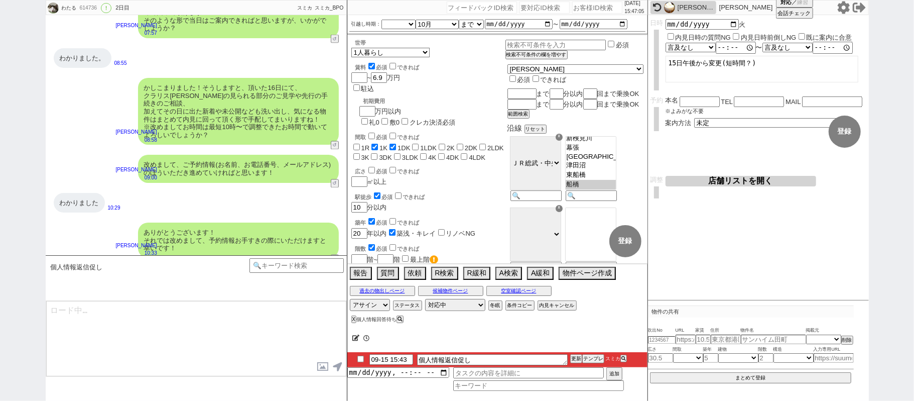
scroll to position [42, 0]
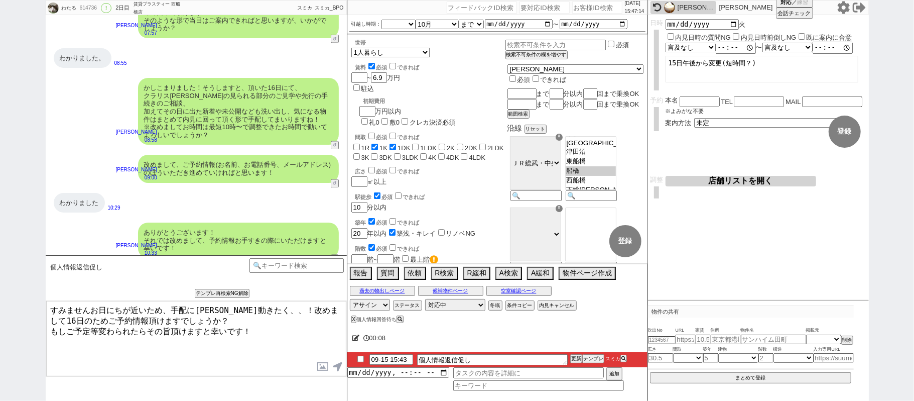
drag, startPoint x: 91, startPoint y: 312, endPoint x: 148, endPoint y: 310, distance: 56.8
click at [148, 310] on textarea "すみませんお日にちが近いため、手配に[PERSON_NAME]動きたく、、！改めまして16日のためご予約情報頂けますでしょうか？ もしご予定等変わられたらその…" at bounding box center [196, 338] width 300 height 75
drag, startPoint x: 256, startPoint y: 307, endPoint x: 329, endPoint y: 308, distance: 73.8
click at [329, 308] on textarea "すみません直近[DATE]のため、手配に[PERSON_NAME]動きたく、、！改めまして16日のためご予約情報頂けますでしょうか？ もしご予定等変わられたら…" at bounding box center [196, 338] width 300 height 75
drag, startPoint x: 215, startPoint y: 154, endPoint x: 338, endPoint y: 153, distance: 122.5
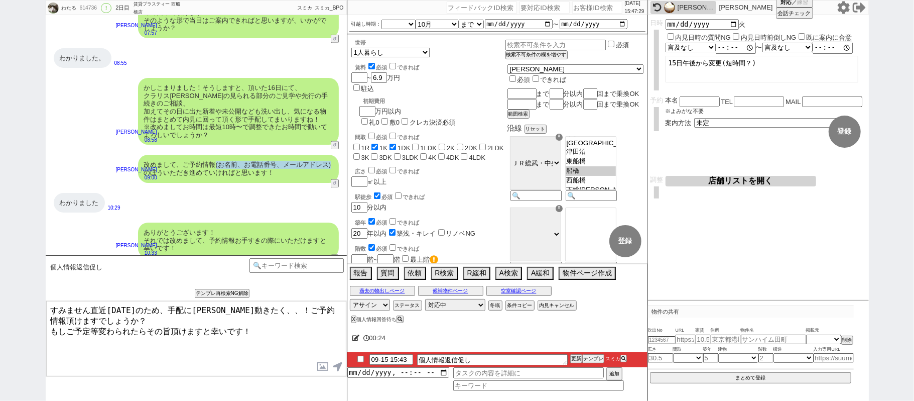
click at [338, 153] on div "改めまして、ご予約情報(お名前、お電話番号、メールアドレス)のほういただき進めていければと思います！ [PERSON_NAME] 09:00 13998-A1" at bounding box center [196, 169] width 301 height 38
copy div "(お名前、お電話番号、メールアドレス)"
click at [292, 308] on textarea "すみません直近[DATE]のため、手配に[PERSON_NAME]動きたく、、！ご予約情報頂けますでしょうか？ もしご予定等変わられたらその旨頂けますと幸いで…" at bounding box center [196, 338] width 300 height 75
paste textarea "(お名前、お電話番号、メールアドレス)"
click at [260, 326] on textarea "すみません直近[DATE]のため、手配に[PERSON_NAME]動きたく、、！ご予約情報(お名前、お電話番号、メールアドレス)頂けますでしょうか？ もしご予…" at bounding box center [196, 338] width 300 height 75
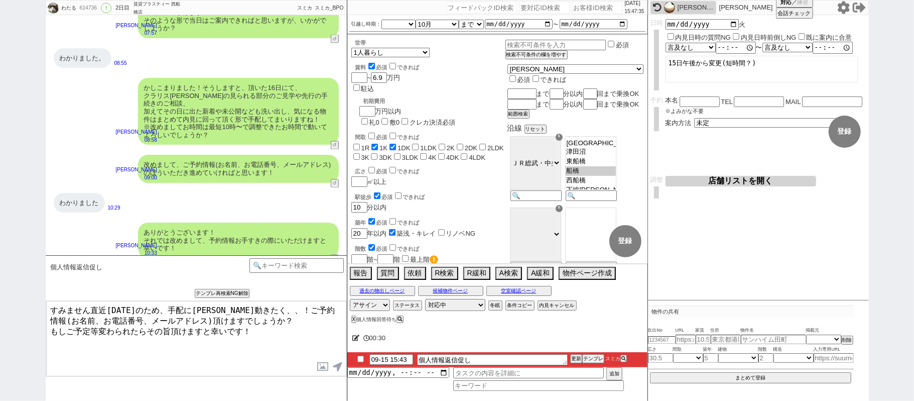
type textarea "すみません直近[DATE]のため、手配に[PERSON_NAME]動きたく、、！ご予約情報(お名前、お電話番号、メールアドレス)頂けますでしょうか？ もしご予…"
checkbox input "true"
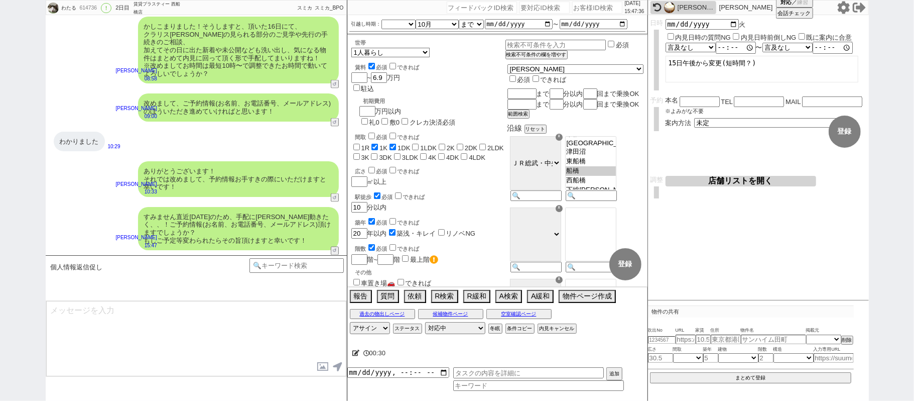
scroll to position [1175, 0]
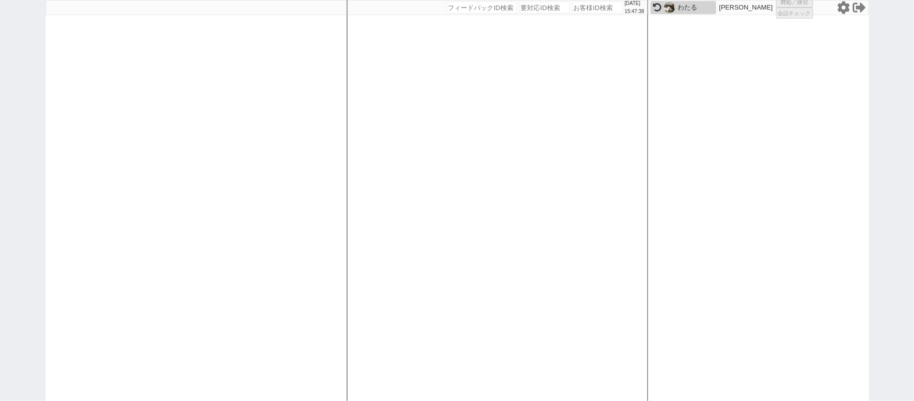
select select "6"
select select "2"
select select "5"
select select
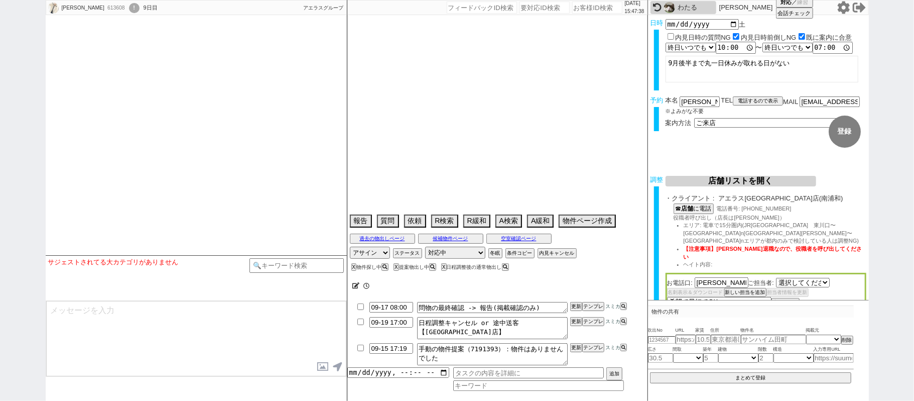
select select "[DATE]"
type textarea "@当日までの他社予定なし　初めての内見"
select select "[DATE]"
select select "10"
select select "36"
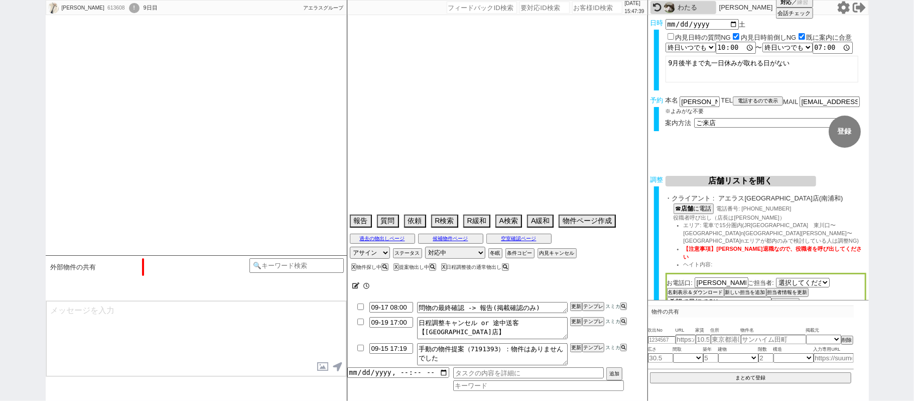
select select "0"
select select "23"
select select "727"
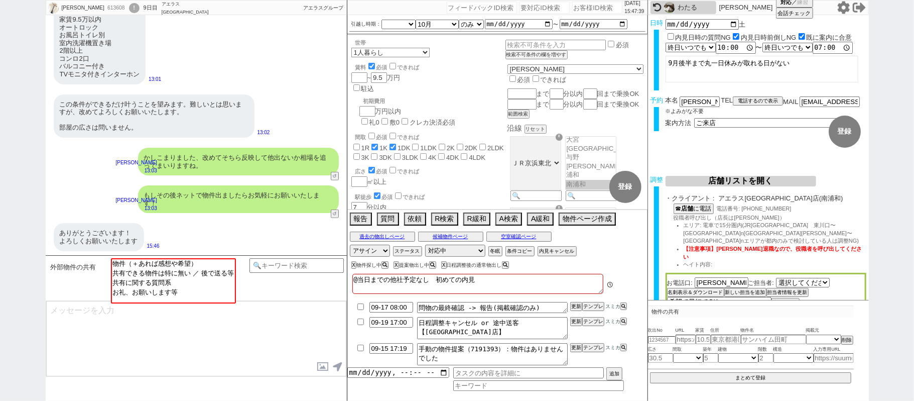
scroll to position [11, 0]
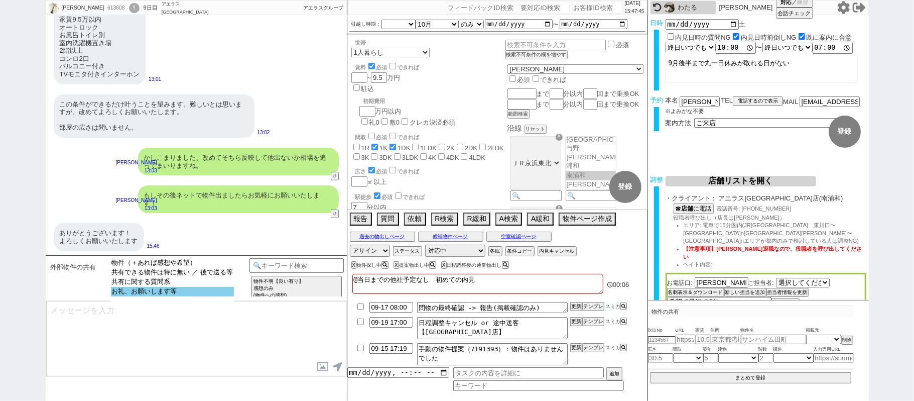
select select "お礼、お願いします等"
click at [212, 296] on option "お礼、お願いします等" at bounding box center [172, 292] width 123 height 10
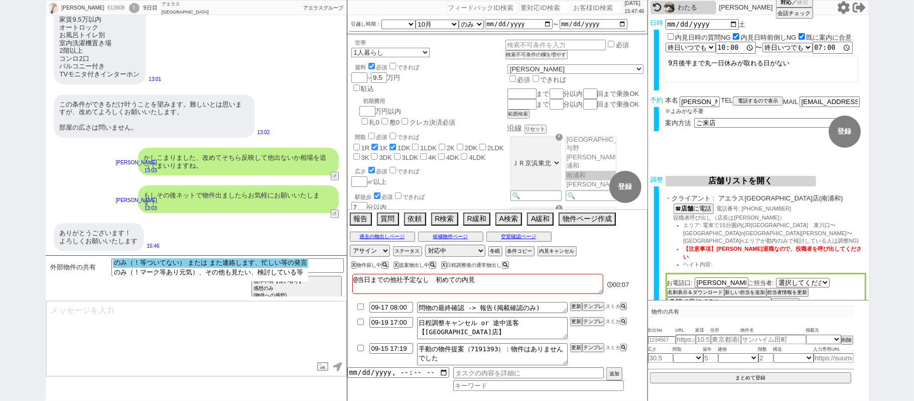
select select "のみ（！等ついてない） または また連絡します、忙しい等の発言"
click at [196, 268] on option "のみ（！等ついてない） または また連絡します、忙しい等の発言" at bounding box center [210, 263] width 195 height 10
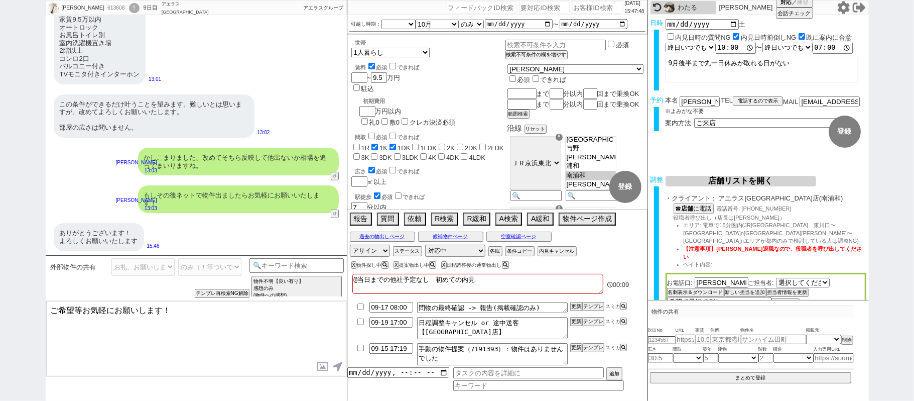
click at [51, 310] on textarea "ご希望等お気軽にお願いします！" at bounding box center [196, 338] width 300 height 75
type textarea "いえ、ご希望等お気軽にお願いします！"
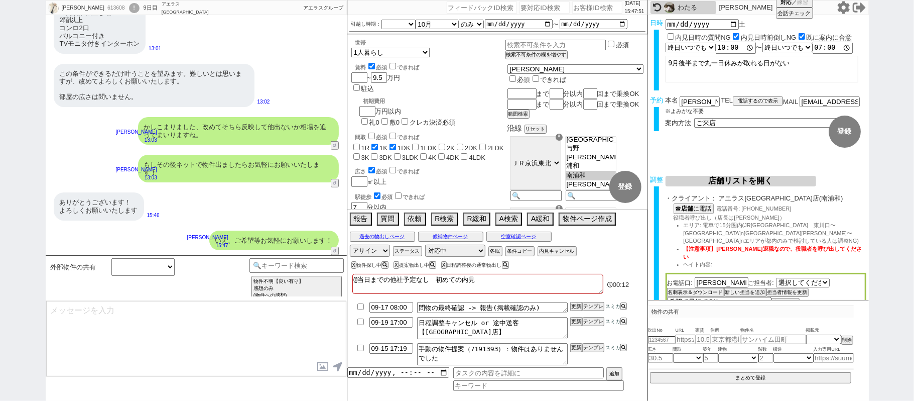
scroll to position [223, 0]
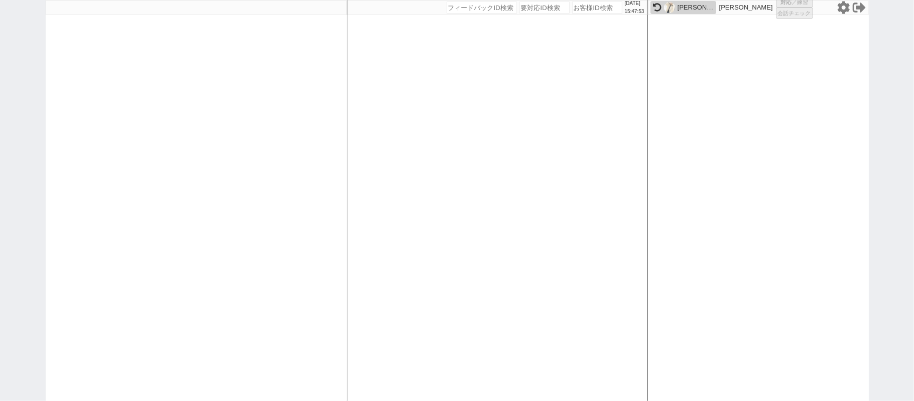
select select
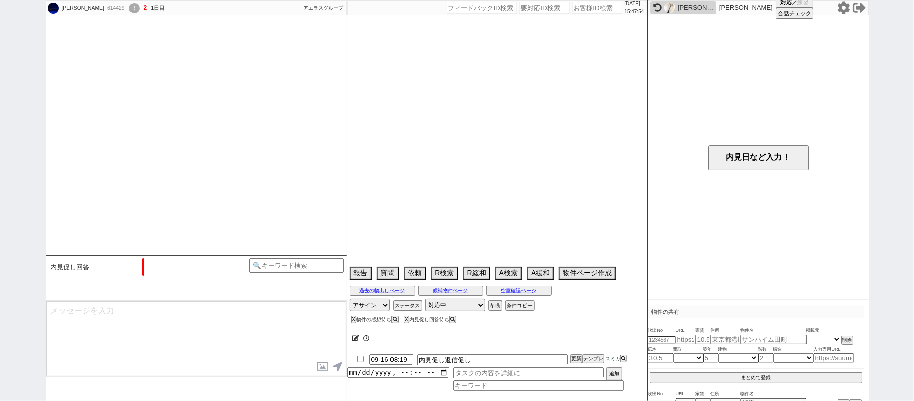
scroll to position [168, 0]
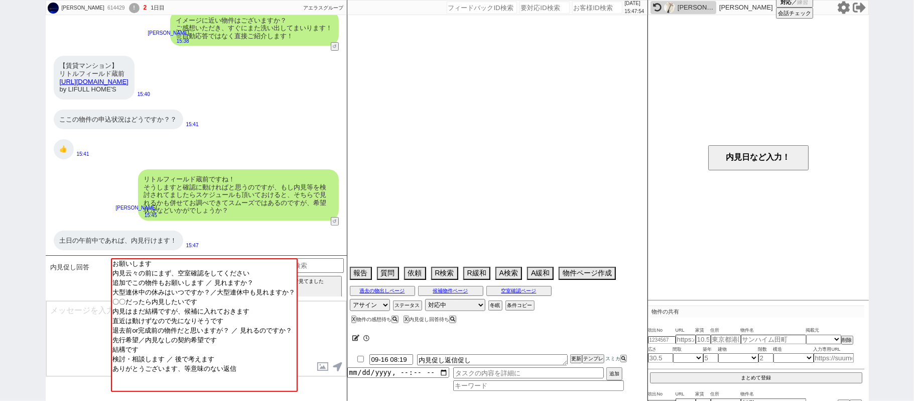
select select "15"
select select "0"
select select "62"
select select "69"
select select "75"
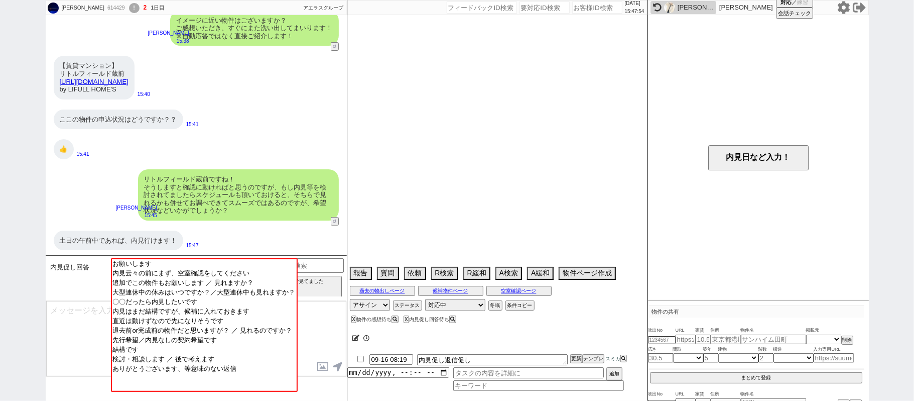
select select "[DATE]"
select select "59"
select select "63"
select select "[DATE]"
select select "14"
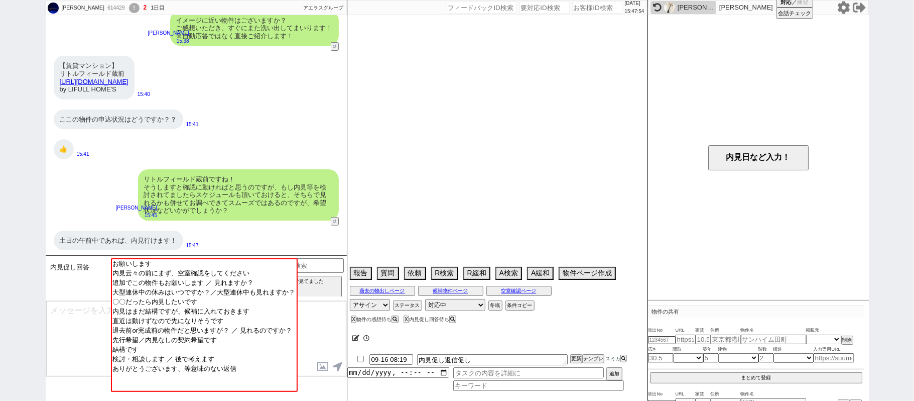
select select "71"
select select "[DATE]"
select select "820"
select select "60"
select select "[DATE]"
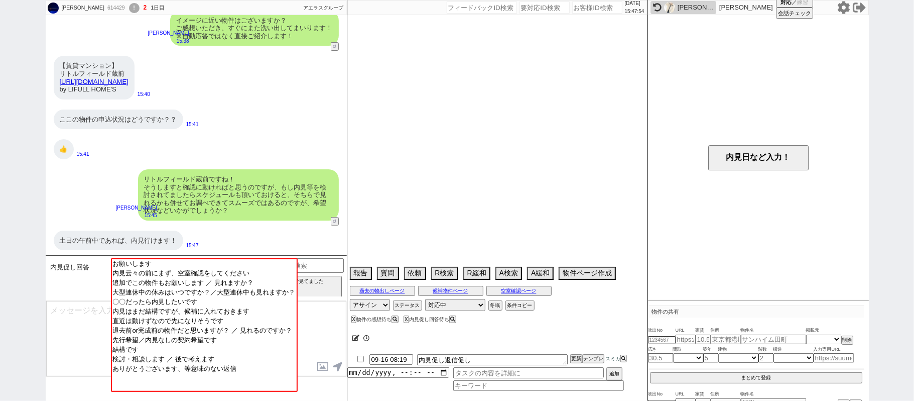
select select "66"
select select "[DATE]"
select select "64"
select select "[DATE]"
select select "70"
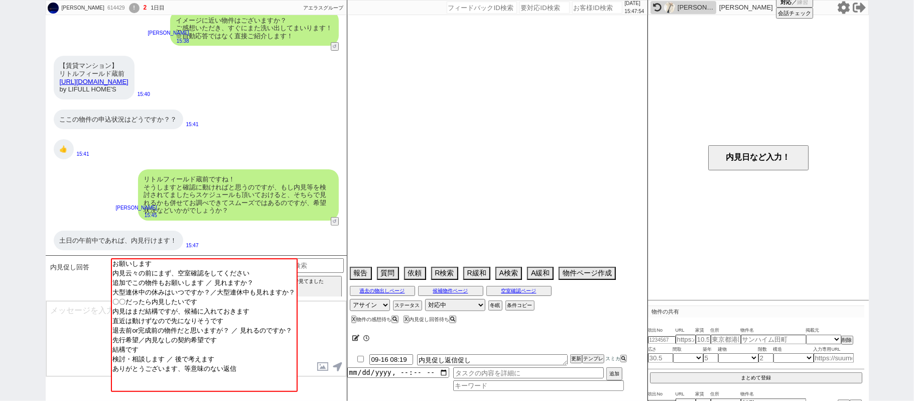
select select "[DATE]"
select select "65"
select select "[DATE]"
select select "12"
select select "11"
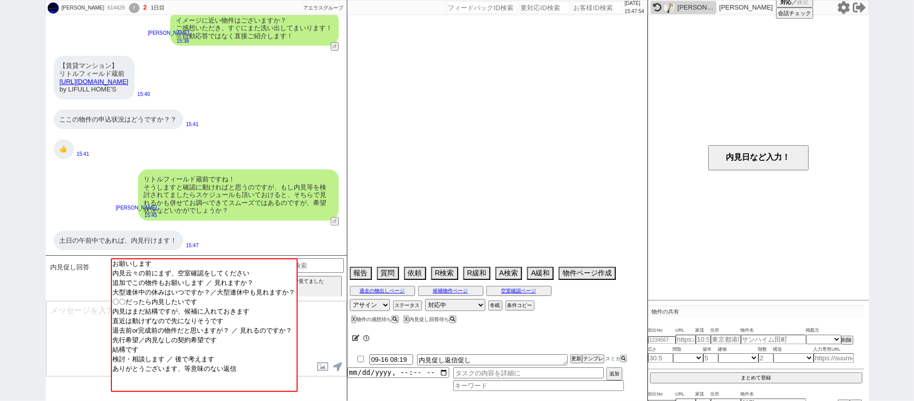
select select "57"
select select "30"
select select "29"
select select "72"
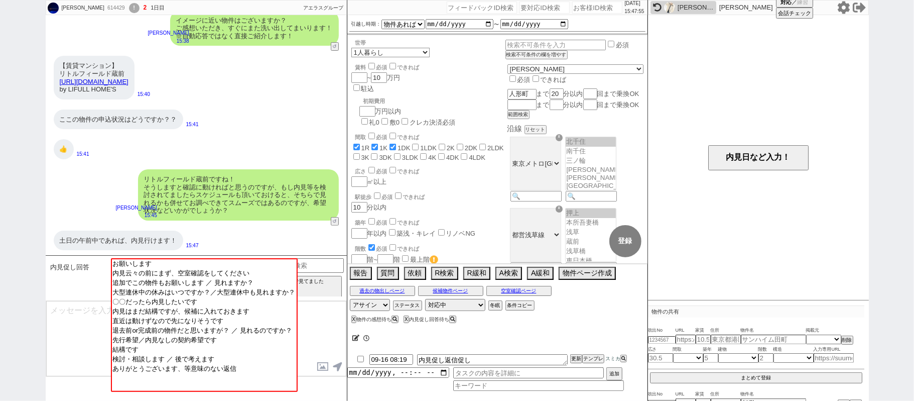
scroll to position [84, 0]
click at [81, 319] on textarea at bounding box center [196, 338] width 300 height 75
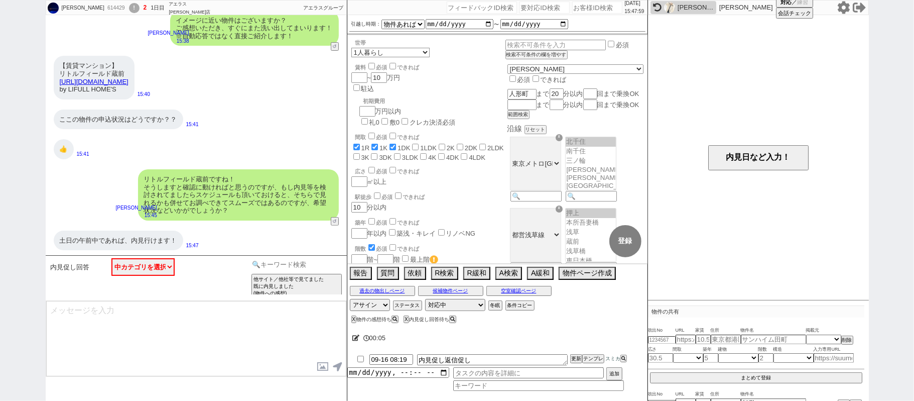
drag, startPoint x: 291, startPoint y: 263, endPoint x: 302, endPoint y: 265, distance: 10.7
click at [292, 263] on input at bounding box center [297, 264] width 95 height 13
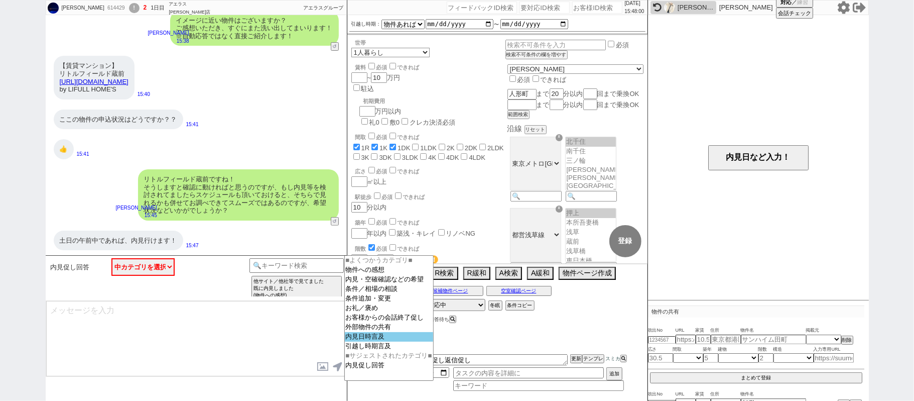
click at [370, 341] on option "内見日時言及" at bounding box center [389, 337] width 88 height 10
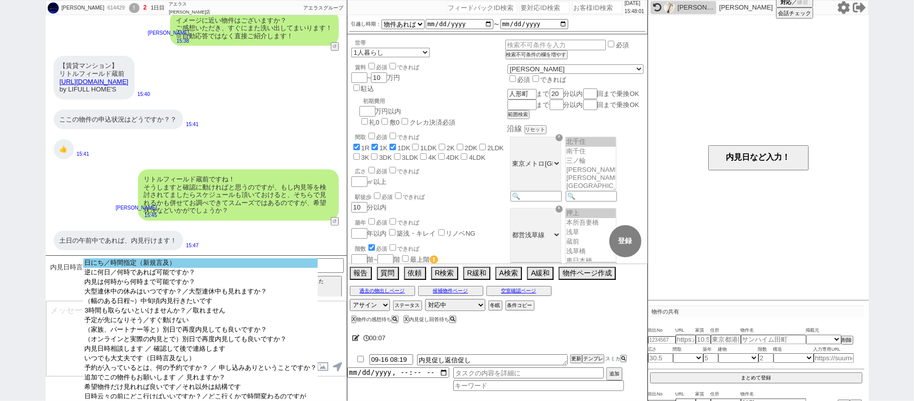
click at [207, 265] on option "日にち／時間指定（新規言及）" at bounding box center [200, 263] width 234 height 10
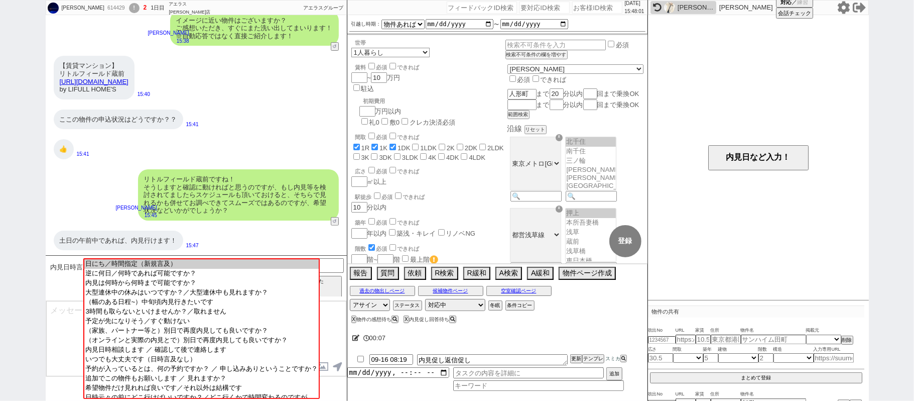
scroll to position [22, 0]
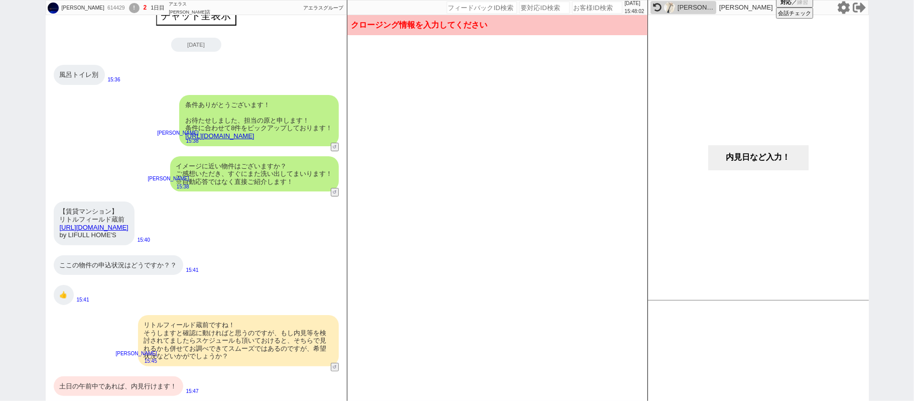
drag, startPoint x: 760, startPoint y: 155, endPoint x: 753, endPoint y: 82, distance: 72.6
click at [760, 154] on button "内見日など入力！" at bounding box center [758, 157] width 100 height 25
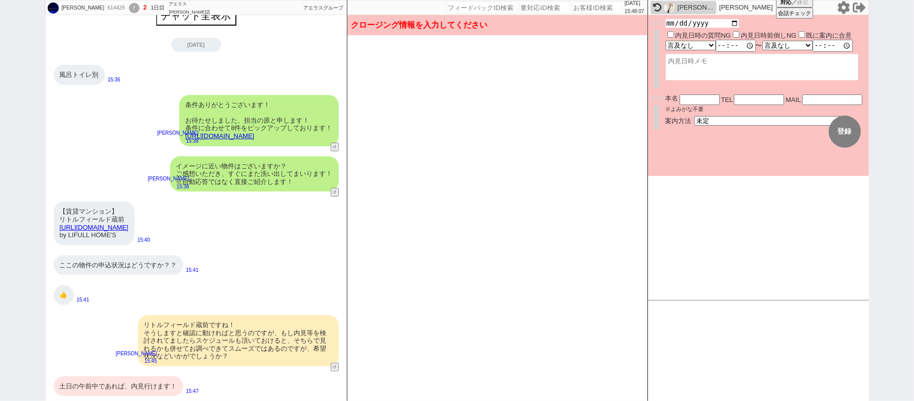
click at [737, 25] on input "date" at bounding box center [703, 23] width 74 height 9
type input "[DATE]"
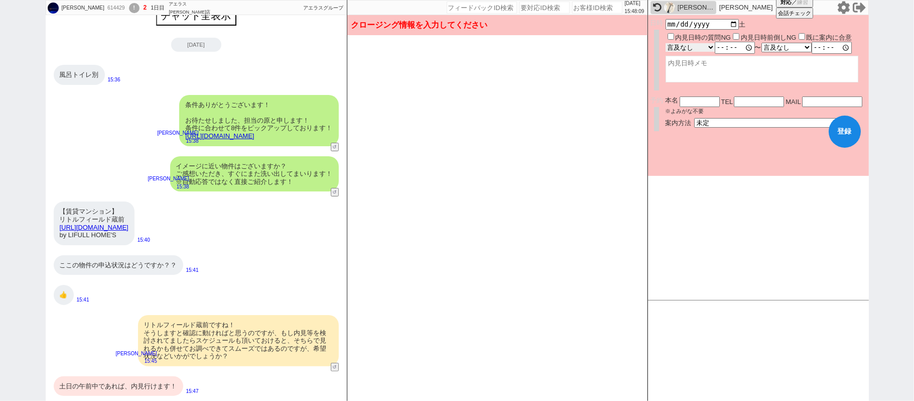
drag, startPoint x: 706, startPoint y: 44, endPoint x: 721, endPoint y: 69, distance: 29.1
click at [707, 46] on select "言及なし 時間明確 午前 午後 お昼 夕方・夜 終日いつでも その他" at bounding box center [690, 47] width 49 height 9
select select "2"
click at [666, 44] on select "言及なし 時間明確 午前 午後 お昼 夕方・夜 終日いつでも その他" at bounding box center [690, 47] width 49 height 9
type input "10:00:00"
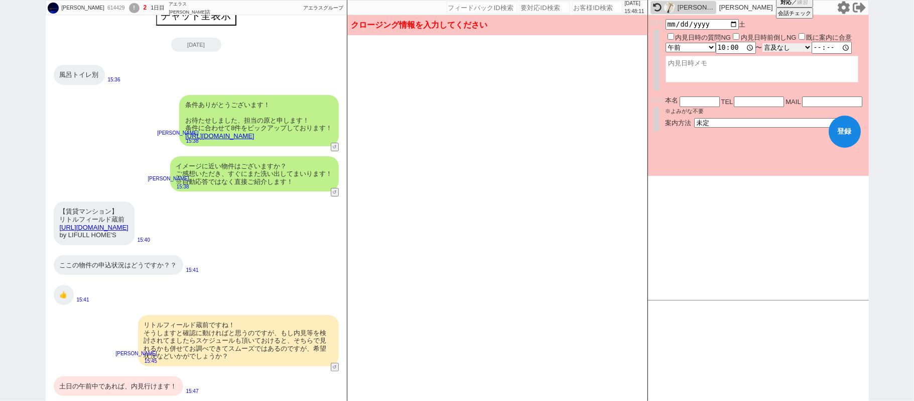
click at [797, 50] on select "言及なし 時間明確 午前 午後 お昼 夕方・夜 終日いつでも その他" at bounding box center [787, 47] width 49 height 9
select select "2"
click at [768, 44] on select "言及なし 時間明確 午前 午後 お昼 夕方・夜 終日いつでも その他" at bounding box center [787, 47] width 49 height 9
type input "13:00:00"
click at [761, 35] on label "内見日時前倒しNG" at bounding box center [769, 38] width 56 height 8
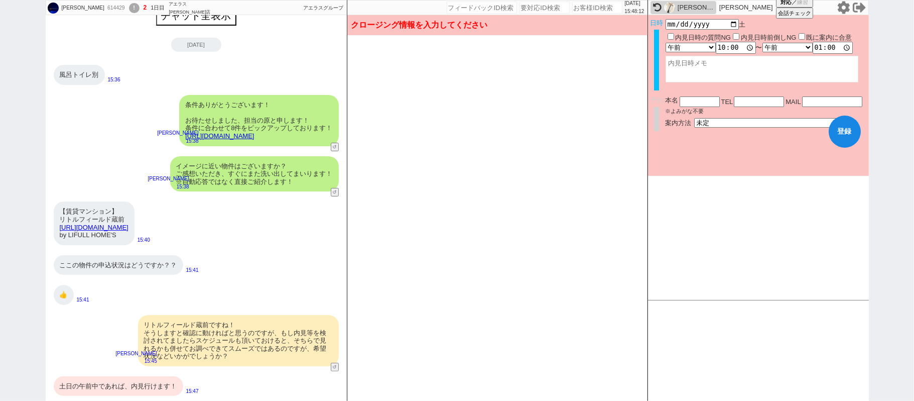
click at [740, 35] on input "内見日時前倒しNG" at bounding box center [736, 36] width 7 height 7
checkbox input "true"
click at [740, 65] on textarea at bounding box center [762, 69] width 193 height 27
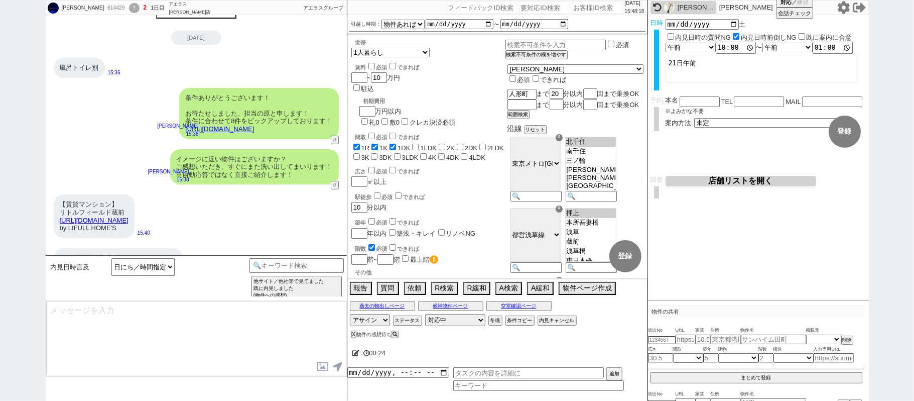
scroll to position [168, 0]
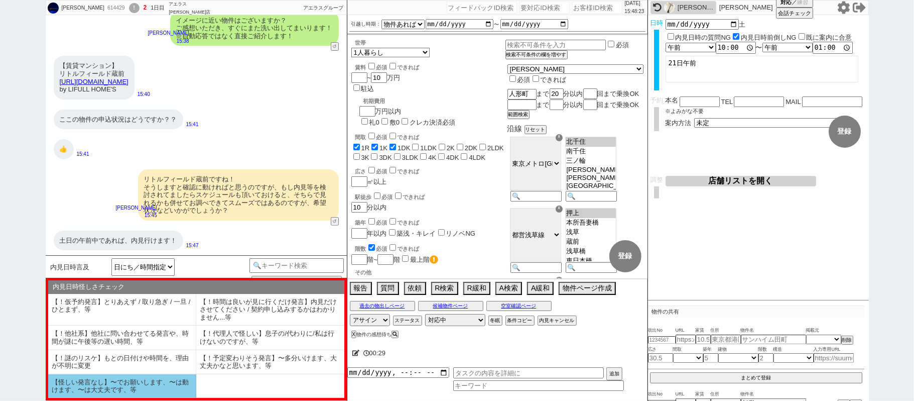
type textarea "21日午前"
click at [127, 386] on li "【怪しい発言なし】〜でお願いします、〜は動けます、〜は大丈夫です、等" at bounding box center [122, 386] width 148 height 24
select select "【怪しい発言なし】〜でお願いします、〜は動けます、〜は大丈夫です、等"
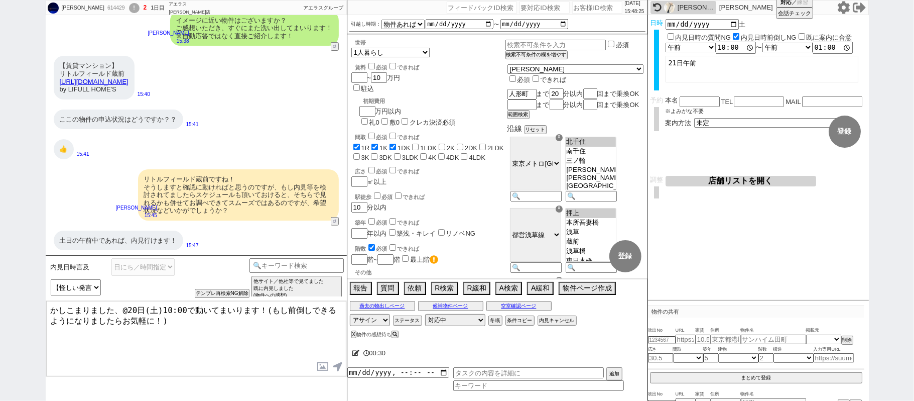
click at [127, 308] on textarea "かしこまりました、@20日(土)10:00で動いてまいります！(もし前倒しできるようになりましたらお気軽に！)" at bounding box center [196, 338] width 300 height 75
drag, startPoint x: 319, startPoint y: 324, endPoint x: 111, endPoint y: 347, distance: 209.1
click at [111, 347] on textarea "かしこまりました、それでは最短20日(土)のオーナーさん始業の10:00～で動いてまいります！(もし前倒しできるようになりましたらお気軽に！)" at bounding box center [196, 338] width 300 height 75
type textarea "かしこまりました、それでは最短20日(土)のオーナーさん始業の10:00～で動いてまいります！"
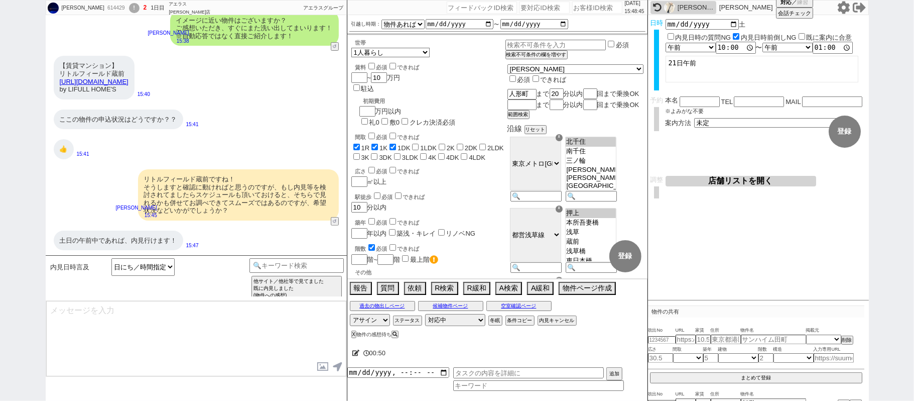
scroll to position [206, 0]
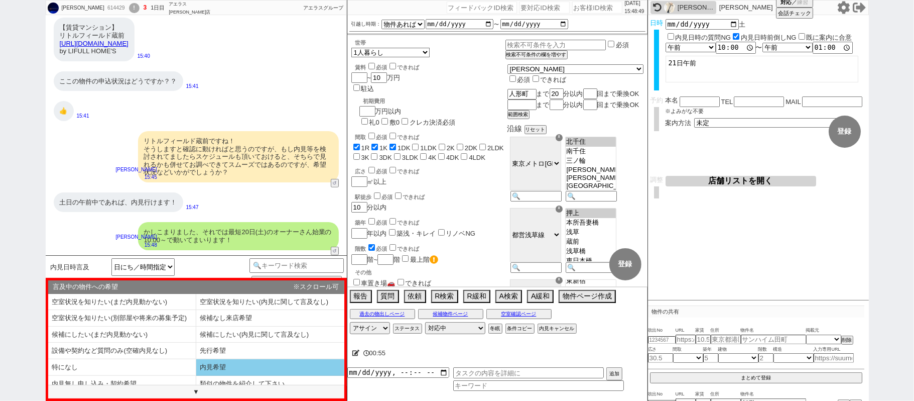
click at [227, 369] on li "内見希望" at bounding box center [270, 367] width 148 height 17
select select "内見希望"
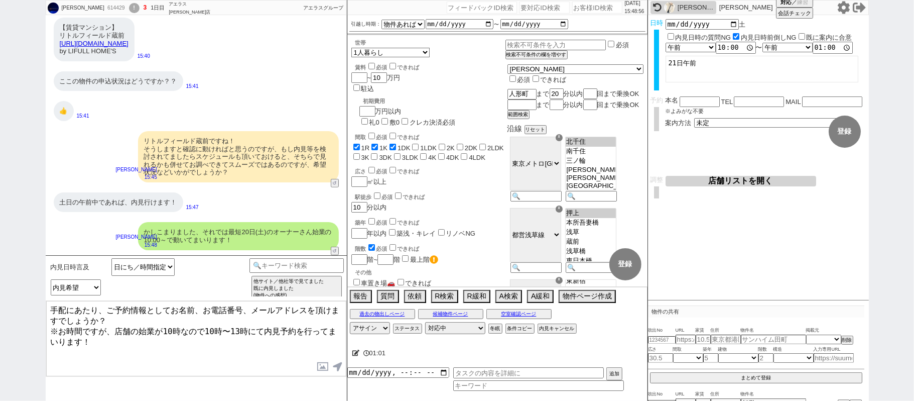
drag, startPoint x: 107, startPoint y: 325, endPoint x: 240, endPoint y: 372, distance: 140.5
click at [240, 372] on textarea "手配にあたり、ご予約情報としてお名前、お電話番号、メールアドレスを頂けますでしょうか？ ※お時間ですが、店舗の始業が10時なので10時〜13時にて内見予約を行…" at bounding box center [196, 338] width 300 height 75
type textarea "手配にあたり、ご予約情報としてお名前、お電話番号、メールアドレスを頂けますでしょうか？ ※お時間ですが3時間程度見積もっていただけますと安心です"
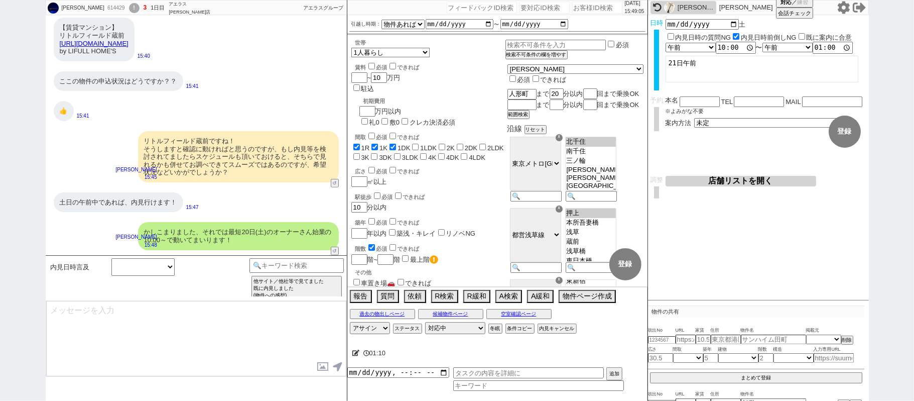
scroll to position [252, 0]
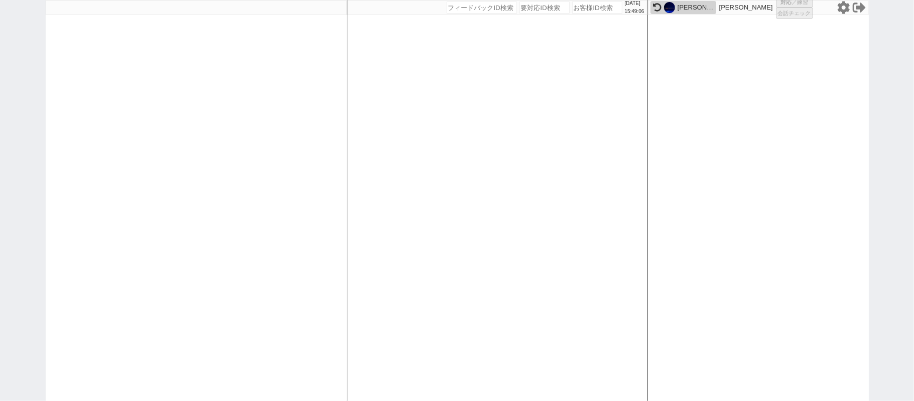
select select
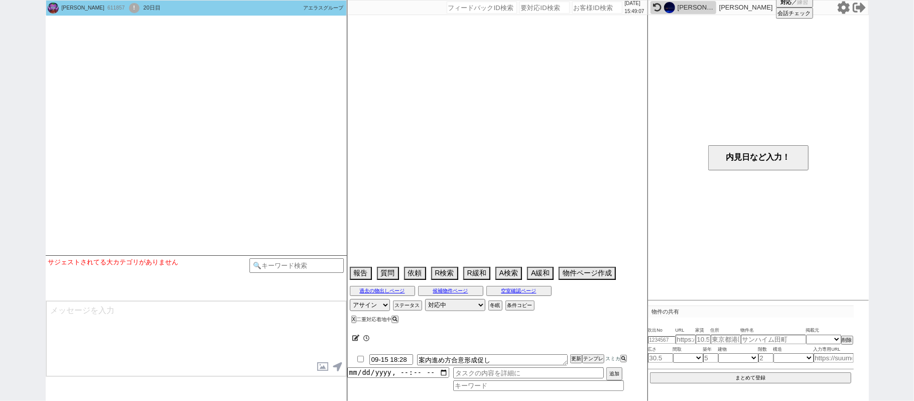
type textarea "これ生活保護だったら再開なしにします・・ 店舗がリリースした生活保護をまた店舗に戻す感じになる"
select select "0"
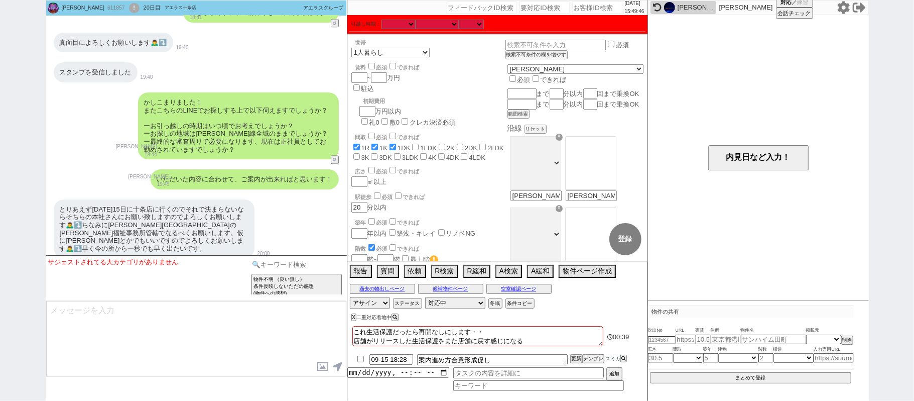
click at [284, 265] on input at bounding box center [297, 264] width 95 height 13
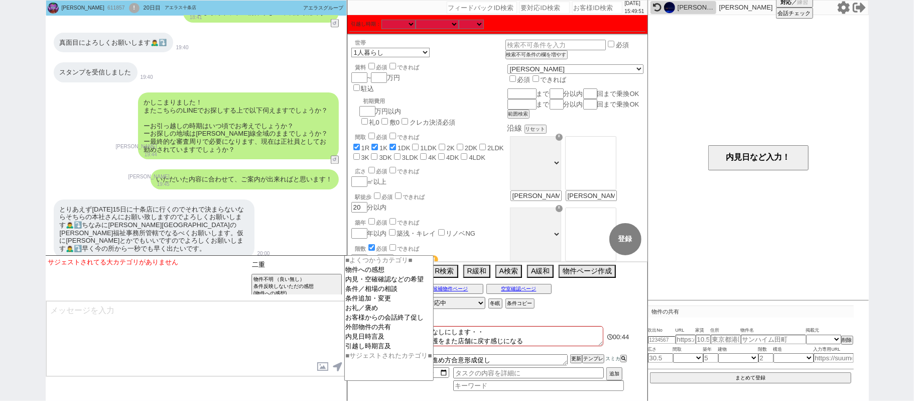
type input "二重"
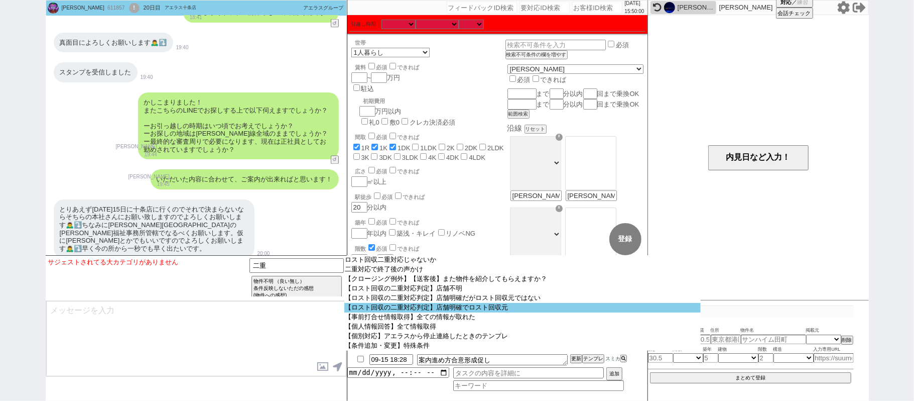
click at [493, 312] on option "【ロスト回収の二重対応判定】店舗明確でロスト回収元" at bounding box center [522, 308] width 357 height 10
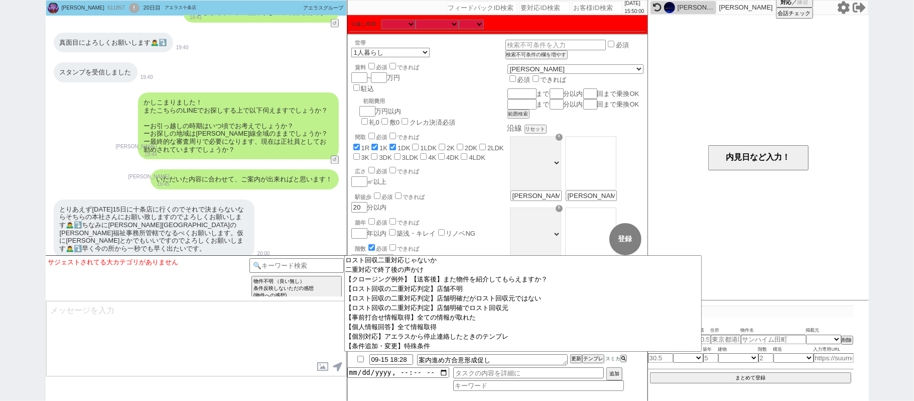
select select "店舗明確でロスト回収元"
select select
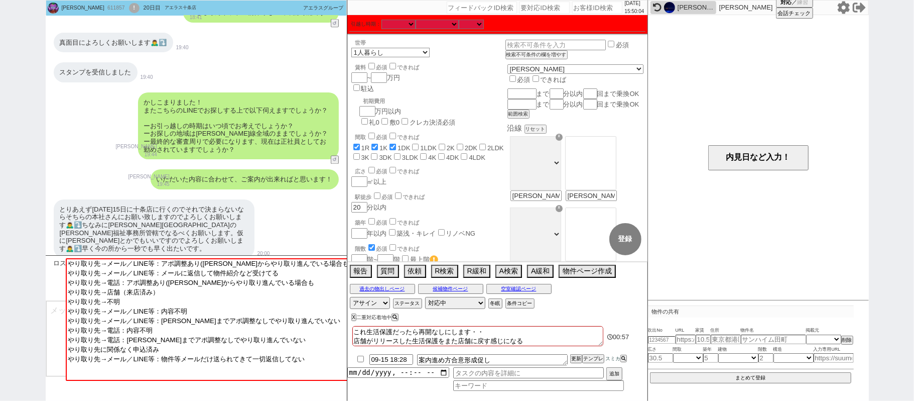
click at [356, 332] on textarea "これ生活保護だったら再開なしにします・・ 店舗がリリースした生活保護をまた店舗に戻す感じになる" at bounding box center [477, 336] width 251 height 20
type textarea "これ生活保護だったら再開なしにします・・ 店舗がリリースした生活保護をまた店舗に戻す感じになる"
checkbox input "true"
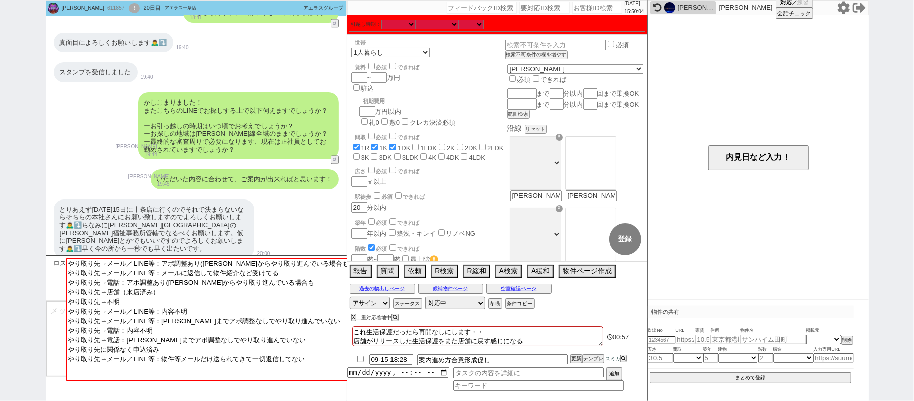
checkbox input "false"
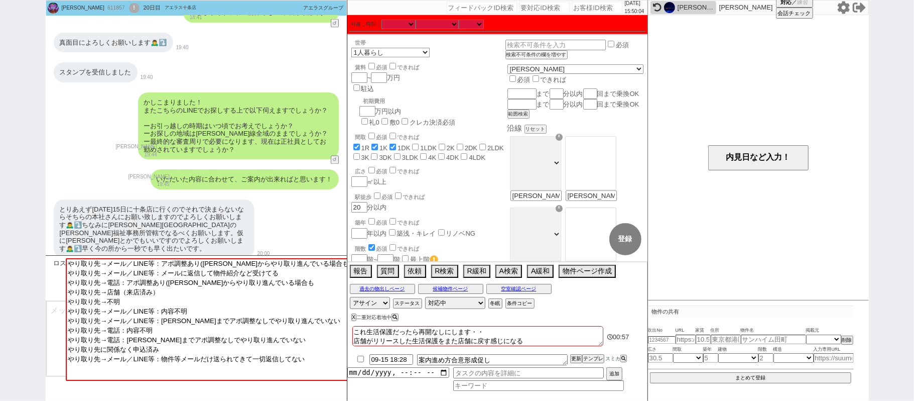
checkbox input "false"
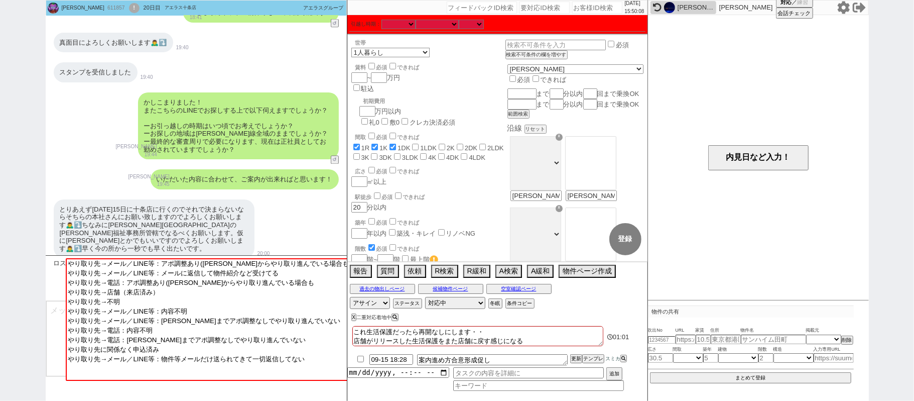
type textarea "ｋ これ生活保護だったら再開なしにします・・ 店舗がリリースした生活保護をまた店舗に戻す感じになる"
checkbox input "true"
checkbox input "false"
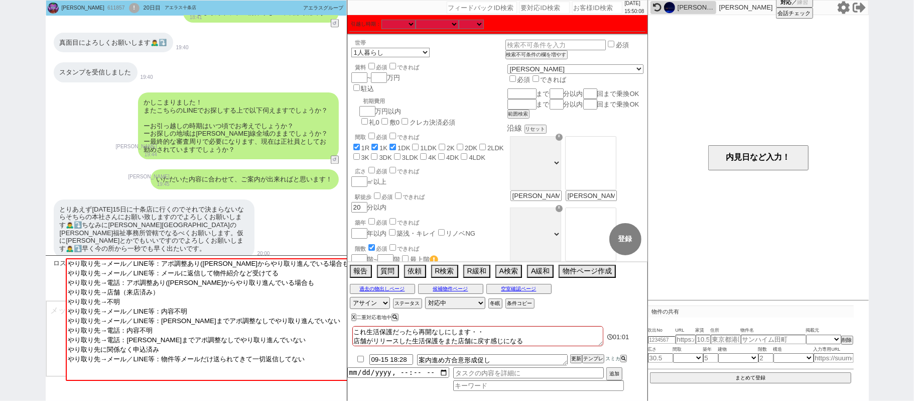
checkbox input "false"
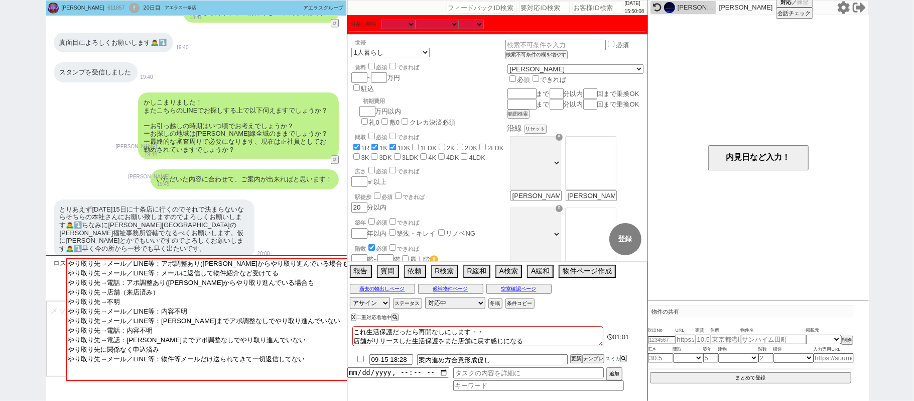
checkbox input "false"
type textarea "か これ生活保護だったら再開なしにします・・ 店舗がリリースした生活保護をまた店舗に戻す感じになる"
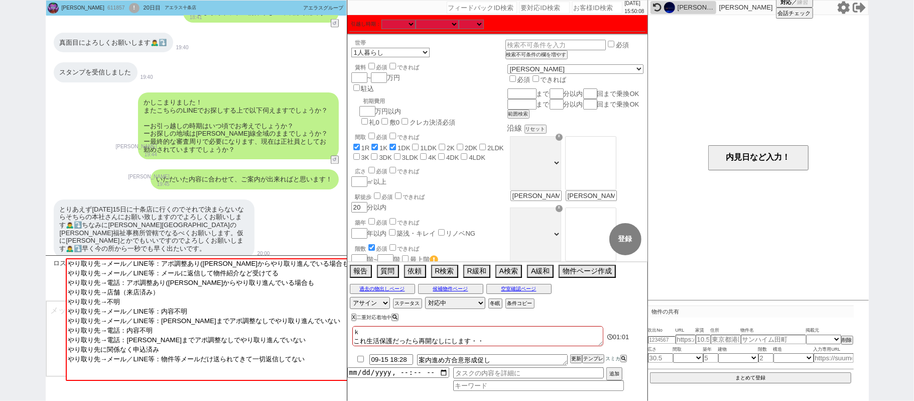
checkbox input "true"
checkbox input "false"
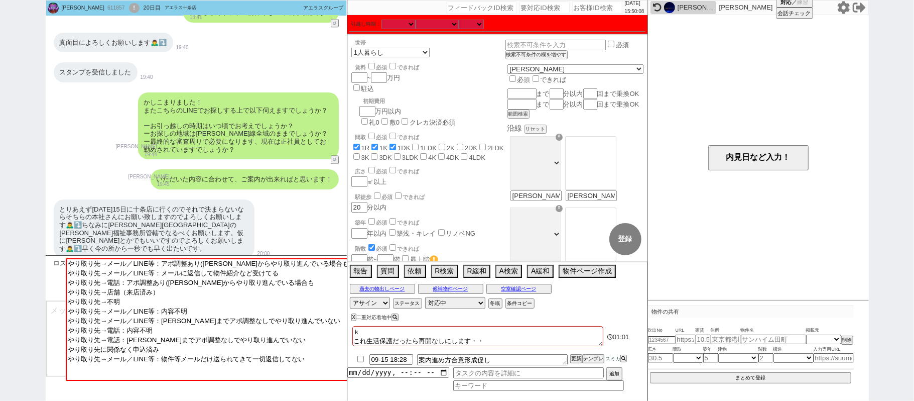
checkbox input "false"
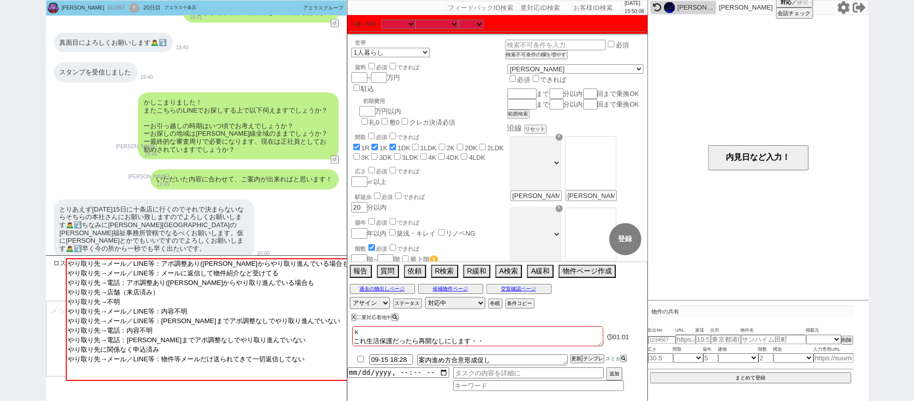
checkbox input "false"
type textarea "かい これ生活保護だったら再開なしにします・・ 店舗がリリースした生活保護をまた店舗に戻す感じになる"
checkbox input "true"
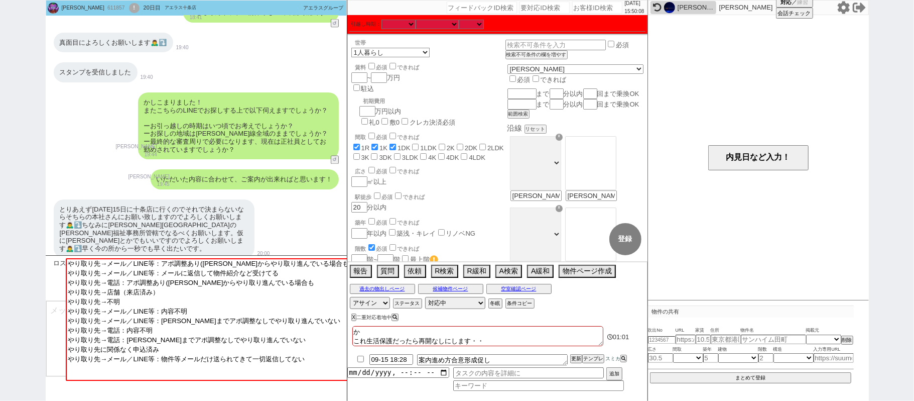
checkbox input "true"
checkbox input "false"
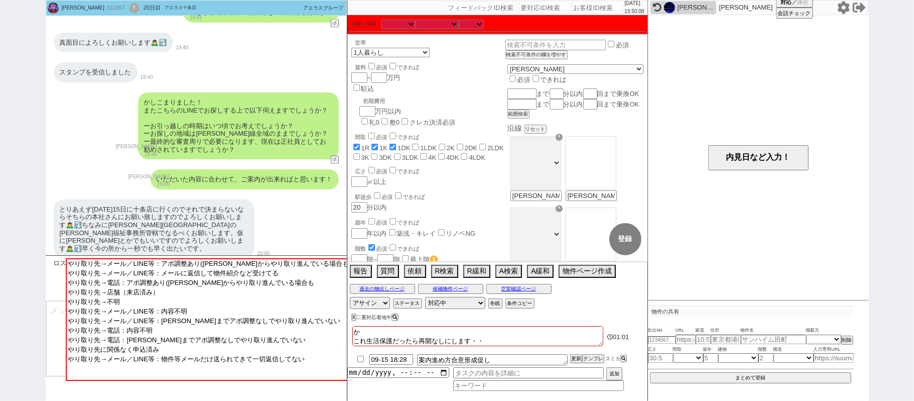
checkbox input "false"
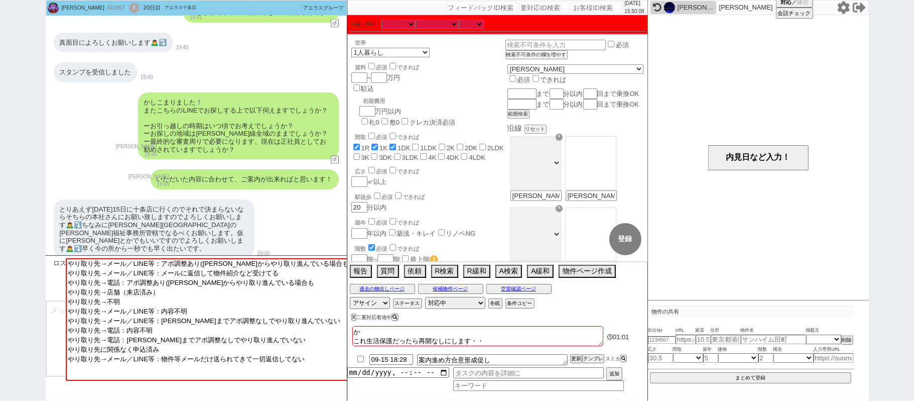
checkbox input "false"
type textarea "かいｗ これ生活保護だったら再開なしにします・・ 店舗がリリースした生活保護をまた店舗に戻す感じになる"
checkbox input "true"
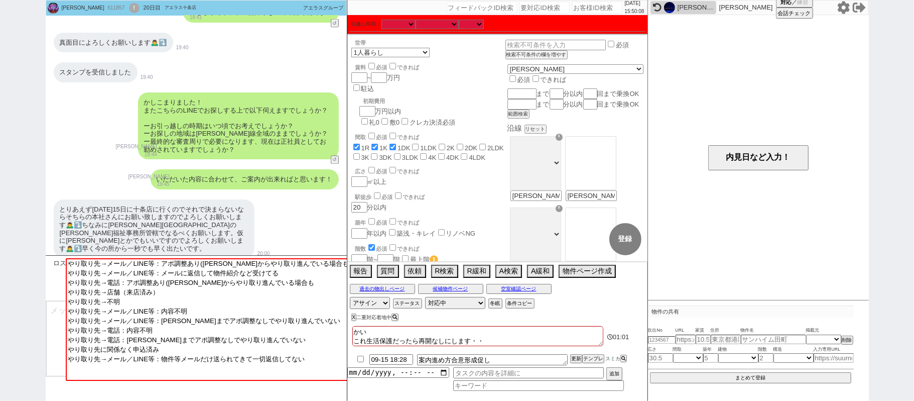
checkbox input "true"
checkbox input "false"
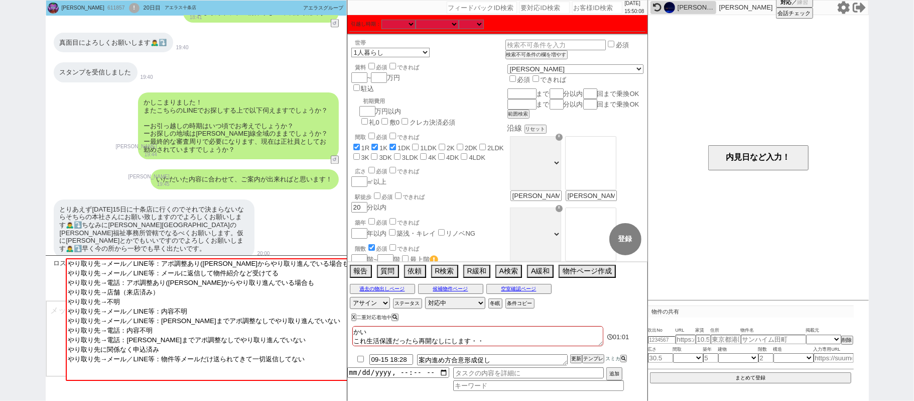
checkbox input "false"
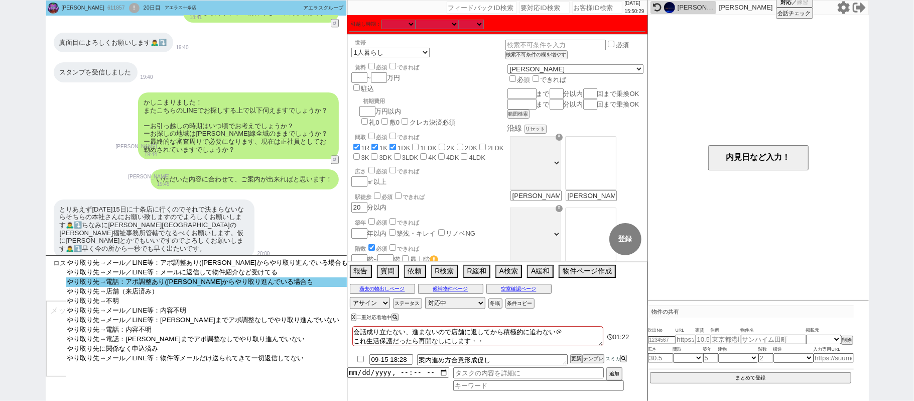
click at [177, 286] on option "やり取り先→電話：アポ調整あり([PERSON_NAME]からやり取り進んでいる場合も" at bounding box center [207, 282] width 283 height 10
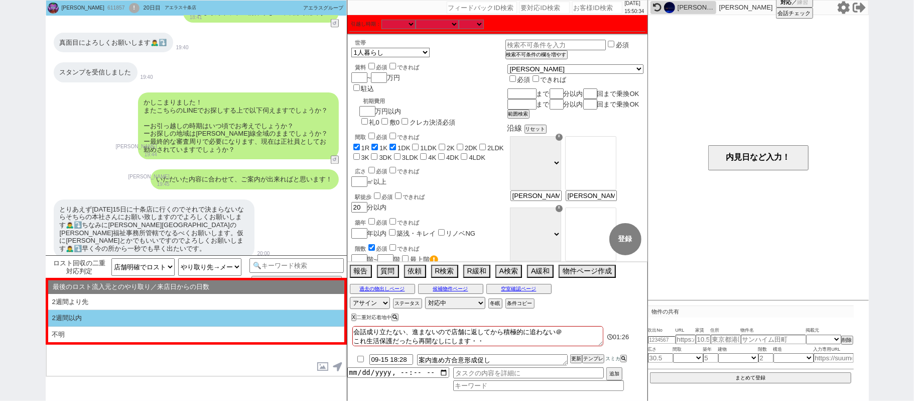
click at [129, 315] on li "2週間以内" at bounding box center [196, 318] width 296 height 17
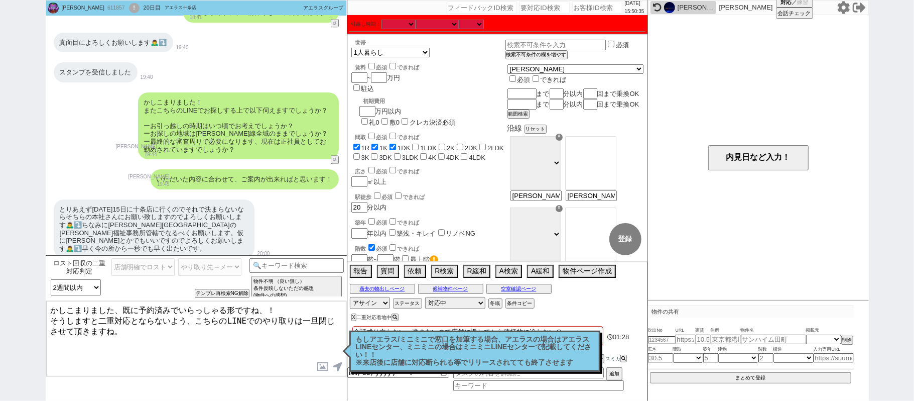
drag, startPoint x: 125, startPoint y: 307, endPoint x: 370, endPoint y: 432, distance: 274.6
click at [370, 400] on html "[PERSON_NAME] 611857 ! 0 20日目 アエラス十条店 冬眠中 自社客 アエラスグループ スミカ_BPO チャット全表示 [DATE] 新…" at bounding box center [457, 200] width 914 height 401
click at [169, 338] on textarea "かしこまりました、既に予約済みでいらっしゃる形ですね、！ そうしますと二重対応とならないよう、こちらのLINEでのやり取りは一旦閉じさせて頂きますね。" at bounding box center [196, 338] width 300 height 75
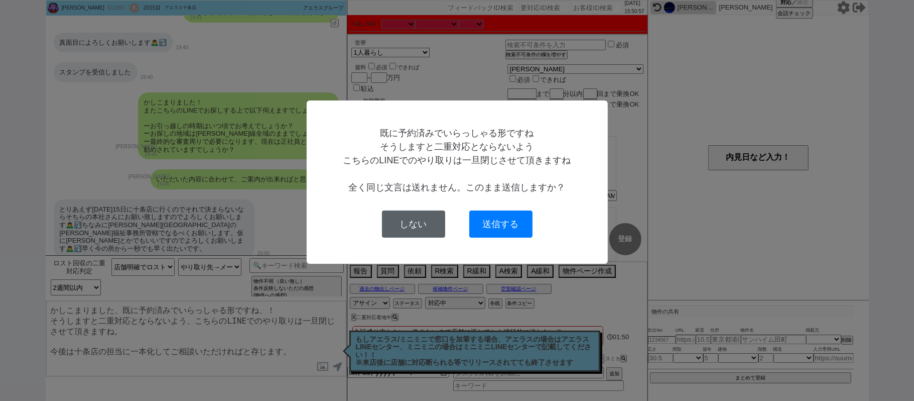
click at [404, 225] on button "しない" at bounding box center [413, 223] width 63 height 27
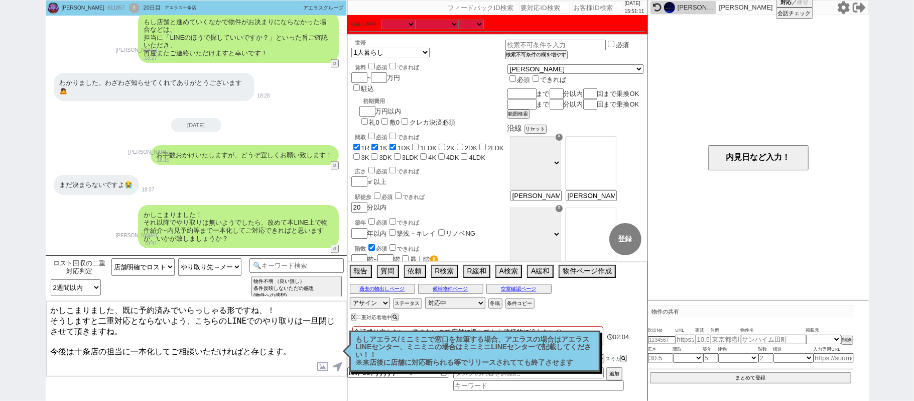
scroll to position [1192, 0]
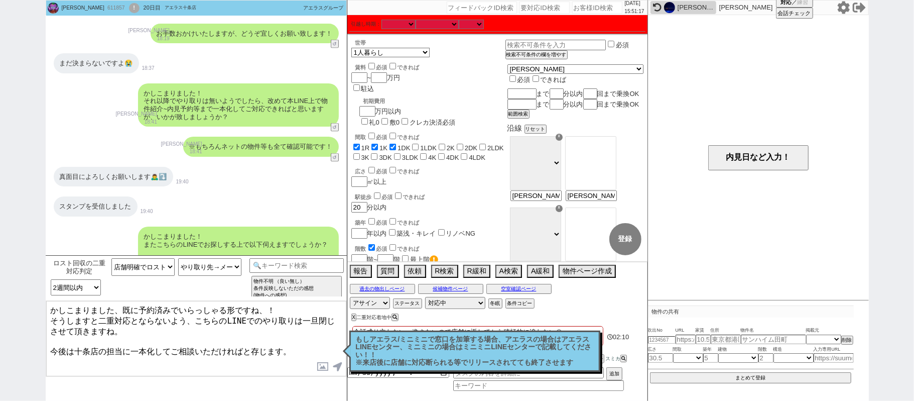
drag, startPoint x: 124, startPoint y: 307, endPoint x: 136, endPoint y: 330, distance: 25.6
click at [136, 330] on textarea "かしこまりました、既に予約済みでいらっしゃる形ですね、！ そうしますと二重対応とならないよう、こちらのLINEでのやり取りは一旦閉じさせて頂きますね。 今後は…" at bounding box center [196, 338] width 300 height 75
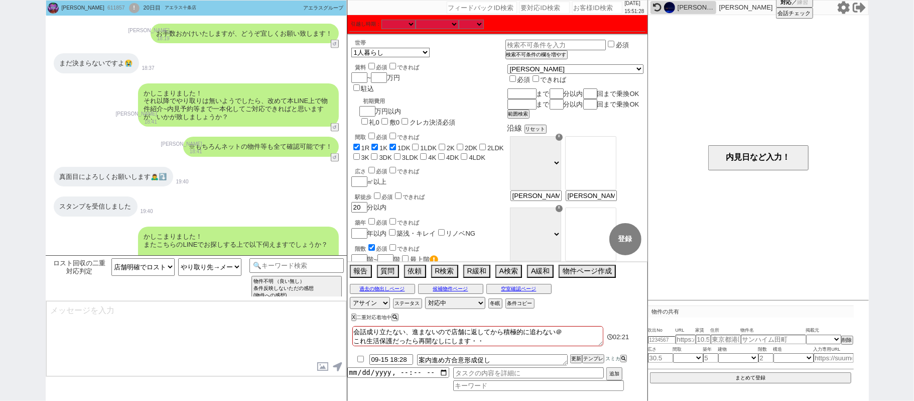
scroll to position [1426, 0]
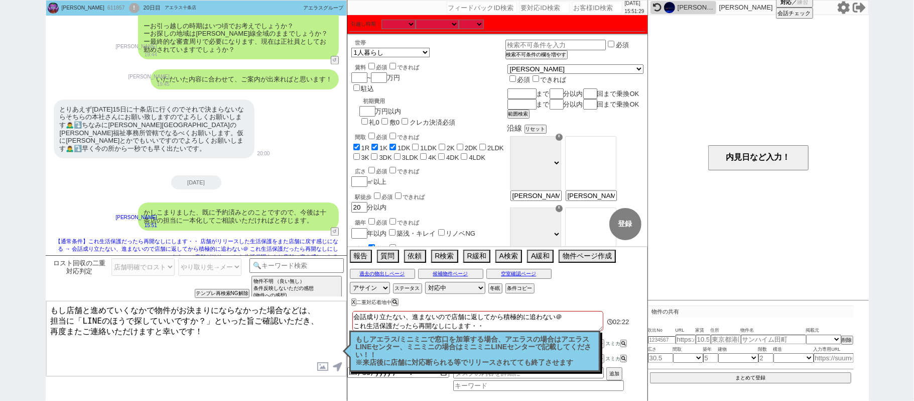
click at [398, 358] on p "もしアエラス/ミニミニで窓口を加筆する場合、アエラスの場合は[GEOGRAPHIC_DATA]、ミニミニの場合はミニミニLINEセンターで記載してください！！…" at bounding box center [475, 350] width 238 height 31
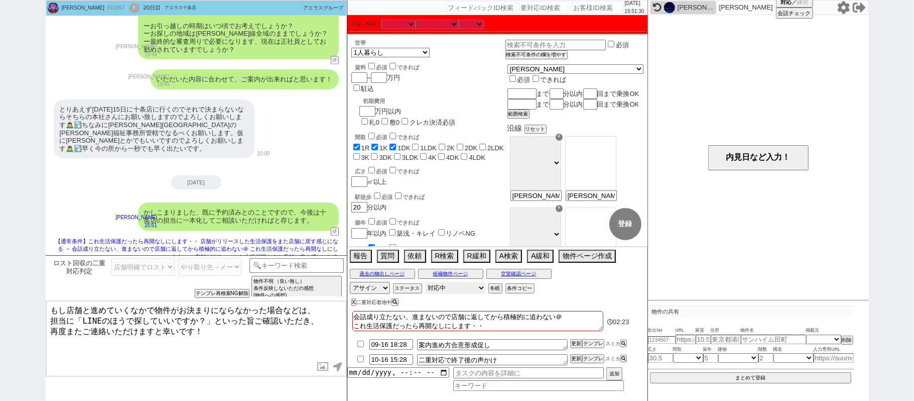
click at [448, 287] on select "対応中 引き継ぎ完了 ブロック 長期間返信なし 紹介不可 別の所で決まった 客の都合で引越しが無くなった 接客開始後に冬眠" at bounding box center [455, 288] width 60 height 12
click at [425, 283] on select "対応中 引き継ぎ完了 ブロック 長期間返信なし 紹介不可 別の所で決まった 客の都合で引越しが無くなった 接客開始後に冬眠" at bounding box center [455, 288] width 60 height 12
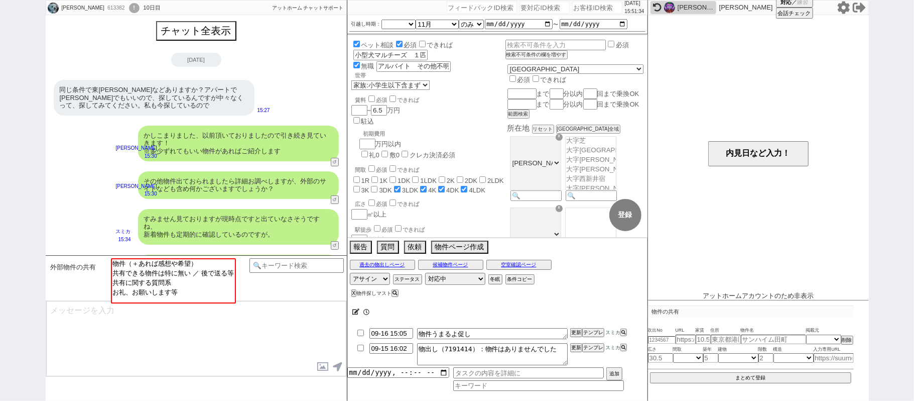
scroll to position [175, 0]
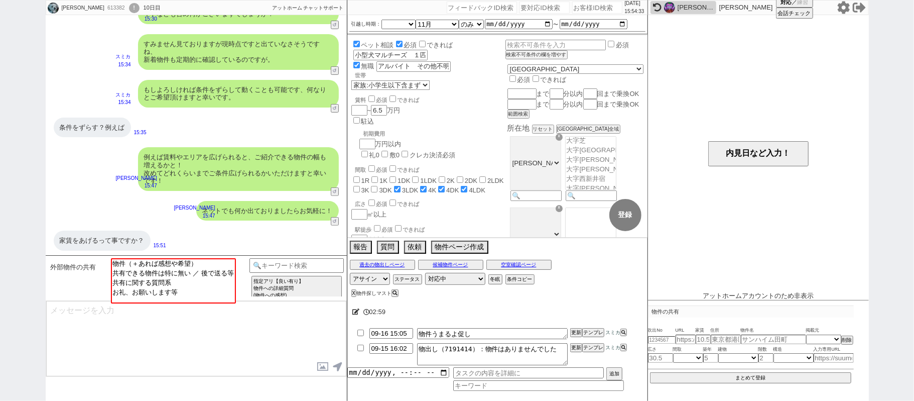
click at [197, 149] on div "例えば賃料やエリアを広げられると、ご紹介できる物件の幅も増えるかと！ 改めてどれくらいまでご条件広げられるかいただけますと幸いです！" at bounding box center [238, 168] width 201 height 43
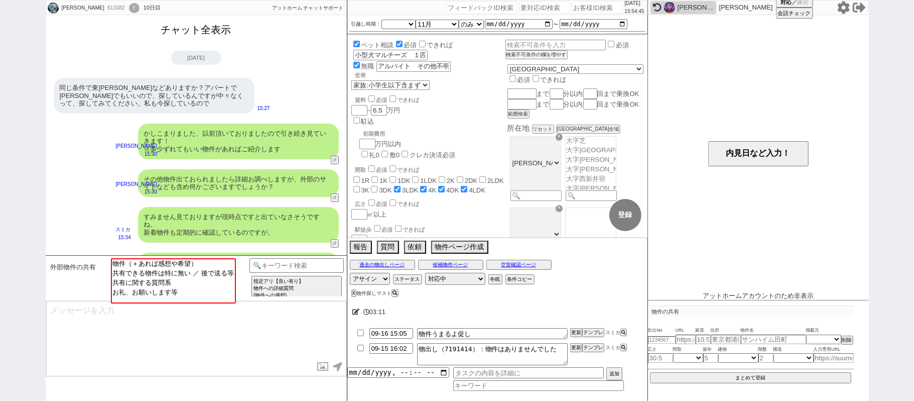
click at [222, 30] on button "チャット全表示" at bounding box center [196, 30] width 78 height 18
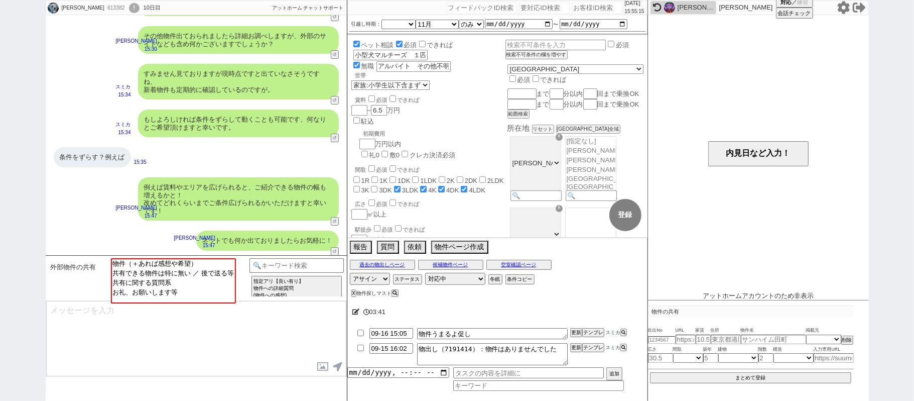
scroll to position [2830, 0]
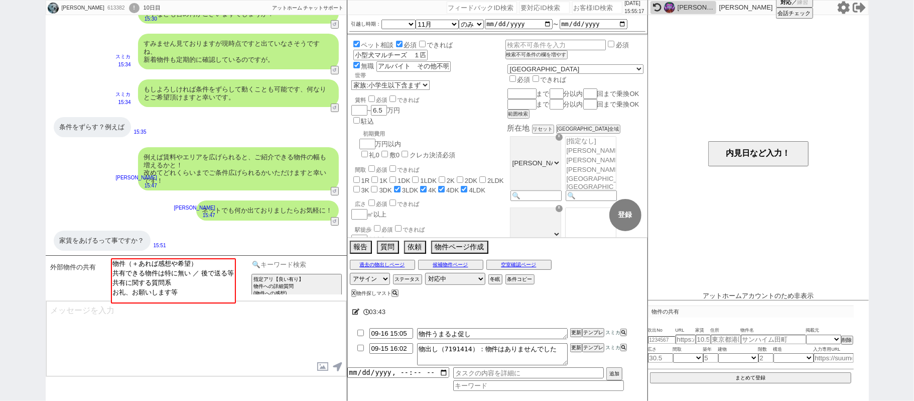
click at [282, 268] on input at bounding box center [297, 264] width 95 height 13
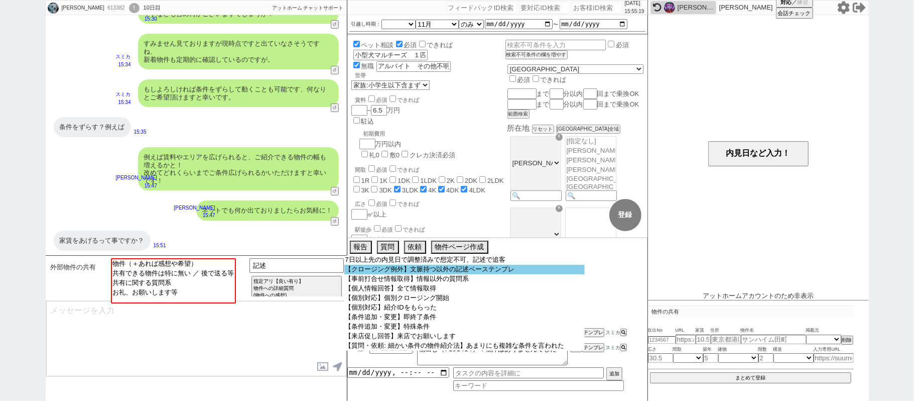
click at [398, 272] on option "【クロージング例外】文脈持つ以外の記述ベーステンプレ" at bounding box center [464, 270] width 240 height 10
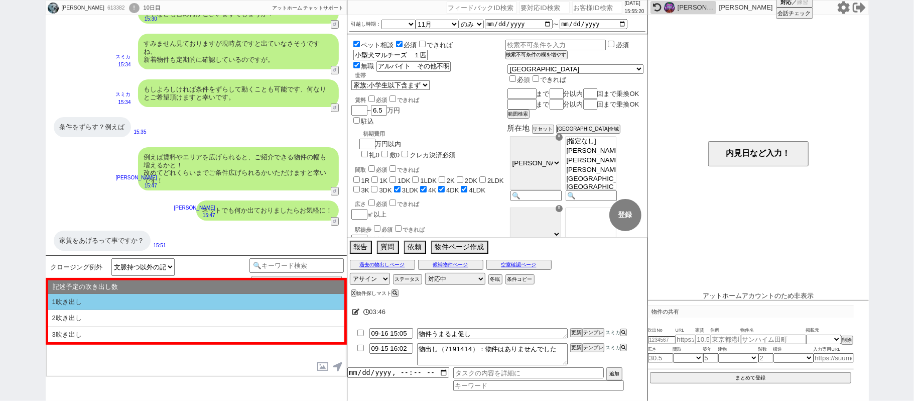
click at [137, 302] on li "1吹き出し" at bounding box center [196, 302] width 296 height 17
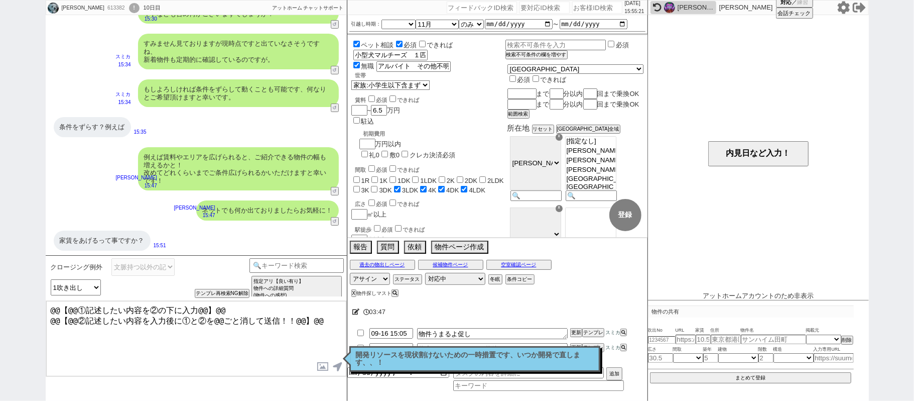
click at [324, 322] on textarea "@@【@@①記述したい内容を②の下に入力@@】@@ @@【@@②記述したい内容を入力後に①と②を@@ごと消して送信！！@@】@@" at bounding box center [196, 338] width 300 height 75
paste textarea "(お名前、お電話番号、メールアドレス)"
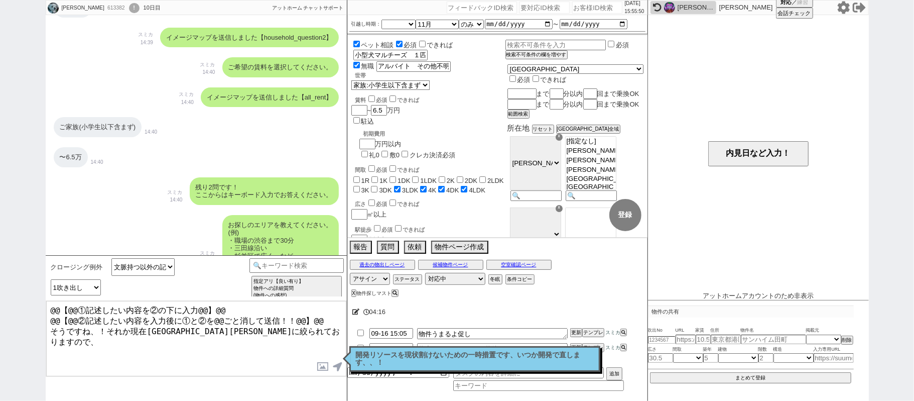
scroll to position [487, 0]
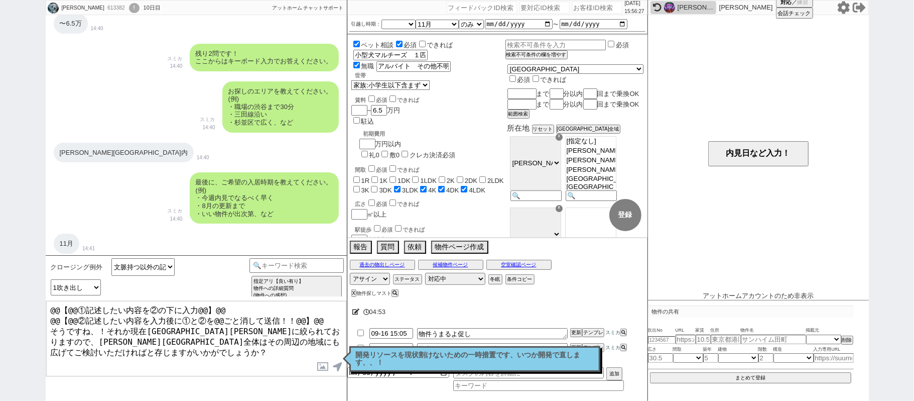
drag, startPoint x: 322, startPoint y: 315, endPoint x: 0, endPoint y: 246, distance: 329.8
click at [0, 254] on div "[PERSON_NAME] 613382 ! 0 10日目 冬眠中 自社客 アットホーム チャットサポート スミカ_BPO チャット全表示 [DATE] よう…" at bounding box center [457, 200] width 914 height 401
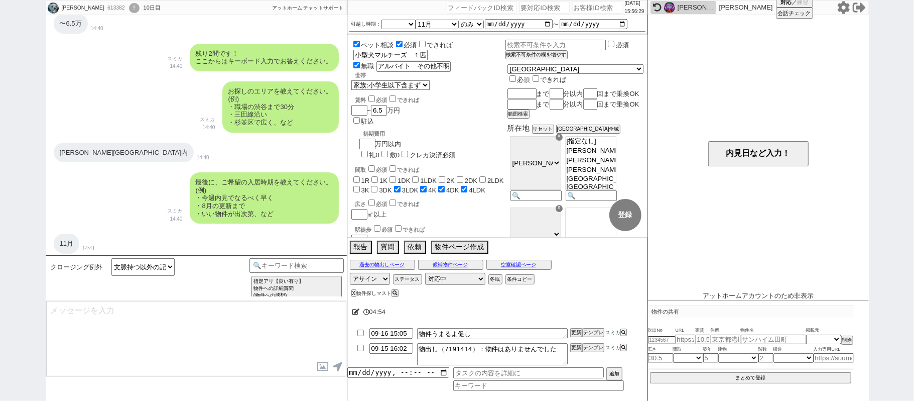
scroll to position [2876, 0]
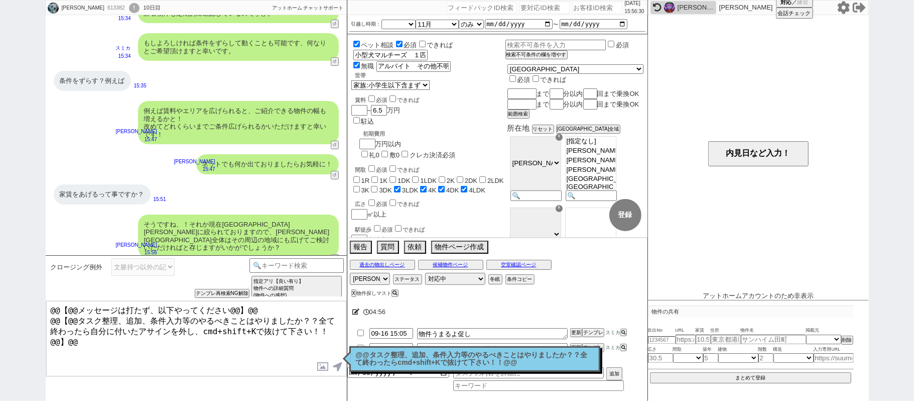
click at [402, 360] on p "@@タスク整理、追加、条件入力等のやるべきことはやりましたか？？全て終わったらcmd+shift+Kで抜けて下さい！！@@" at bounding box center [475, 359] width 238 height 16
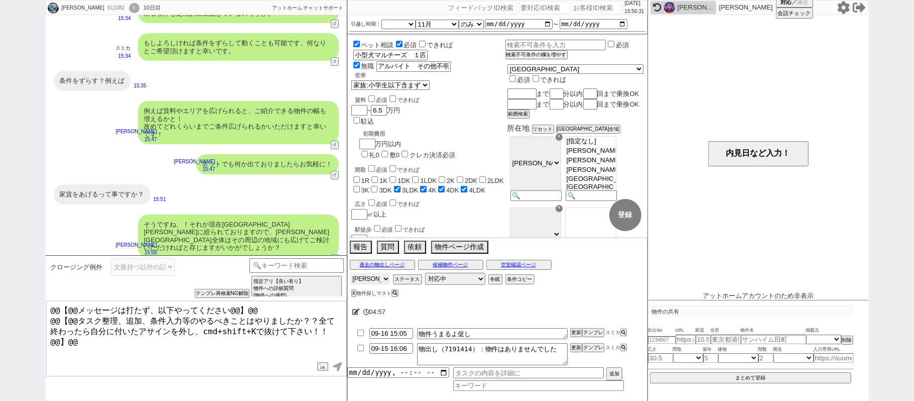
click at [376, 280] on select "アサイン [PERSON_NAME] [PERSON_NAME] [PERSON_NAME]" at bounding box center [370, 279] width 40 height 12
click at [350, 274] on select "アサイン [PERSON_NAME] [PERSON_NAME] [PERSON_NAME]" at bounding box center [370, 279] width 40 height 12
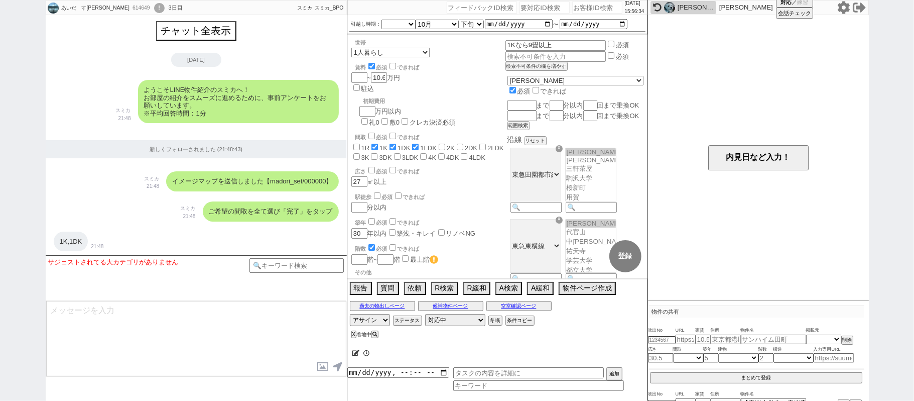
scroll to position [3593, 0]
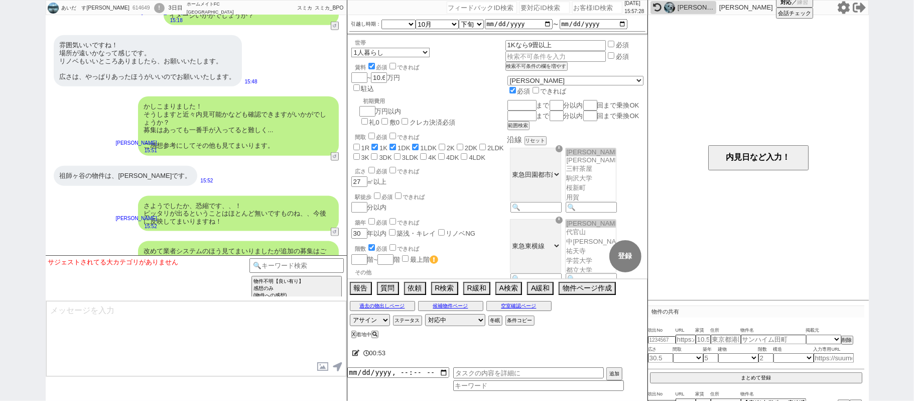
click at [227, 241] on div "改めて業者システムのほう見てまいりましたが追加の募集はございませんでした。 追ってまいりますね！" at bounding box center [238, 259] width 201 height 36
click at [109, 236] on div "改めて業者システムのほう見てまいりましたが追加の募集はございませんでした。 追ってまいりますね！ [PERSON_NAME] 15:53 15324-A1" at bounding box center [196, 259] width 301 height 46
click at [572, 7] on input "number" at bounding box center [597, 8] width 50 height 12
paste input "261754"
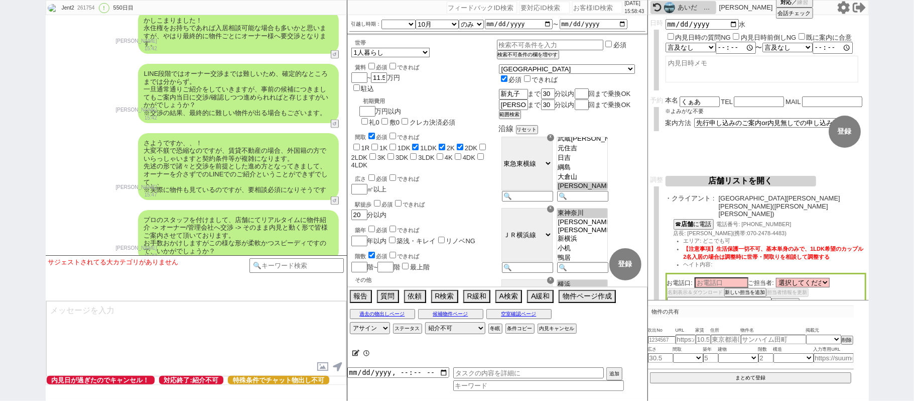
scroll to position [253, 0]
click at [334, 260] on button "↺" at bounding box center [336, 263] width 6 height 7
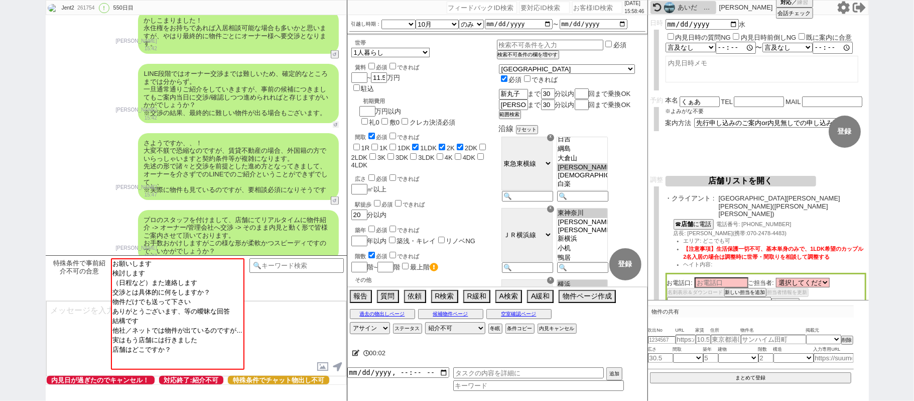
click at [336, 122] on button "↺" at bounding box center [336, 125] width 6 height 7
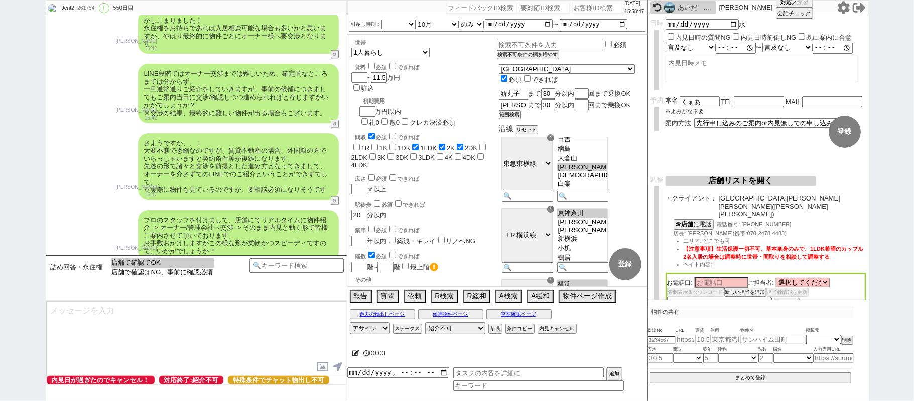
click at [171, 266] on option "店舗で確認でOK" at bounding box center [162, 263] width 103 height 10
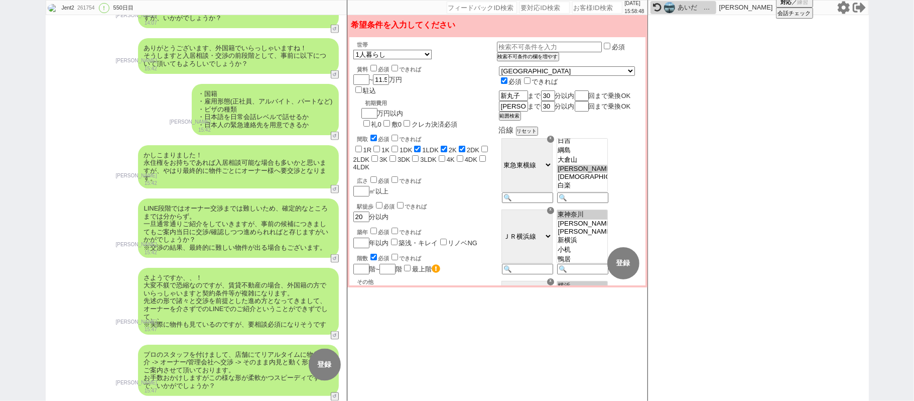
scroll to position [9011, 0]
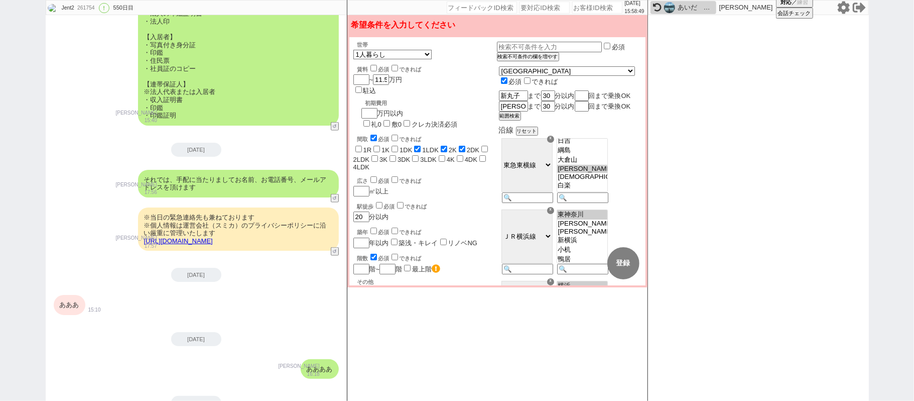
click at [72, 295] on div "あああ" at bounding box center [70, 305] width 32 height 20
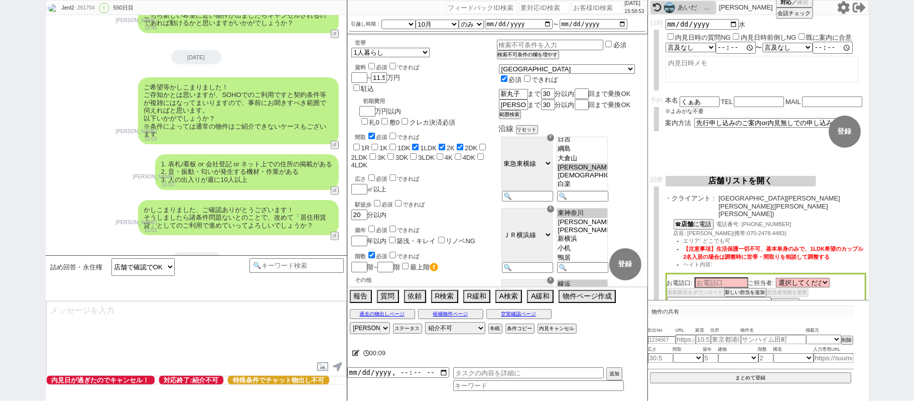
scroll to position [17683, 0]
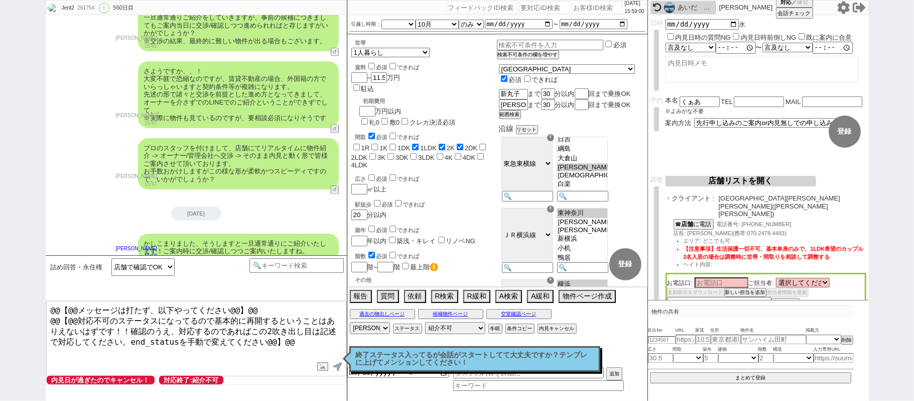
click at [398, 352] on p "終了ステータス入ってるが会話がスタートしてて大丈夫ですか？テンプレに上げてメンションしてください！" at bounding box center [475, 359] width 238 height 16
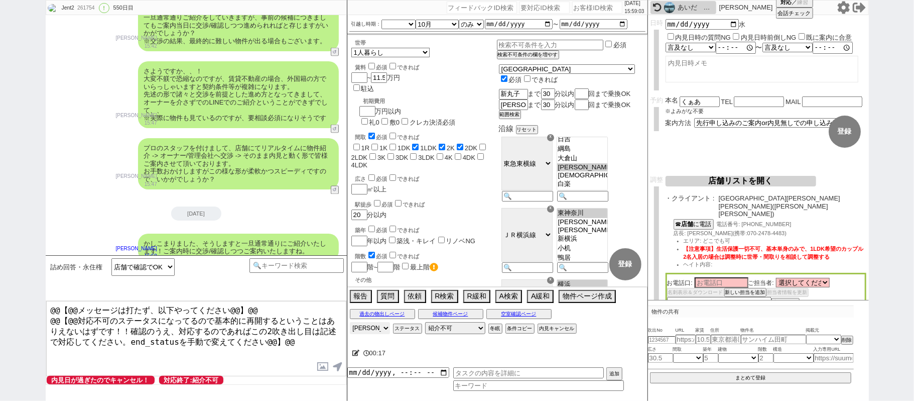
click at [381, 326] on select "アサイン [PERSON_NAME] [PERSON_NAME] [PERSON_NAME]" at bounding box center [370, 328] width 40 height 12
click at [350, 323] on select "アサイン [PERSON_NAME] [PERSON_NAME] [PERSON_NAME]" at bounding box center [370, 328] width 40 height 12
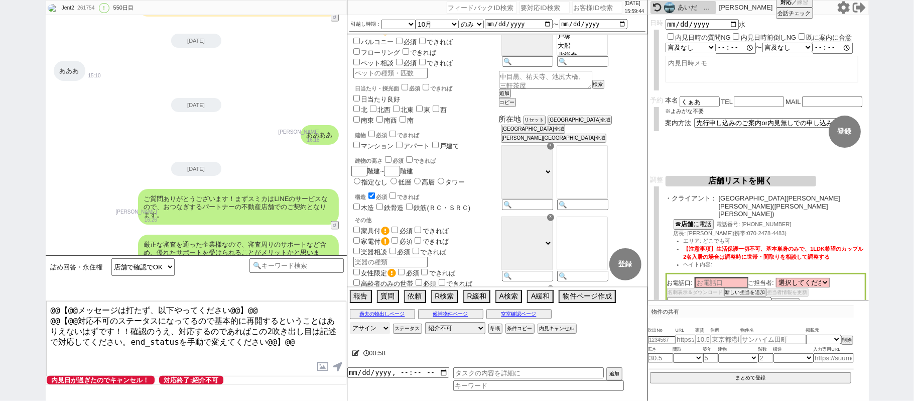
scroll to position [9219, 0]
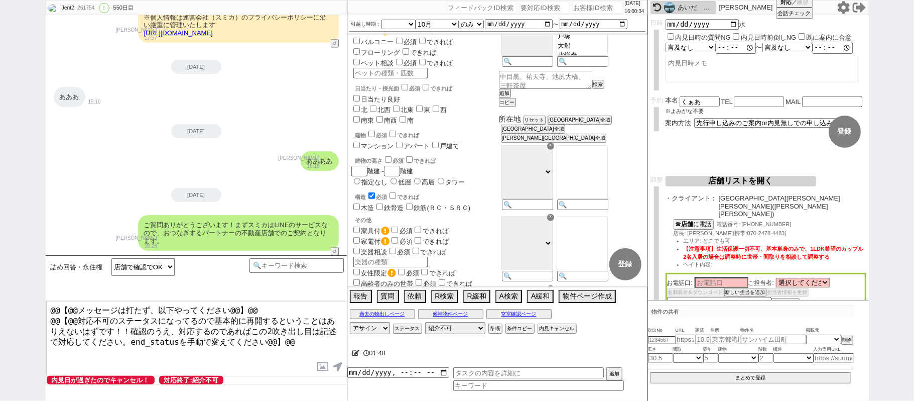
drag, startPoint x: 188, startPoint y: 163, endPoint x: 183, endPoint y: 154, distance: 10.6
click at [573, 2] on input "number" at bounding box center [597, 8] width 50 height 12
paste input "614592"
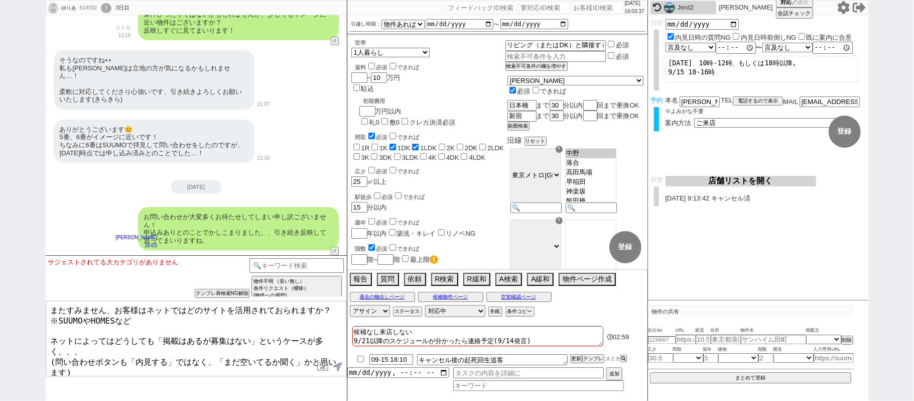
scroll to position [3131, 0]
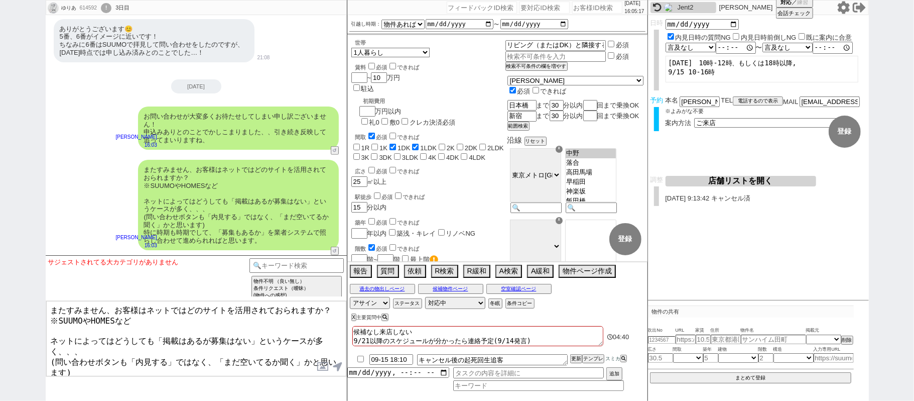
click at [179, 160] on div "またすみません、お客様はネットではどのサイトを活用されておられますか？ ※SUUMOやHOMESなど ネットによってはどうしても「掲載はあるが募集はない」とい…" at bounding box center [238, 205] width 201 height 90
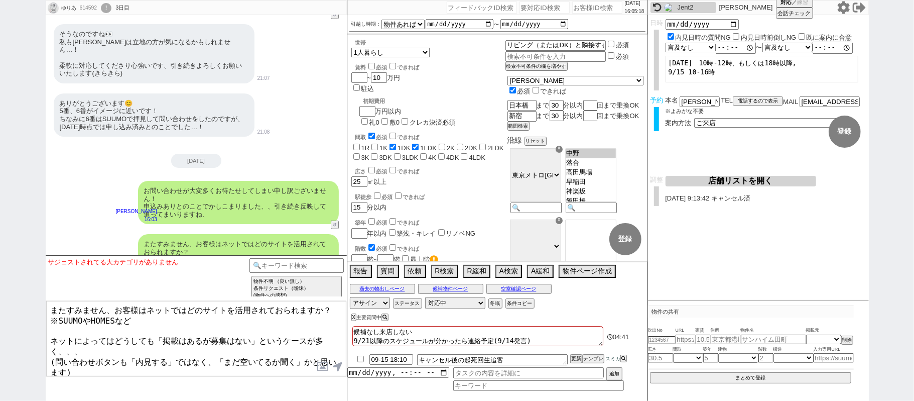
scroll to position [2863, 0]
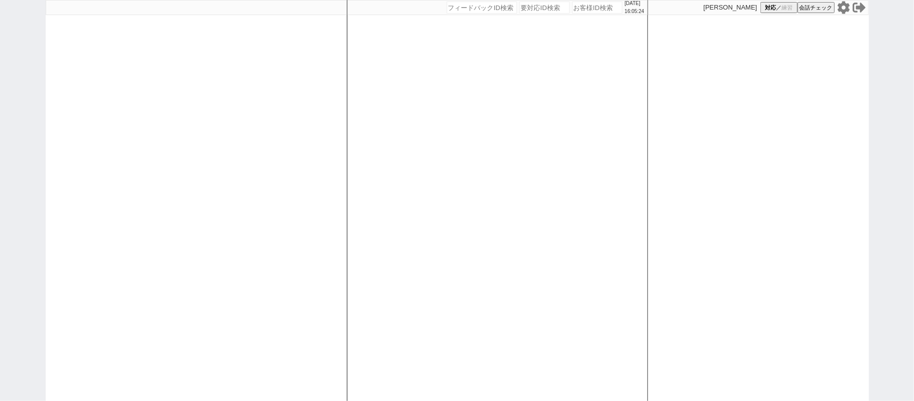
drag, startPoint x: 138, startPoint y: 205, endPoint x: 160, endPoint y: 205, distance: 22.1
click at [137, 205] on div at bounding box center [196, 200] width 301 height 401
click at [173, 205] on div at bounding box center [196, 200] width 301 height 401
select select "1"
select select "6"
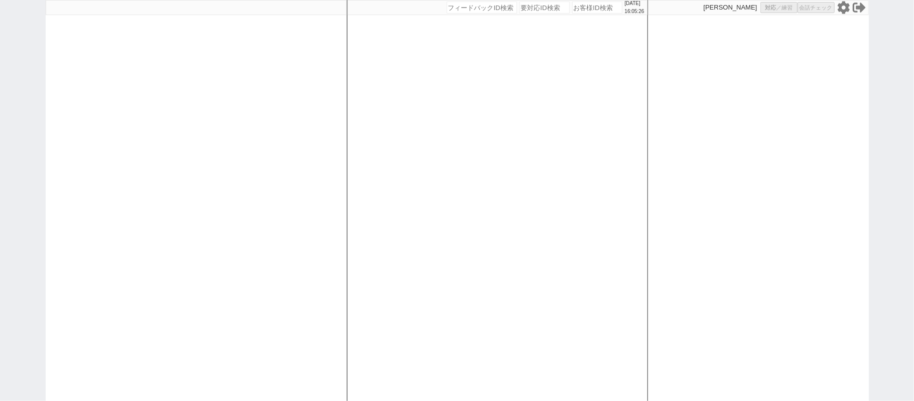
select select "2"
select select "5"
select select
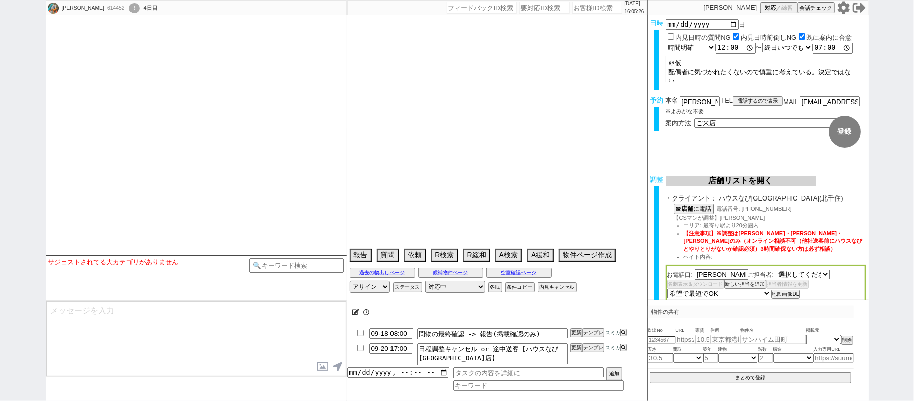
select select "[DATE]"
type textarea "＠＠電話絶対にかけない、パートナーに気付かれたらアポ流れるかも＠＠ ＠＠来店して離婚しないかもとか言ってたら[PERSON_NAME]に相談してねで調整した＠＠"
select select
select select "15"
select select "6"
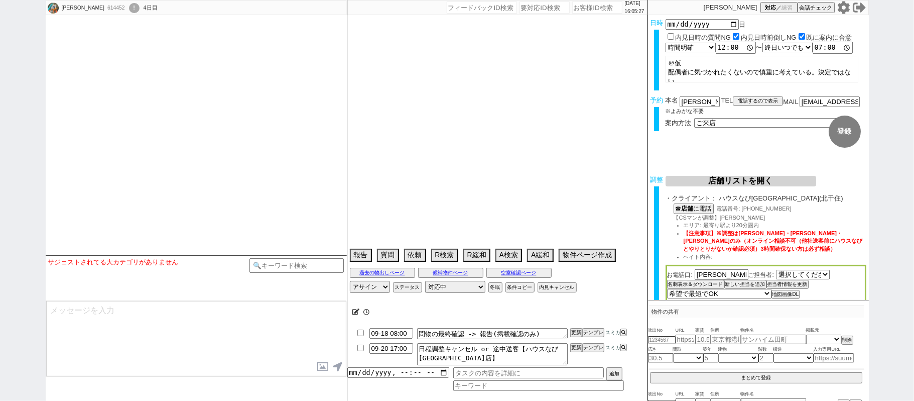
select select "33"
select select "960"
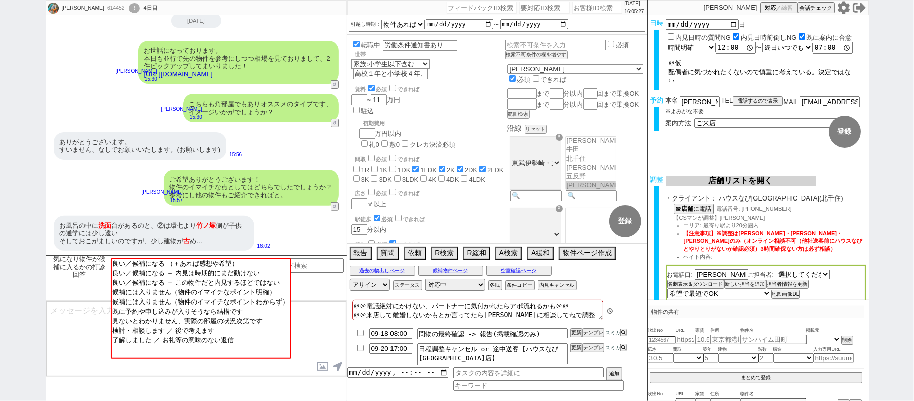
scroll to position [73, 0]
click at [213, 75] on link "[URL][DOMAIN_NAME]" at bounding box center [178, 74] width 69 height 8
click at [107, 167] on div "ご希望ありがとうございます！ 物件のイマイチな点としてはどちらでしたでしょうか？ 参考にし他の物件もご紹介できればと。 [PERSON_NAME] 15:57…" at bounding box center [196, 188] width 301 height 46
click at [359, 11] on button "☓" at bounding box center [356, 10] width 19 height 20
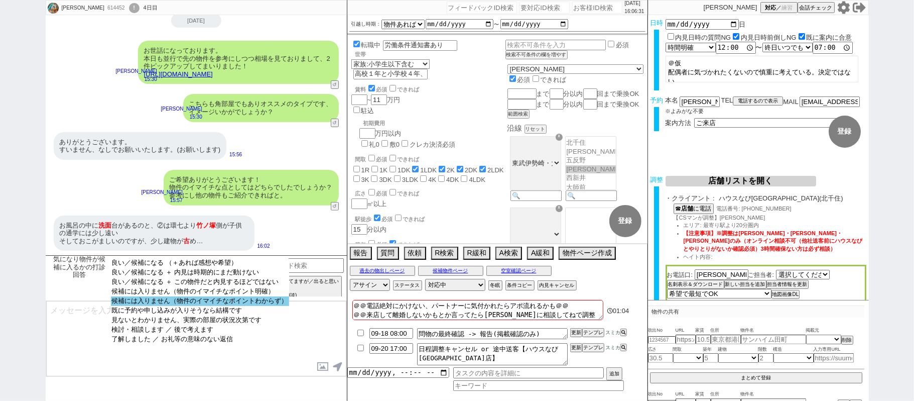
select select "候補には入りません（物件のイマイチなポイントわからず）"
click at [230, 304] on option "候補には入りません（物件のイマイチなポイントわからず）" at bounding box center [200, 301] width 178 height 10
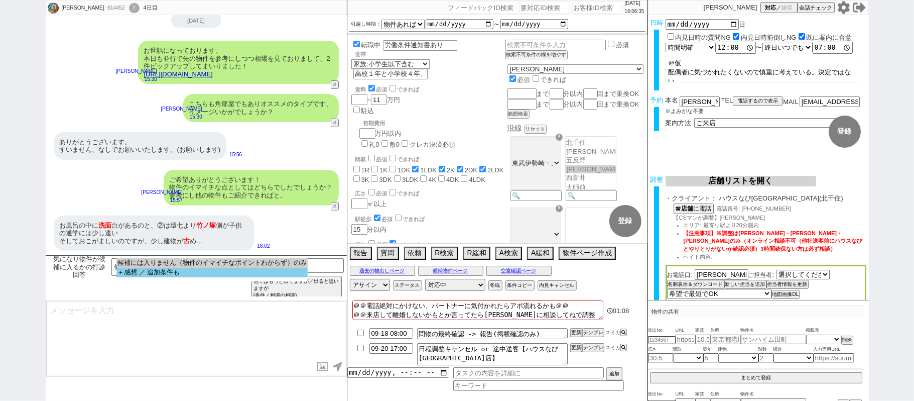
select select "＋感想 ／ 追加条件も"
click at [209, 274] on option "＋感想 ／ 追加条件も" at bounding box center [211, 273] width 191 height 10
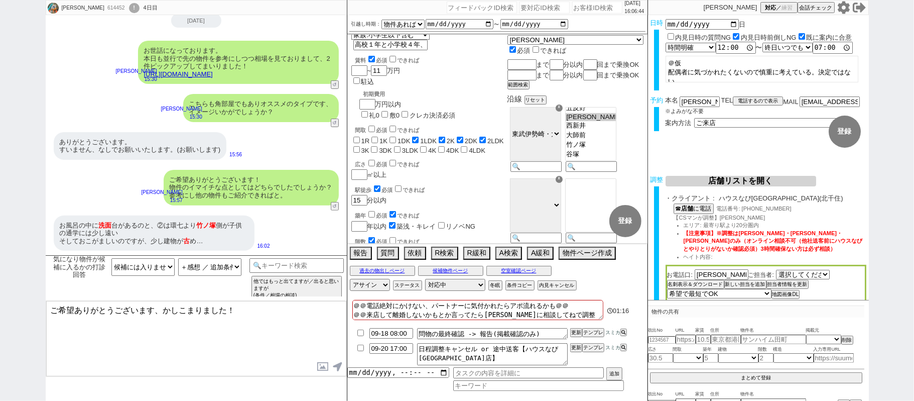
scroll to position [29, 0]
click at [213, 73] on link "[URL][DOMAIN_NAME]" at bounding box center [178, 74] width 69 height 8
click at [352, 13] on button "☓" at bounding box center [356, 10] width 19 height 20
drag, startPoint x: 163, startPoint y: 309, endPoint x: 0, endPoint y: 227, distance: 182.5
click at [0, 249] on div "[PERSON_NAME] 614452 ! 0 4日目 冬眠中 自社客 スミカ スミカ_BPO チャット全表示 [DATE] ありがとうございます。 よろし…" at bounding box center [457, 200] width 914 height 401
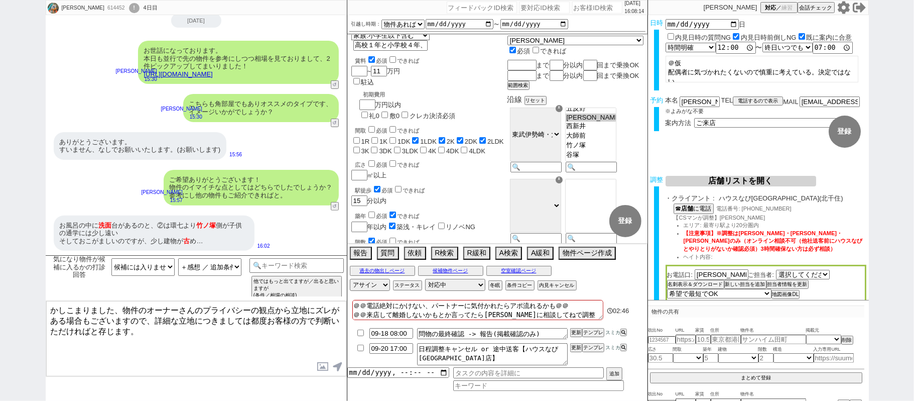
type textarea "かしこまりました、物件のオーナーさんのプライバシーの観点から立地にズレがある場合もございますので、詳細な立地につきましては都度お客様の方で判断いただければと存…"
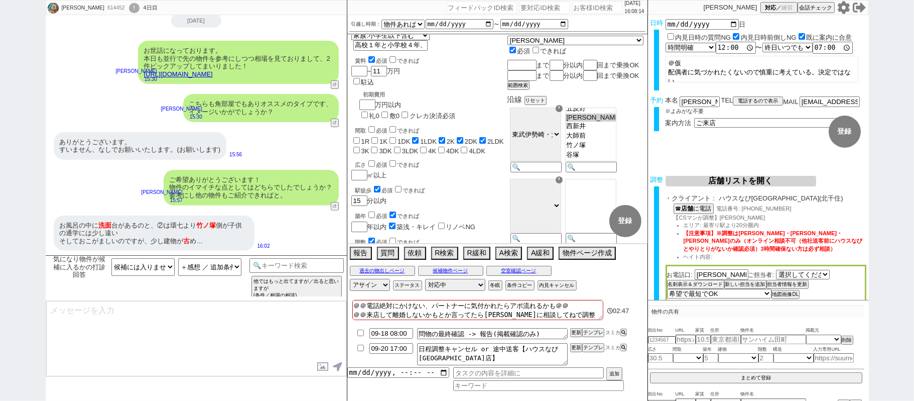
scroll to position [149, 0]
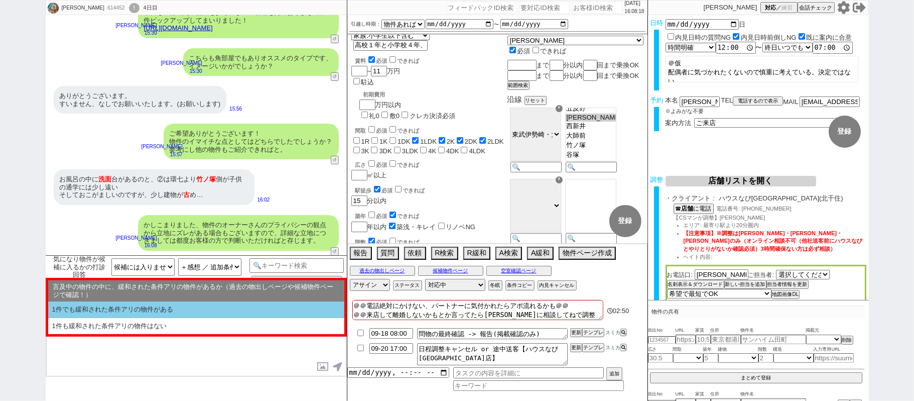
click at [246, 314] on li "1件でも緩和された条件アリの物件がある" at bounding box center [196, 309] width 296 height 17
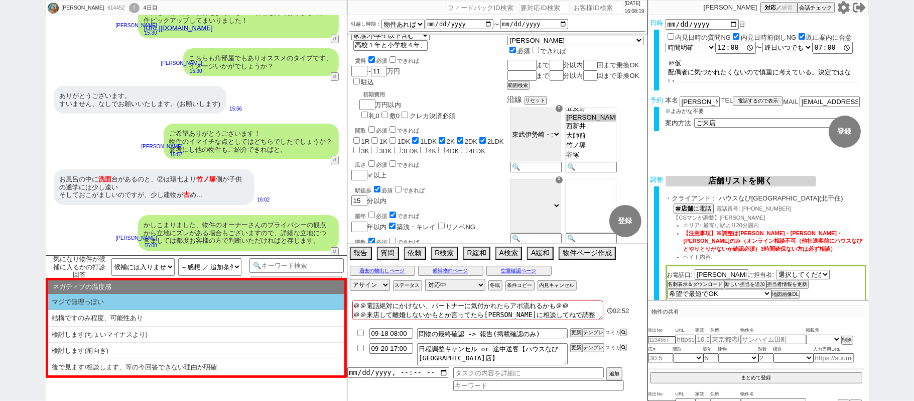
click at [154, 305] on li "マジで無理っぽい" at bounding box center [196, 302] width 296 height 17
type textarea "いくつかご紹介&お探しされていく中でイメージが変わられる部分もあるかもしれませんので、またお声がけもさせてください！"
select select "1件でも緩和された条件アリの物件がある"
select select "マジで無理っぽい"
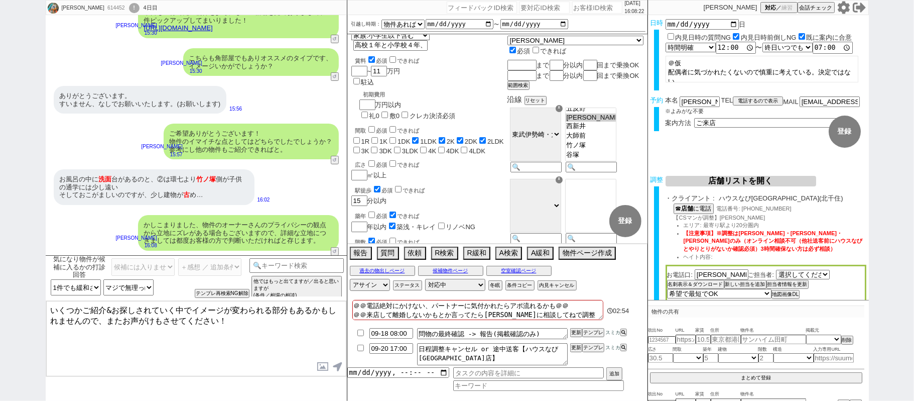
drag, startPoint x: 101, startPoint y: 317, endPoint x: 0, endPoint y: 114, distance: 226.6
click at [0, 236] on div "[PERSON_NAME] 614452 ! 0 4日目 冬眠中 自社客 スミカ スミカ_BPO チャット全表示 [DATE] ありがとうございます。 20:…" at bounding box center [457, 200] width 914 height 401
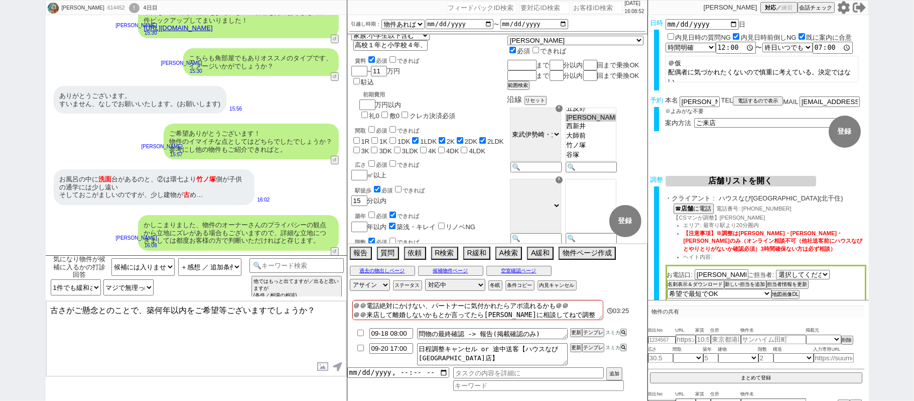
type textarea "古さがご懸念とのことで、築何年以内をご希望等ございますでしょうか？"
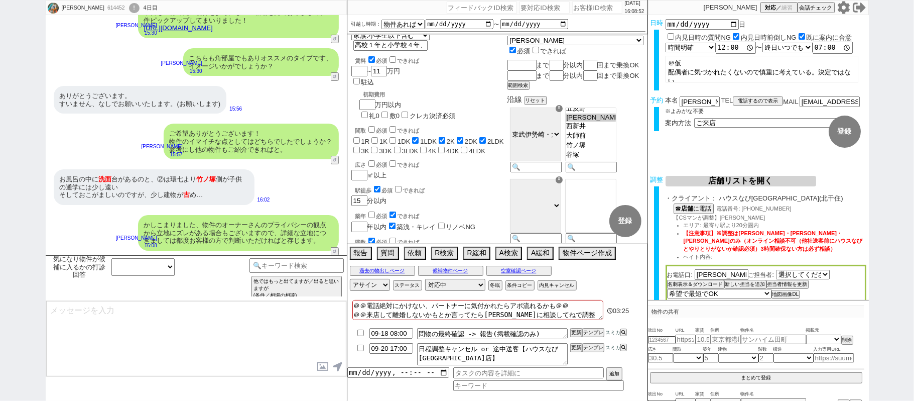
scroll to position [187, 0]
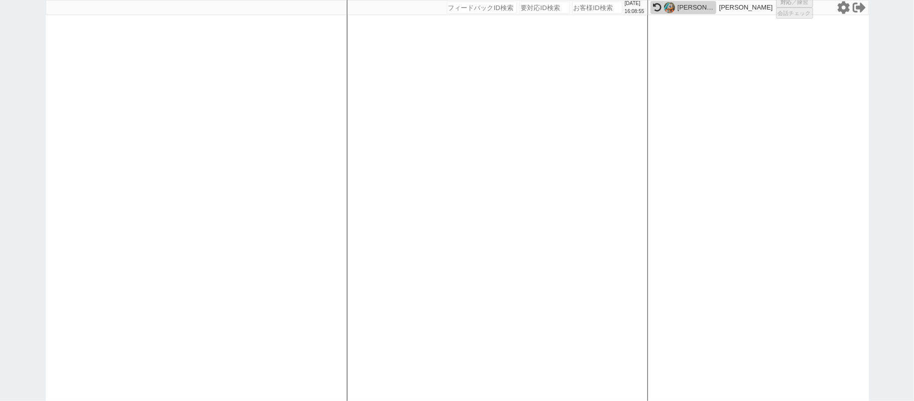
select select
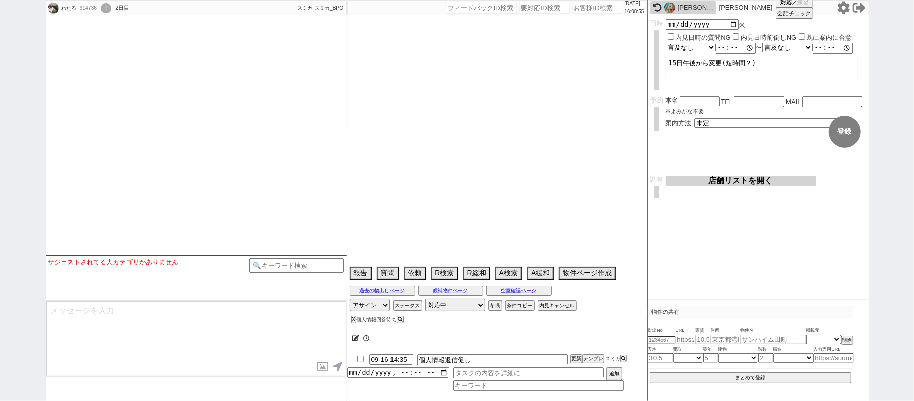
select select
select select "[DATE]"
select select "10"
select select "37"
select select "0"
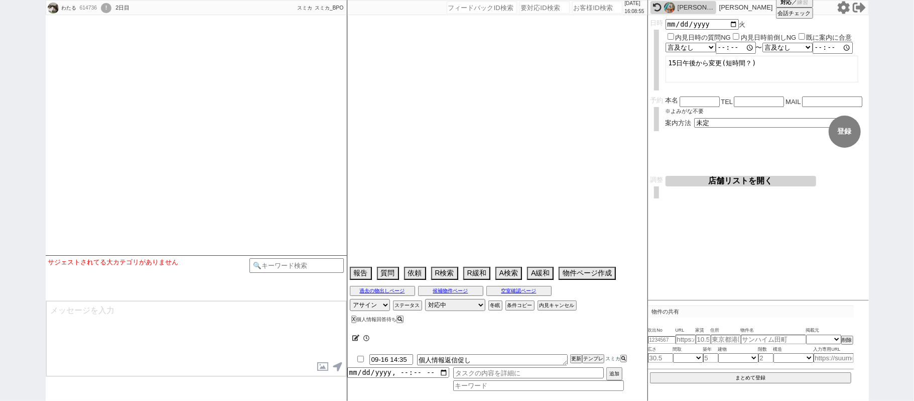
select select "813"
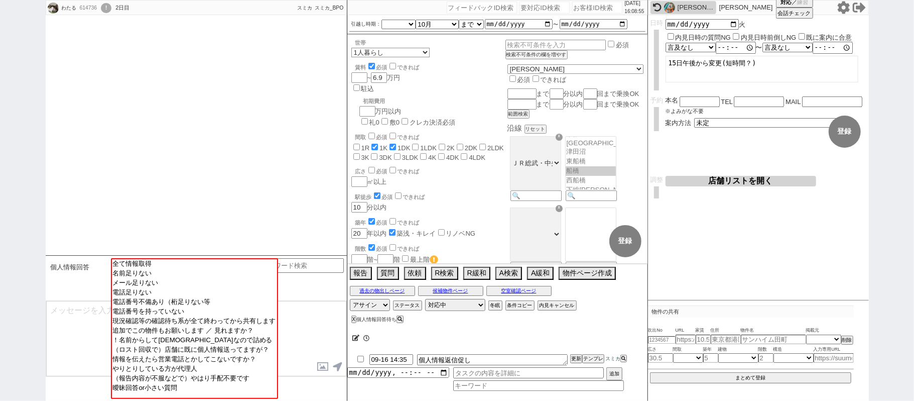
scroll to position [2075, 0]
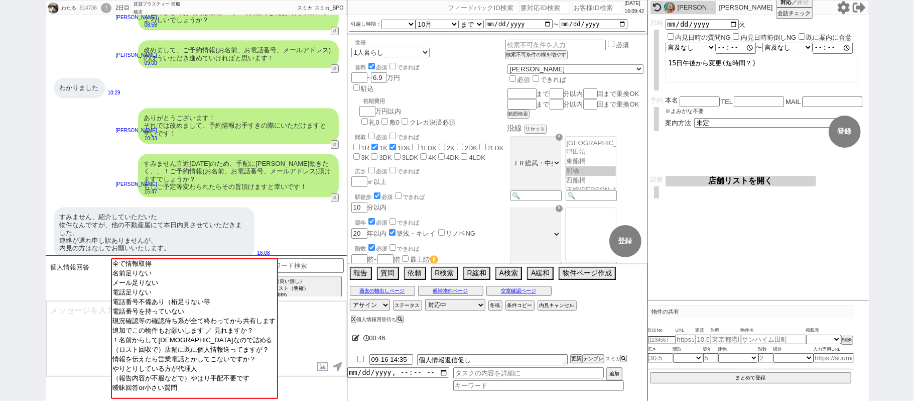
click at [146, 191] on div "すみません直近[DATE]のため、手配に[PERSON_NAME]動きたく、、！ご予約情報(お名前、お電話番号、メールアドレス)頂けますでしょうか？ もしご予…" at bounding box center [196, 175] width 301 height 53
click at [358, 338] on icon at bounding box center [356, 337] width 8 height 7
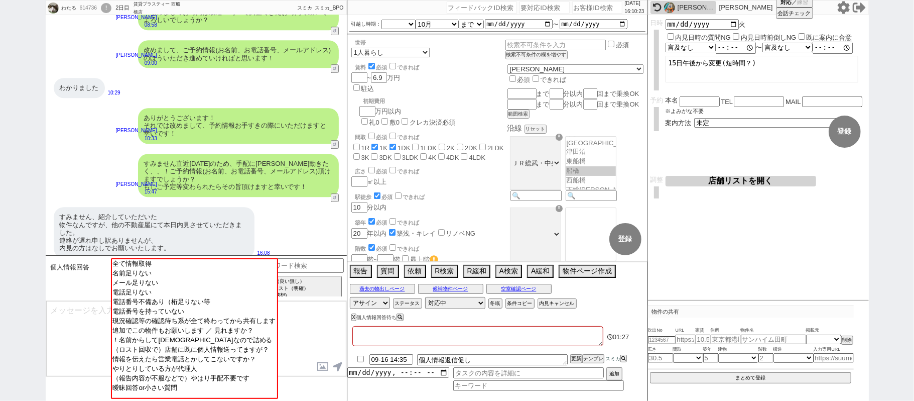
click at [363, 338] on textarea at bounding box center [477, 336] width 251 height 20
type textarea "う"
checkbox input "false"
checkbox input "true"
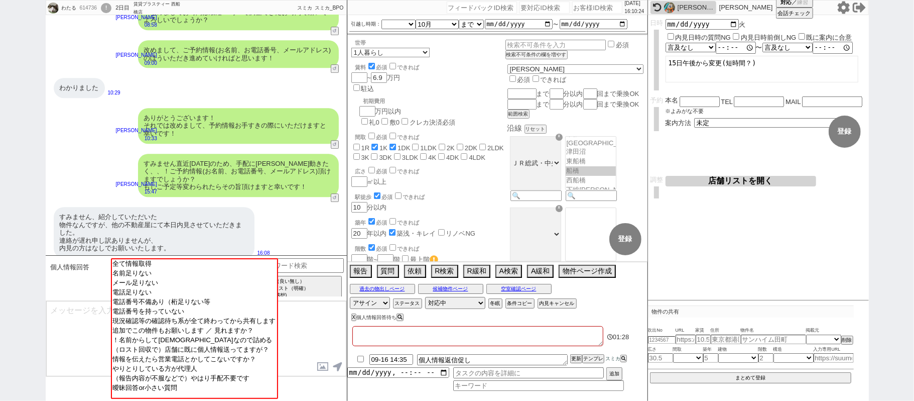
checkbox input "false"
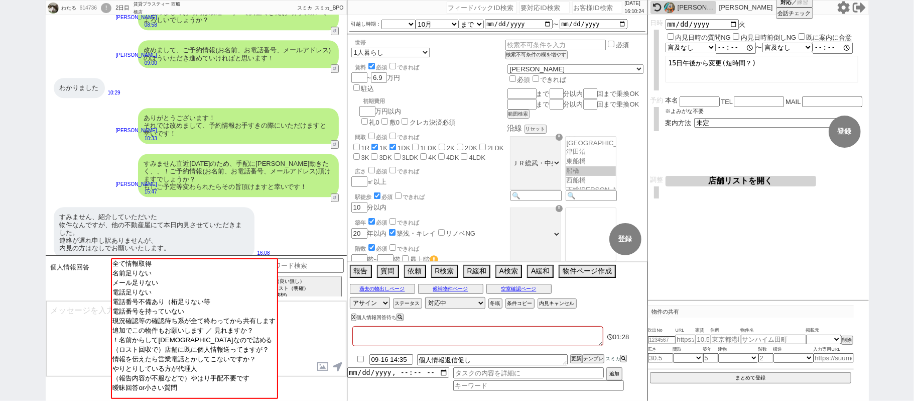
checkbox input "false"
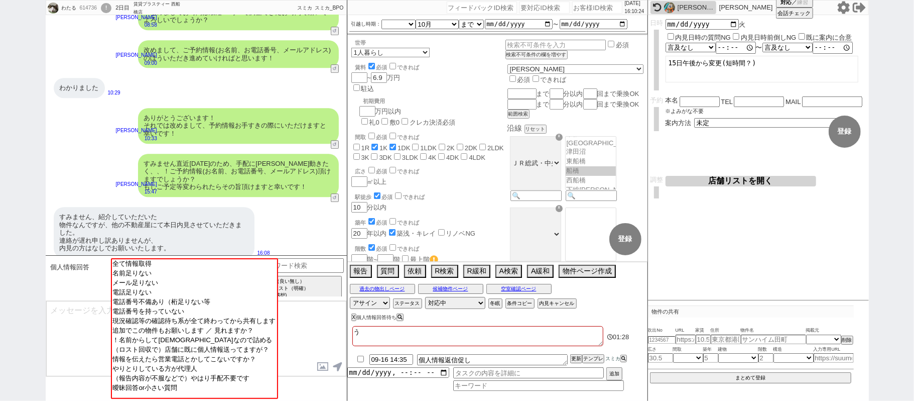
type textarea "うｔ"
checkbox input "false"
checkbox input "true"
checkbox input "false"
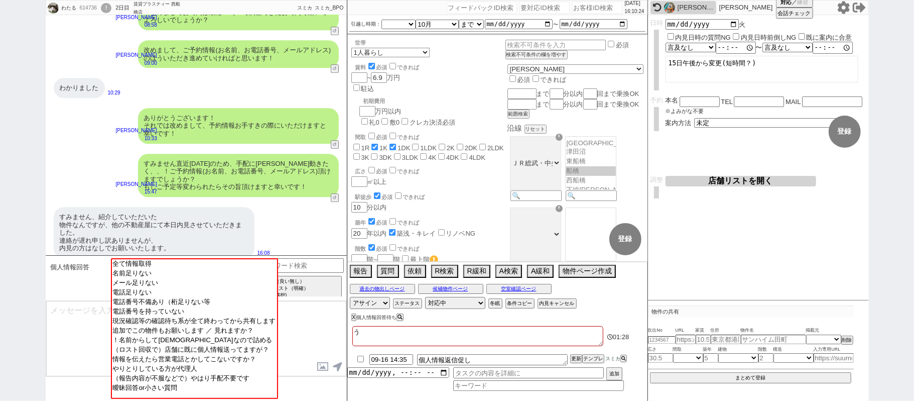
checkbox input "false"
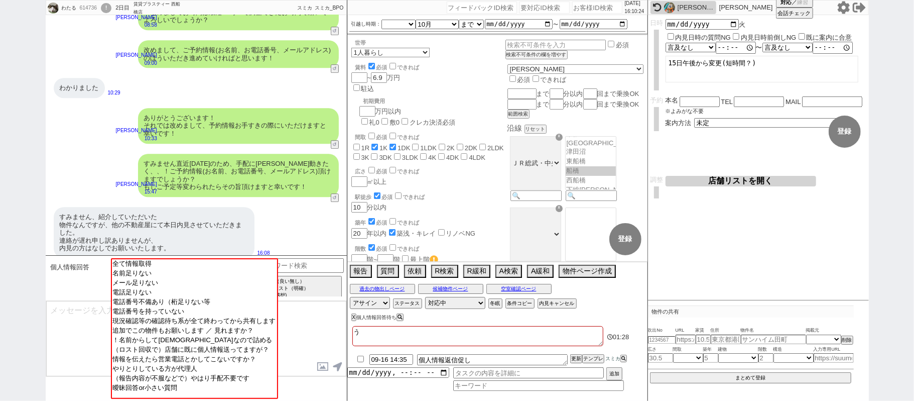
checkbox input "false"
type textarea "うち"
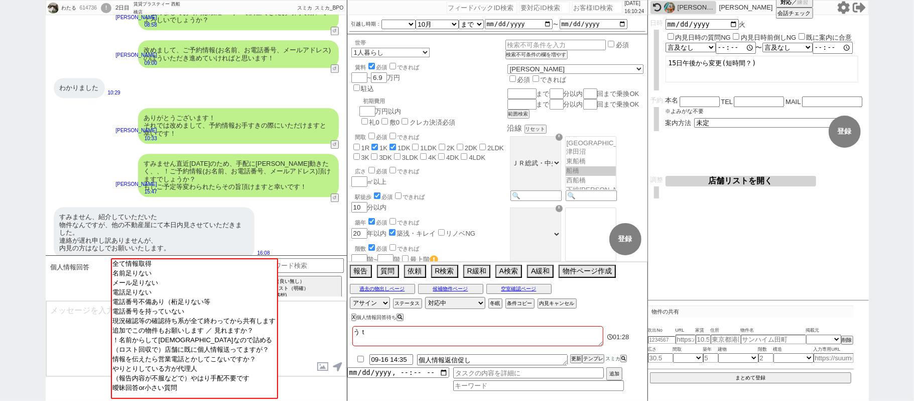
checkbox input "false"
checkbox input "true"
checkbox input "false"
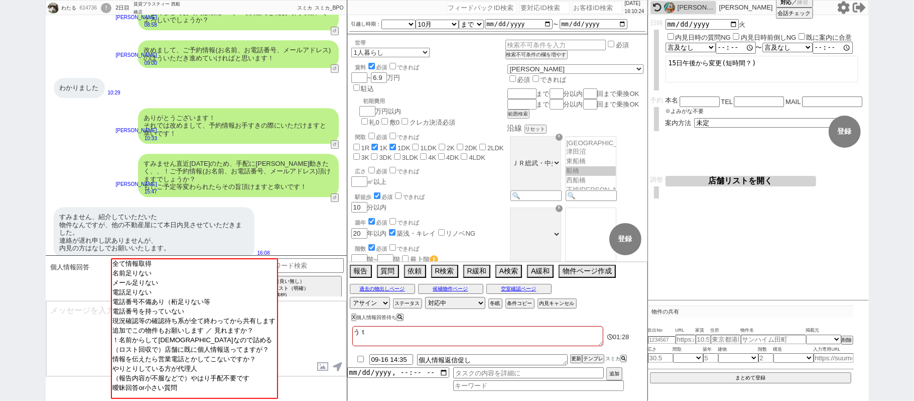
checkbox input "false"
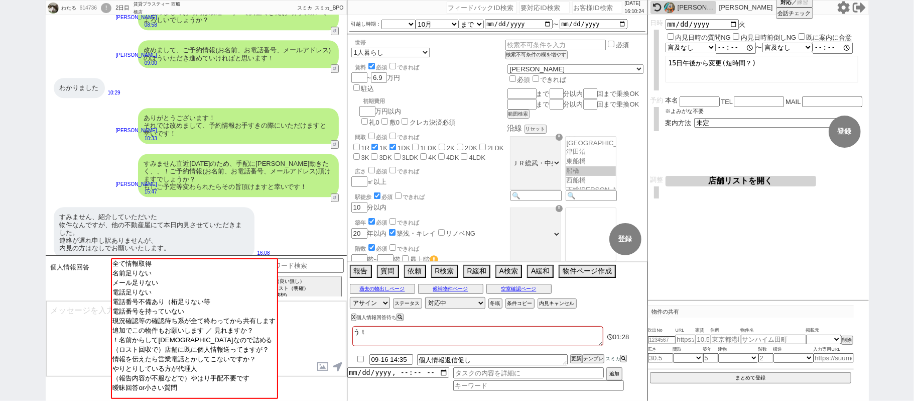
checkbox input "false"
type textarea "うちｄ"
checkbox input "false"
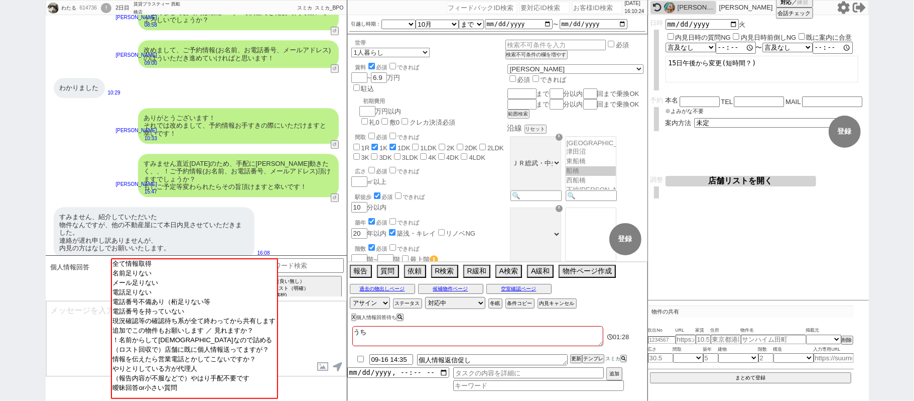
checkbox input "true"
checkbox input "false"
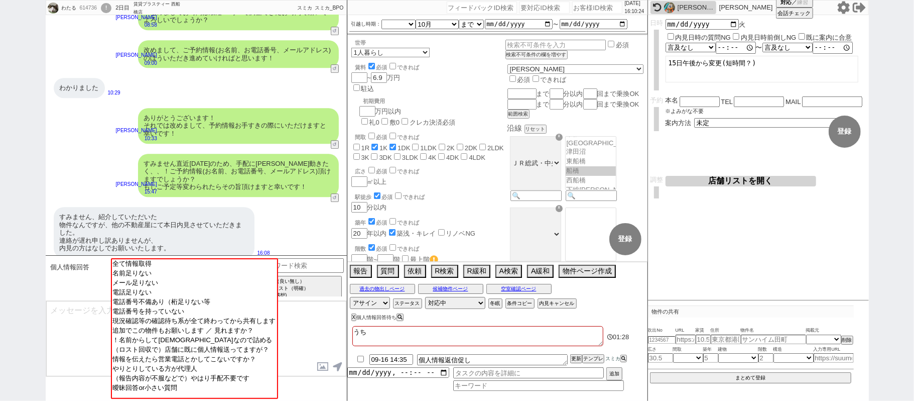
checkbox input "false"
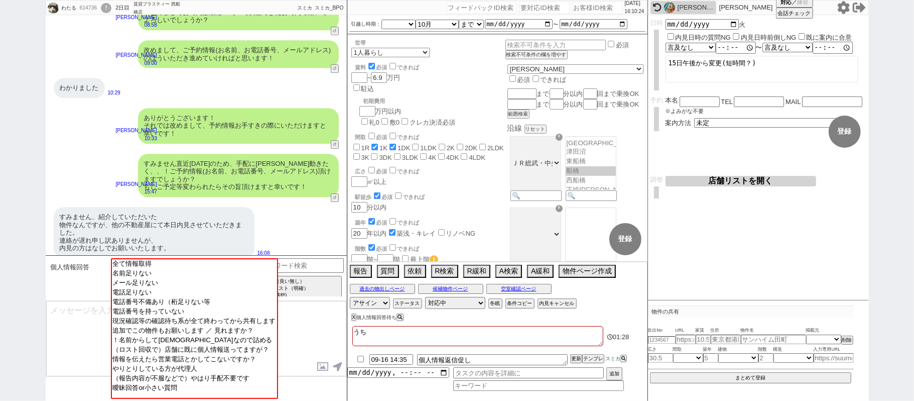
checkbox input "false"
type textarea "うちで"
checkbox input "false"
checkbox input "true"
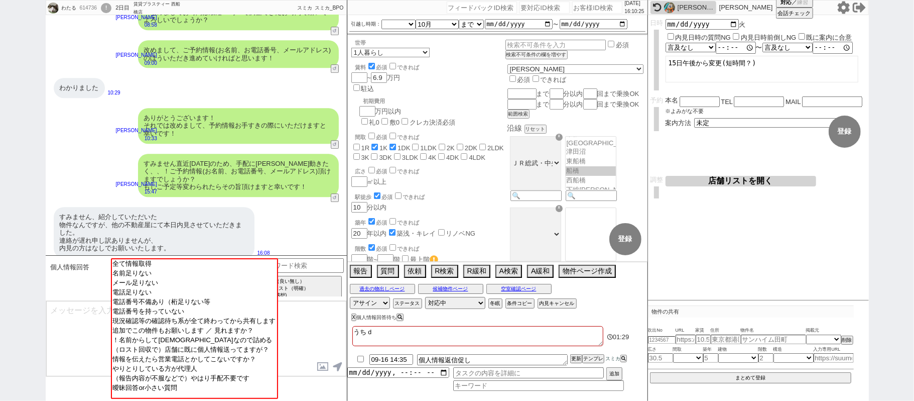
checkbox input "true"
checkbox input "false"
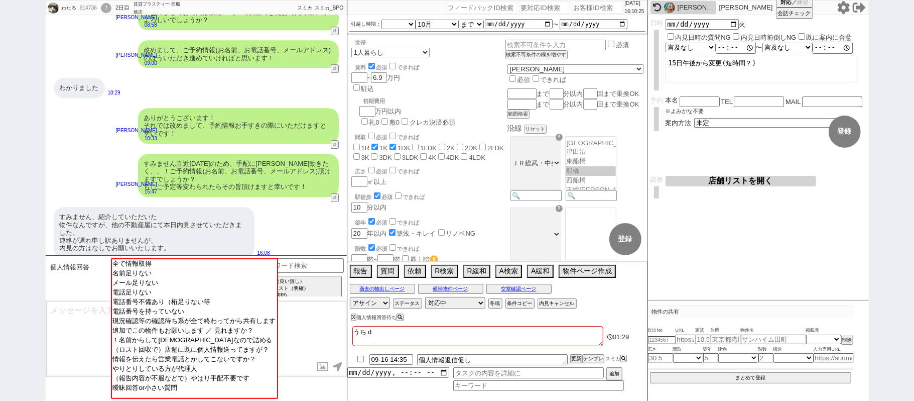
checkbox input "false"
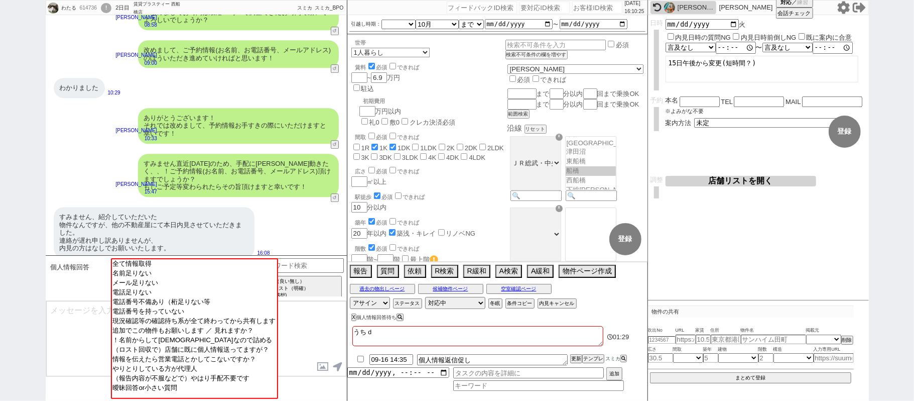
checkbox input "false"
checkbox input "true"
checkbox input "false"
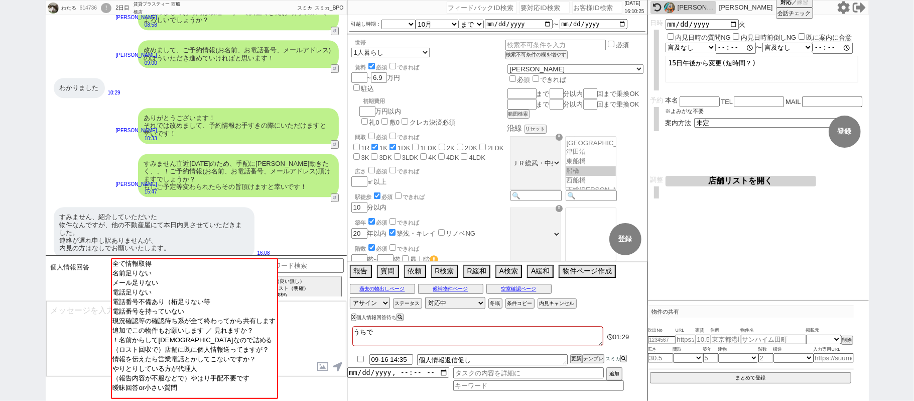
checkbox input "false"
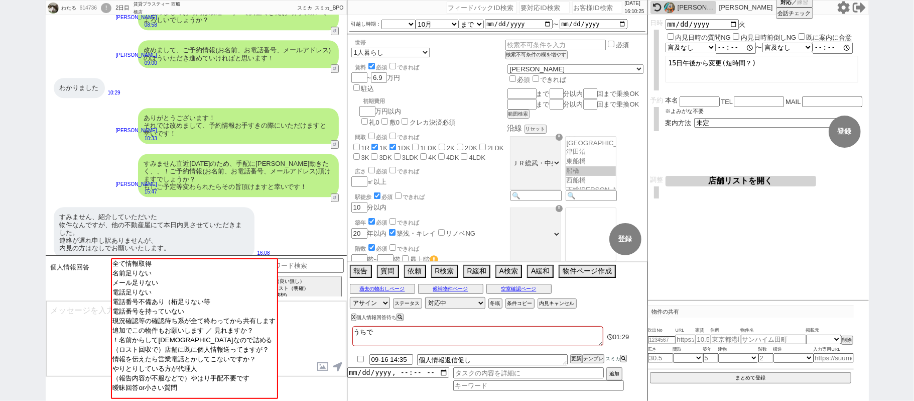
checkbox input "false"
type textarea "うちでｓ"
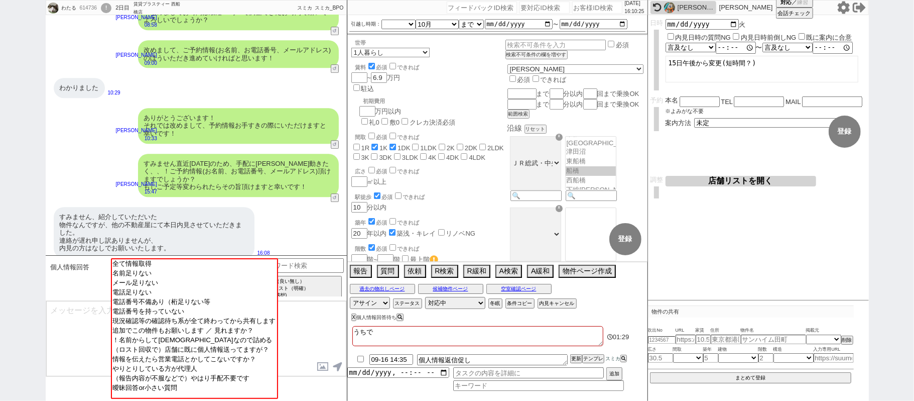
checkbox input "false"
checkbox input "true"
checkbox input "false"
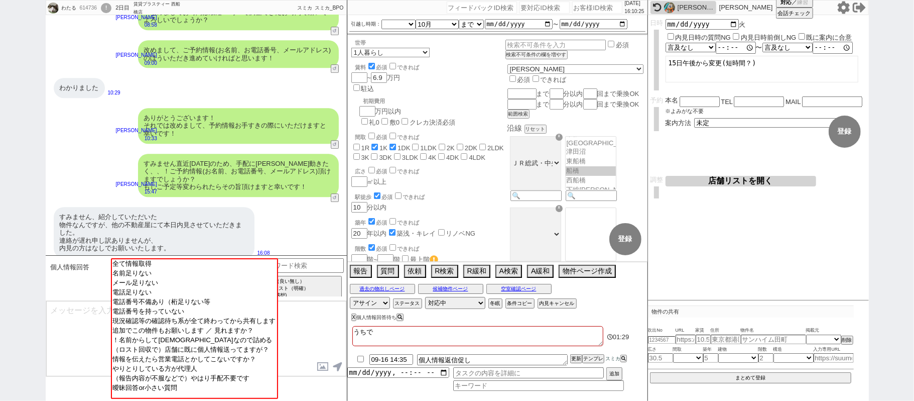
checkbox input "false"
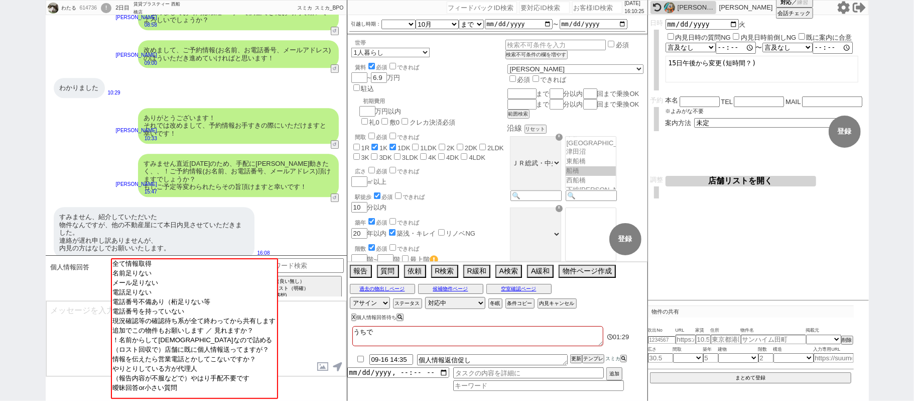
checkbox input "false"
type textarea "うちでｓｈ"
checkbox input "false"
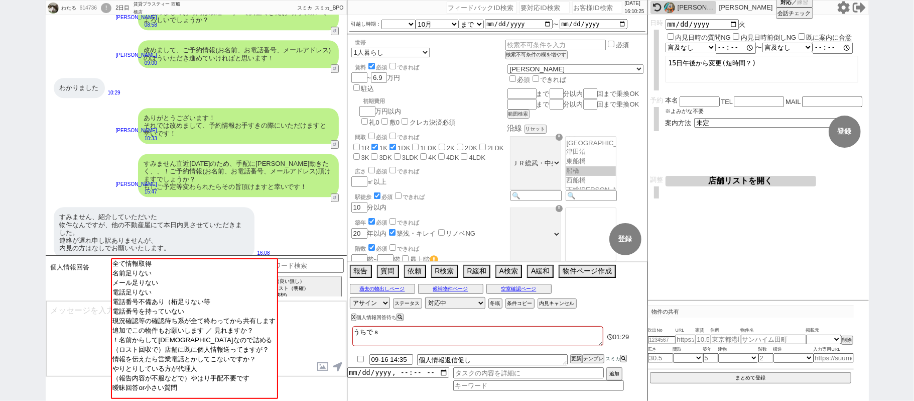
checkbox input "true"
checkbox input "false"
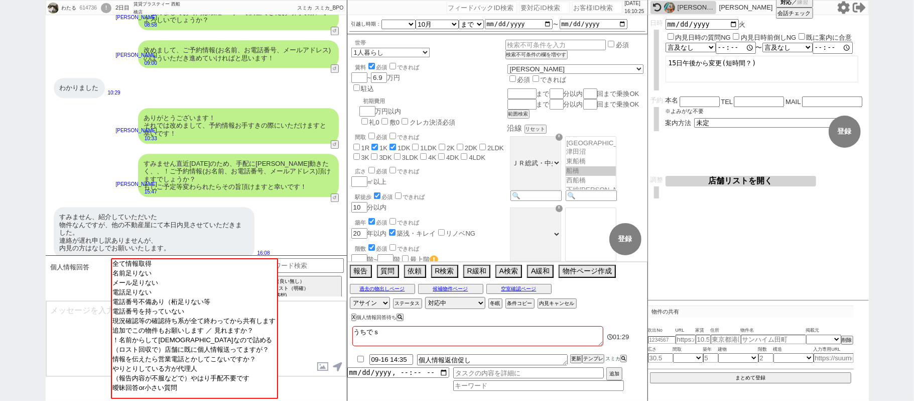
checkbox input "false"
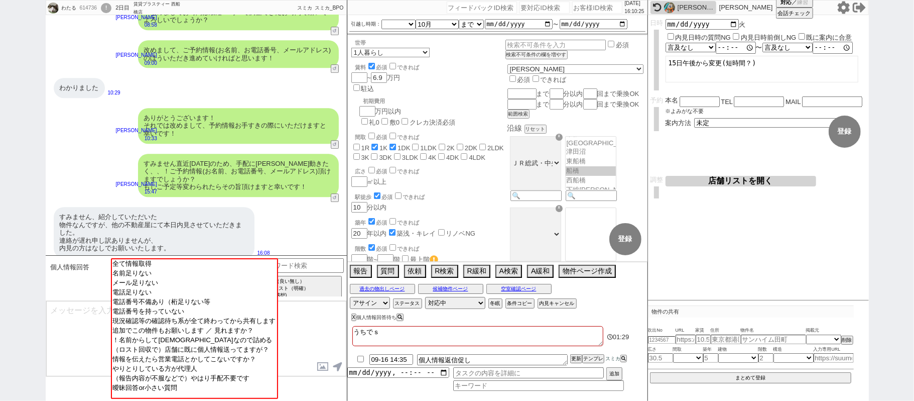
checkbox input "false"
type textarea "うちでしょ"
checkbox input "false"
checkbox input "true"
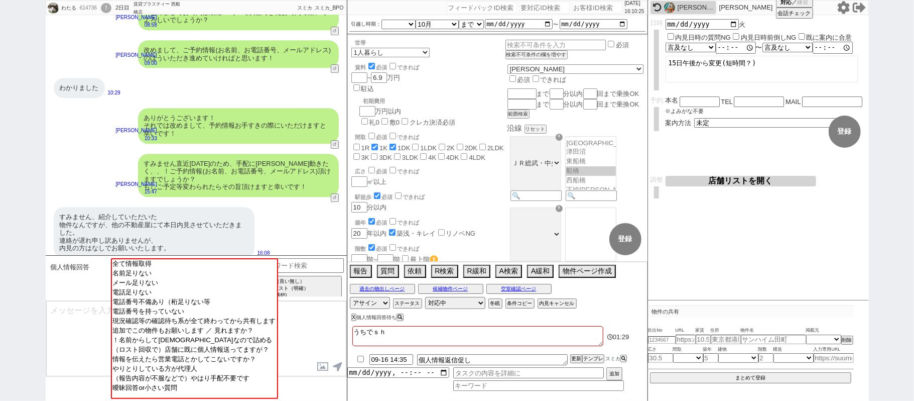
checkbox input "true"
checkbox input "false"
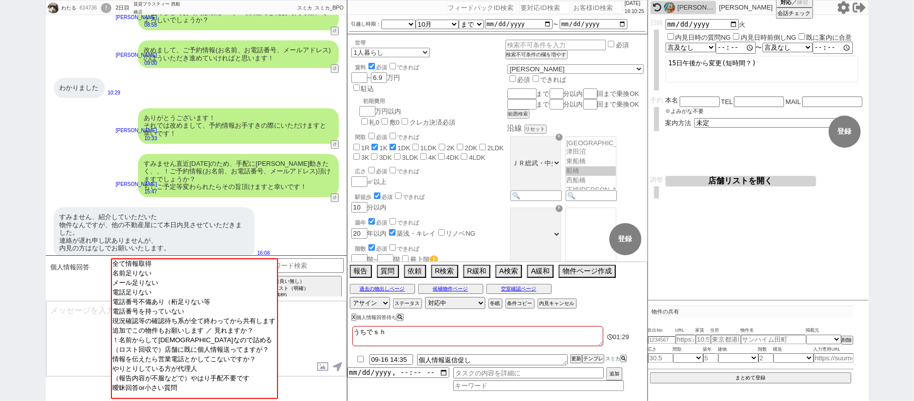
checkbox input "false"
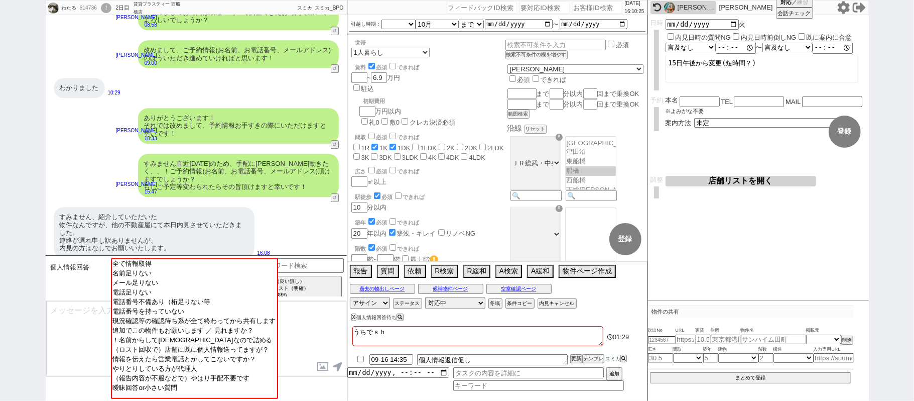
checkbox input "false"
type textarea "うちでしょう"
checkbox input "false"
checkbox input "true"
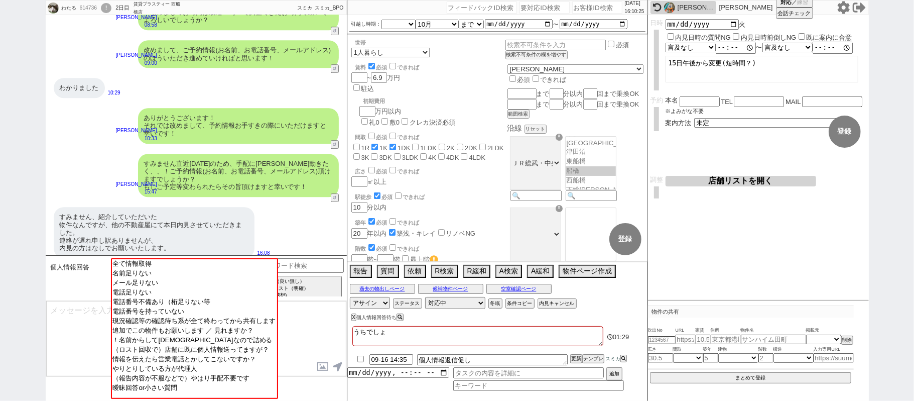
checkbox input "false"
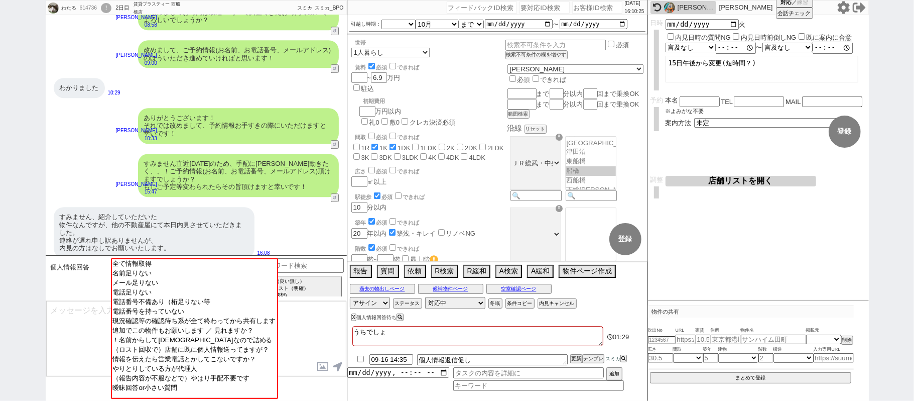
checkbox input "false"
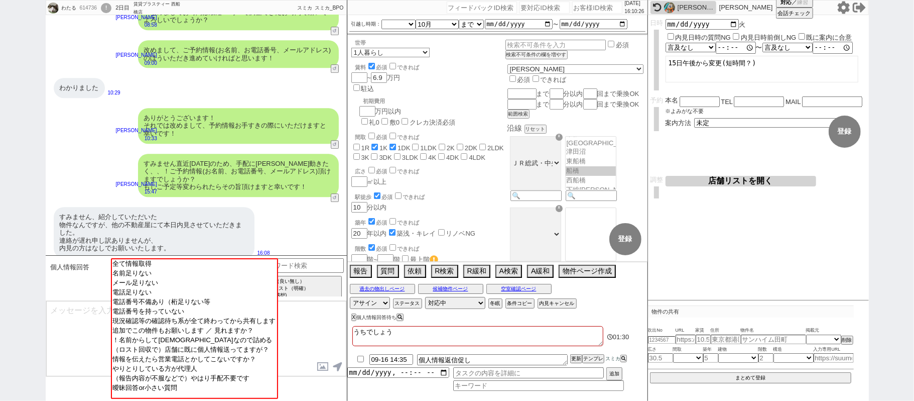
type textarea "うちでしょうｋ"
checkbox input "false"
checkbox input "true"
checkbox input "false"
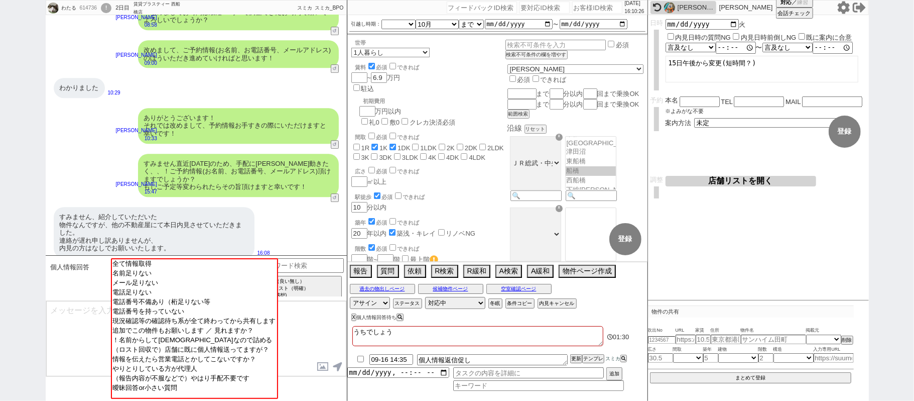
checkbox input "false"
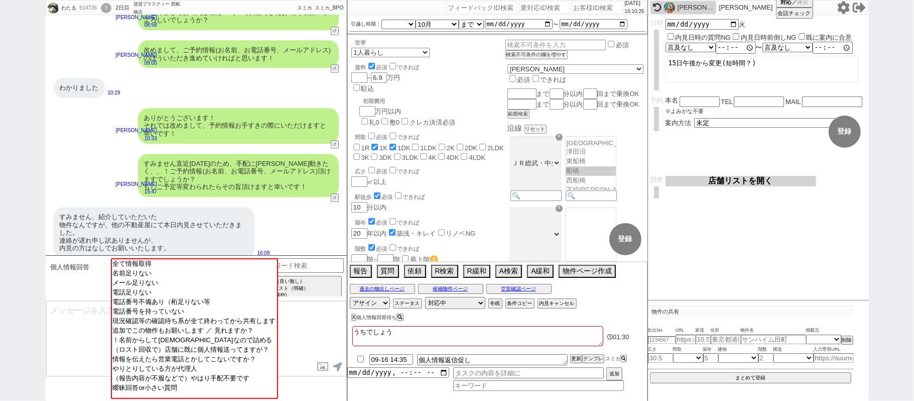
checkbox input "false"
type textarea "うちでしょうか"
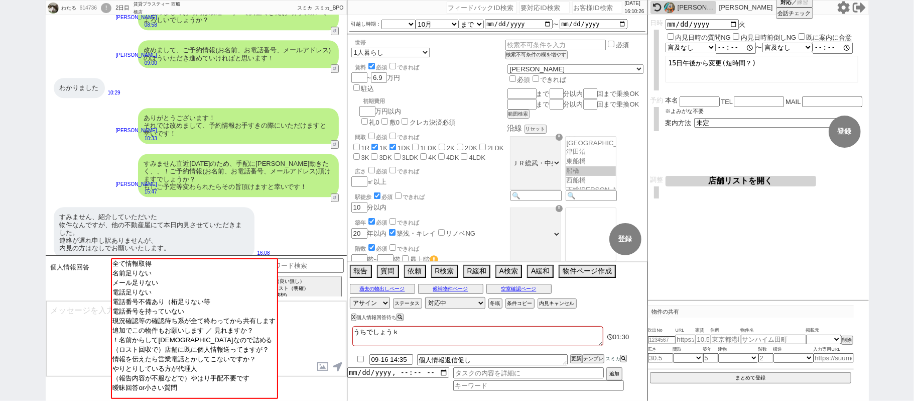
checkbox input "false"
checkbox input "true"
checkbox input "false"
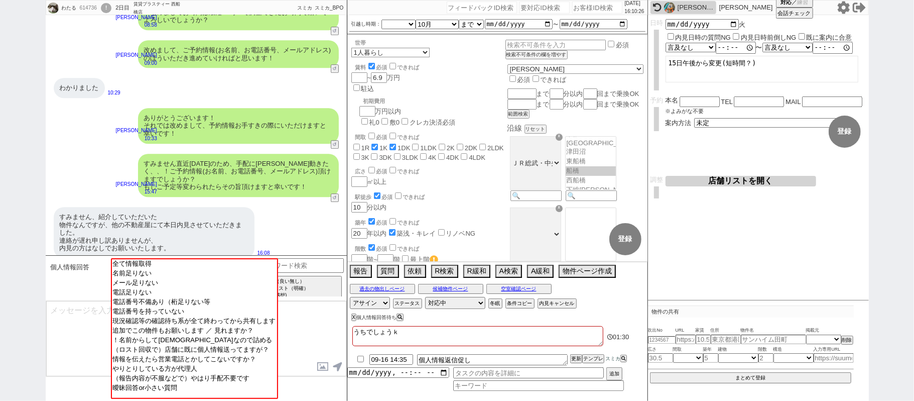
checkbox input "false"
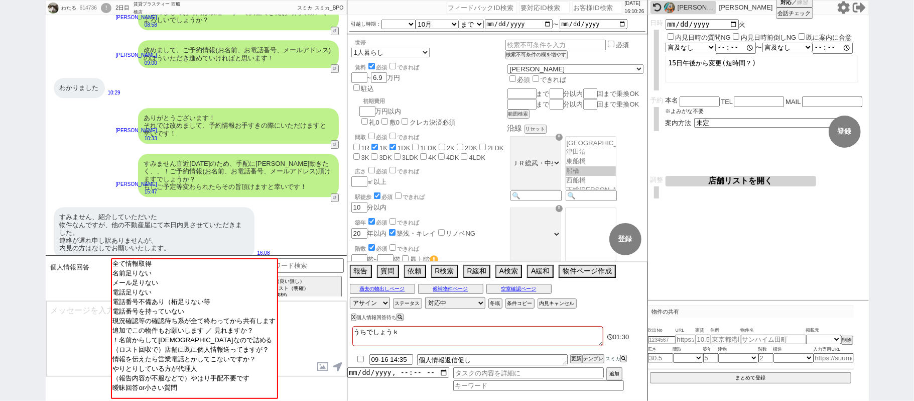
checkbox input "false"
type textarea "うちでしょうかい"
checkbox input "false"
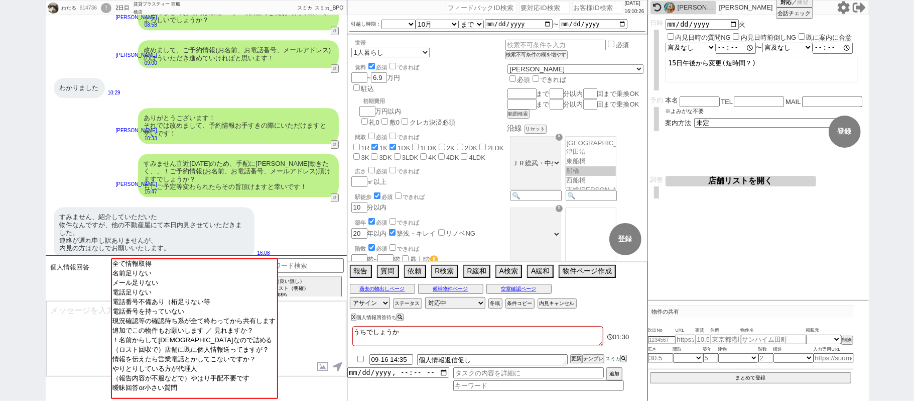
checkbox input "true"
checkbox input "false"
click at [103, 318] on textarea at bounding box center [196, 338] width 300 height 75
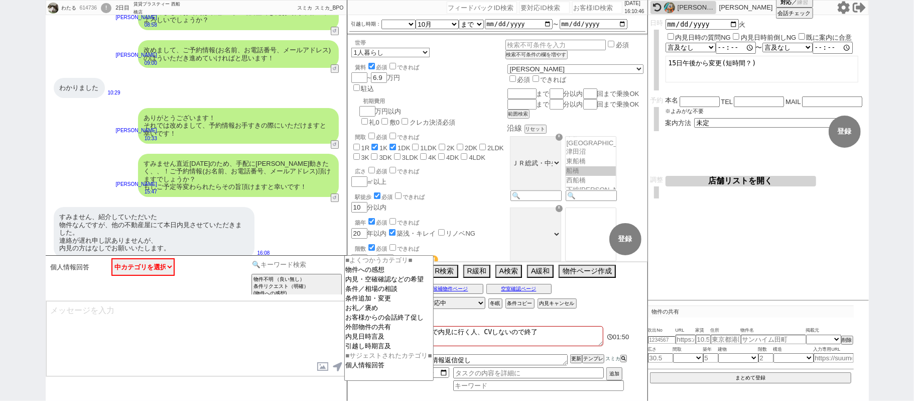
click at [305, 260] on input at bounding box center [297, 264] width 95 height 13
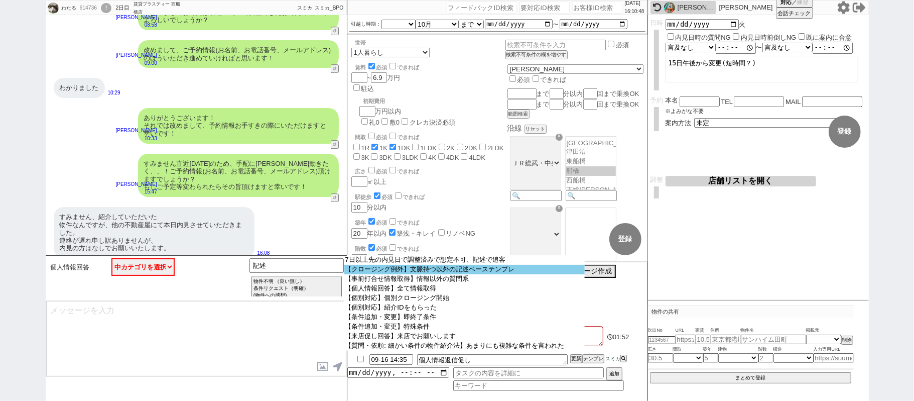
click at [383, 270] on option "【クロージング例外】文脈持つ以外の記述ベーステンプレ" at bounding box center [464, 270] width 240 height 10
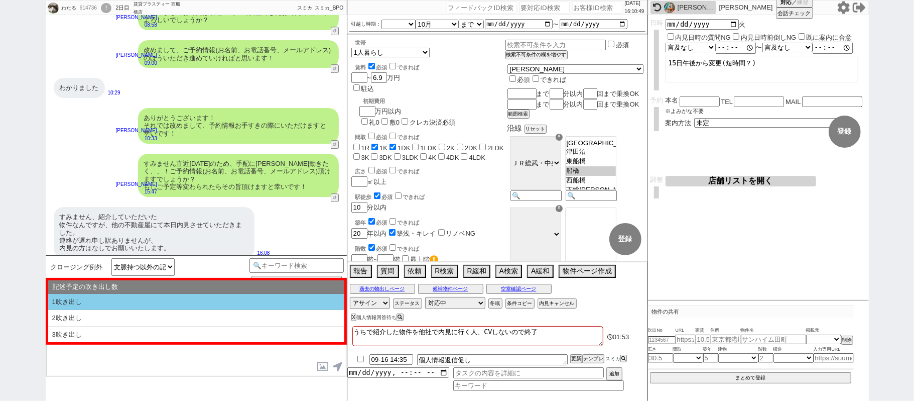
click at [150, 302] on li "1吹き出し" at bounding box center [196, 302] width 296 height 17
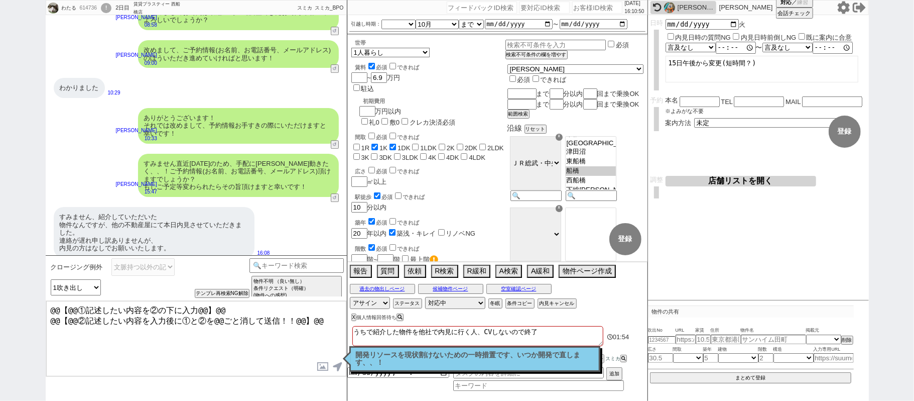
click at [316, 322] on textarea "@@【@@①記述したい内容を②の下に入力@@】@@ @@【@@②記述したい内容を入力後に①と②を@@ごと消して送信！！@@】@@" at bounding box center [196, 338] width 300 height 75
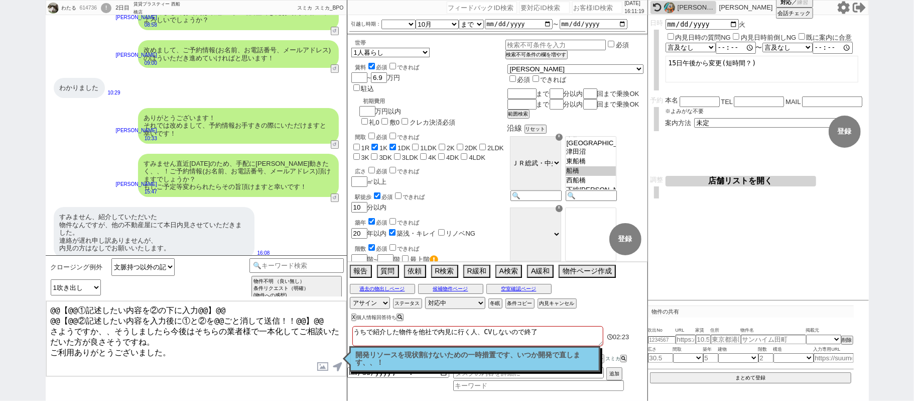
drag, startPoint x: 325, startPoint y: 318, endPoint x: 0, endPoint y: 103, distance: 389.6
click at [0, 161] on div "わたる 614736 ! 0 2日目 賃貸プラスティー 西船橋店 冬眠中 自社客 スミカ スミカ_BPO チャット全表示 [DATE] 検討したいです！ 19…" at bounding box center [457, 200] width 914 height 401
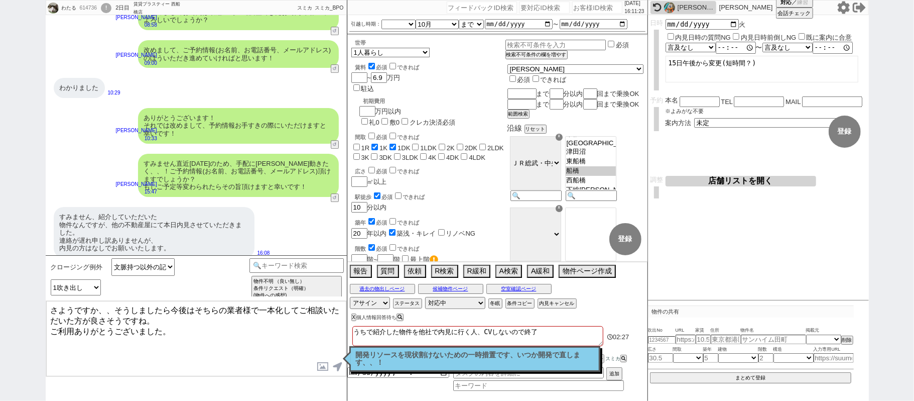
click at [116, 319] on textarea "さようですか、、そうしましたら今後はそちらの業者様で一本化してご相談いただいた方が良さそうですね。 ご利用ありがとうございました。" at bounding box center [196, 338] width 300 height 75
click at [99, 326] on textarea "さようですか、、！そうしましたら今後はそちらの業者様で一本化してご相談いただいた方が良さそうですね。 ご利用ありがとうございました。" at bounding box center [196, 338] width 300 height 75
click at [205, 340] on textarea "さようですか、、！そうしましたら今後はそちらの業者様で一本化してご相談いただいた方がスムーズで良さそうですね。 ご利用ありがとうございました。" at bounding box center [196, 338] width 300 height 75
click at [237, 341] on textarea "さようですか、、！そうしましたら今後はそちらの業者様で一本化してご相談いただいた方がスムーズで良さそうですね。 この度はご利用ありがとうございました。" at bounding box center [196, 338] width 300 height 75
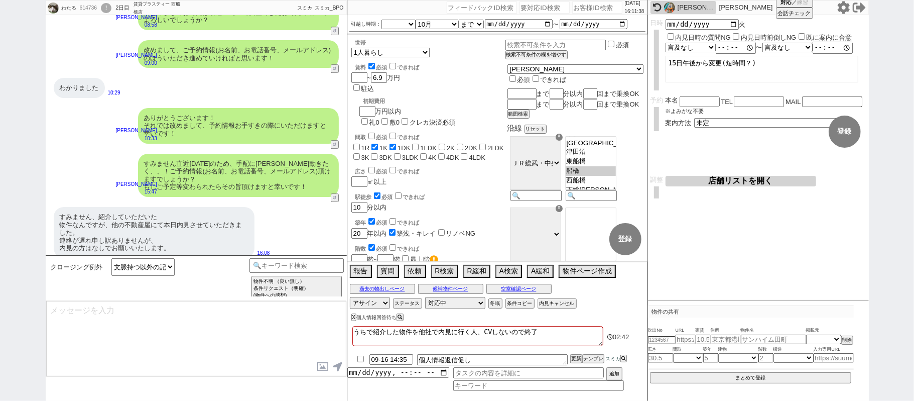
scroll to position [1944, 0]
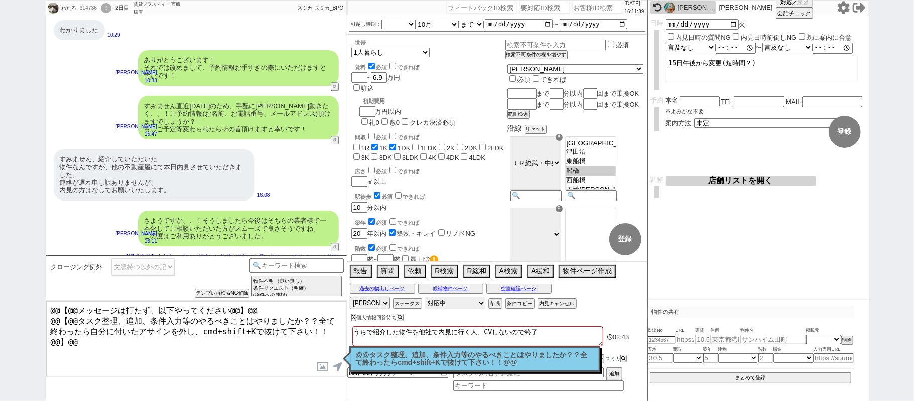
drag, startPoint x: 438, startPoint y: 303, endPoint x: 448, endPoint y: 300, distance: 10.2
click at [440, 303] on select "対応中 引き継ぎ完了 ブロック 長期間返信なし 紹介不可 別の所で決まった 客の都合で引越しが無くなった 接客開始後に冬眠" at bounding box center [455, 303] width 60 height 12
click at [425, 298] on select "対応中 引き継ぎ完了 ブロック 長期間返信なし 紹介不可 別の所で決まった 客の都合で引越しが無くなった 接客開始後に冬眠" at bounding box center [455, 303] width 60 height 12
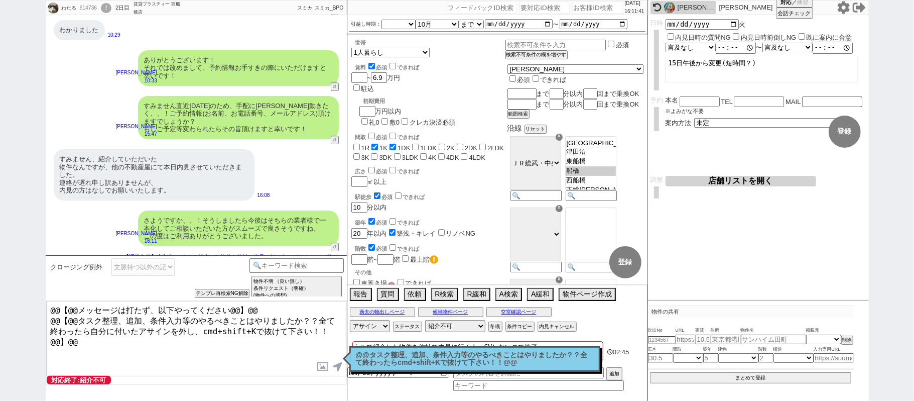
click at [484, 362] on p "@@タスク整理、追加、条件入力等のやるべきことはやりましたか？？全て終わったらcmd+shift+Kで抜けて下さい！！@@" at bounding box center [475, 359] width 238 height 16
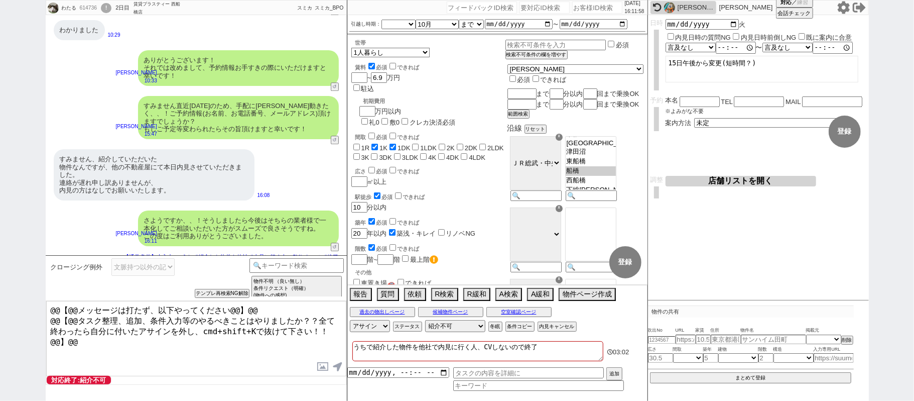
click at [87, 9] on div "614736" at bounding box center [88, 8] width 23 height 8
copy div "614736"
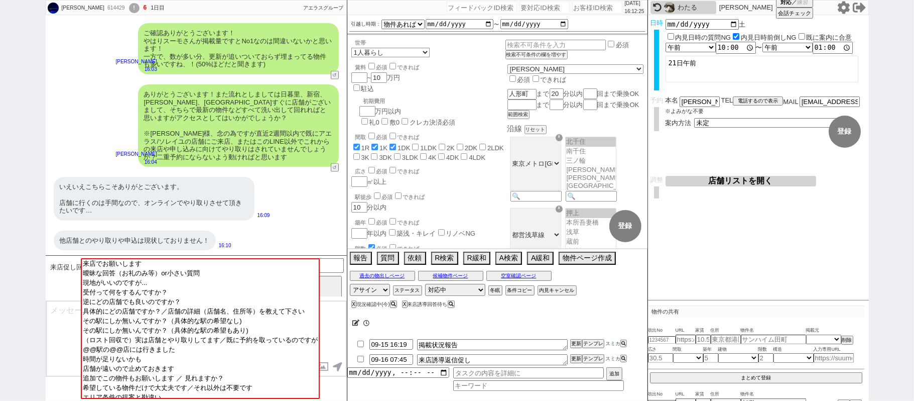
scroll to position [84, 0]
drag, startPoint x: 142, startPoint y: 133, endPoint x: 149, endPoint y: 126, distance: 10.3
click at [149, 126] on div "ありがとうございます！また流れとしましては日暮里、新宿、五反田、横浜駅すぐに店舗がございまして、そちらで最新の物件などすべて洗い出して回れればと思いますがアク…" at bounding box center [238, 125] width 201 height 82
click at [254, 122] on div "ありがとうございます！また流れとしましては日暮里、新宿、五反田、横浜駅すぐに店舗がございまして、そちらで最新の物件などすべて洗い出して回れればと思いますがアク…" at bounding box center [238, 125] width 201 height 82
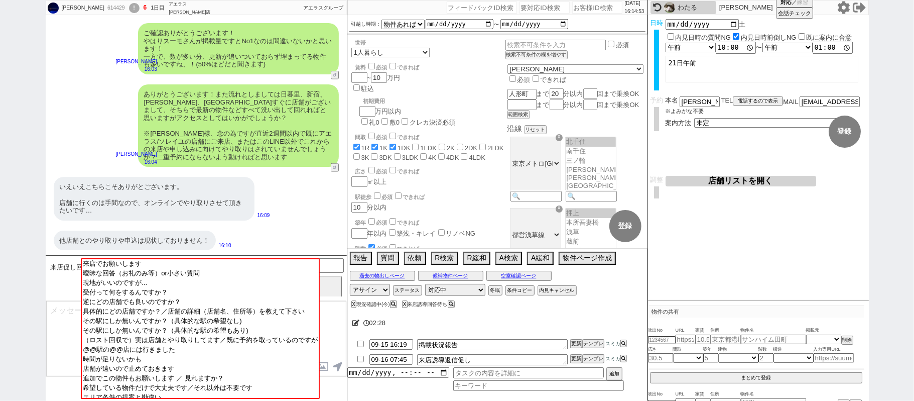
click at [45, 312] on div "北野圭祐 614429 ! 6 1日目 アエラス赤羽店 冬眠中 自社客 アエラスグループ スミカ_BPO チャット全表示 2025-09-15 風呂トイレ別 …" at bounding box center [457, 200] width 914 height 401
click at [60, 306] on textarea at bounding box center [196, 338] width 300 height 75
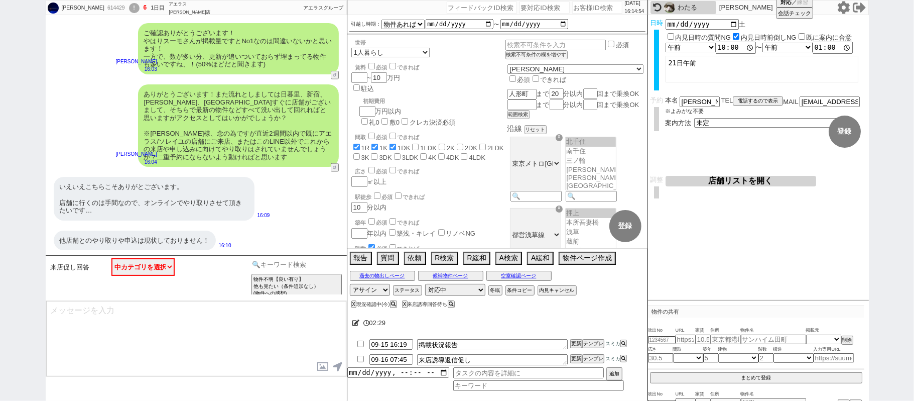
click at [264, 260] on input at bounding box center [297, 264] width 95 height 13
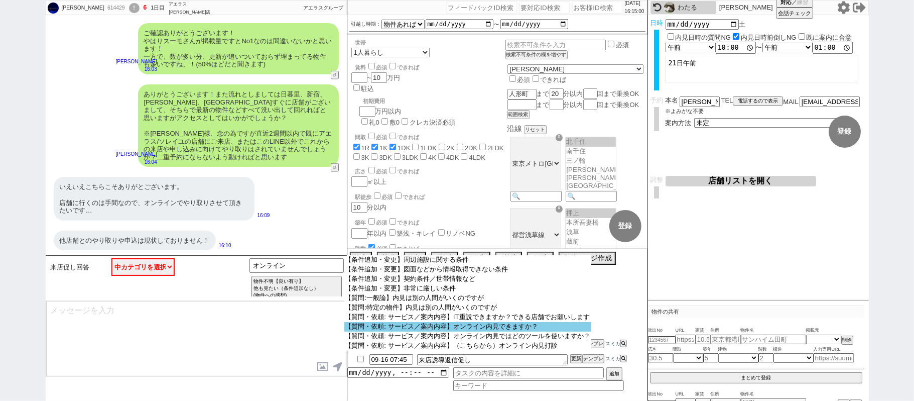
scroll to position [41, 0]
click at [438, 331] on option "【質問・依頼: サービス／案内内容】オンライン内見できますか？" at bounding box center [467, 327] width 247 height 10
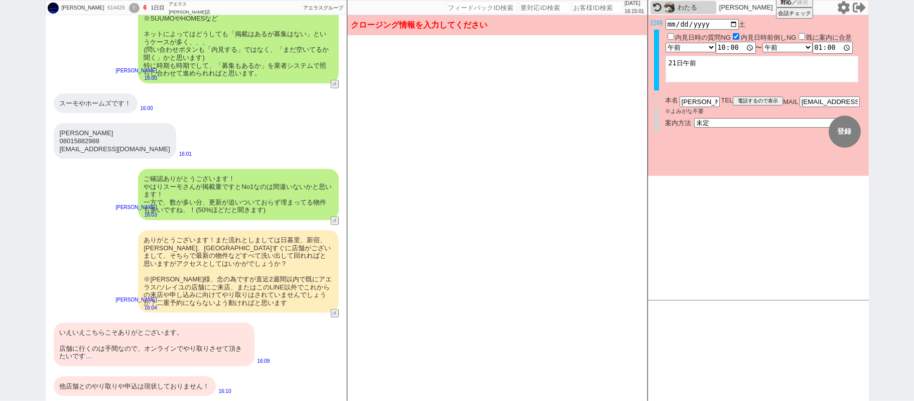
click at [153, 338] on div "いえいえこちらこそありがとございます。 店舗に行くのは手間なので、オンラインでやり取りさせて頂きたいです…" at bounding box center [154, 343] width 201 height 43
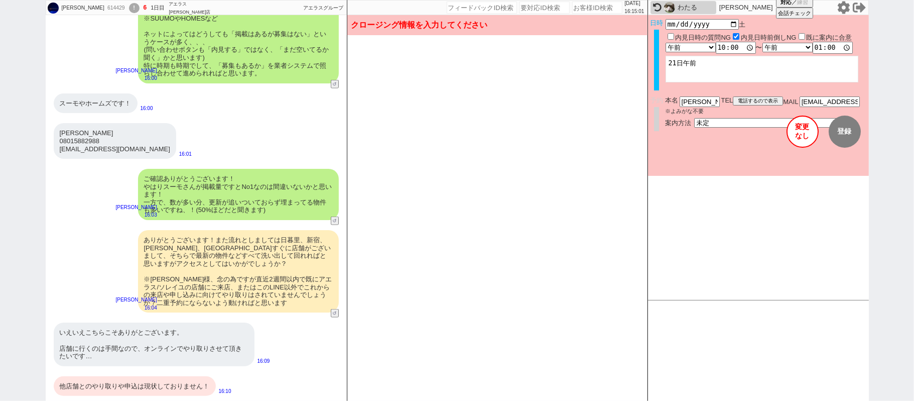
click at [153, 381] on div "他店舗とのやり取りや申込は現状しておりません！" at bounding box center [135, 386] width 162 height 20
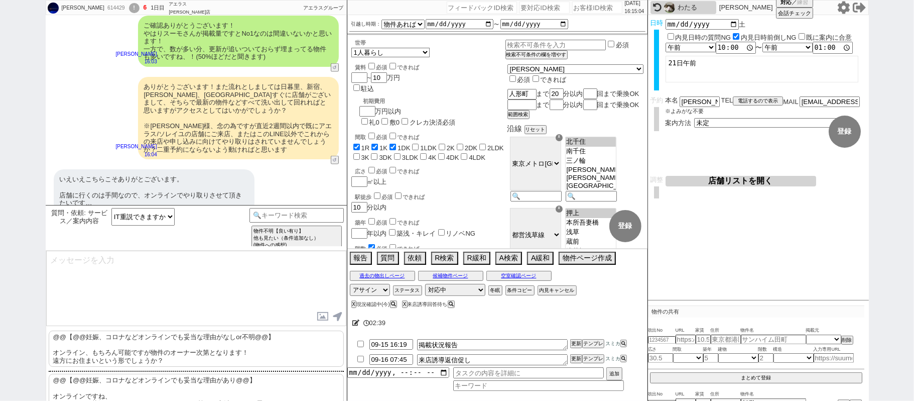
drag, startPoint x: 122, startPoint y: 356, endPoint x: 125, endPoint y: 330, distance: 25.8
click at [121, 354] on p "@@【@@妊娠、コロナなどオンラインでも妥当な理由がなしor不明@@】 オンライン、もちろん可能ですが物件のオーナー次第となります！ 遠方にお住まいという形で…" at bounding box center [196, 348] width 295 height 36
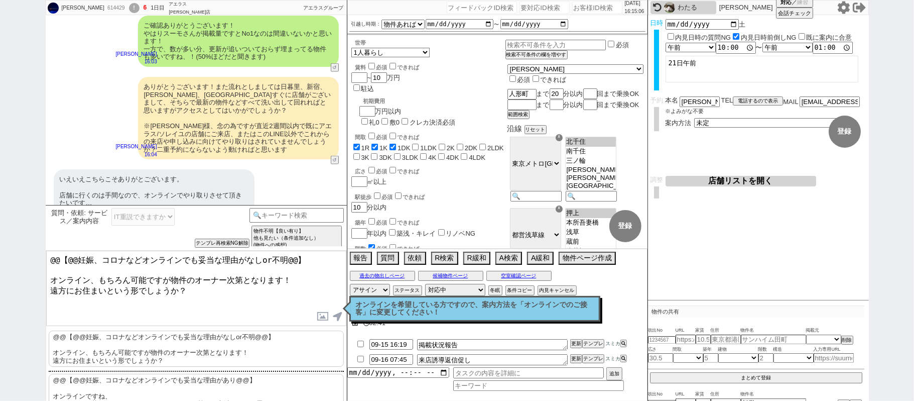
drag, startPoint x: 104, startPoint y: 266, endPoint x: 0, endPoint y: 132, distance: 170.3
click at [0, 191] on div "北野圭祐 614429 ! 6 1日目 アエラス赤羽店 冬眠中 自社客 アエラスグループ スミカ_BPO チャット全表示 2025-09-15 風呂トイレ別 …" at bounding box center [457, 200] width 914 height 401
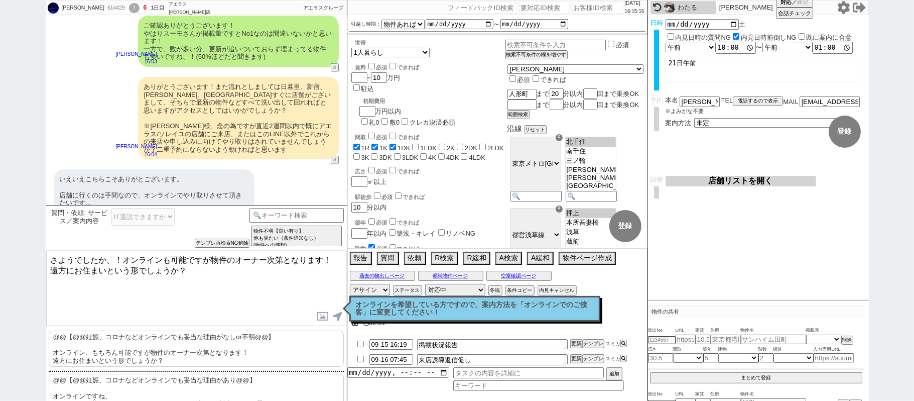
click at [203, 282] on textarea "さようでしたか、！オンラインも可能ですが物件のオーナー次第となります！ 遠方にお住まいという形でしょうか？" at bounding box center [196, 288] width 300 height 75
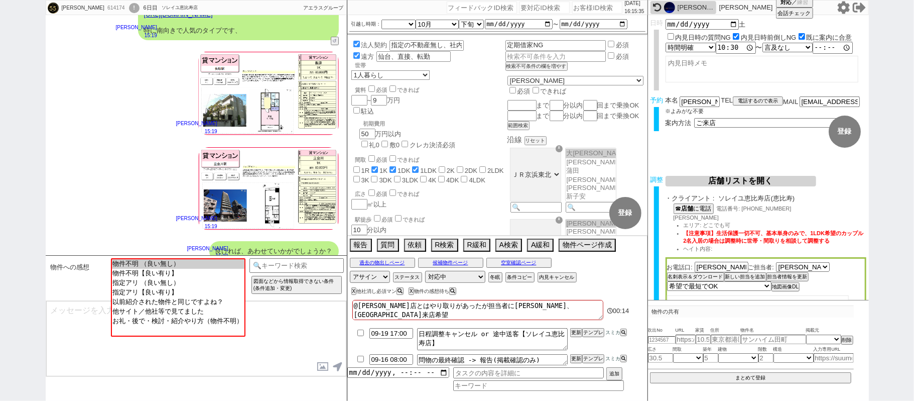
scroll to position [321, 0]
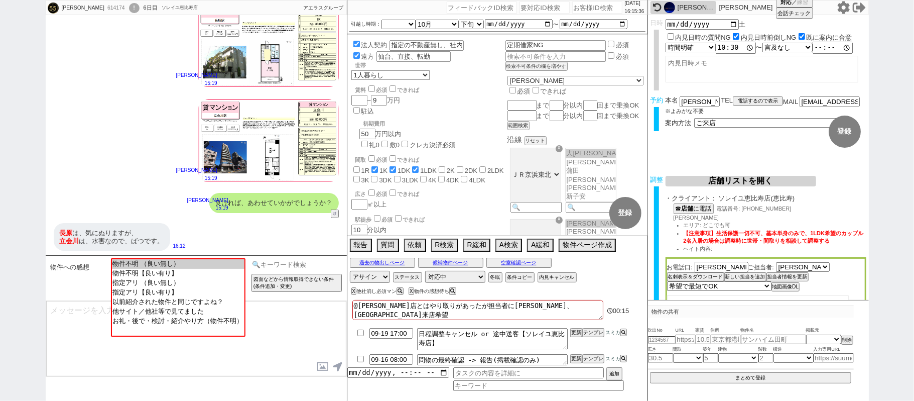
click at [264, 264] on input at bounding box center [297, 264] width 95 height 13
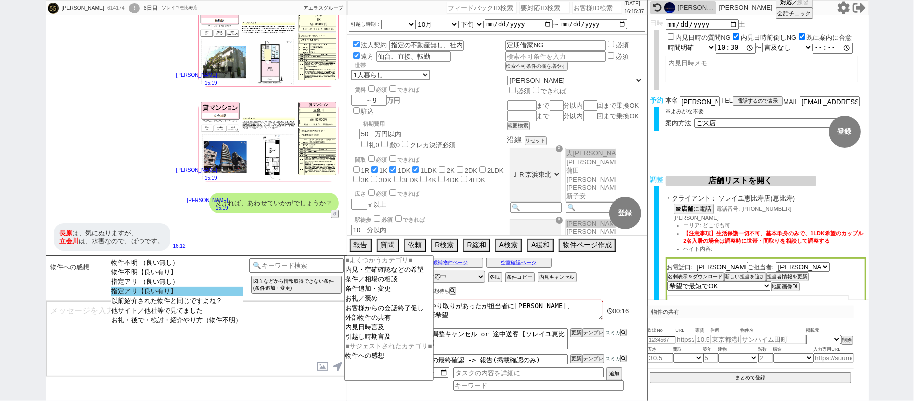
click at [182, 294] on option "指定アリ【良い有り】" at bounding box center [177, 292] width 133 height 10
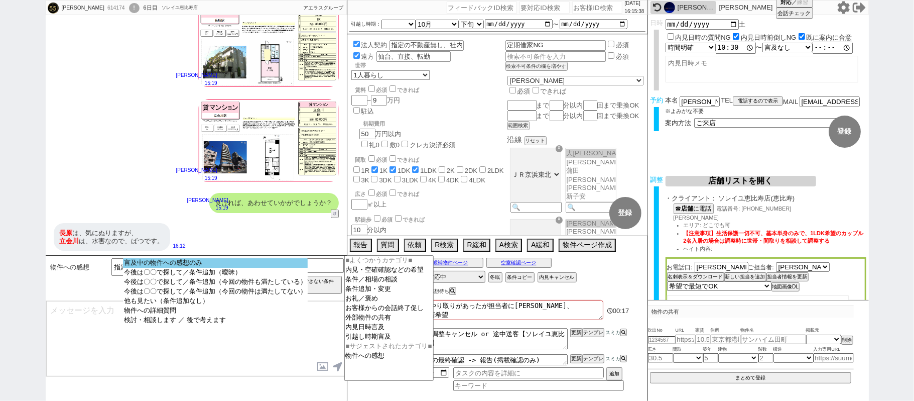
click at [183, 268] on option "言及中の物件への感想のみ" at bounding box center [215, 263] width 185 height 10
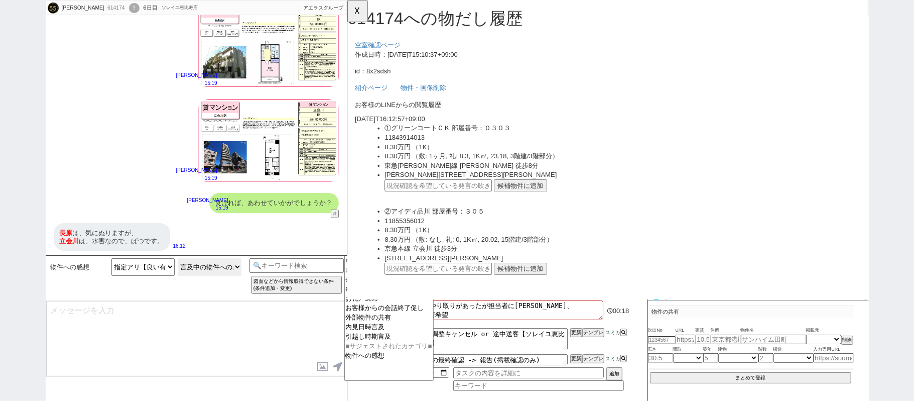
scroll to position [0, 0]
click at [533, 197] on button "候補物件に追加" at bounding box center [533, 199] width 57 height 13
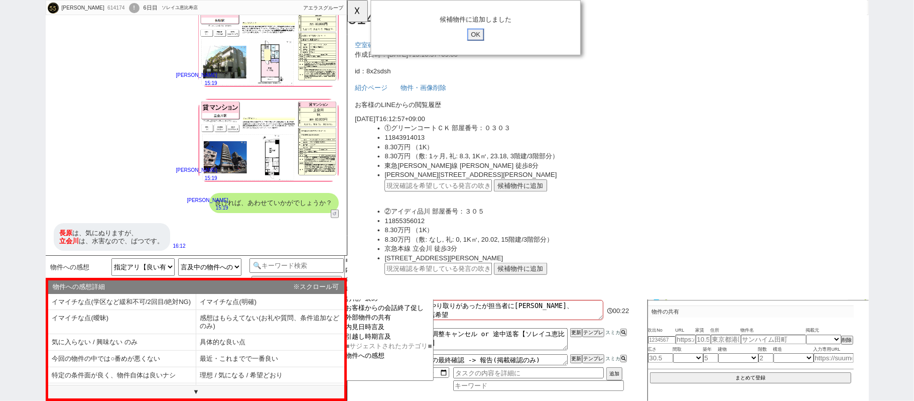
click at [481, 37] on input "OK" at bounding box center [485, 37] width 18 height 13
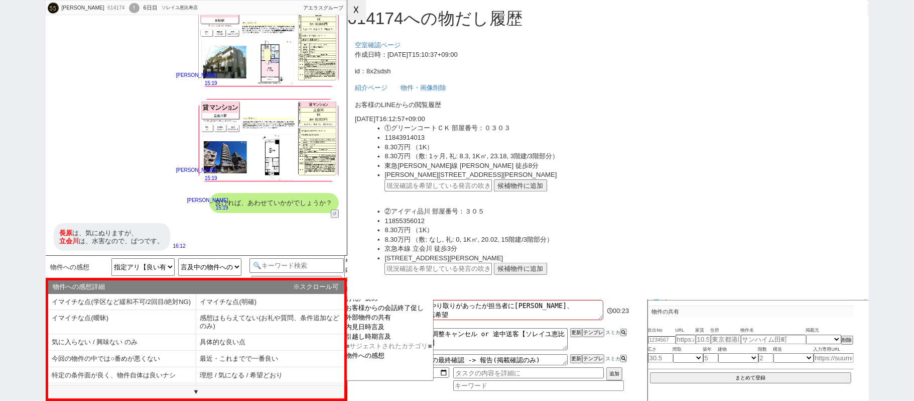
click at [351, 12] on button "☓" at bounding box center [356, 10] width 19 height 20
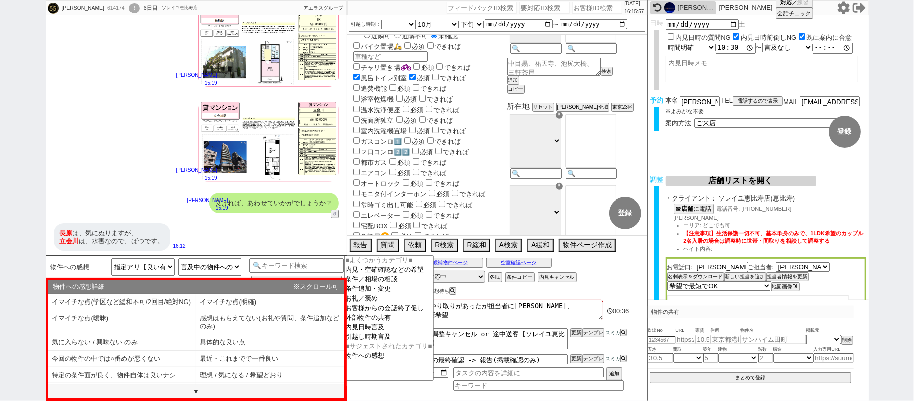
scroll to position [302, 0]
click at [223, 304] on li "イマイチな点(明確)" at bounding box center [270, 302] width 148 height 17
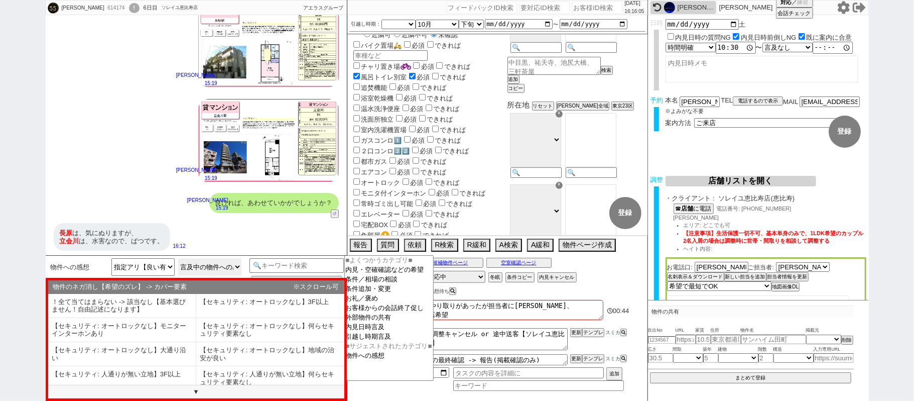
click at [222, 271] on select "言及中の物件への感想のみ 今後は〇〇で探して／条件追加（曖昧） 今後は〇〇で探して／条件追加（今回の物件も満たしている） 今後は〇〇で探して／条件追加（今回の…" at bounding box center [209, 267] width 63 height 18
click at [178, 259] on select "言及中の物件への感想のみ 今後は〇〇で探して／条件追加（曖昧） 今後は〇〇で探して／条件追加（今回の物件も満たしている） 今後は〇〇で探して／条件追加（今回の…" at bounding box center [209, 267] width 63 height 18
click at [334, 213] on button "↺" at bounding box center [336, 214] width 6 height 7
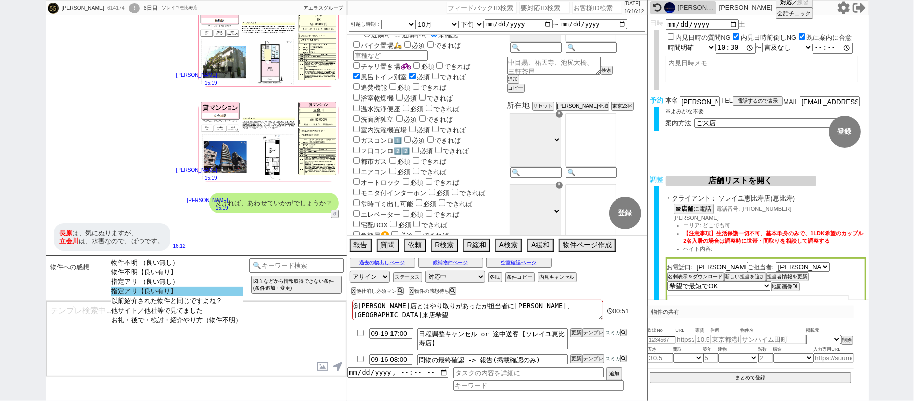
click at [192, 296] on option "指定アリ【良い有り】" at bounding box center [177, 292] width 133 height 10
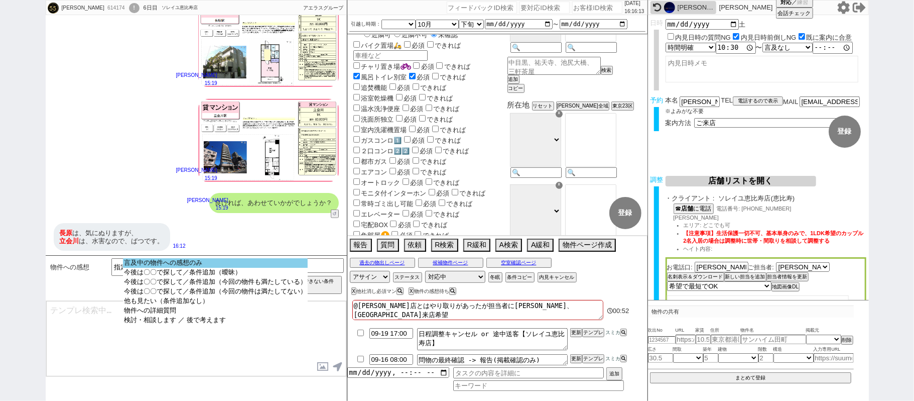
click at [209, 264] on option "言及中の物件への感想のみ" at bounding box center [215, 263] width 185 height 10
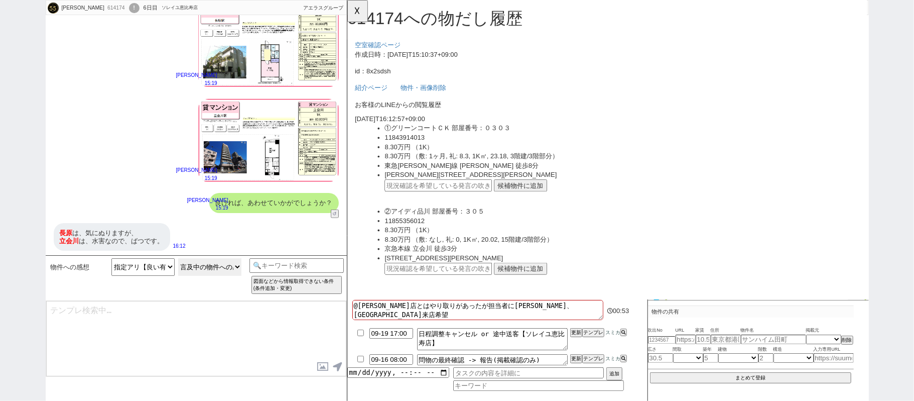
scroll to position [0, 0]
click at [520, 203] on button "候補物件に追加" at bounding box center [533, 199] width 57 height 13
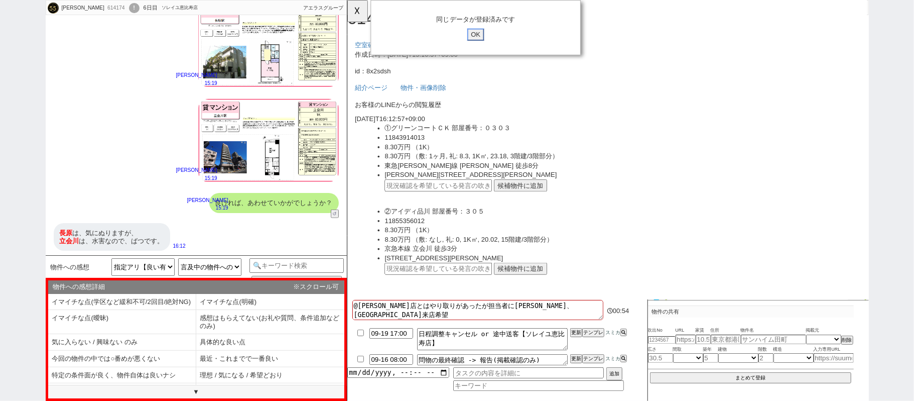
drag, startPoint x: 492, startPoint y: 35, endPoint x: 416, endPoint y: 32, distance: 76.4
click at [492, 35] on input "OK" at bounding box center [485, 37] width 18 height 13
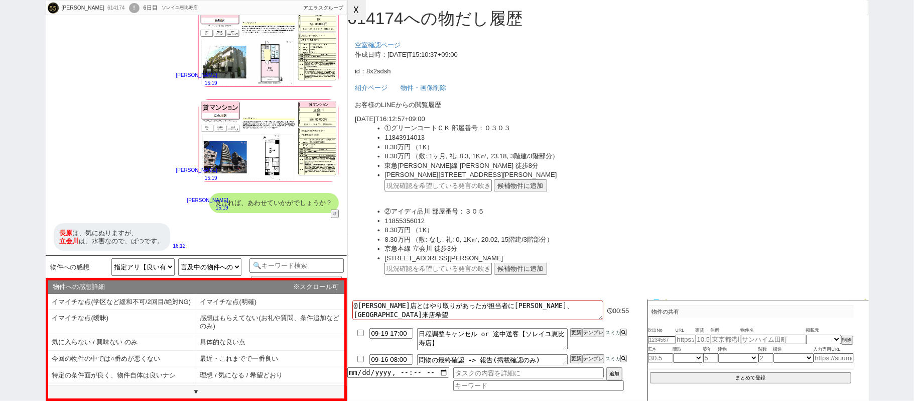
drag, startPoint x: 355, startPoint y: 11, endPoint x: 326, endPoint y: 177, distance: 168.2
click at [355, 11] on button "☓" at bounding box center [356, 10] width 19 height 20
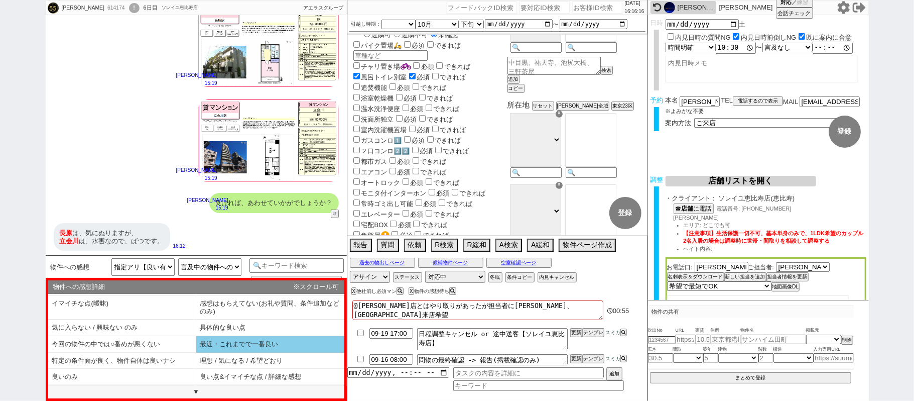
scroll to position [24, 0]
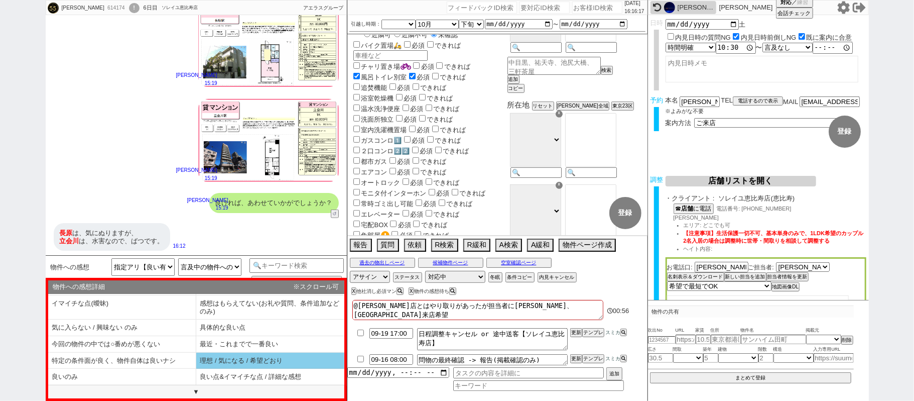
click at [202, 362] on li "理想 / 気になる / 希望どおり" at bounding box center [270, 360] width 148 height 17
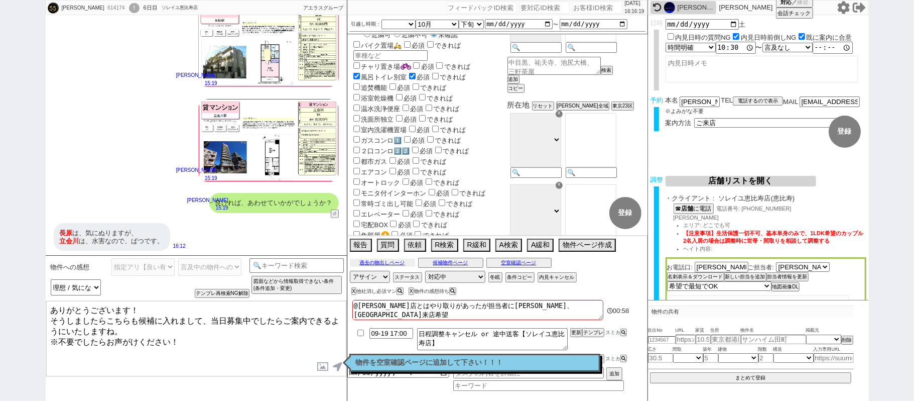
click at [363, 263] on button "過去の物出しページ" at bounding box center [382, 263] width 65 height 8
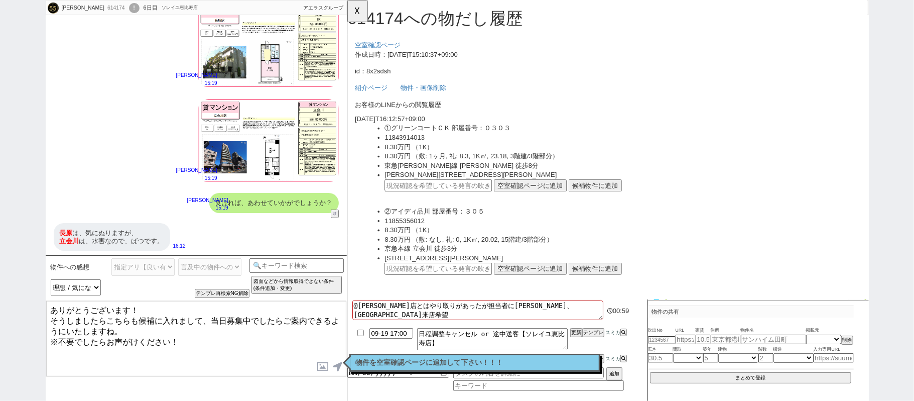
scroll to position [0, 0]
click at [153, 241] on div "長原 は、気にぬりますが、 立会川 は、水害なので、ばつです。" at bounding box center [112, 237] width 116 height 28
click at [472, 197] on input "text" at bounding box center [444, 199] width 115 height 13
paste input "37067524"
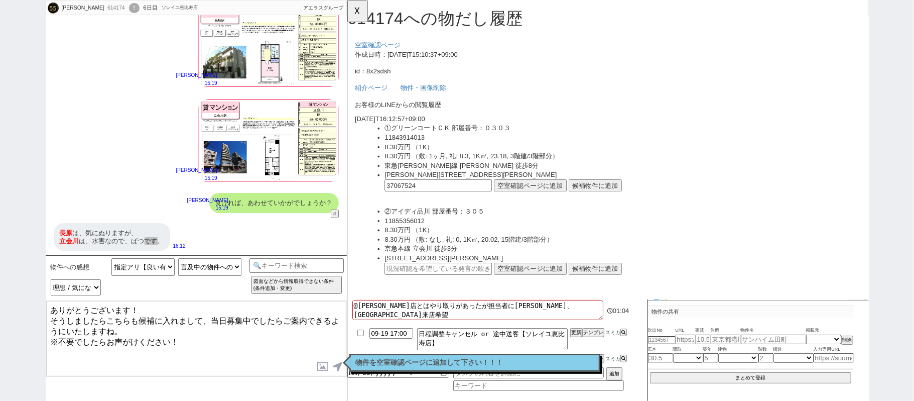
click at [525, 195] on button "空室確認ページに追加" at bounding box center [544, 199] width 78 height 13
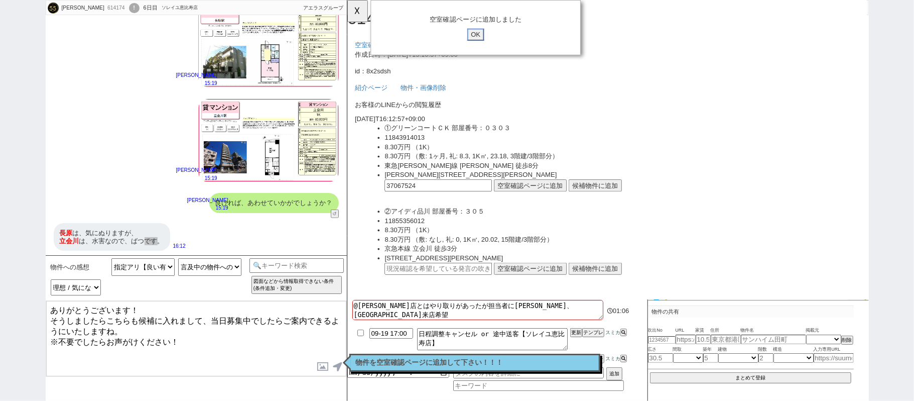
click at [484, 34] on input "OK" at bounding box center [485, 37] width 18 height 13
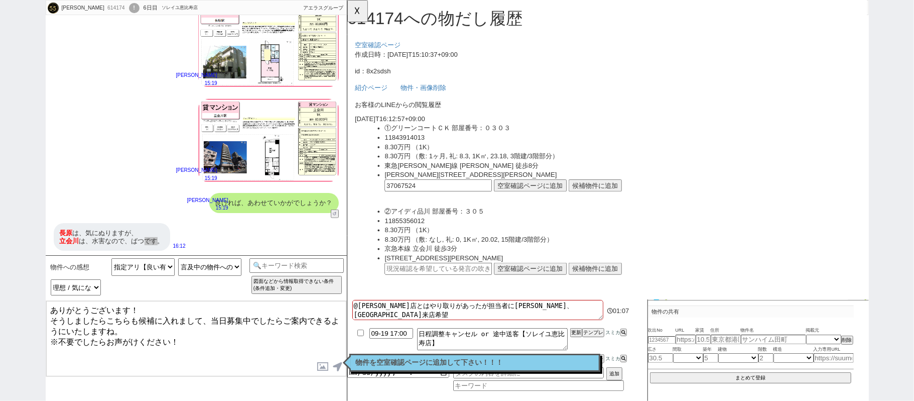
scroll to position [187, 0]
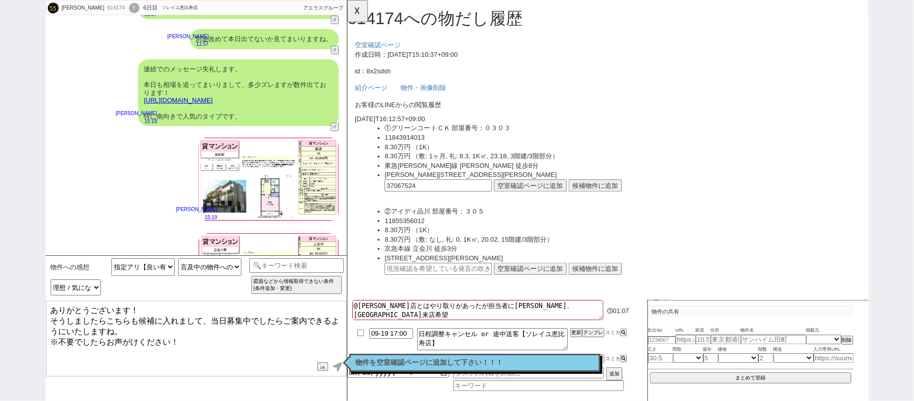
click at [213, 97] on link "[URL][DOMAIN_NAME]" at bounding box center [178, 100] width 69 height 8
drag, startPoint x: 346, startPoint y: 10, endPoint x: 376, endPoint y: 15, distance: 30.5
click at [346, 11] on div "雅貴 614174 ! 0 6日目 ソレイユ恵比寿店 冬眠中 自社客 アエラスグループ スミカ_BPO" at bounding box center [196, 7] width 301 height 15
click at [356, 7] on button "☓" at bounding box center [356, 10] width 19 height 20
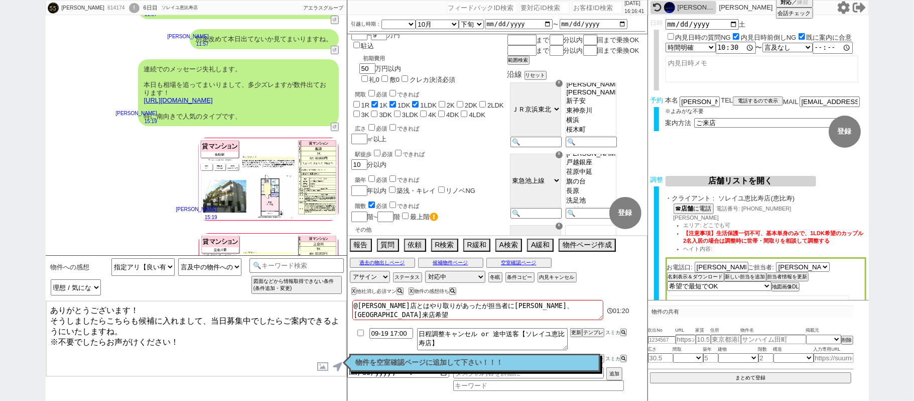
scroll to position [0, 0]
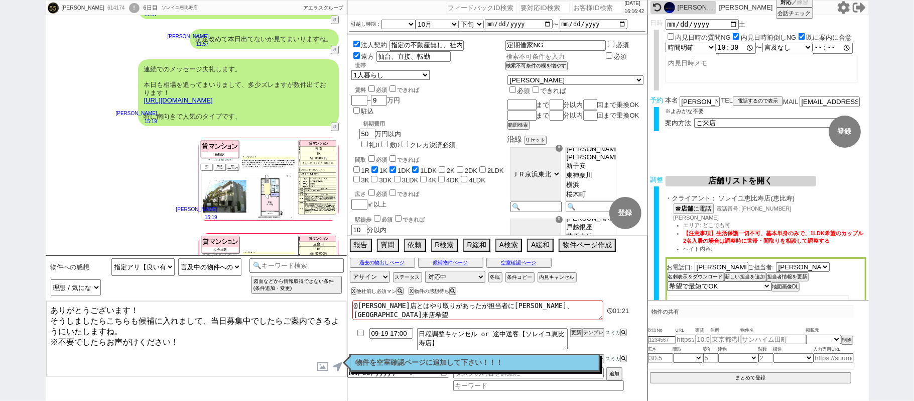
click at [557, 56] on input "text" at bounding box center [555, 56] width 99 height 9
paste input "立会川"
click at [506, 213] on div "駅徒歩 必須 できれば" at bounding box center [430, 218] width 150 height 10
drag, startPoint x: 157, startPoint y: 305, endPoint x: 0, endPoint y: 201, distance: 188.7
click at [0, 263] on div "雅貴 614174 ! 0 6日目 ソレイユ恵比寿店 冬眠中 自社客 アエラスグループ スミカ_BPO チャット全表示 2025-09-15 お世話になってお…" at bounding box center [457, 200] width 914 height 401
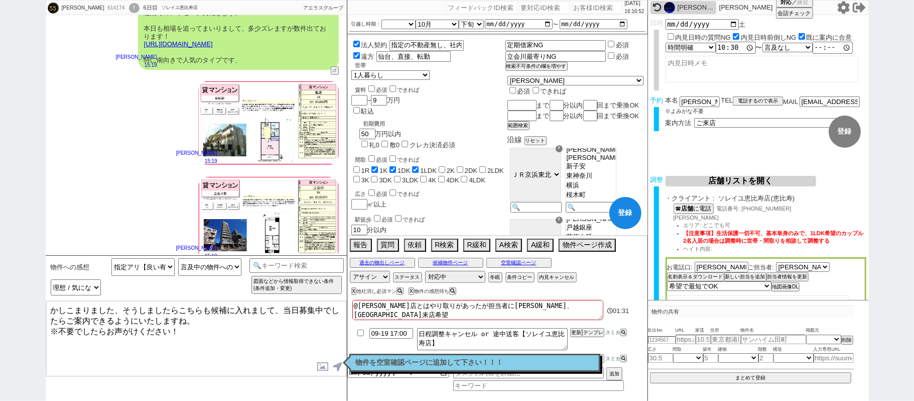
scroll to position [321, 0]
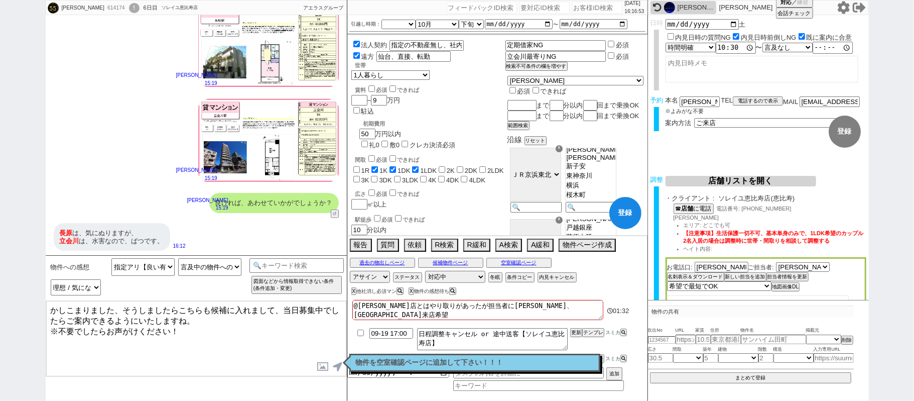
click at [212, 311] on textarea "かしこまりました、そうしましたらこちらも候補に入れまして、当日募集中でしたらご案内できるようにいたしますね。 ※不要でしたらお声がけください！" at bounding box center [196, 338] width 300 height 75
click at [229, 332] on textarea "かしこまりました、それでは①は候補に入れまして、当日募集中でしたらご案内できるようにいたしますね。 ※不要でしたらお声がけください！" at bounding box center [196, 338] width 300 height 75
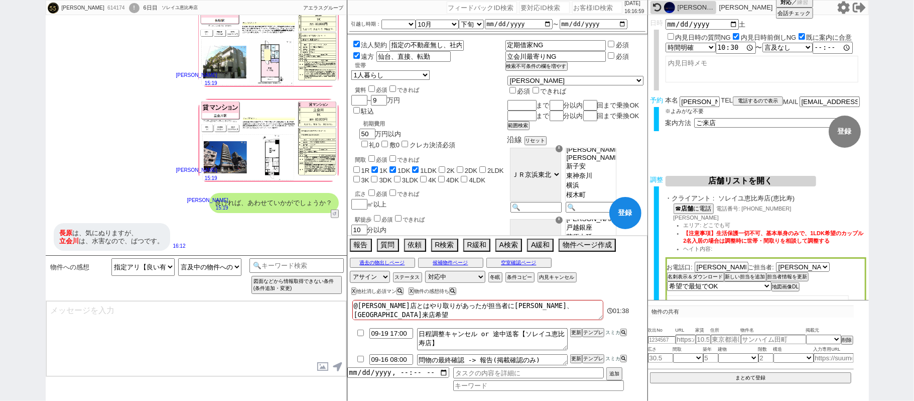
scroll to position [252, 0]
click at [617, 215] on button "登録" at bounding box center [626, 213] width 32 height 32
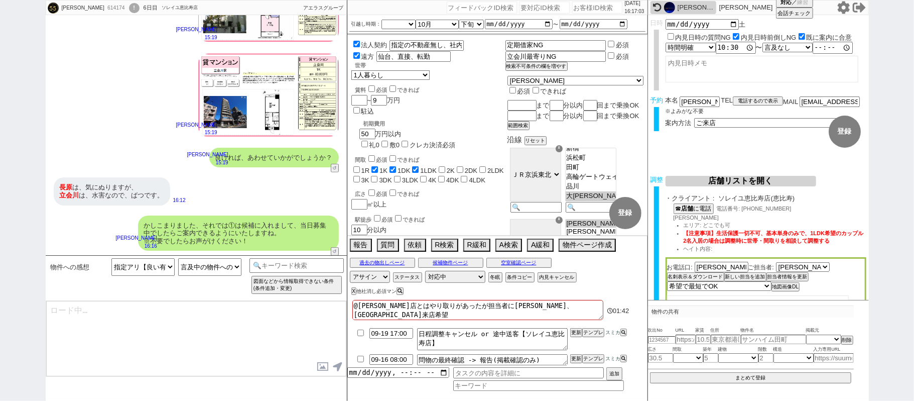
scroll to position [253, 0]
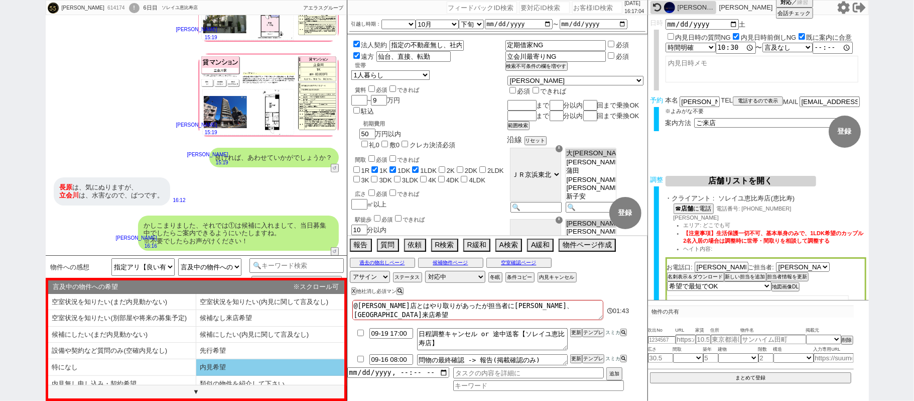
click at [276, 363] on li "内見希望" at bounding box center [270, 367] width 148 height 17
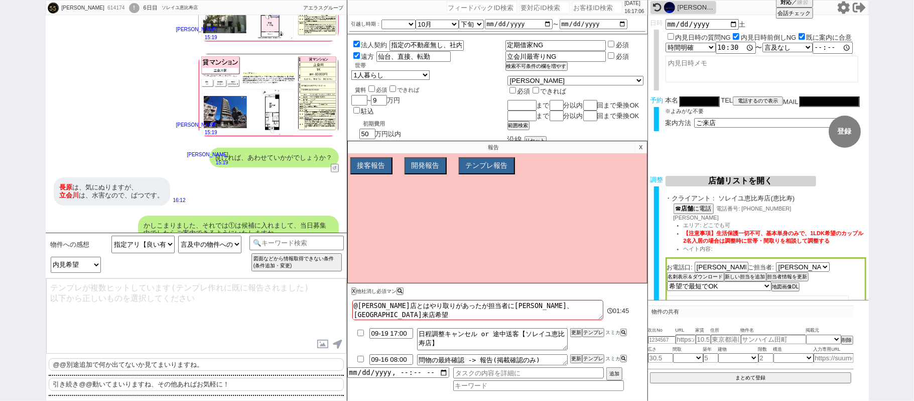
click at [145, 366] on p "@@別途追加で何か出てないか見てまいりますね。" at bounding box center [196, 364] width 295 height 13
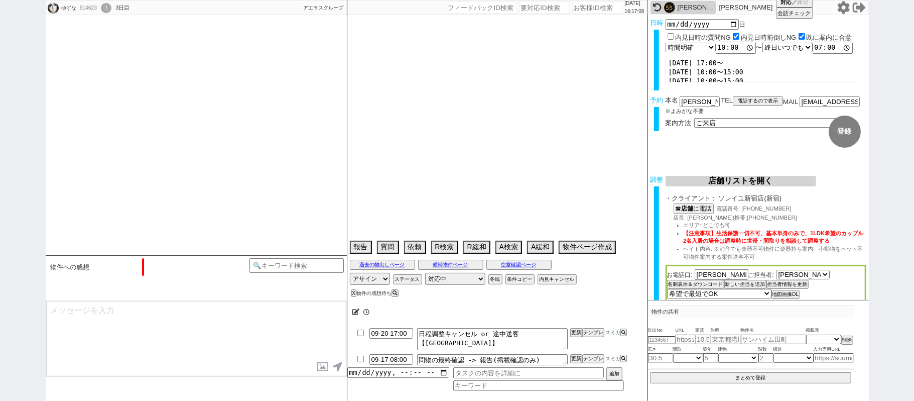
scroll to position [1563, 0]
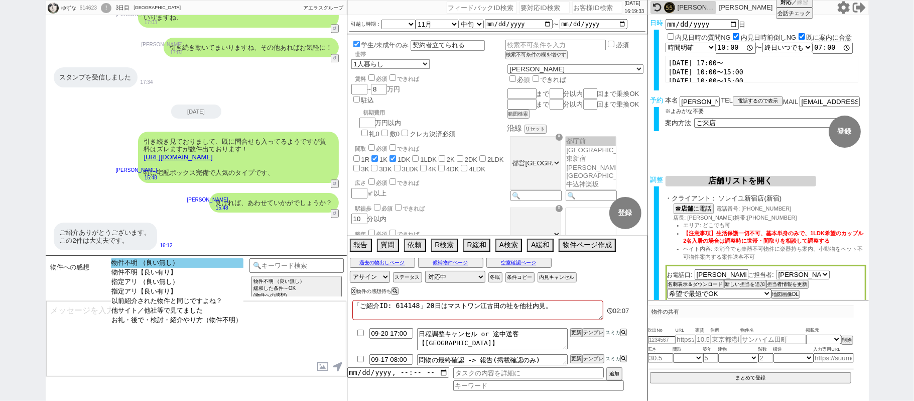
click at [165, 261] on option "物件不明 （良い無し）" at bounding box center [177, 263] width 133 height 10
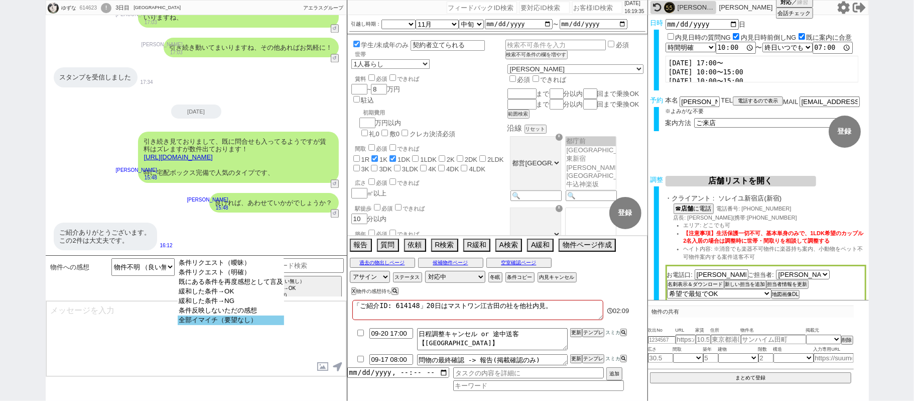
click at [234, 325] on option "全部イマイチ（要望なし）" at bounding box center [231, 320] width 106 height 10
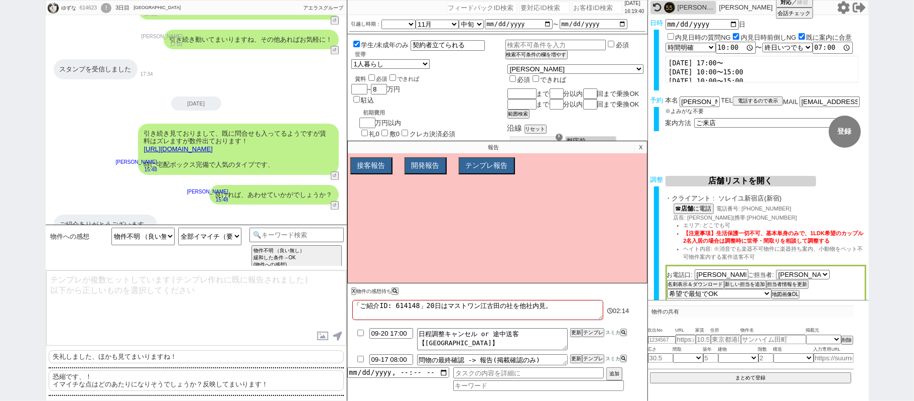
click at [107, 382] on p "恐縮です、！ イマイチな点はどのあたりになりそうでしょうか？反映してまいります！" at bounding box center [196, 380] width 295 height 21
drag, startPoint x: 83, startPoint y: 279, endPoint x: 3, endPoint y: 244, distance: 87.7
click at [0, 245] on div "ゆずな 614623 ! 0 3日目 アエラス石神井公園店 冬眠中 自社客 アエラスグループ スミカ_BPO チャット全表示 2025-09-13 返信ありが…" at bounding box center [457, 200] width 914 height 401
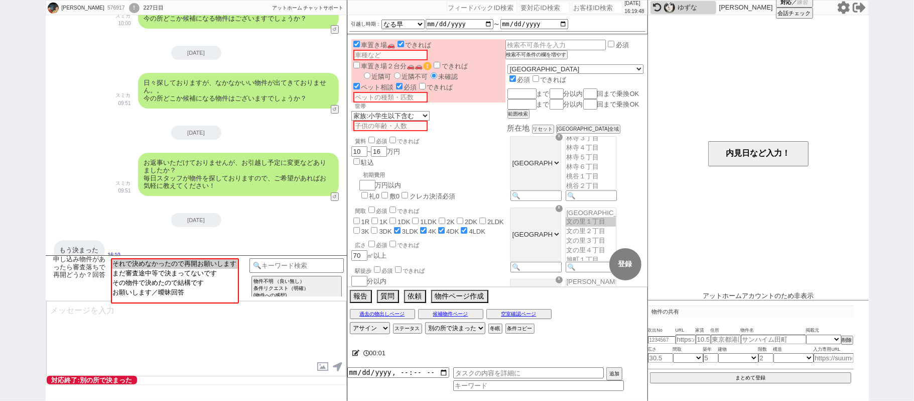
scroll to position [2493, 0]
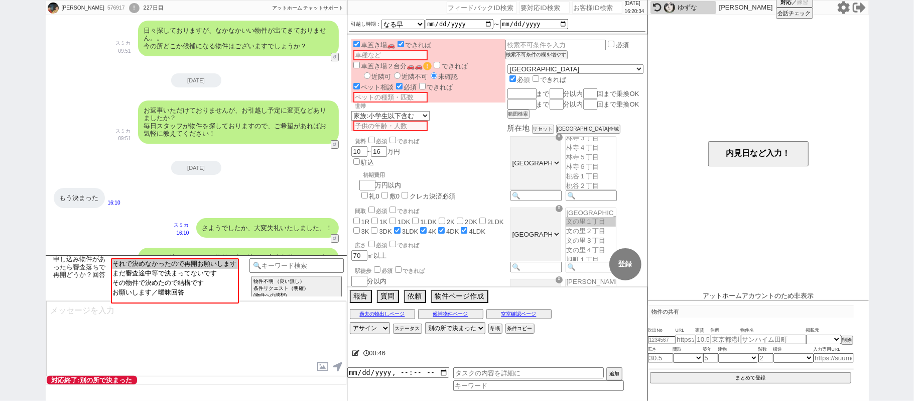
scroll to position [2760, 0]
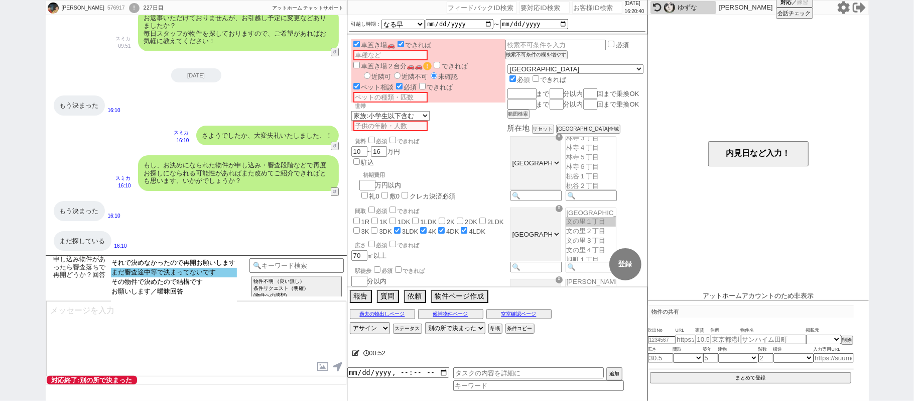
click at [184, 274] on option "まだ審査途中等で決まってないです" at bounding box center [174, 273] width 126 height 10
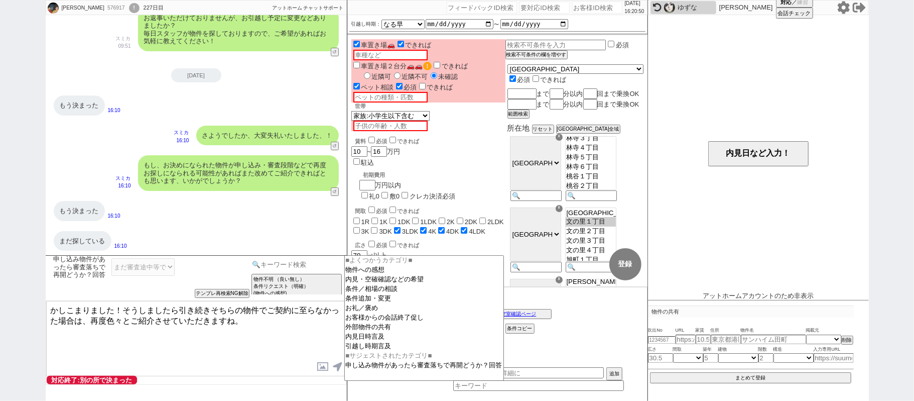
click at [291, 260] on input at bounding box center [297, 264] width 95 height 13
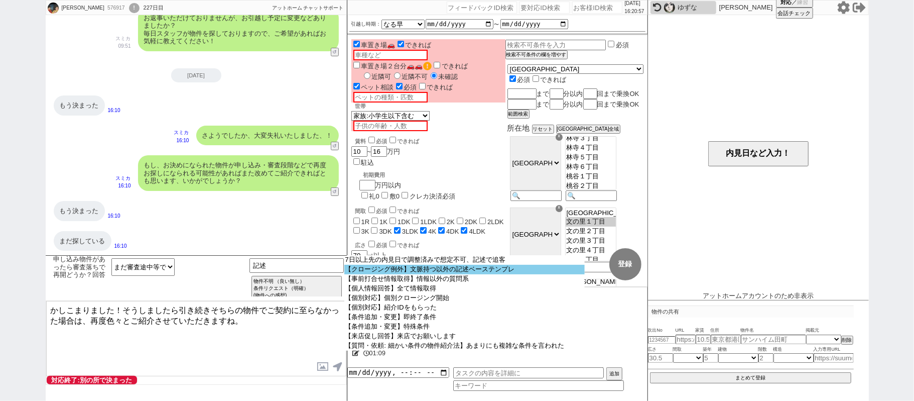
click at [420, 274] on option "【クロージング例外】文脈持つ以外の記述ベーステンプレ" at bounding box center [464, 270] width 240 height 10
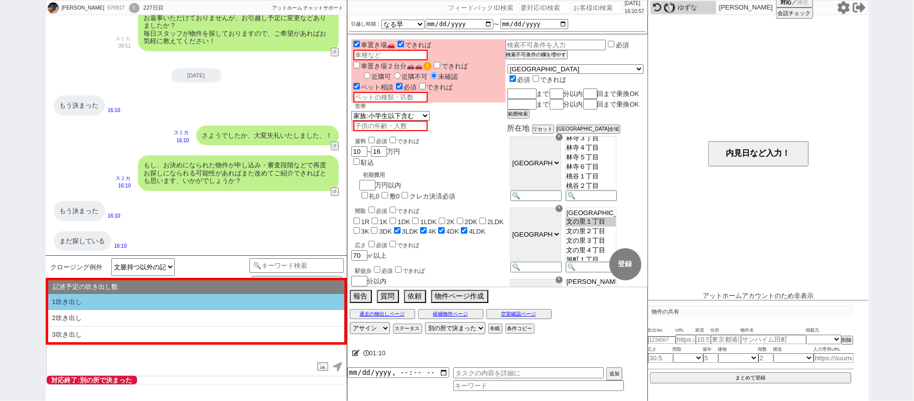
click at [205, 303] on li "1吹き出し" at bounding box center [196, 302] width 296 height 17
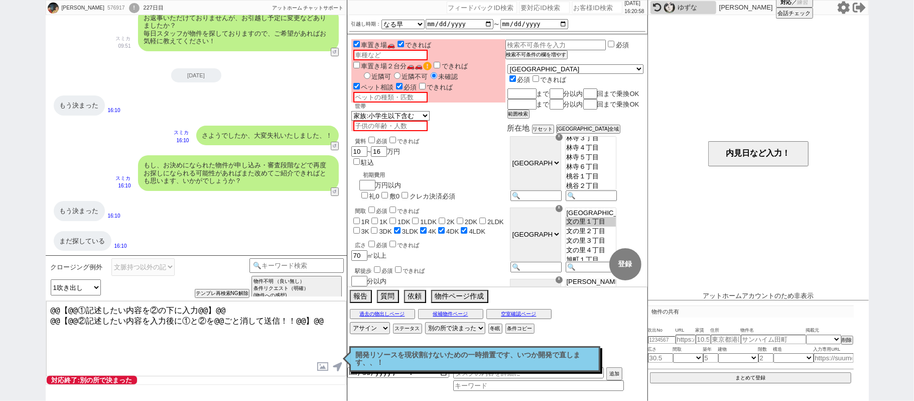
click at [330, 318] on textarea "@@【@@①記述したい内容を②の下に入力@@】@@ @@【@@②記述したい内容を入力後に①と②を@@ごと消して送信！！@@】@@" at bounding box center [196, 338] width 300 height 75
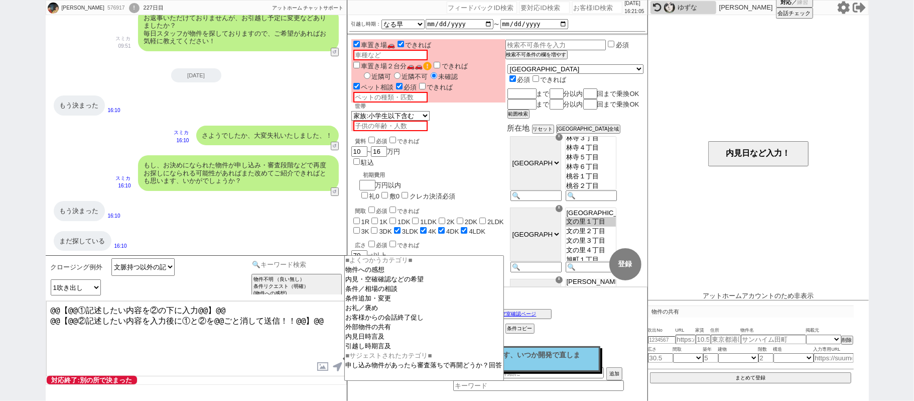
click at [313, 266] on input at bounding box center [297, 264] width 95 height 13
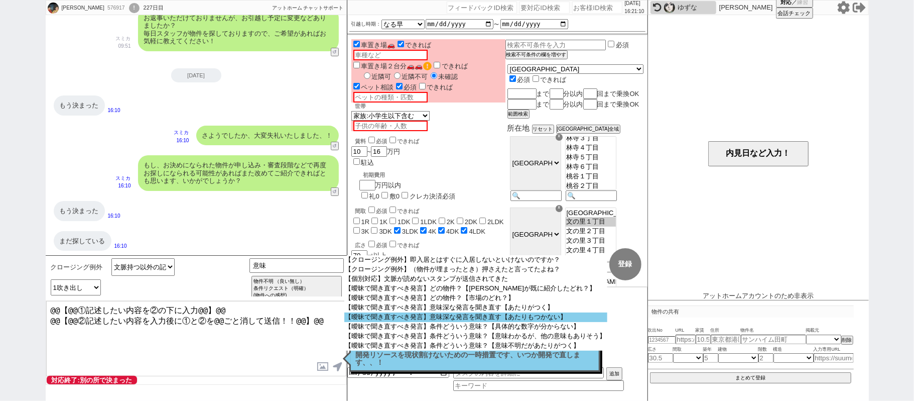
click at [460, 322] on option "【曖昧で聞き直すべき発言】意味深な発言を聞き直す【あたりもつかない】" at bounding box center [475, 317] width 263 height 10
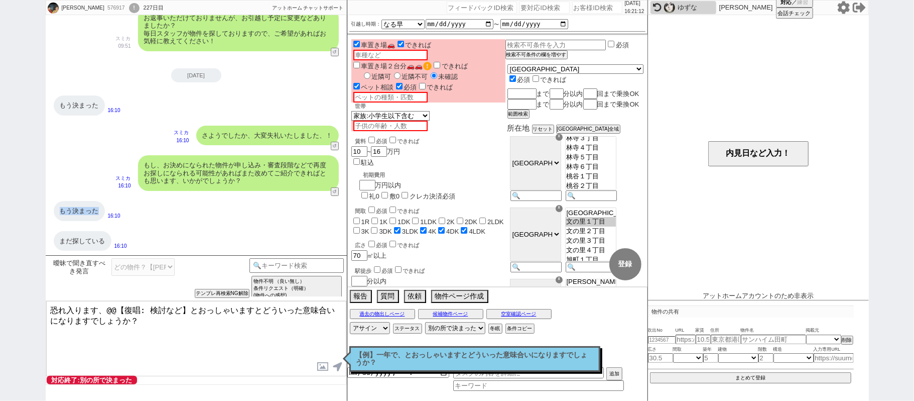
drag, startPoint x: 59, startPoint y: 209, endPoint x: 97, endPoint y: 212, distance: 38.2
click at [97, 212] on div "もう決まった" at bounding box center [79, 211] width 51 height 20
drag, startPoint x: 109, startPoint y: 310, endPoint x: 262, endPoint y: 304, distance: 152.7
click at [262, 304] on textarea "恐れ入ります、@@【復唱: 検討など】とおっしゃいますとどういった意味合いになりますでしょうか？" at bounding box center [196, 338] width 300 height 75
click at [463, 360] on p "【例】一年で、とおっしゃいますとどういった意味合いになりますでしょうか？" at bounding box center [475, 359] width 238 height 16
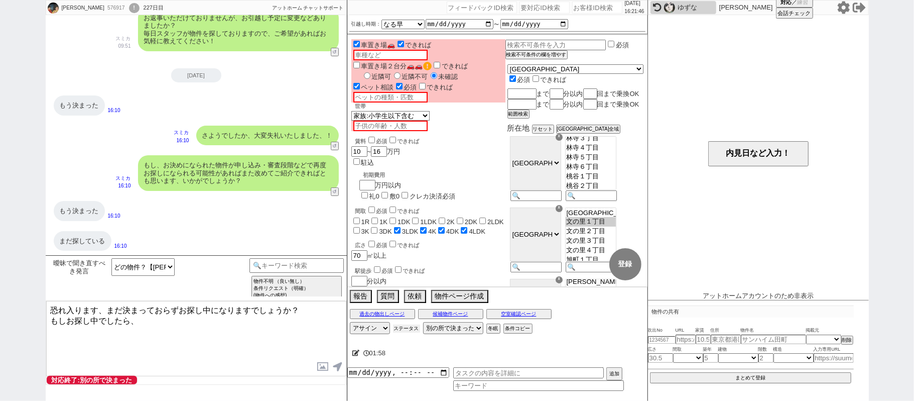
drag, startPoint x: 412, startPoint y: 330, endPoint x: 418, endPoint y: 328, distance: 6.7
click at [412, 328] on button "ステータス" at bounding box center [406, 328] width 27 height 8
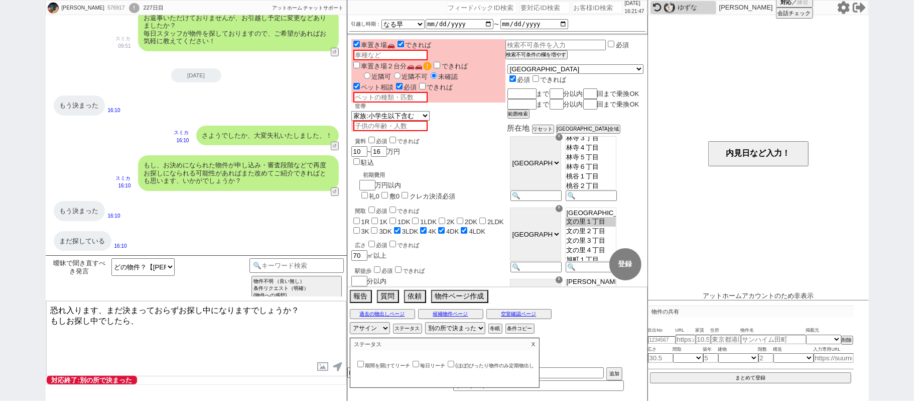
click at [454, 364] on input "(ほぼ)ぴったり物件のみ定期物出し" at bounding box center [451, 363] width 7 height 7
click at [537, 342] on p "X" at bounding box center [534, 344] width 12 height 12
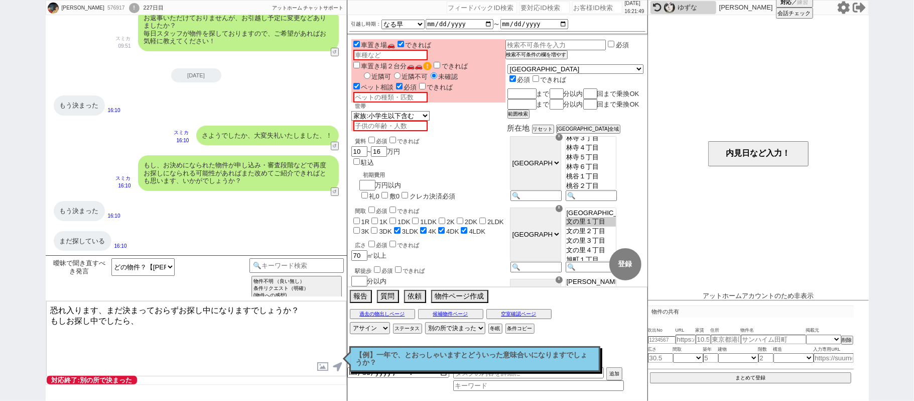
click at [159, 322] on textarea "恐れ入ります、まだ決まっておらずお探し中になりますでしょうか？ もしお探し中でしたら、" at bounding box center [196, 338] width 300 height 75
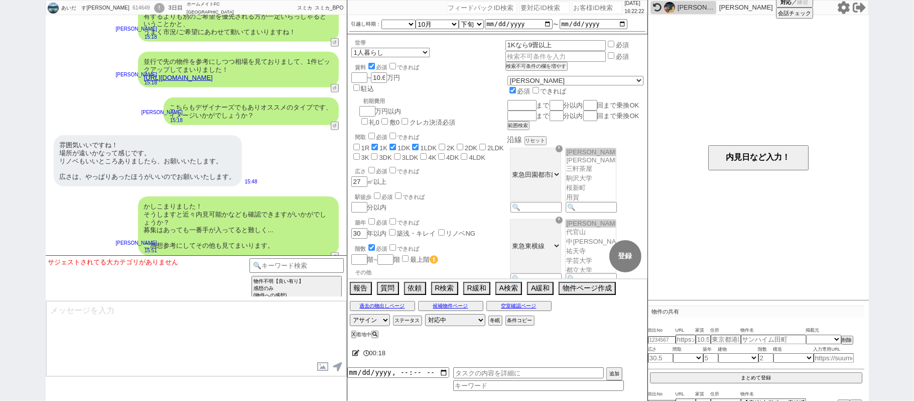
scroll to position [3592, 0]
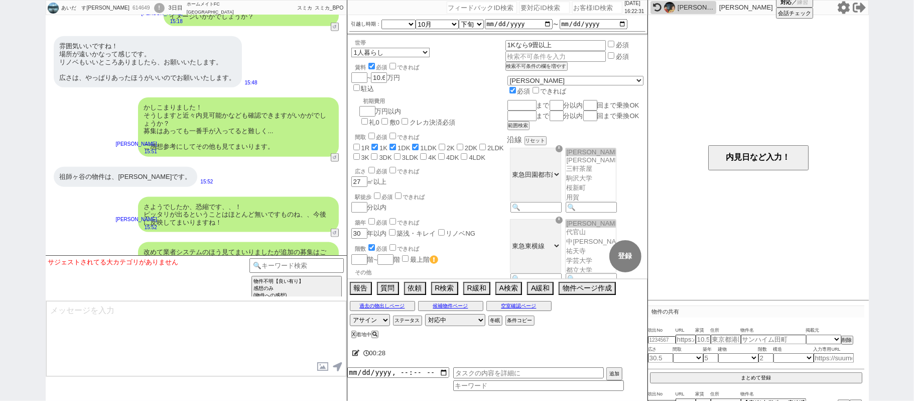
click at [358, 352] on icon at bounding box center [356, 352] width 8 height 7
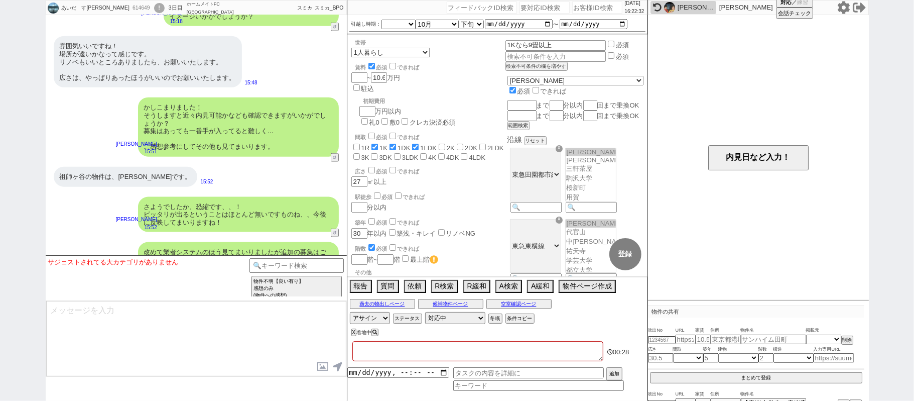
click at [393, 353] on textarea at bounding box center [477, 351] width 251 height 20
click at [333, 306] on button "↺" at bounding box center [336, 309] width 6 height 7
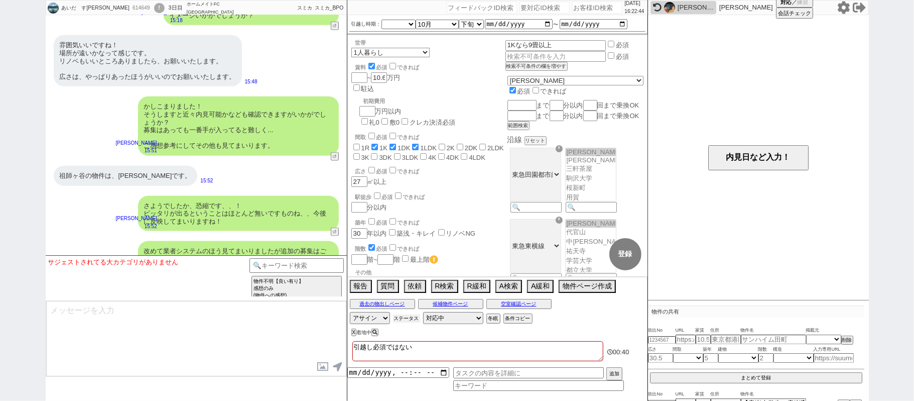
click at [410, 318] on button "ステータス" at bounding box center [406, 318] width 27 height 8
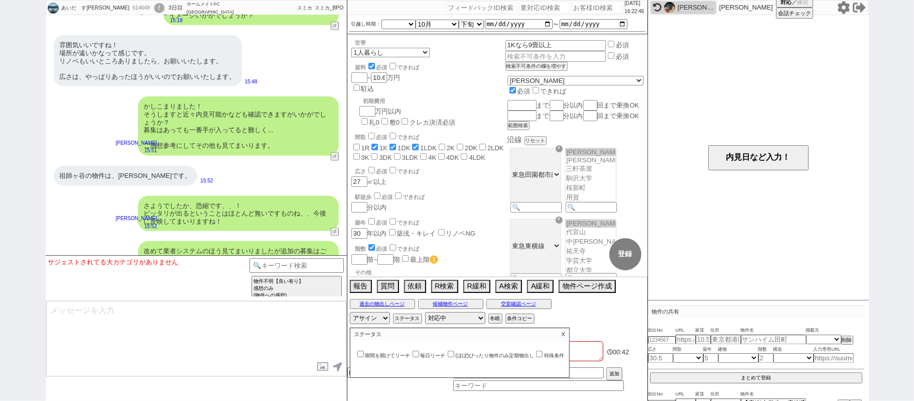
click at [569, 333] on p "X" at bounding box center [564, 334] width 12 height 12
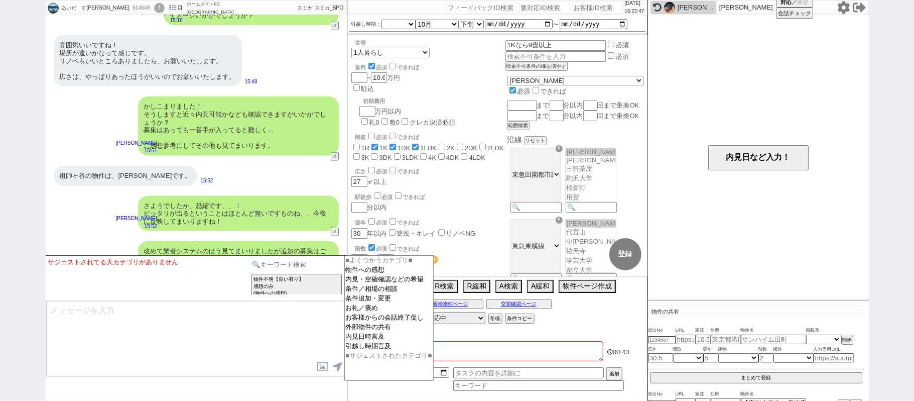
click at [306, 270] on input at bounding box center [297, 264] width 95 height 13
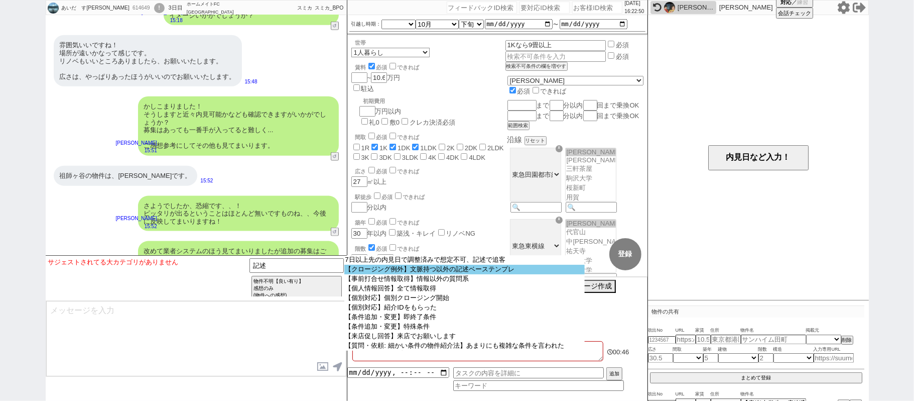
click at [368, 271] on option "【クロージング例外】文脈持つ以外の記述ベーステンプレ" at bounding box center [464, 270] width 240 height 10
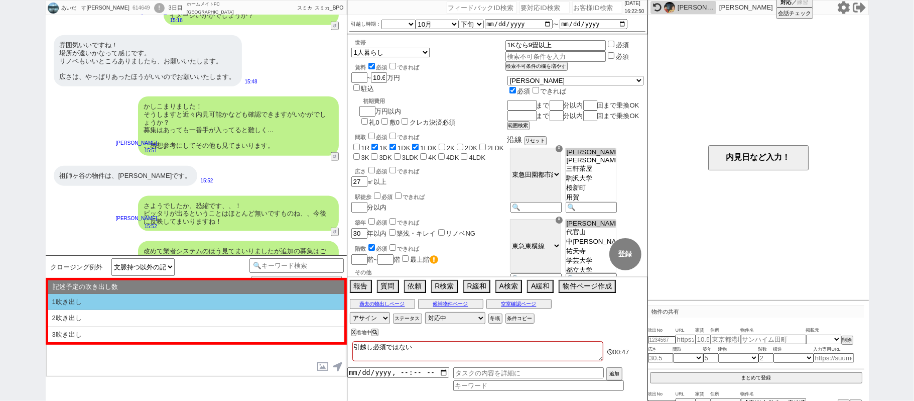
click at [93, 302] on li "1吹き出し" at bounding box center [196, 302] width 296 height 17
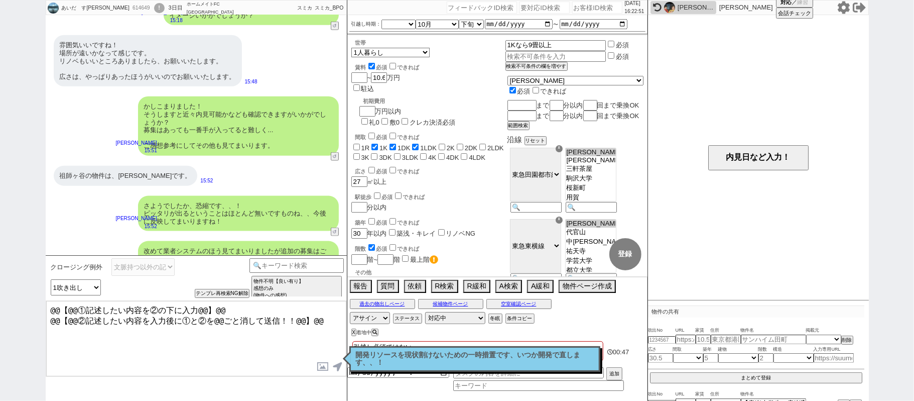
click at [328, 326] on textarea "@@【@@①記述したい内容を②の下に入力@@】@@ @@【@@②記述したい内容を入力後に①と②を@@ごと消して送信！！@@】@@" at bounding box center [196, 338] width 300 height 75
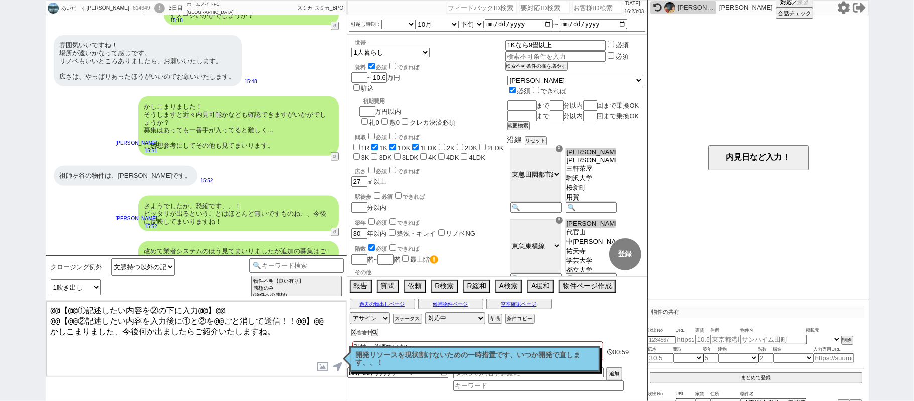
drag, startPoint x: 322, startPoint y: 318, endPoint x: 0, endPoint y: 11, distance: 445.0
click at [0, 133] on div "あいだ　すはる 614649 ! 0 3日目 ホームメイトFC 三軒茶屋南口店 冬眠中 自社客 スミカ スミカ_BPO チャット全表示 2025-09-13 …" at bounding box center [457, 200] width 914 height 401
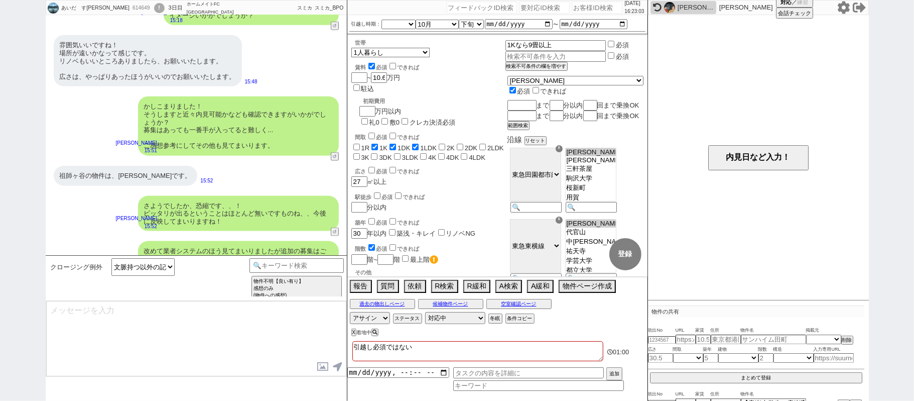
scroll to position [3634, 0]
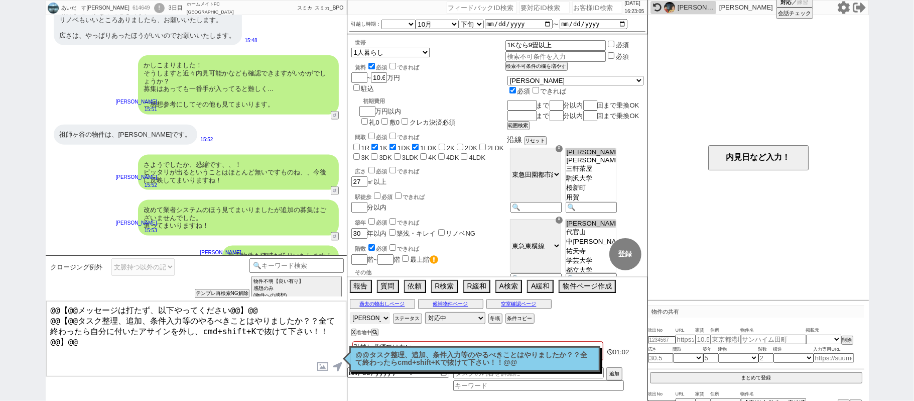
click at [378, 320] on select "アサイン 黒澤沙由里 松井健太朗 小澤結" at bounding box center [370, 318] width 40 height 12
click at [350, 313] on select "アサイン 黒澤沙由里 松井健太朗 小澤結" at bounding box center [370, 318] width 40 height 12
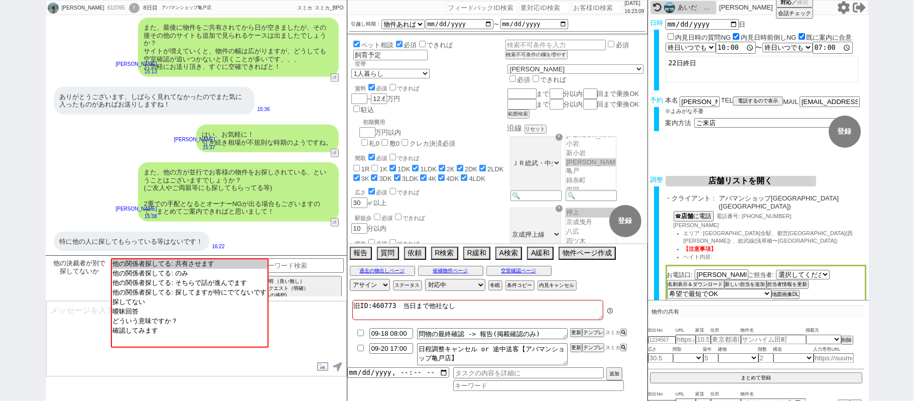
scroll to position [84, 0]
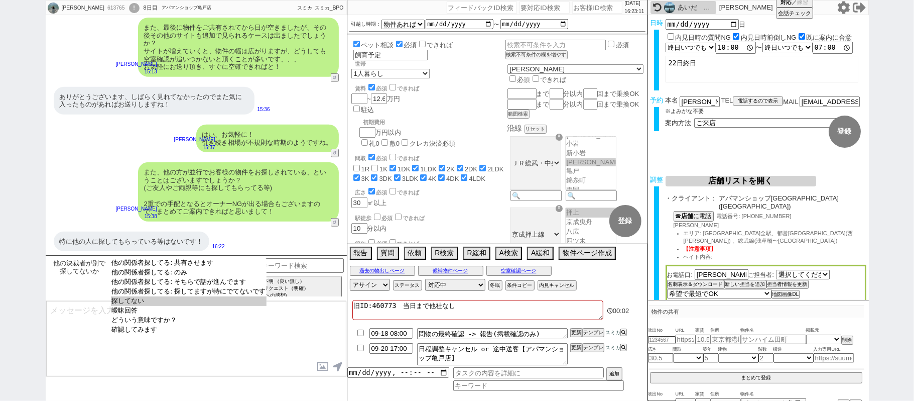
click at [162, 306] on option "探してない" at bounding box center [189, 301] width 156 height 10
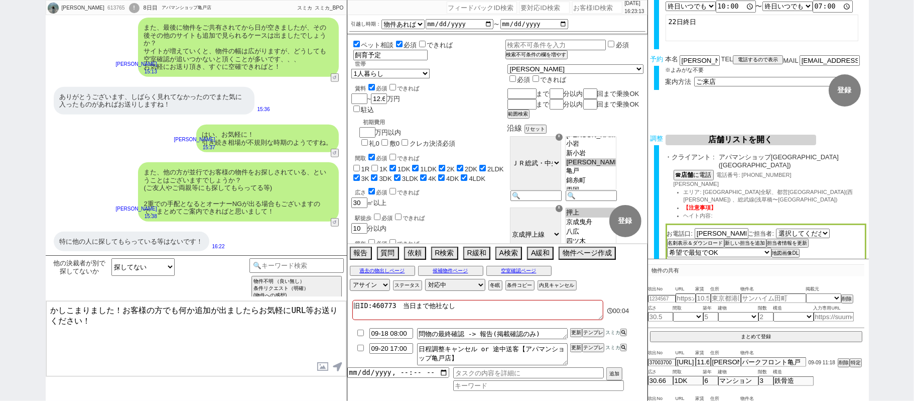
scroll to position [63, 0]
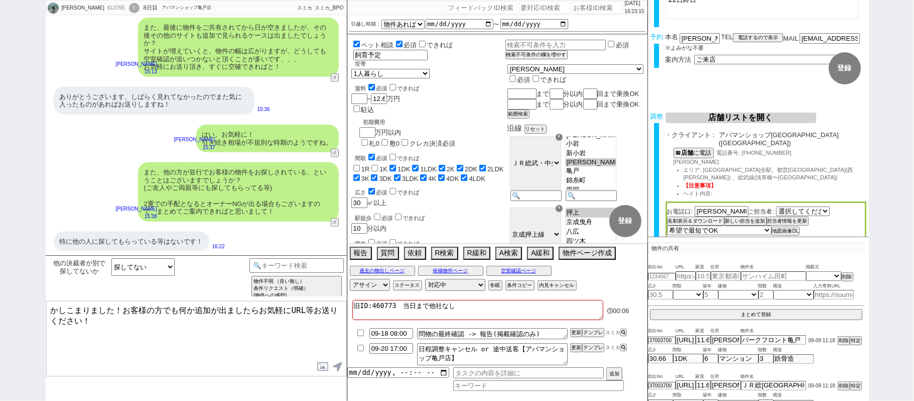
click at [125, 306] on textarea "かしこまりました！お客様の方でも何か追加が出ましたらお気軽にURL等お送りください！" at bounding box center [196, 338] width 300 height 75
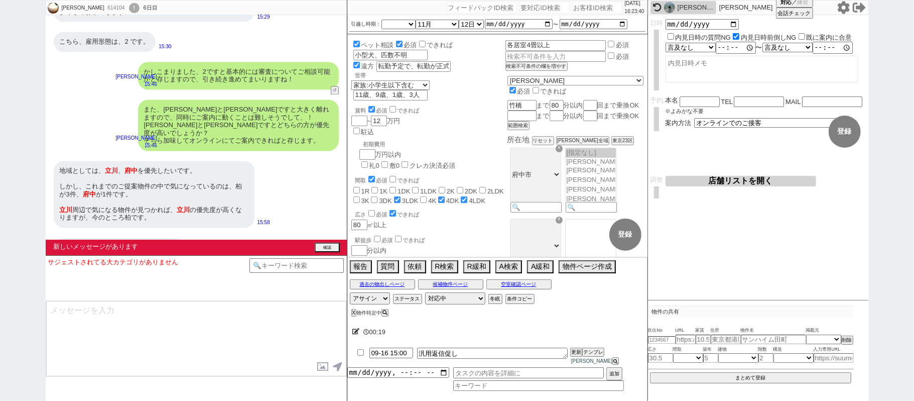
scroll to position [4223, 0]
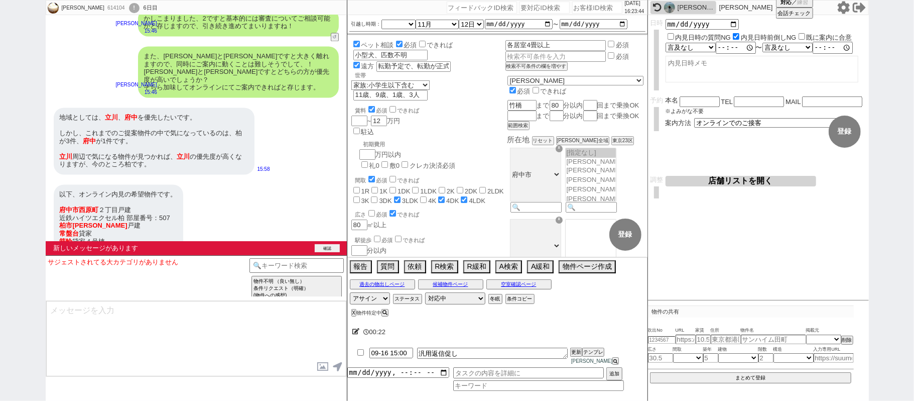
click at [329, 247] on button "確認" at bounding box center [327, 248] width 25 height 8
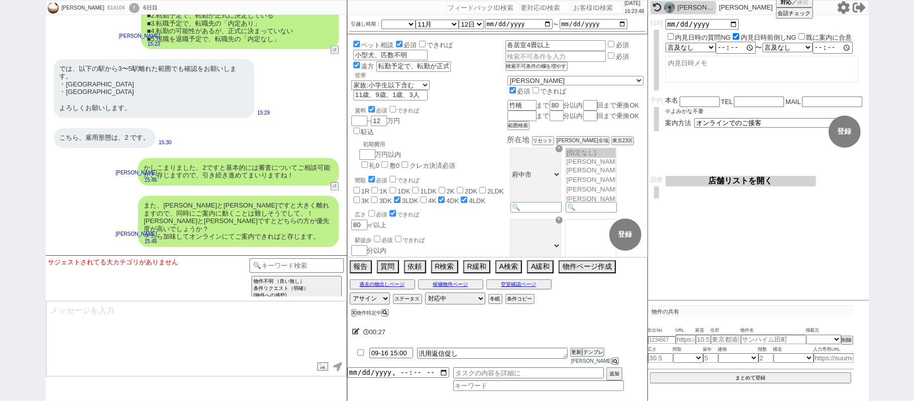
scroll to position [4208, 0]
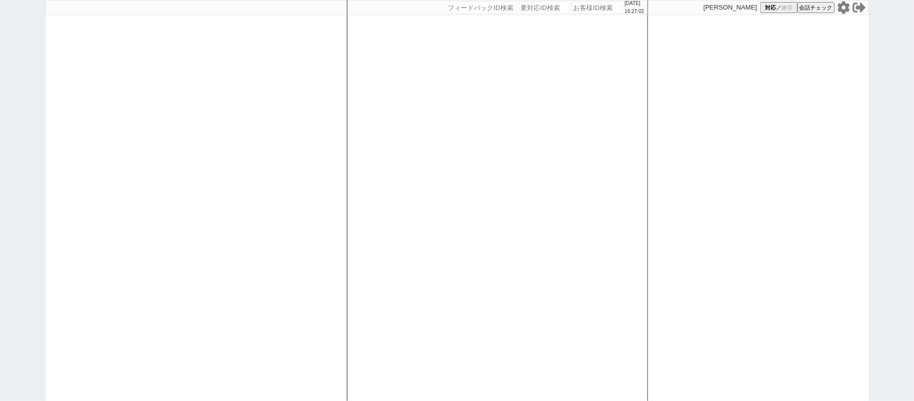
click at [191, 188] on div at bounding box center [196, 200] width 301 height 401
click at [377, 163] on div "[DATE] 16:27:05 候補物件を追加してしてください 紹介した物件一覧 他社物件を追加する 空室確認ページに追加・削除 紹介した物件一覧 他社物件を…" at bounding box center [497, 200] width 301 height 401
select select "1"
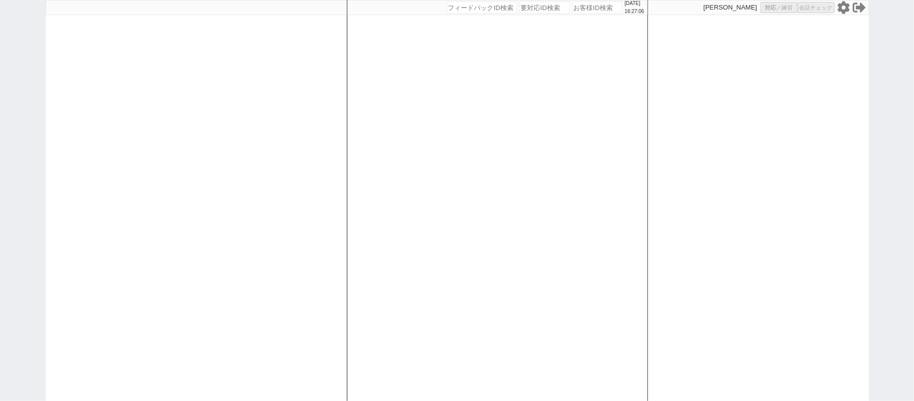
select select
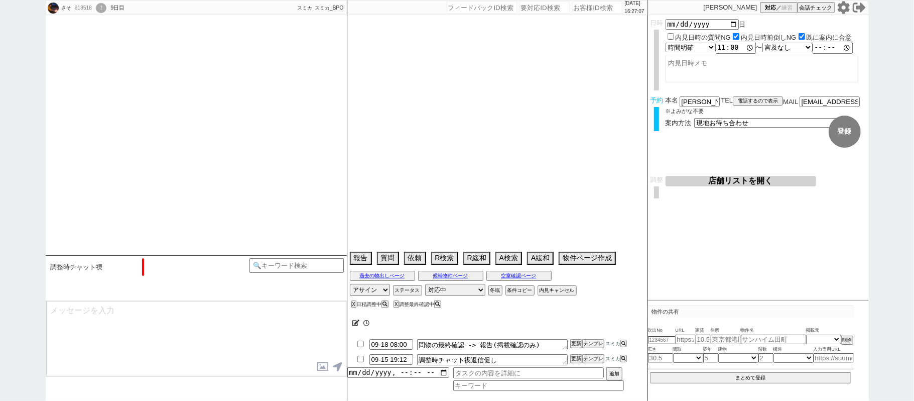
type textarea "他社なし"
select select "[DATE]"
select select "12"
select select "37"
select select "1"
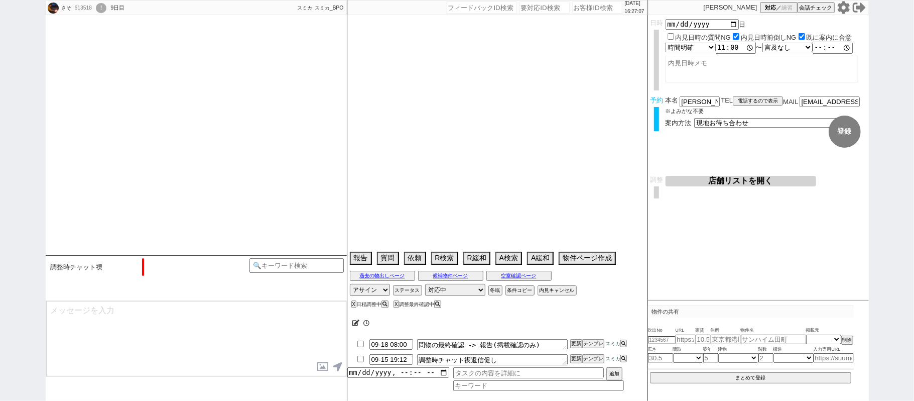
select select "23"
select select "725"
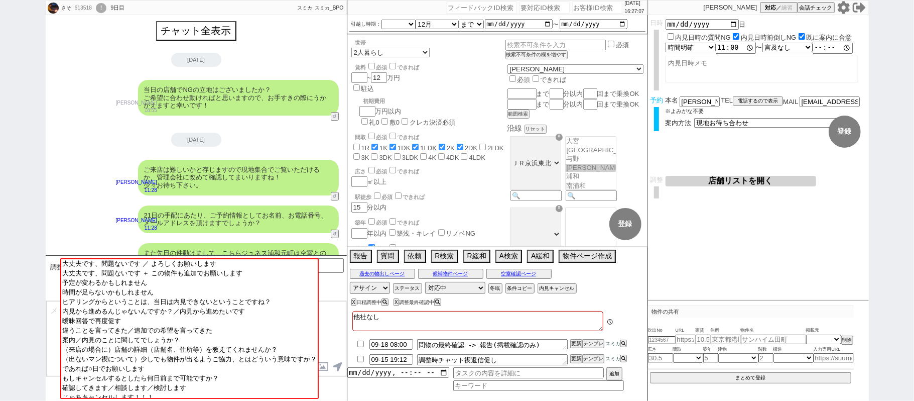
scroll to position [754, 0]
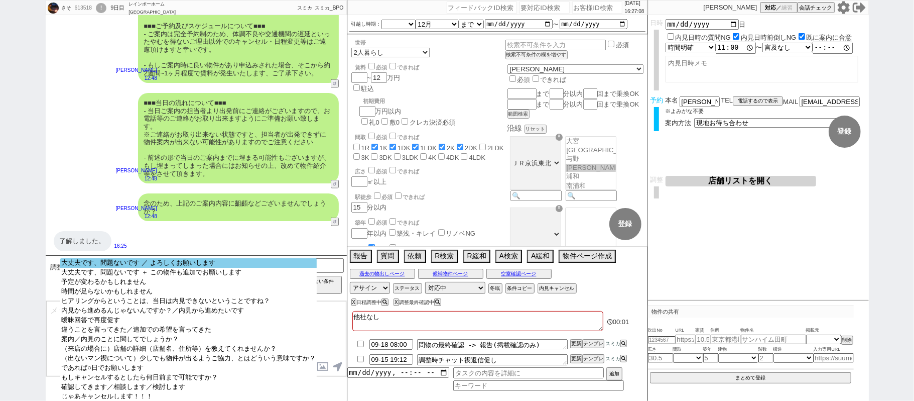
select select "大丈夫です、問題ないです ／ よろしくお願いします"
click at [216, 264] on option "大丈夫です、問題ないです ／ よろしくお願いします" at bounding box center [188, 263] width 257 height 10
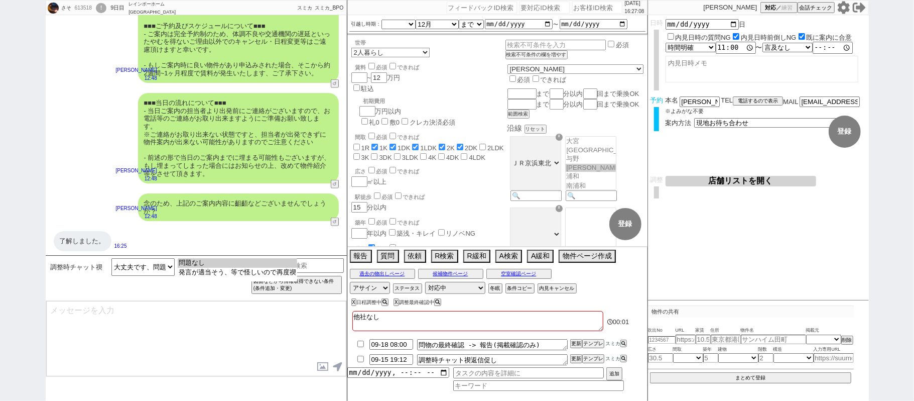
click at [216, 264] on option "問題なし" at bounding box center [237, 263] width 119 height 10
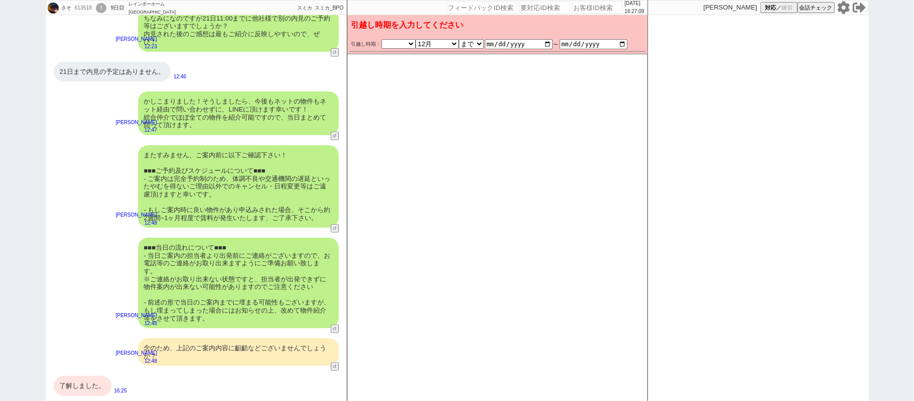
scroll to position [609, 0]
click at [90, 386] on div "了解しました。" at bounding box center [83, 386] width 58 height 20
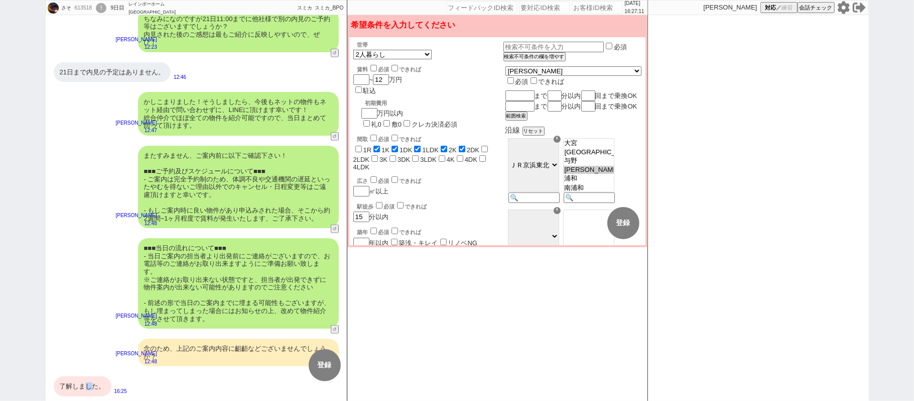
click at [85, 382] on div "了解しました。" at bounding box center [83, 386] width 58 height 20
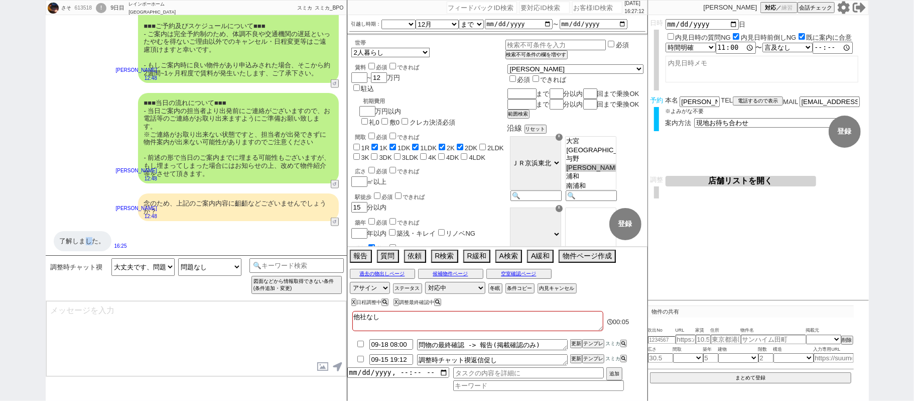
type textarea "@@【引越し時期詰まってません！！！ヤバそうです！！！！！そのままは絶対打たずに本当はどうしたらいいか確認してください！！！！！】ご確認助かります！@@@@@…"
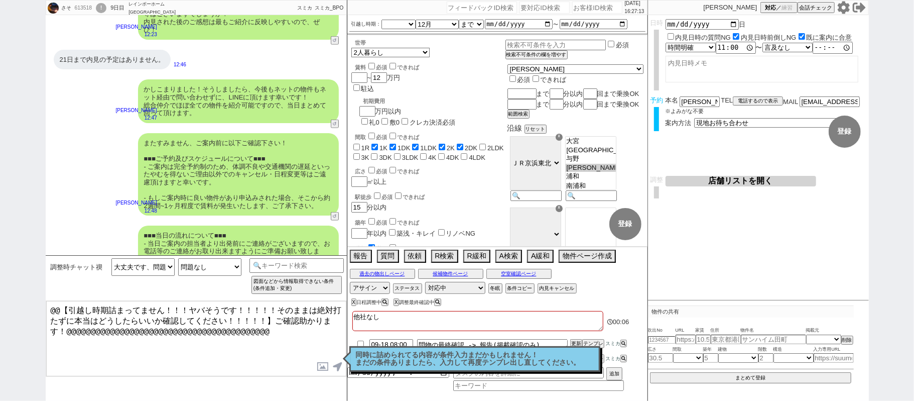
scroll to position [621, 0]
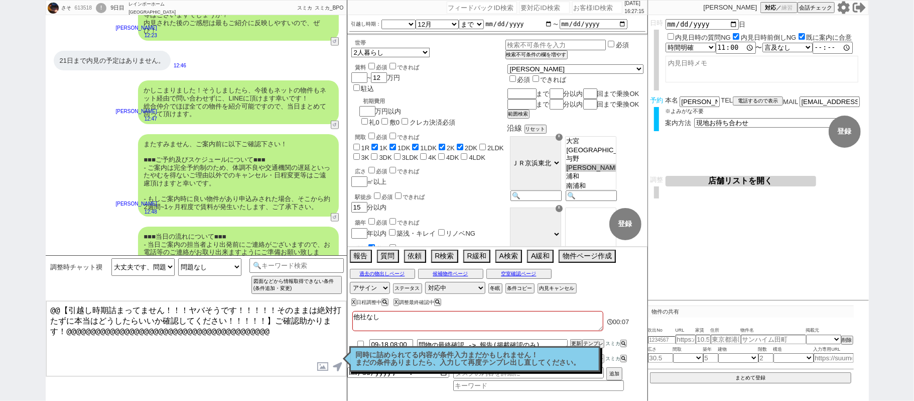
click at [548, 22] on input "[DATE]" at bounding box center [519, 24] width 68 height 8
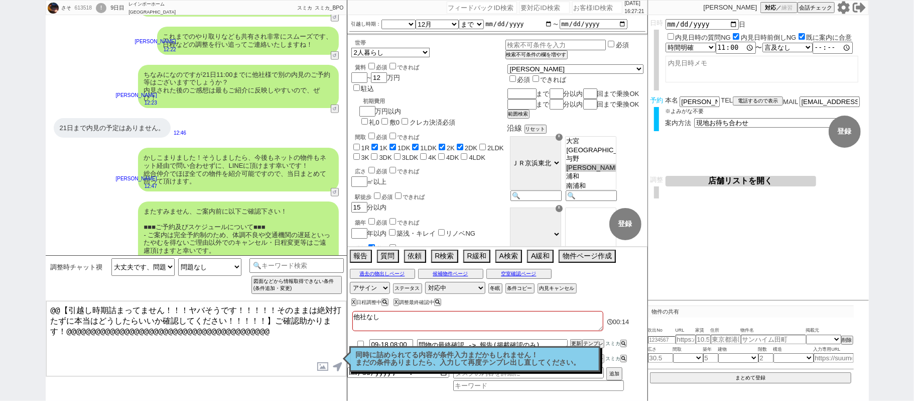
scroll to position [352, 0]
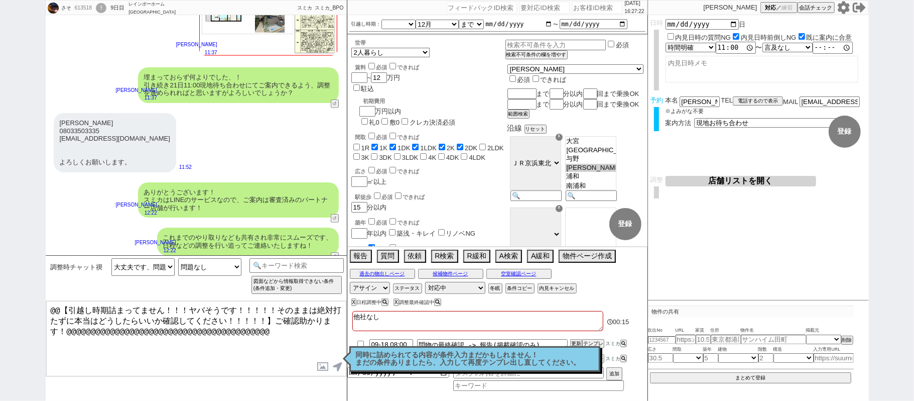
click at [549, 22] on input "[DATE]" at bounding box center [519, 24] width 68 height 8
type input "[DATE]"
checkbox input "false"
checkbox input "true"
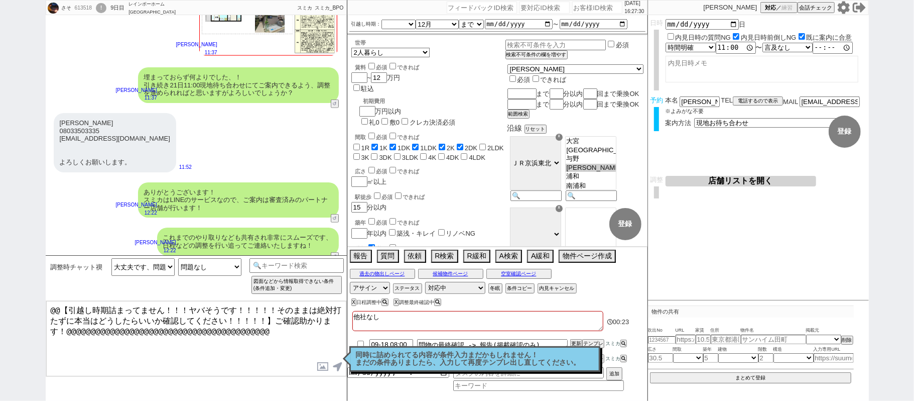
checkbox input "true"
checkbox input "false"
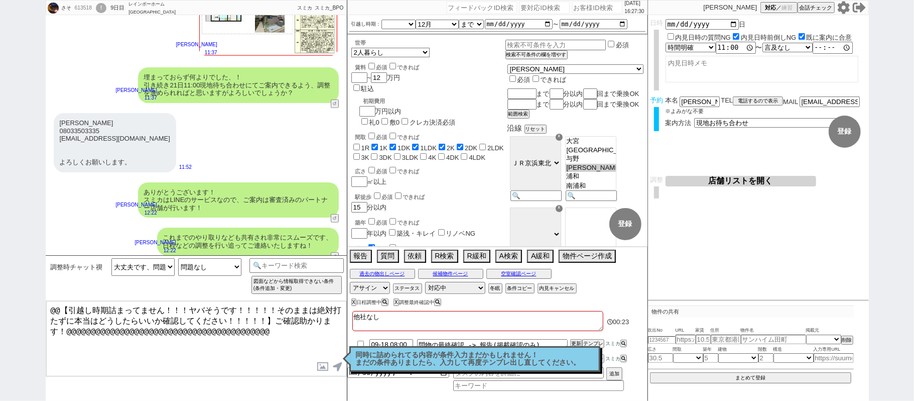
checkbox input "false"
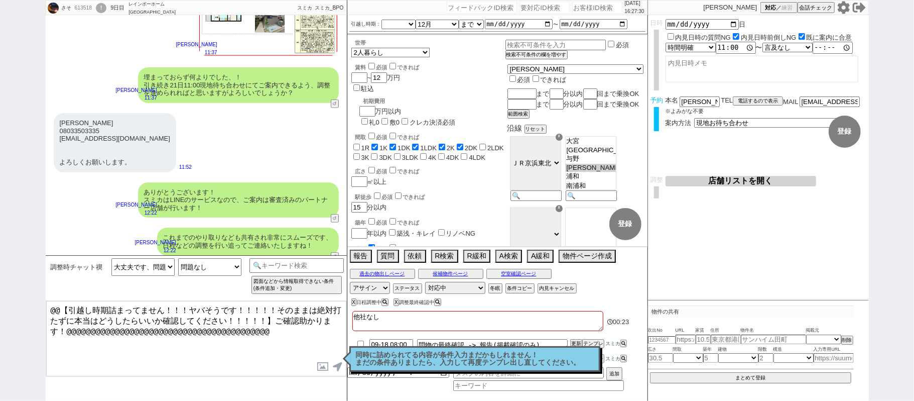
click at [199, 173] on div "[PERSON_NAME] 08033503335 [EMAIL_ADDRESS][DOMAIN_NAME] よろしくお願いします。 11:52" at bounding box center [196, 142] width 301 height 69
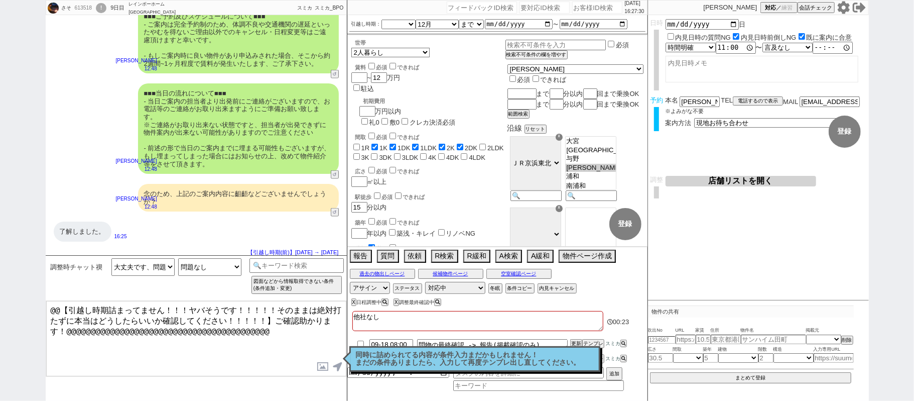
scroll to position [766, 0]
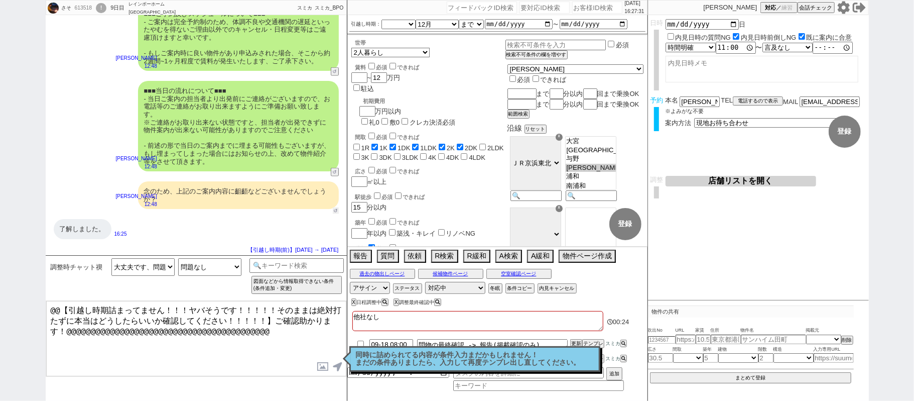
drag, startPoint x: 333, startPoint y: 210, endPoint x: 316, endPoint y: 231, distance: 27.4
click at [333, 209] on button "↺" at bounding box center [336, 210] width 6 height 7
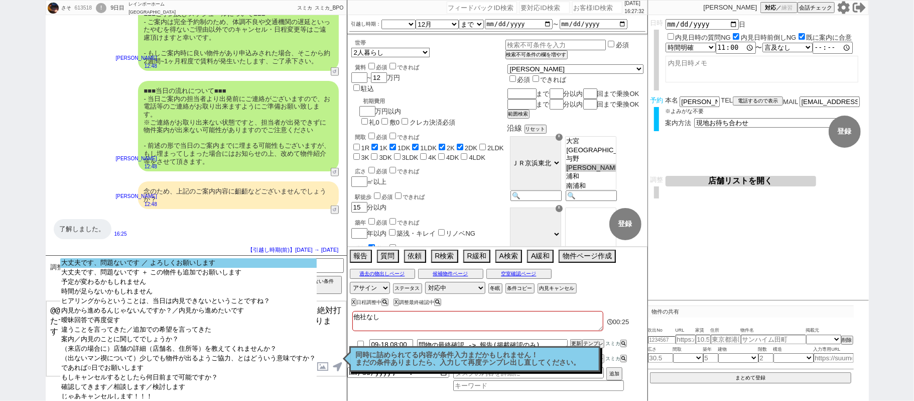
select select "大丈夫です、問題ないです ／ よろしくお願いします"
click at [193, 265] on option "大丈夫です、問題ないです ／ よろしくお願いします" at bounding box center [188, 263] width 257 height 10
select select
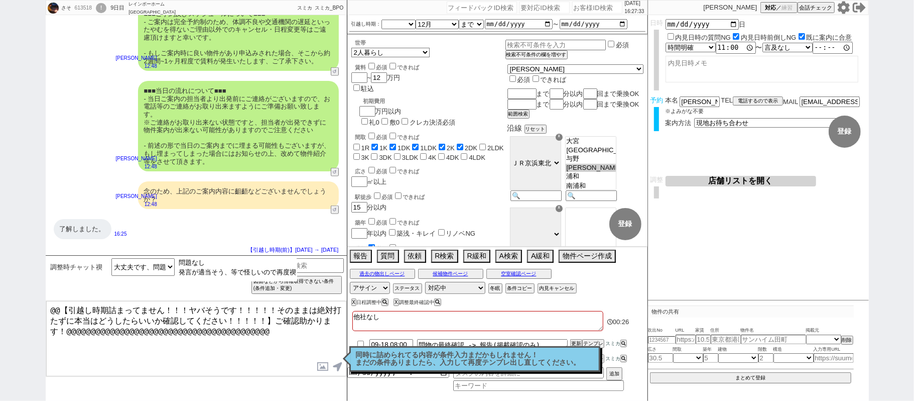
drag, startPoint x: 207, startPoint y: 262, endPoint x: 200, endPoint y: 276, distance: 15.9
click at [207, 262] on option "問題なし" at bounding box center [237, 263] width 119 height 10
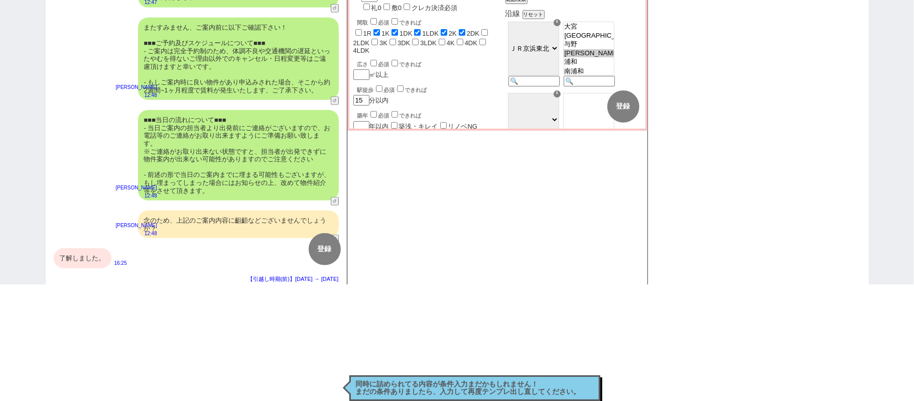
click at [101, 256] on div "了解しました。" at bounding box center [83, 258] width 58 height 20
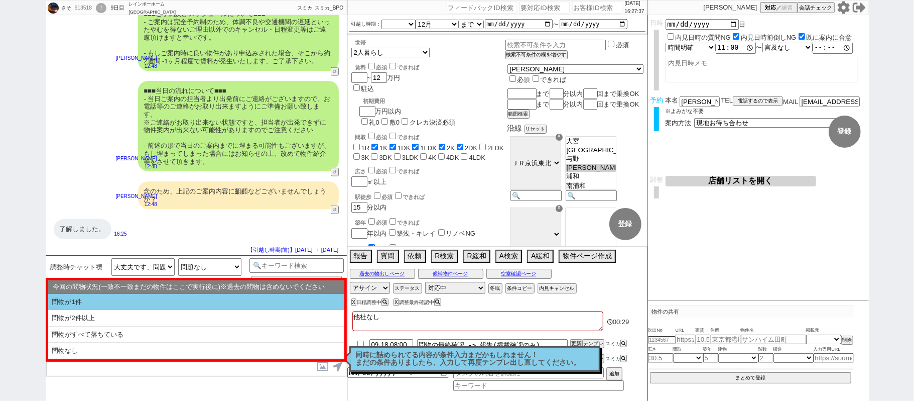
click at [215, 303] on li "問物が1件" at bounding box center [196, 302] width 296 height 17
select select "問物が1件"
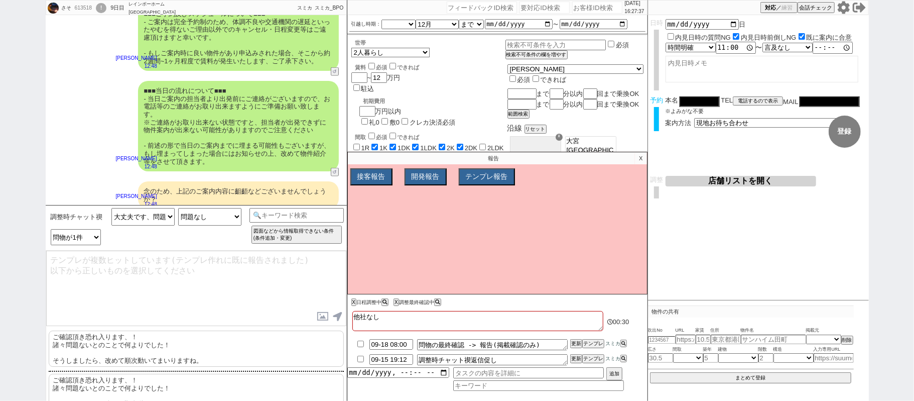
drag, startPoint x: 190, startPoint y: 346, endPoint x: 189, endPoint y: 328, distance: 18.1
click at [190, 342] on p "ご確認頂き恐れ入ります、！ 諸々問題ないとのことで何よりでした！ そうしましたら、改めて[PERSON_NAME]動いてまいりますね。" at bounding box center [196, 348] width 295 height 36
type textarea "ご確認頂き恐れ入ります、！ 諸々問題ないとのことで何よりでした！ そうしましたら、改めて[PERSON_NAME]動いてまいりますね。"
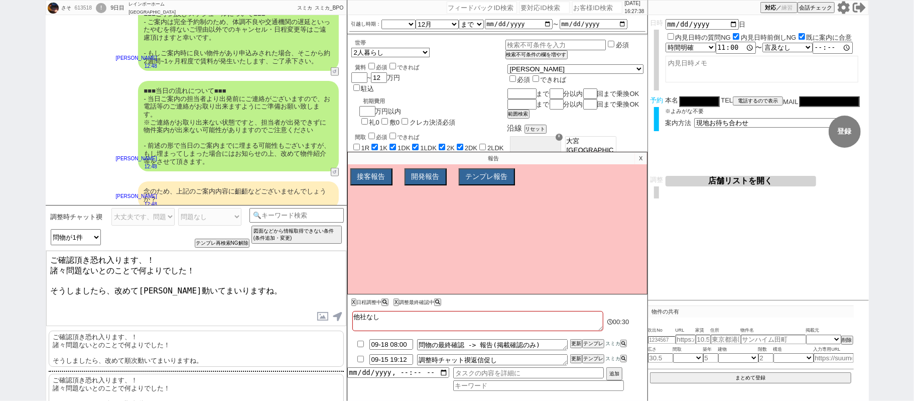
click at [192, 301] on textarea "ご確認頂き恐れ入ります、！ 諸々問題ないとのことで何よりでした！ そうしましたら、改めて[PERSON_NAME]動いてまいりますね。" at bounding box center [196, 288] width 300 height 75
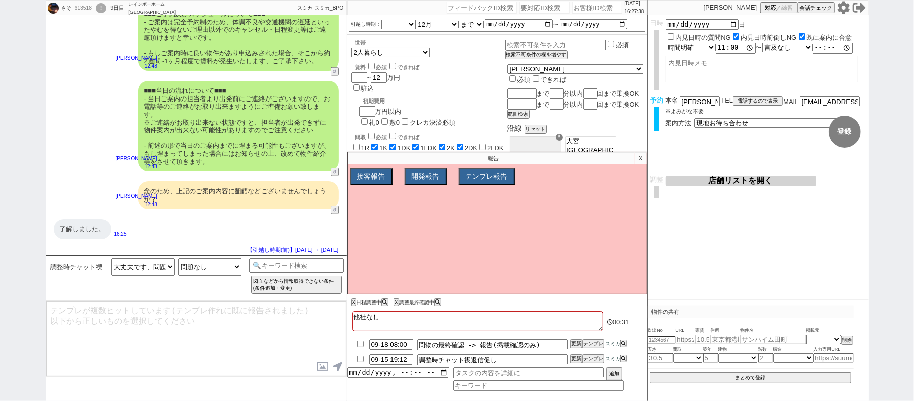
scroll to position [687, 0]
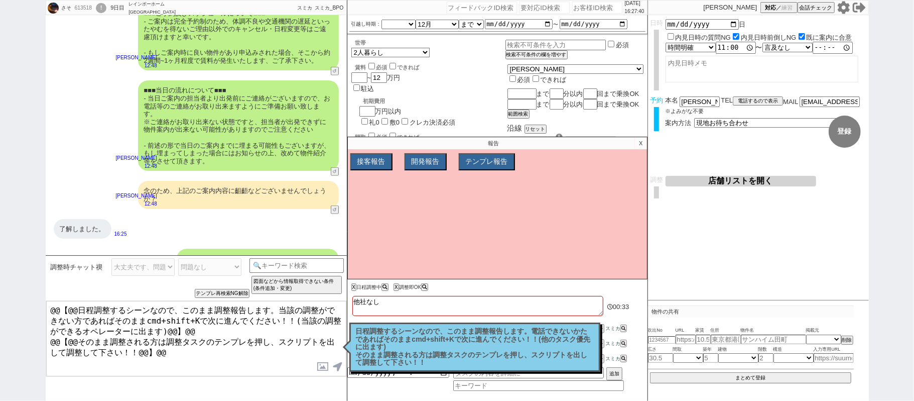
click at [408, 352] on p "日程調整するシーンなので、このまま調整報告します。電話できないかたであればそのままcmd+shift+Kで次に進んでください！！(他のタスク優先に出ます) そ…" at bounding box center [475, 346] width 238 height 39
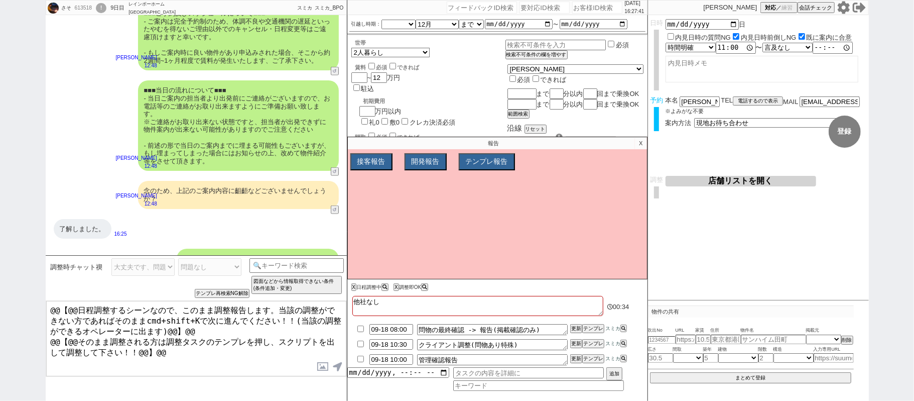
scroll to position [740, 0]
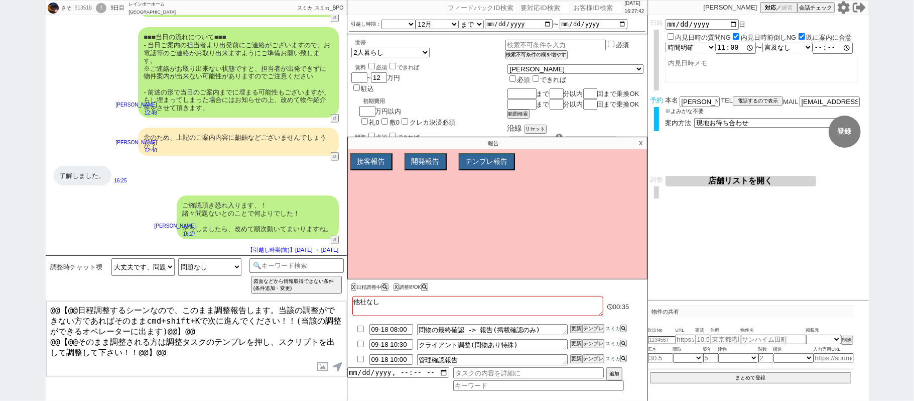
click at [643, 143] on p "X" at bounding box center [641, 143] width 12 height 12
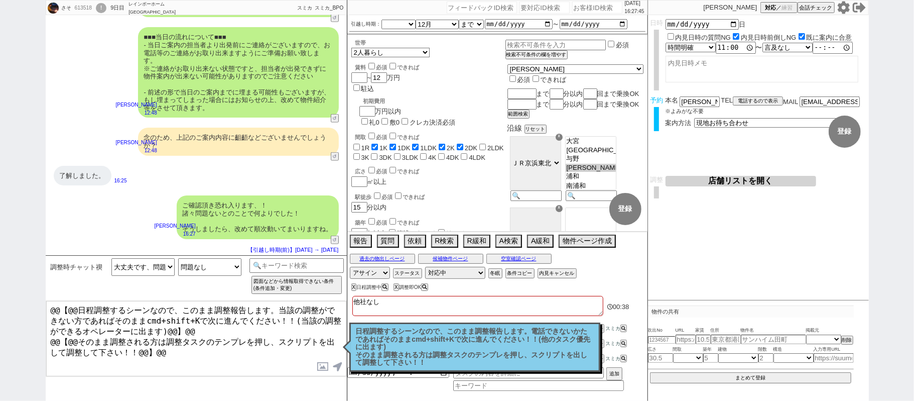
drag, startPoint x: 272, startPoint y: 314, endPoint x: 0, endPoint y: 93, distance: 350.8
click at [0, 164] on div "さそ 613518 ! 0 9日目 レインボーホーム 大宮店 冬眠中 自社客 スミカ スミカ_BPO チャット全表示 [DATE] ご来店は難しいかと存じます…" at bounding box center [457, 200] width 914 height 401
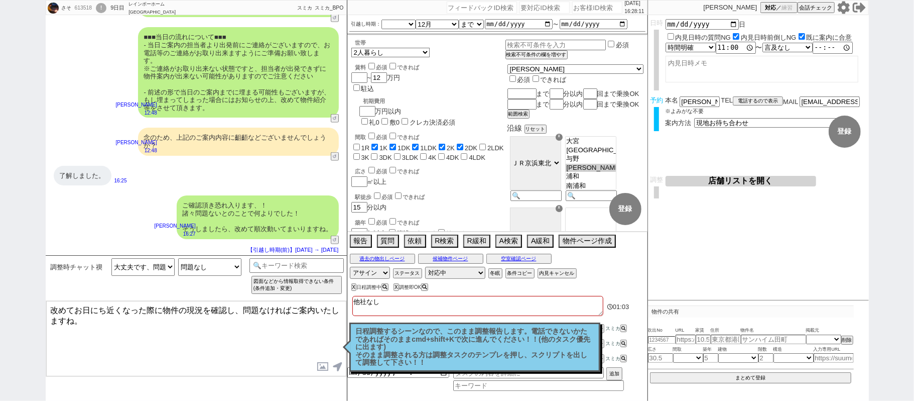
type textarea "改めてお日にち近くなった際に物件の現況を確認し、問題なければご案内いたしますね。"
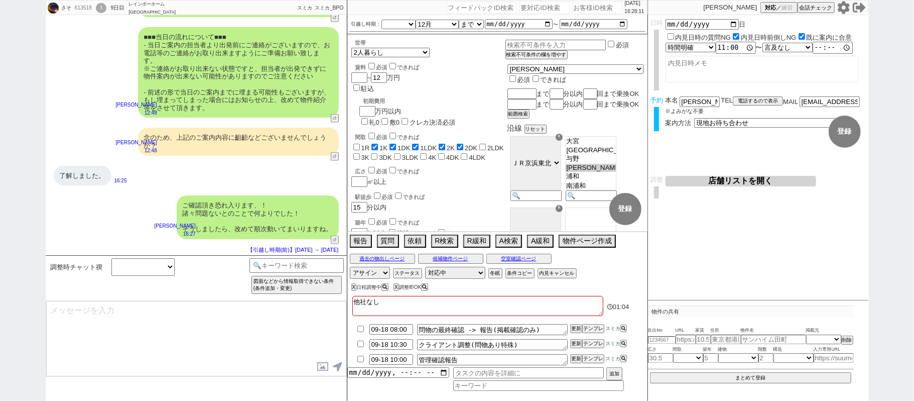
scroll to position [778, 0]
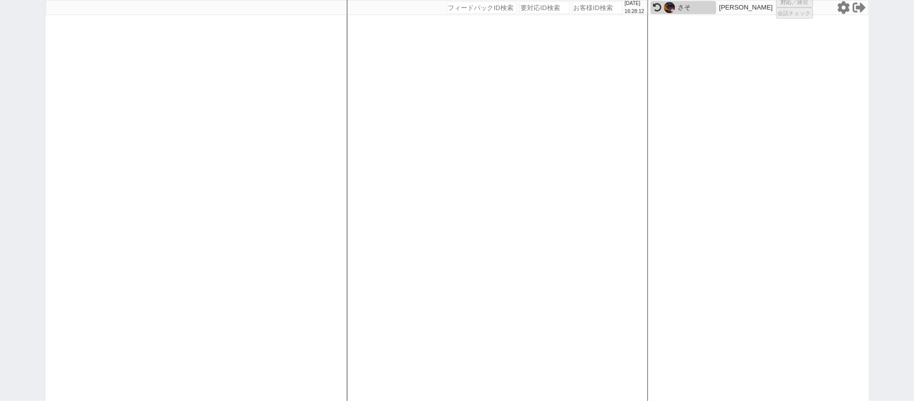
select select "1"
select select "2"
select select "5"
select select
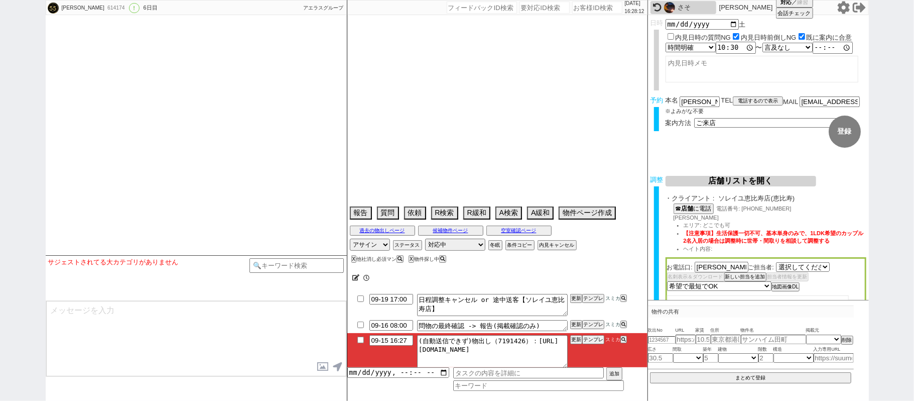
select select "2738"
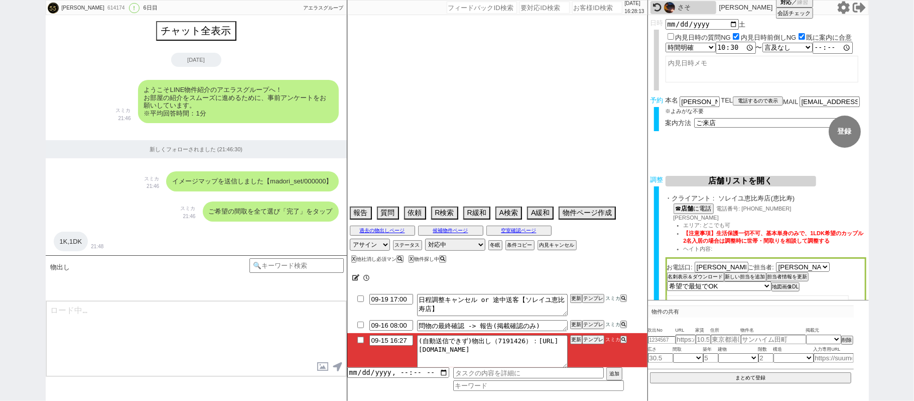
type textarea "@[PERSON_NAME]店とはやり取りがあったが担当者に[PERSON_NAME]、[GEOGRAPHIC_DATA]来店希望 @19日に[GEOGRAP…"
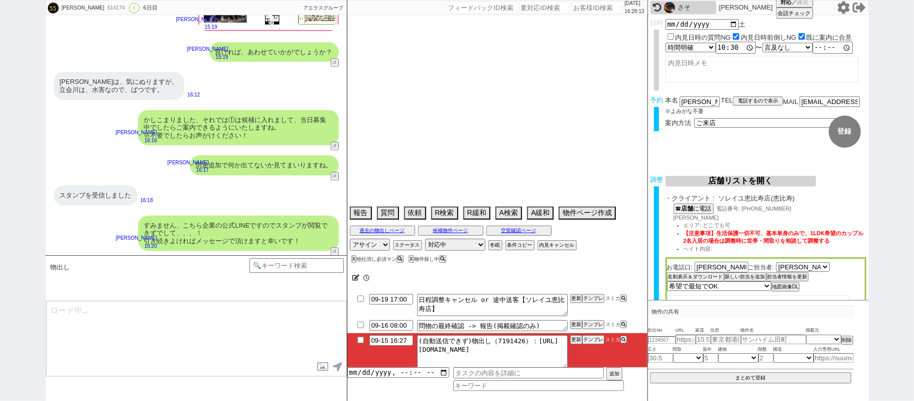
select select "[DATE]"
select select "10"
select select "34"
select select "0"
select select "23"
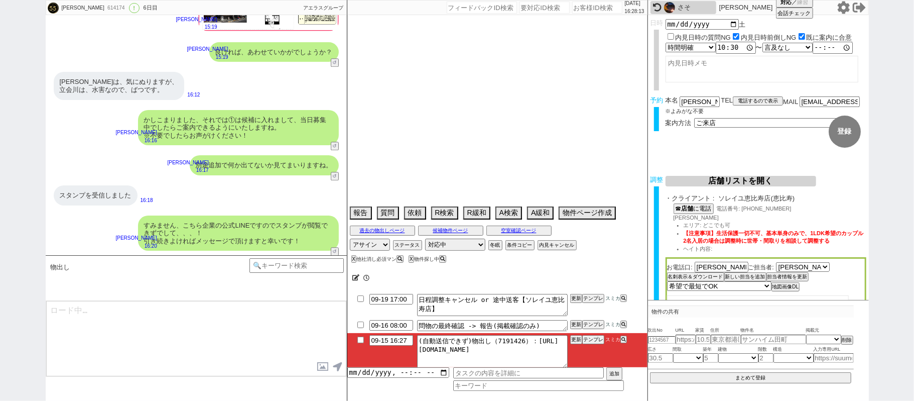
select select "749"
select select "54"
select select "[DATE]"
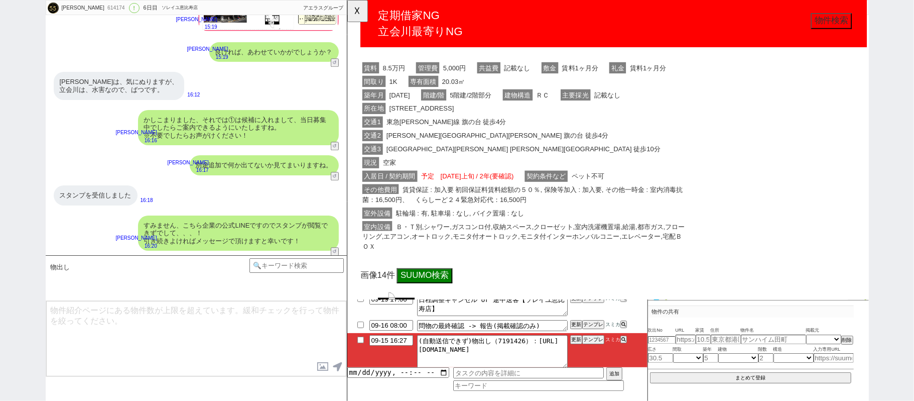
scroll to position [134, 0]
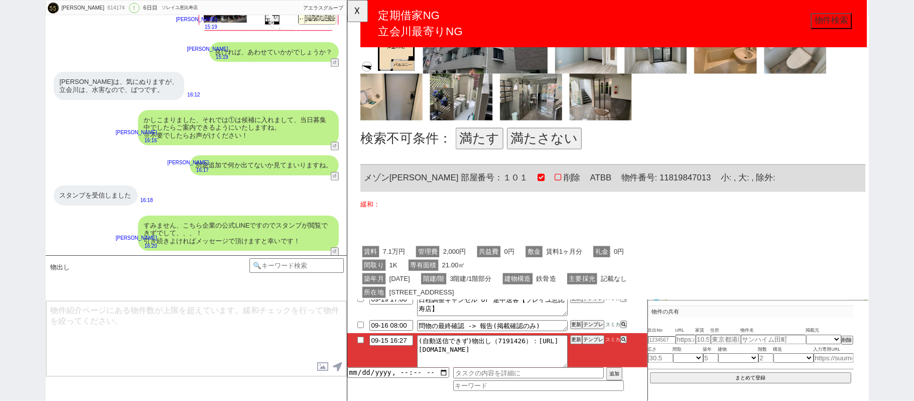
click at [475, 152] on button "満たす" at bounding box center [488, 149] width 51 height 23
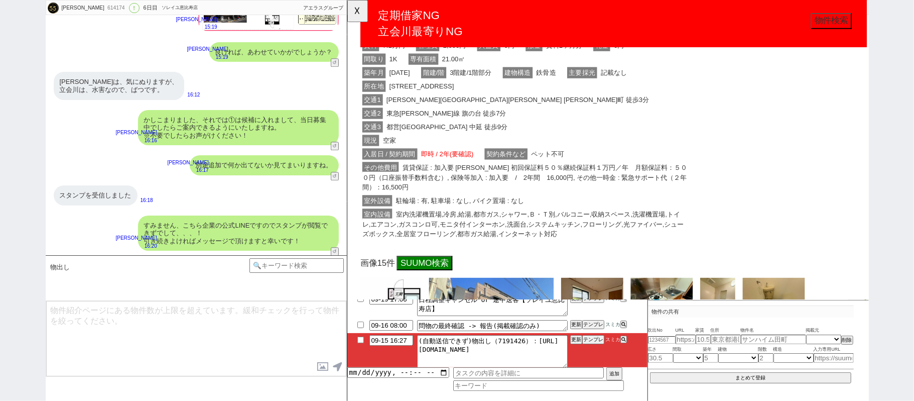
scroll to position [669, 0]
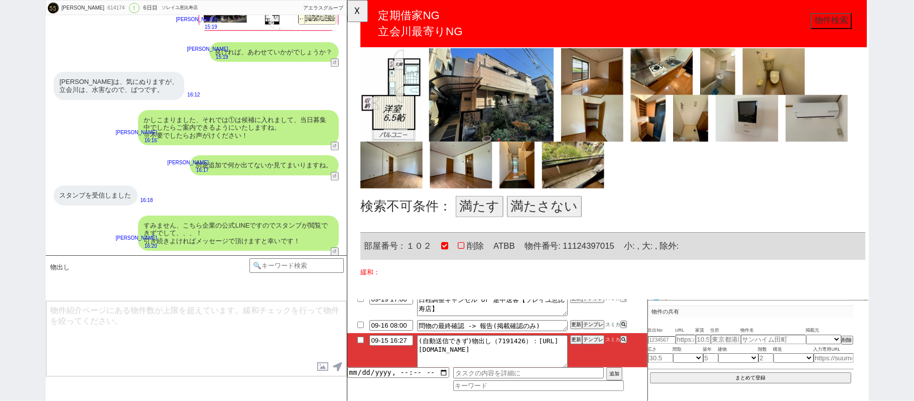
click at [488, 221] on button "満たす" at bounding box center [488, 221] width 51 height 23
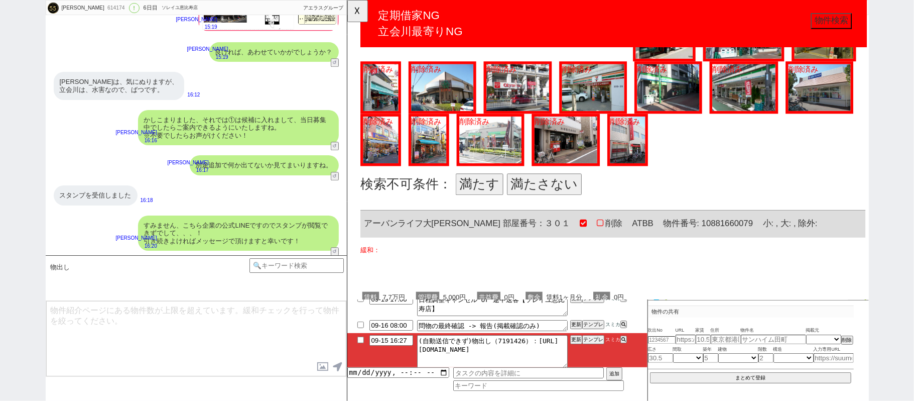
scroll to position [1673, 0]
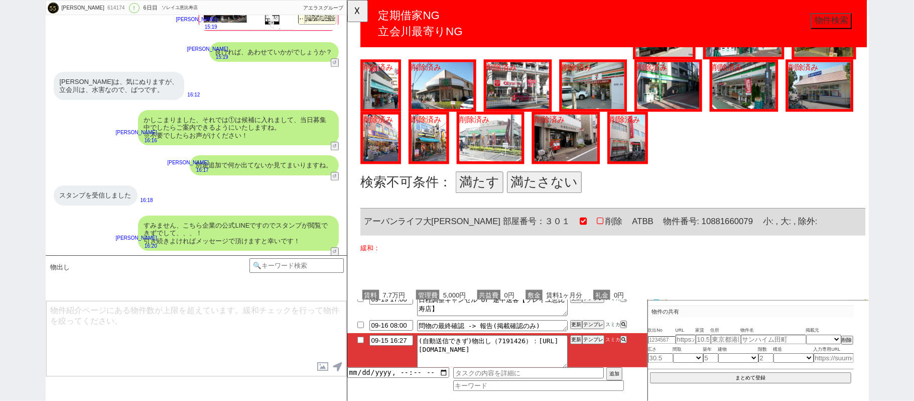
click at [490, 184] on button "満たす" at bounding box center [488, 195] width 51 height 23
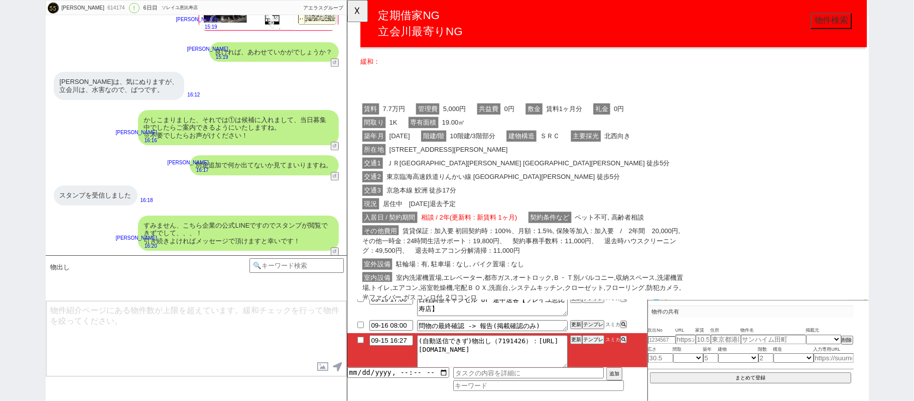
scroll to position [1874, 0]
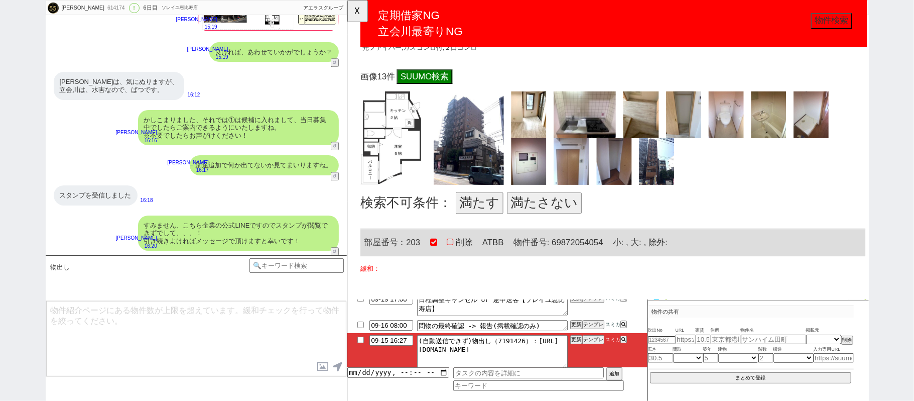
click at [477, 211] on button "満たす" at bounding box center [488, 218] width 51 height 23
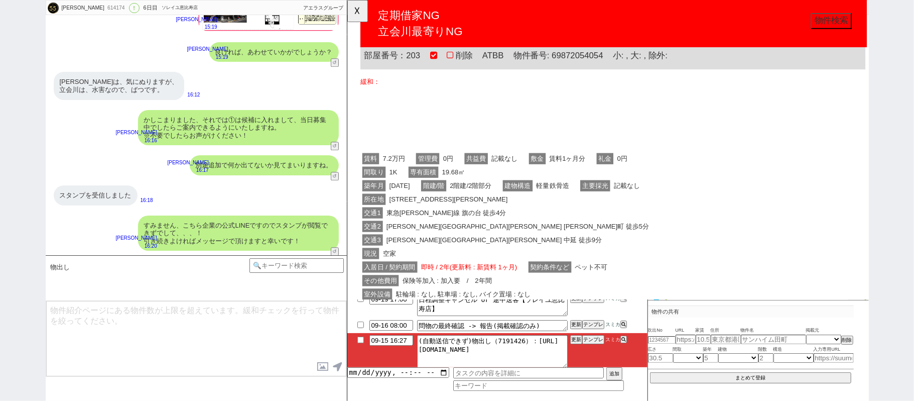
scroll to position [2410, 0]
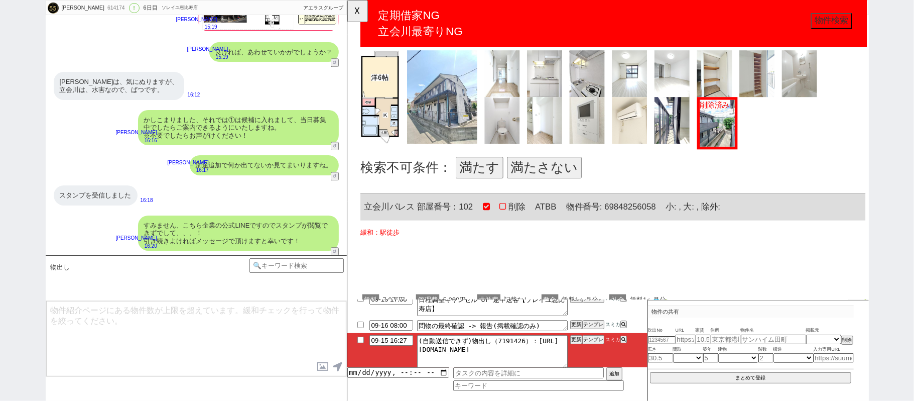
click at [487, 175] on button "満たす" at bounding box center [488, 180] width 51 height 23
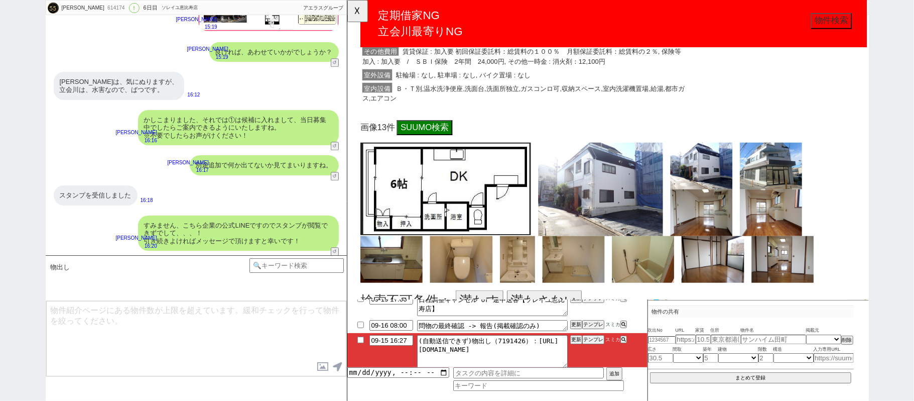
scroll to position [3079, 0]
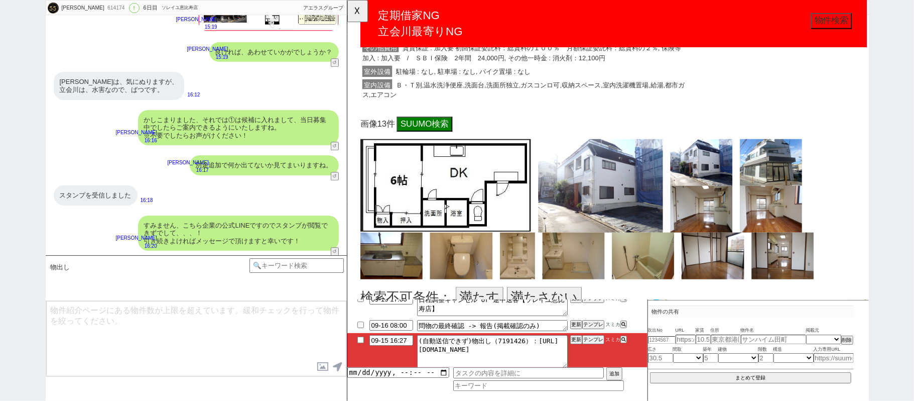
click at [561, 308] on button "満たさない" at bounding box center [559, 319] width 80 height 23
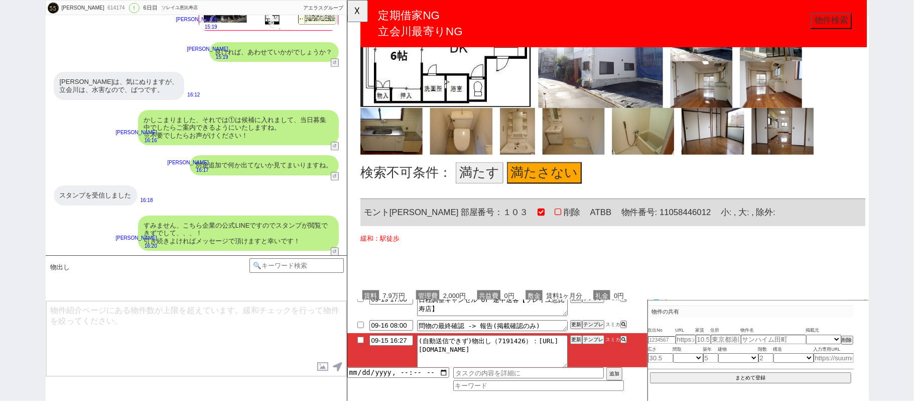
scroll to position [3481, 0]
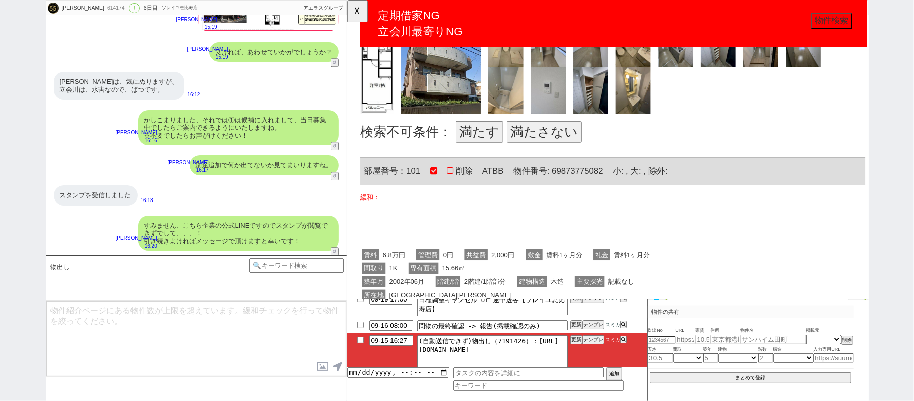
click at [490, 130] on button "満たす" at bounding box center [488, 141] width 51 height 23
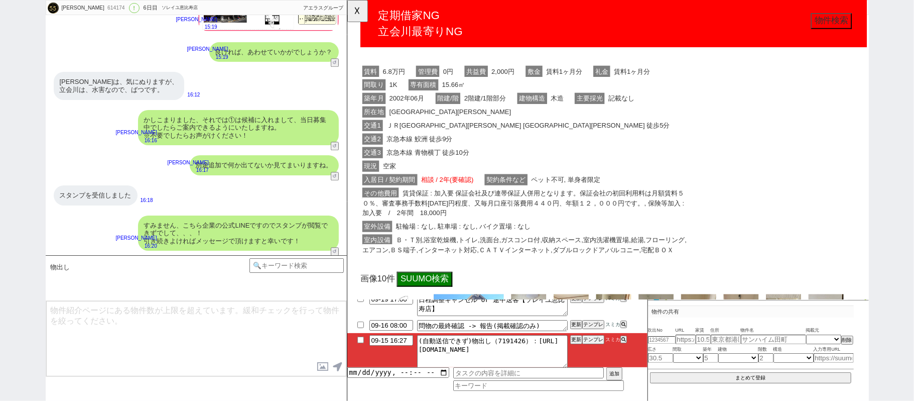
scroll to position [3883, 0]
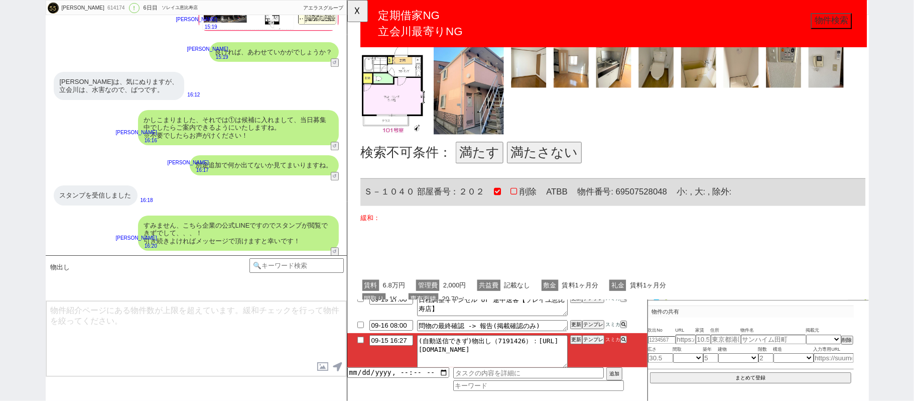
click at [487, 157] on button "満たす" at bounding box center [488, 164] width 51 height 23
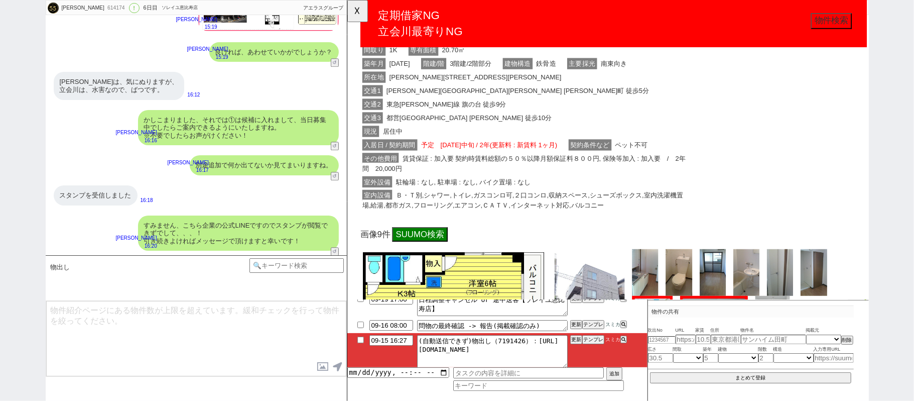
scroll to position [4686, 0]
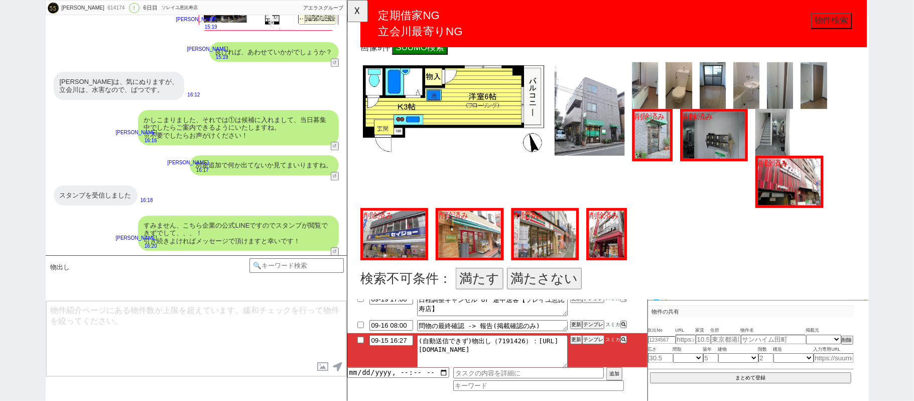
drag, startPoint x: 503, startPoint y: 276, endPoint x: 597, endPoint y: 57, distance: 237.7
click at [503, 288] on button "満たす" at bounding box center [488, 299] width 51 height 23
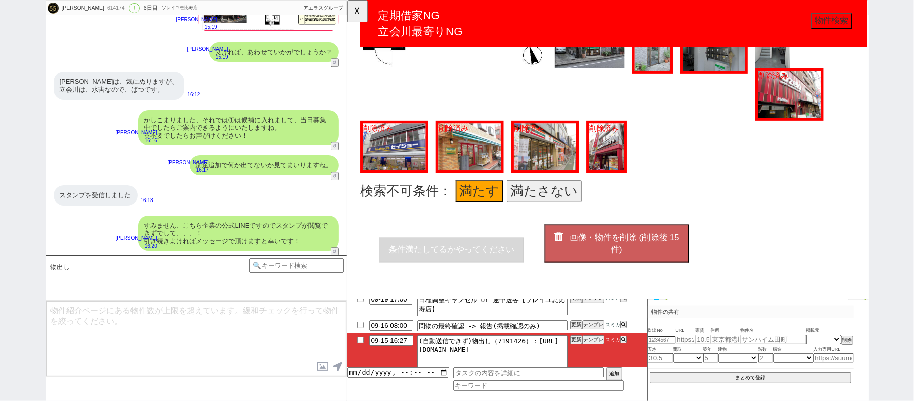
scroll to position [4793, 0]
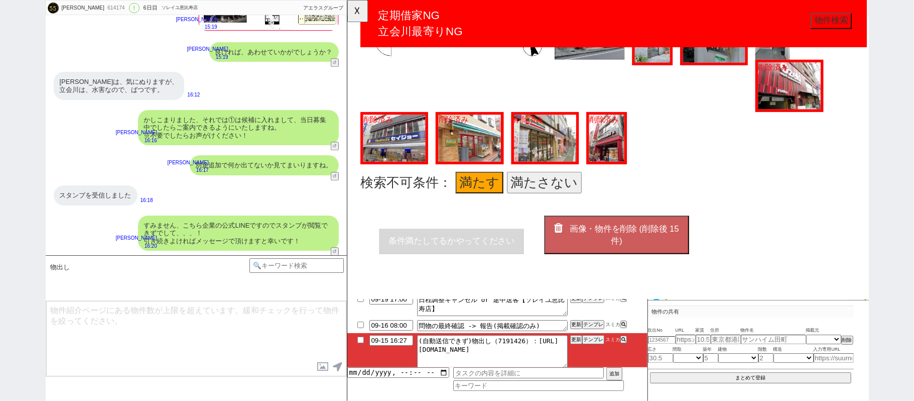
click at [601, 241] on span "画像・物件を削除 (削除後 15 件)" at bounding box center [644, 252] width 117 height 23
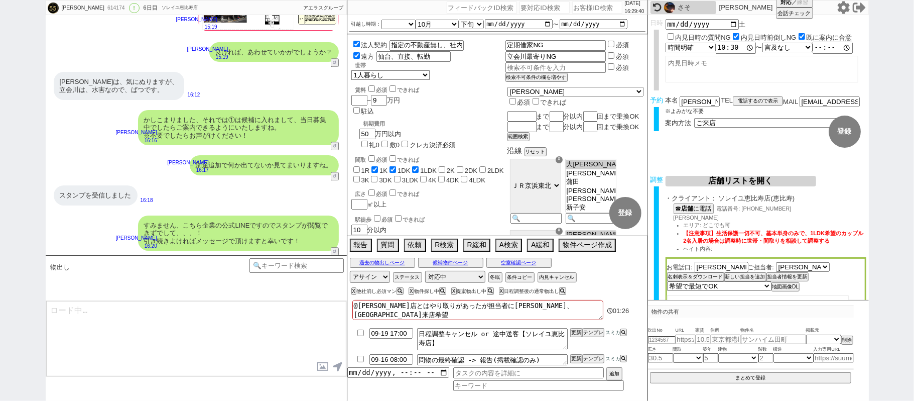
type textarea "@@この文字をクリック"
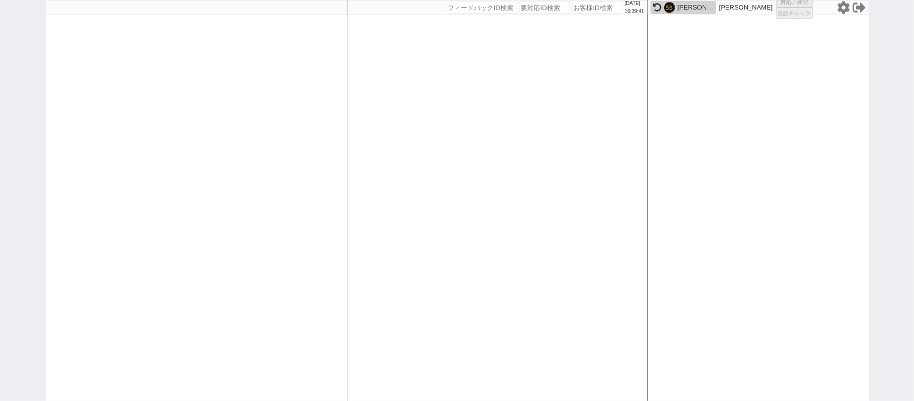
select select
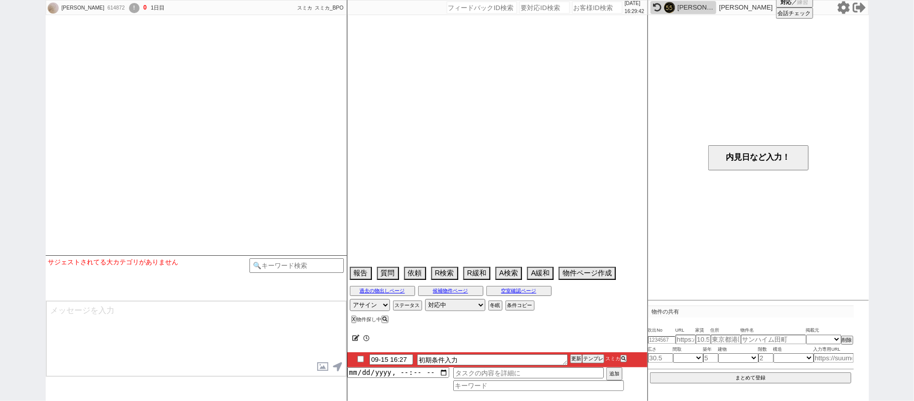
select select
select select "0"
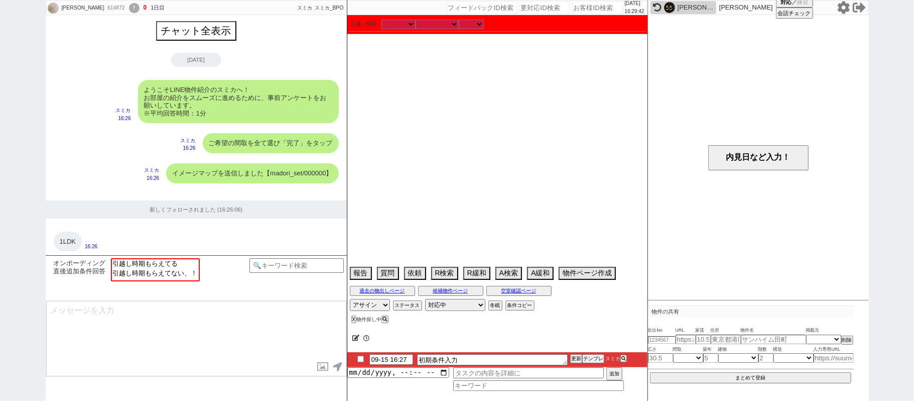
scroll to position [679, 0]
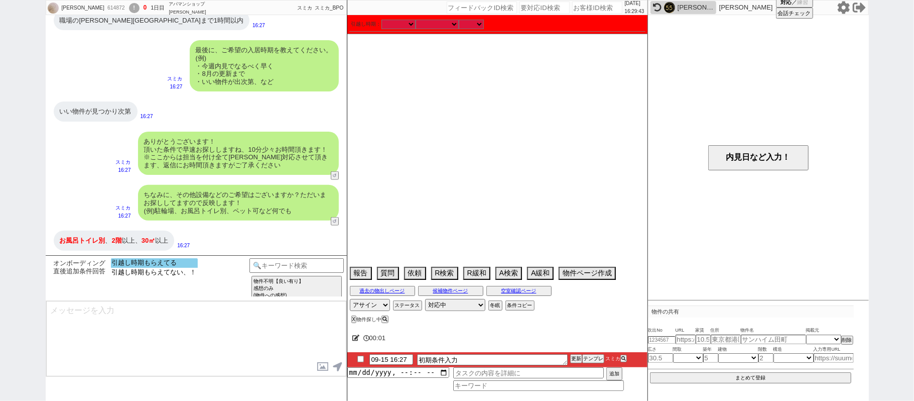
click at [185, 266] on option "引越し時期もらえてる" at bounding box center [154, 263] width 87 height 10
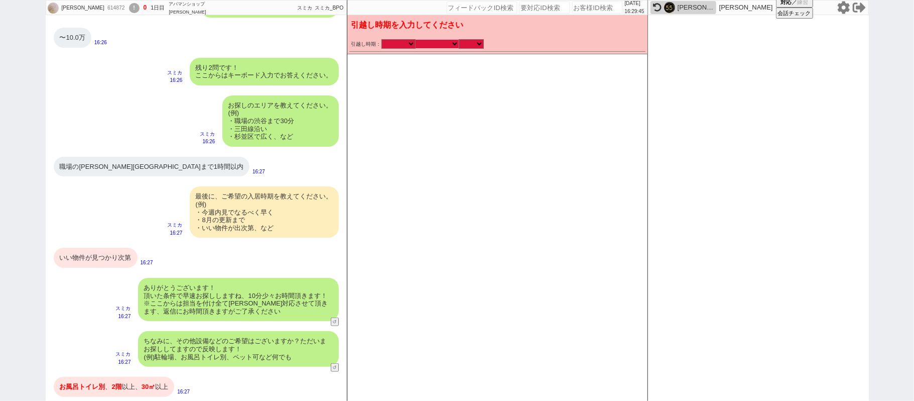
drag, startPoint x: 426, startPoint y: 43, endPoint x: 435, endPoint y: 47, distance: 9.7
click at [426, 43] on select "なる早 未定 いつでも 物件あれば 年内 来年 1月 2月 3月 4月 5月 6月 7月 8月 9月 10月 11月 12月 春 [PERSON_NAME]" at bounding box center [437, 44] width 43 height 9
select select "15"
click at [416, 40] on select "なる早 未定 いつでも 物件あれば 年内 来年 1月 2月 3月 4月 5月 6月 7月 8月 9月 10月 11月 12月 春 [PERSON_NAME]" at bounding box center [437, 44] width 43 height 9
checkbox input "false"
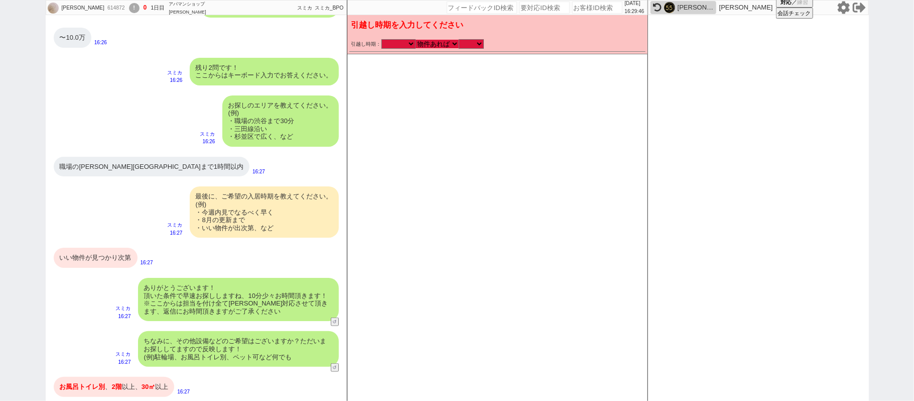
checkbox input "false"
checkbox input "true"
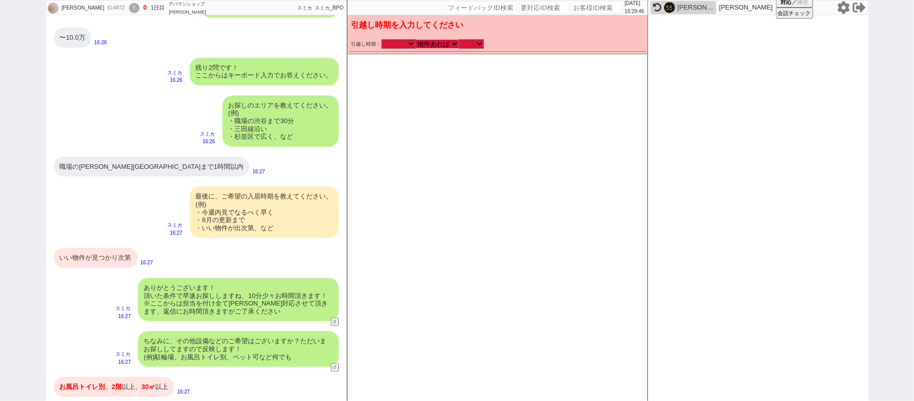
checkbox input "false"
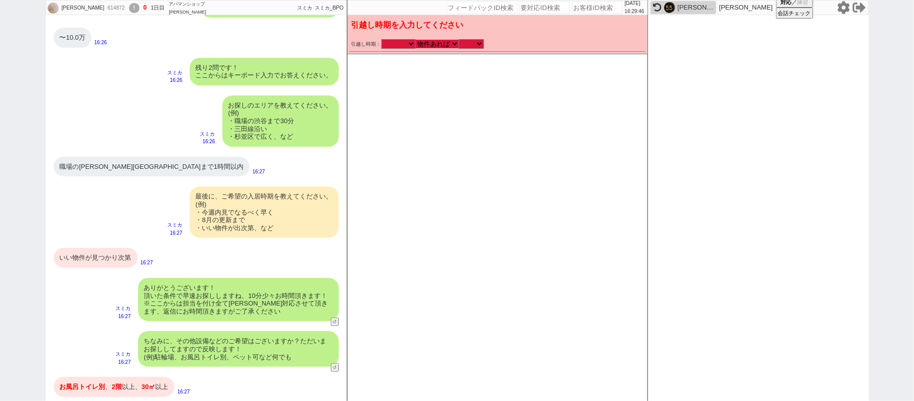
checkbox input "false"
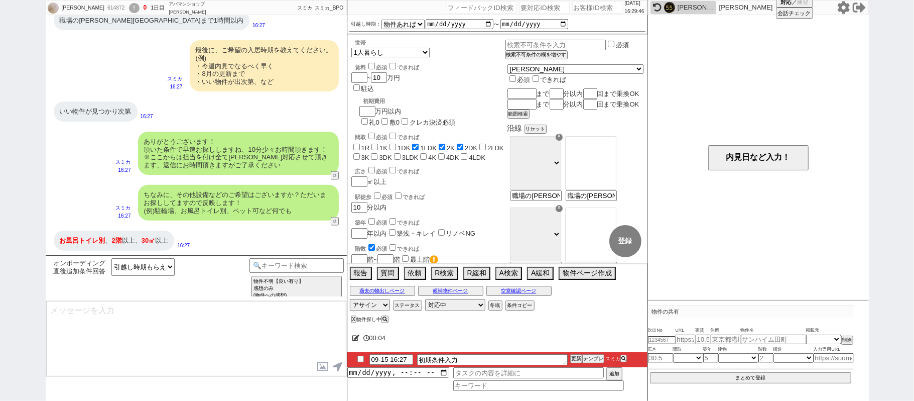
type textarea "かしこまりました！ただ今お探ししております、追加のご希望もお気軽にお願いします！"
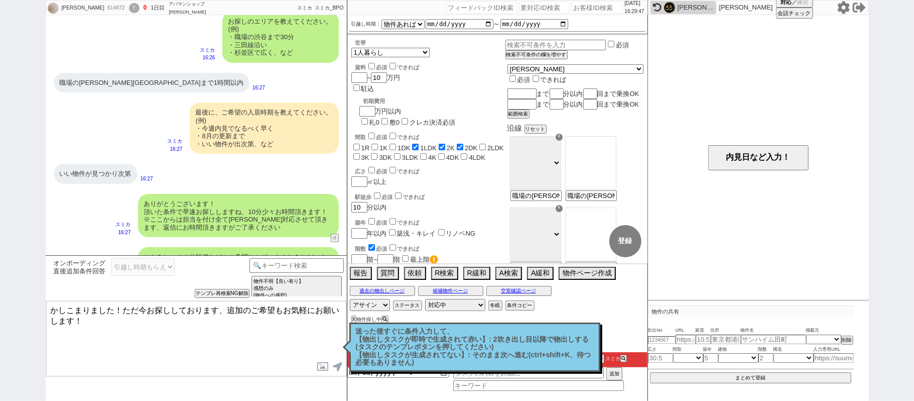
scroll to position [545, 0]
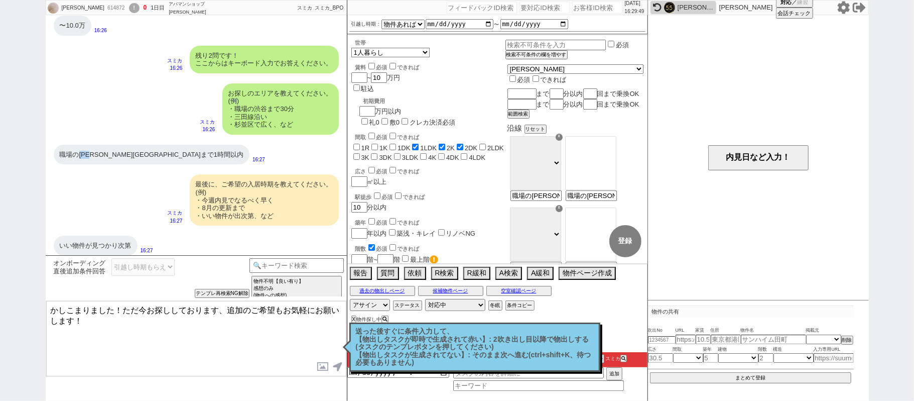
drag, startPoint x: 81, startPoint y: 153, endPoint x: 97, endPoint y: 153, distance: 16.1
click at [97, 153] on div "職場の[PERSON_NAME][GEOGRAPHIC_DATA]まで1時間以内" at bounding box center [152, 155] width 196 height 20
copy div "[PERSON_NAME]町"
drag, startPoint x: 555, startPoint y: 80, endPoint x: 567, endPoint y: 83, distance: 12.3
click at [535, 89] on input "text" at bounding box center [521, 93] width 27 height 9
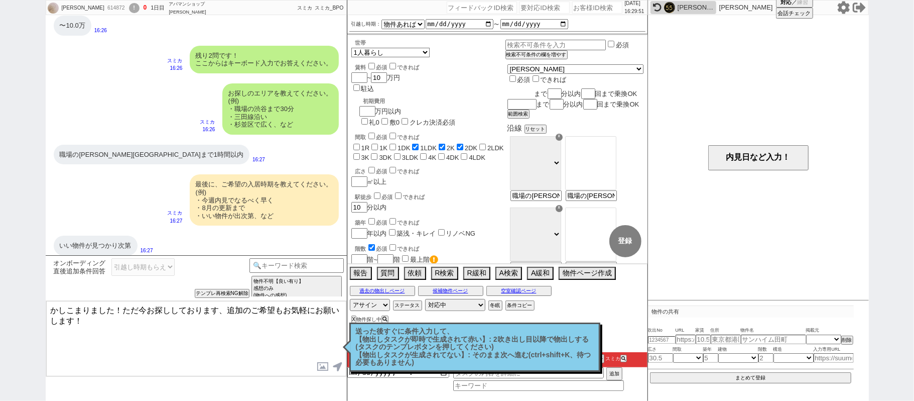
paste input "[PERSON_NAME]町"
type input "[PERSON_NAME]町"
click at [562, 89] on input "number" at bounding box center [556, 93] width 12 height 9
checkbox input "false"
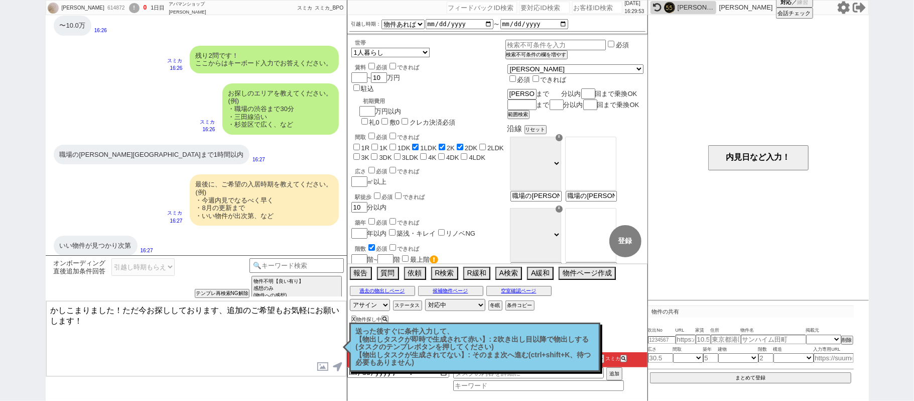
checkbox input "false"
checkbox input "true"
checkbox input "false"
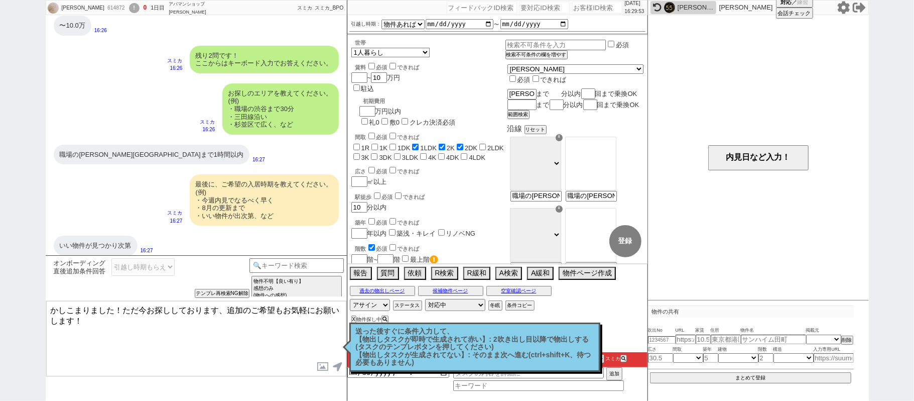
checkbox input "false"
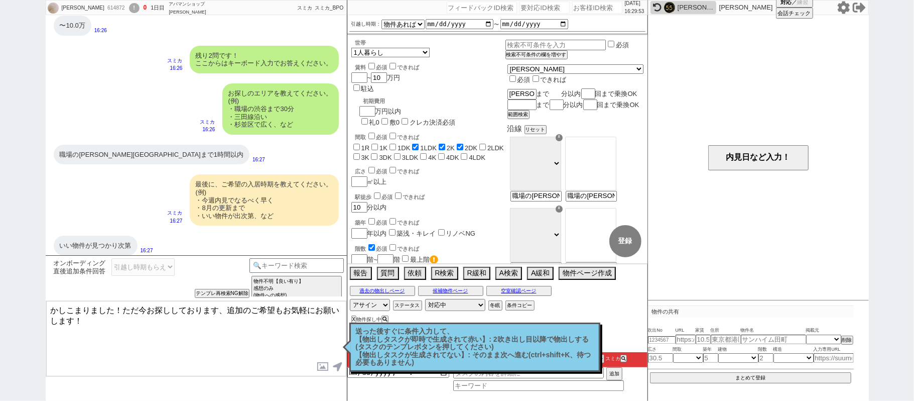
checkbox input "false"
type input "60"
checkbox input "false"
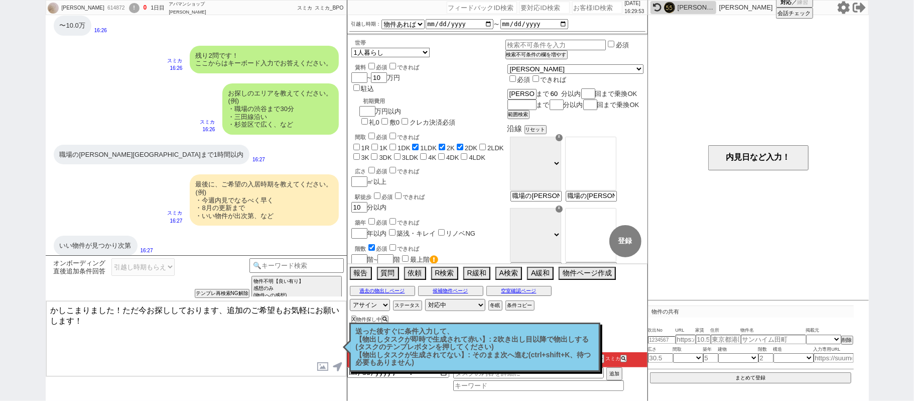
checkbox input "true"
checkbox input "false"
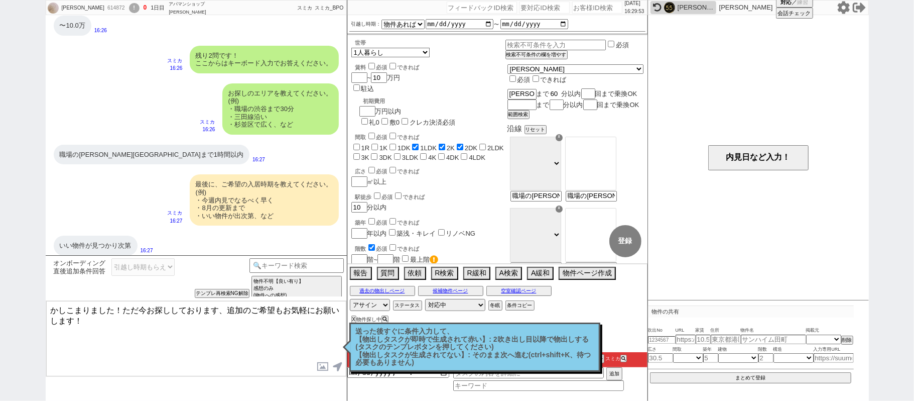
checkbox input "false"
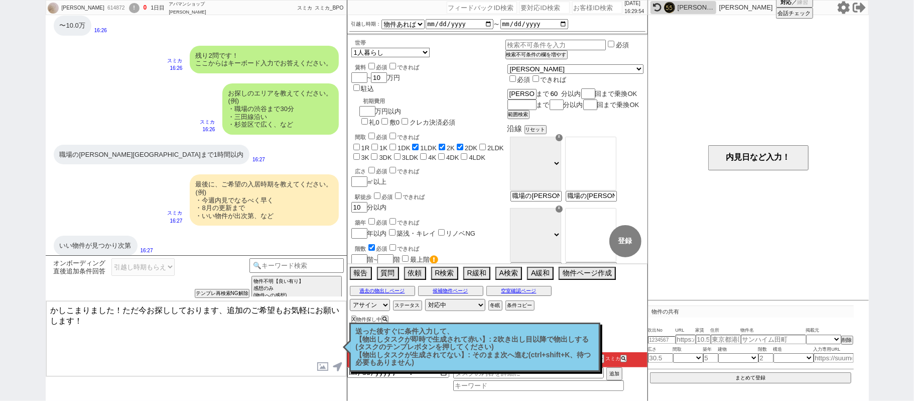
type input "60"
click at [528, 118] on button "範囲検索" at bounding box center [518, 114] width 20 height 7
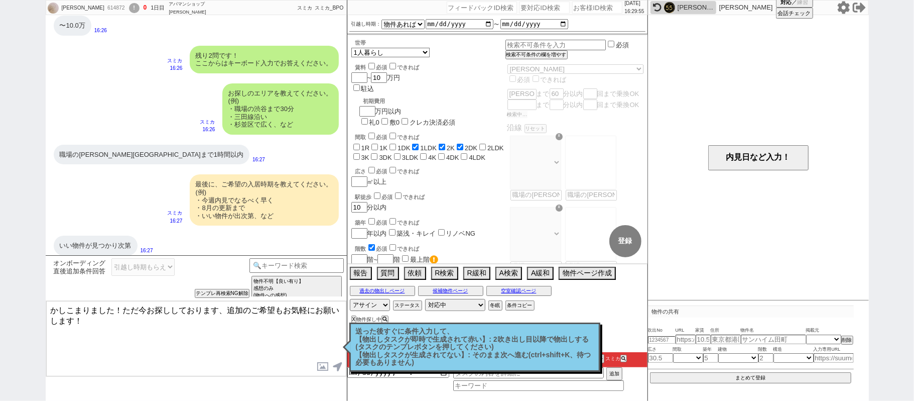
checkbox input "false"
checkbox input "true"
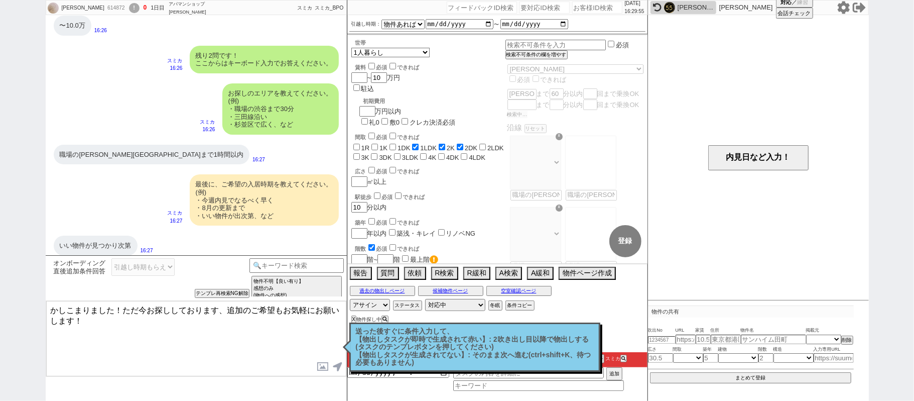
checkbox input "true"
checkbox input "false"
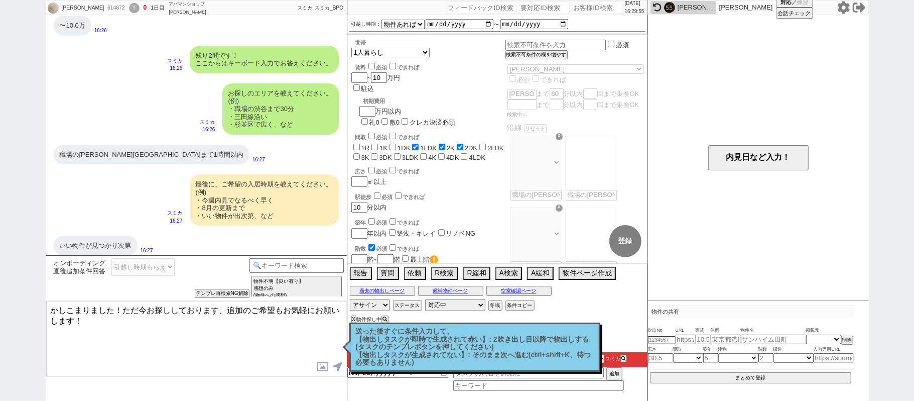
checkbox input "false"
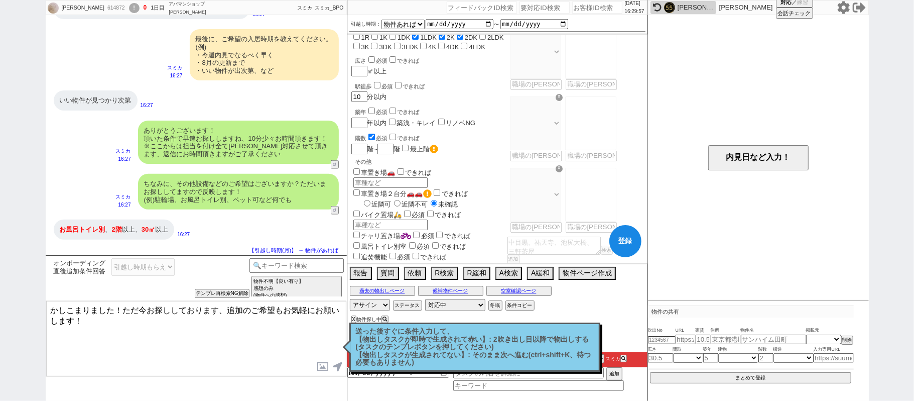
scroll to position [134, 0]
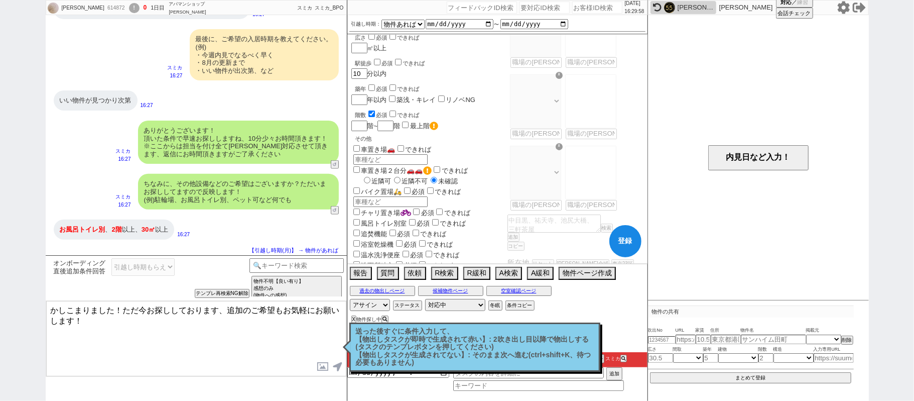
click at [398, 219] on label "風呂トイレ別室" at bounding box center [379, 223] width 56 height 8
click at [360, 219] on input "風呂トイレ別室" at bounding box center [356, 222] width 7 height 7
checkbox input "true"
checkbox input "false"
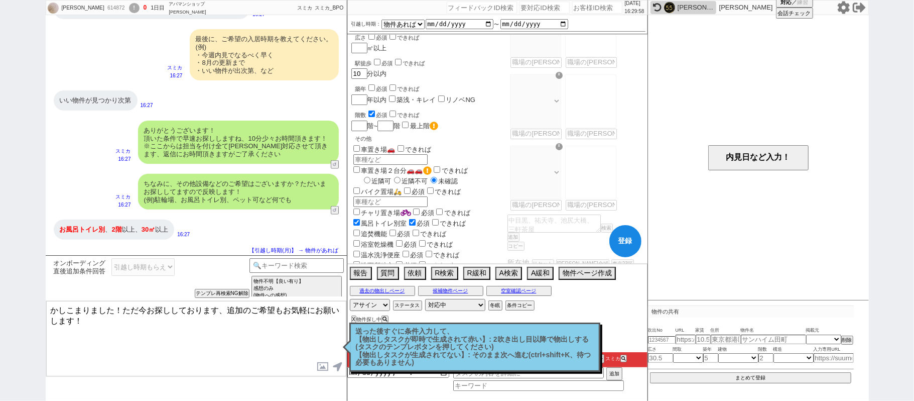
checkbox input "false"
checkbox input "true"
checkbox input "false"
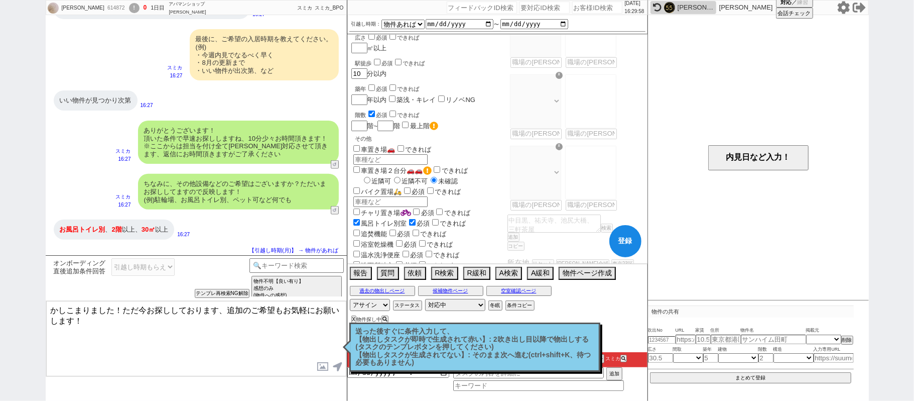
checkbox input "false"
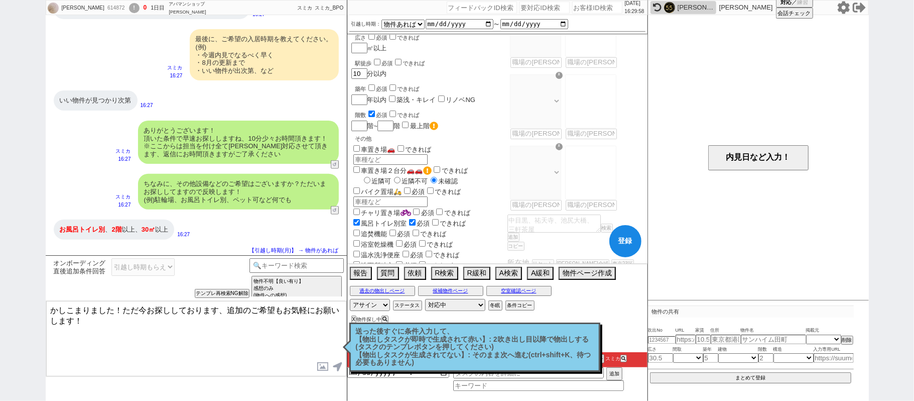
checkbox input "false"
checkbox input "true"
click at [360, 122] on input "number" at bounding box center [358, 126] width 14 height 9
type input "2"
select select "62"
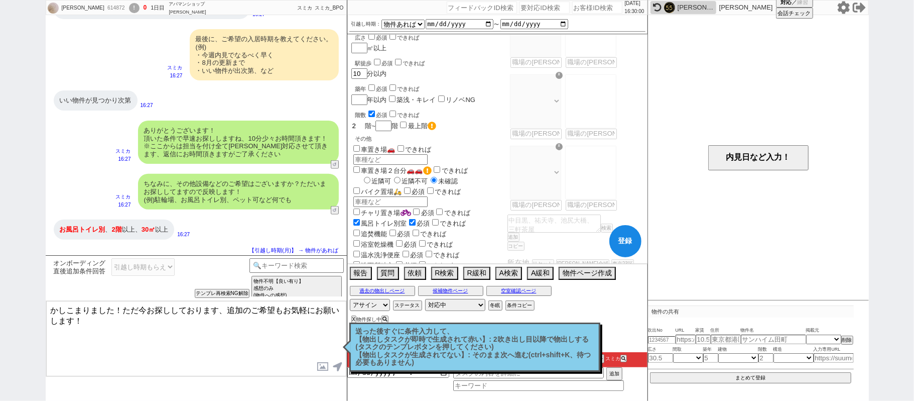
select select "23"
select select "75"
select select "14"
select select "72"
select select "70"
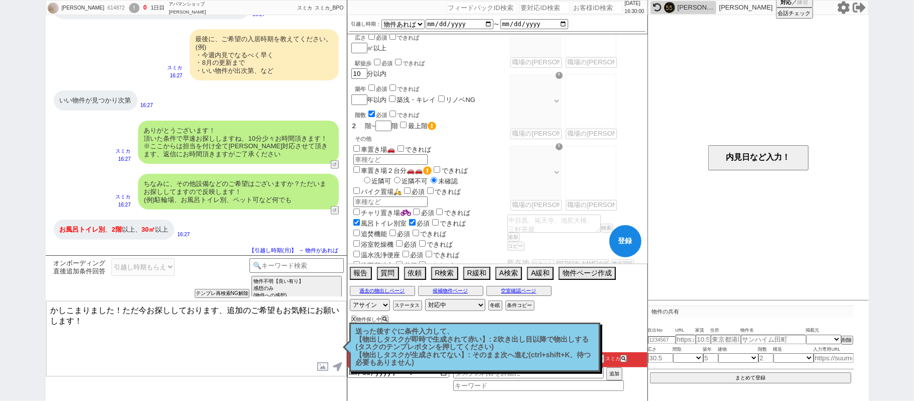
select select "60"
select select "48"
select select "57"
select select "[DATE]"
select select "65"
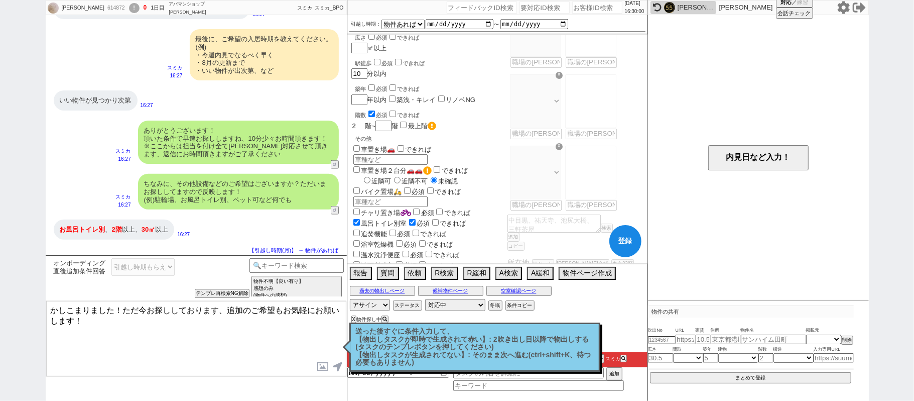
select select "63"
select select "33"
select select "950"
select select "50"
select select "71"
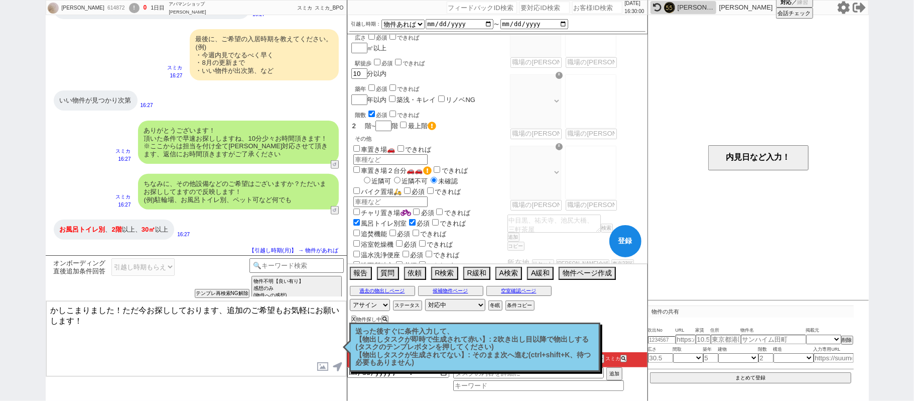
select select "64"
select select "69"
select select "44"
select select "67"
select select "59"
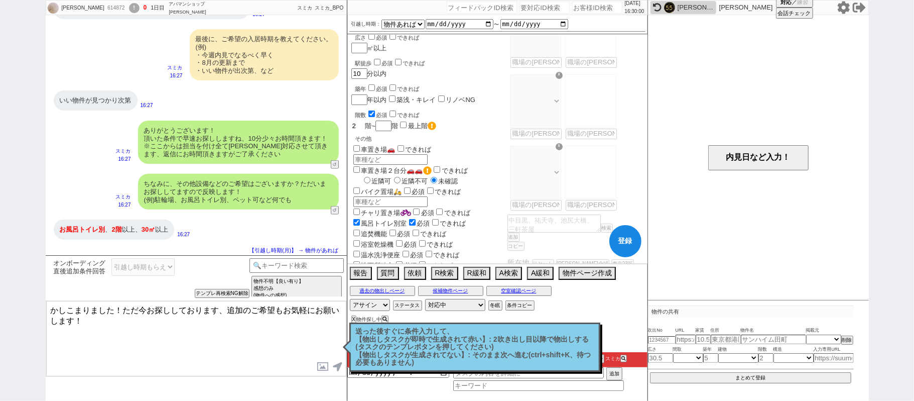
select select "19"
select select "608"
select select "52"
select select "25"
select select "797"
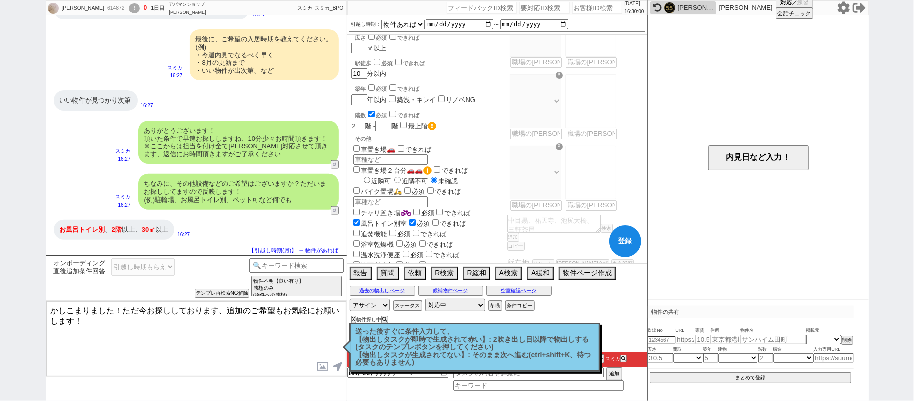
select select "29"
select select "53"
select select "47"
select select "15"
select select "68"
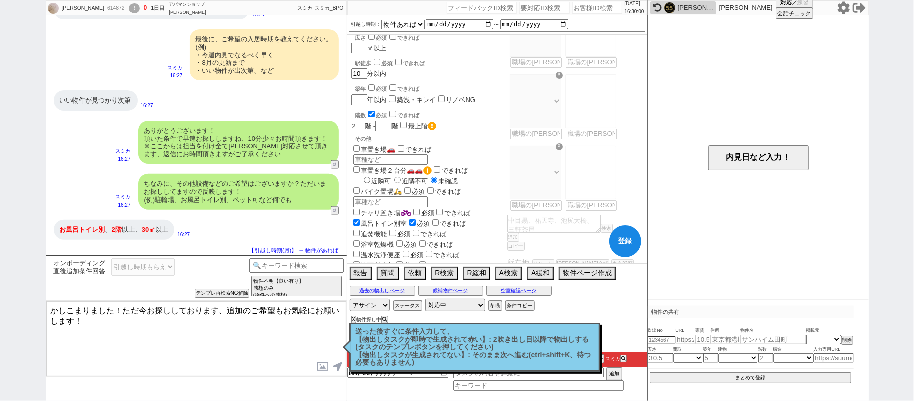
select select "12"
select select "74"
select select "38"
select select "54"
select select "9"
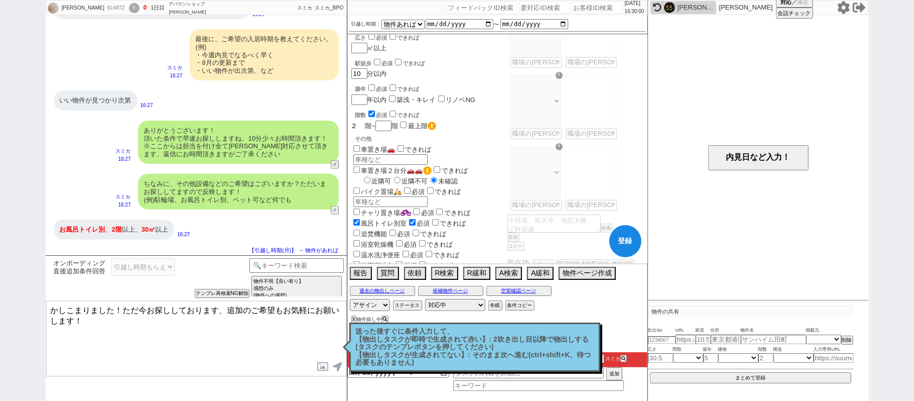
select select "343"
select select "66"
select select "56"
select select "76"
select select "35"
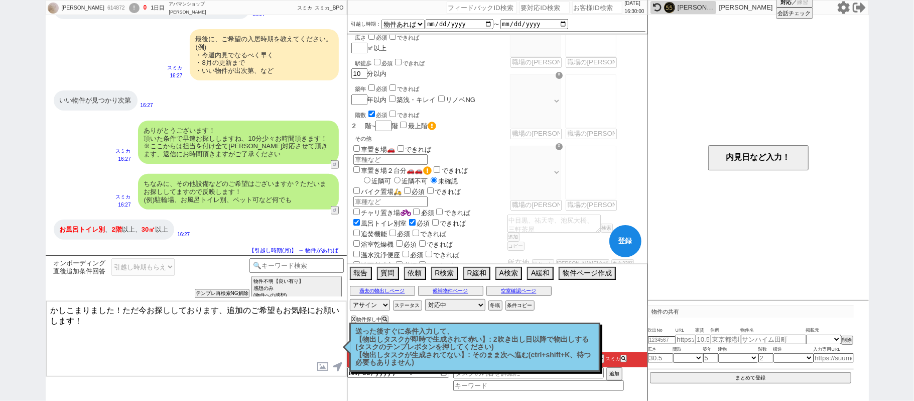
select select "[DATE]"
select select "36"
select select "[DATE]"
select select "24"
select select "10"
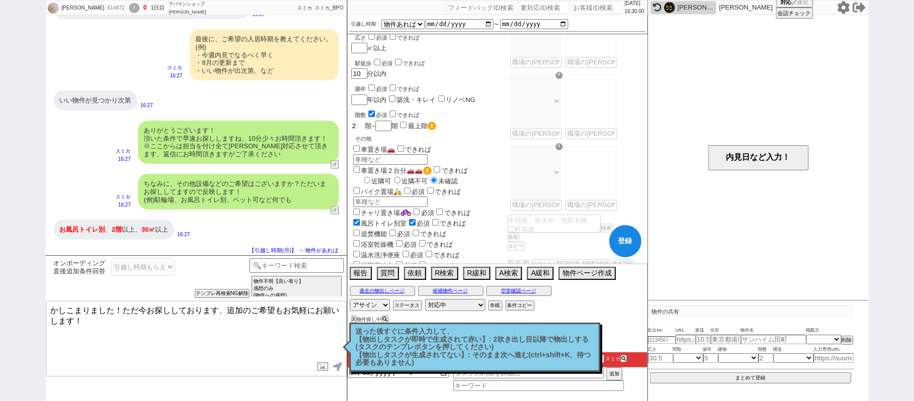
select select "373"
select select "7"
select select "212"
select select "27"
select select "853"
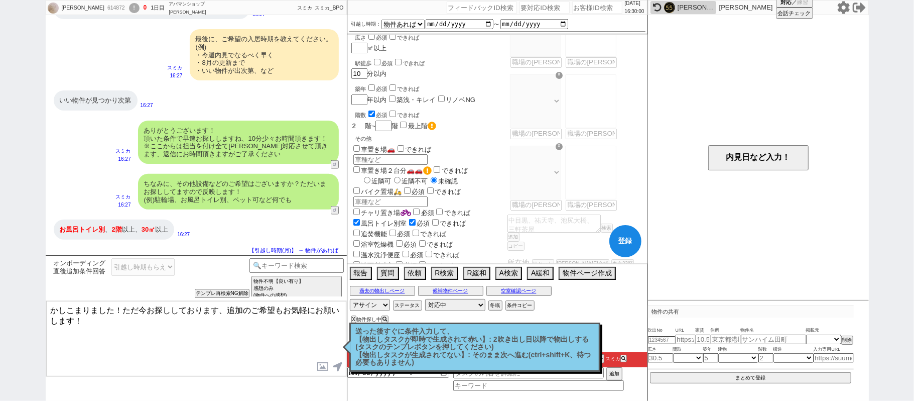
select select "16"
select select "548"
select select "73"
select select "[DATE]"
select select "11"
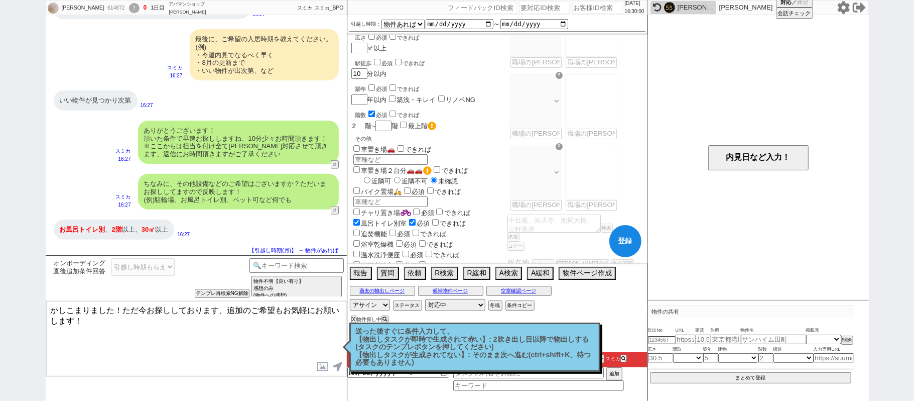
select select "400"
select select "17"
select select "77"
select select "51"
select select "58"
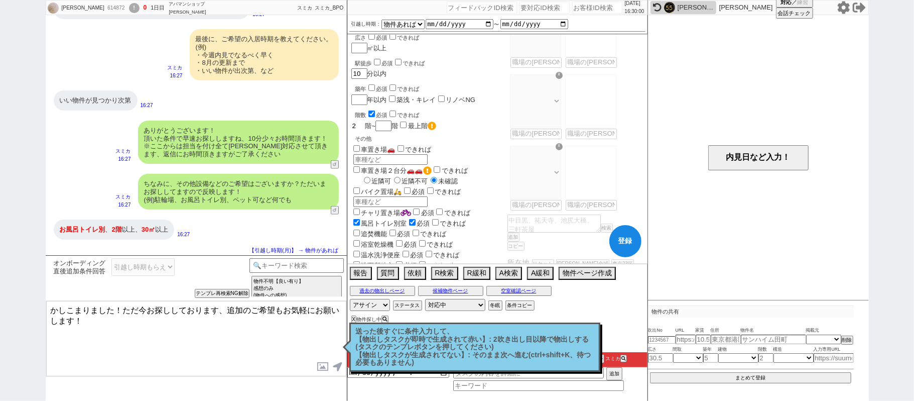
select select "30"
select select "49"
select select "34"
select select "61"
select select "55"
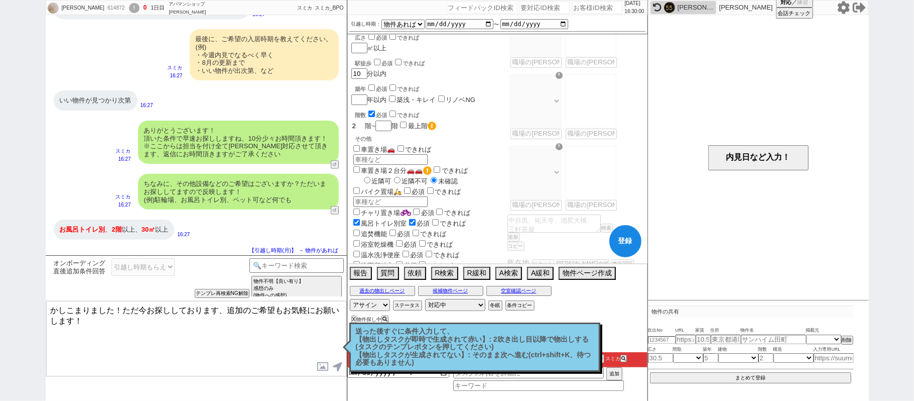
select select "37"
select select "46"
select select "[DATE]"
select select "31"
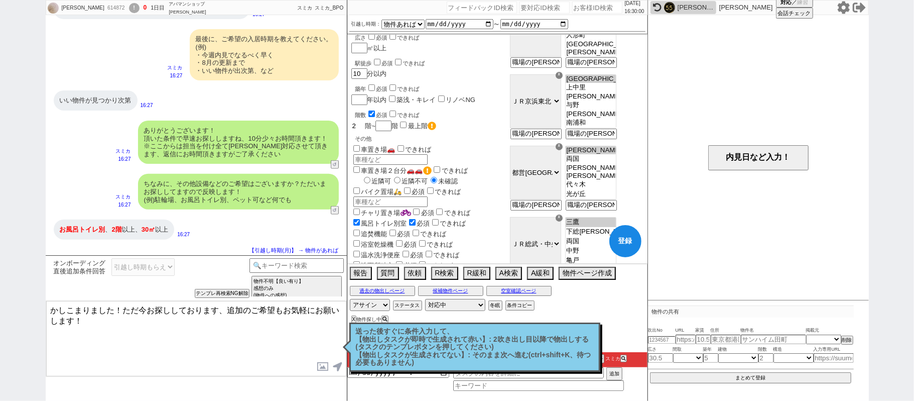
checkbox input "false"
checkbox input "true"
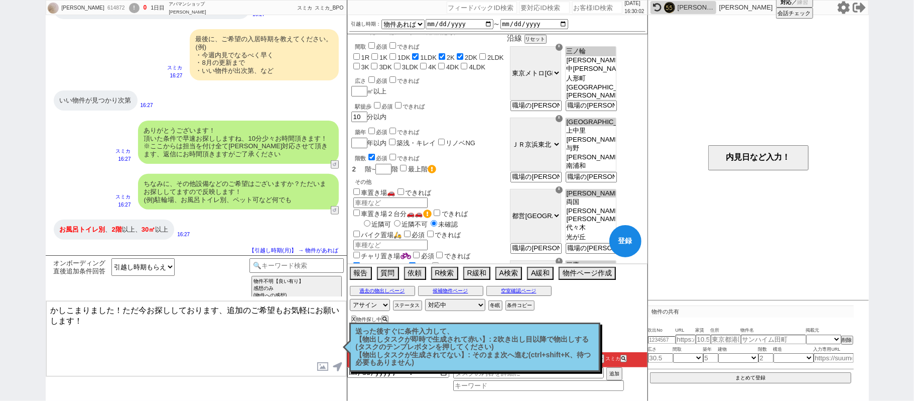
scroll to position [67, 0]
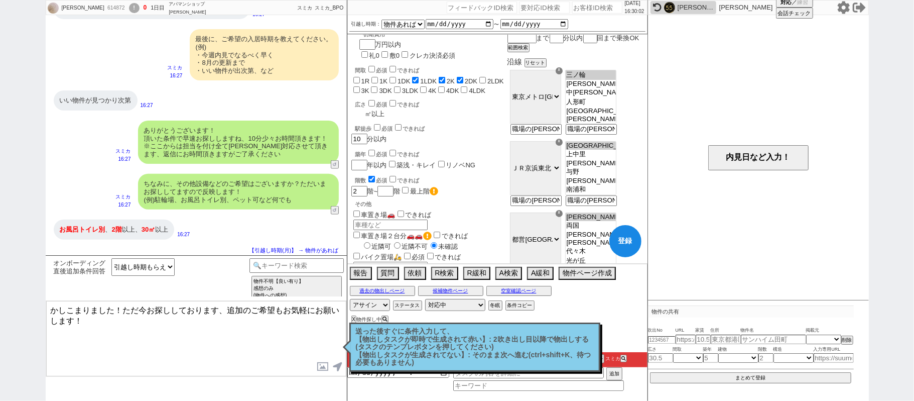
click at [360, 109] on input "number" at bounding box center [358, 113] width 14 height 9
click at [454, 124] on div "駅徒歩 必須 できれば" at bounding box center [430, 129] width 150 height 10
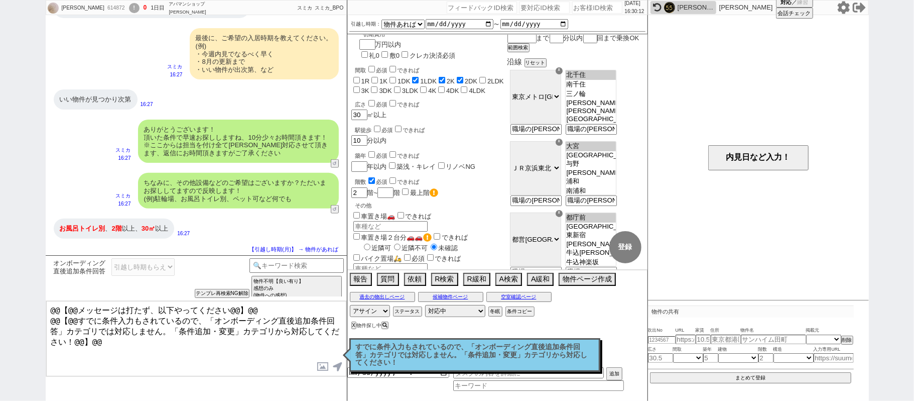
scroll to position [127, 0]
click at [434, 355] on p "すでに条件入力もされているので、「オンボーディング直後追加条件回答」カテゴリでは対応しません。「条件追加・変更」カテゴリから対応してください！" at bounding box center [475, 355] width 238 height 24
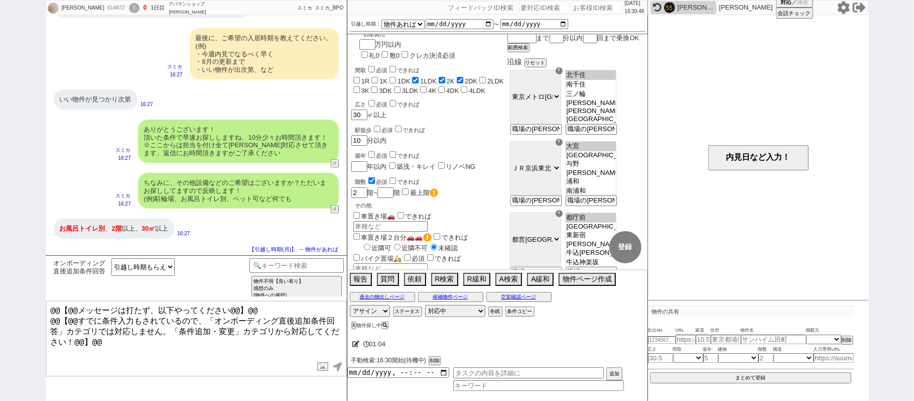
click at [204, 219] on div "お風呂トイレ別 、 2階 以上、 30㎡ 以上 16:27" at bounding box center [196, 228] width 301 height 30
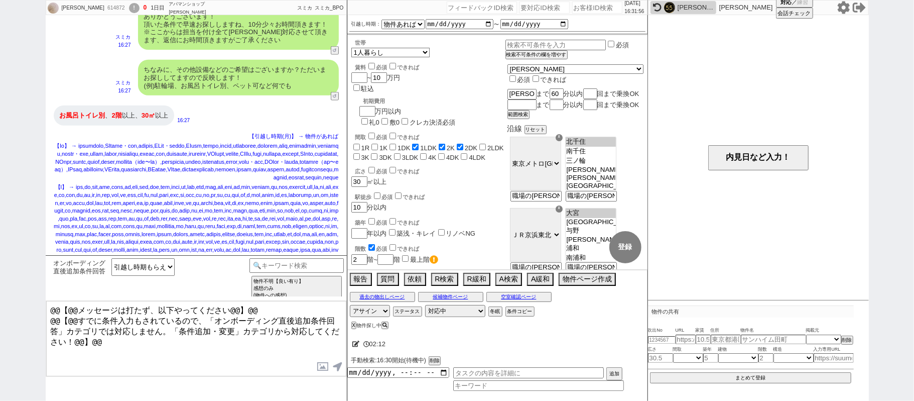
scroll to position [803, 0]
click at [104, 9] on div "614872" at bounding box center [115, 8] width 23 height 8
copy div "614872"
click at [608, 11] on input "number" at bounding box center [597, 8] width 50 height 12
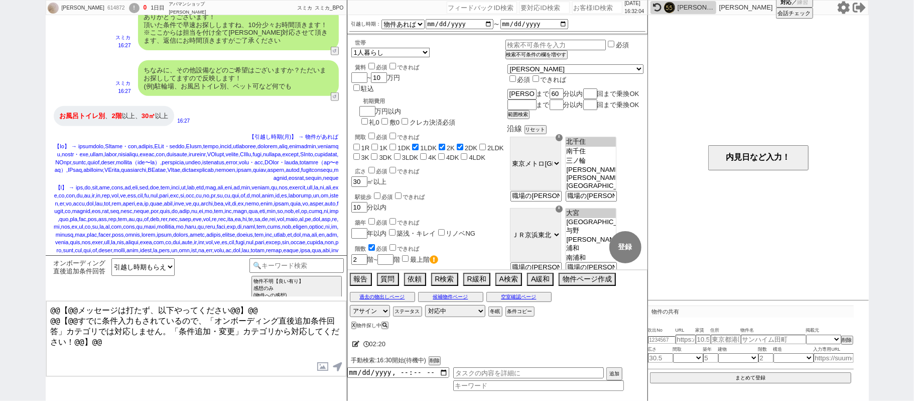
paste input "614872"
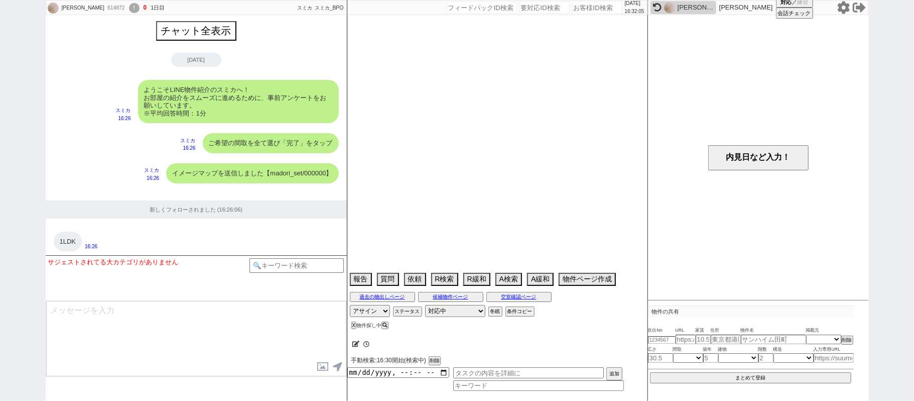
scroll to position [679, 0]
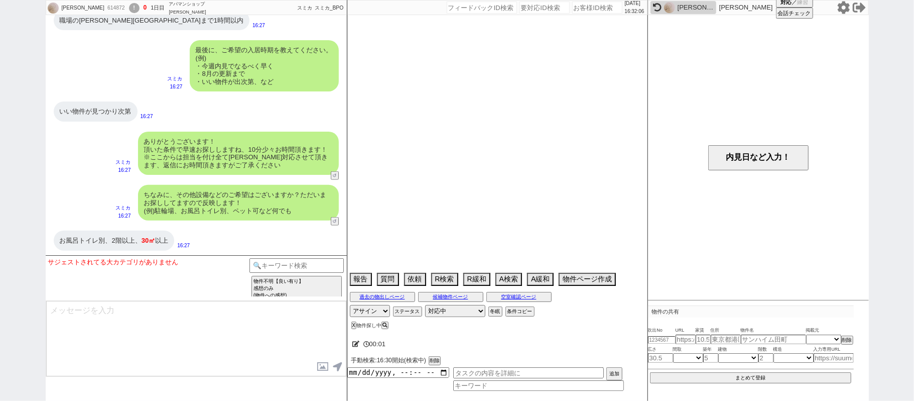
click at [129, 7] on div "!" at bounding box center [134, 8] width 11 height 10
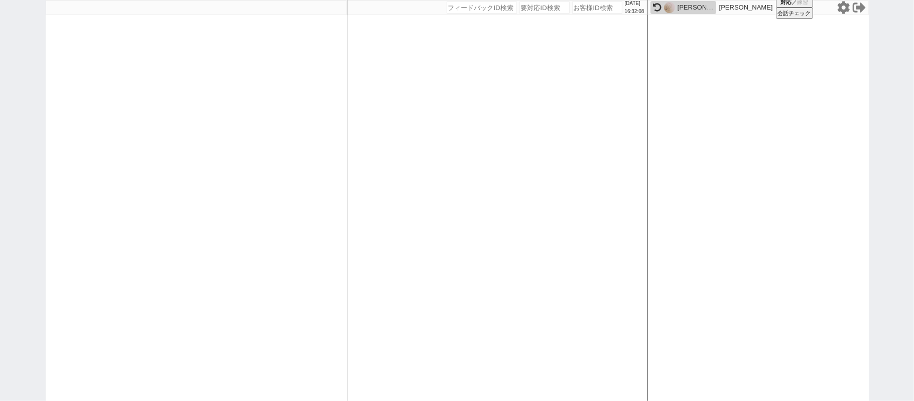
click at [844, 9] on icon at bounding box center [843, 7] width 13 height 13
